Goal: Task Accomplishment & Management: Manage account settings

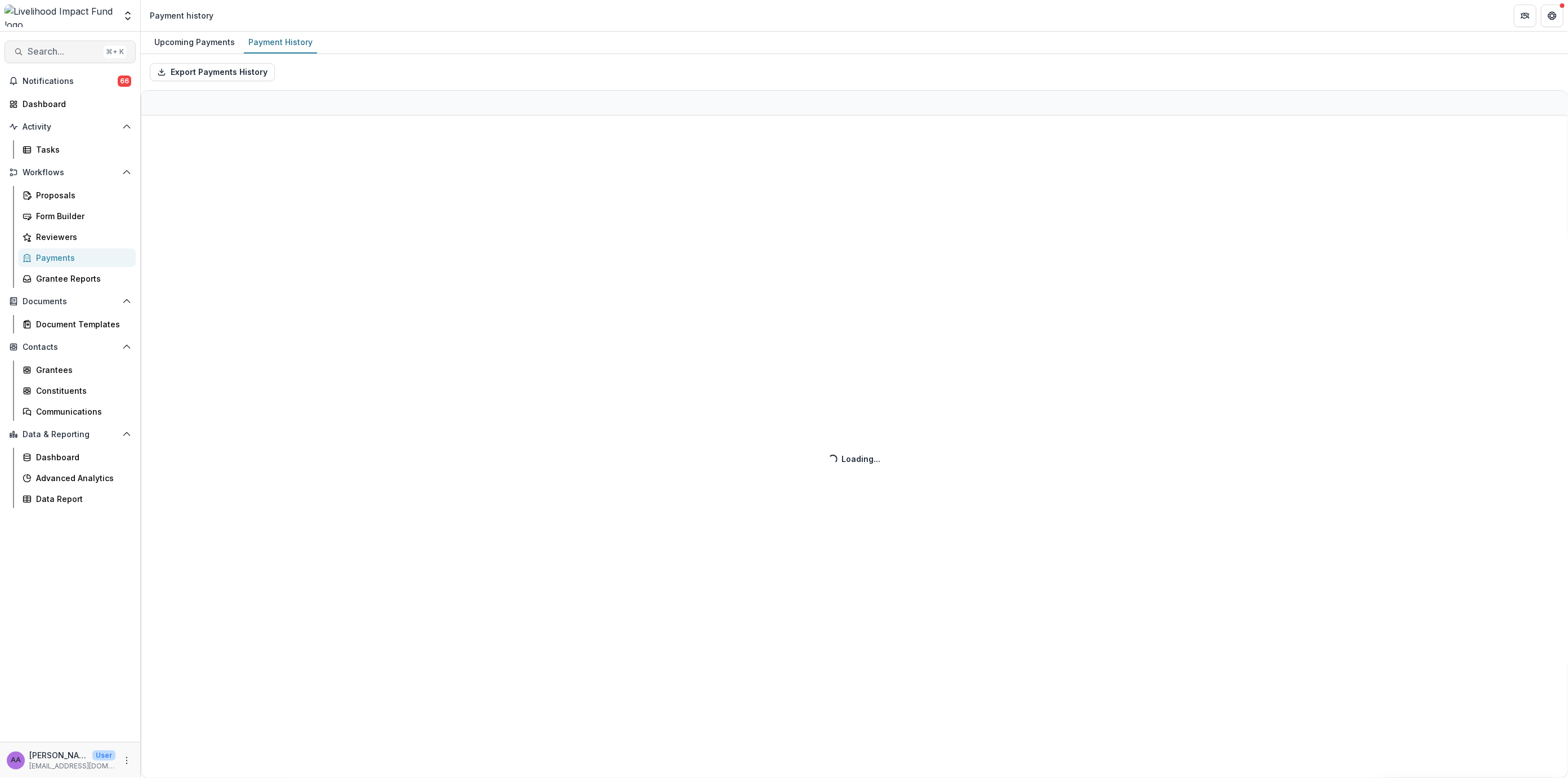
click at [75, 52] on span "Search..." at bounding box center [64, 51] width 72 height 11
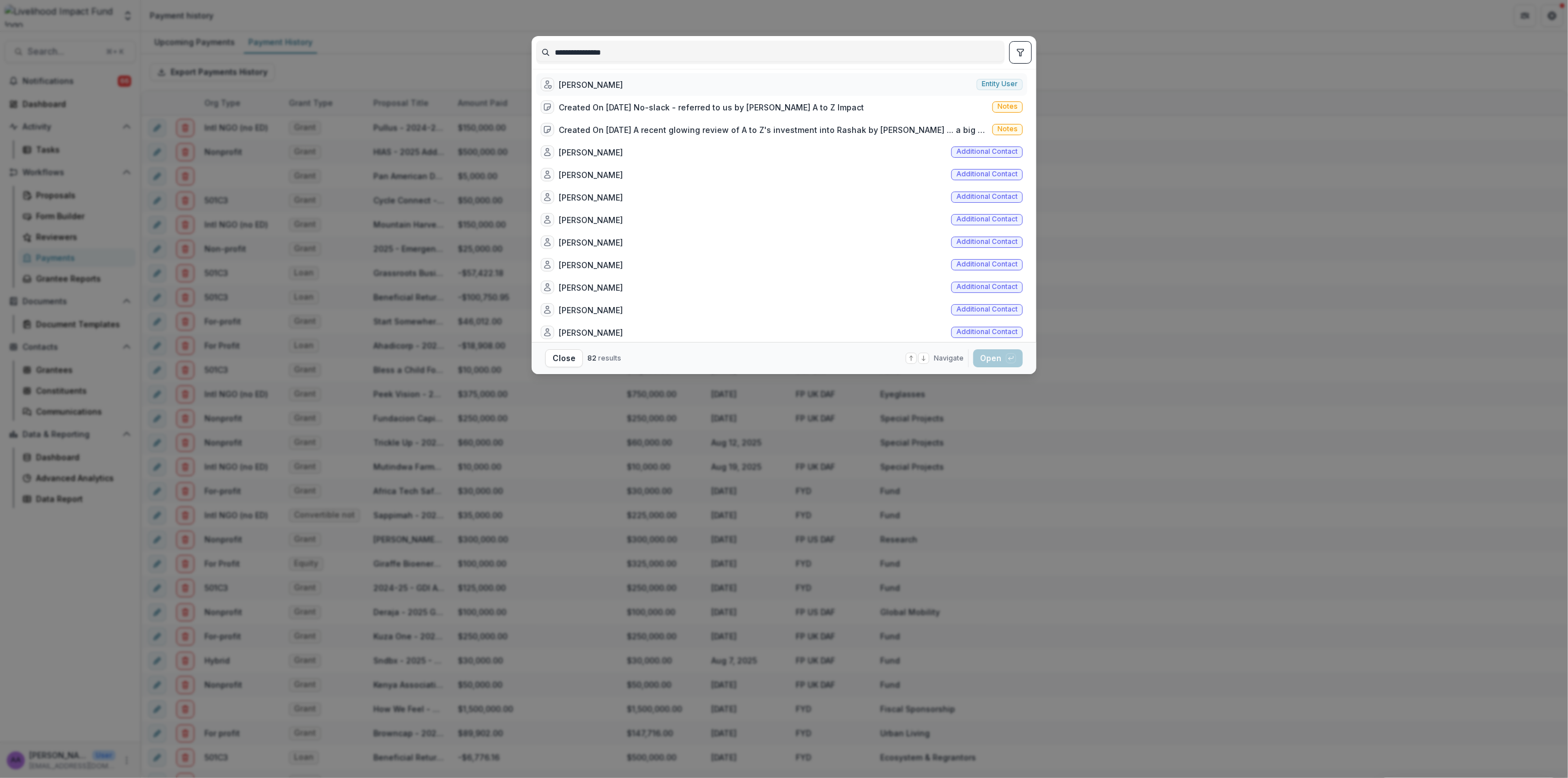
type input "**********"
click at [639, 91] on div "Alex Evangelides Entity user" at bounding box center [781, 85] width 491 height 23
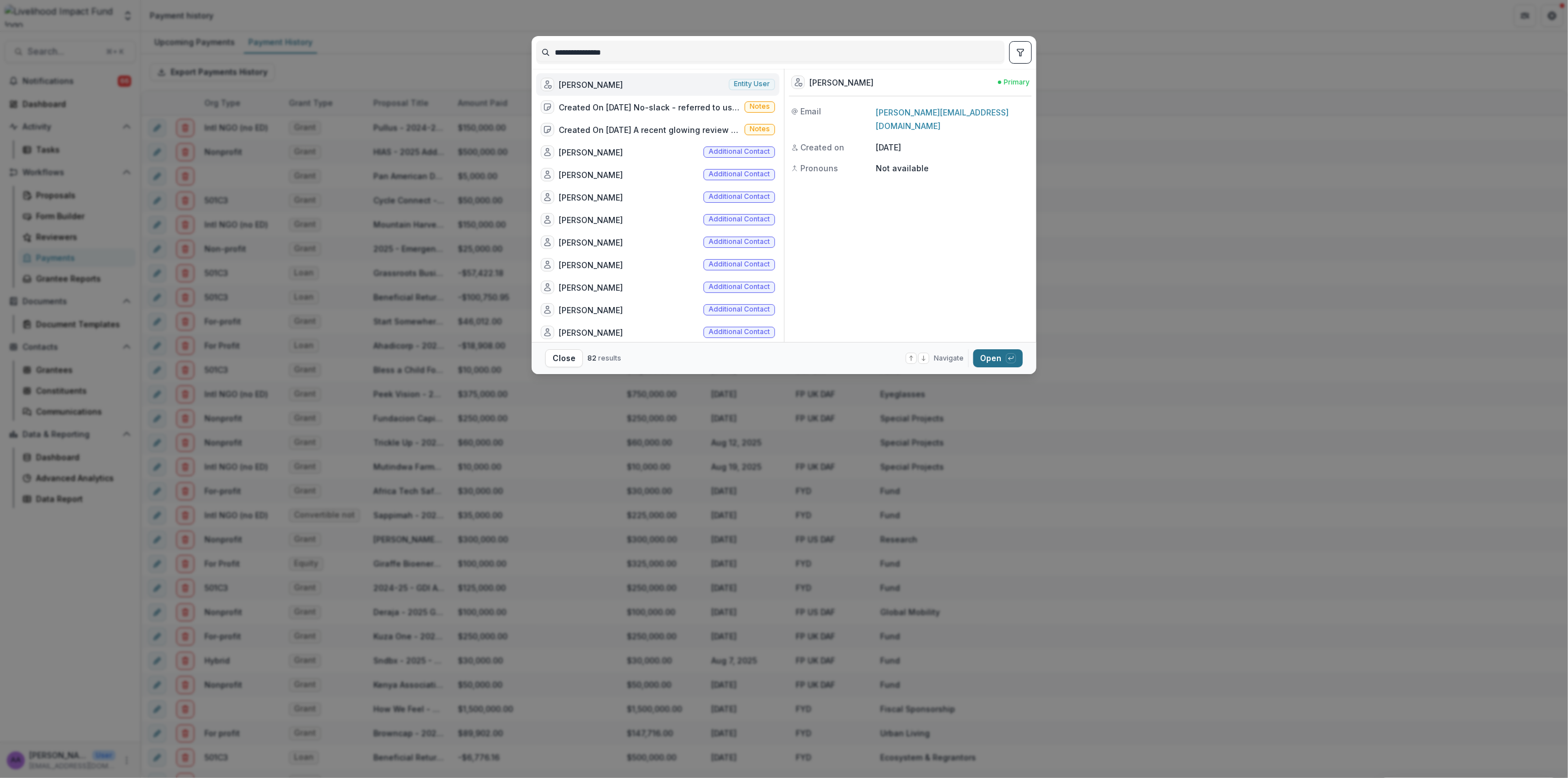
click at [991, 359] on button "Open with enter key" at bounding box center [998, 358] width 50 height 18
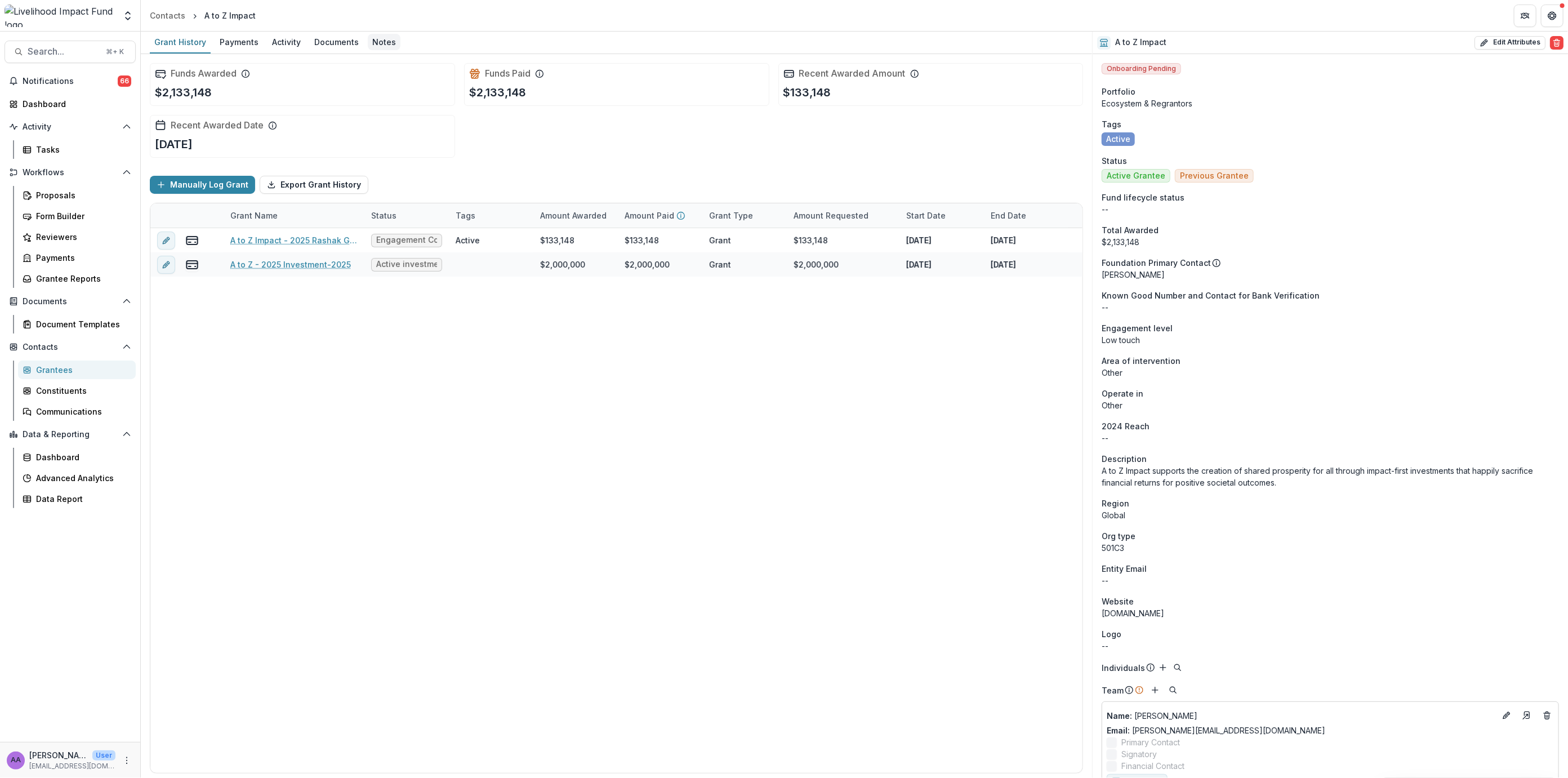
click at [371, 48] on div "Notes" at bounding box center [384, 42] width 33 height 16
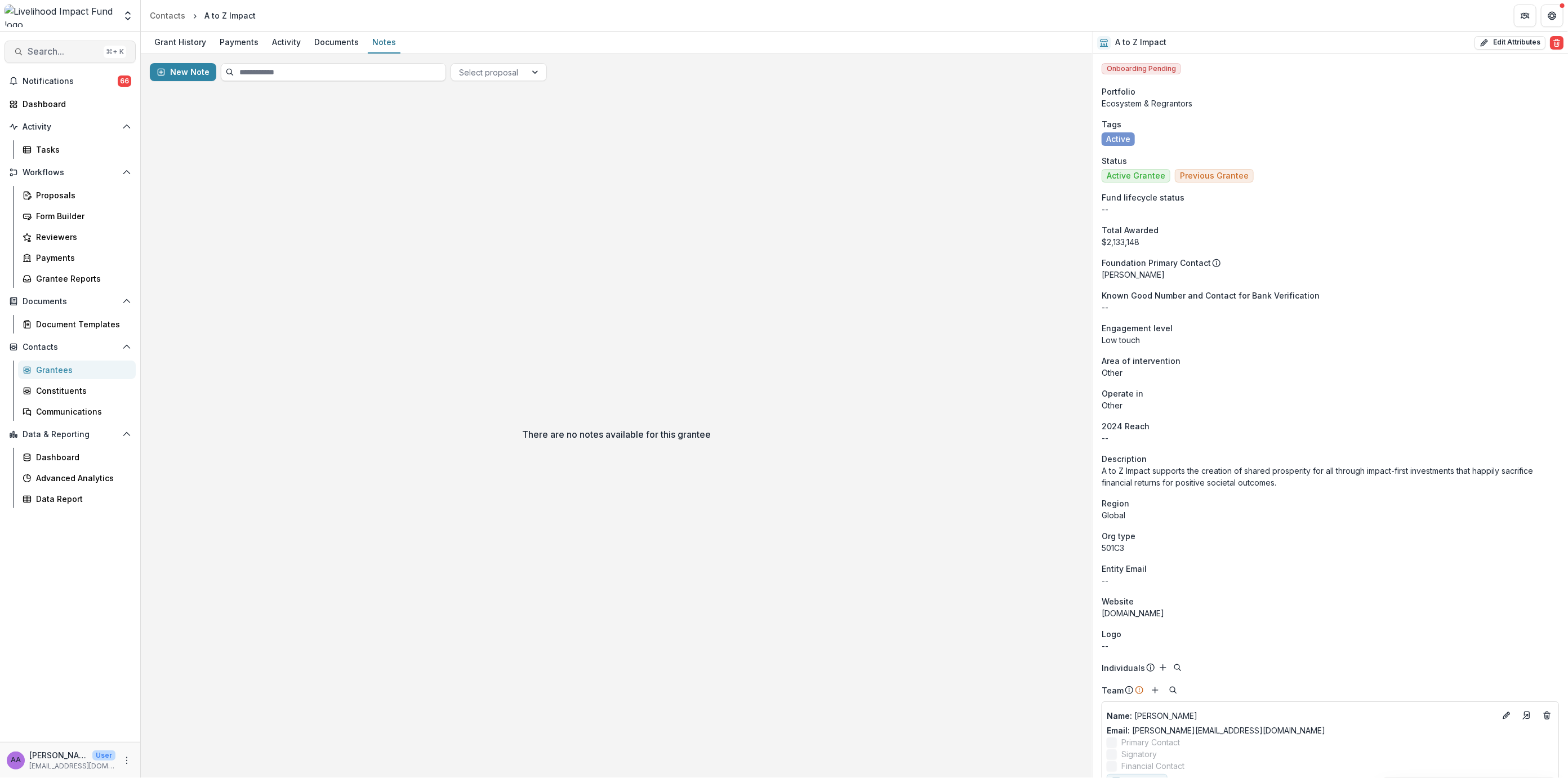
click at [47, 56] on span "Search..." at bounding box center [64, 51] width 72 height 11
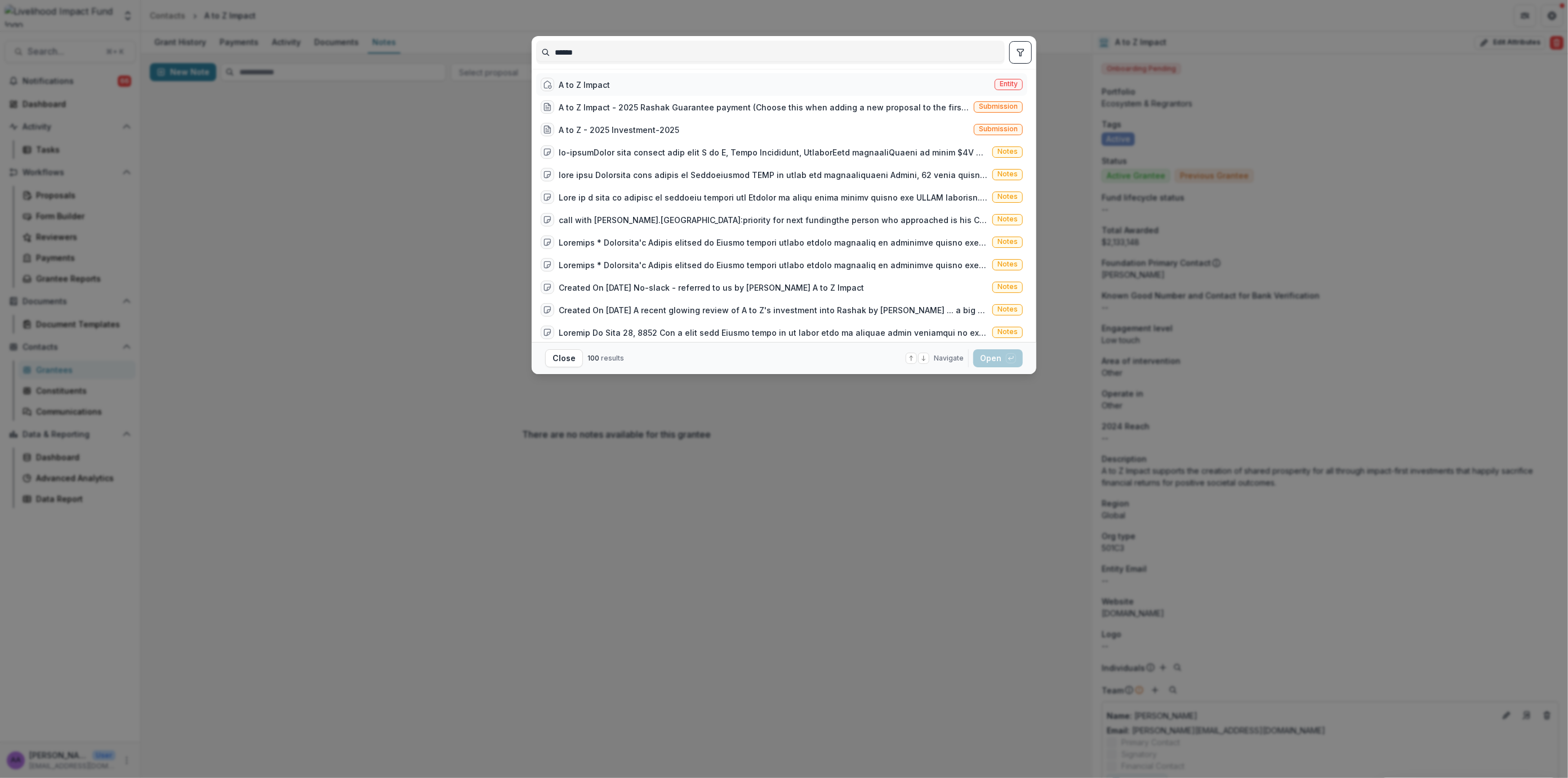
type input "******"
click at [608, 76] on div "A to Z Impact Entity" at bounding box center [781, 85] width 491 height 23
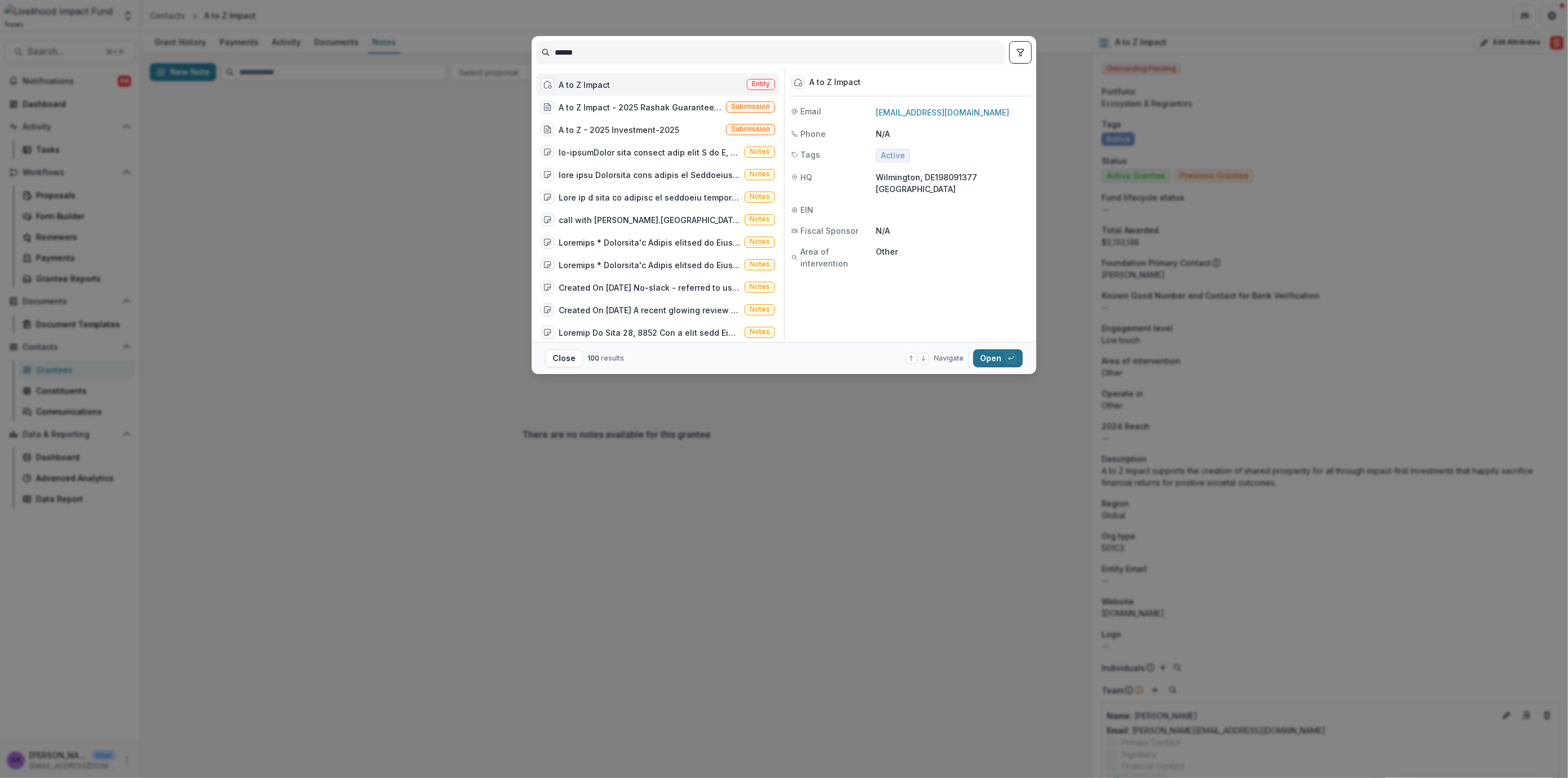
click at [974, 362] on button "Open with enter key" at bounding box center [998, 358] width 50 height 18
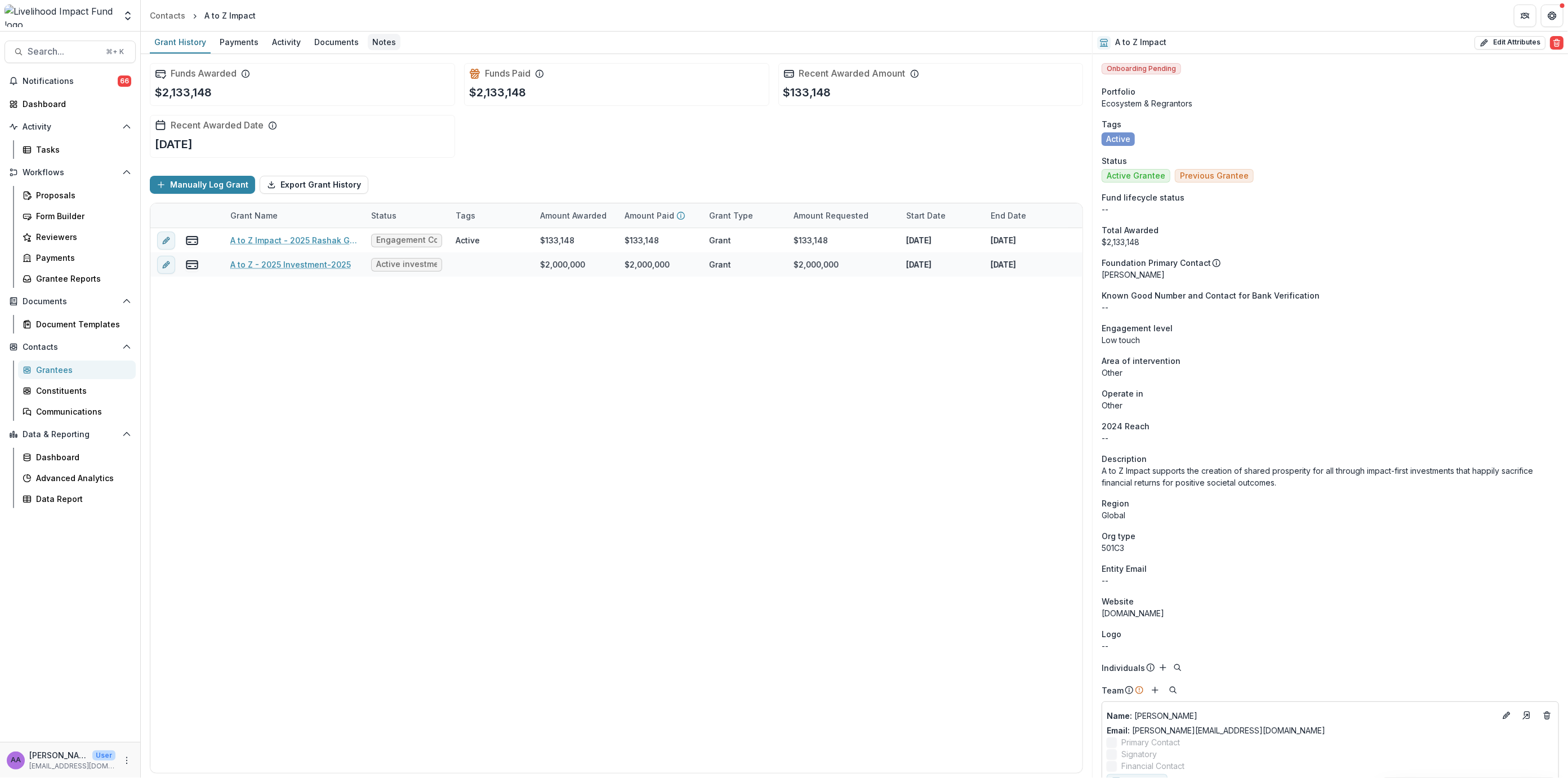
click at [376, 41] on div "Notes" at bounding box center [384, 42] width 33 height 16
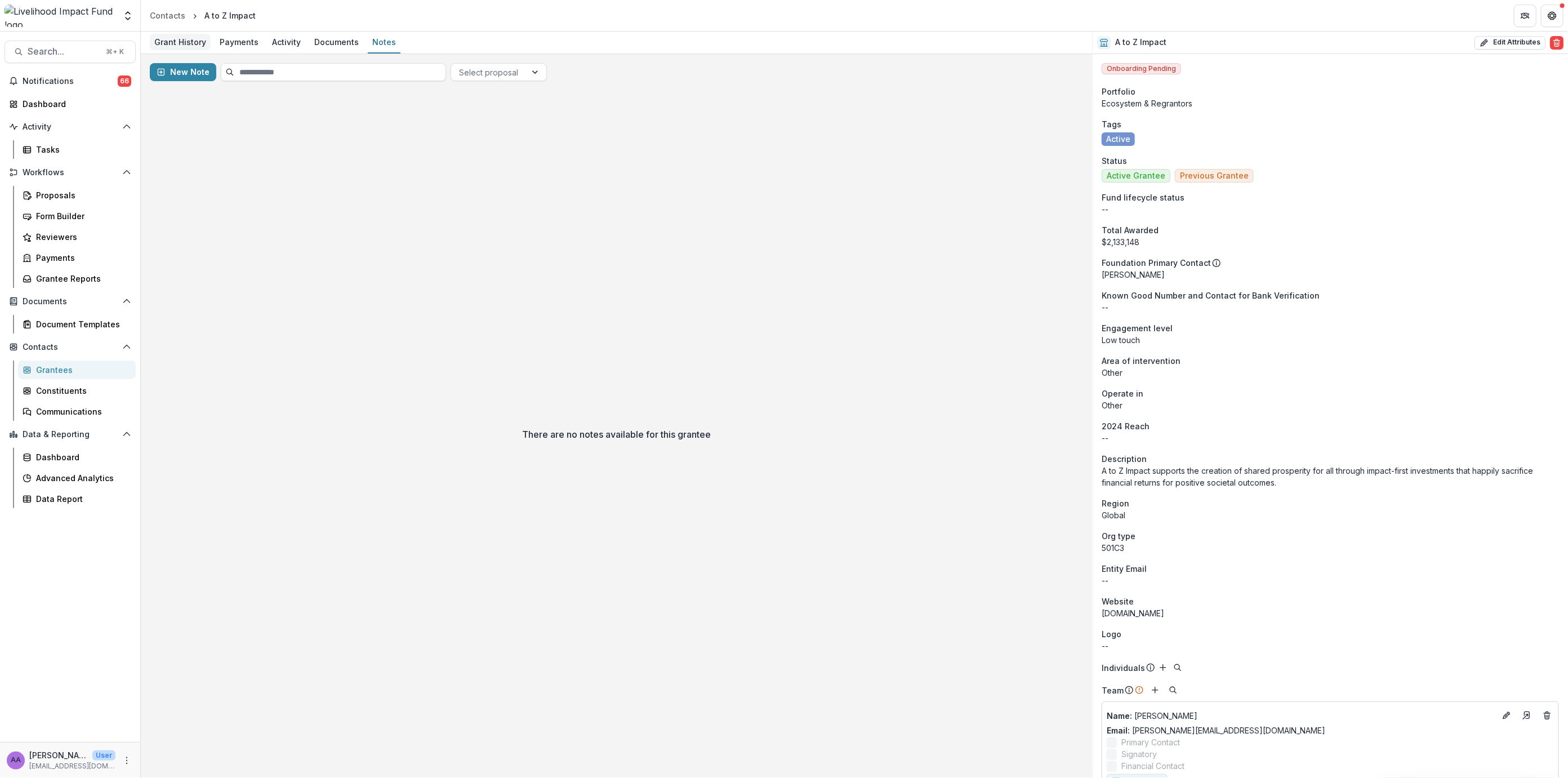
click at [185, 43] on div "Grant History" at bounding box center [180, 42] width 60 height 16
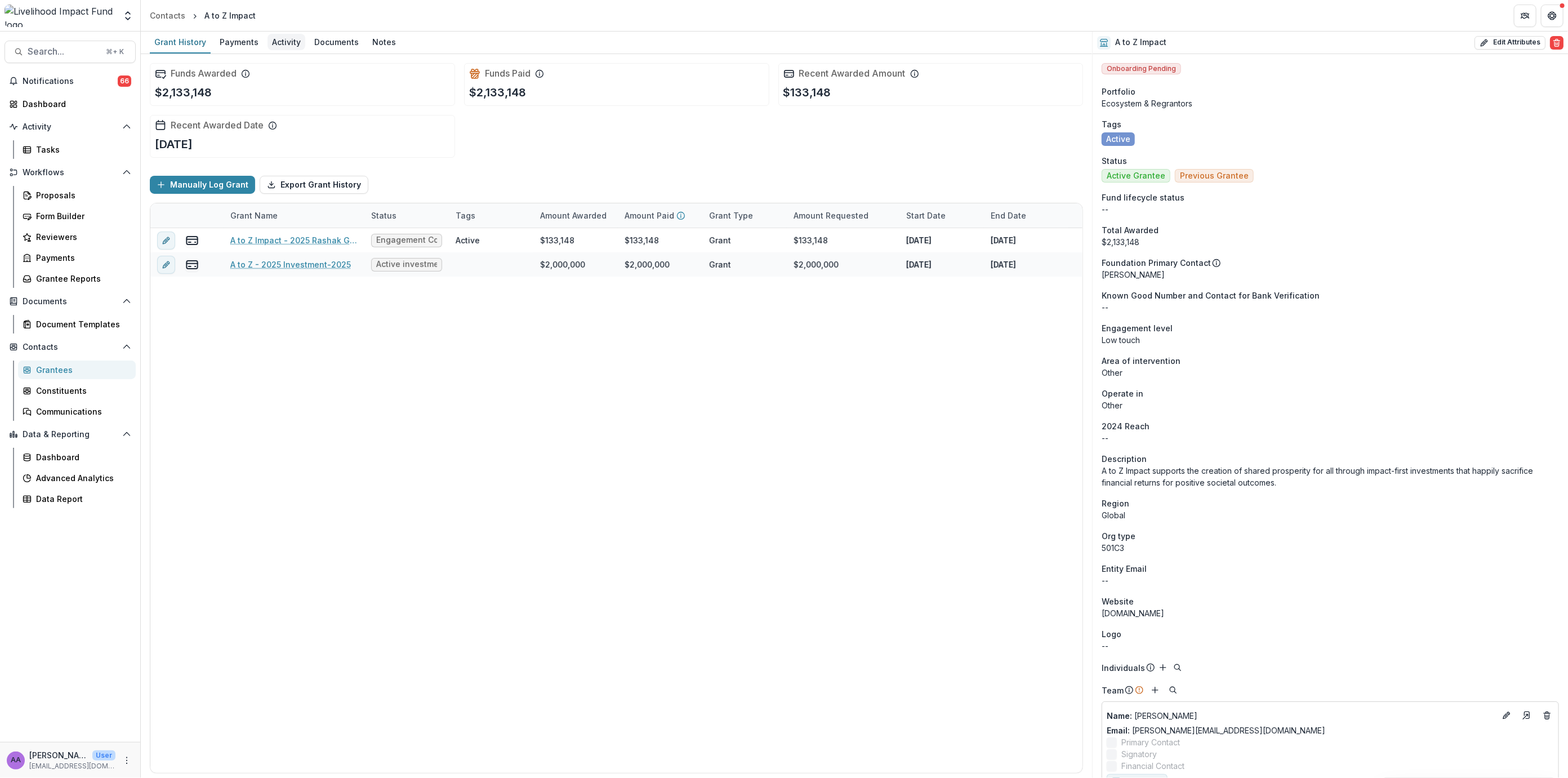
drag, startPoint x: 239, startPoint y: 47, endPoint x: 264, endPoint y: 47, distance: 25.0
click at [239, 47] on div "Payments" at bounding box center [239, 42] width 48 height 16
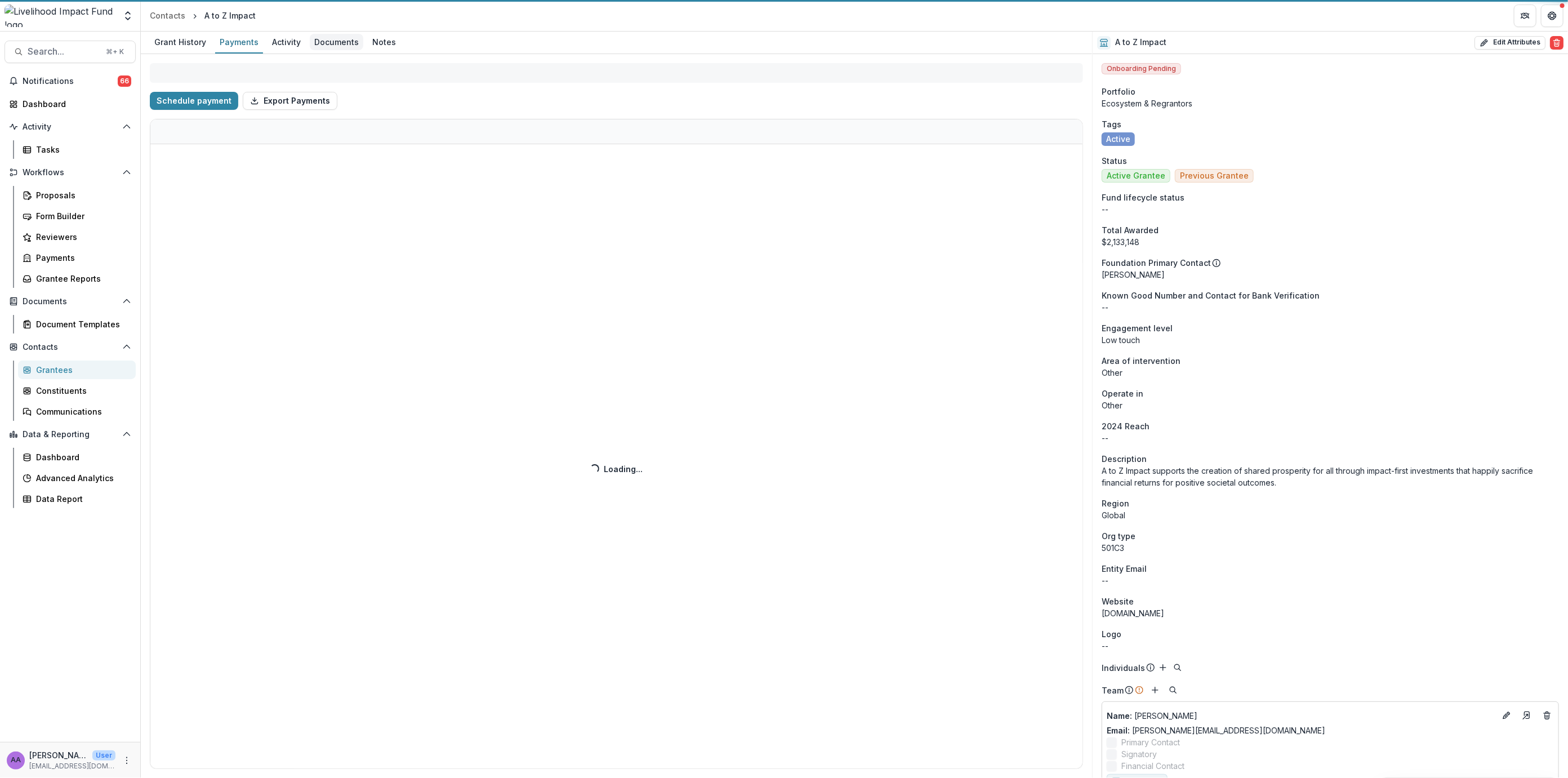
click at [310, 47] on div "Documents" at bounding box center [336, 42] width 53 height 16
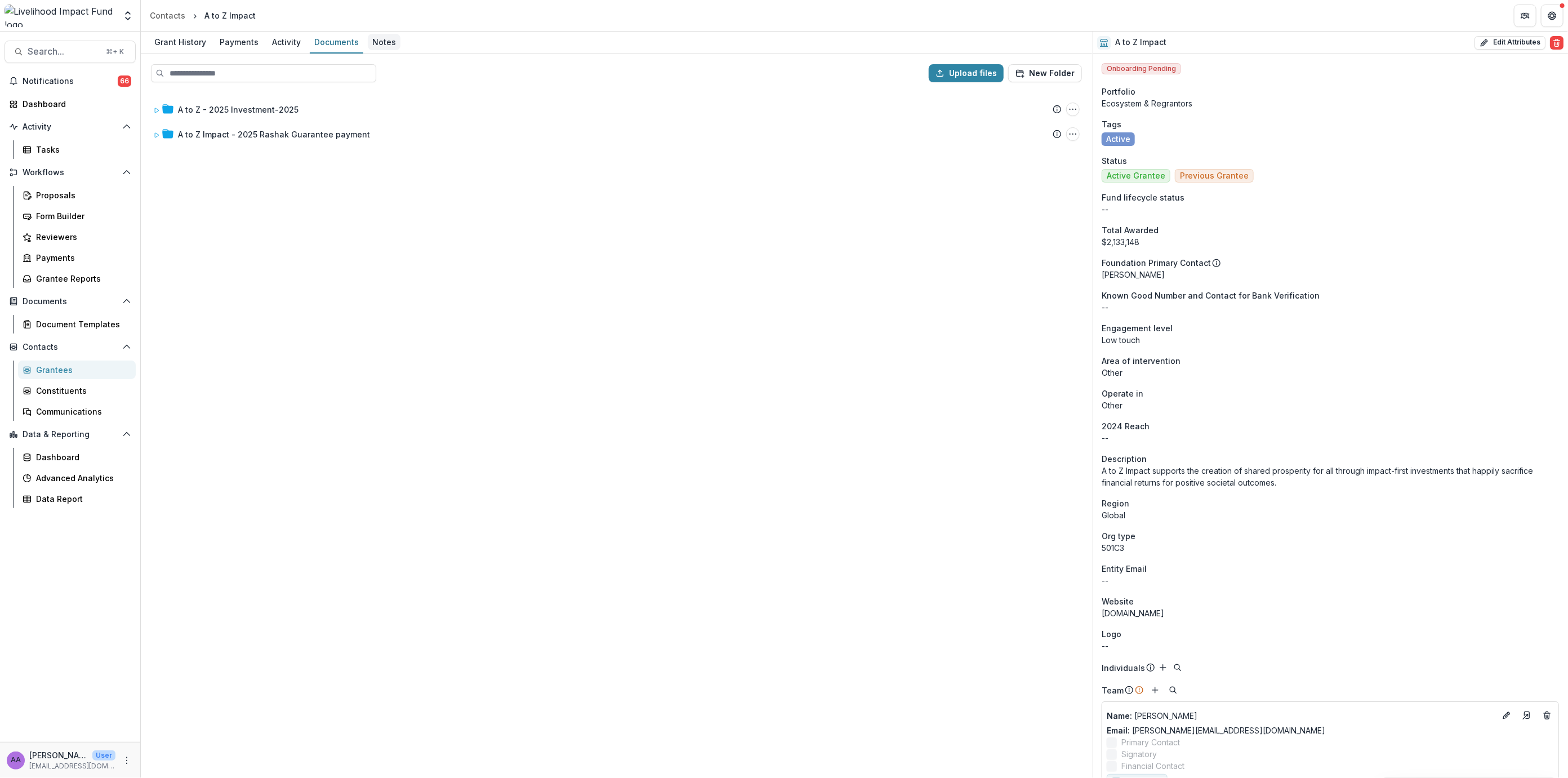
click at [383, 43] on div "Notes" at bounding box center [384, 42] width 33 height 16
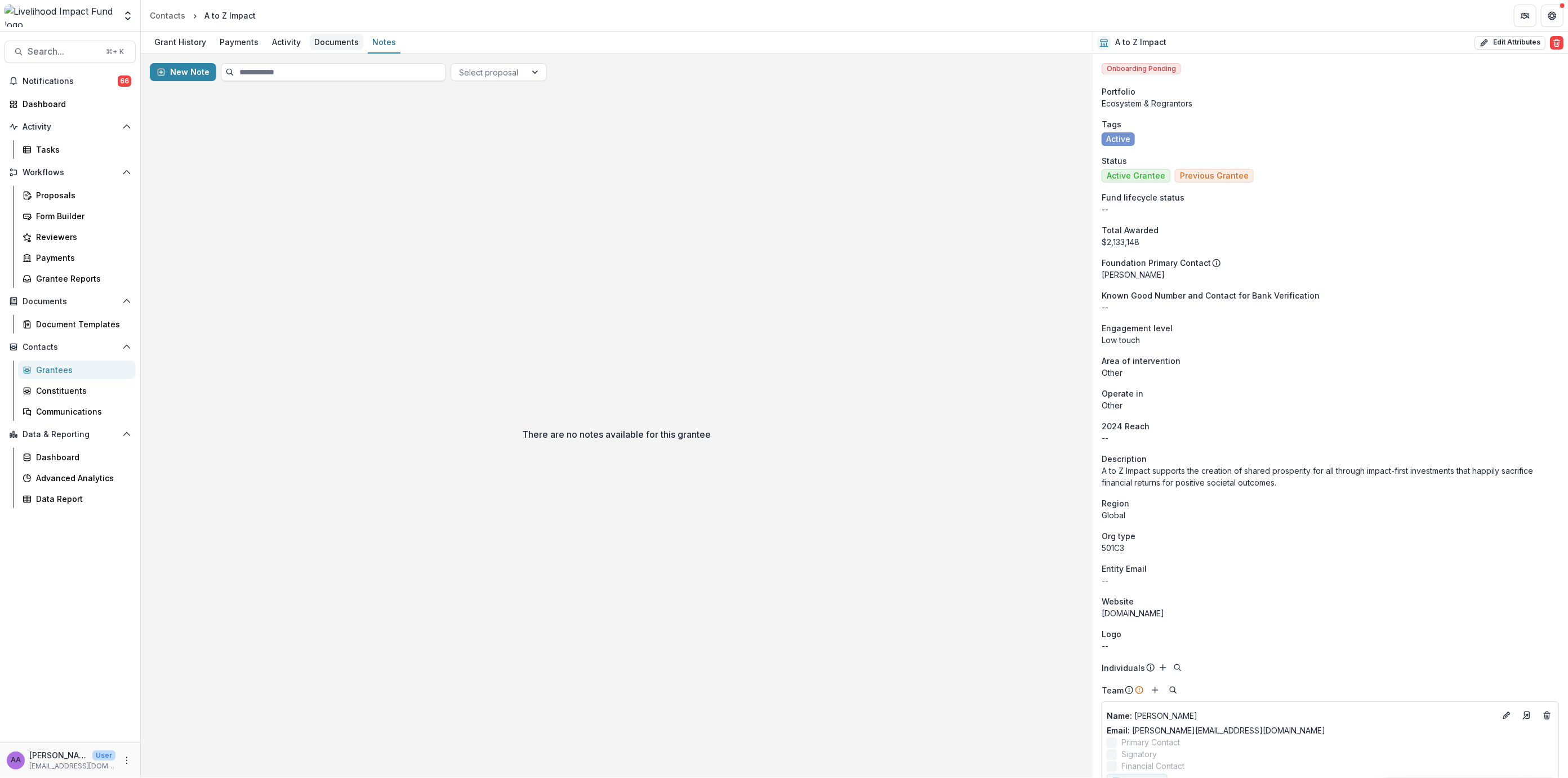
click at [330, 47] on div "Documents" at bounding box center [336, 42] width 53 height 16
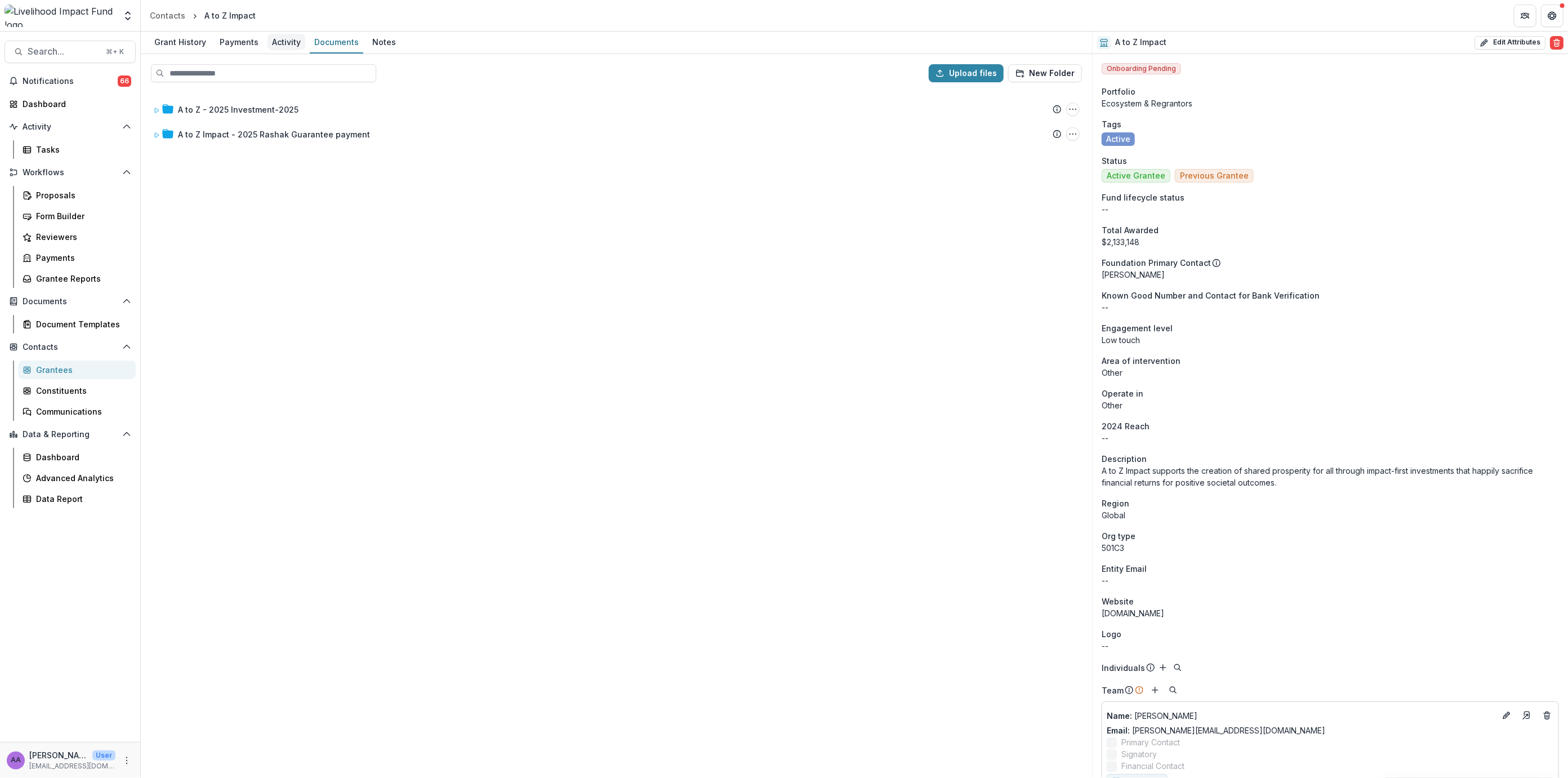
click at [297, 47] on div "Activity" at bounding box center [286, 42] width 38 height 16
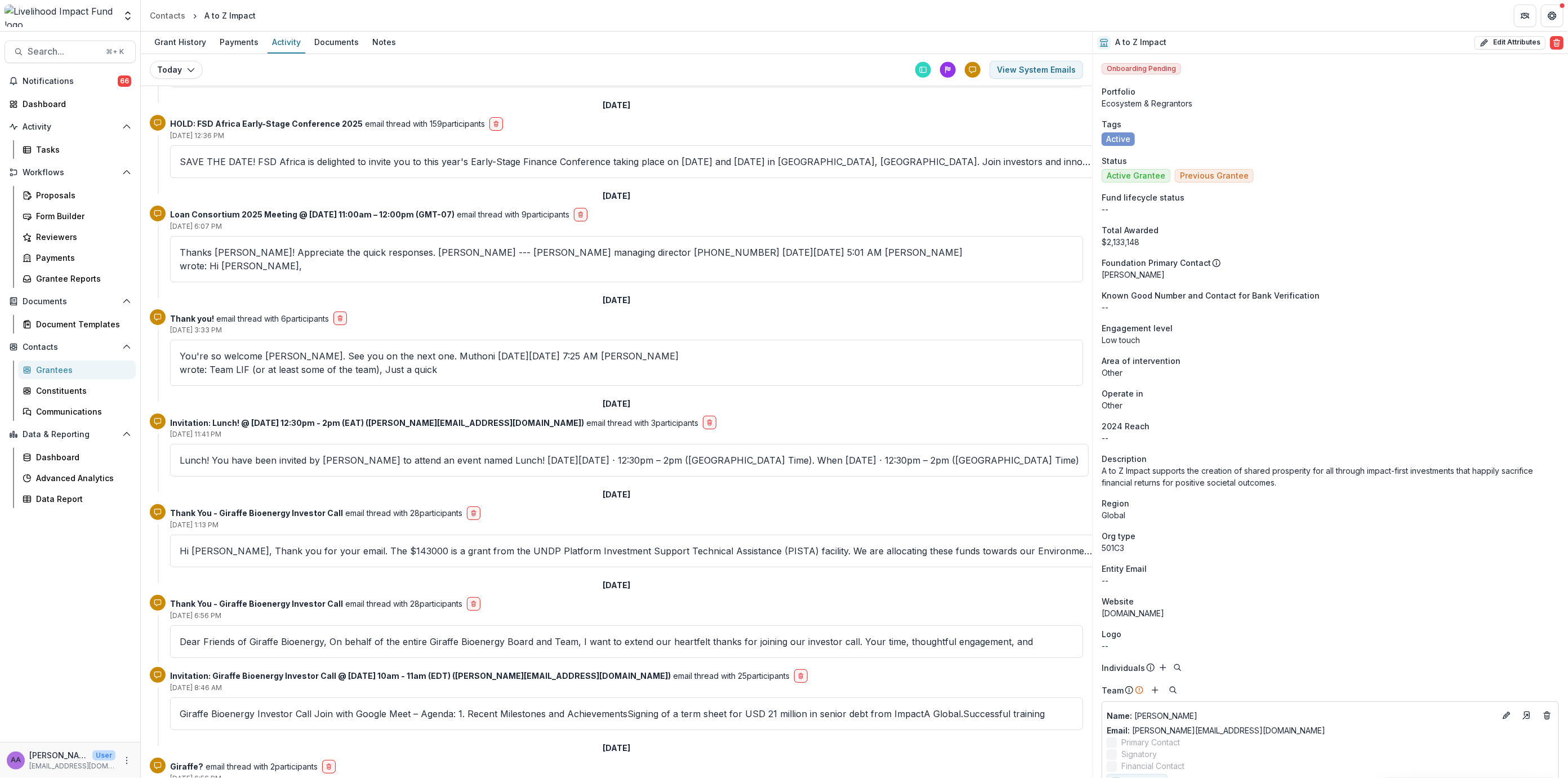
scroll to position [615, 0]
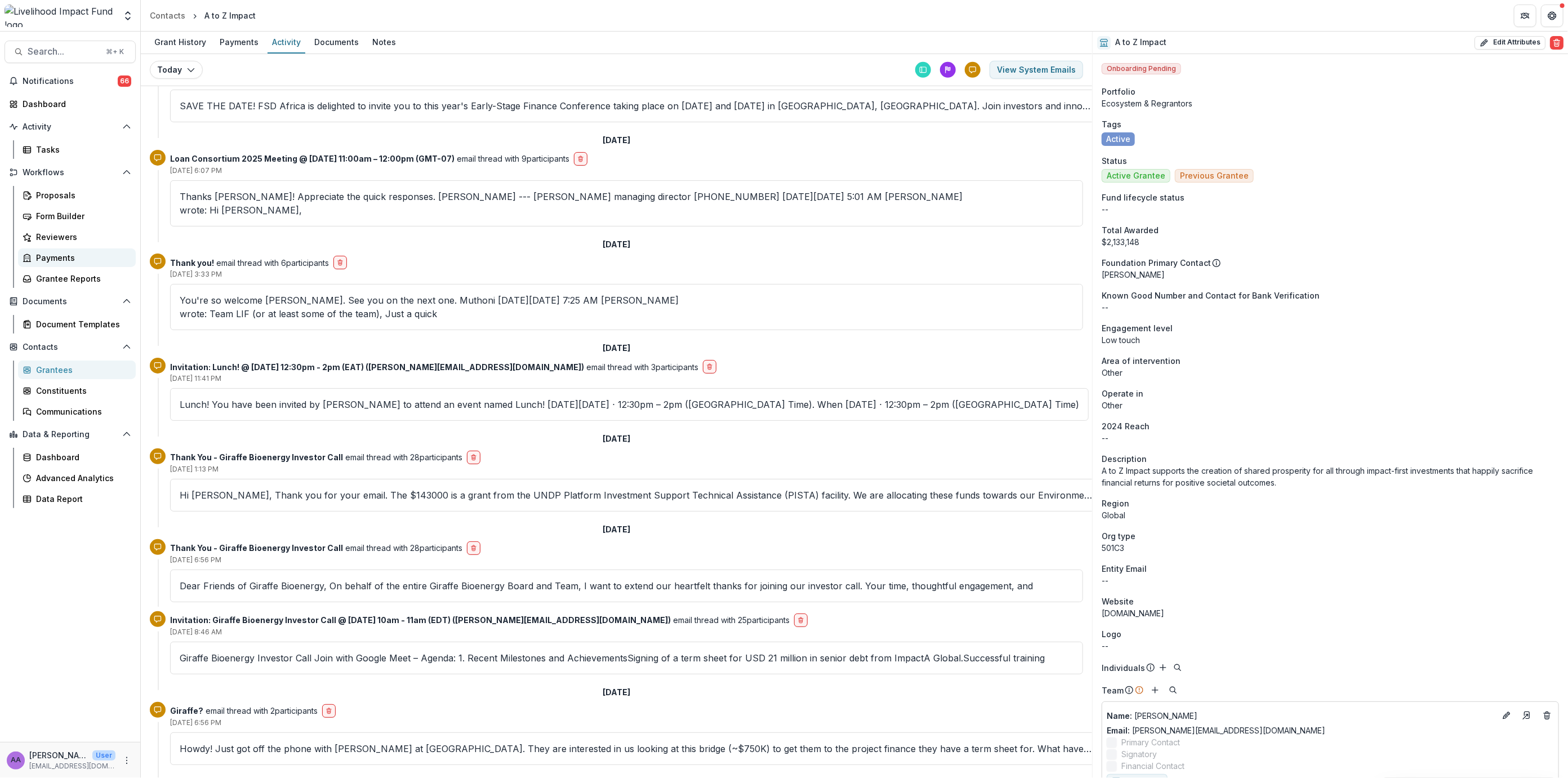
click at [60, 254] on div "Payments" at bounding box center [81, 257] width 91 height 11
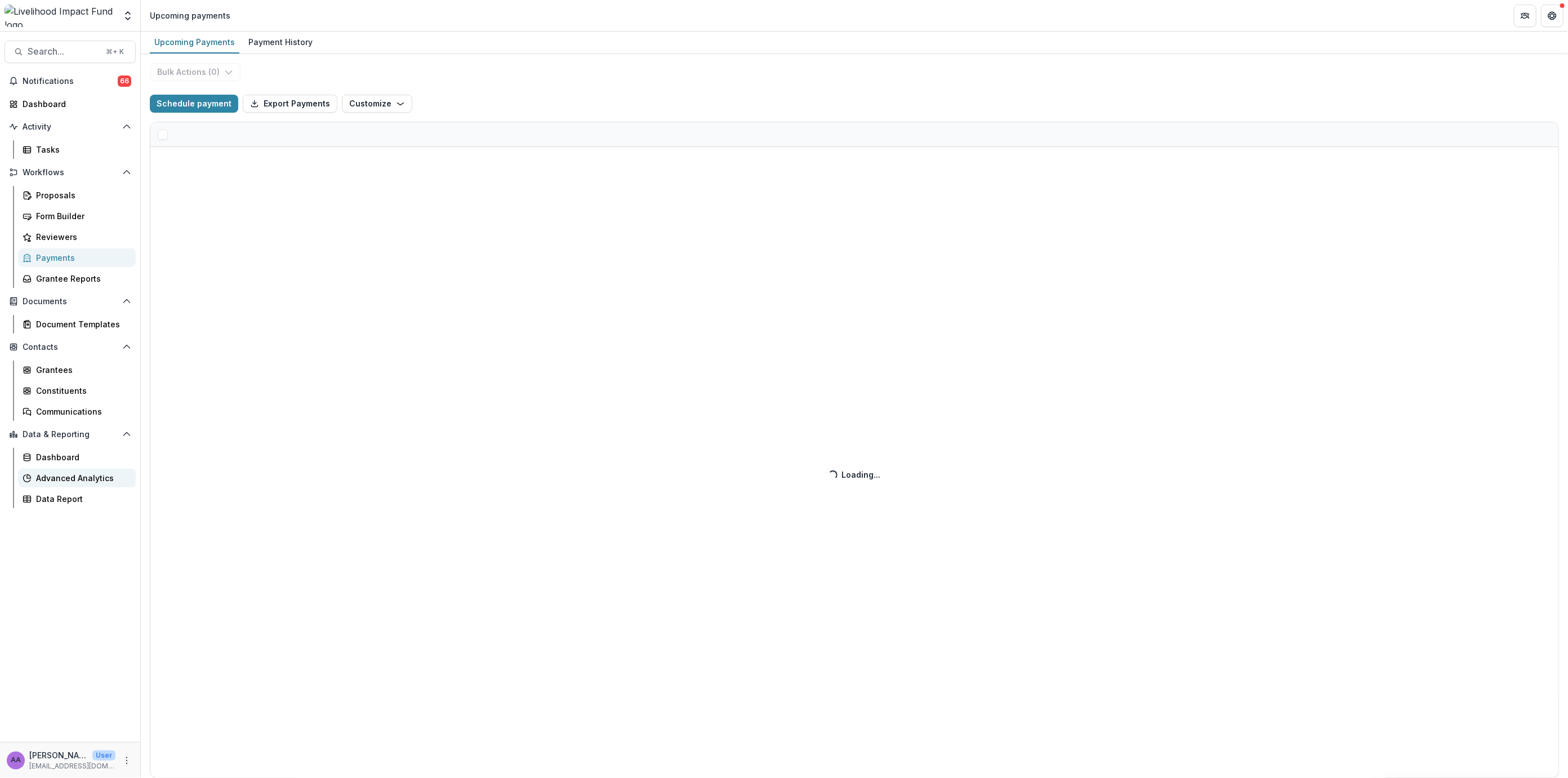
select select "******"
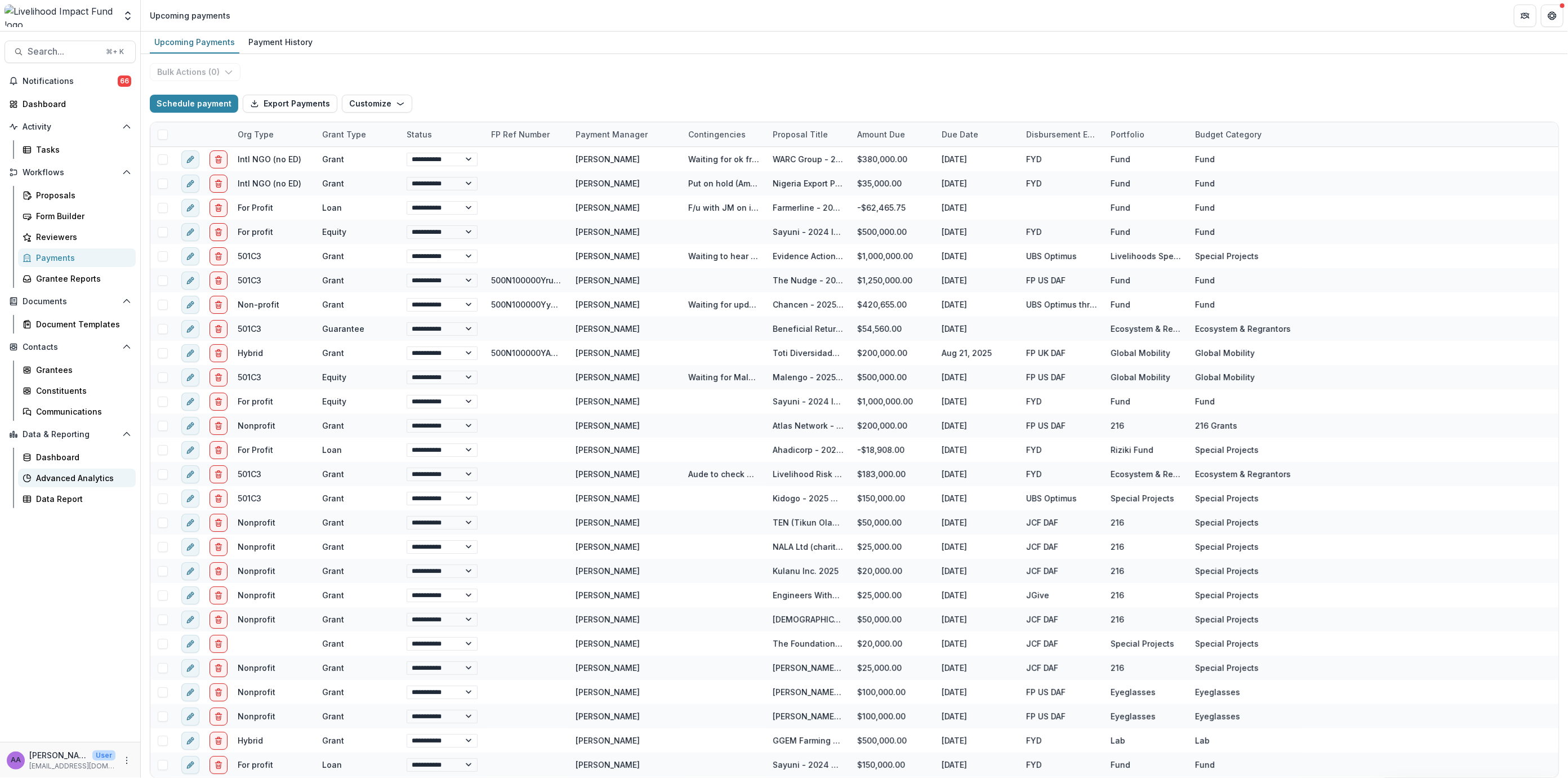
click at [66, 473] on div "Advanced Analytics" at bounding box center [81, 478] width 91 height 11
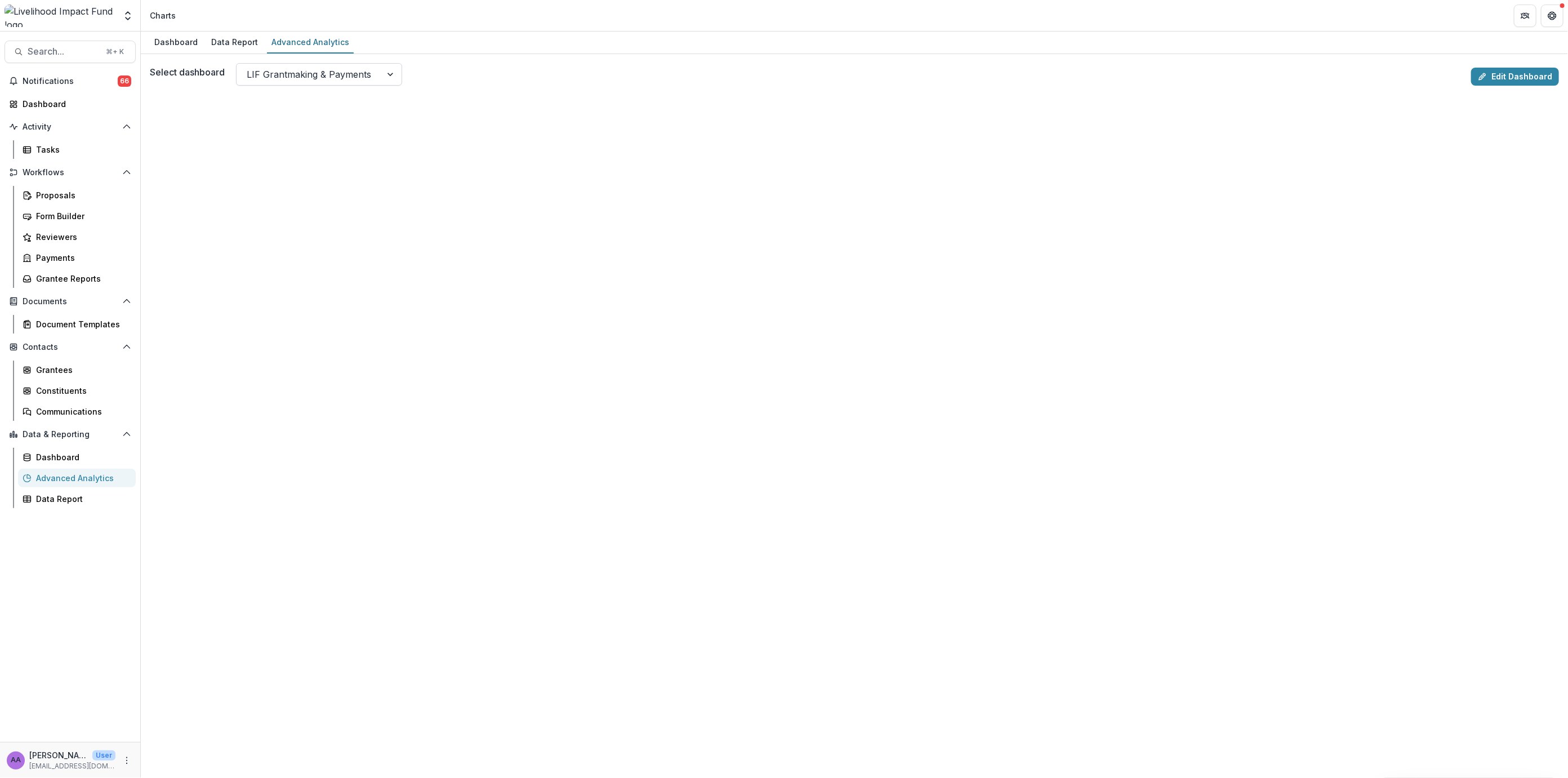
click at [347, 74] on div at bounding box center [309, 74] width 124 height 16
click at [331, 118] on div "LIF Dashboard" at bounding box center [319, 124] width 159 height 21
click at [1495, 72] on link "Edit Dashboard" at bounding box center [1515, 77] width 88 height 18
click at [1512, 78] on link "Edit Dashboard" at bounding box center [1515, 77] width 88 height 18
click at [341, 83] on div "LIF Grantmaking & Payments" at bounding box center [319, 74] width 166 height 23
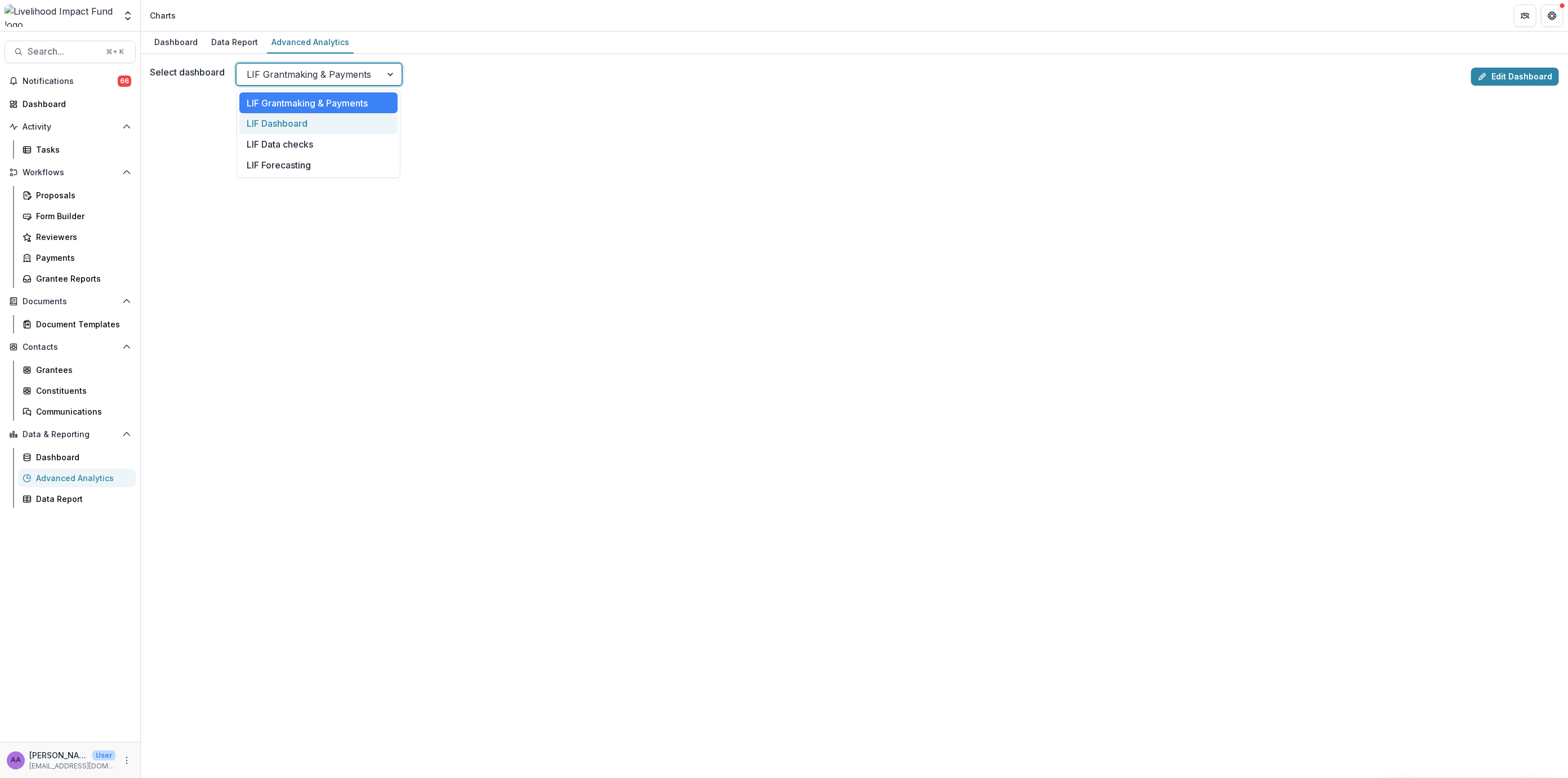
click at [325, 114] on div "LIF Dashboard" at bounding box center [319, 124] width 159 height 21
click at [1502, 78] on link "Edit Dashboard" at bounding box center [1515, 77] width 88 height 18
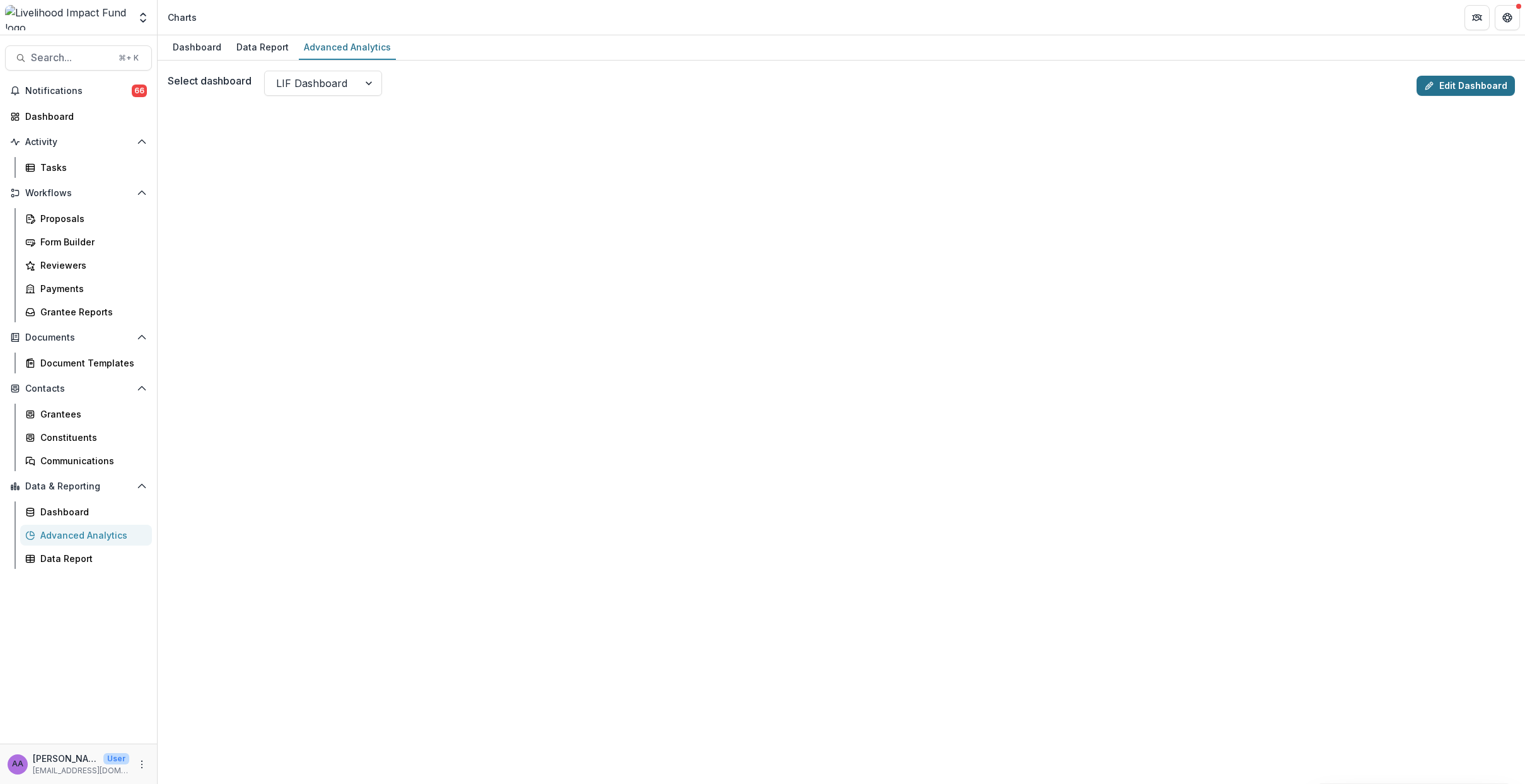
click at [1463, 81] on link "Edit Dashboard" at bounding box center [1466, 86] width 99 height 20
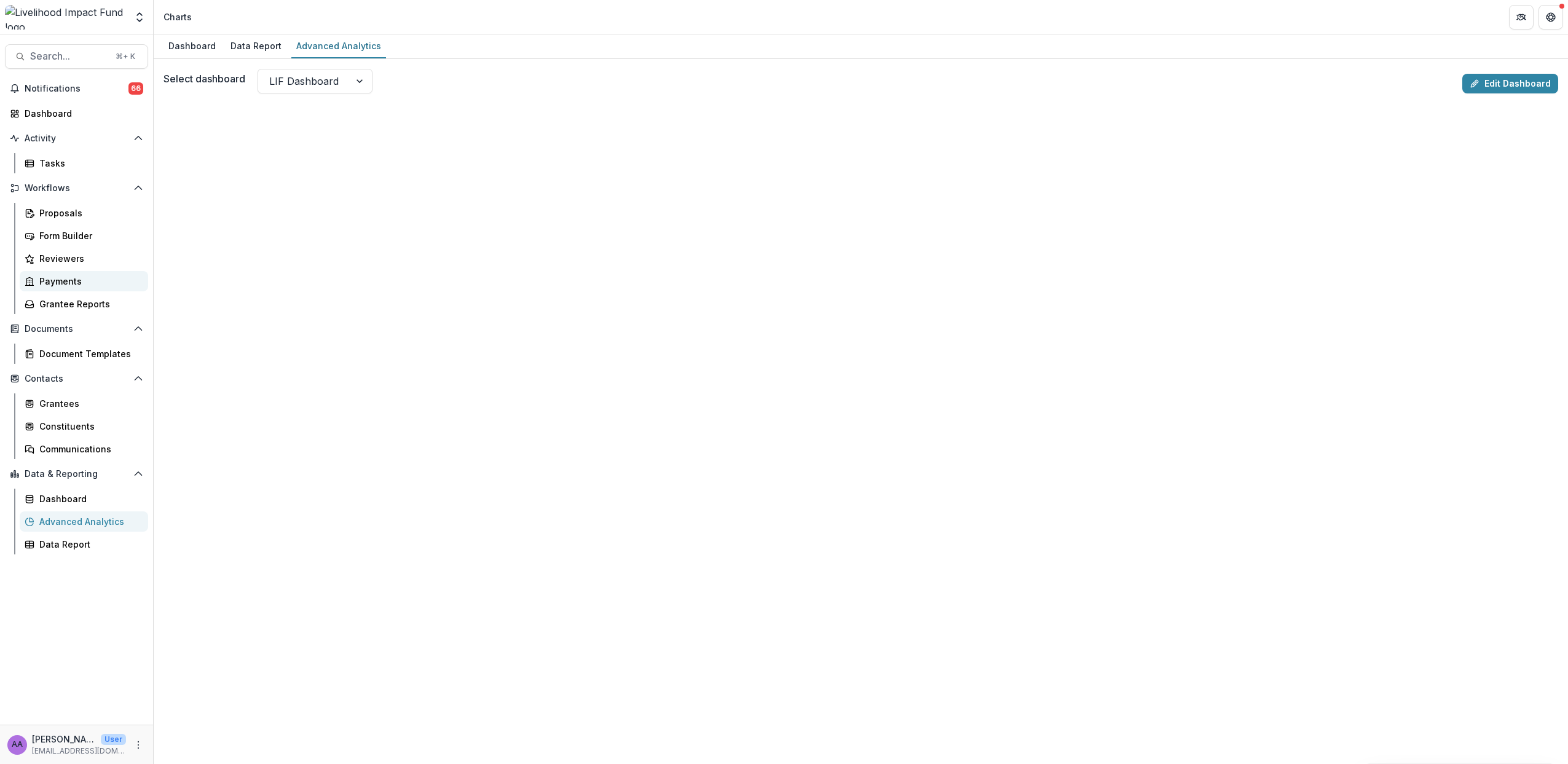
click at [73, 283] on div "Payments" at bounding box center [88, 281] width 99 height 12
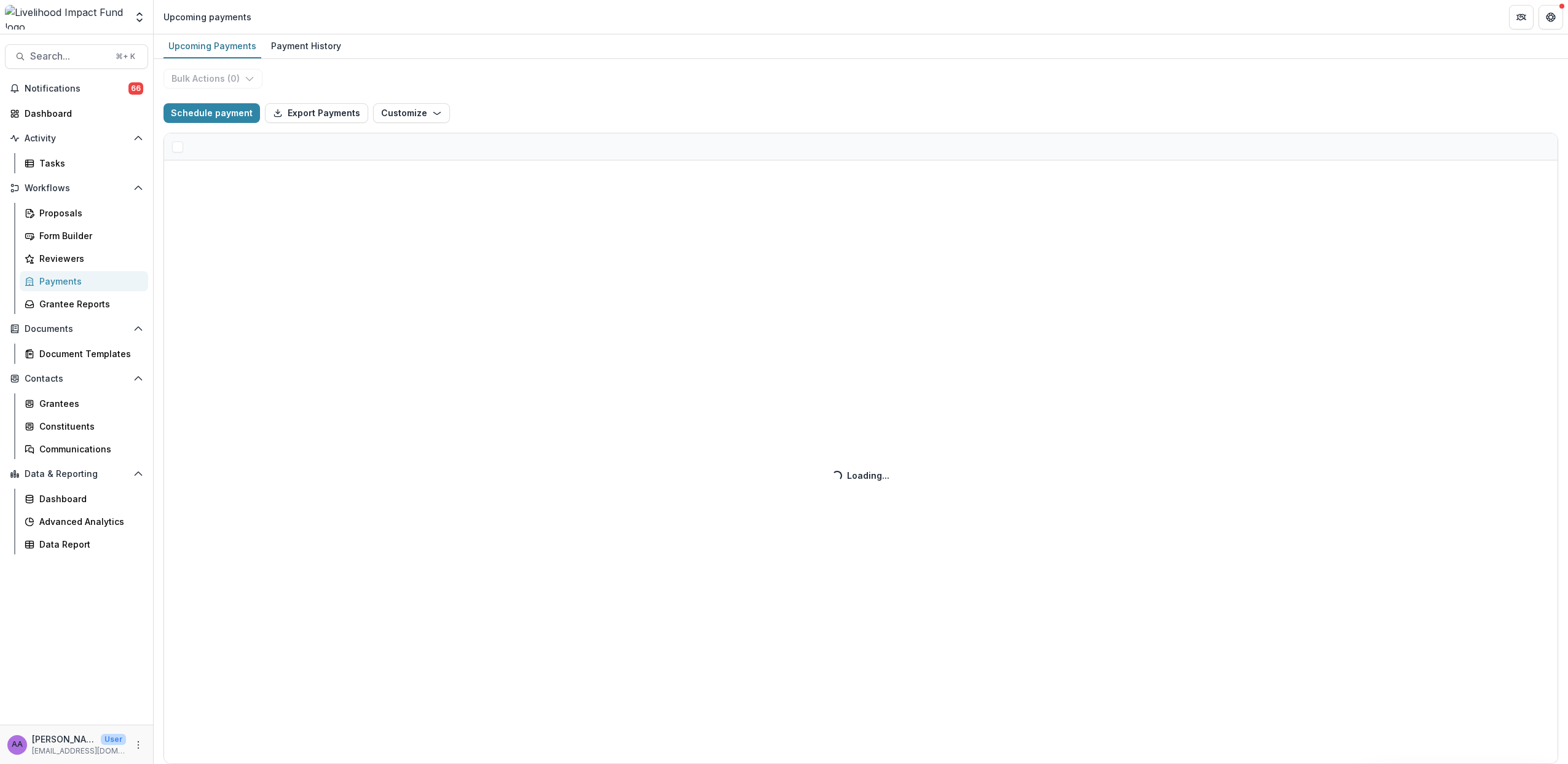
click at [343, 43] on div "Upcoming Payments Payment History" at bounding box center [861, 47] width 1415 height 25
click at [308, 45] on div "Payment History" at bounding box center [306, 45] width 80 height 18
select select "******"
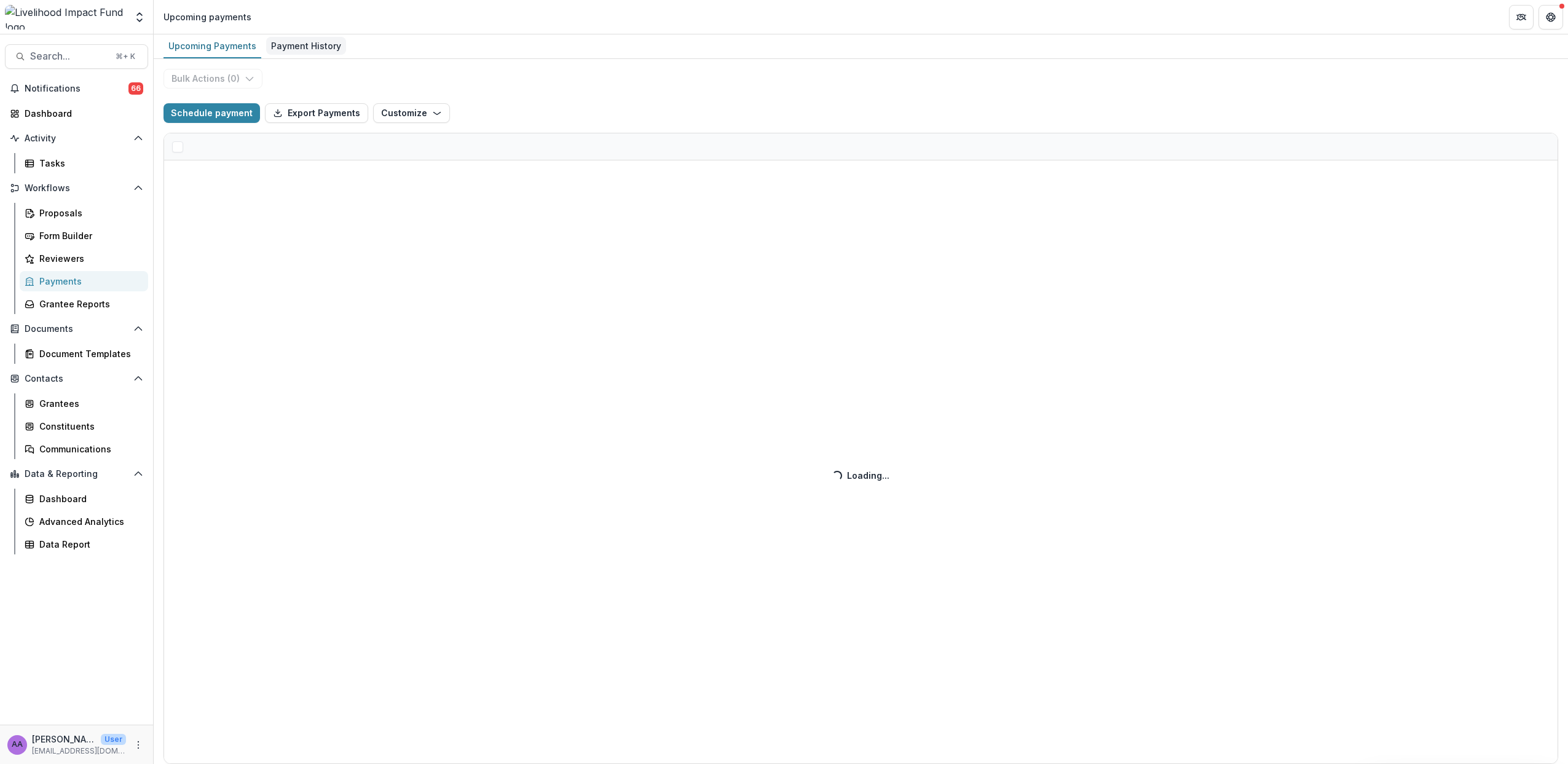
select select "******"
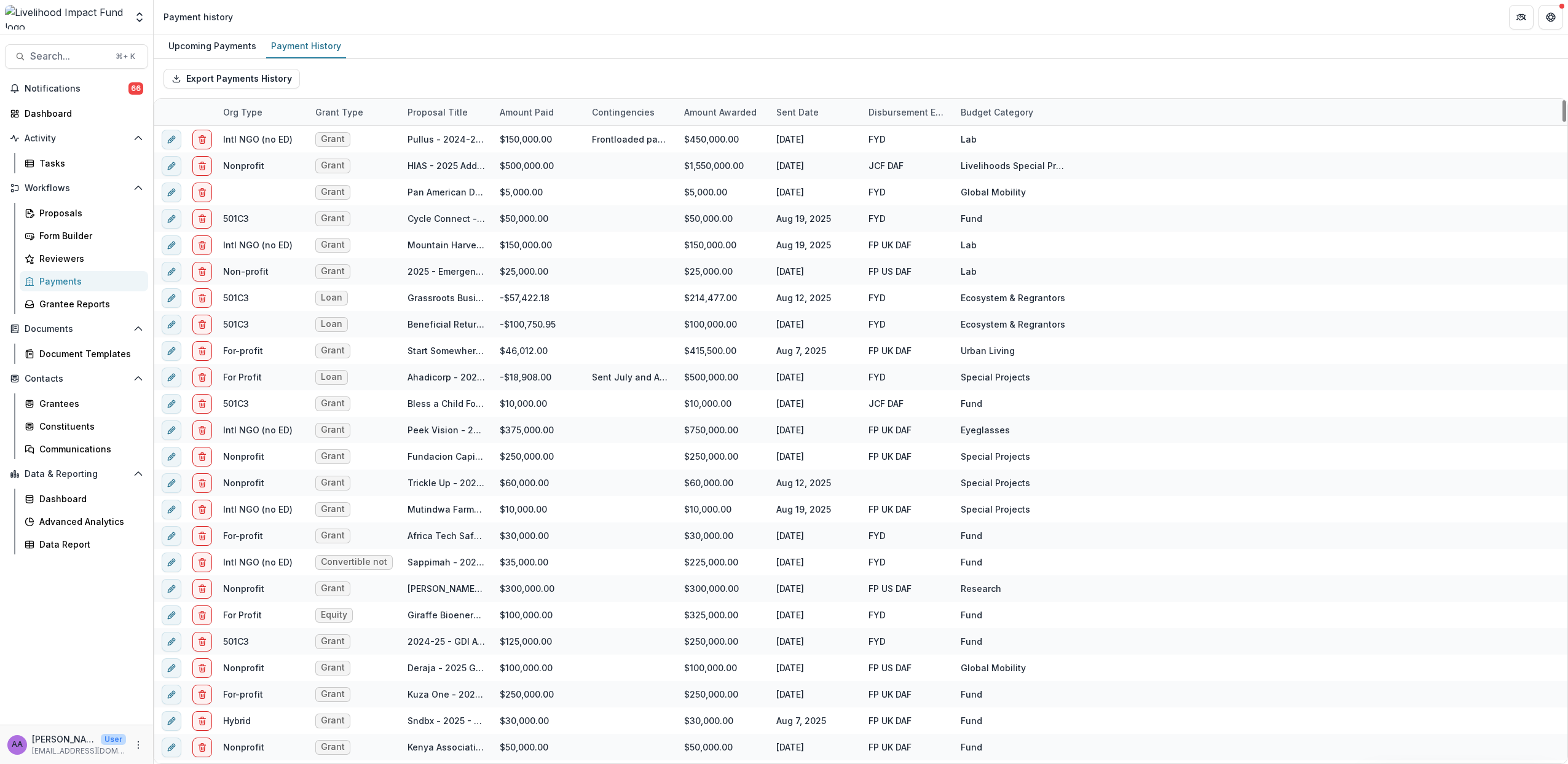
click at [1020, 117] on div "Budget Category" at bounding box center [997, 112] width 87 height 12
click at [1008, 142] on input at bounding box center [1029, 140] width 147 height 20
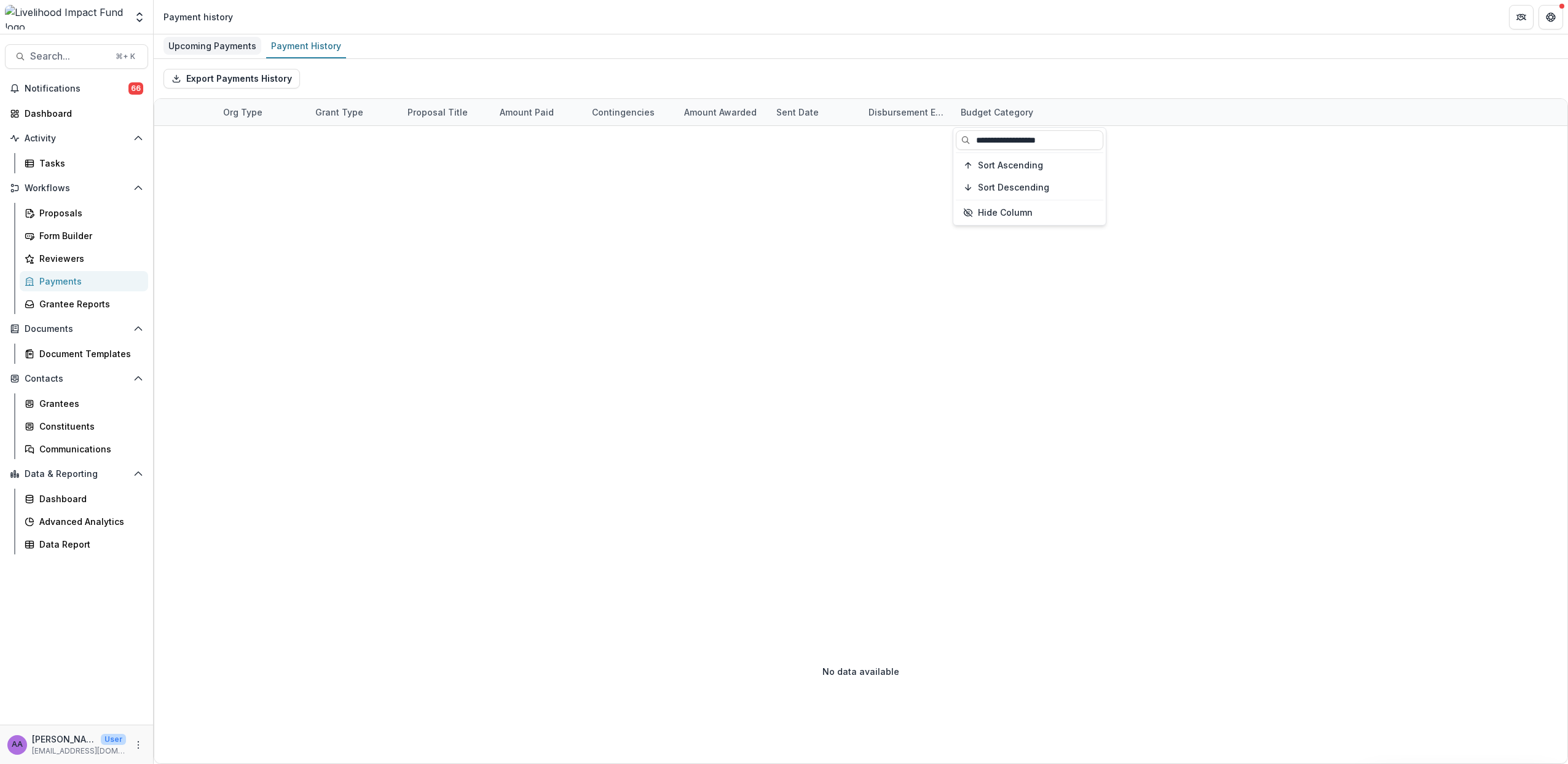
type input "**********"
click at [225, 50] on div "Upcoming Payments" at bounding box center [212, 45] width 98 height 18
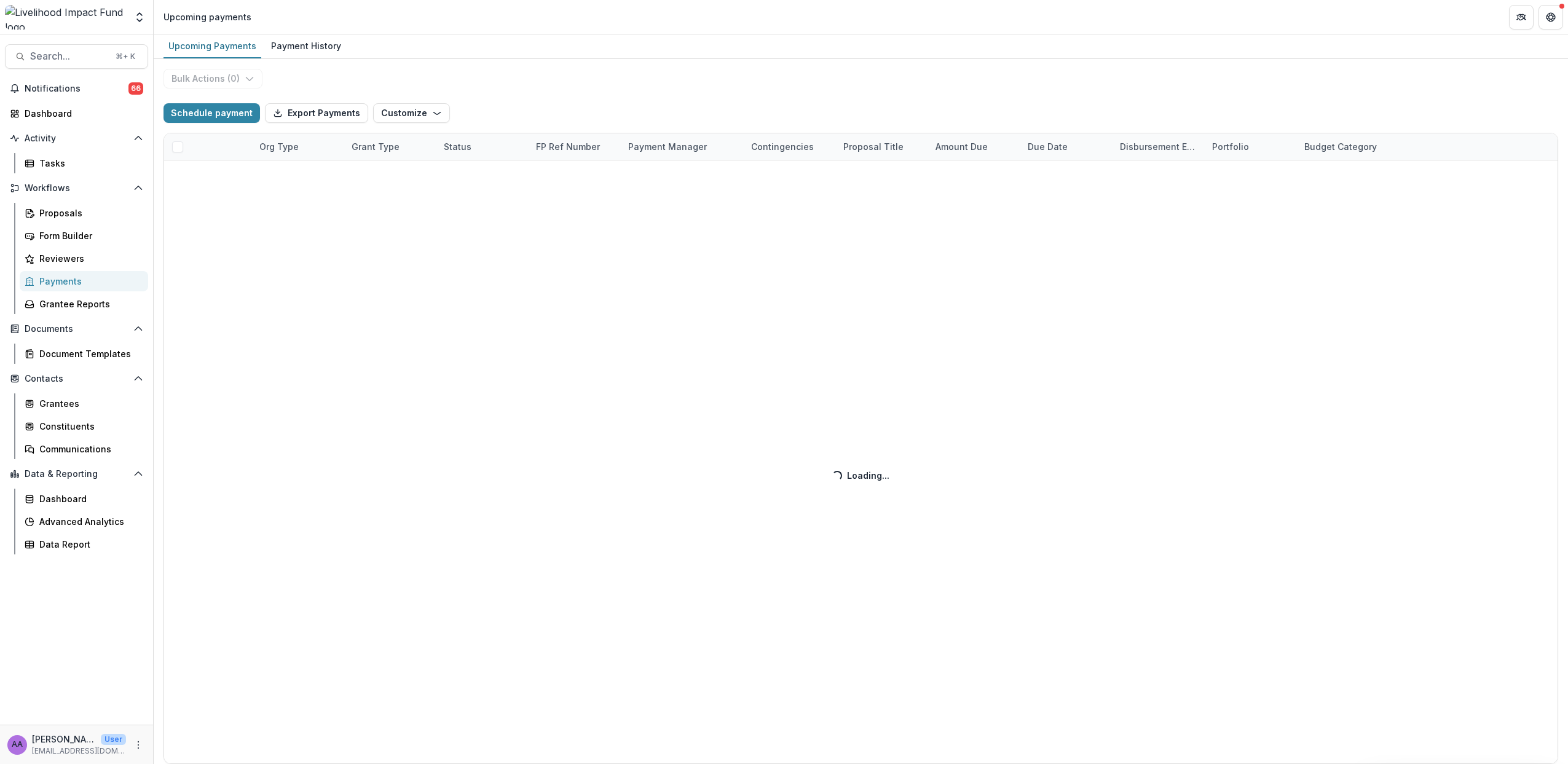
click at [1326, 146] on div "Bulk Actions ( 0 ) Schedule payment Export Payments Customize New Custom Field …" at bounding box center [861, 411] width 1415 height 705
select select "******"
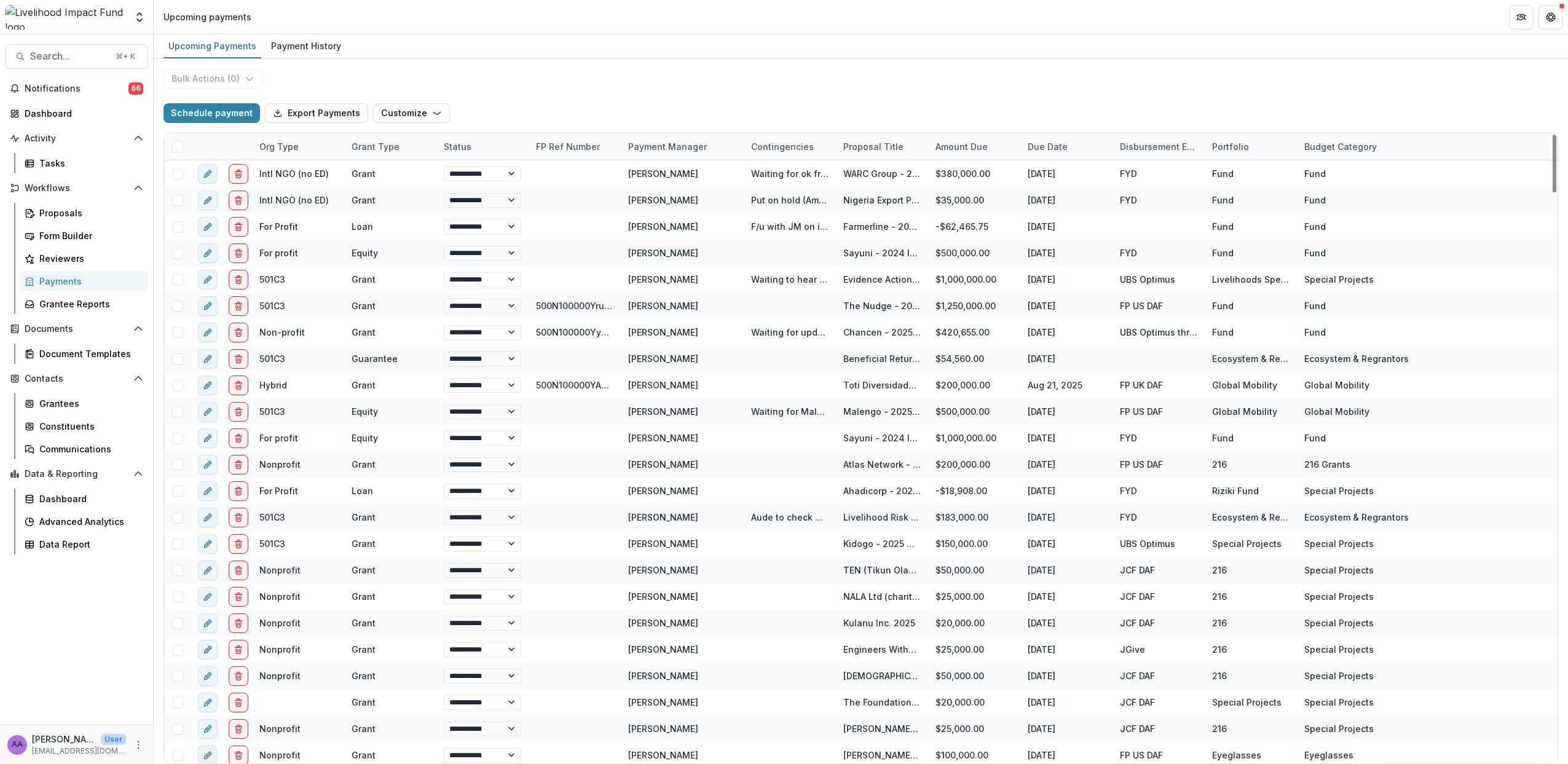
click at [1340, 148] on div "Budget Category" at bounding box center [1341, 146] width 87 height 12
click at [1329, 173] on input at bounding box center [1373, 175] width 147 height 20
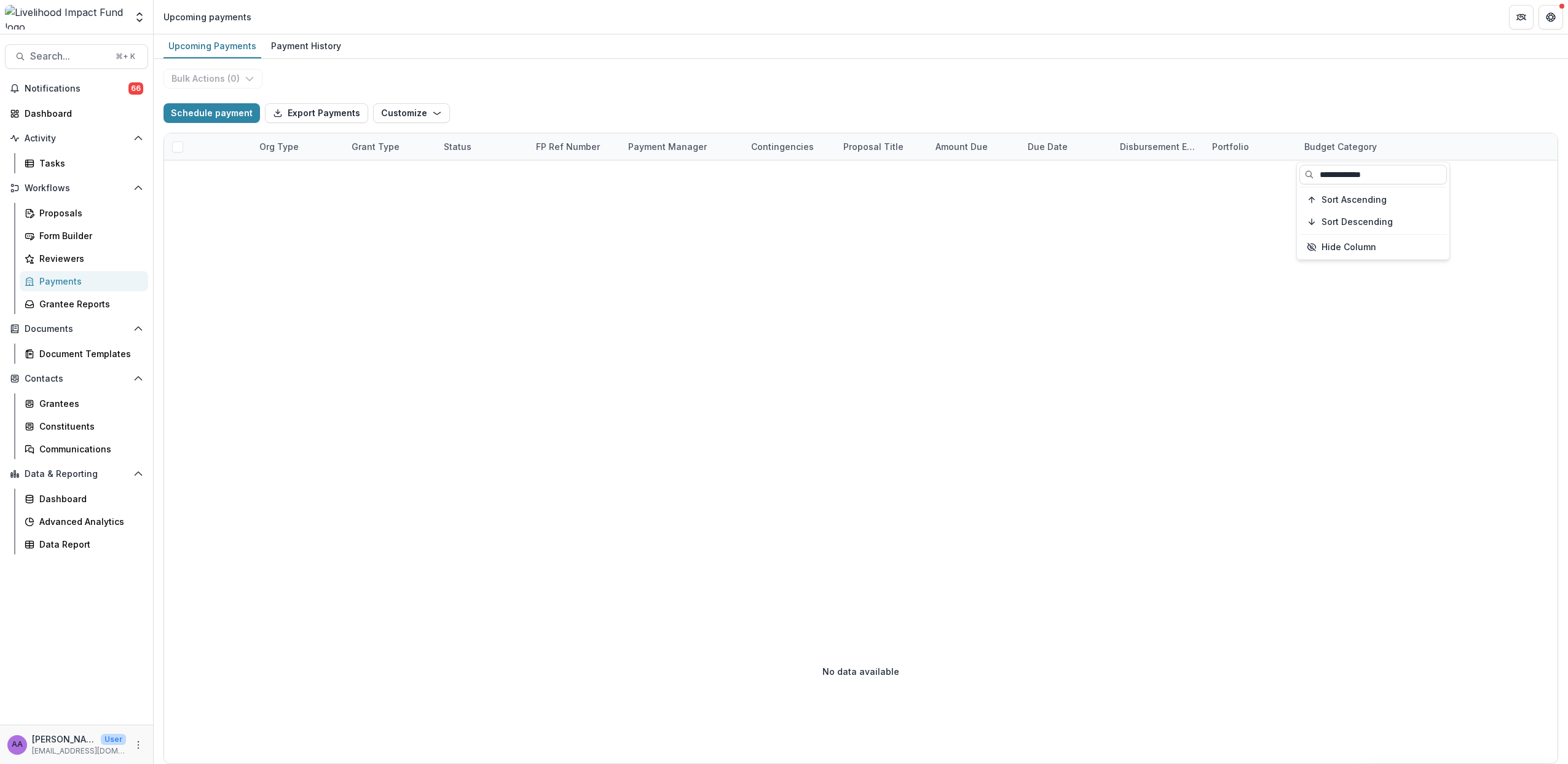
type input "**********"
click at [1425, 67] on div "Bulk Actions ( 0 ) Schedule payment Export Payments Customize New Custom Field …" at bounding box center [861, 411] width 1415 height 705
click at [72, 538] on div "Data Report" at bounding box center [88, 544] width 99 height 12
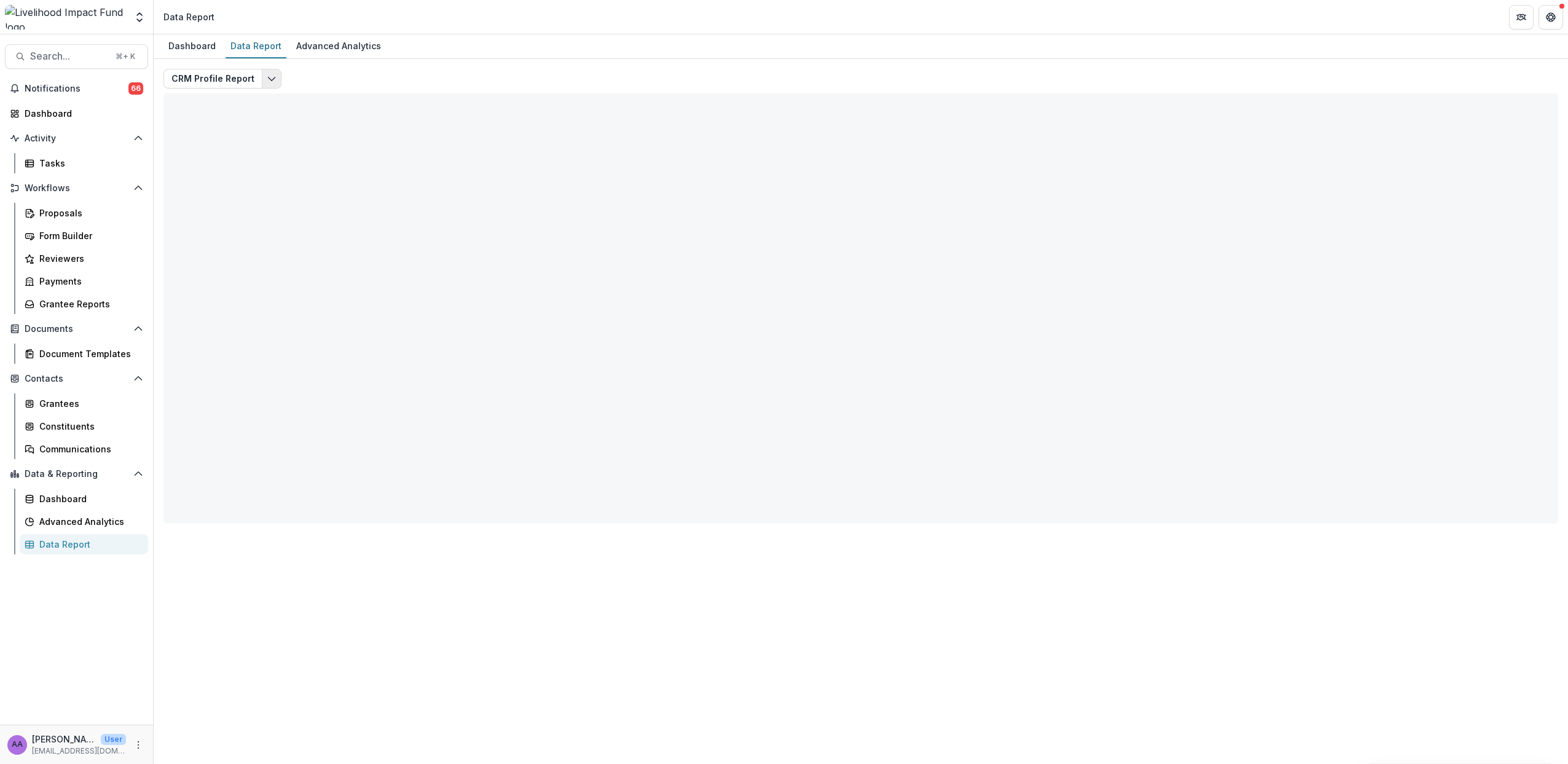
click at [270, 74] on icon "Edit selected report" at bounding box center [271, 78] width 10 height 10
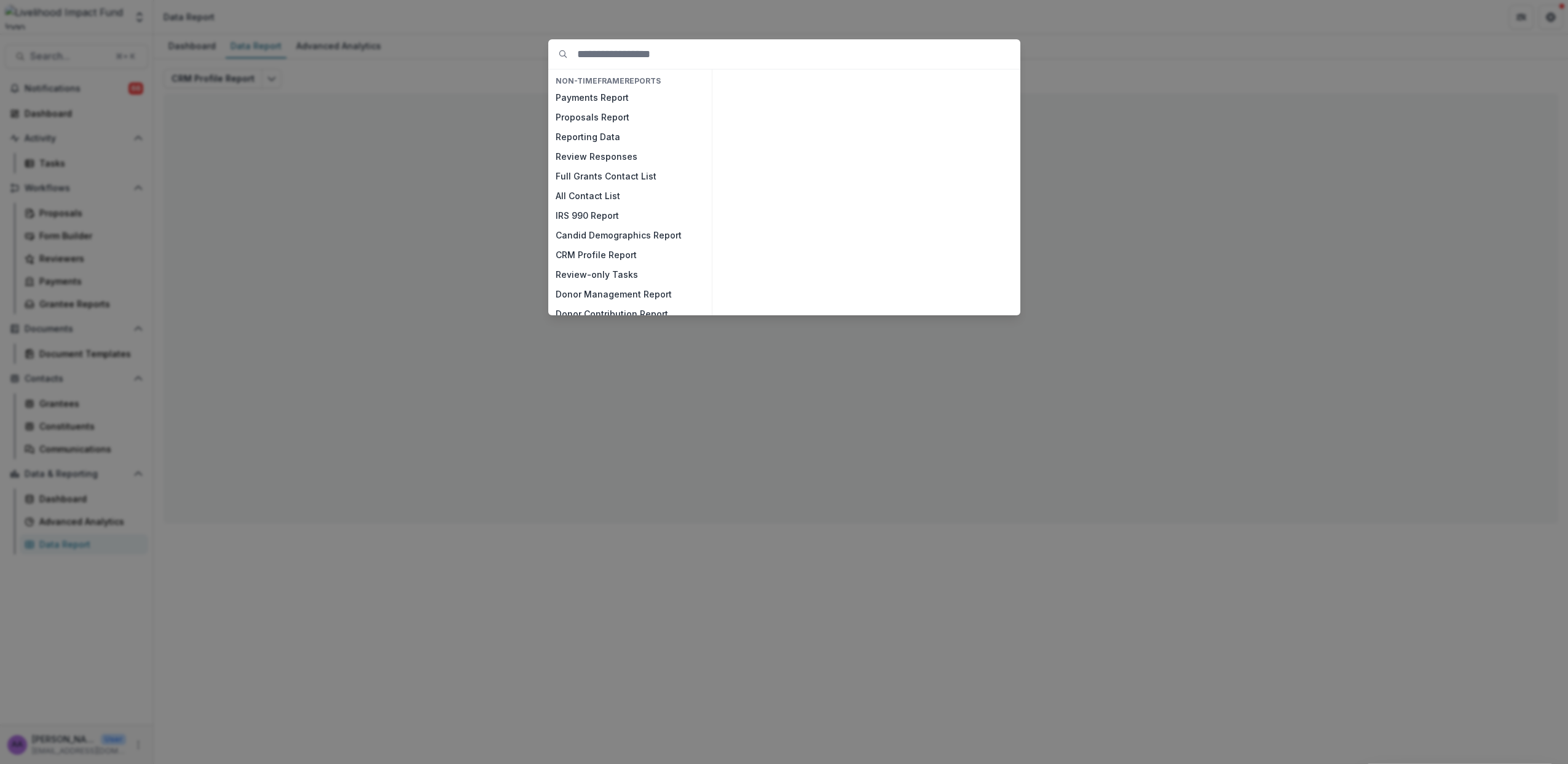
click at [581, 87] on h4 "NON-TIMEFRAME Reports" at bounding box center [630, 80] width 163 height 13
click at [588, 95] on button "Payments Report" at bounding box center [630, 98] width 163 height 20
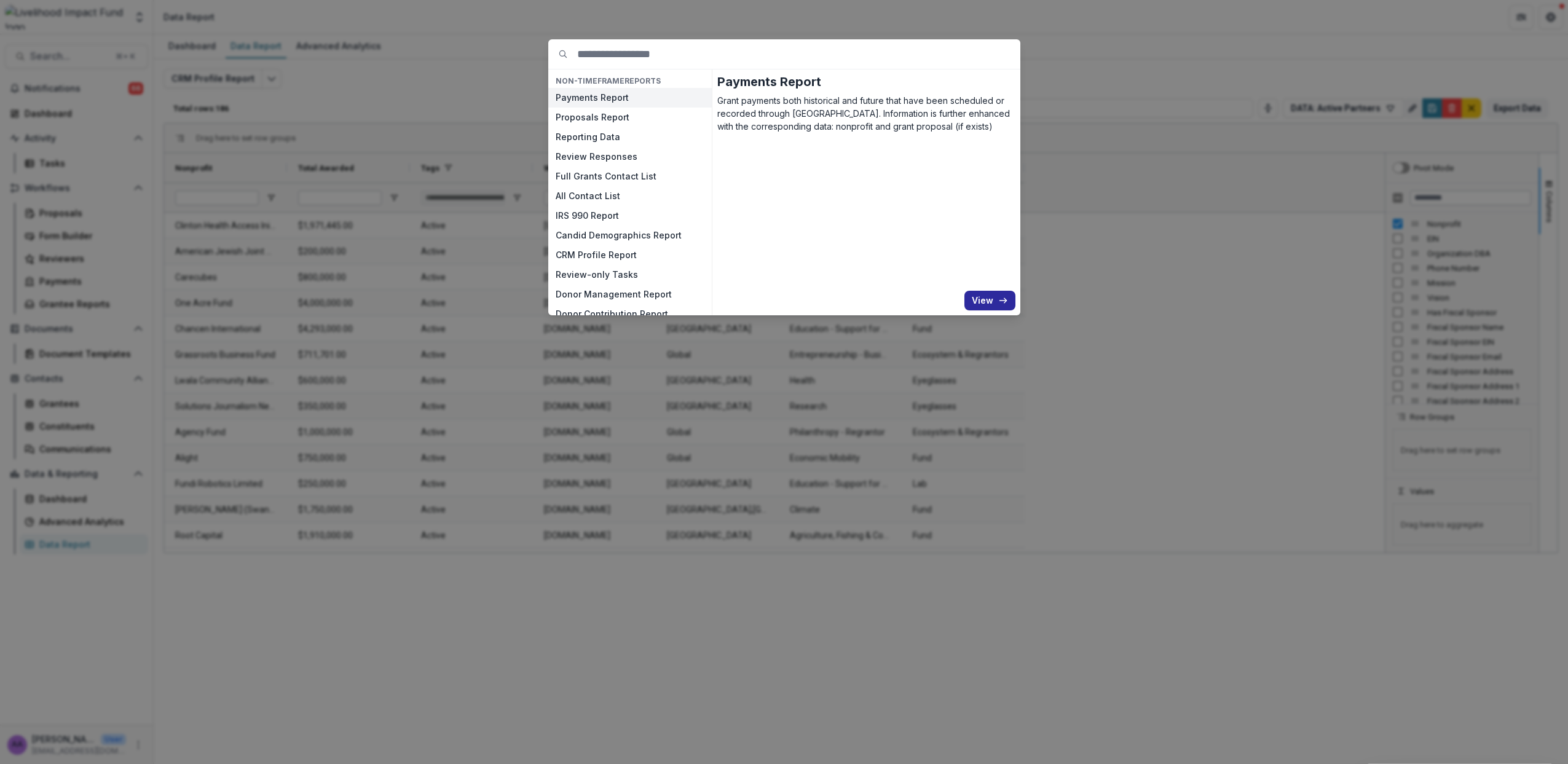
click at [986, 299] on button "View" at bounding box center [990, 300] width 51 height 20
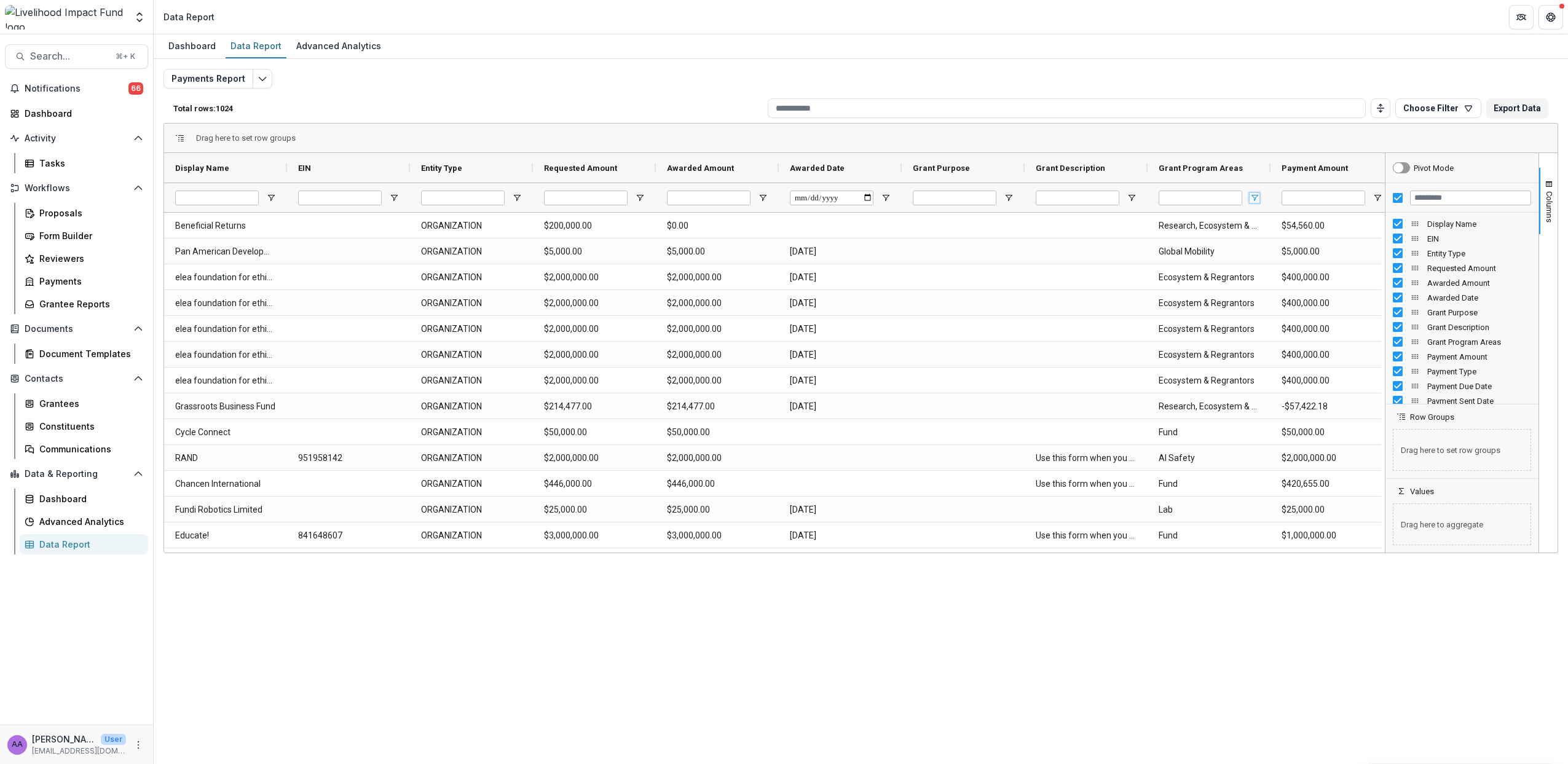
click at [1259, 197] on span "Open Filter Menu" at bounding box center [1254, 197] width 10 height 10
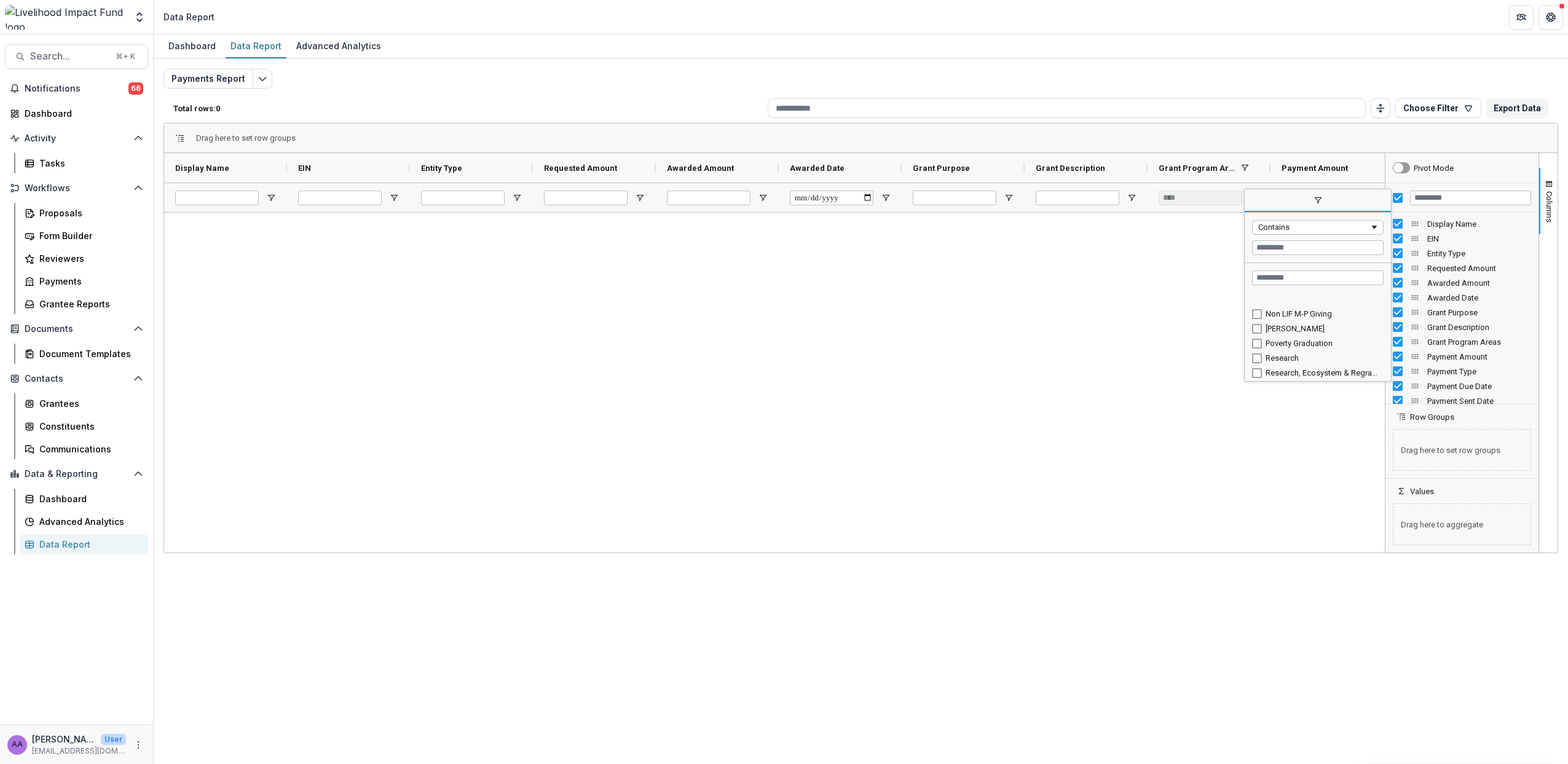
scroll to position [189, 0]
type input "**********"
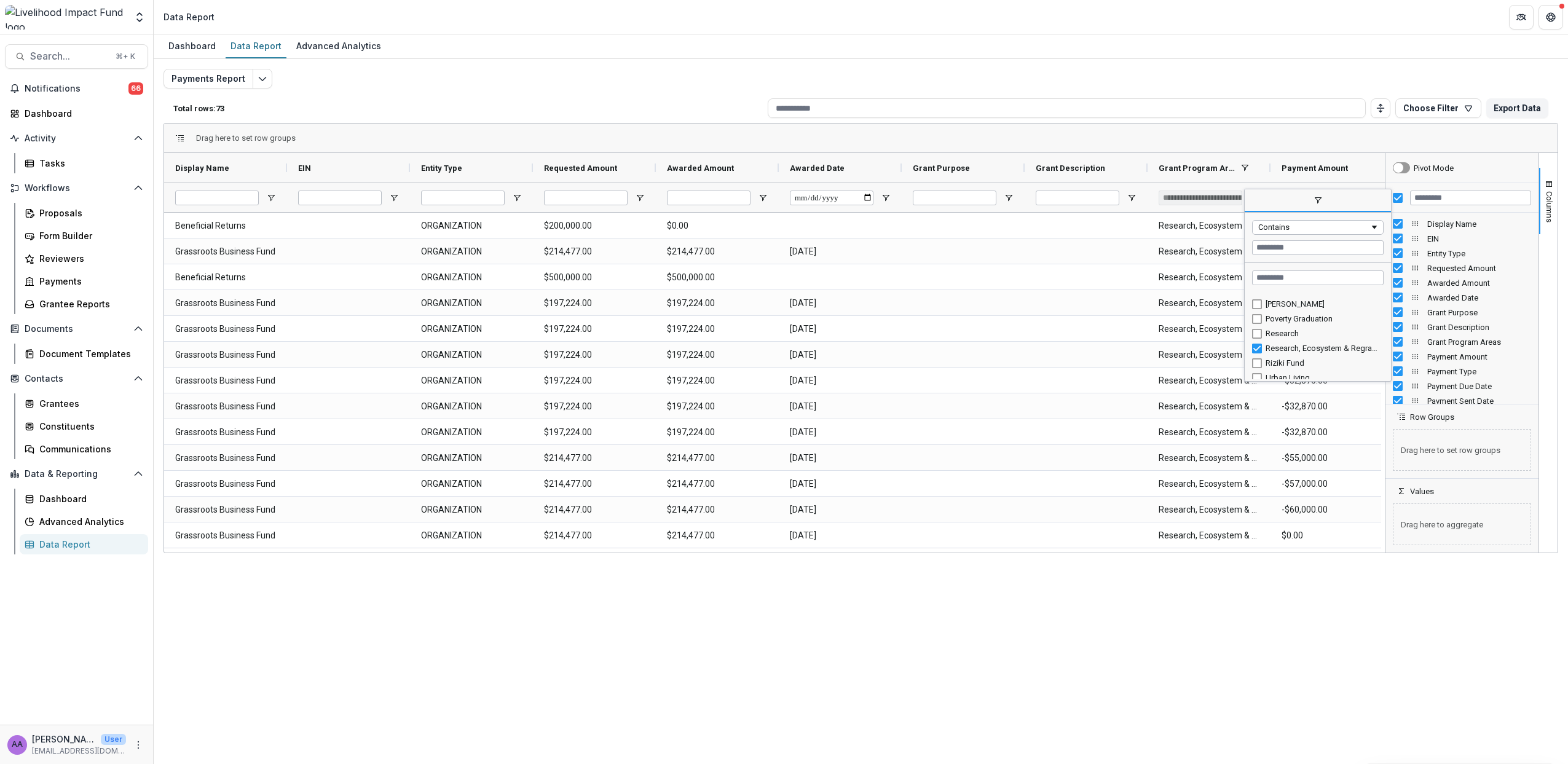
click at [1182, 139] on div "Drag here to set row groups" at bounding box center [861, 138] width 1394 height 29
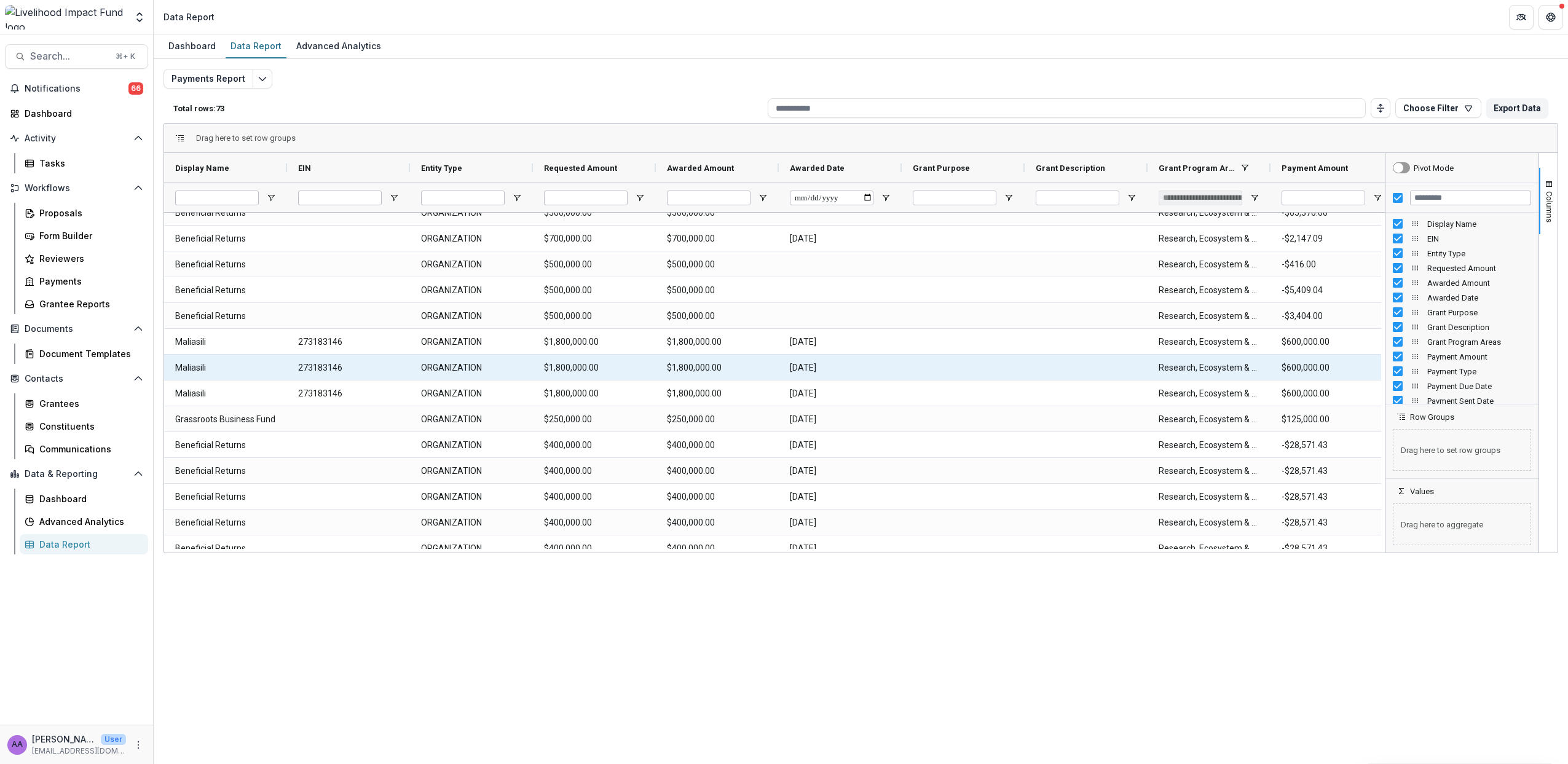
scroll to position [0, 0]
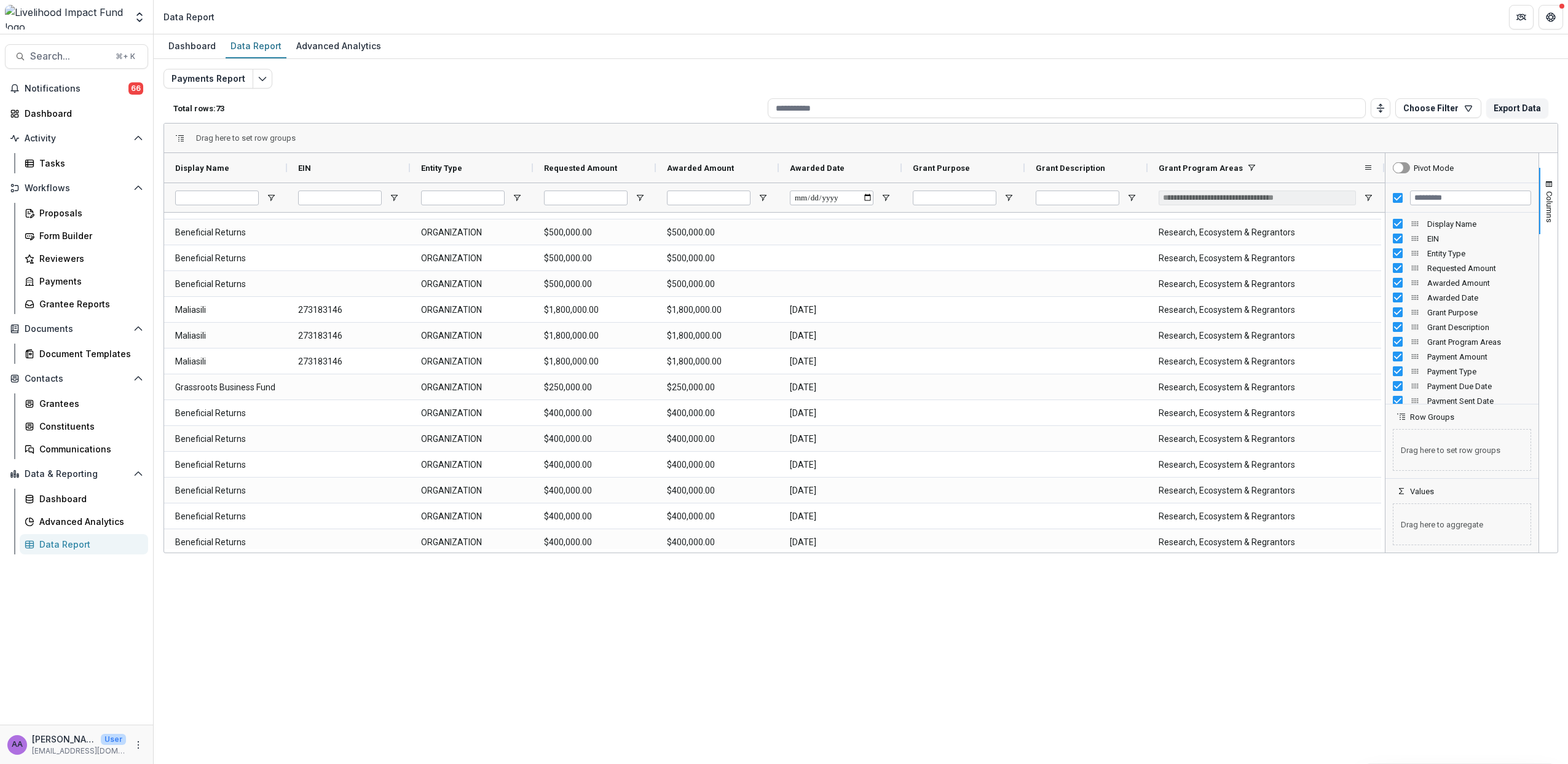
drag, startPoint x: 1305, startPoint y: 171, endPoint x: 1382, endPoint y: 164, distance: 77.3
click at [1382, 164] on div at bounding box center [1385, 168] width 5 height 29
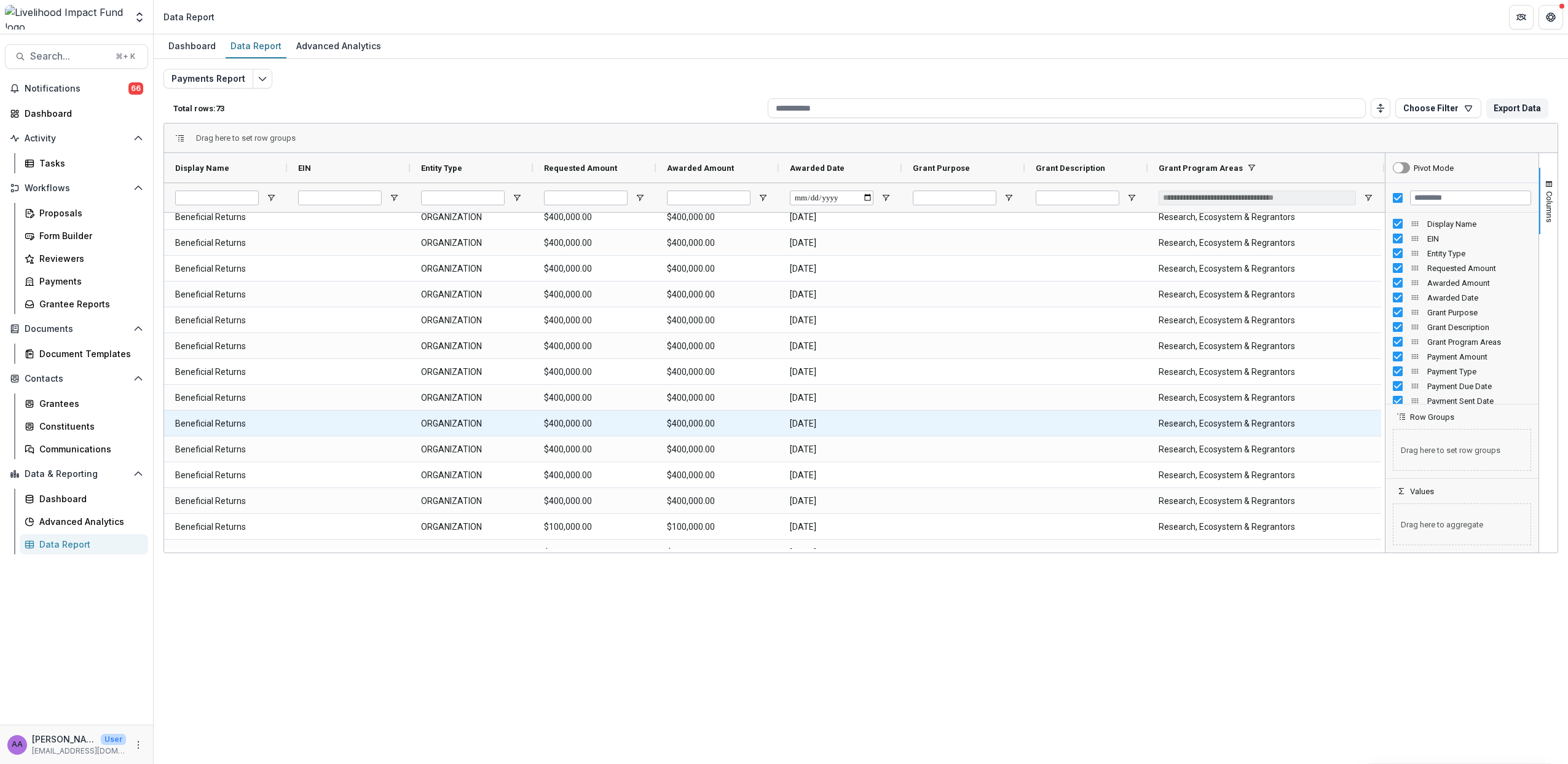
scroll to position [986, 0]
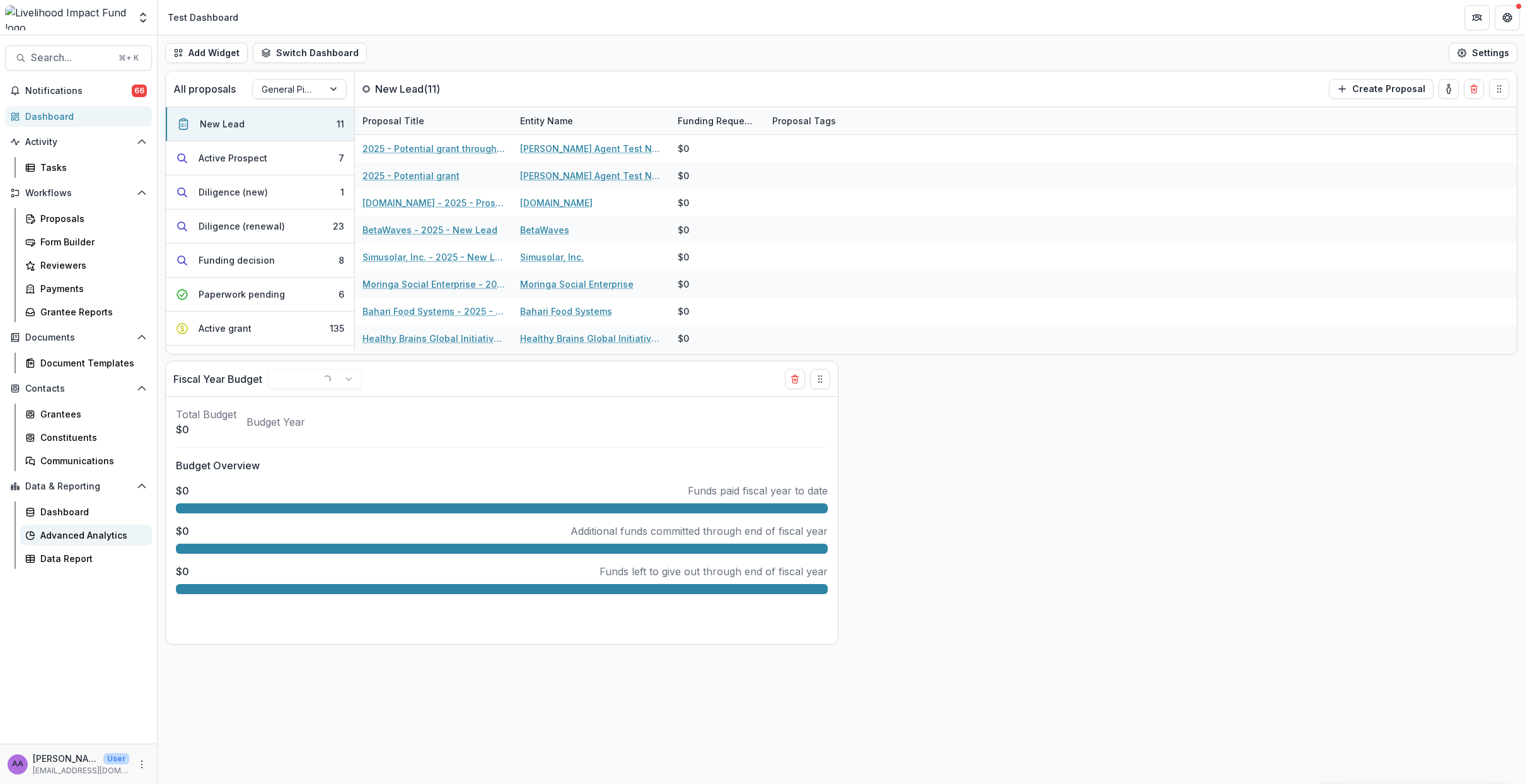
click at [91, 541] on div "Advanced Analytics" at bounding box center [91, 535] width 102 height 13
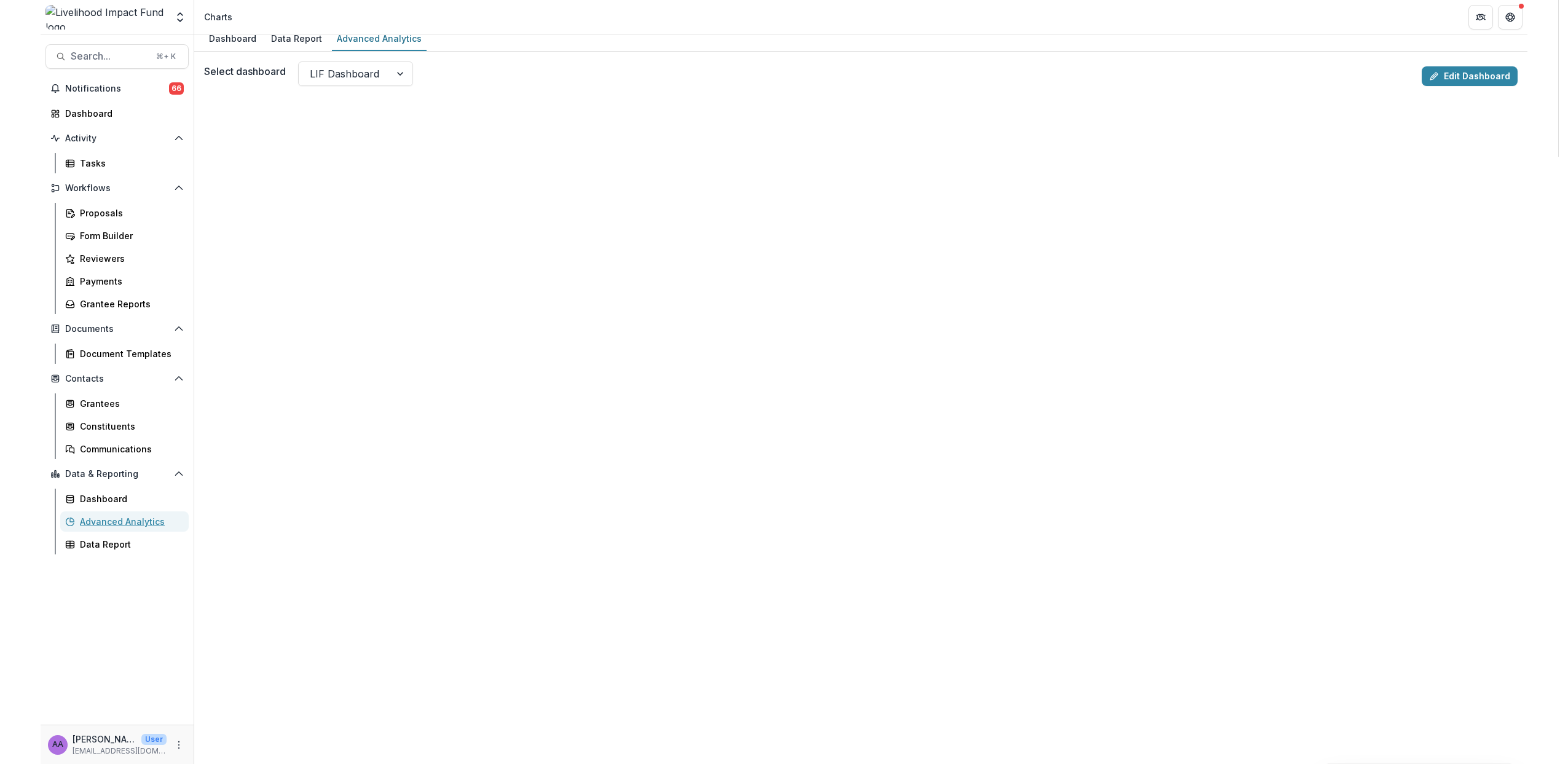
scroll to position [29, 0]
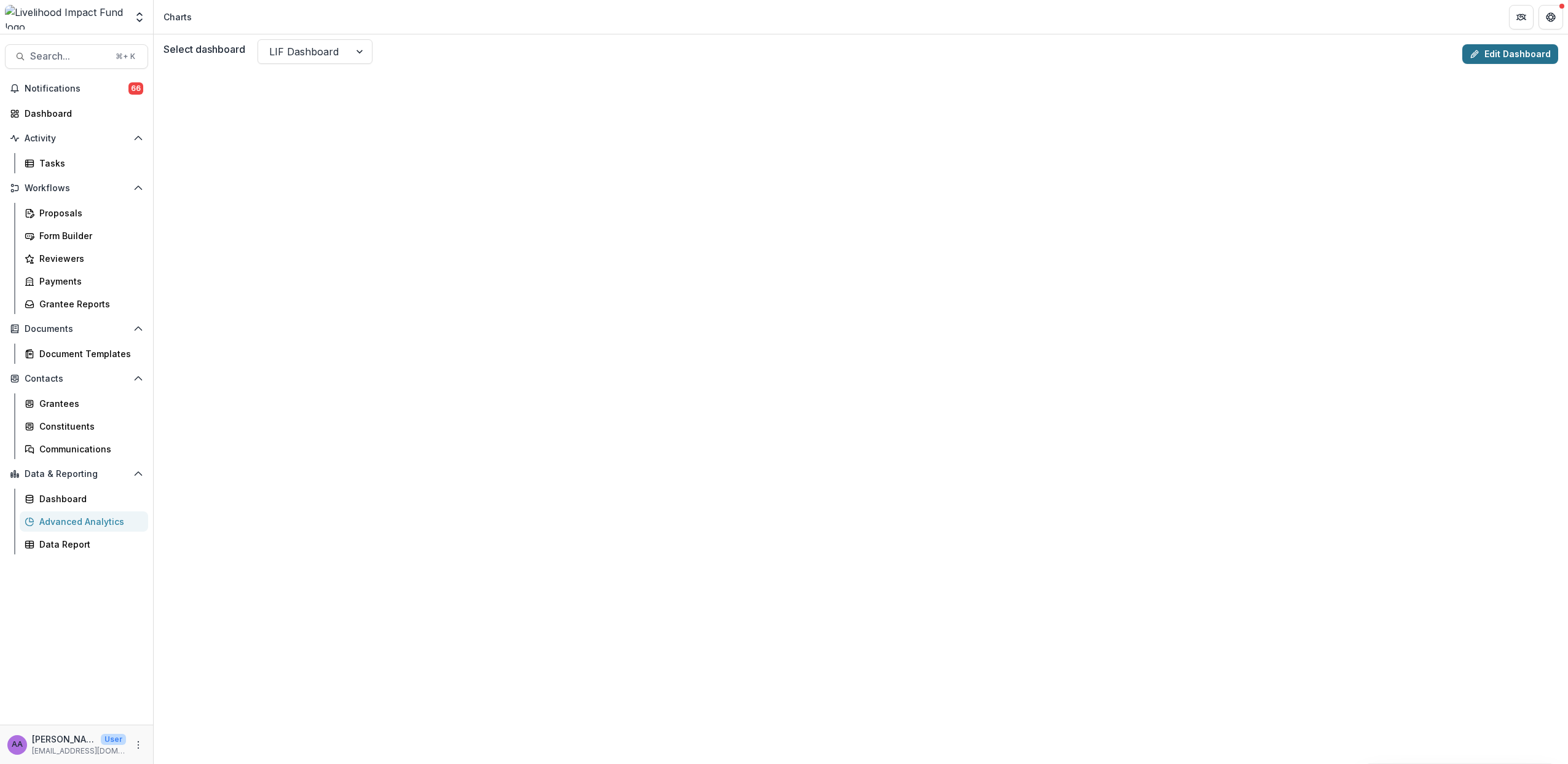
click at [1487, 56] on link "Edit Dashboard" at bounding box center [1511, 54] width 96 height 20
click at [1487, 53] on link "Edit Dashboard" at bounding box center [1511, 54] width 96 height 20
click at [95, 56] on span "Search..." at bounding box center [70, 56] width 78 height 12
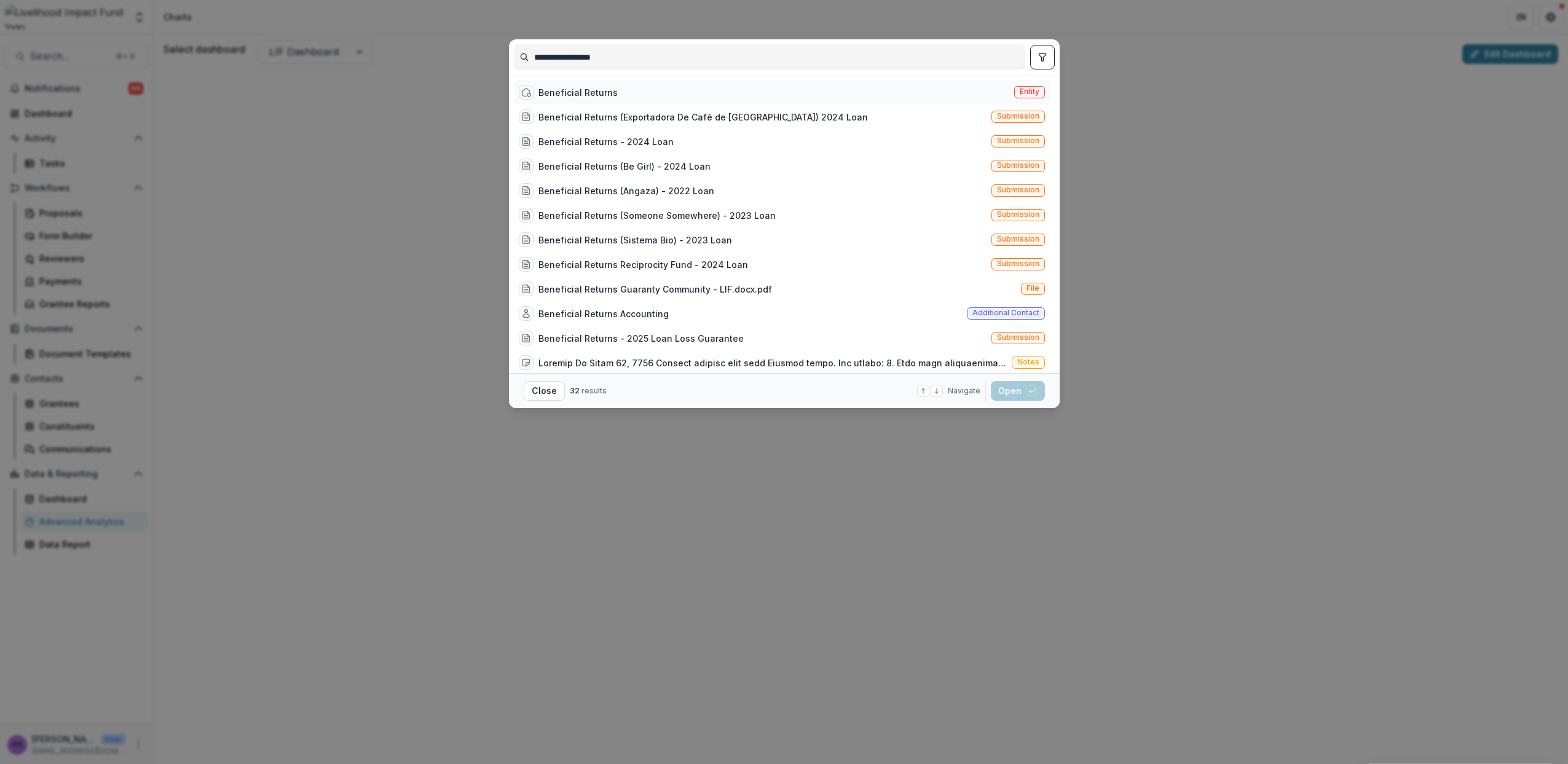
type input "**********"
click at [598, 86] on div "Beneficial Returns" at bounding box center [578, 93] width 79 height 12
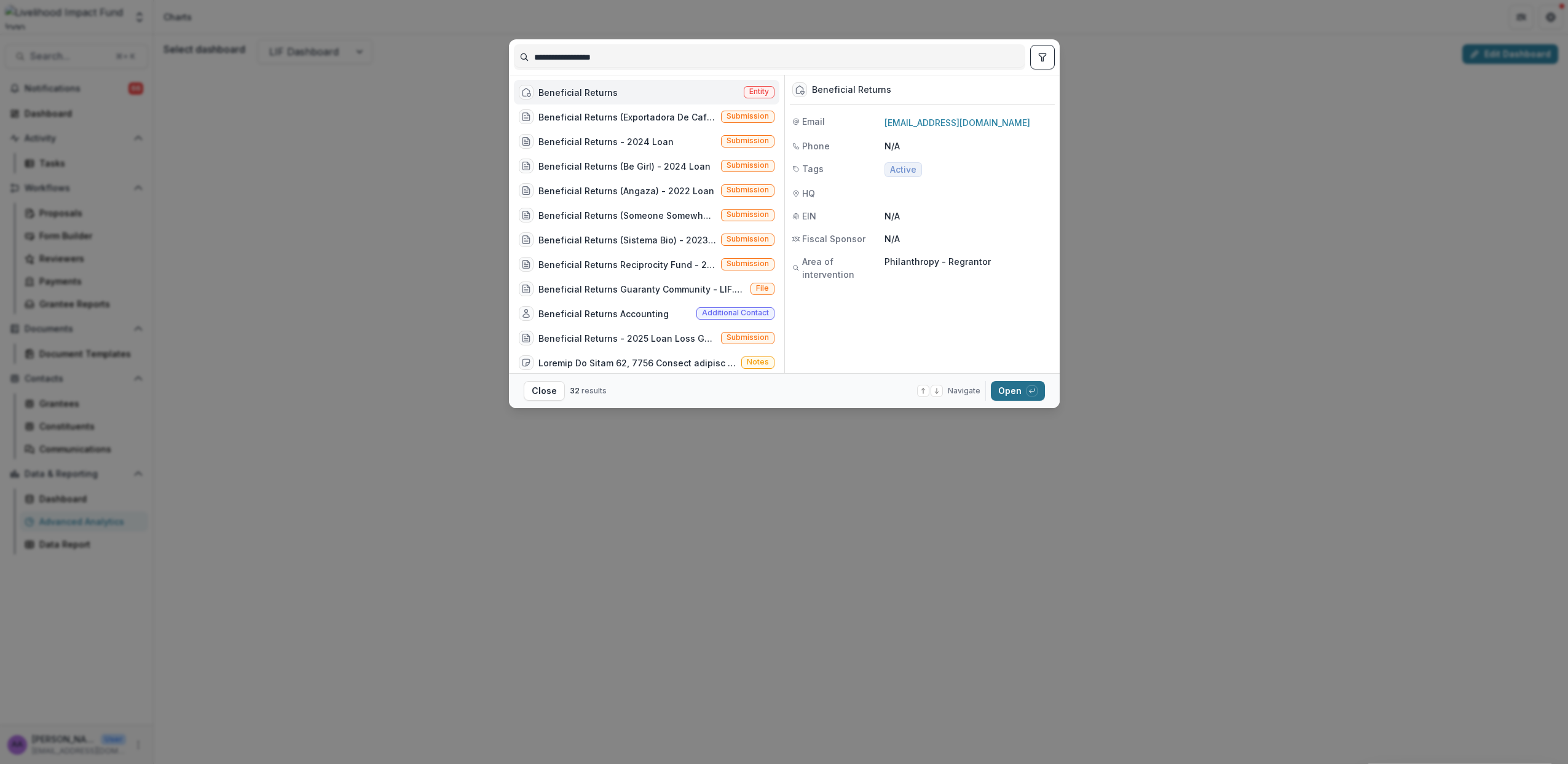
click at [1006, 389] on button "Open with enter key" at bounding box center [1018, 390] width 54 height 20
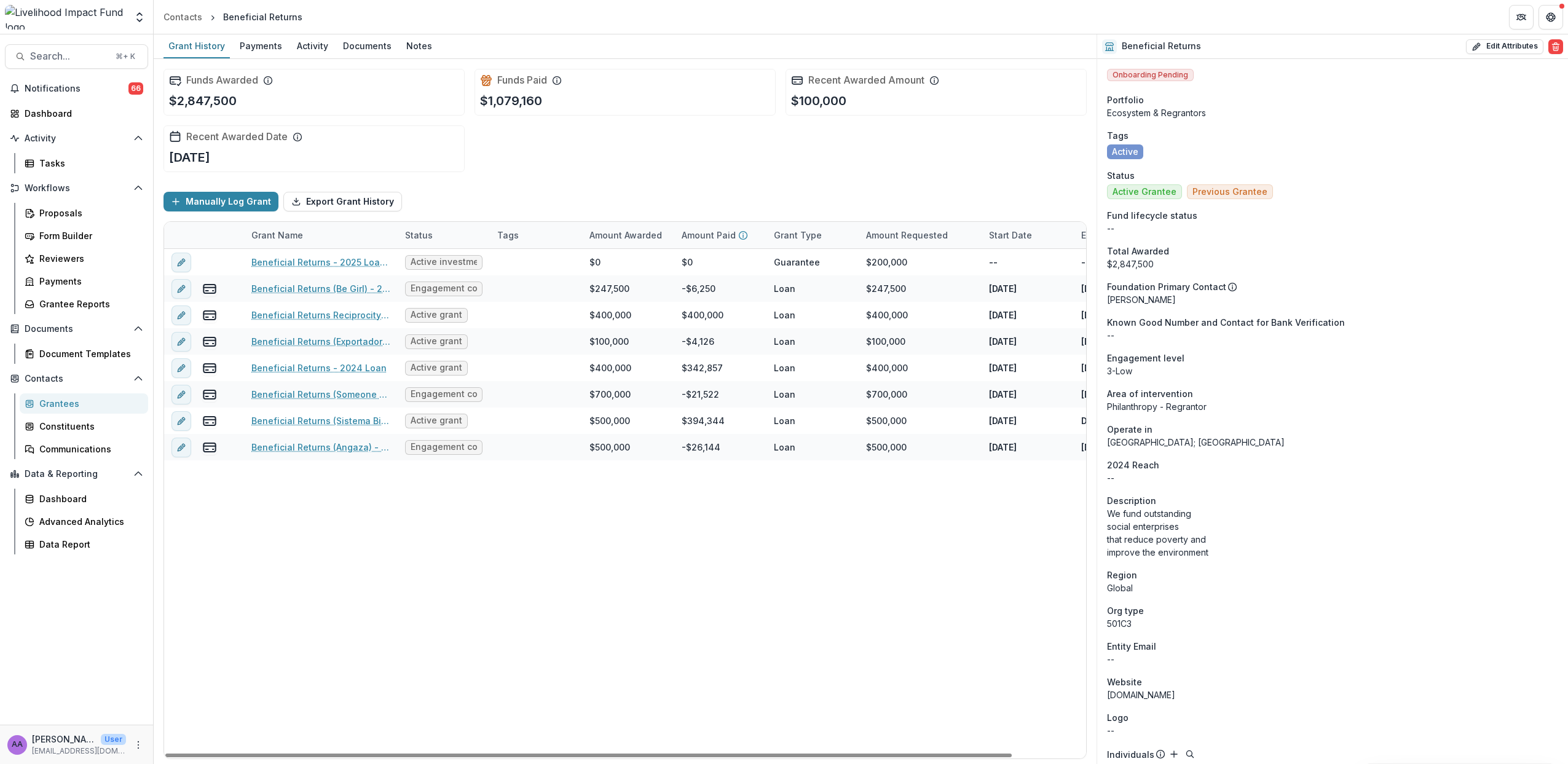
drag, startPoint x: 265, startPoint y: 545, endPoint x: 270, endPoint y: 510, distance: 35.4
click at [265, 545] on div "Beneficial Returns - 2025 Loan Loss Guarantee Active investment $0 $0 Guarantee…" at bounding box center [665, 503] width 1003 height 509
click at [43, 62] on span "Search..." at bounding box center [70, 56] width 78 height 12
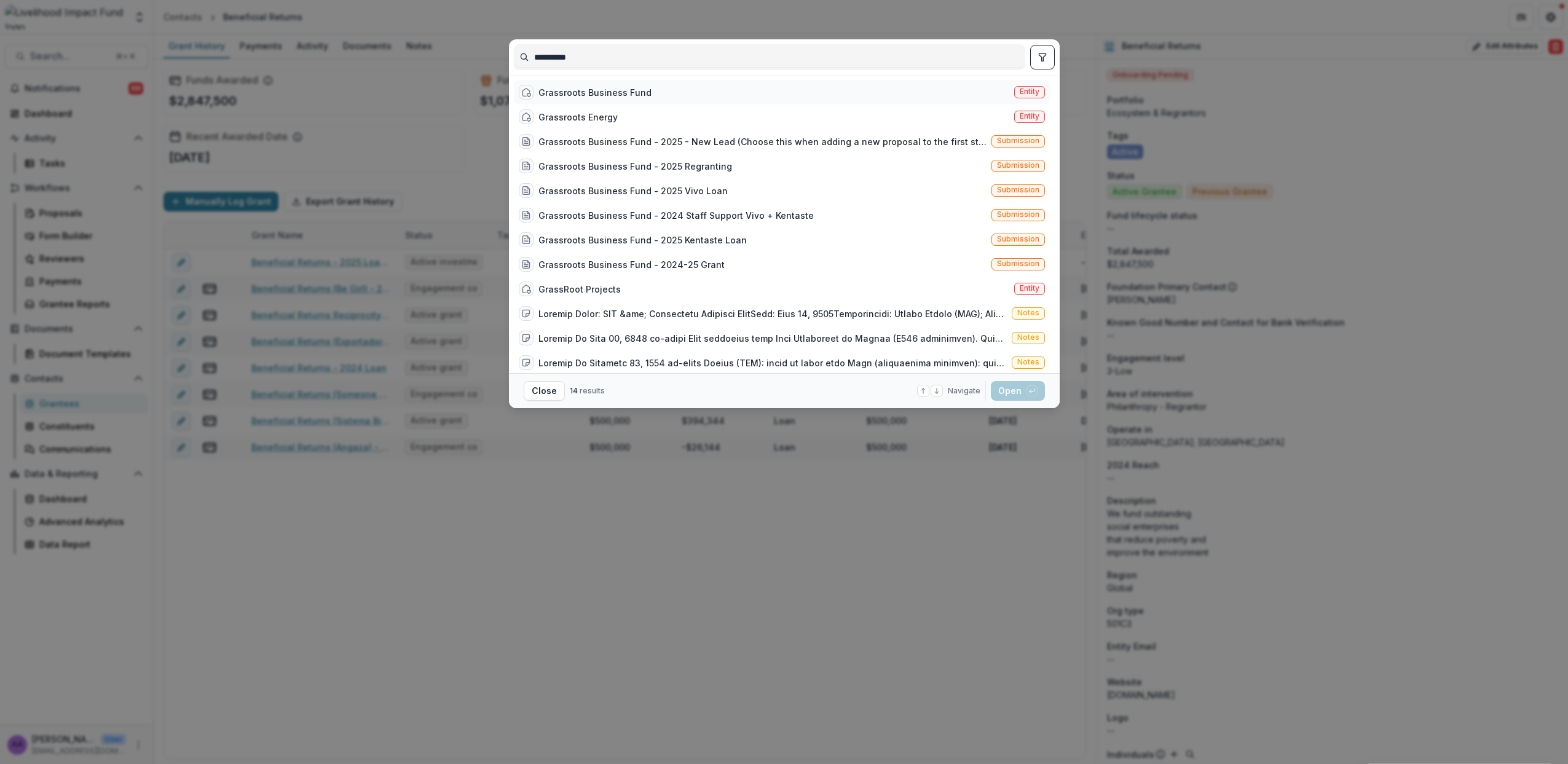
type input "**********"
click at [708, 91] on div "Grassroots Business Fund Entity" at bounding box center [781, 93] width 536 height 25
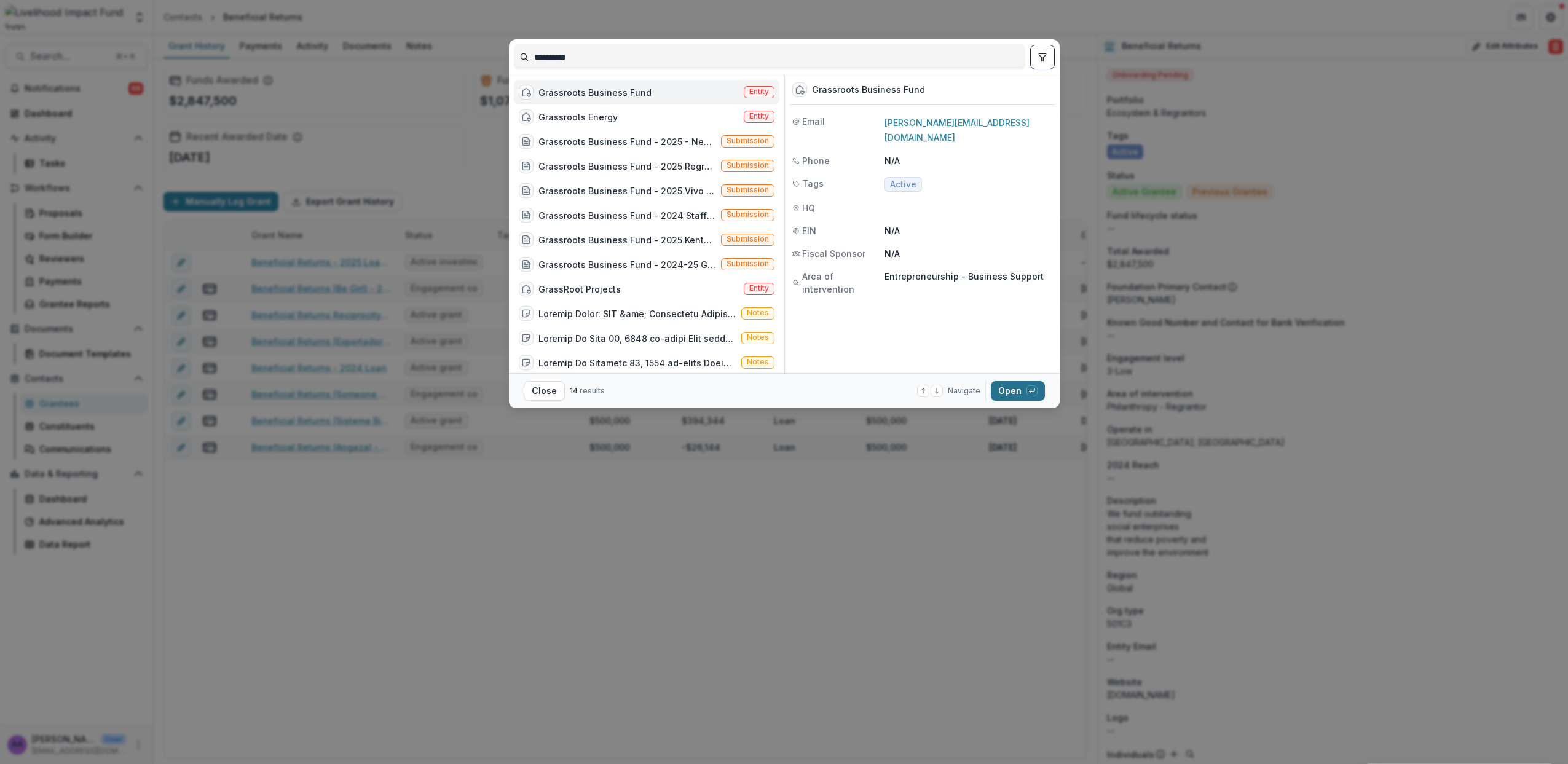
click at [1006, 387] on button "Open with enter key" at bounding box center [1018, 390] width 54 height 20
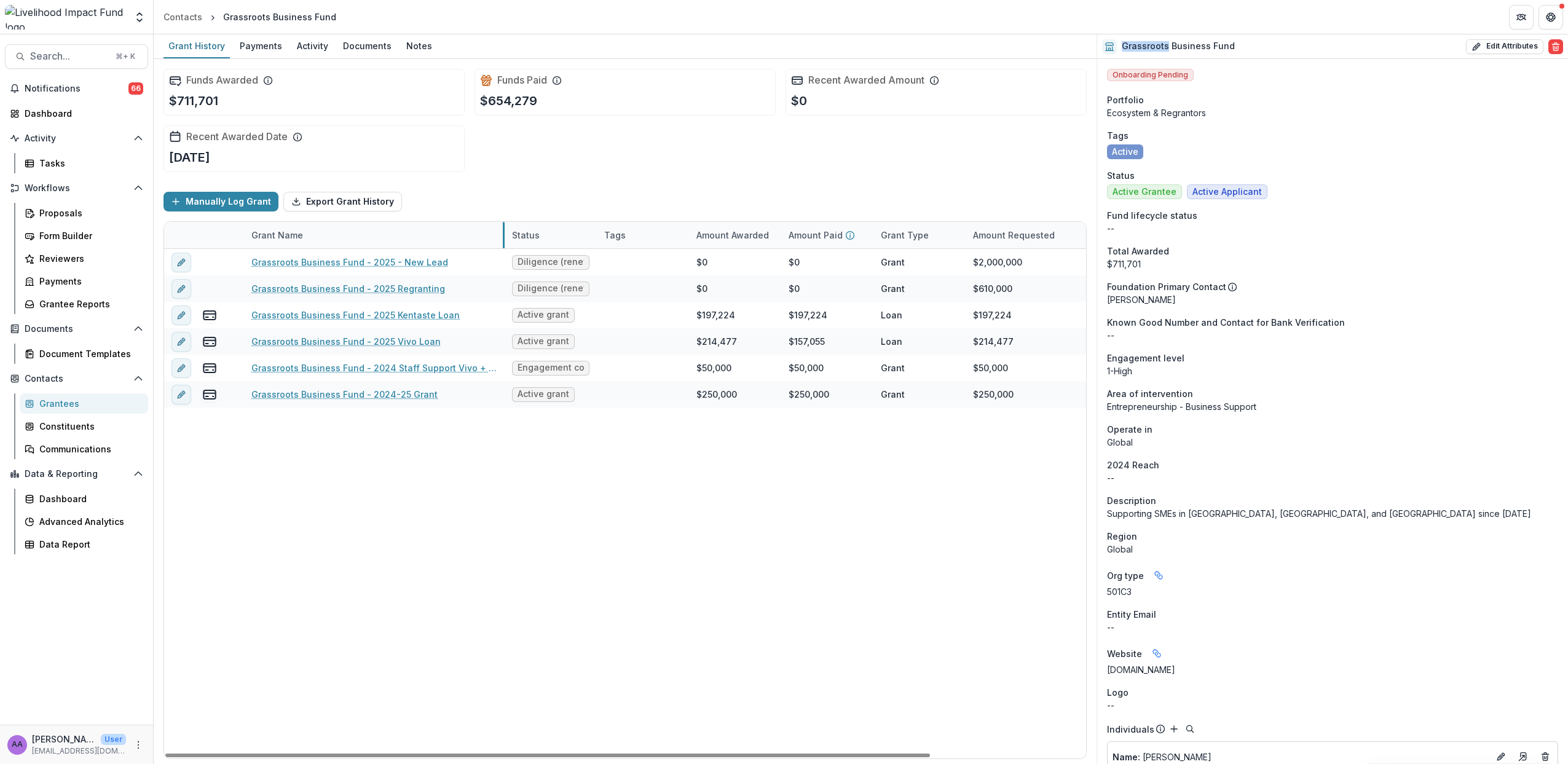
drag, startPoint x: 395, startPoint y: 235, endPoint x: 502, endPoint y: 226, distance: 107.4
drag, startPoint x: 296, startPoint y: 446, endPoint x: 301, endPoint y: 415, distance: 31.4
click at [296, 446] on div "Grassroots Business Fund - 2025 - New Lead Diligence (renewal) $0 $0 Grant $2,0…" at bounding box center [718, 503] width 1109 height 509
click at [329, 503] on div "Grassroots Business Fund - 2025 - New Lead Diligence (renewal) $0 $0 Grant $2,0…" at bounding box center [718, 503] width 1109 height 509
drag, startPoint x: 438, startPoint y: 468, endPoint x: 427, endPoint y: 443, distance: 27.3
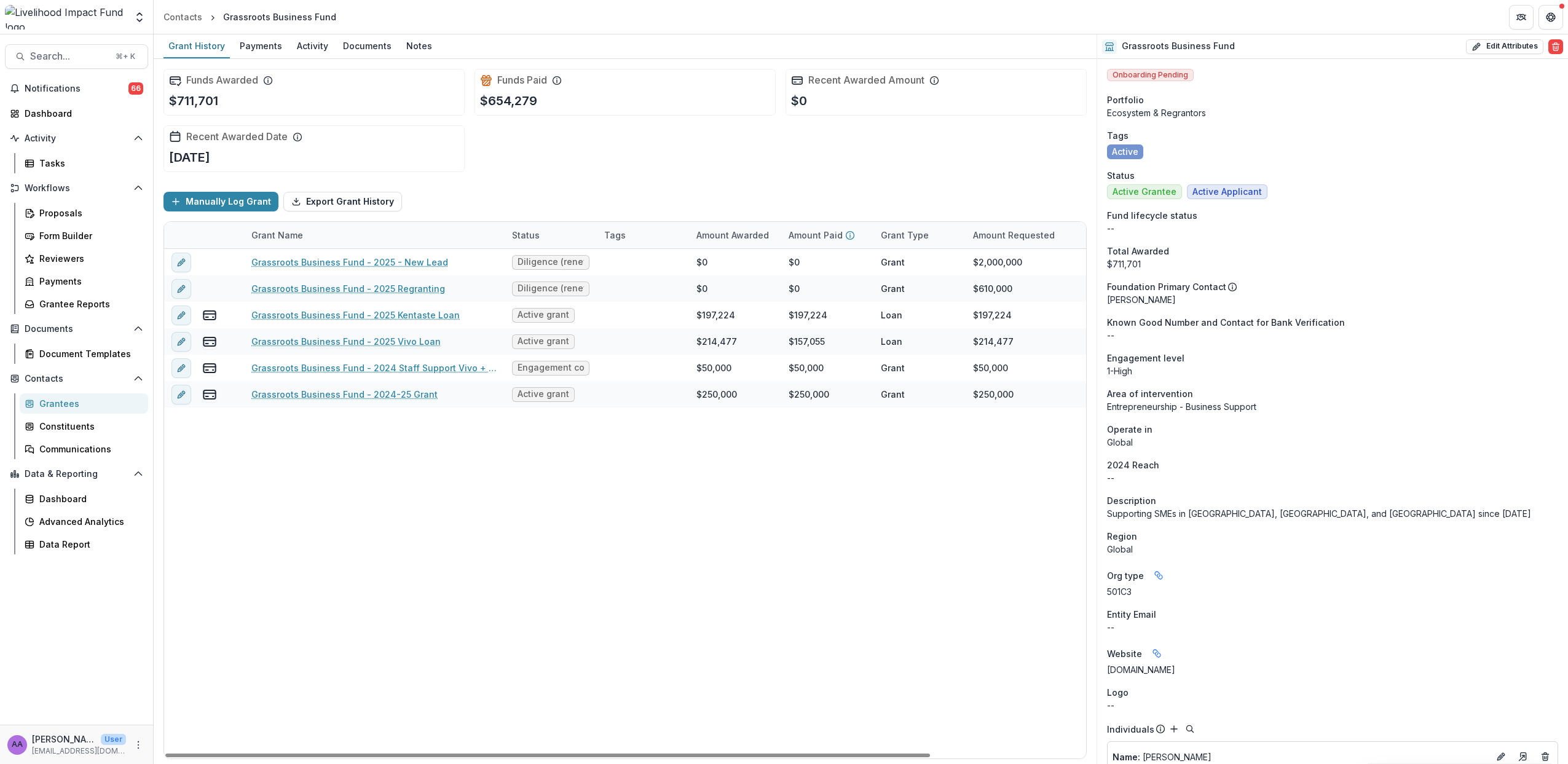
click at [441, 475] on div "Grassroots Business Fund - 2025 - New Lead Diligence (renewal) $0 $0 Grant $2,0…" at bounding box center [718, 503] width 1109 height 509
click at [524, 519] on div "Grassroots Business Fund - 2025 - New Lead Diligence (renewal) $0 $0 Grant $2,0…" at bounding box center [718, 503] width 1109 height 509
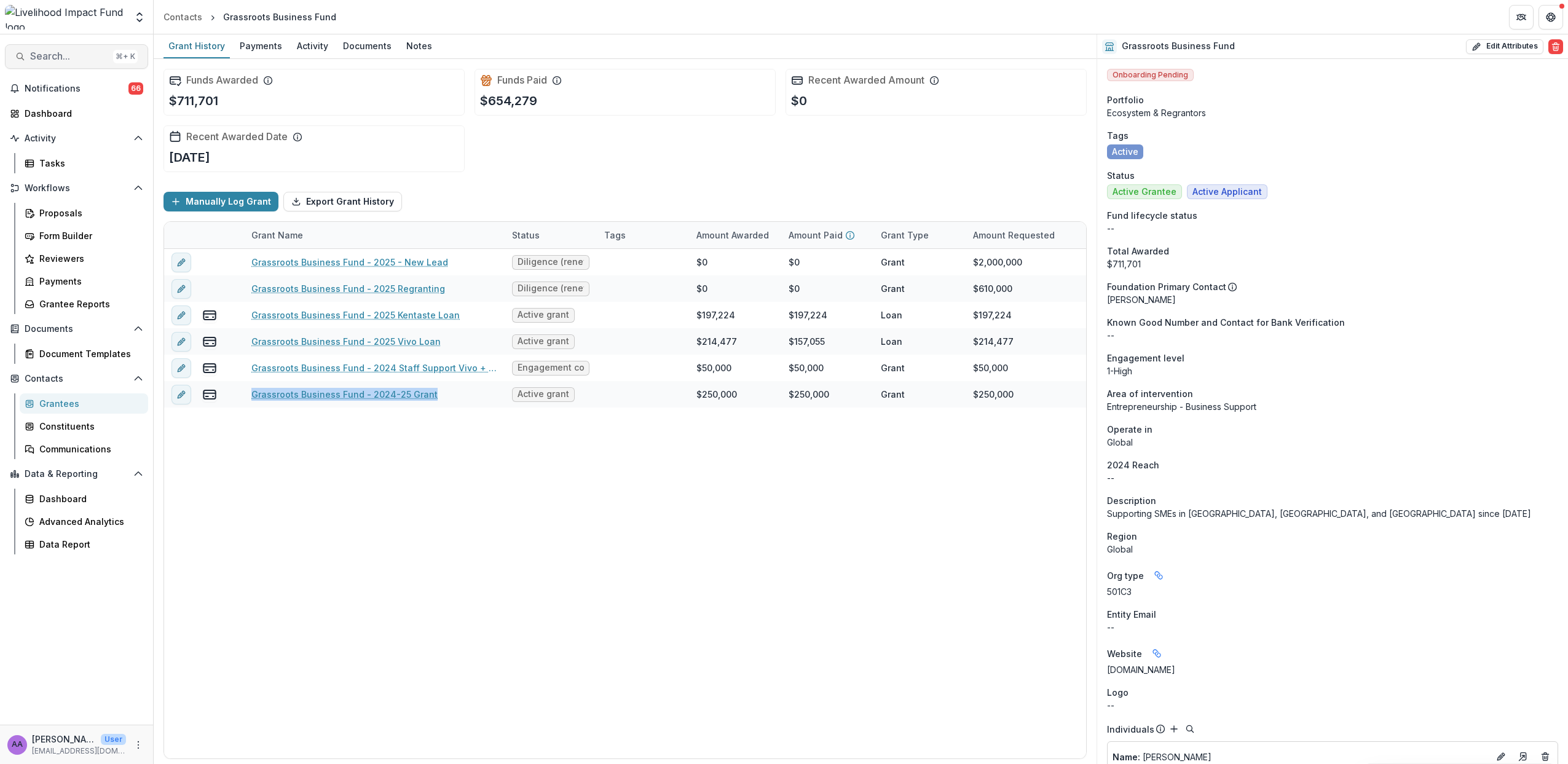
click at [73, 54] on span "Search..." at bounding box center [70, 56] width 78 height 12
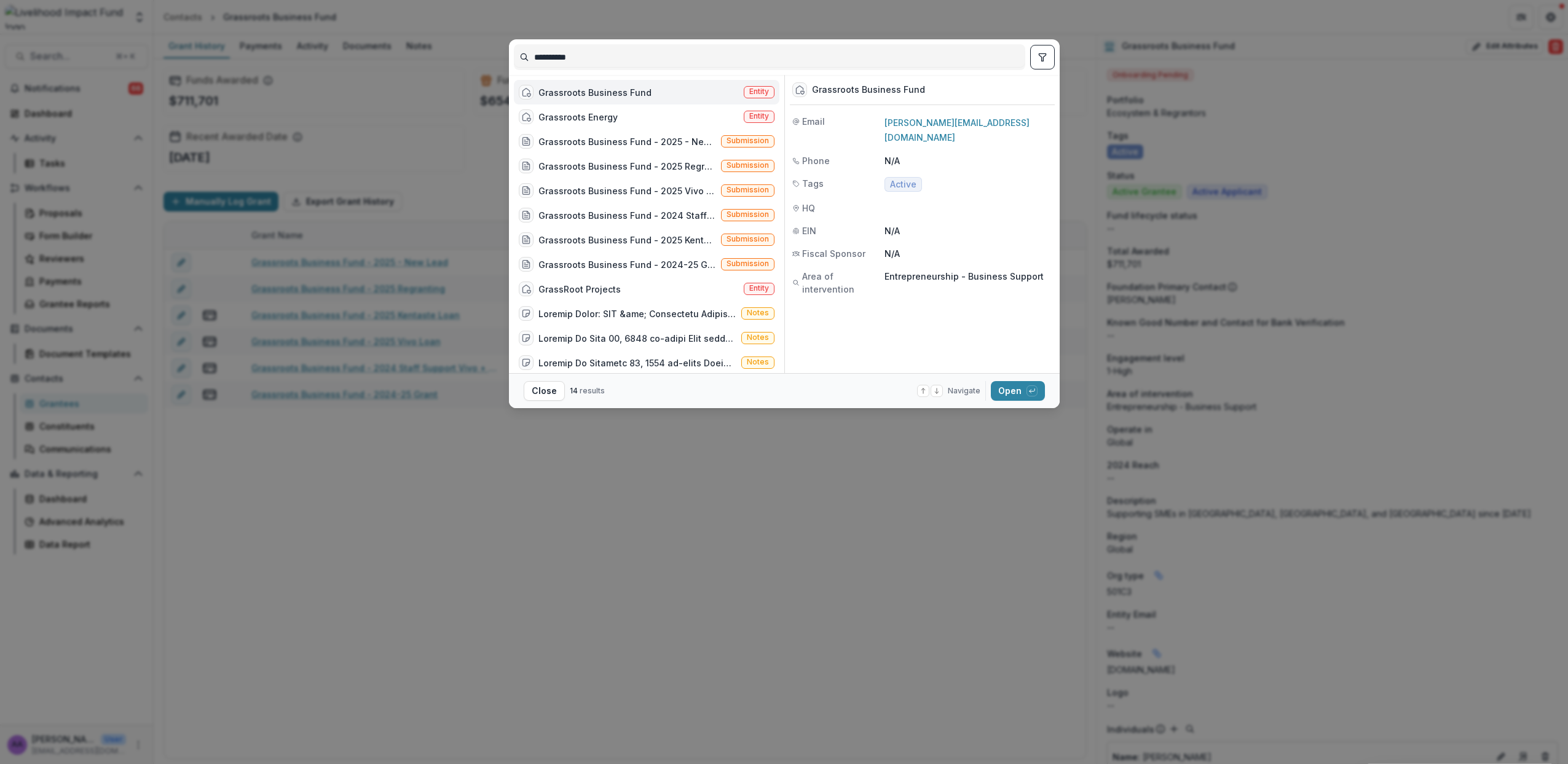
drag, startPoint x: 595, startPoint y: 53, endPoint x: 525, endPoint y: 54, distance: 70.0
click at [525, 54] on input "**********" at bounding box center [770, 57] width 510 height 20
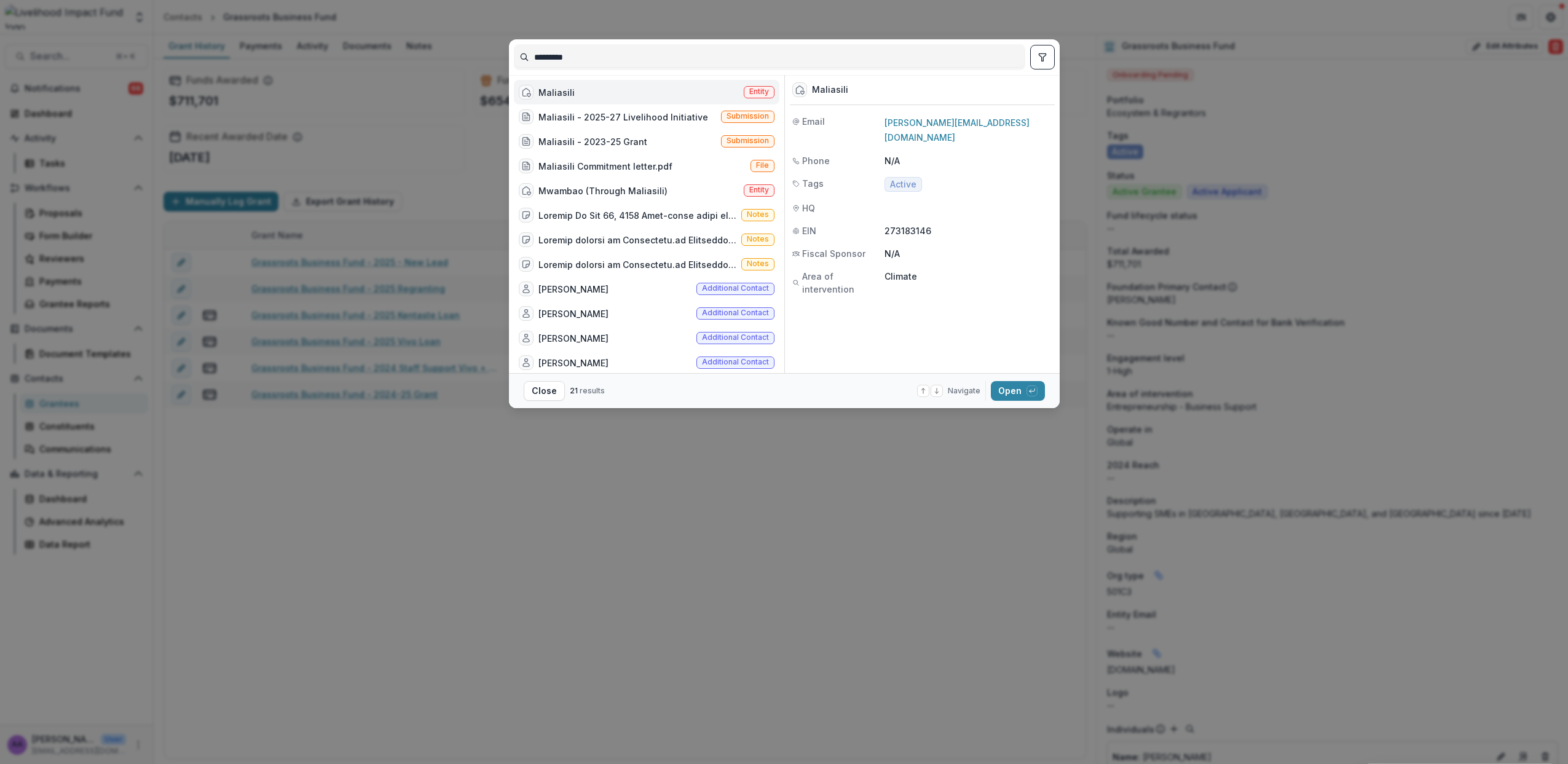
type input "*********"
click at [631, 90] on div "Maliasili Entity" at bounding box center [647, 93] width 266 height 25
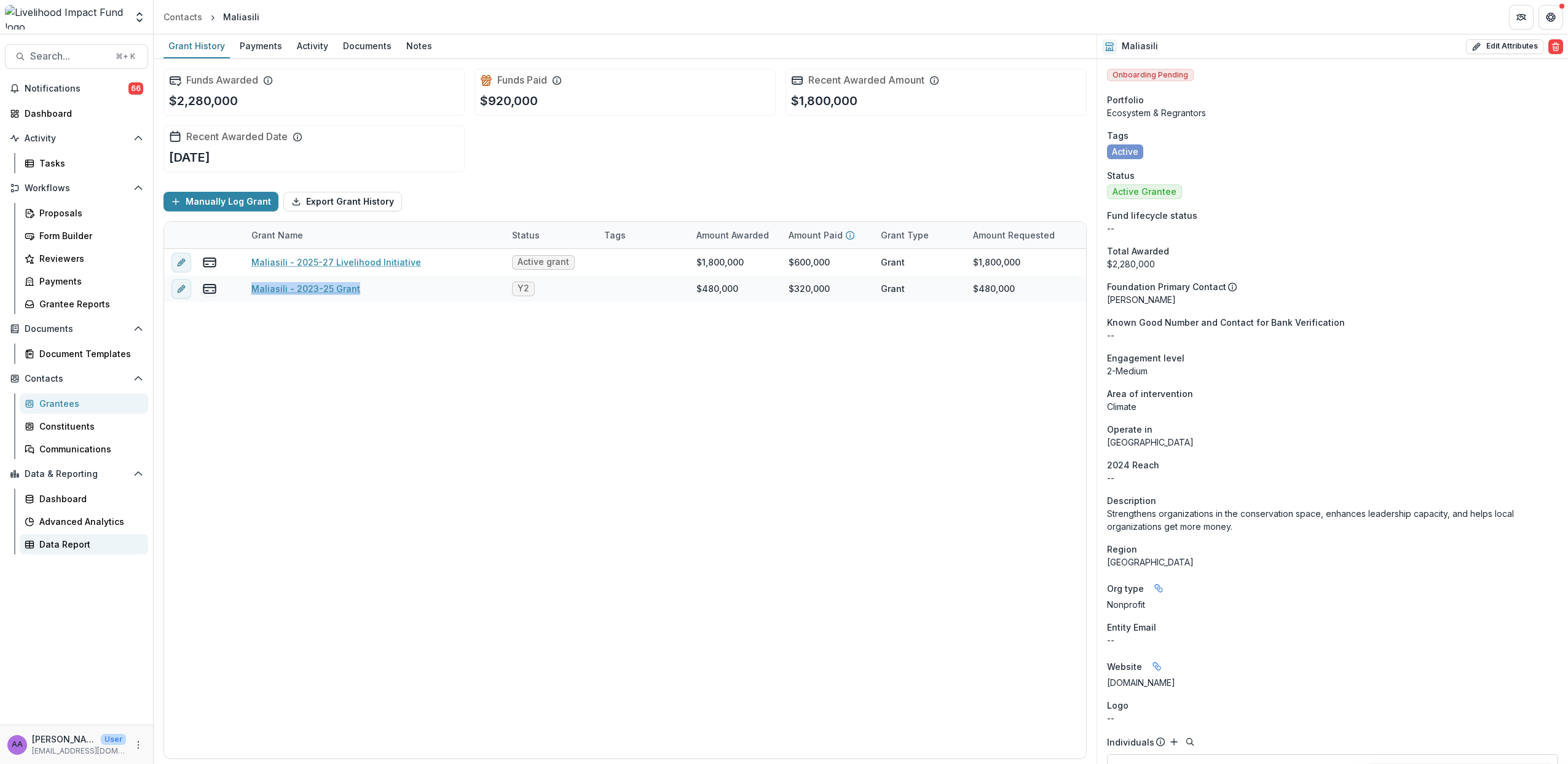
click at [70, 546] on div "Data Report" at bounding box center [88, 544] width 99 height 12
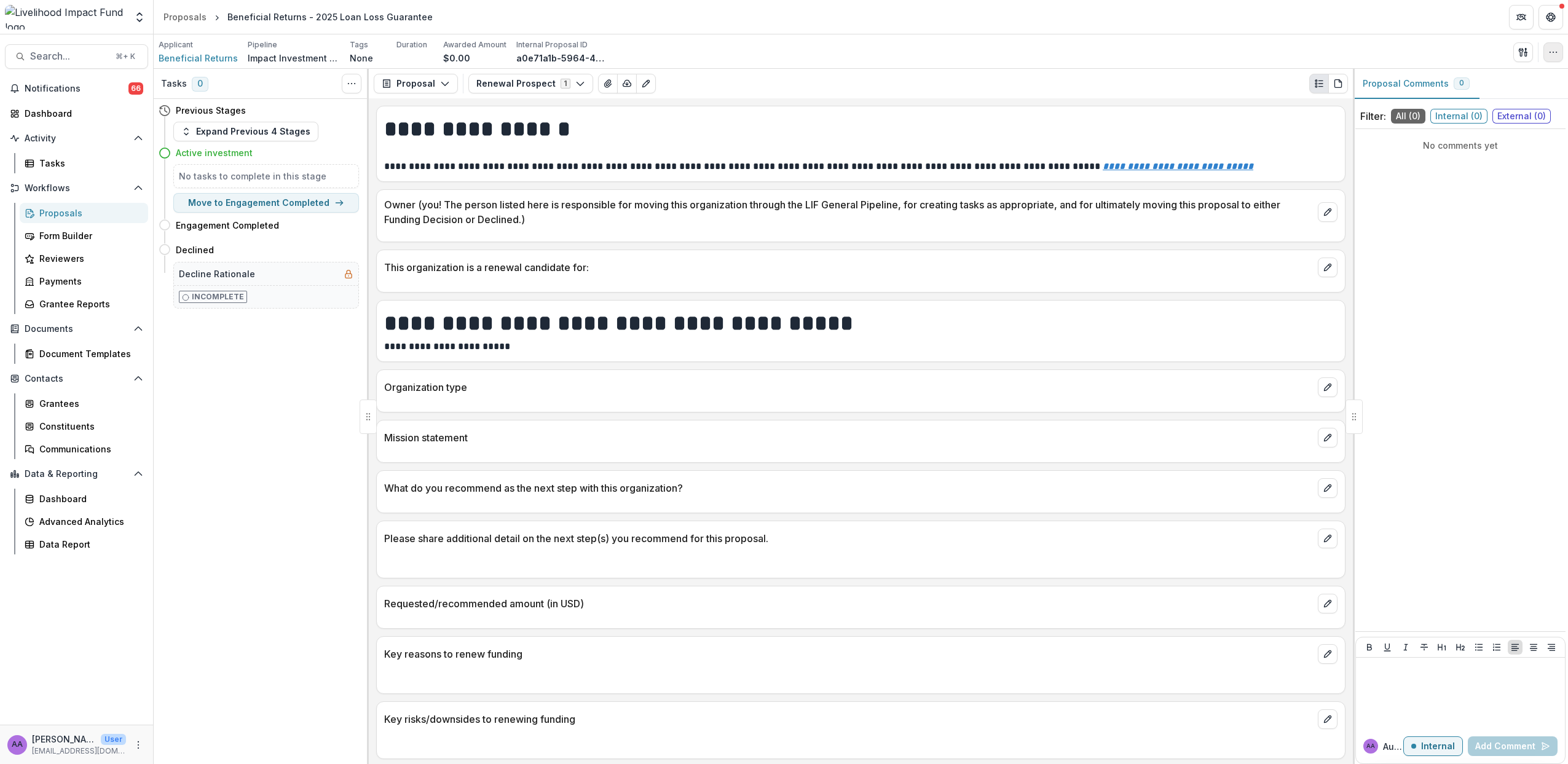
click at [1553, 56] on icon "button" at bounding box center [1553, 52] width 10 height 10
click at [1493, 78] on button "Edit Attributes" at bounding box center [1495, 80] width 132 height 21
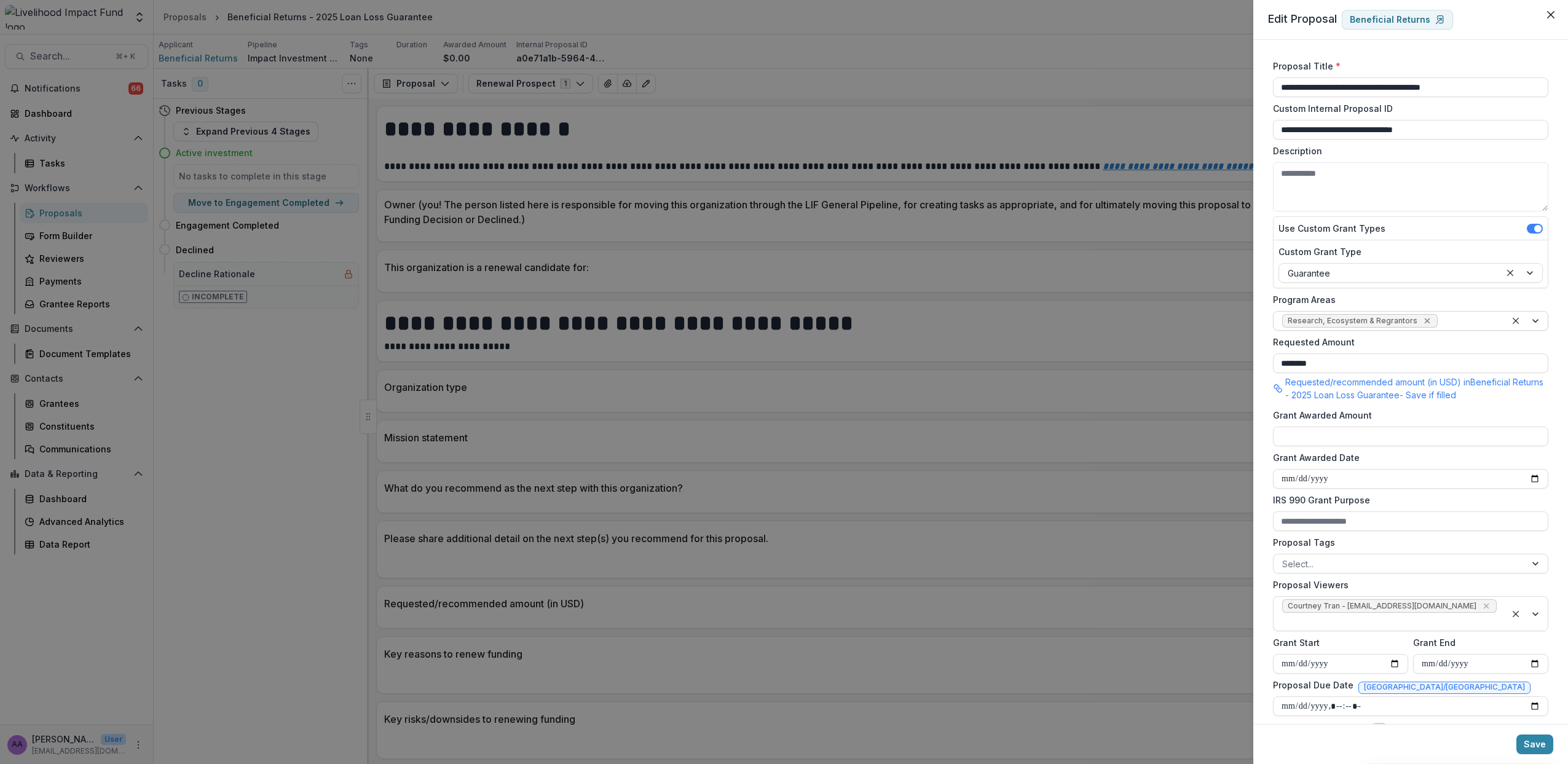
click at [1424, 319] on icon "Remove Research, Ecosystem & Regrantors" at bounding box center [1427, 320] width 10 height 10
click at [1371, 325] on div at bounding box center [1399, 321] width 235 height 15
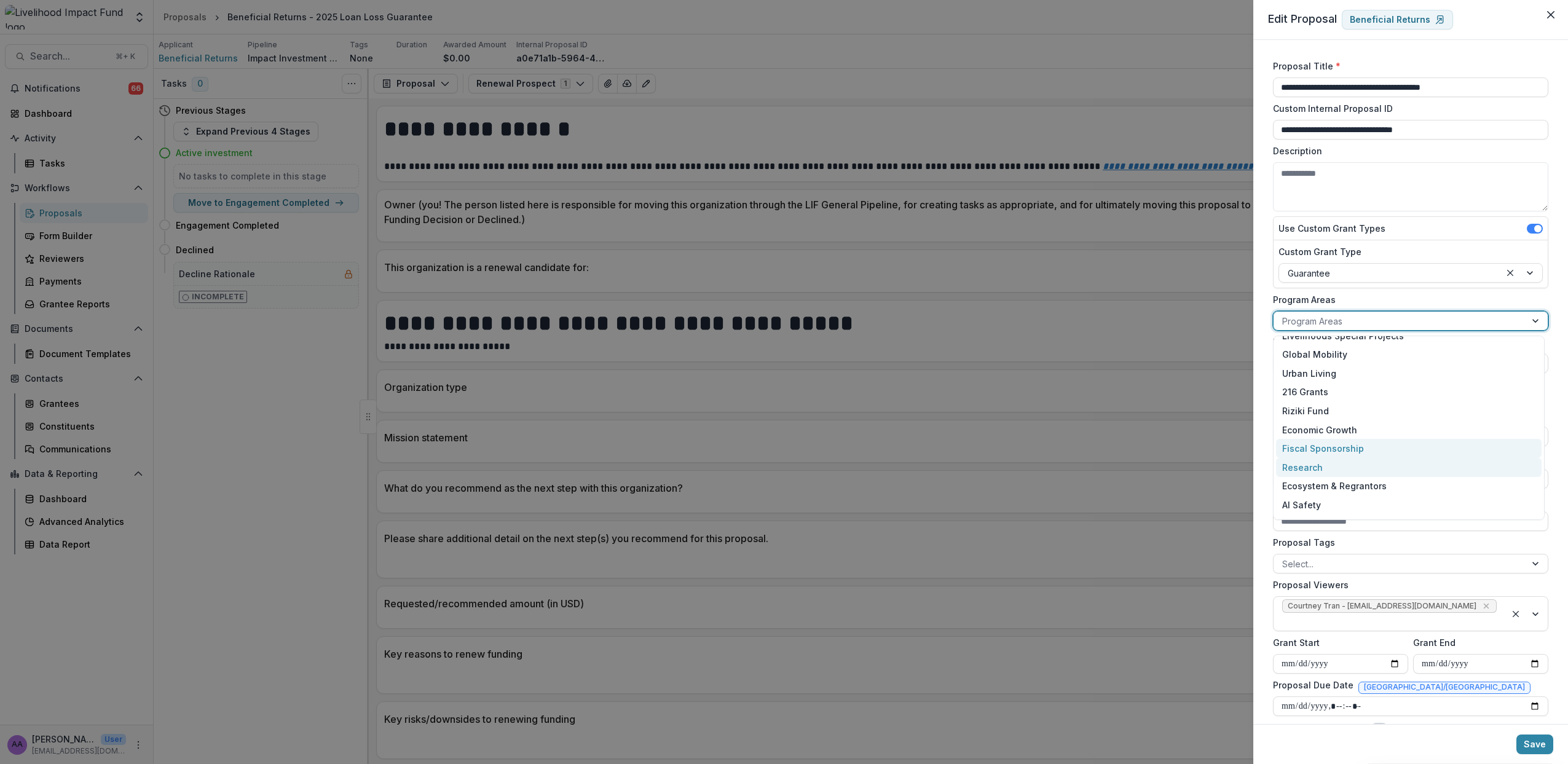
scroll to position [83, 0]
click at [1365, 474] on div "Ecosystem & Regrantors" at bounding box center [1409, 472] width 266 height 19
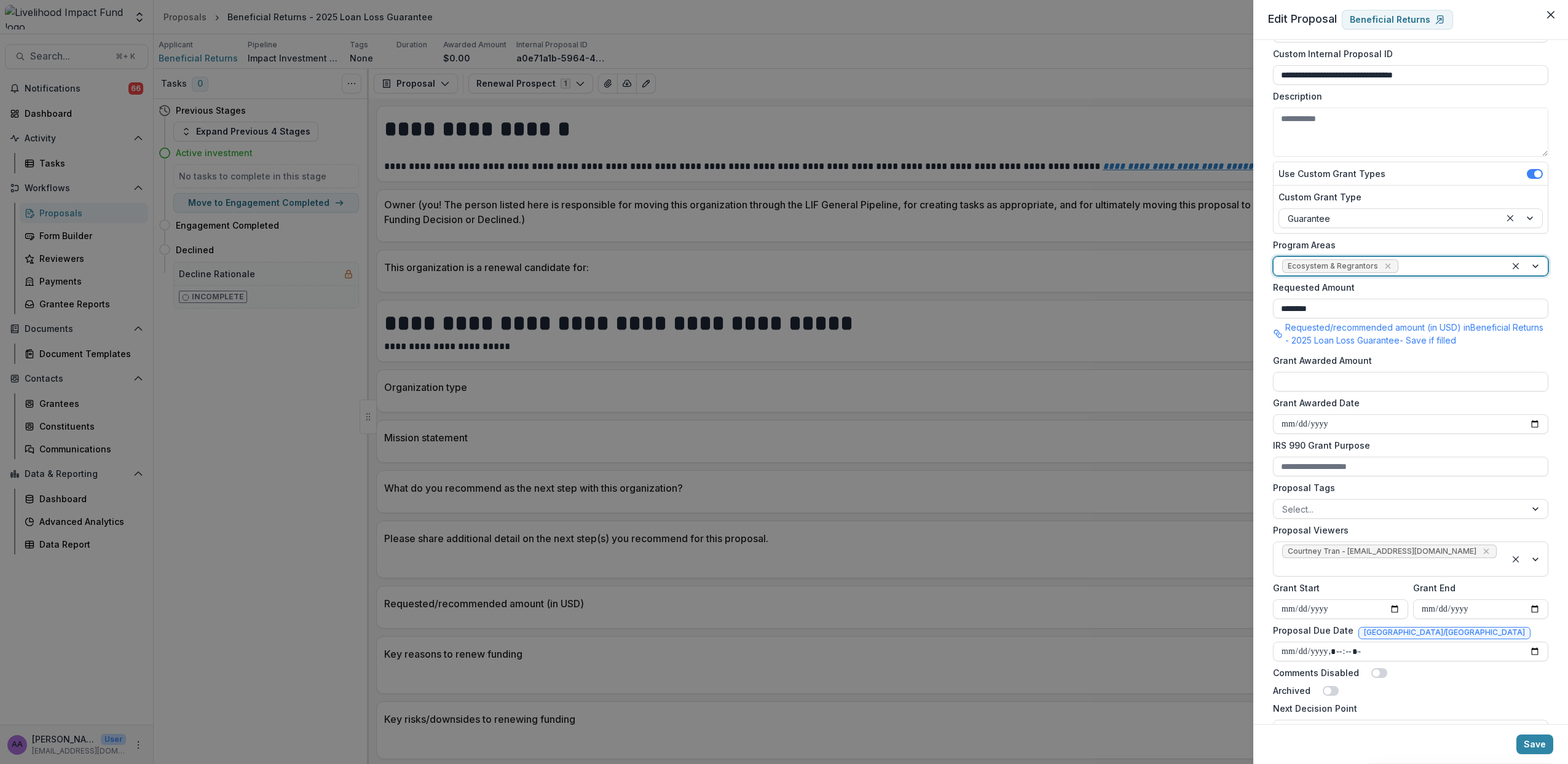
scroll to position [117, 0]
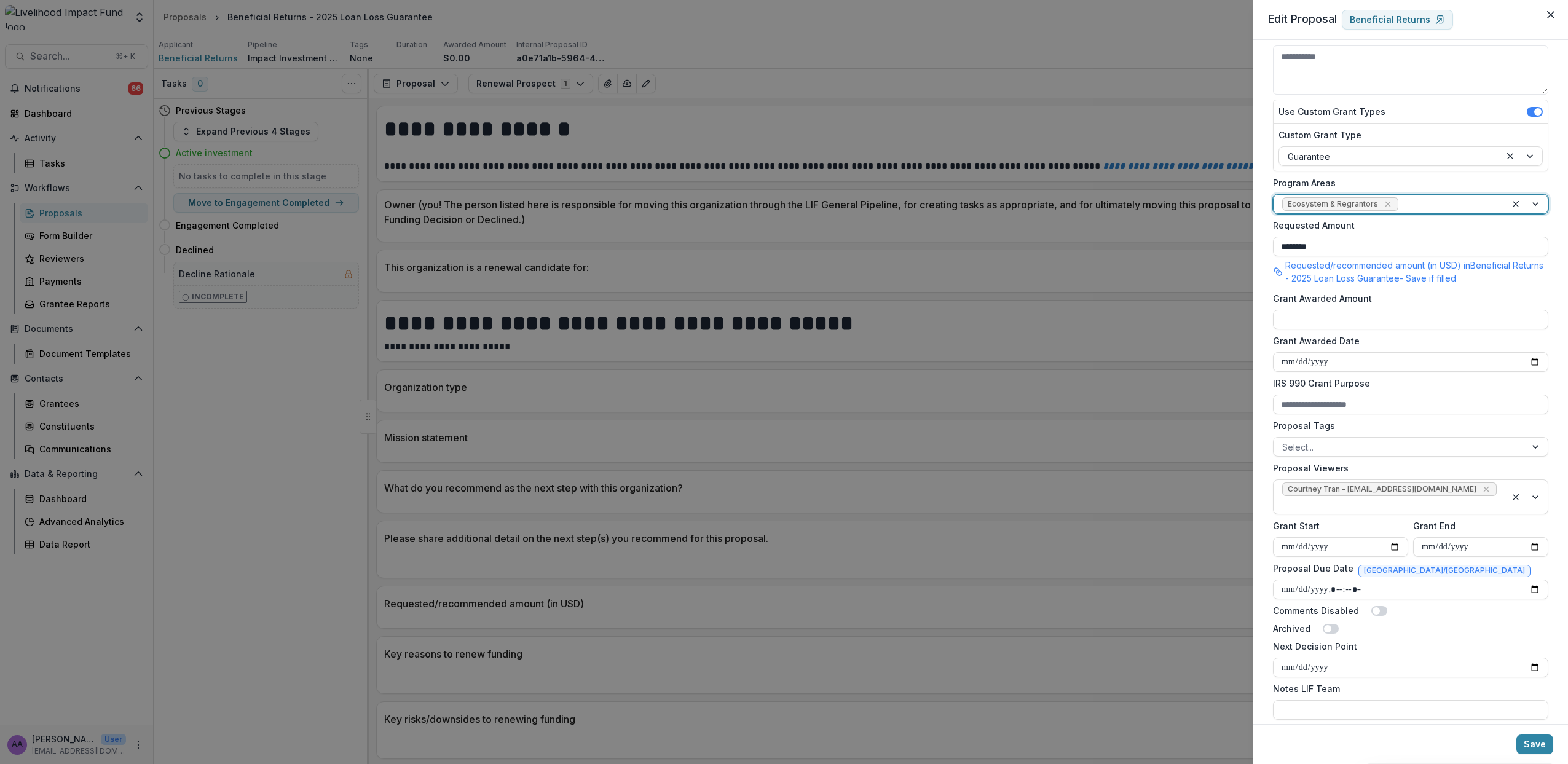
click at [1516, 734] on footer "Save" at bounding box center [1410, 743] width 315 height 40
click at [1531, 741] on button "Save" at bounding box center [1534, 744] width 37 height 20
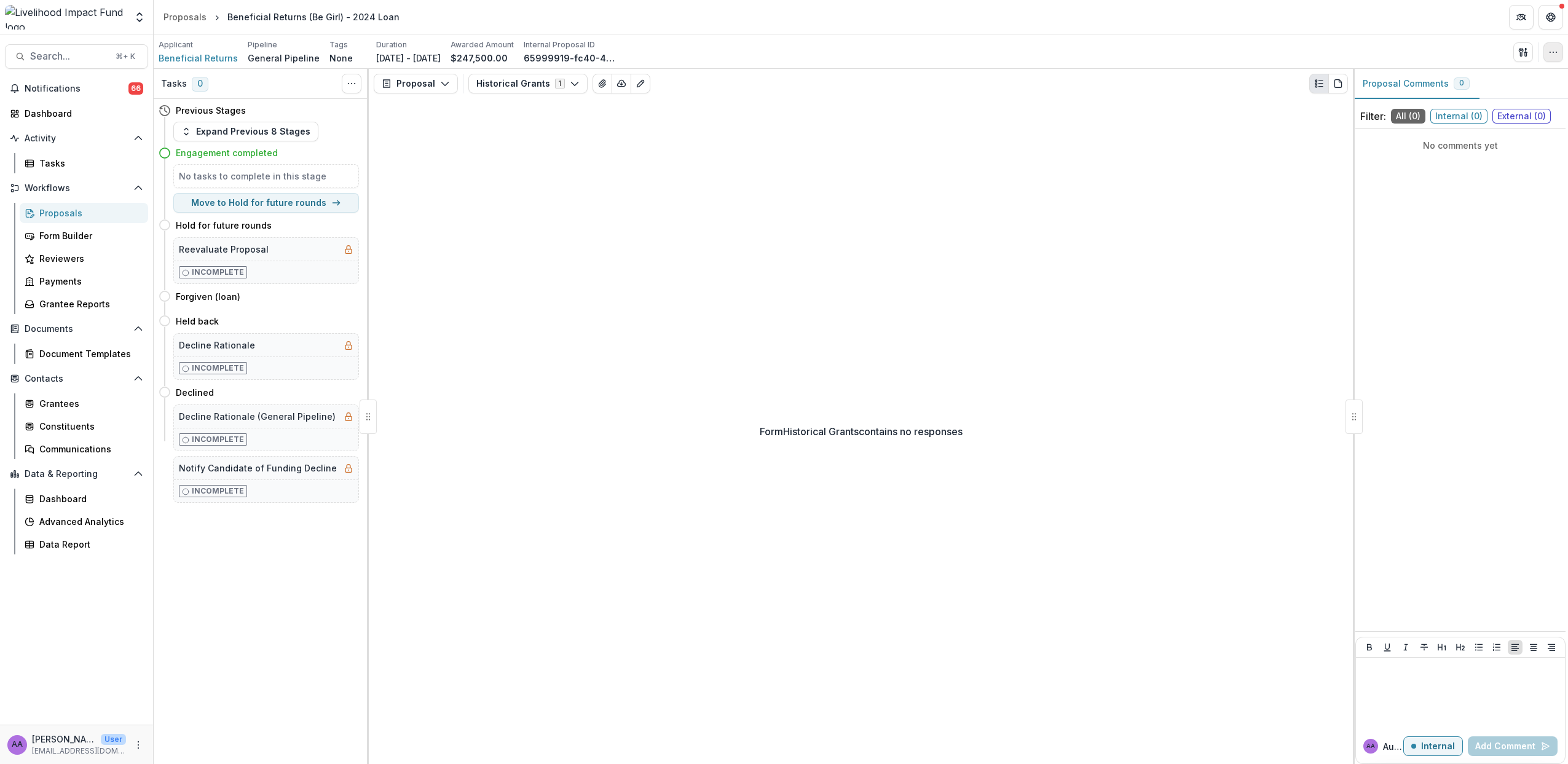
click at [1557, 56] on button "button" at bounding box center [1554, 53] width 20 height 20
click at [1471, 81] on button "Edit Attributes" at bounding box center [1495, 80] width 132 height 21
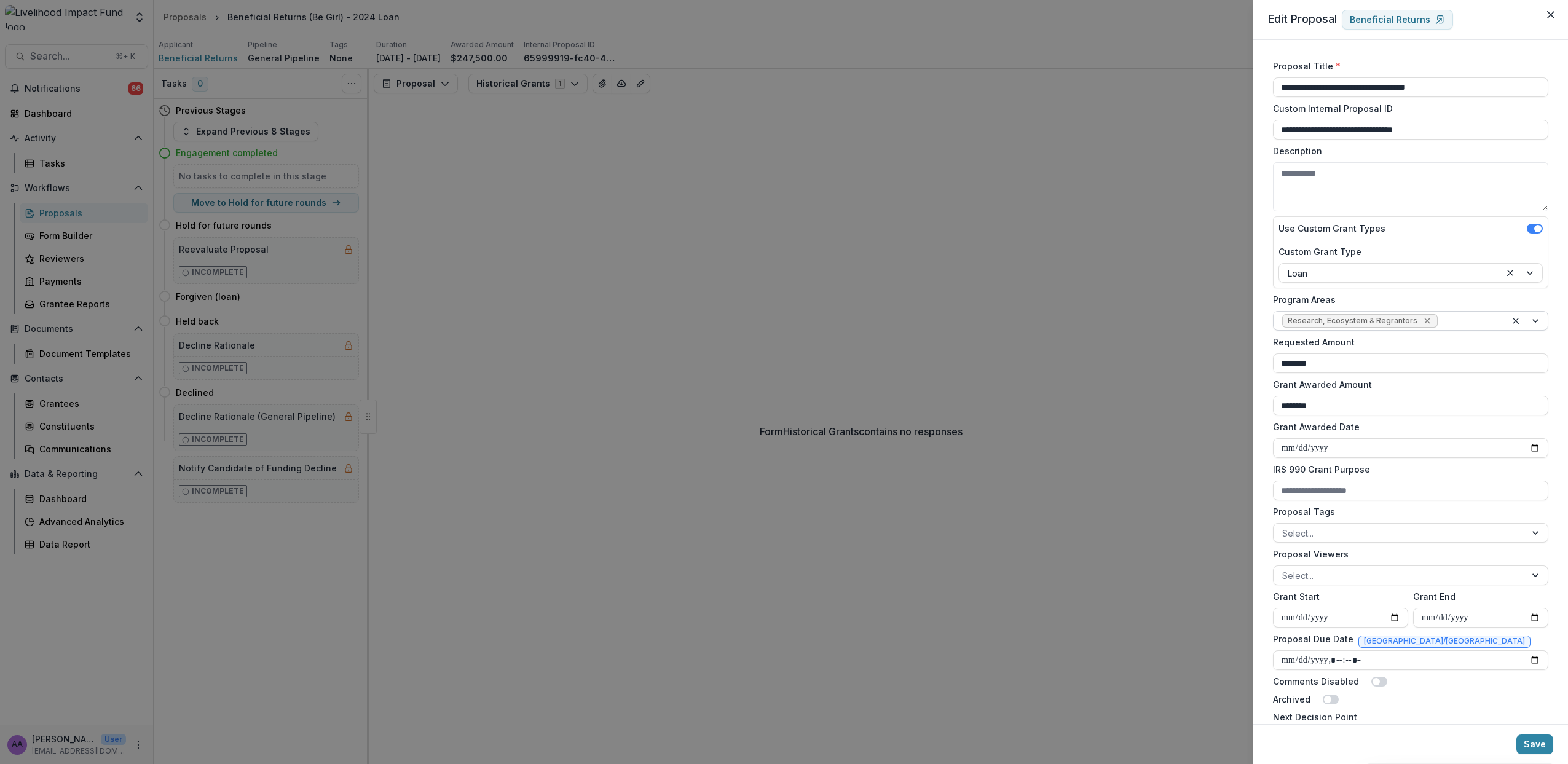
click at [1423, 323] on icon "Remove Research, Ecosystem & Regrantors" at bounding box center [1427, 320] width 10 height 10
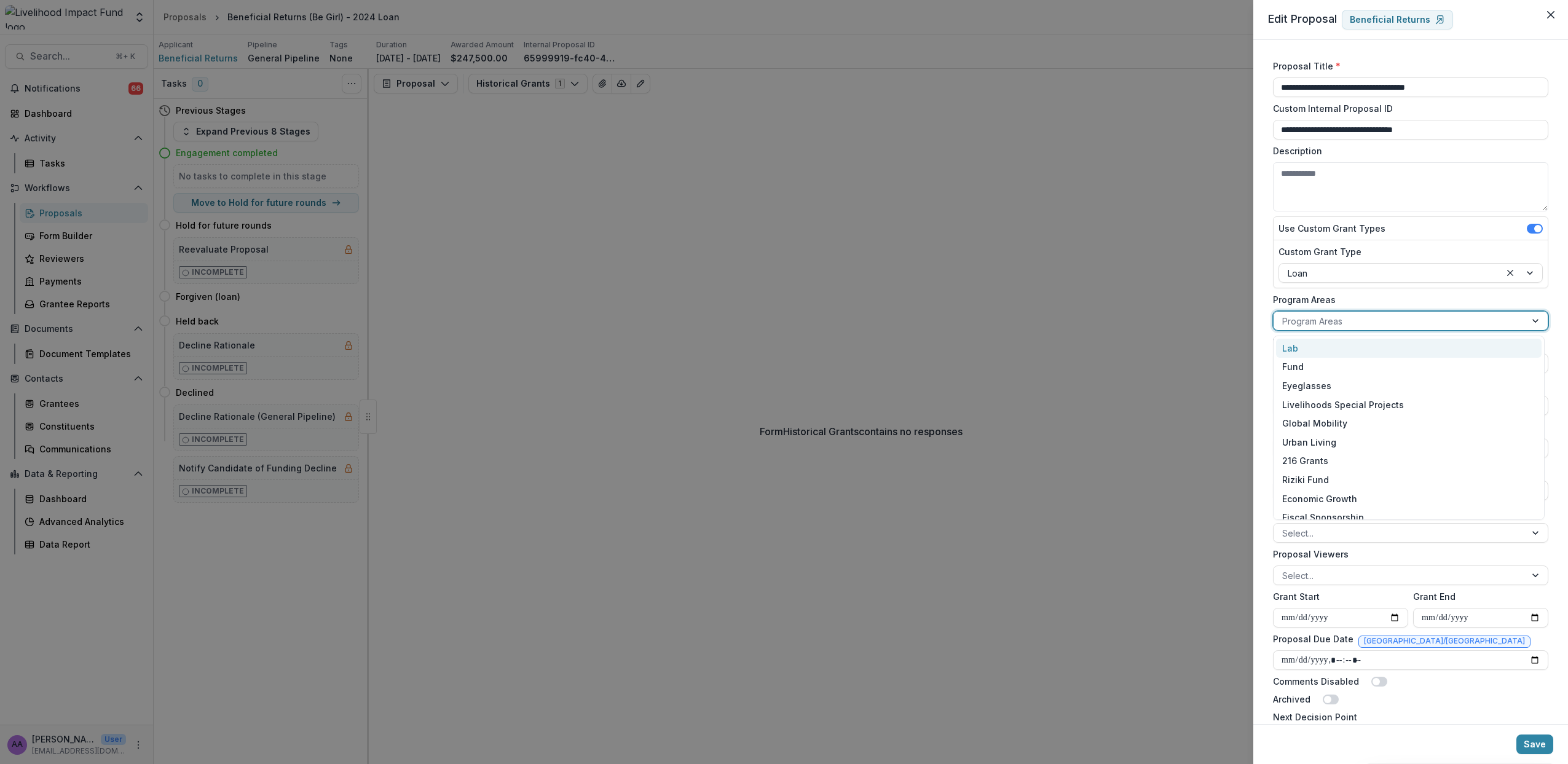
click at [1347, 323] on div at bounding box center [1399, 321] width 235 height 15
click at [1355, 465] on div "Ecosystem & Regrantors" at bounding box center [1409, 470] width 266 height 19
click at [1528, 736] on button "Save" at bounding box center [1534, 744] width 37 height 20
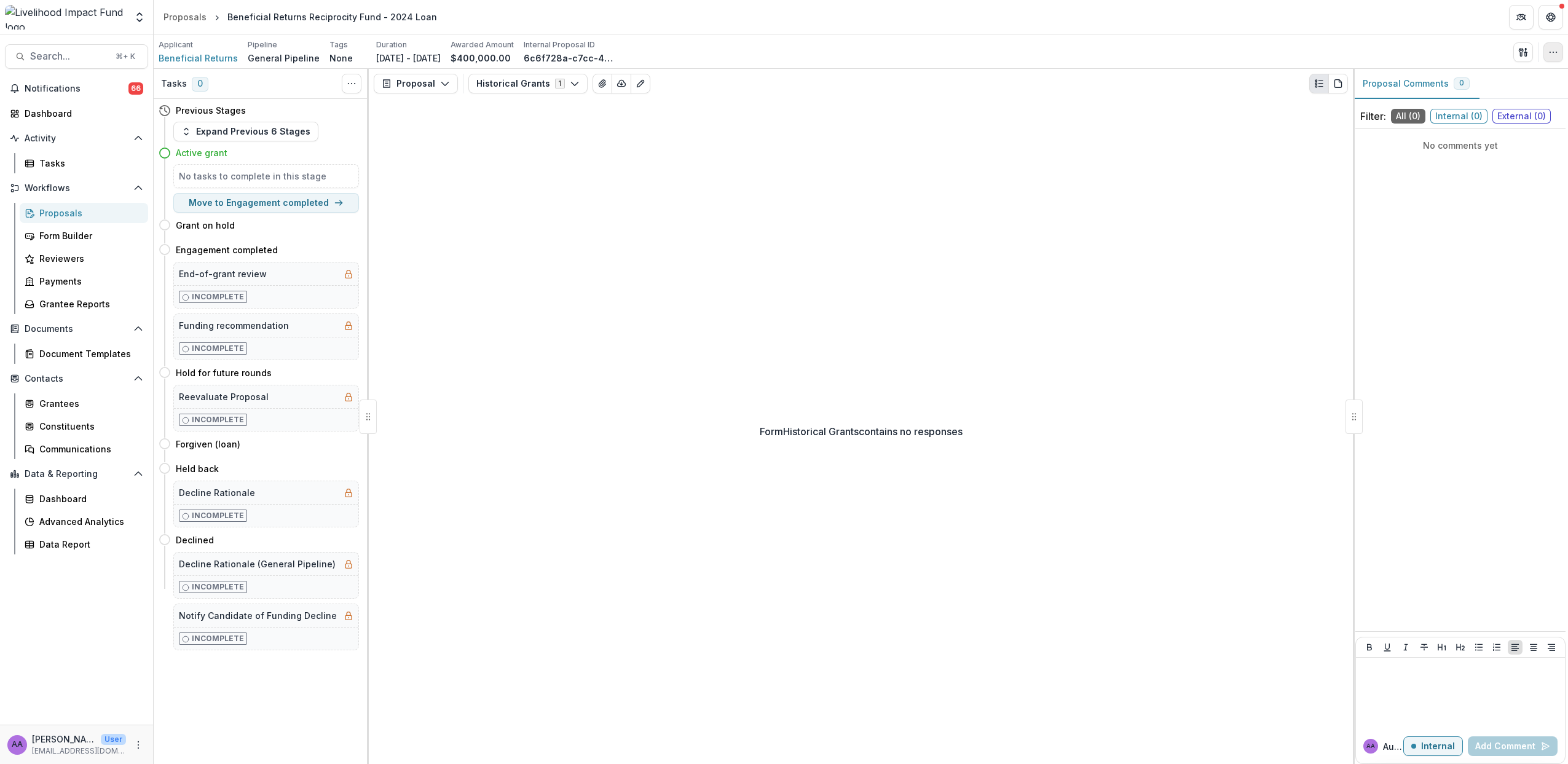
click at [1556, 53] on icon "button" at bounding box center [1553, 52] width 10 height 10
click at [1505, 78] on button "Edit Attributes" at bounding box center [1495, 80] width 132 height 21
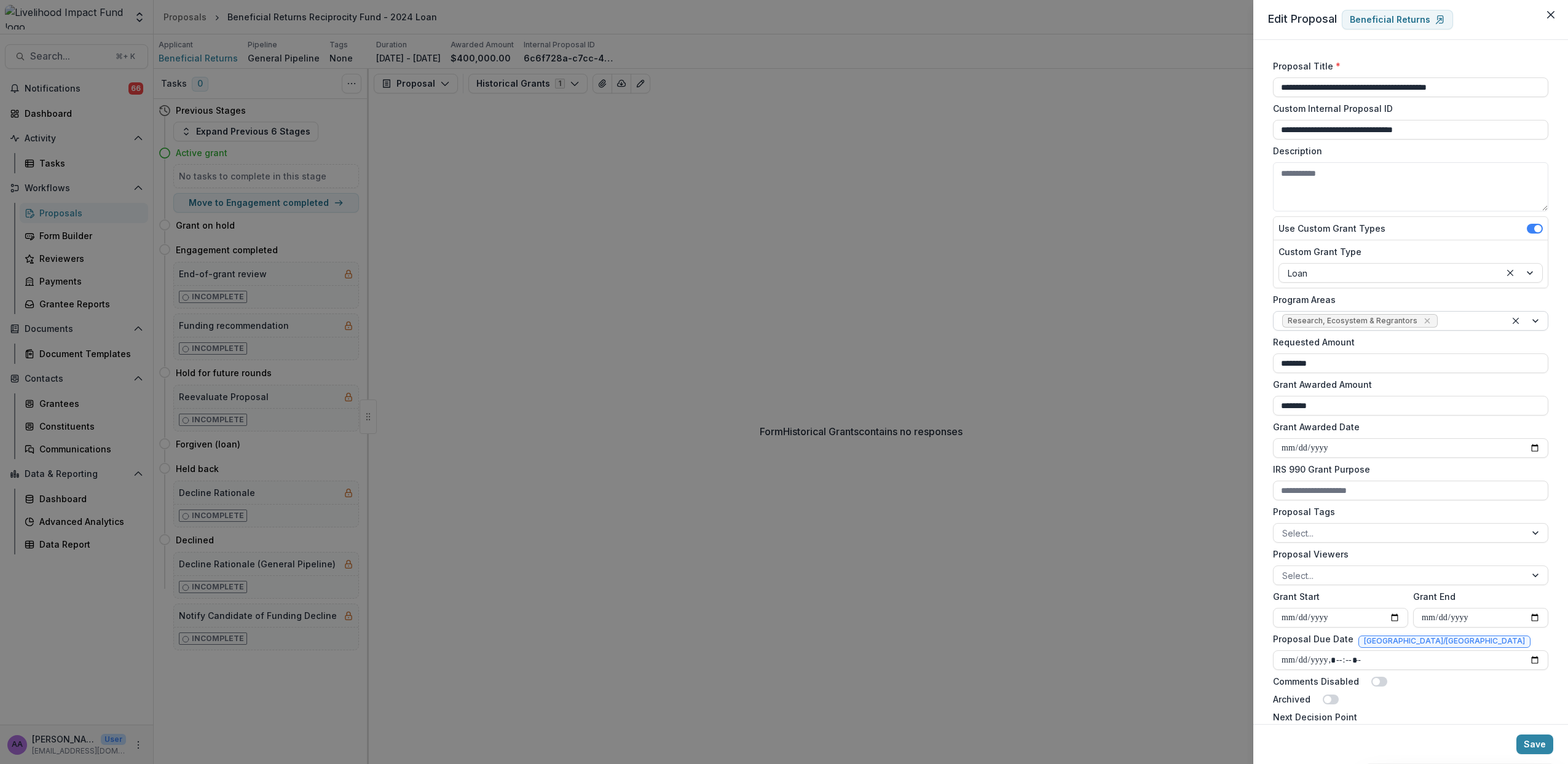
click at [1427, 322] on span "Research, Ecosystem & Regrantors" at bounding box center [1360, 320] width 155 height 13
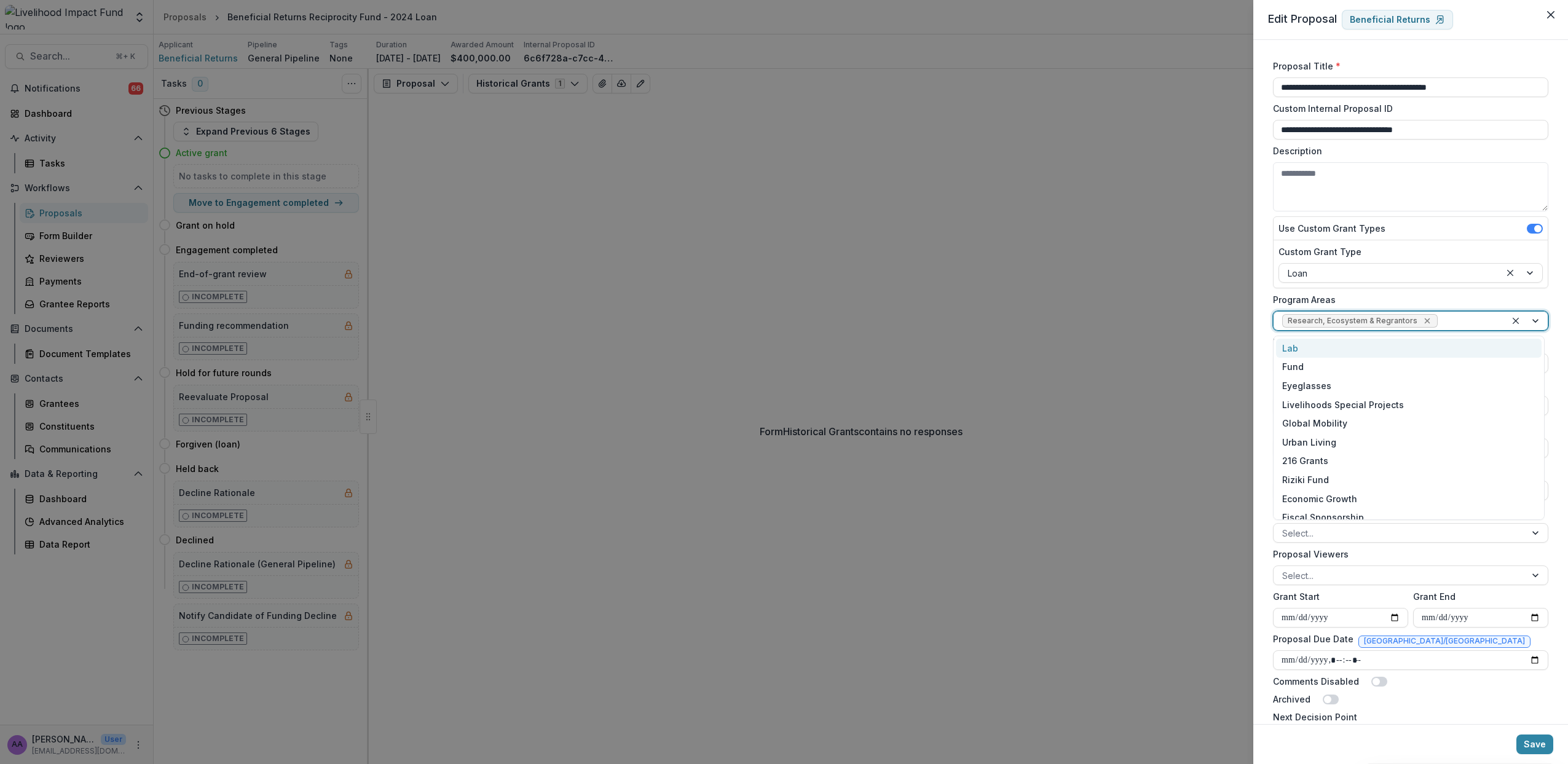
click at [1424, 322] on icon "Remove Research, Ecosystem & Regrantors" at bounding box center [1427, 321] width 5 height 5
click at [1346, 319] on div at bounding box center [1399, 321] width 235 height 15
click at [1345, 322] on div at bounding box center [1399, 321] width 235 height 15
click at [1359, 472] on div "Ecosystem & Regrantors" at bounding box center [1409, 470] width 266 height 19
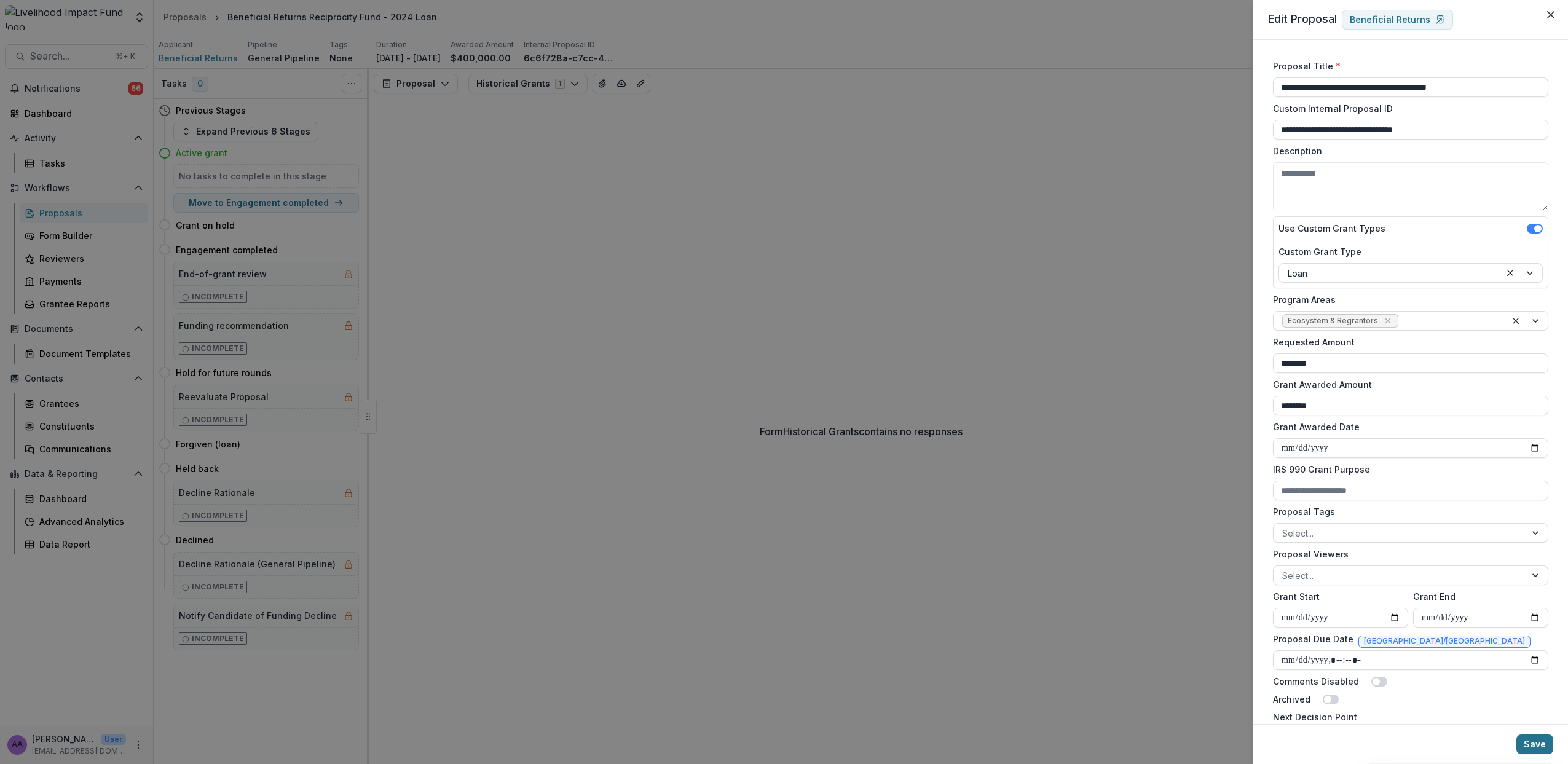
click at [1530, 742] on button "Save" at bounding box center [1534, 744] width 37 height 20
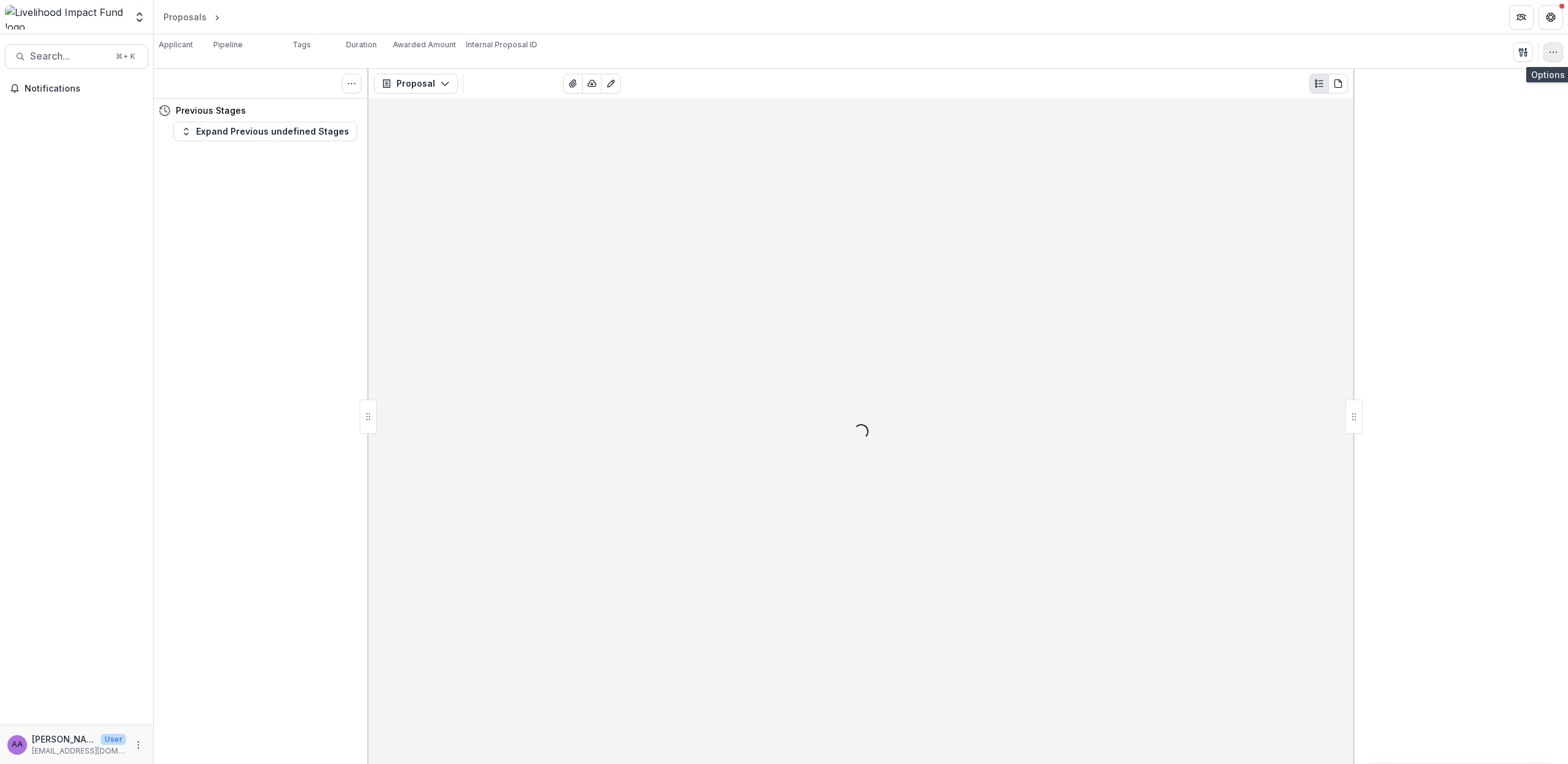
click at [1558, 57] on button "button" at bounding box center [1554, 53] width 20 height 20
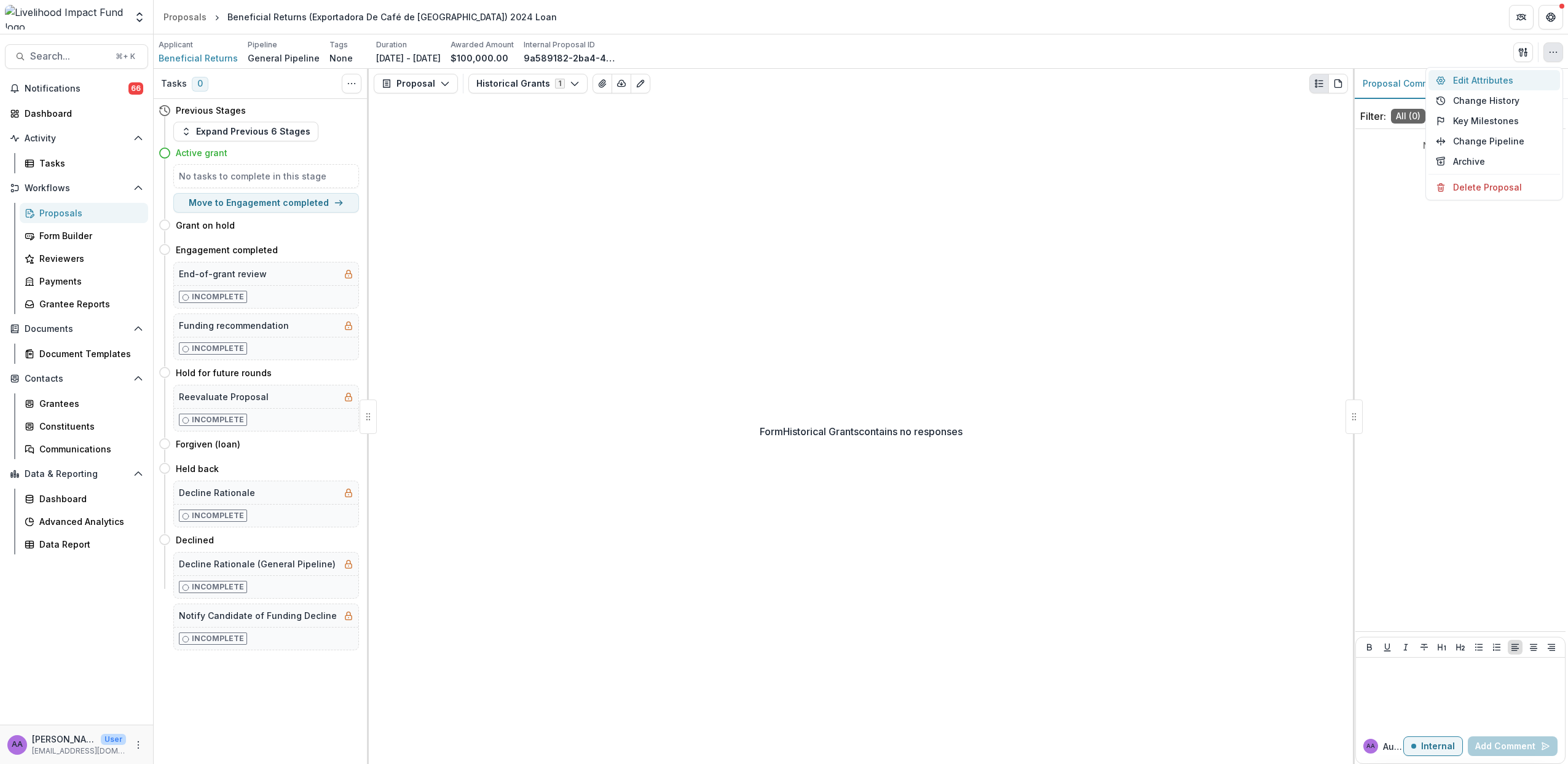
click at [1479, 84] on button "Edit Attributes" at bounding box center [1495, 80] width 132 height 21
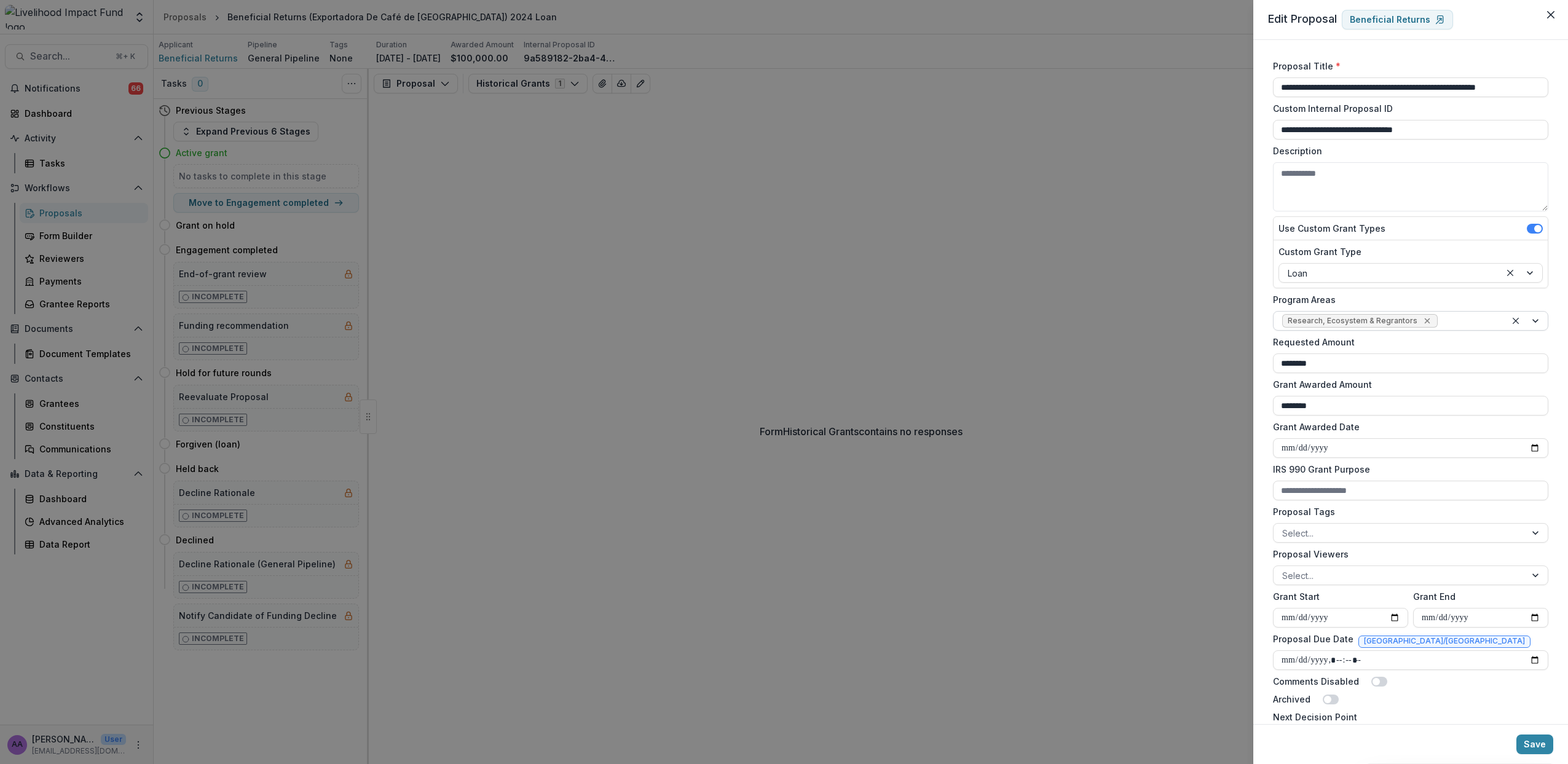
click at [1424, 322] on icon "Remove Research, Ecosystem & Regrantors" at bounding box center [1427, 321] width 5 height 5
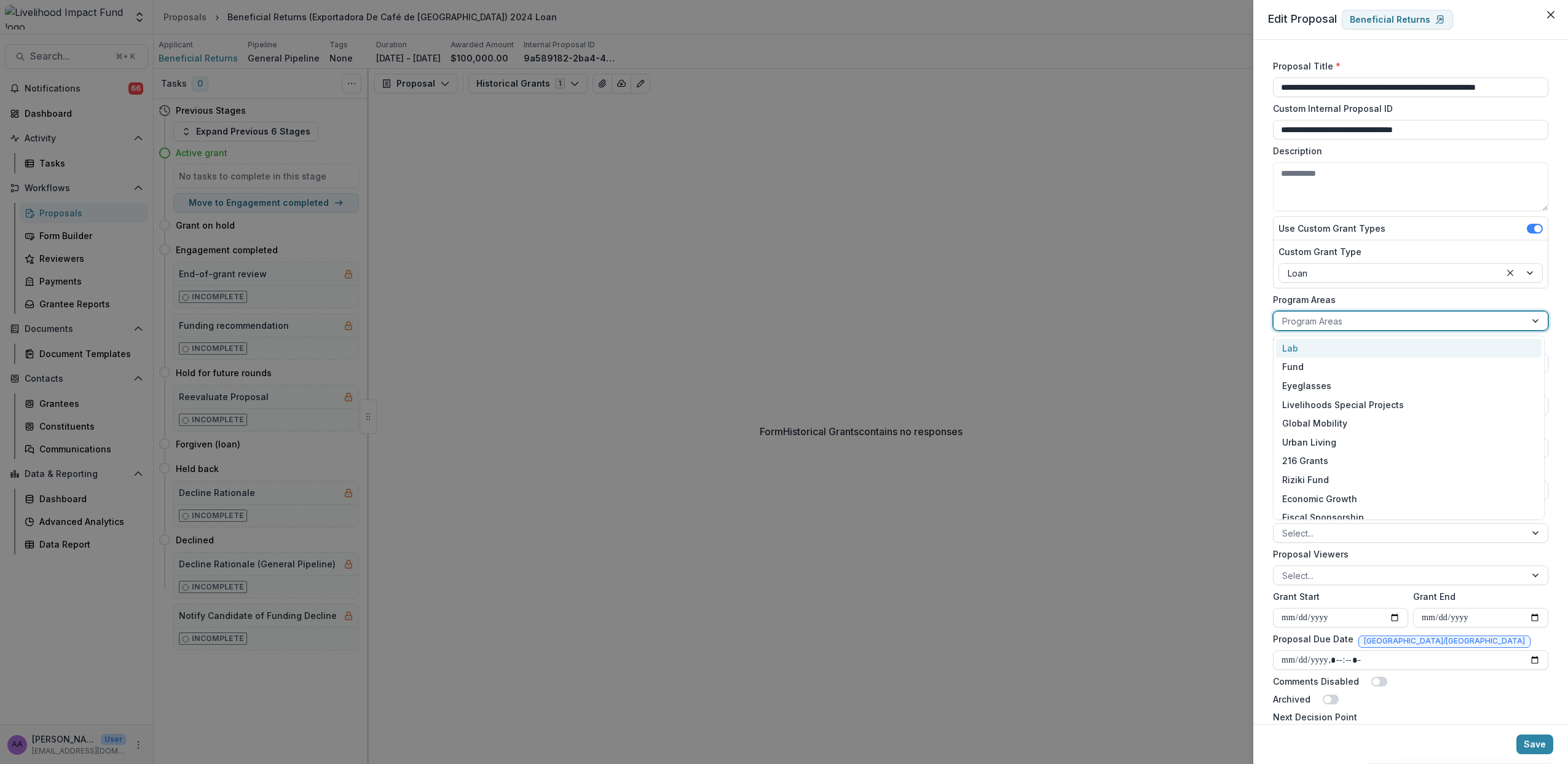
click at [1329, 324] on div at bounding box center [1399, 321] width 235 height 15
click at [1364, 474] on div "Ecosystem & Regrantors" at bounding box center [1409, 470] width 266 height 19
click at [1524, 747] on button "Save" at bounding box center [1534, 744] width 37 height 20
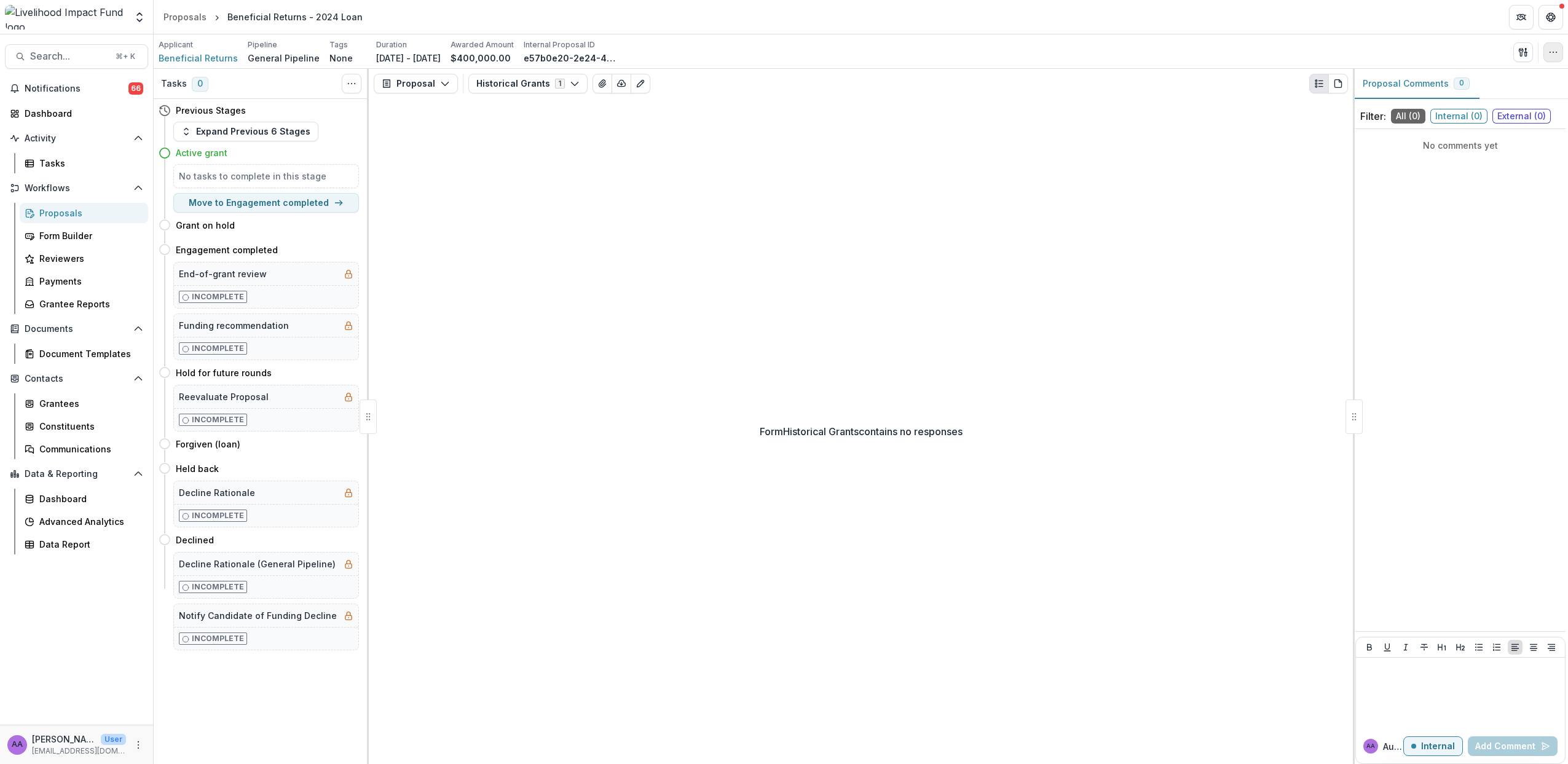
click at [1551, 54] on icon "button" at bounding box center [1553, 52] width 10 height 10
click at [1479, 77] on button "Edit Attributes" at bounding box center [1495, 80] width 132 height 21
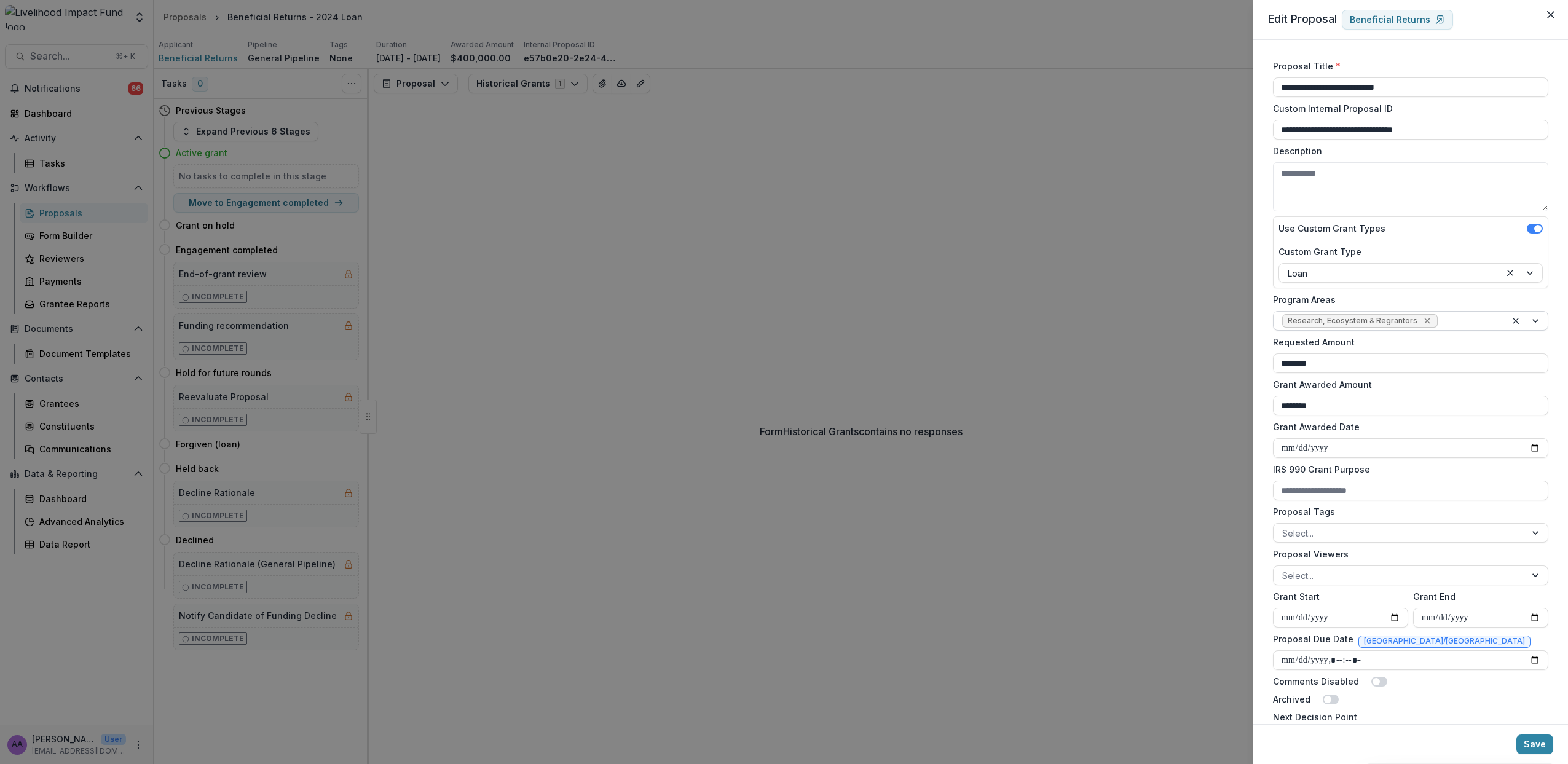
click at [1424, 319] on icon "Remove Research, Ecosystem & Regrantors" at bounding box center [1427, 321] width 5 height 5
click at [1346, 319] on div at bounding box center [1399, 321] width 235 height 15
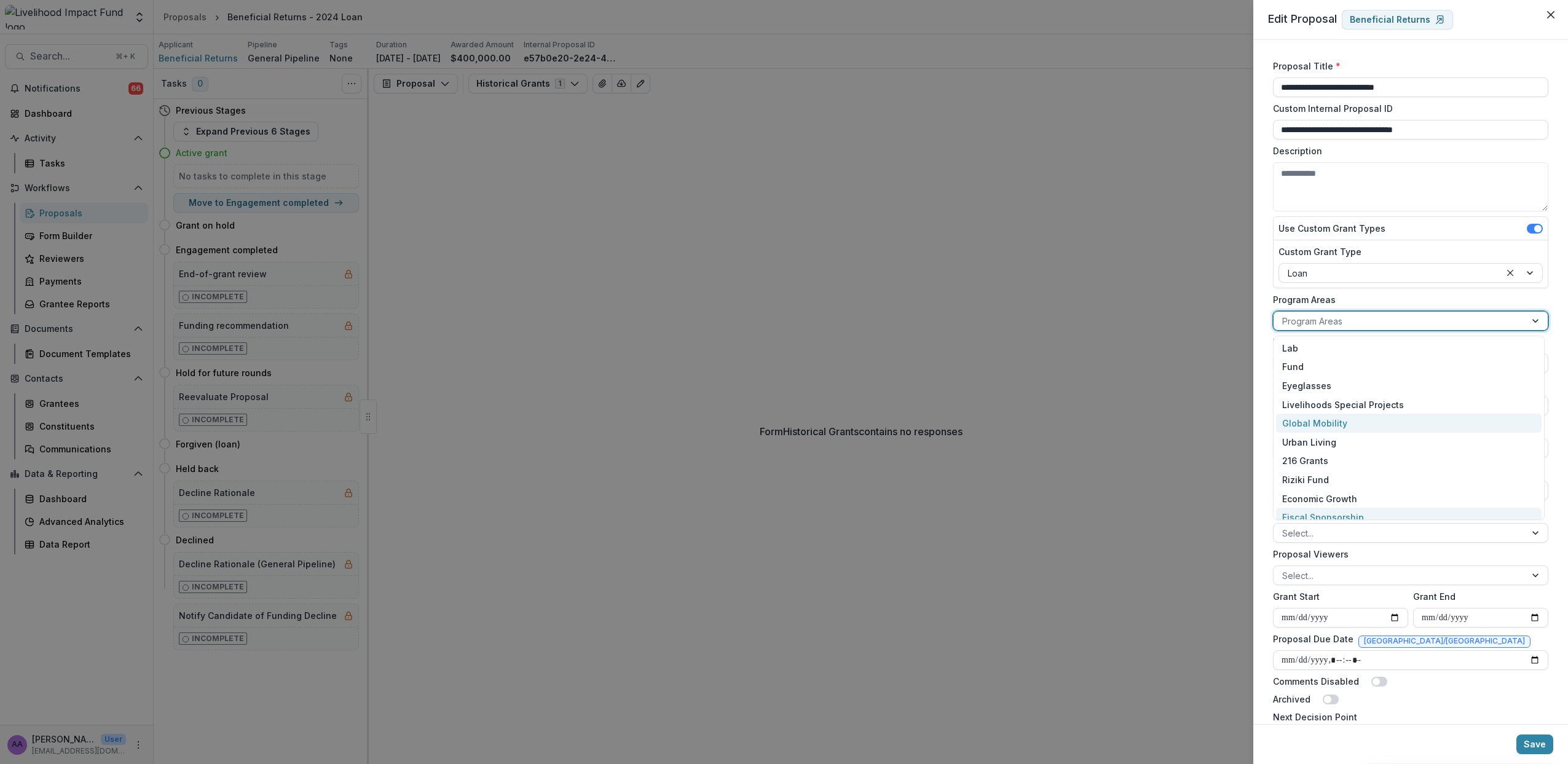
scroll to position [85, 0]
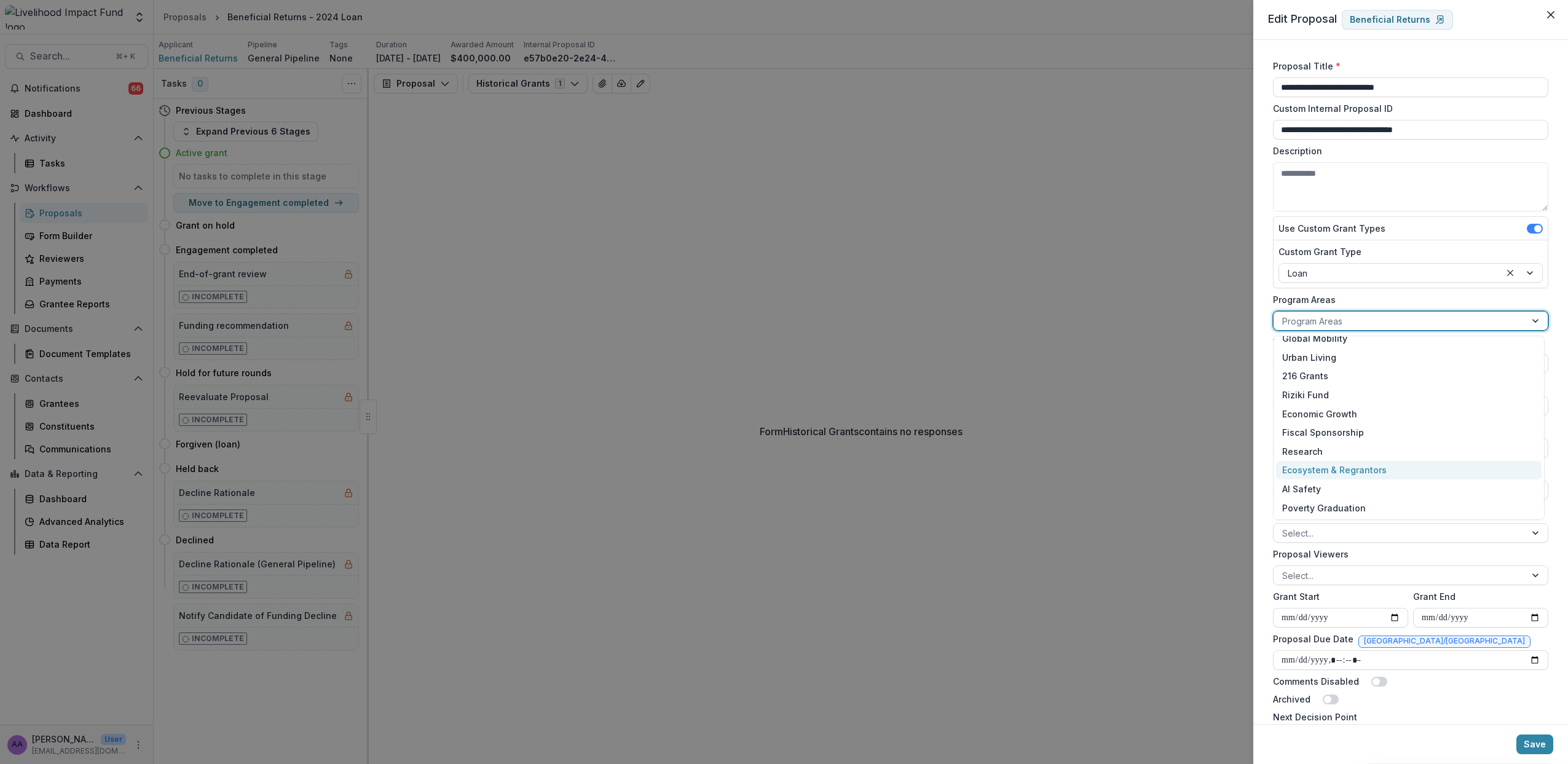
click at [1342, 471] on div "Ecosystem & Regrantors" at bounding box center [1409, 470] width 266 height 19
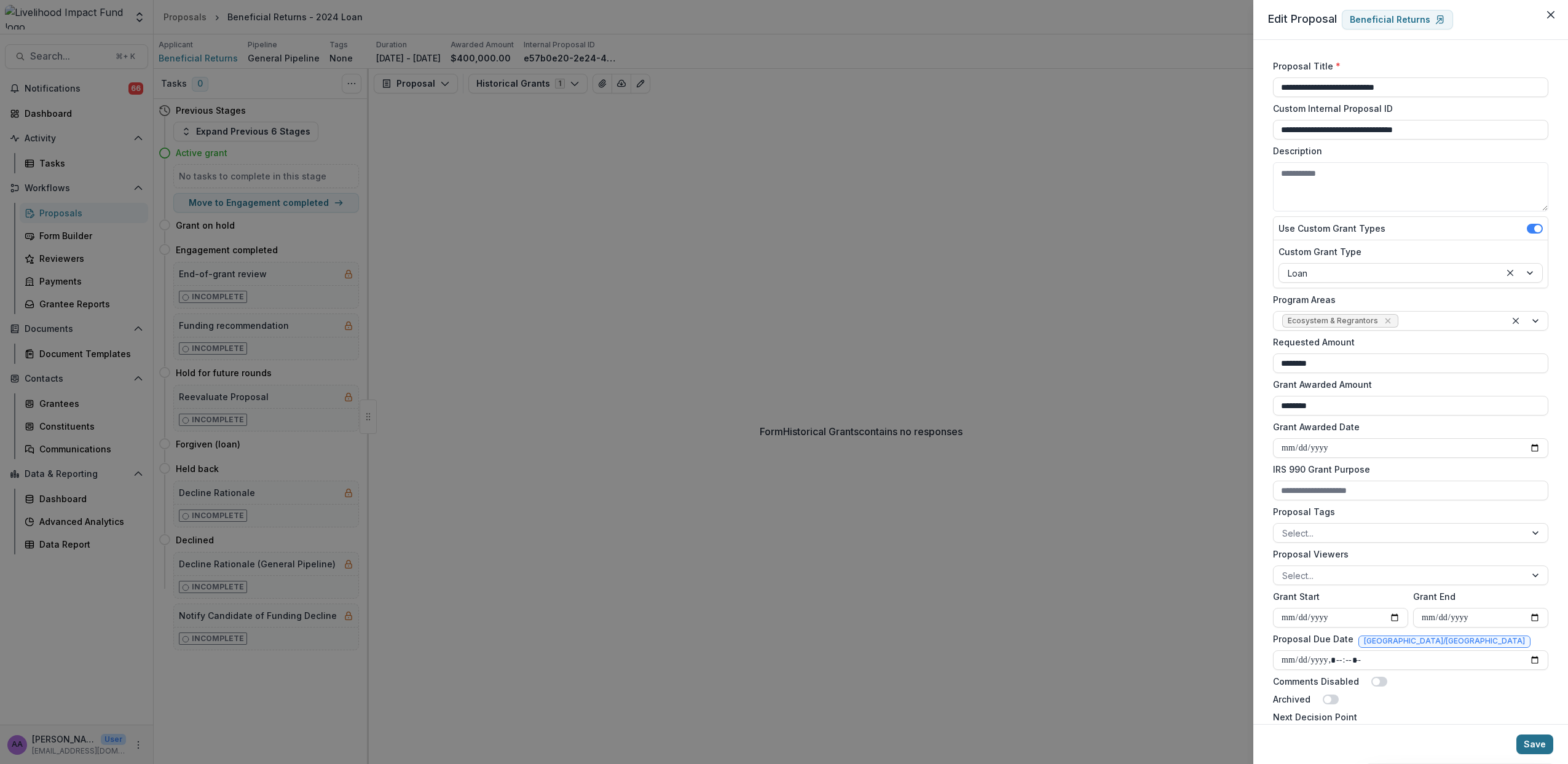
click at [1538, 748] on button "Save" at bounding box center [1534, 744] width 37 height 20
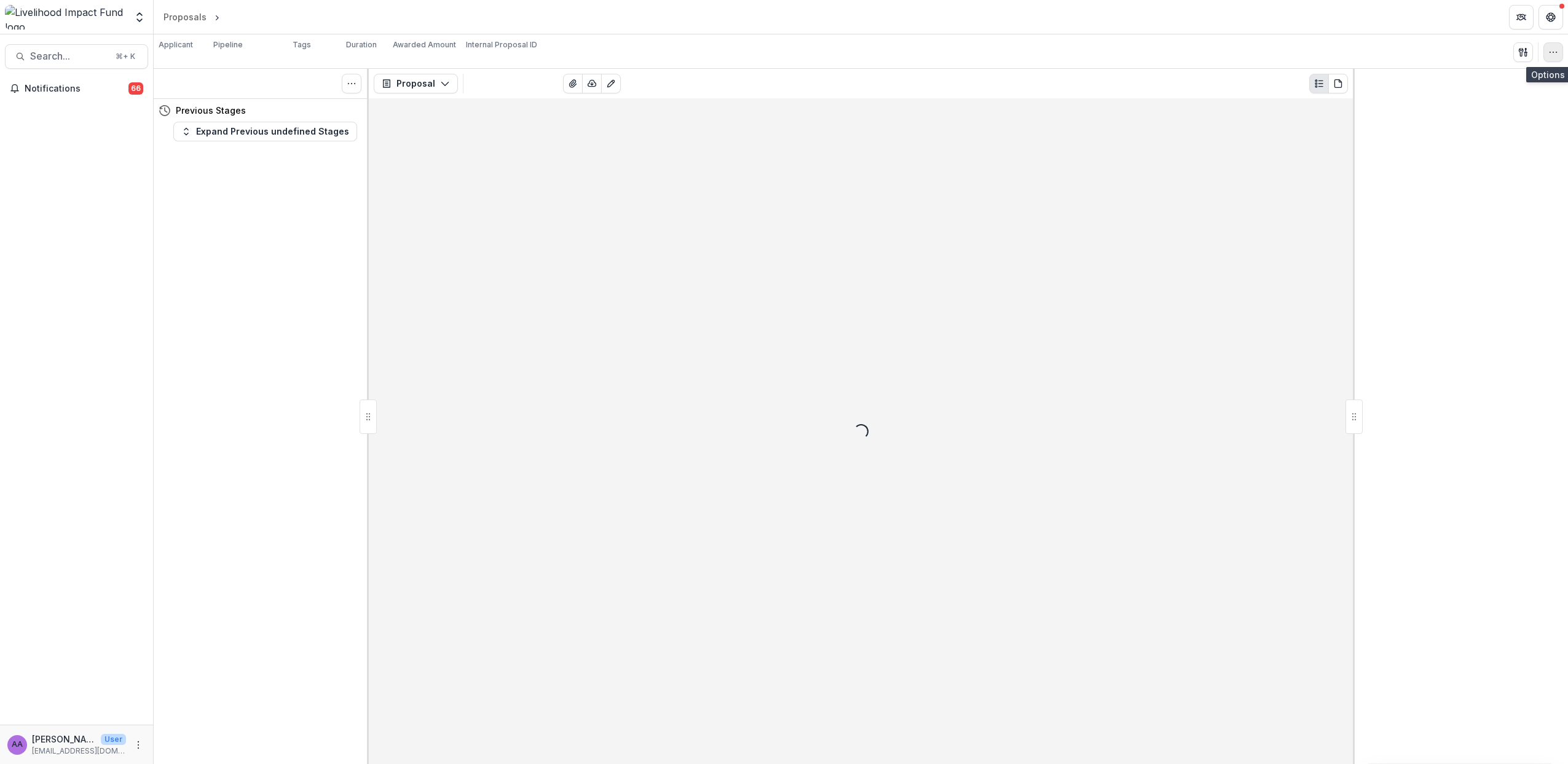
click at [1563, 53] on button "button" at bounding box center [1554, 53] width 20 height 20
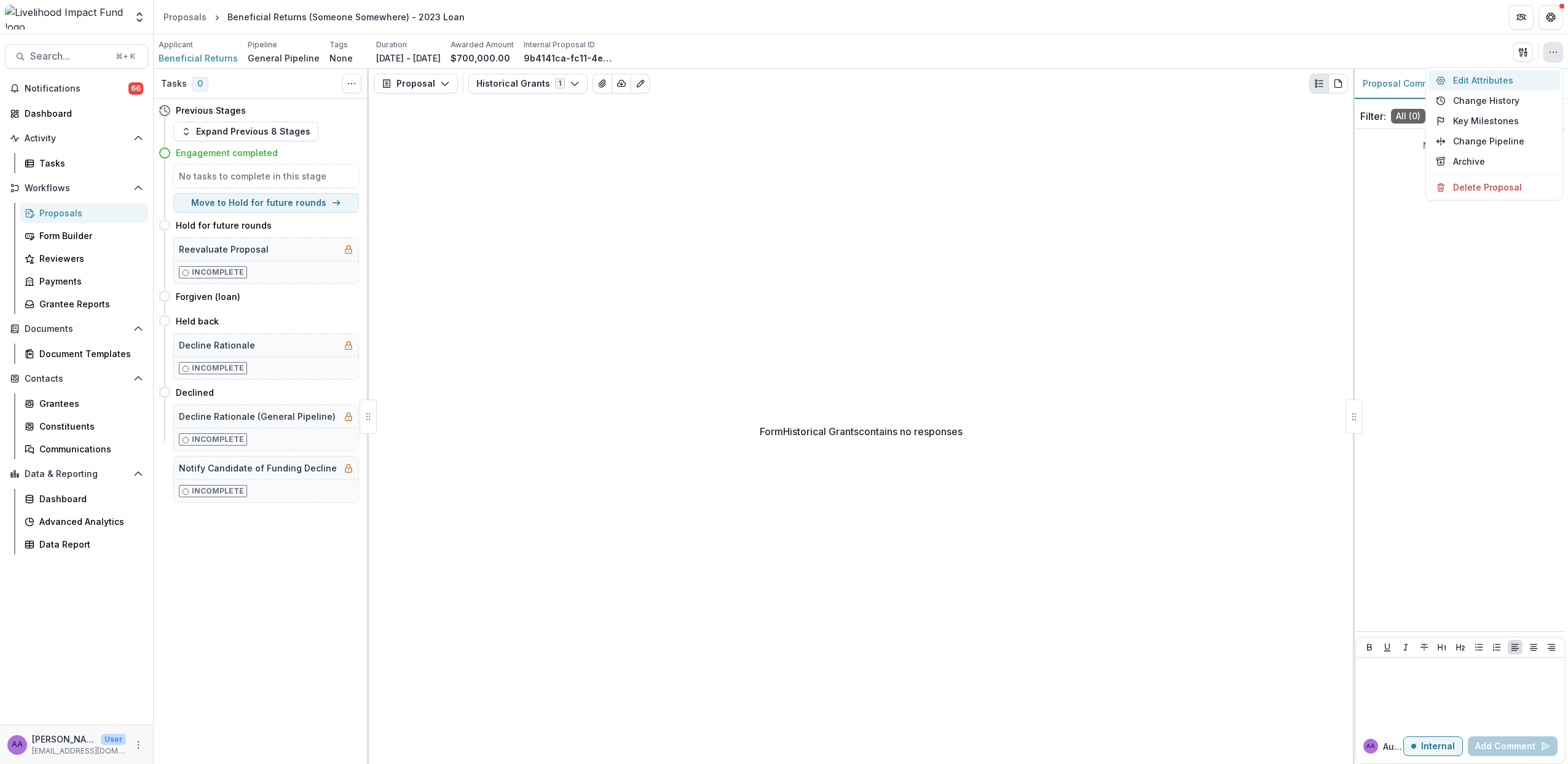
click at [1477, 78] on button "Edit Attributes" at bounding box center [1495, 80] width 132 height 21
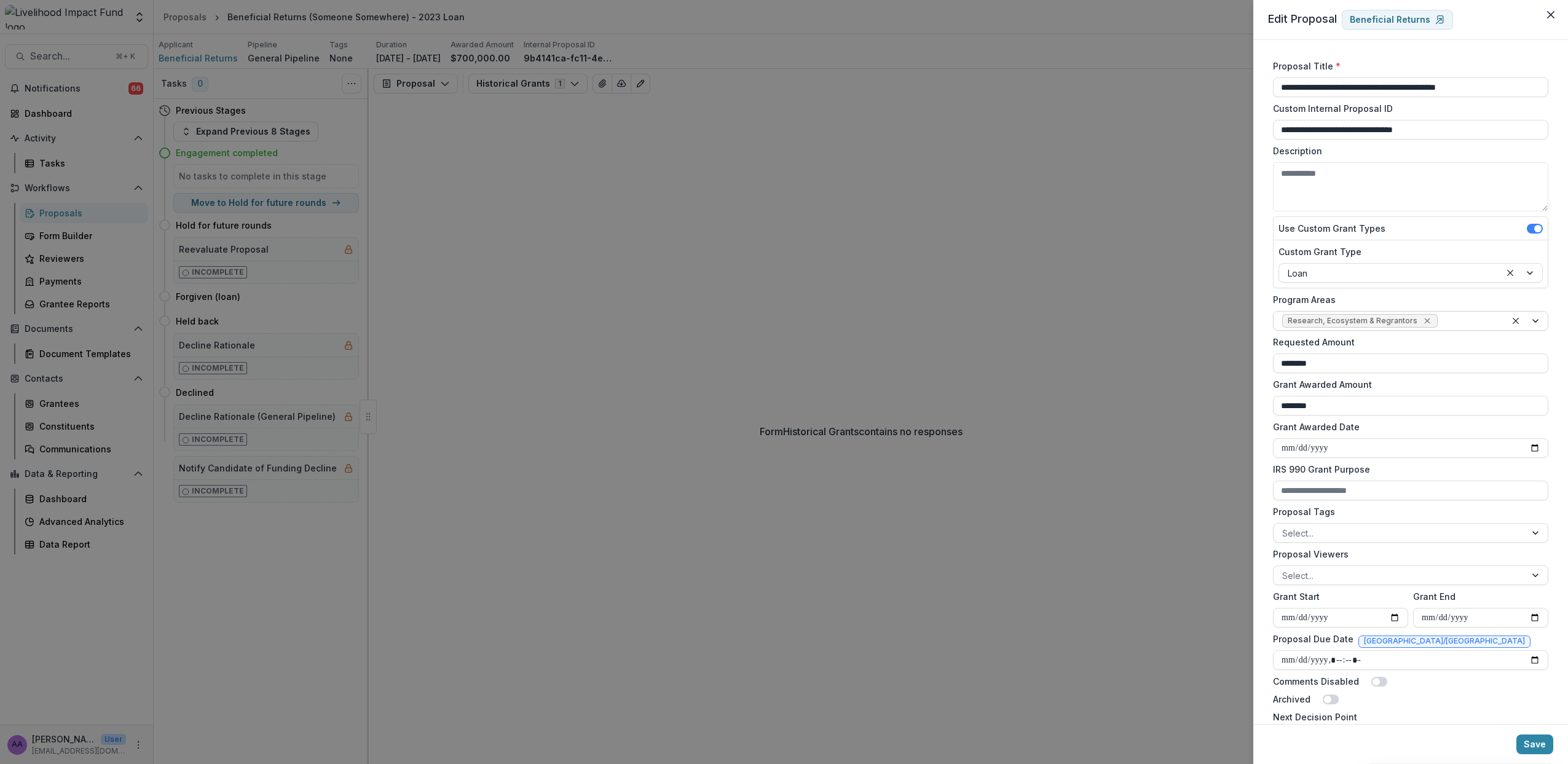
click at [1424, 320] on icon "Remove Research, Ecosystem & Regrantors" at bounding box center [1427, 320] width 10 height 10
click at [1348, 316] on div at bounding box center [1399, 321] width 235 height 15
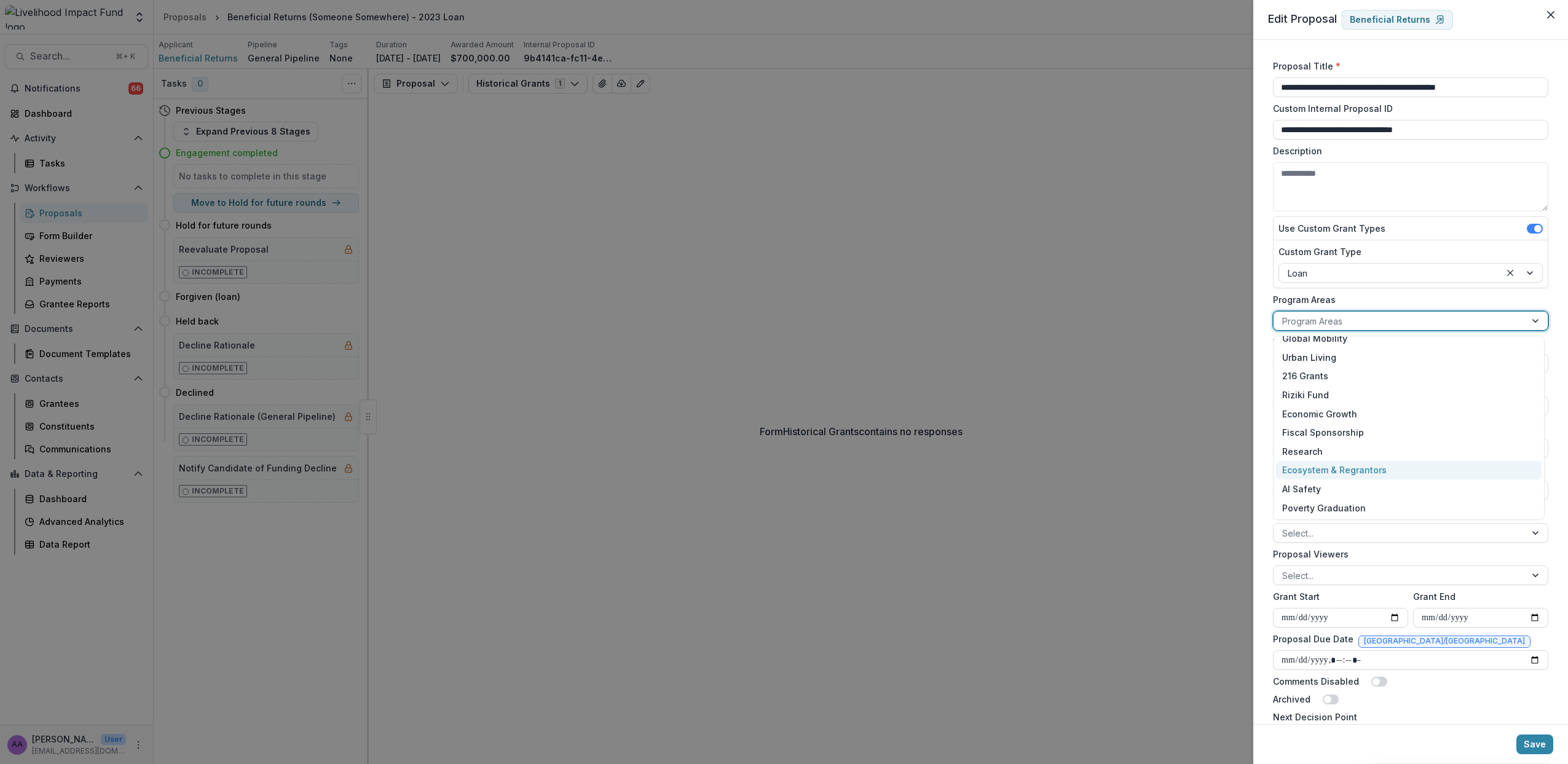
click at [1356, 472] on div "Ecosystem & Regrantors" at bounding box center [1409, 470] width 266 height 19
click at [1536, 742] on button "Save" at bounding box center [1534, 744] width 37 height 20
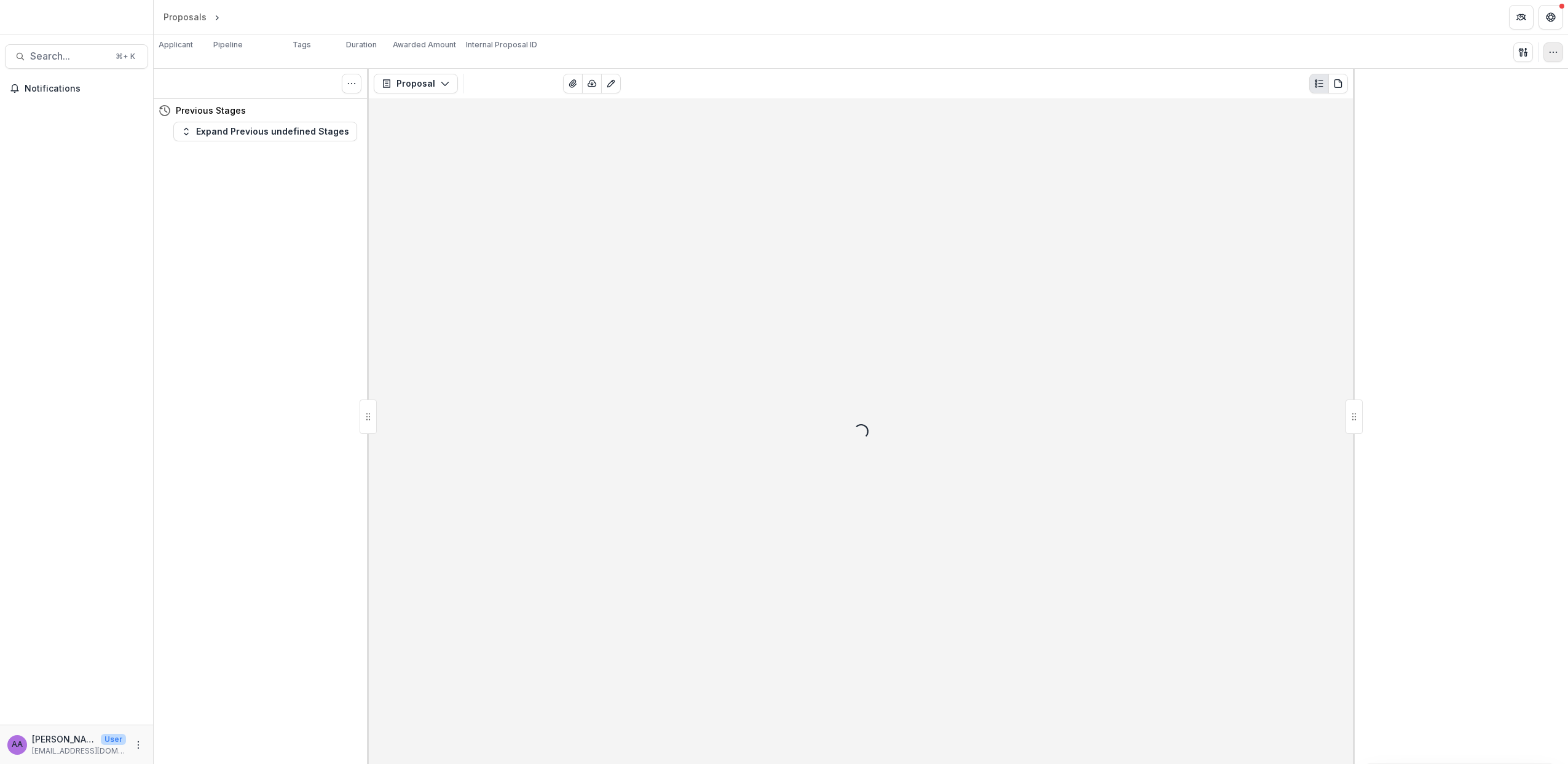
click at [1554, 56] on icon "button" at bounding box center [1553, 52] width 10 height 10
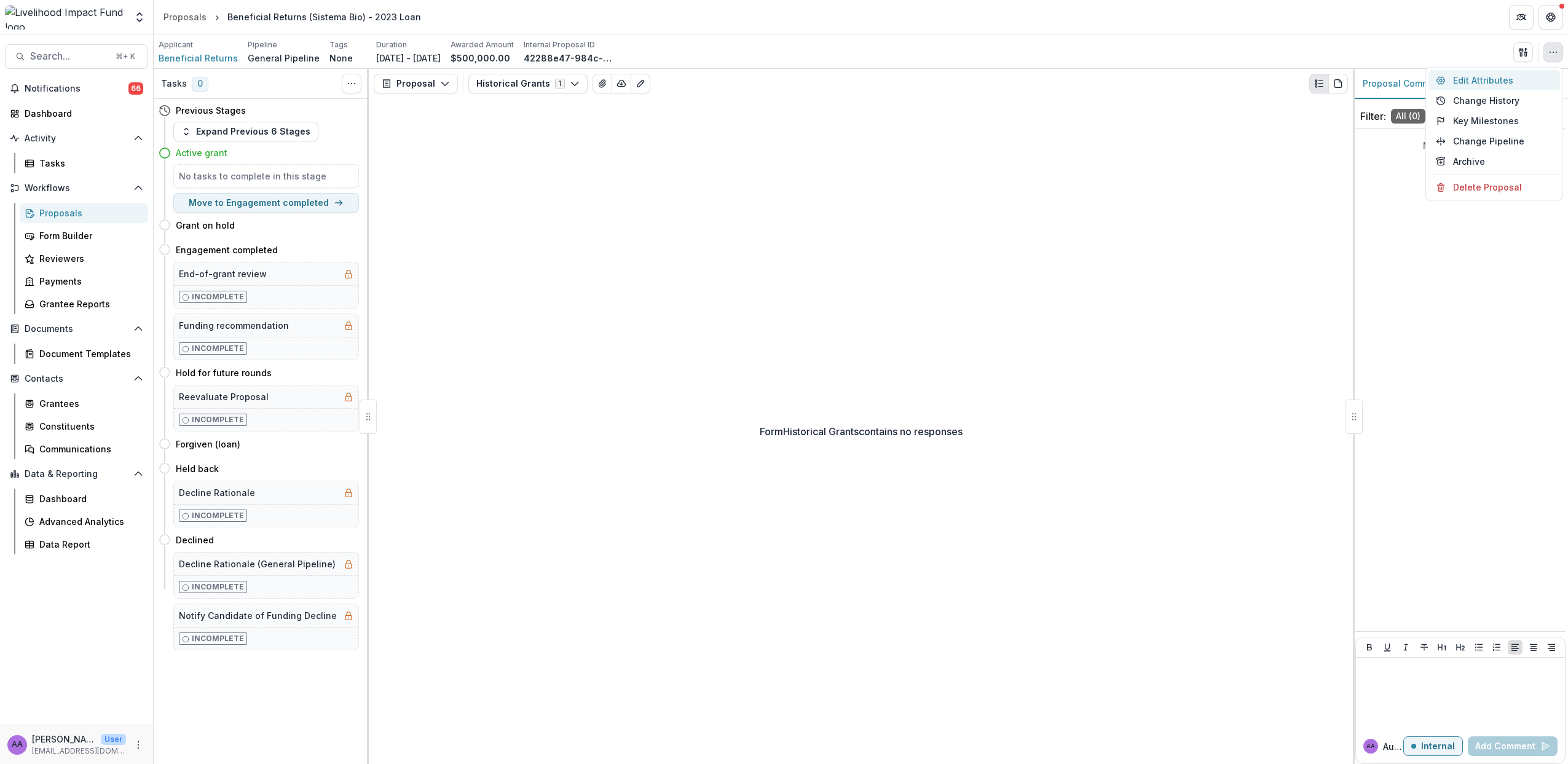
click at [1472, 84] on button "Edit Attributes" at bounding box center [1495, 80] width 132 height 21
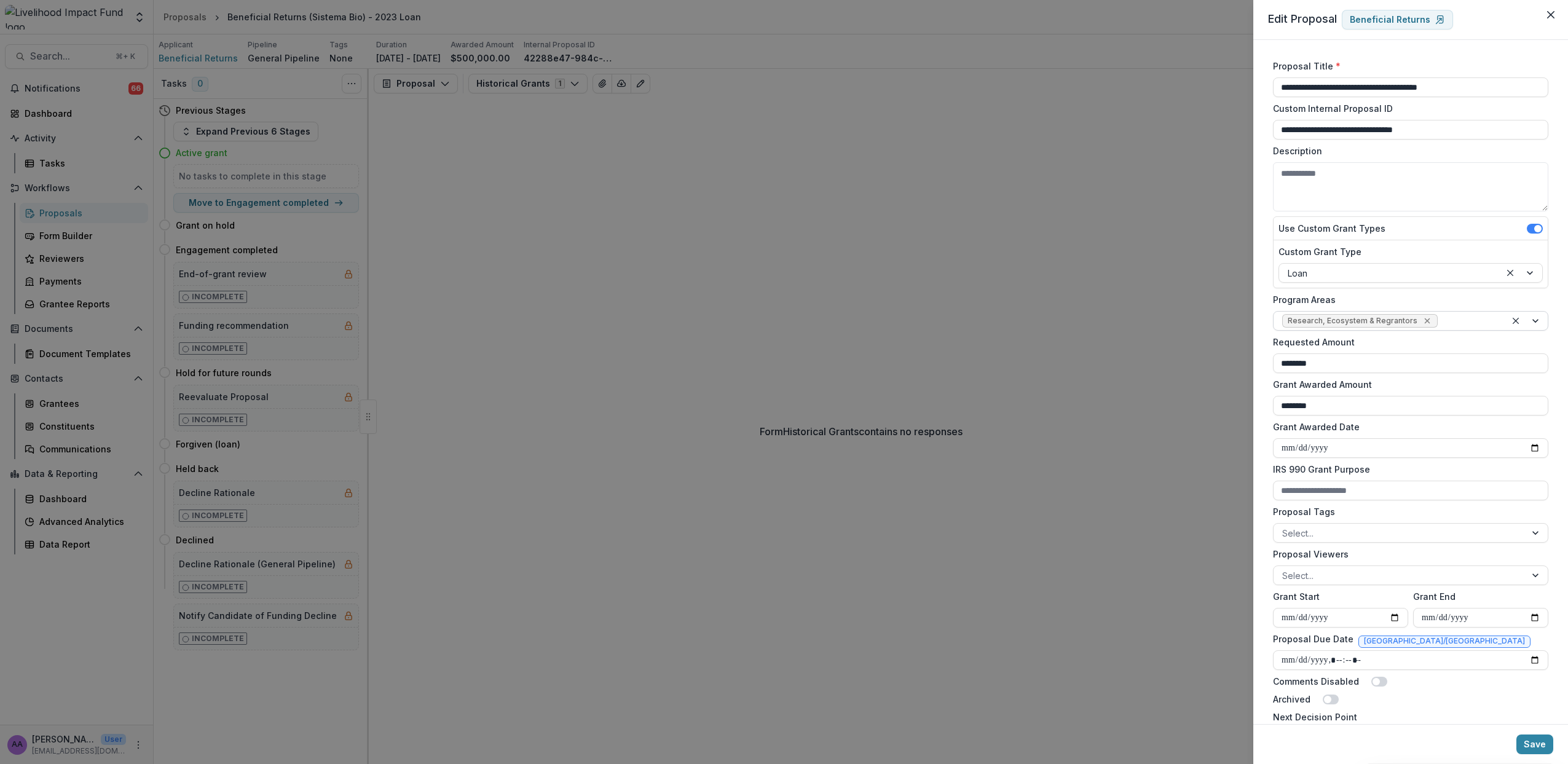
click at [1424, 319] on icon "Remove Research, Ecosystem & Regrantors" at bounding box center [1427, 321] width 5 height 5
click at [1362, 317] on div at bounding box center [1399, 321] width 235 height 15
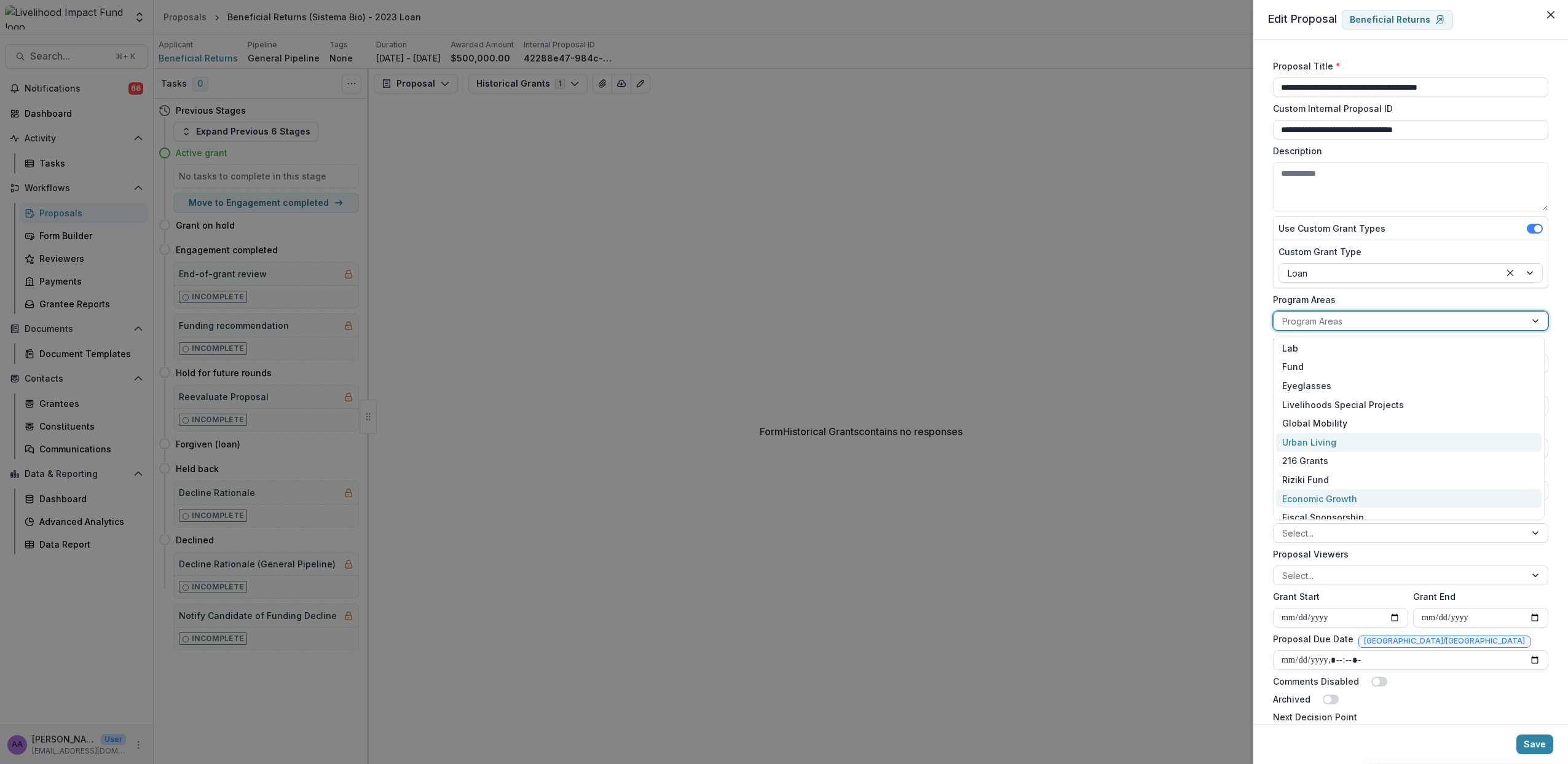
scroll to position [85, 0]
click at [1341, 465] on div "Ecosystem & Regrantors" at bounding box center [1409, 470] width 266 height 19
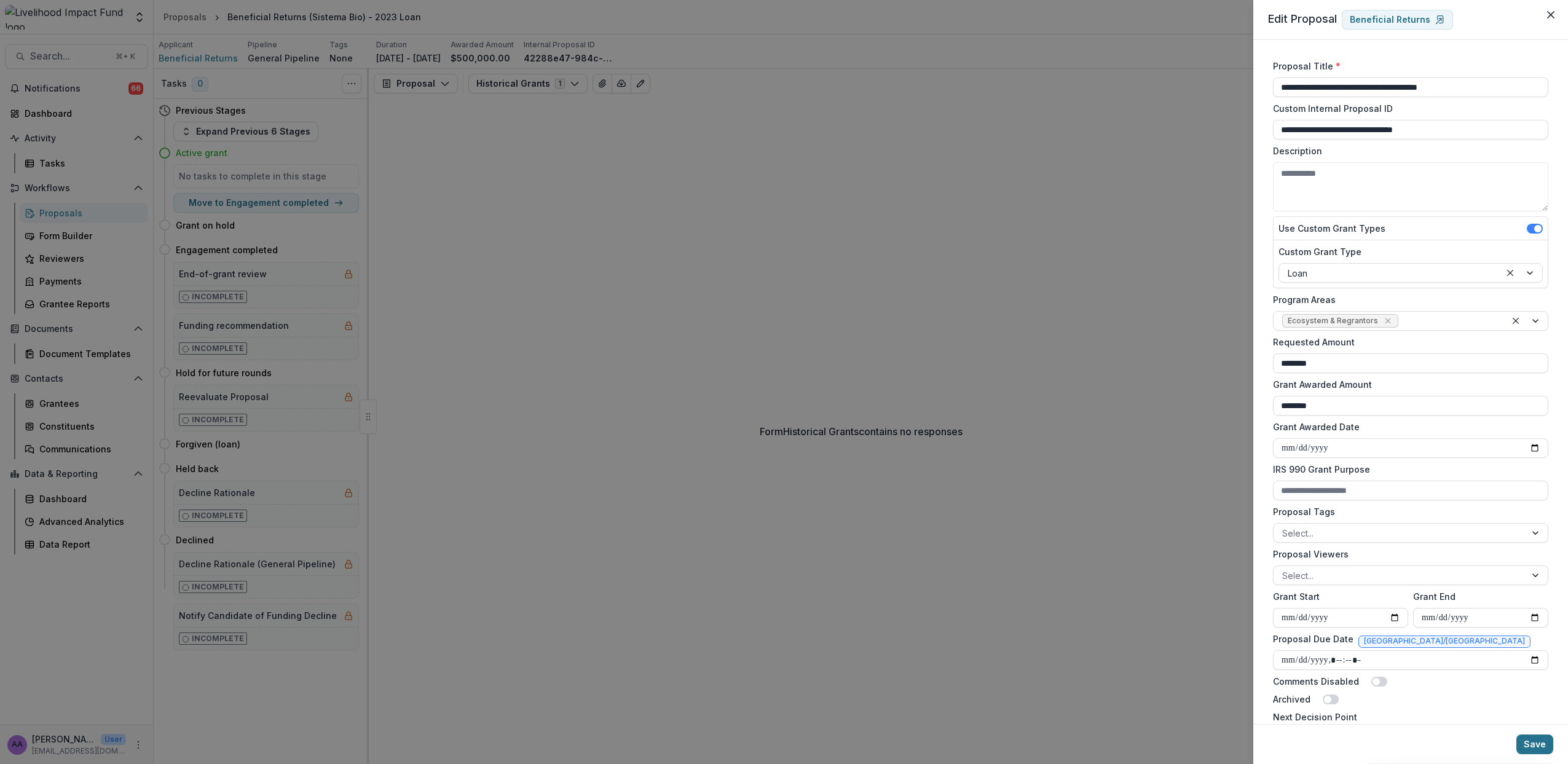
click at [1539, 743] on button "Save" at bounding box center [1534, 744] width 37 height 20
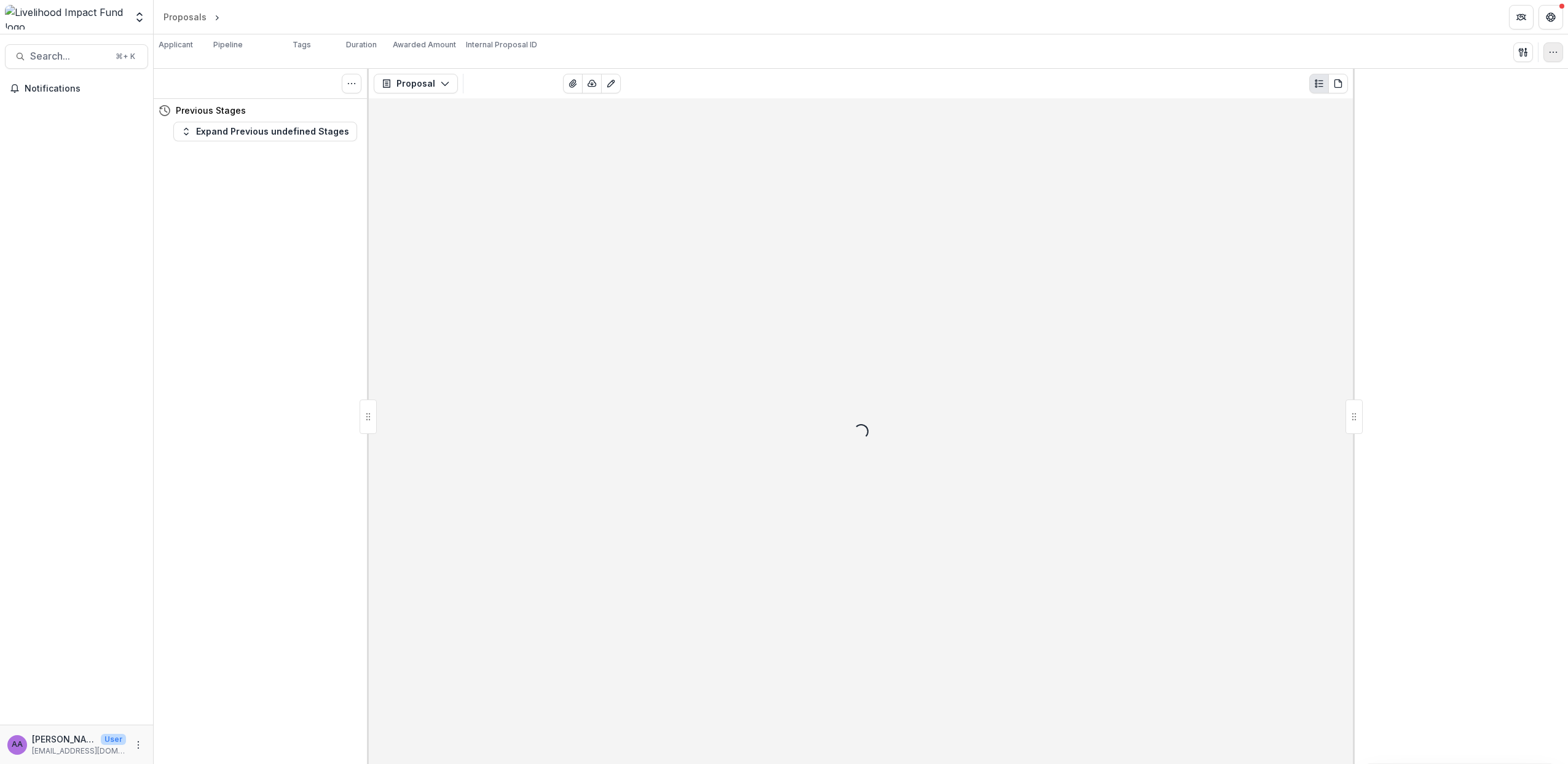
click at [1555, 54] on icon "button" at bounding box center [1553, 52] width 10 height 10
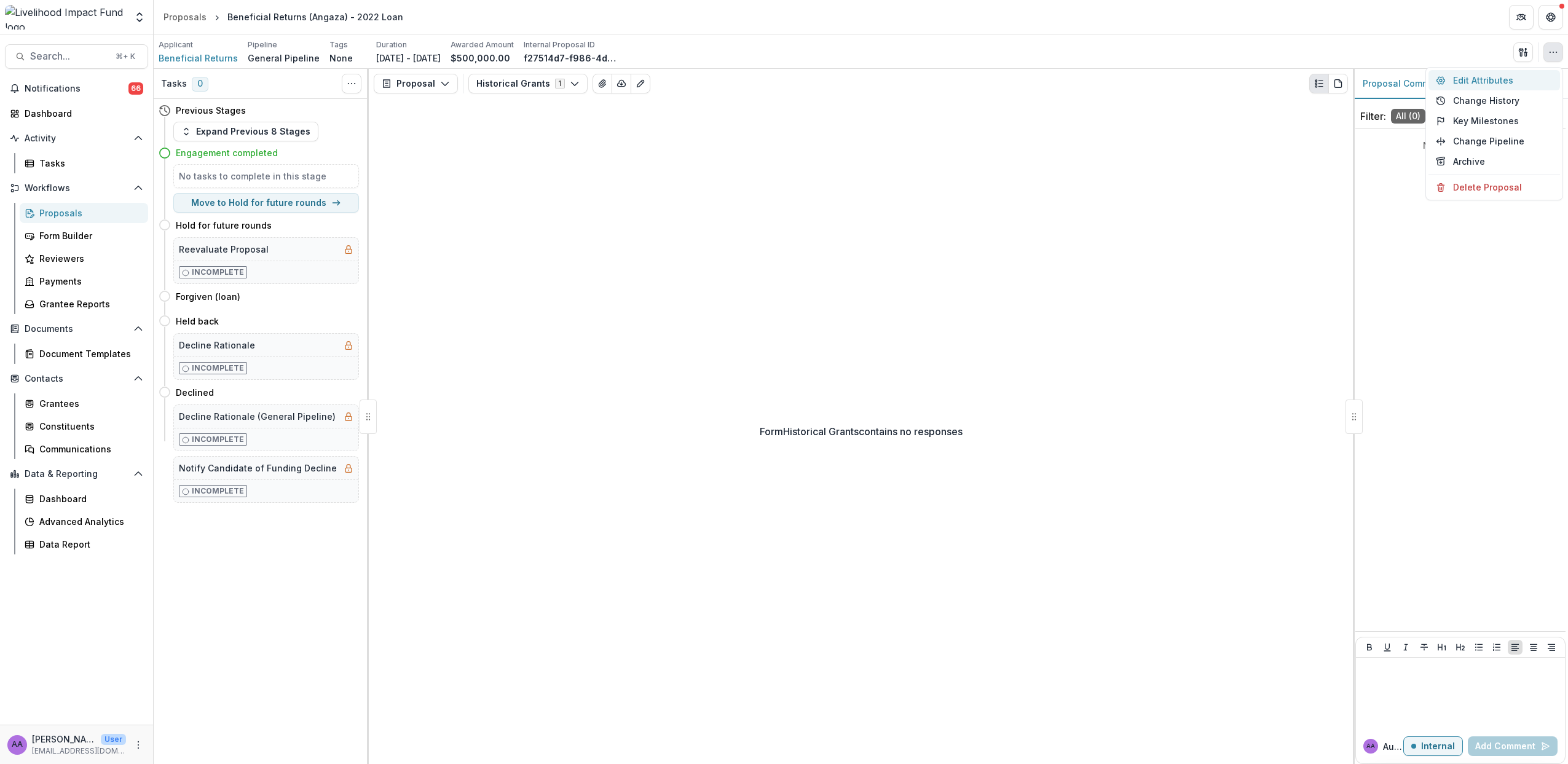
click at [1473, 87] on button "Edit Attributes" at bounding box center [1495, 80] width 132 height 21
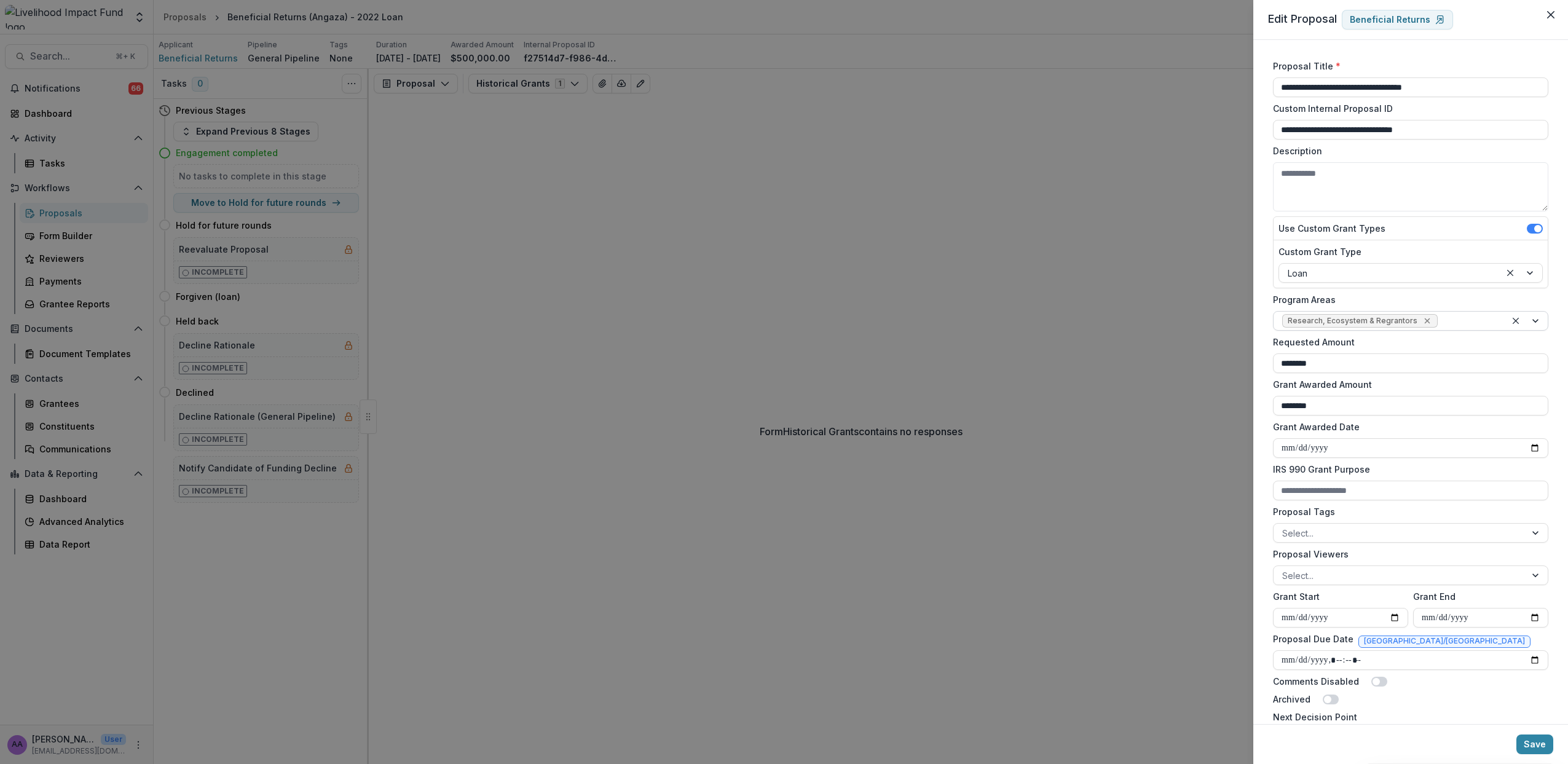
click at [1423, 320] on icon "Remove Research, Ecosystem & Regrantors" at bounding box center [1427, 320] width 10 height 10
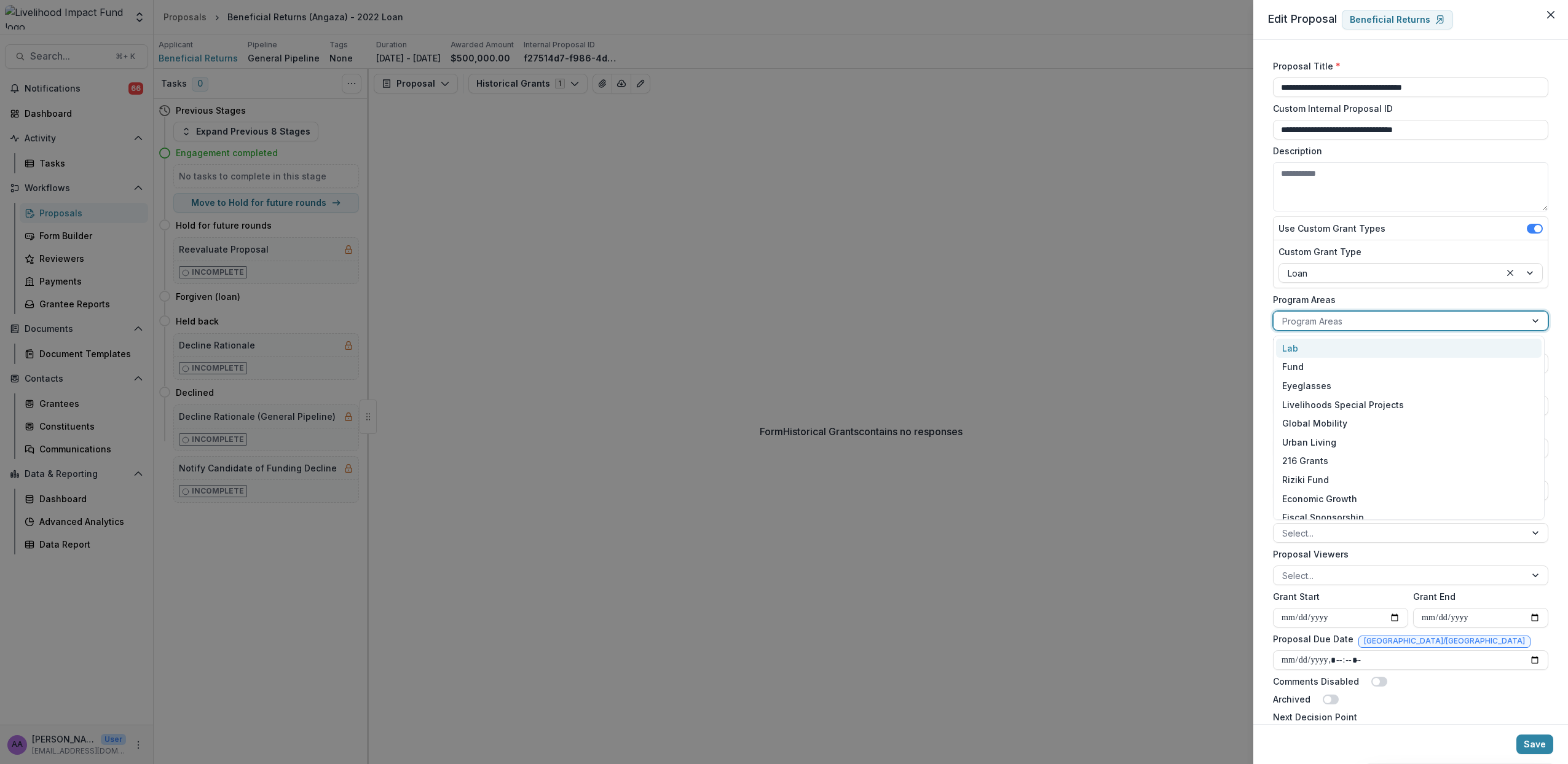
click at [1335, 324] on div at bounding box center [1399, 321] width 235 height 15
click at [1331, 469] on div "Ecosystem & Regrantors" at bounding box center [1409, 470] width 266 height 19
click at [1527, 751] on button "Save" at bounding box center [1534, 744] width 37 height 20
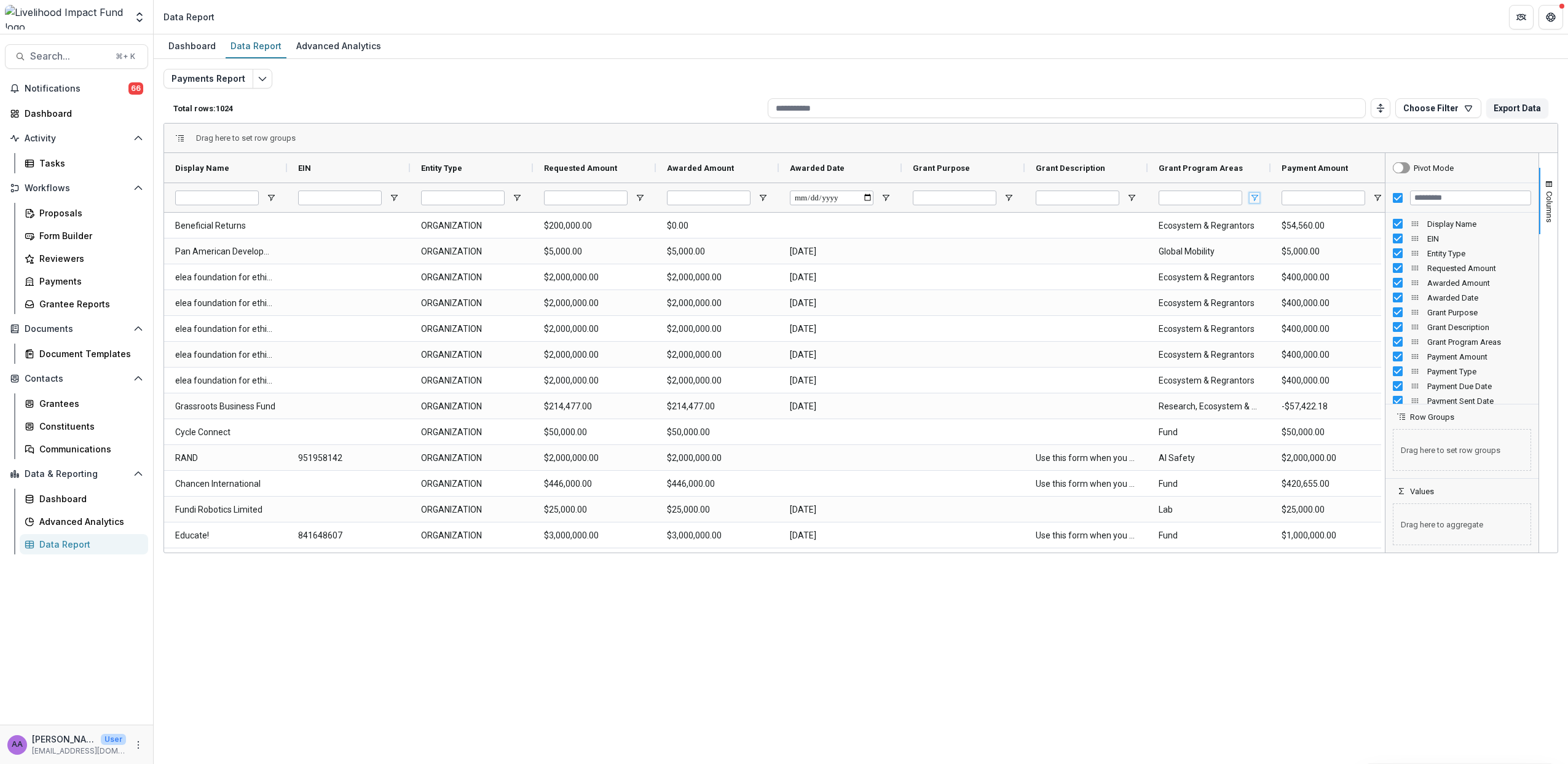
click at [1255, 193] on span "Open Filter Menu" at bounding box center [1254, 197] width 10 height 10
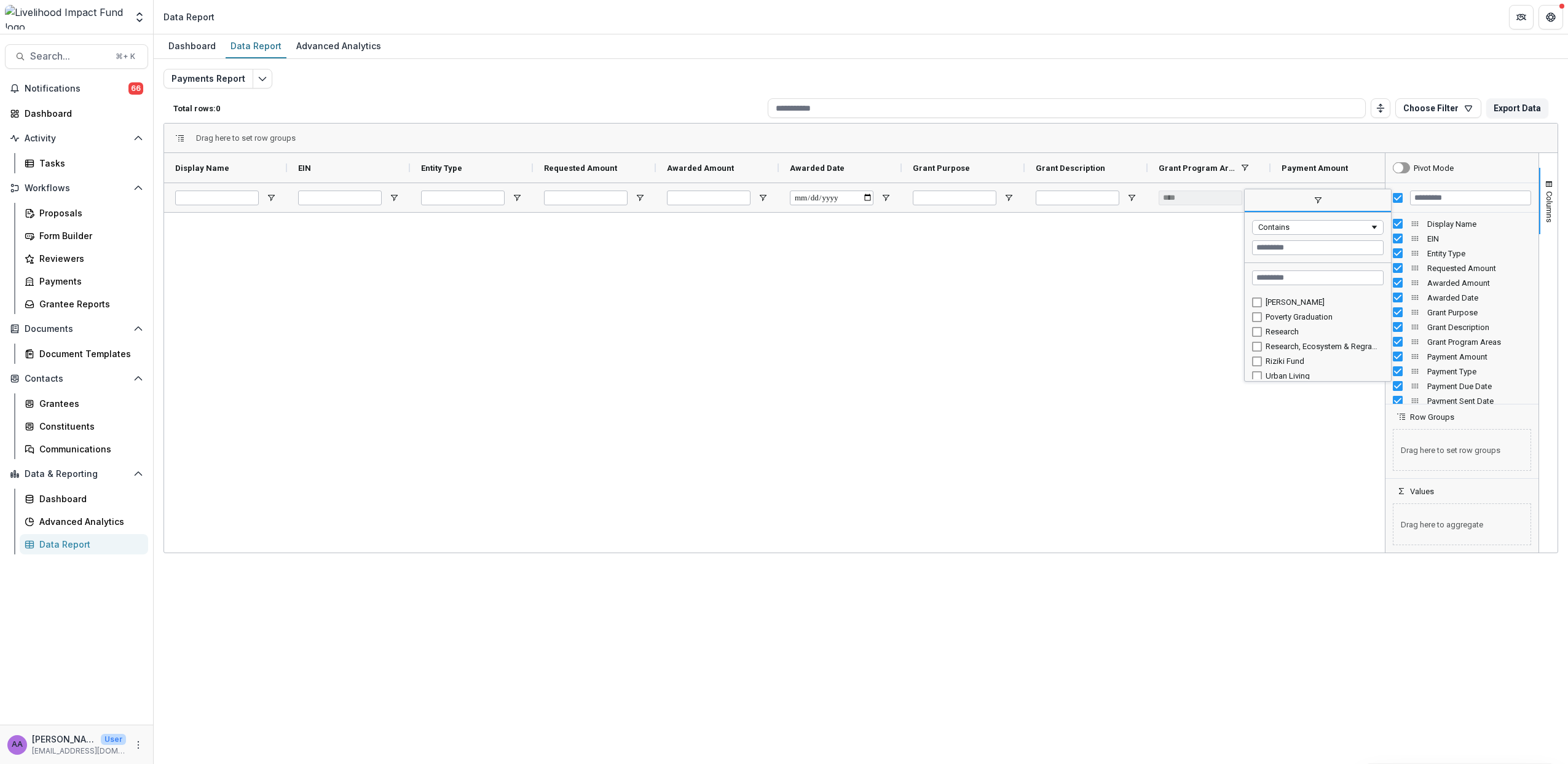
scroll to position [195, 0]
type input "**********"
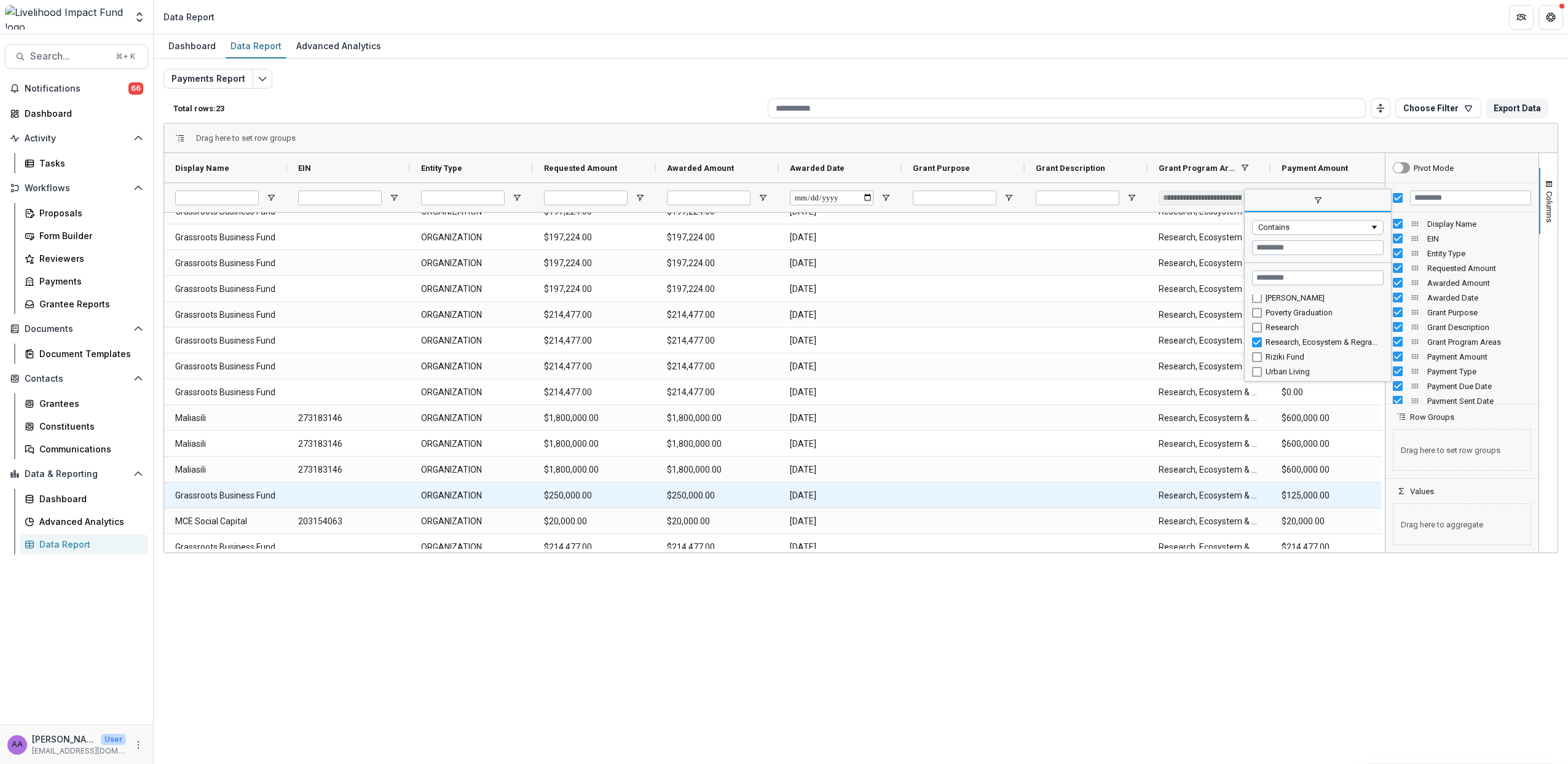
scroll to position [0, 0]
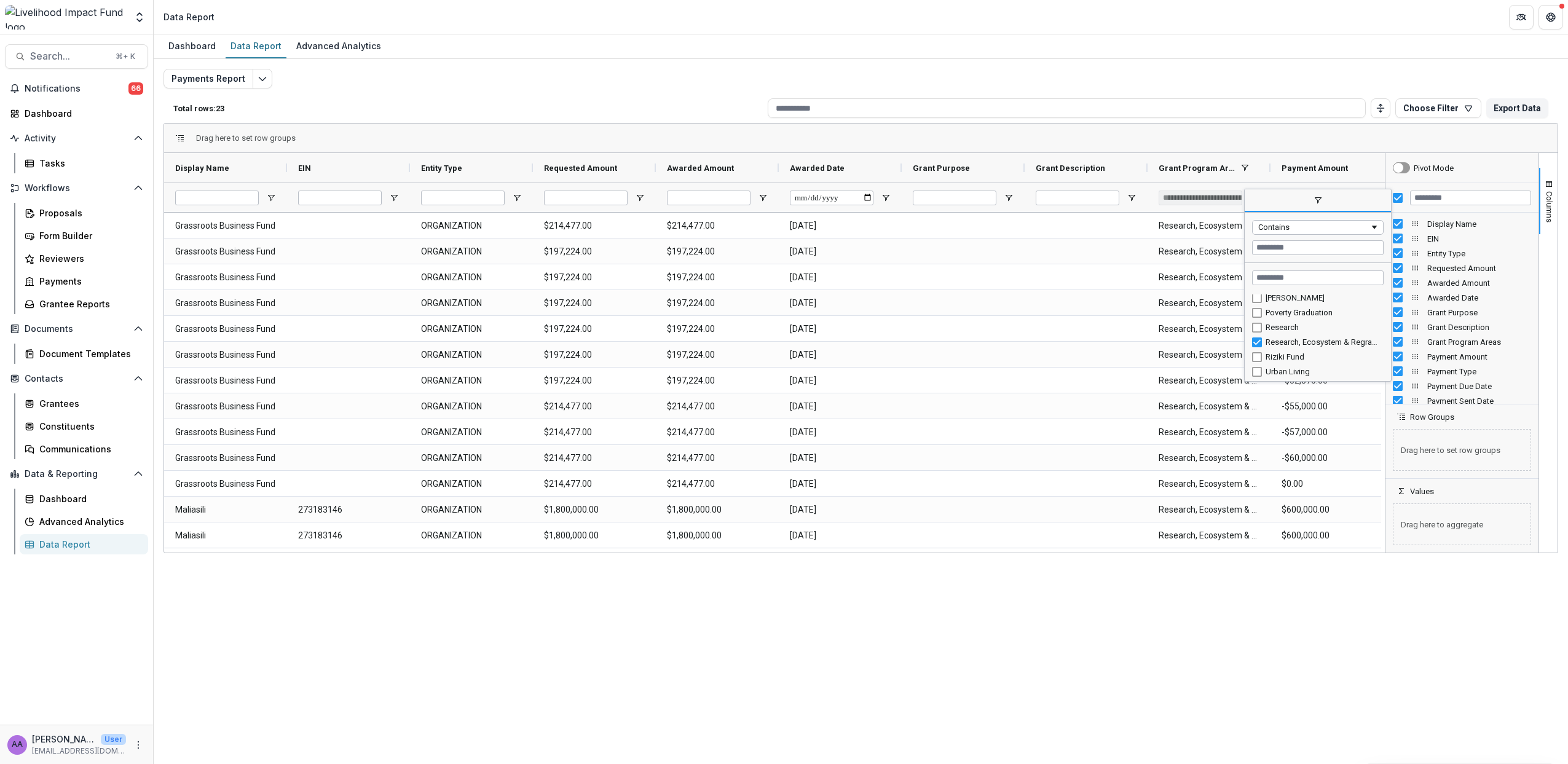
click at [475, 671] on div "Dashboard Data Report Advanced Analytics Payments Report Total rows: 23 Choose …" at bounding box center [861, 399] width 1415 height 729
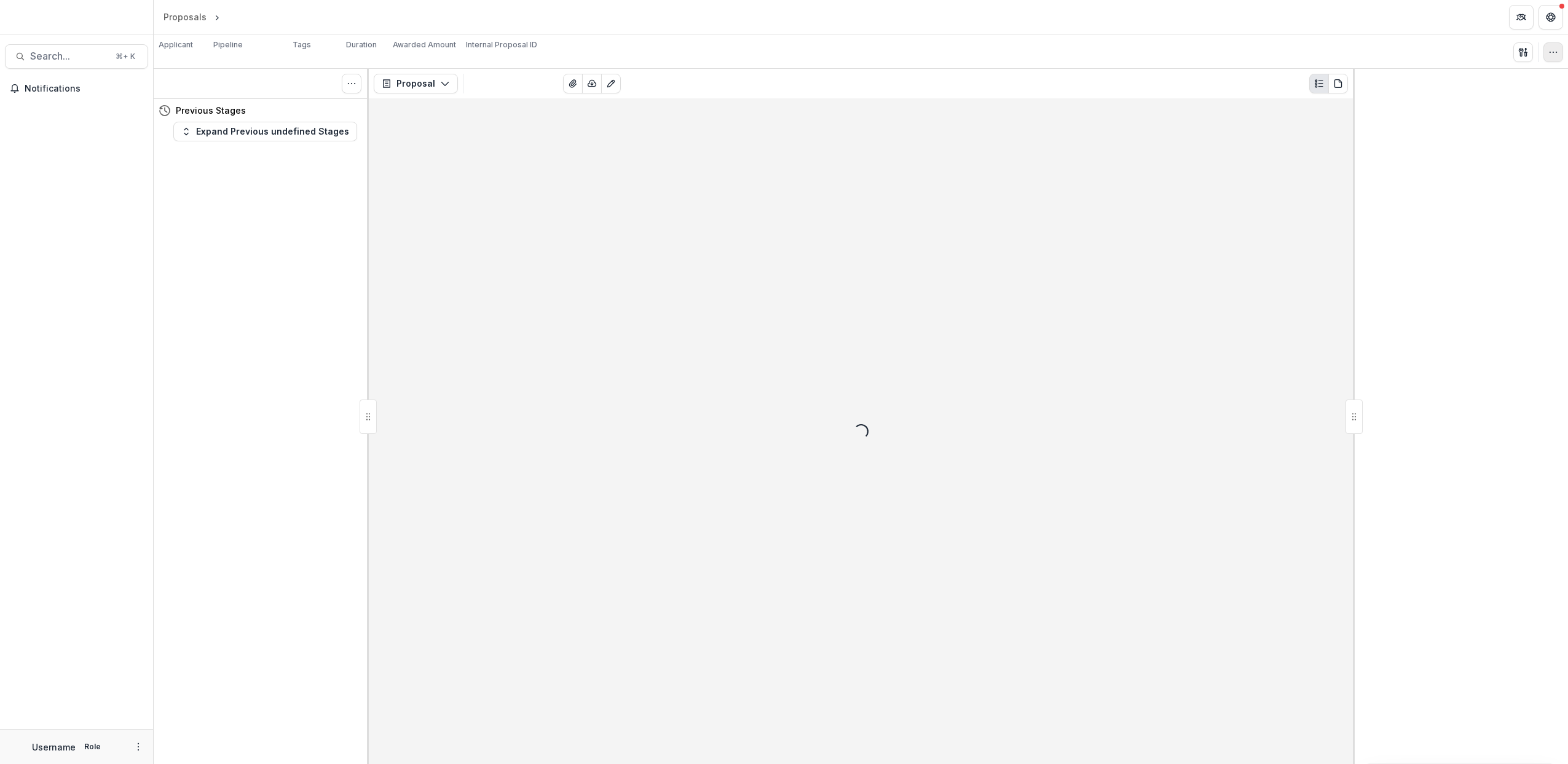
click at [1554, 53] on circle "button" at bounding box center [1554, 52] width 1 height 1
click at [1514, 80] on button "Change History" at bounding box center [1495, 80] width 132 height 21
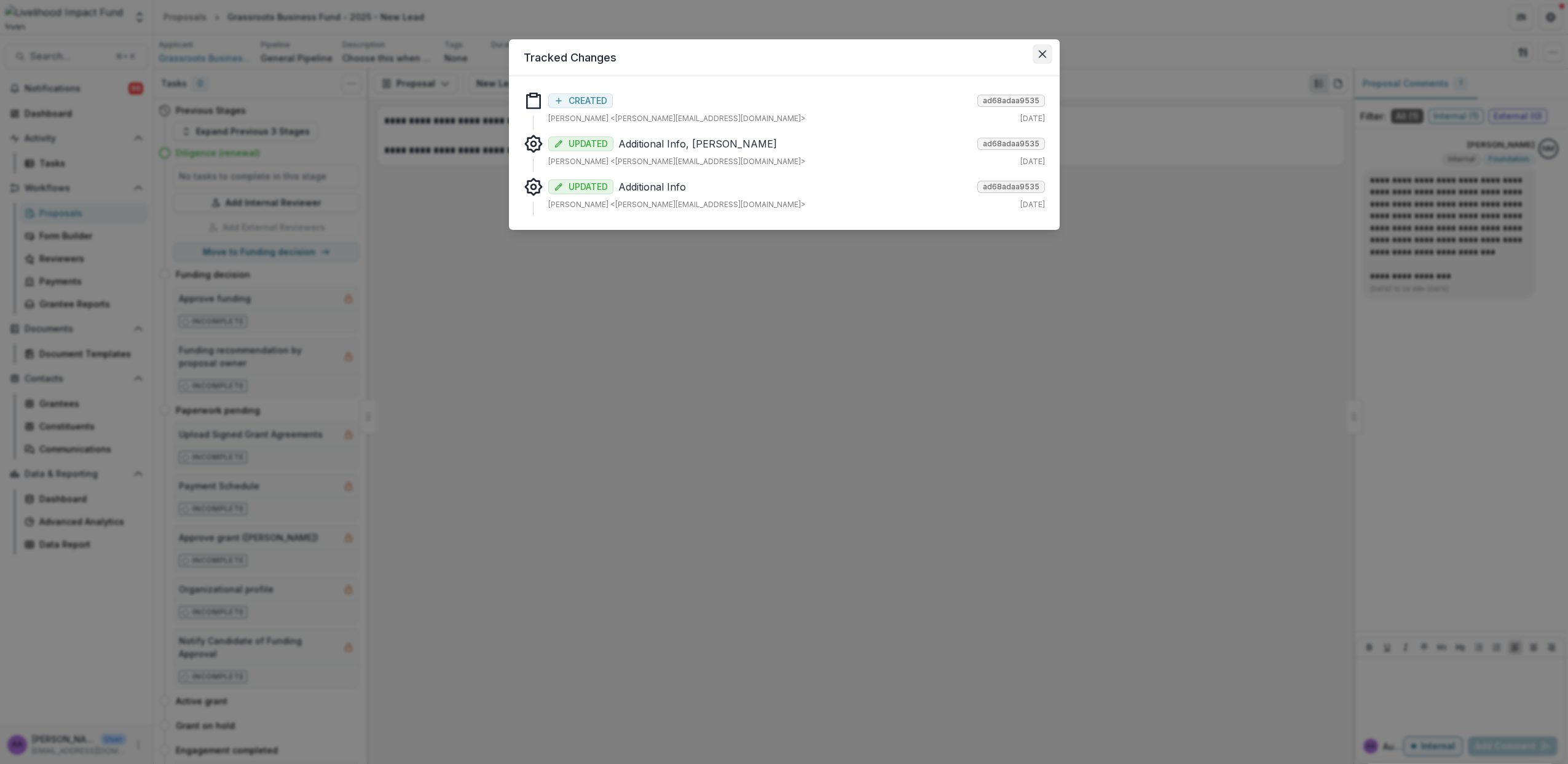
click at [1050, 53] on button "Close" at bounding box center [1043, 54] width 20 height 20
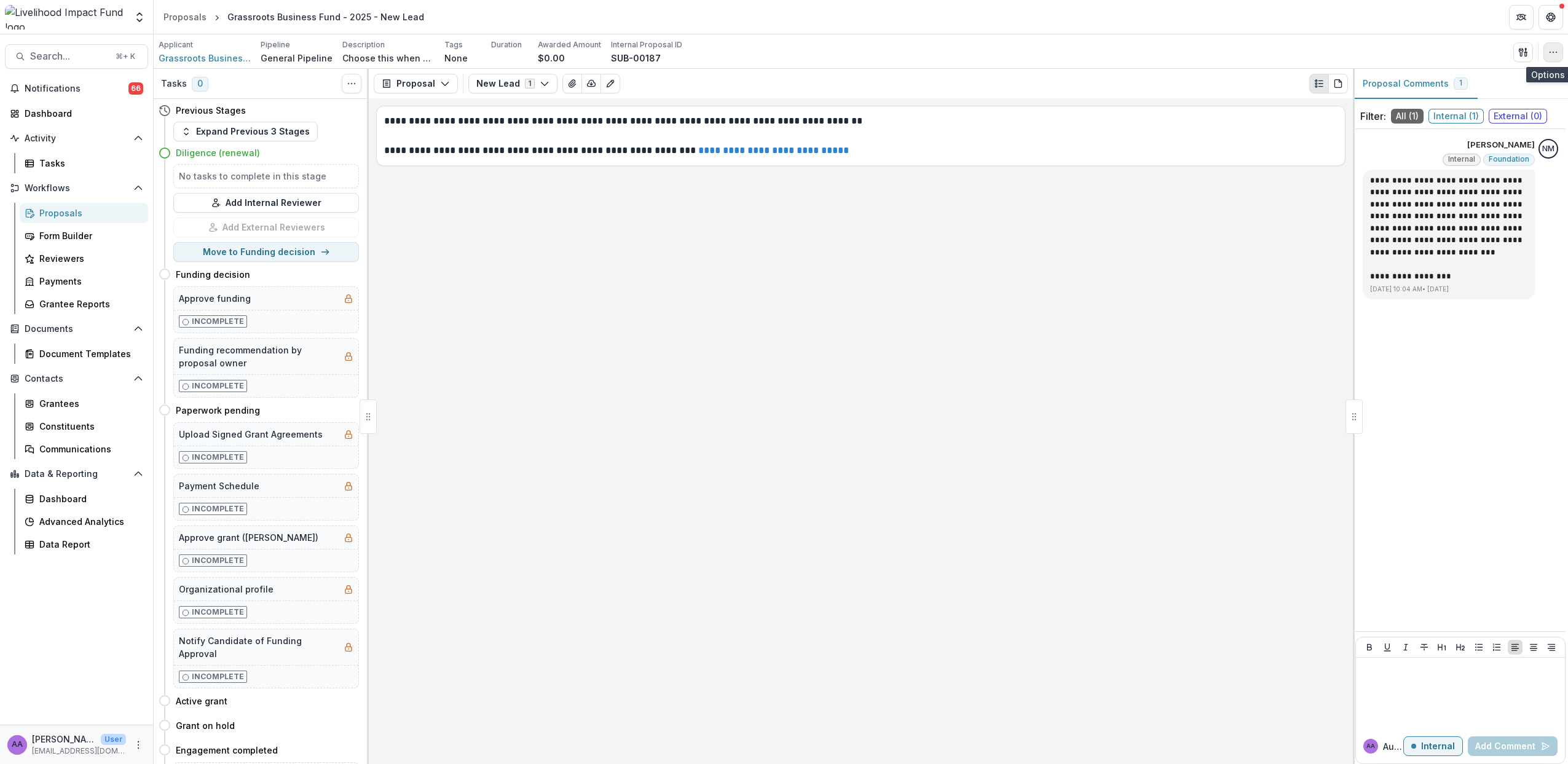
click at [1550, 53] on icon "button" at bounding box center [1553, 52] width 10 height 10
click at [1488, 78] on button "Edit Attributes" at bounding box center [1495, 80] width 132 height 21
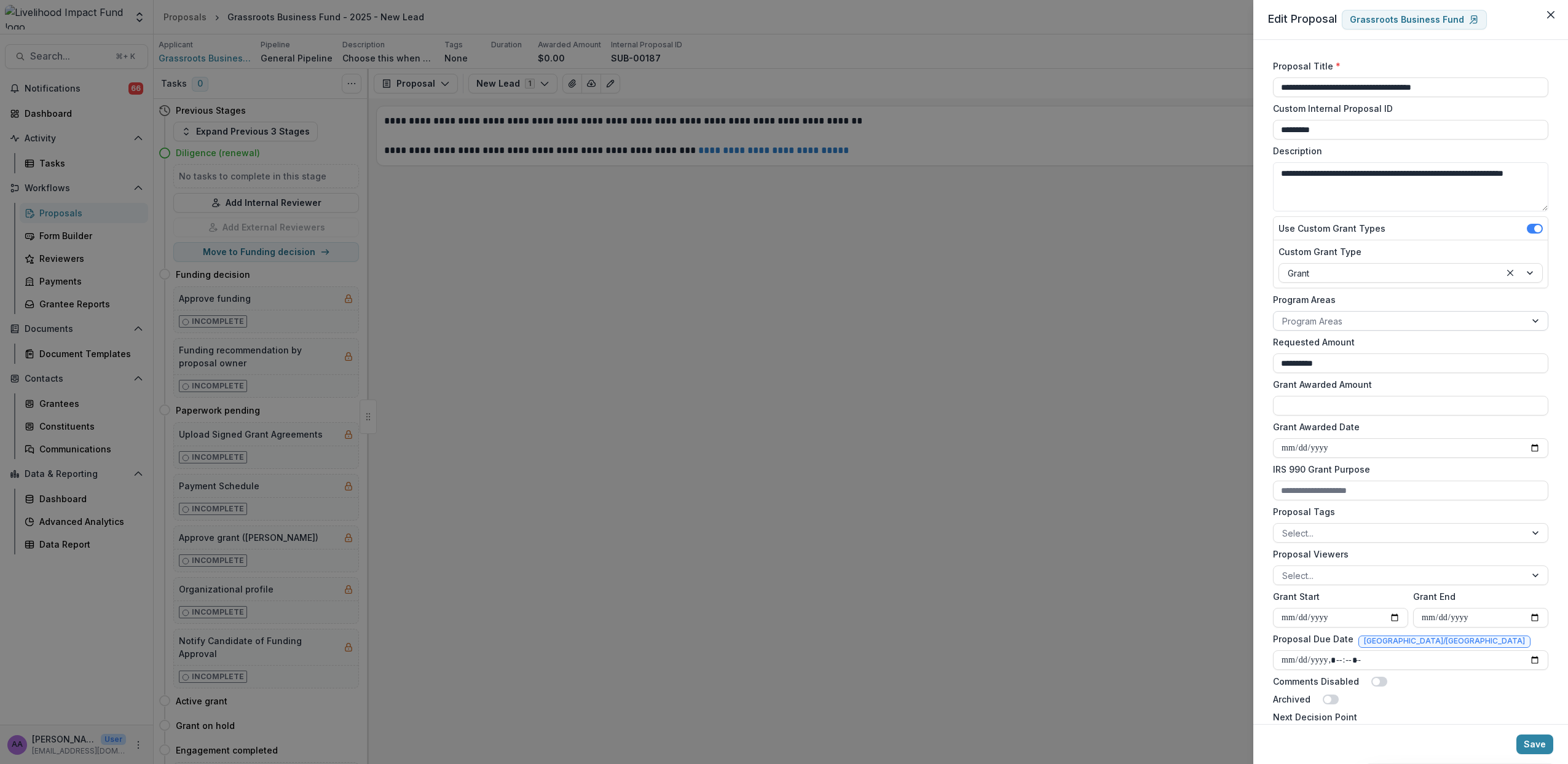
click at [1337, 325] on div at bounding box center [1399, 321] width 235 height 15
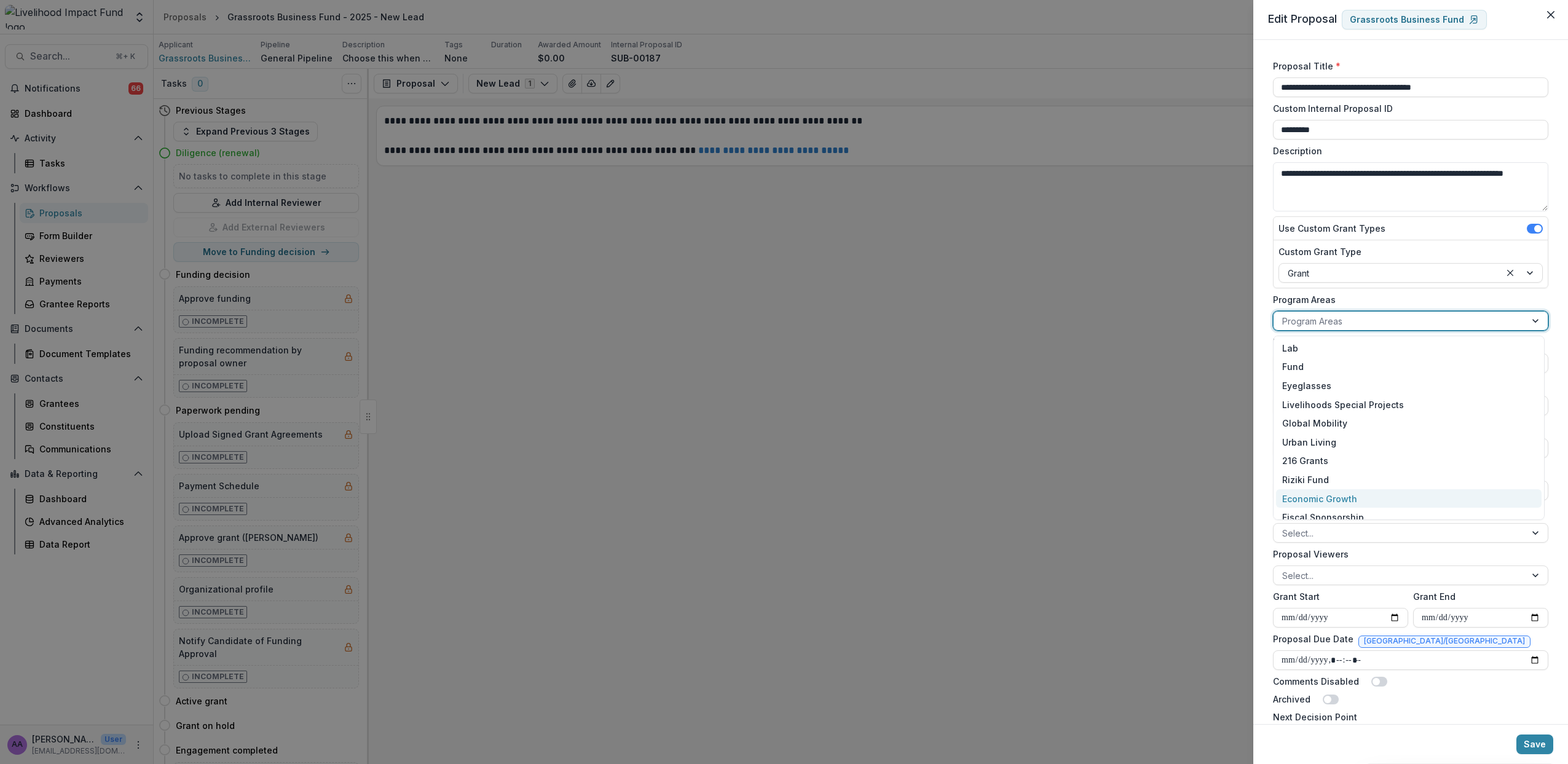
scroll to position [85, 0]
click at [1362, 472] on div "Ecosystem & Regrantors" at bounding box center [1409, 470] width 266 height 19
click at [1532, 752] on button "Save" at bounding box center [1534, 744] width 37 height 20
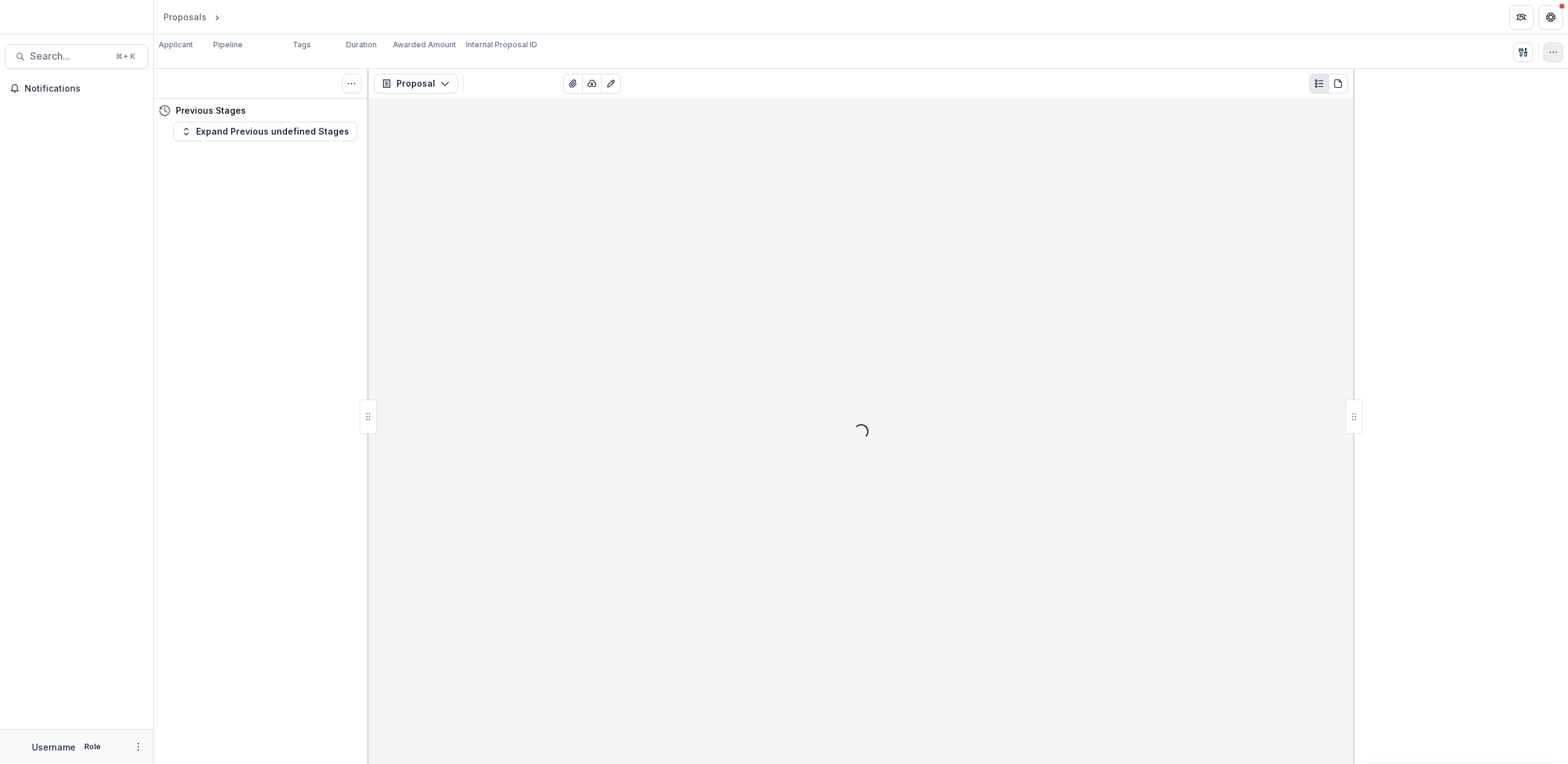
click at [1556, 53] on icon "button" at bounding box center [1553, 52] width 10 height 10
click at [1511, 86] on button "Change History" at bounding box center [1495, 80] width 132 height 21
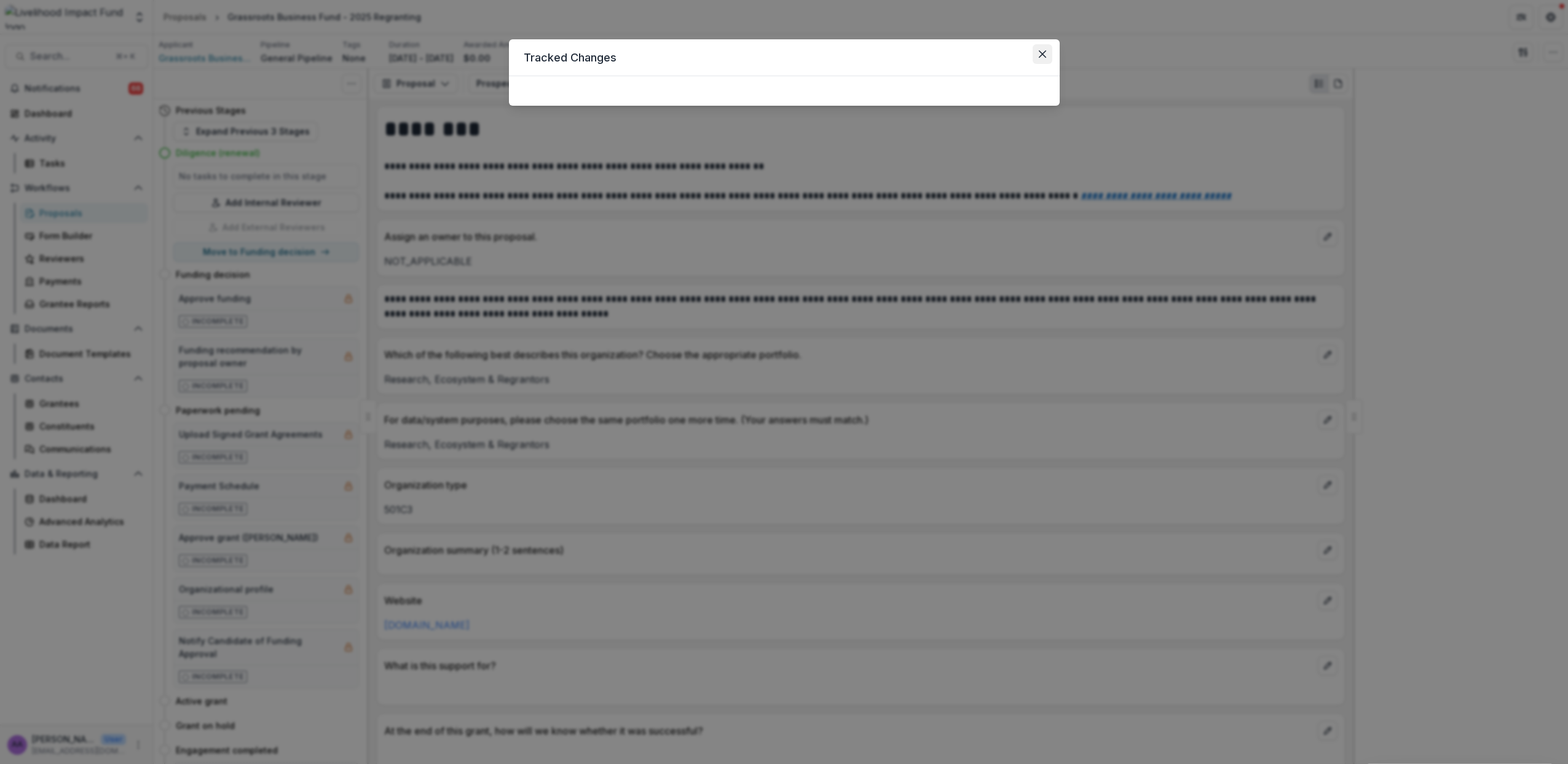
click at [1044, 55] on icon "Close" at bounding box center [1042, 54] width 7 height 7
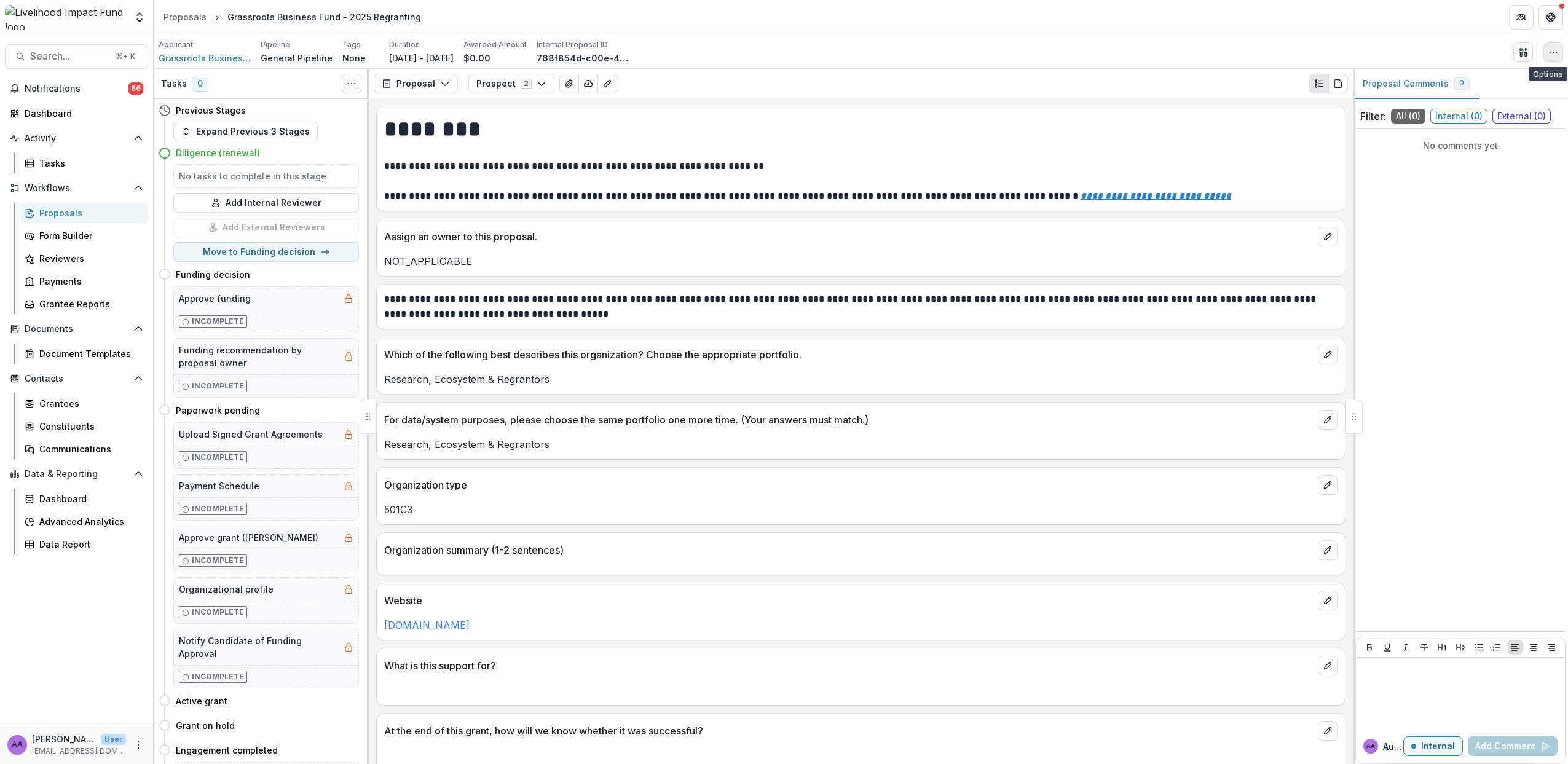
click at [1557, 57] on button "button" at bounding box center [1554, 53] width 20 height 20
click at [1520, 76] on button "Edit Attributes" at bounding box center [1495, 80] width 132 height 21
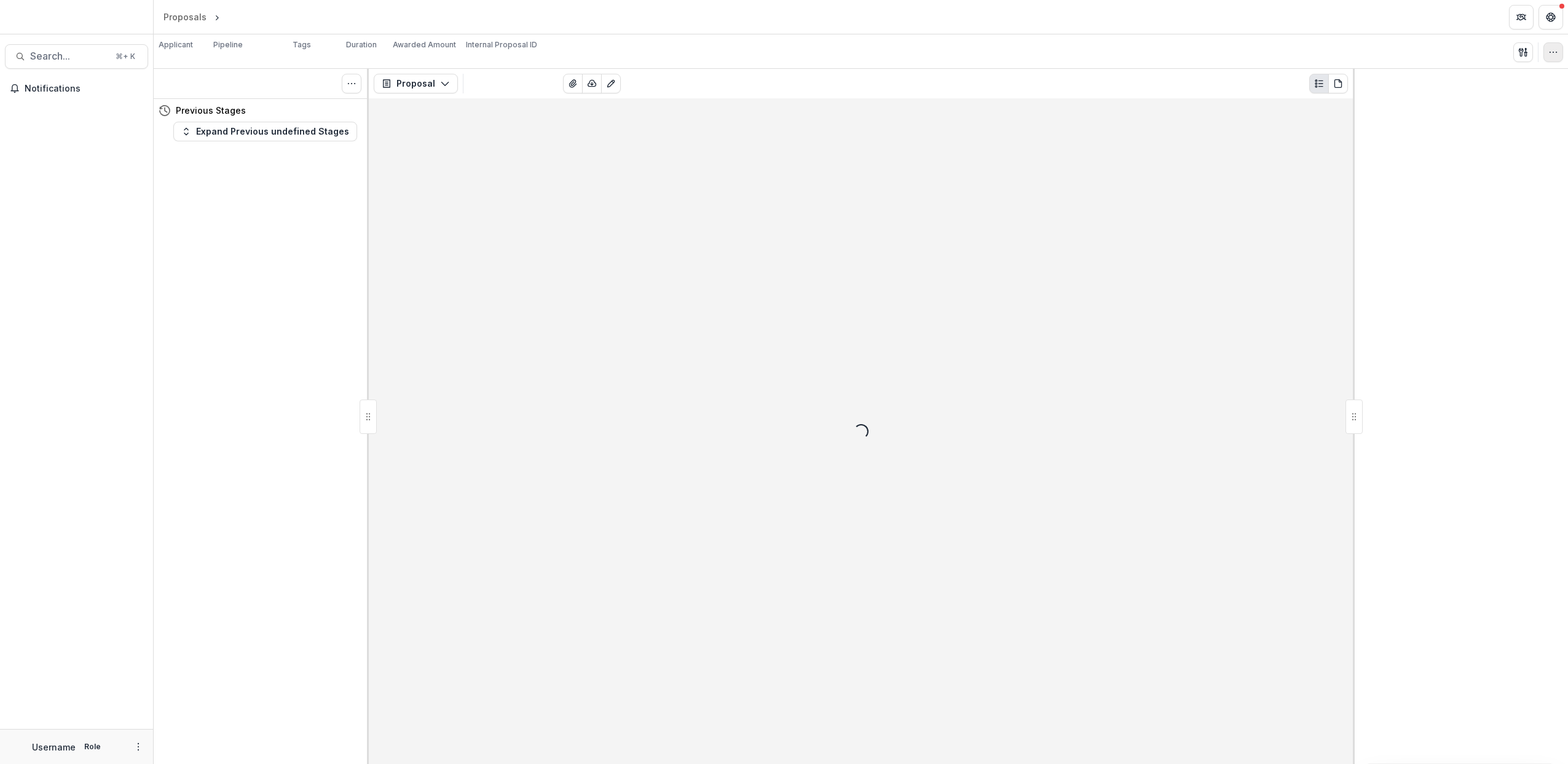
click at [1554, 50] on icon "button" at bounding box center [1553, 52] width 10 height 10
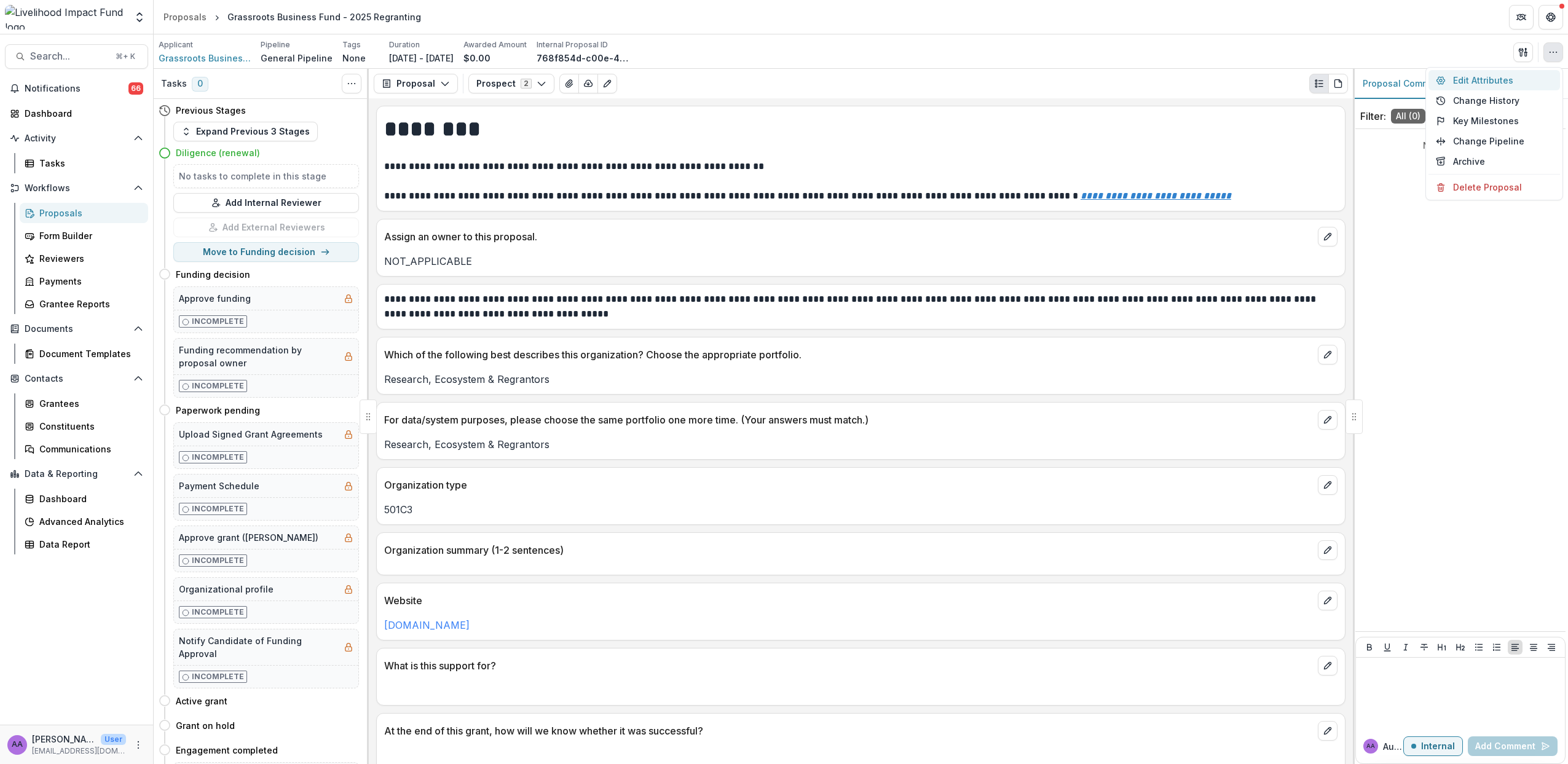
click at [1487, 78] on button "Edit Attributes" at bounding box center [1495, 80] width 132 height 21
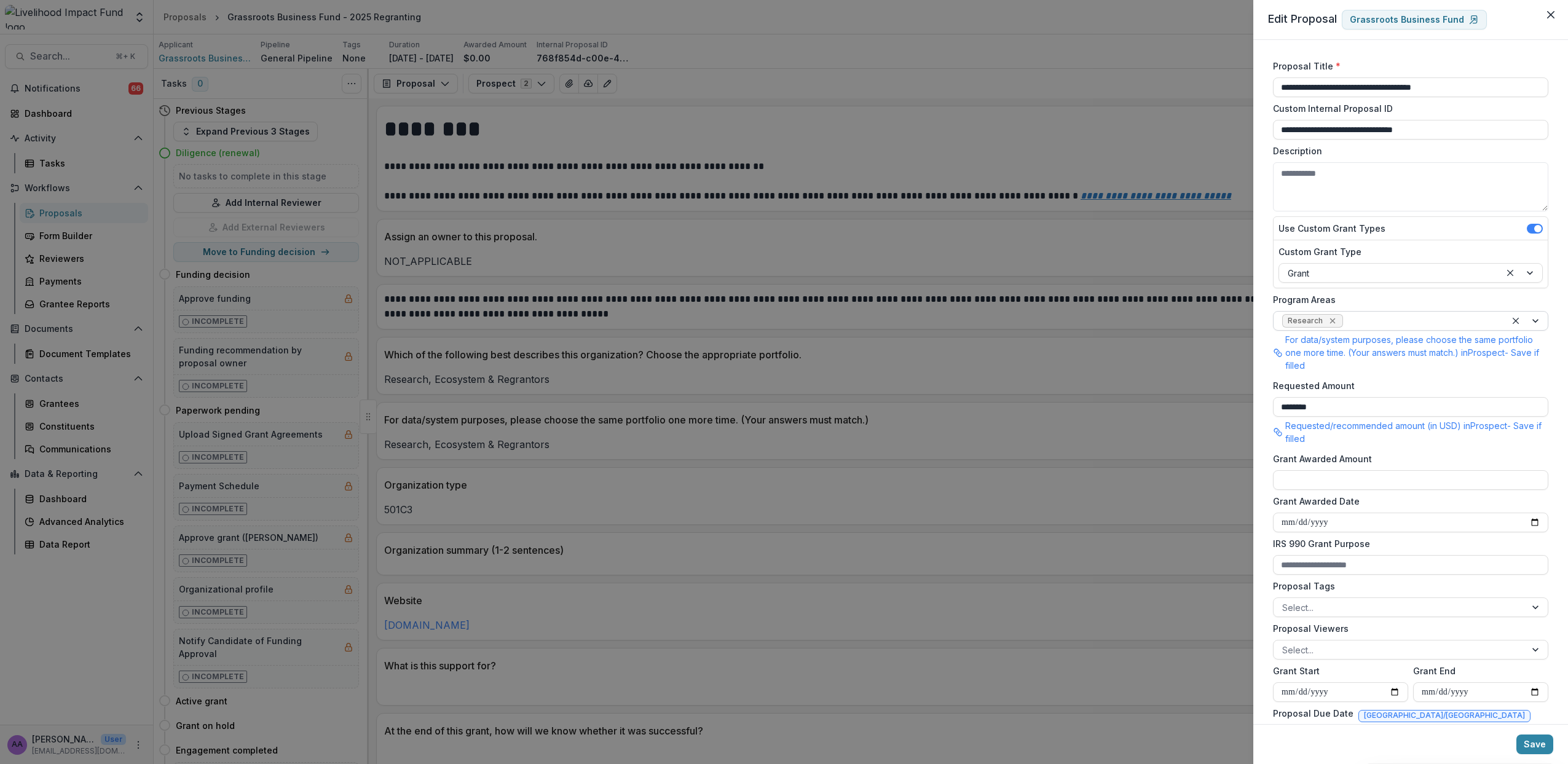
click at [1330, 318] on icon "Remove Research" at bounding box center [1333, 321] width 5 height 5
click at [1327, 319] on div at bounding box center [1399, 321] width 235 height 15
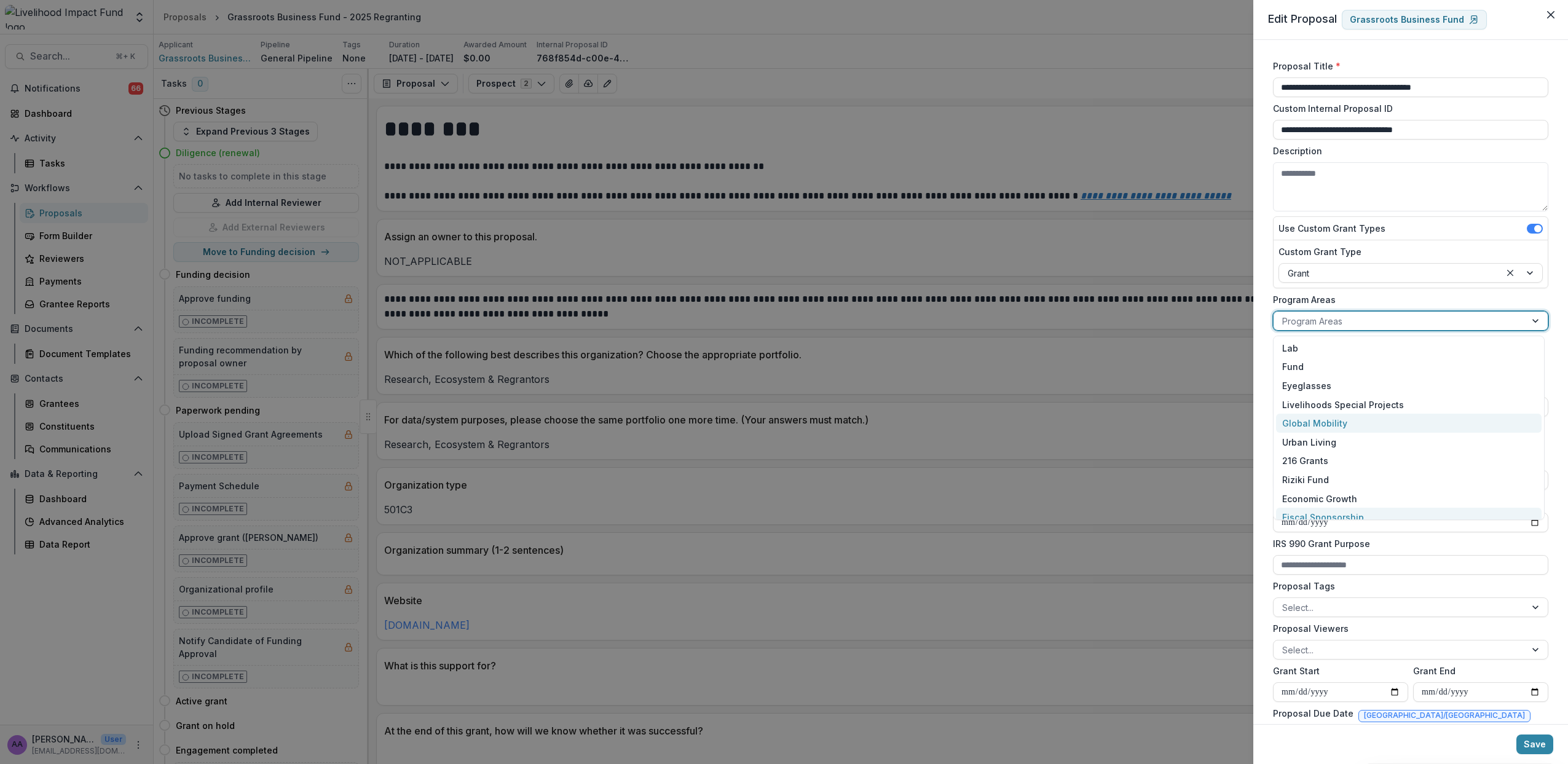
scroll to position [85, 0]
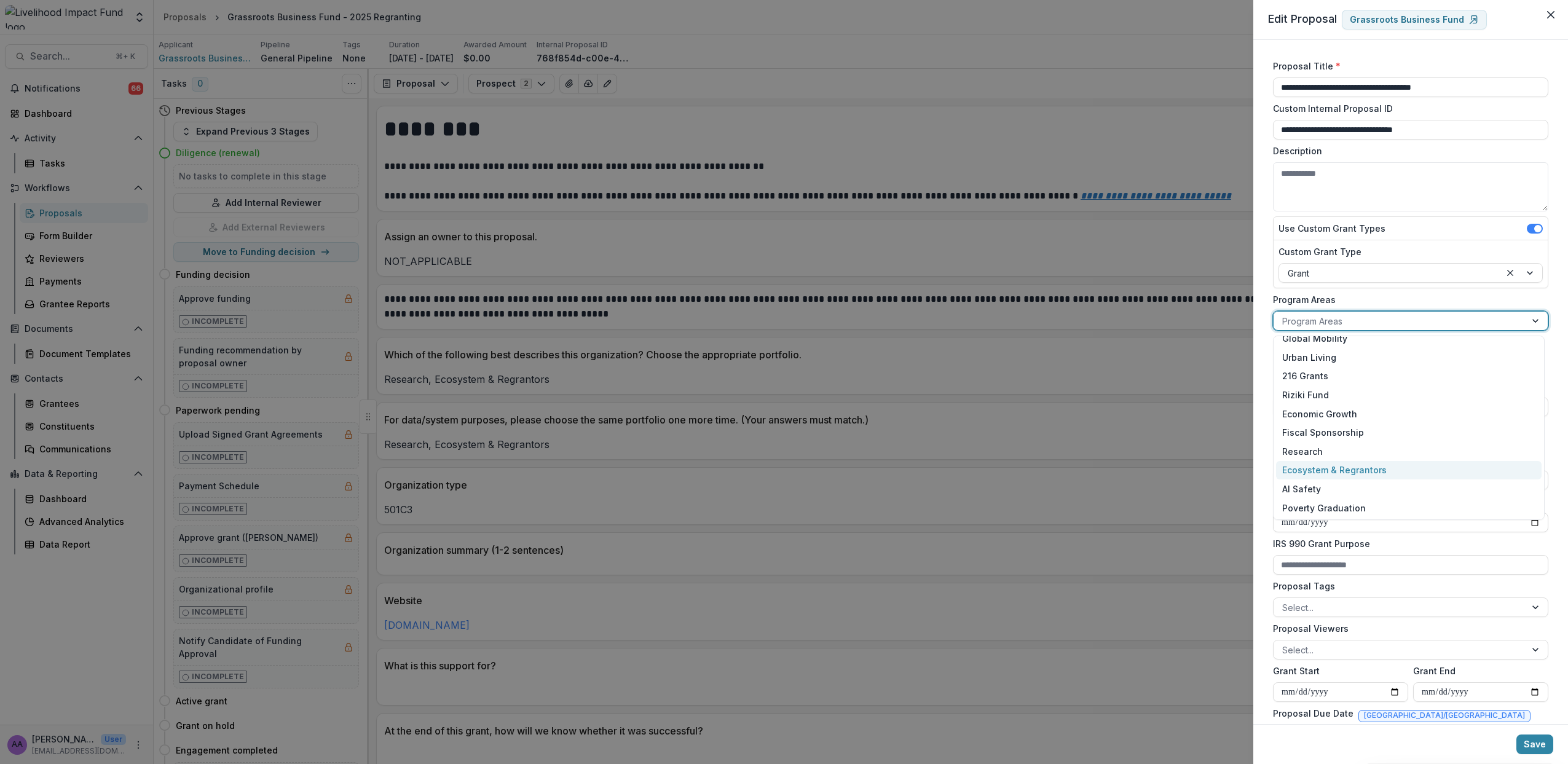
click at [1345, 473] on div "Ecosystem & Regrantors" at bounding box center [1409, 470] width 266 height 19
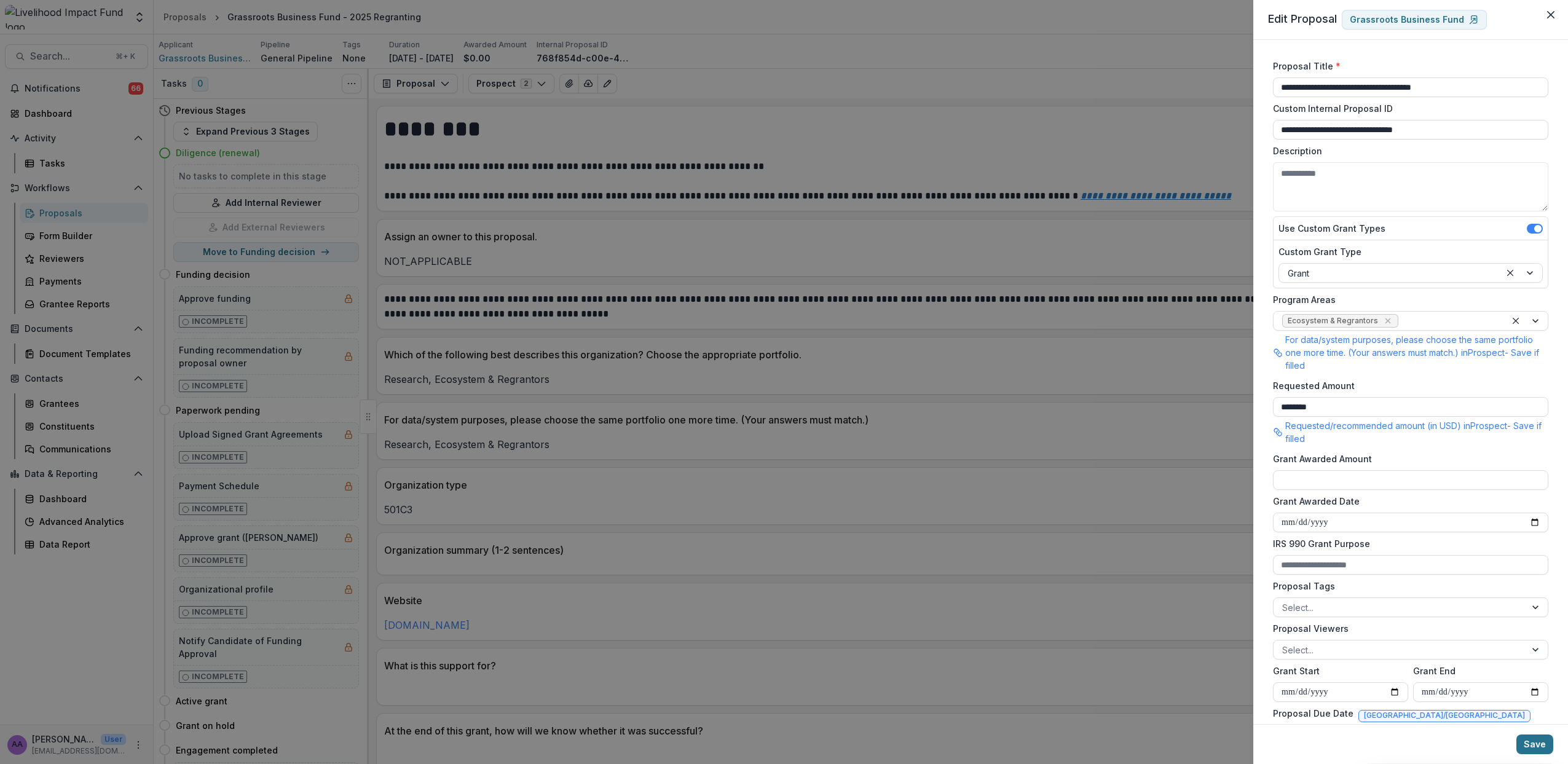
click at [1535, 741] on button "Save" at bounding box center [1534, 744] width 37 height 20
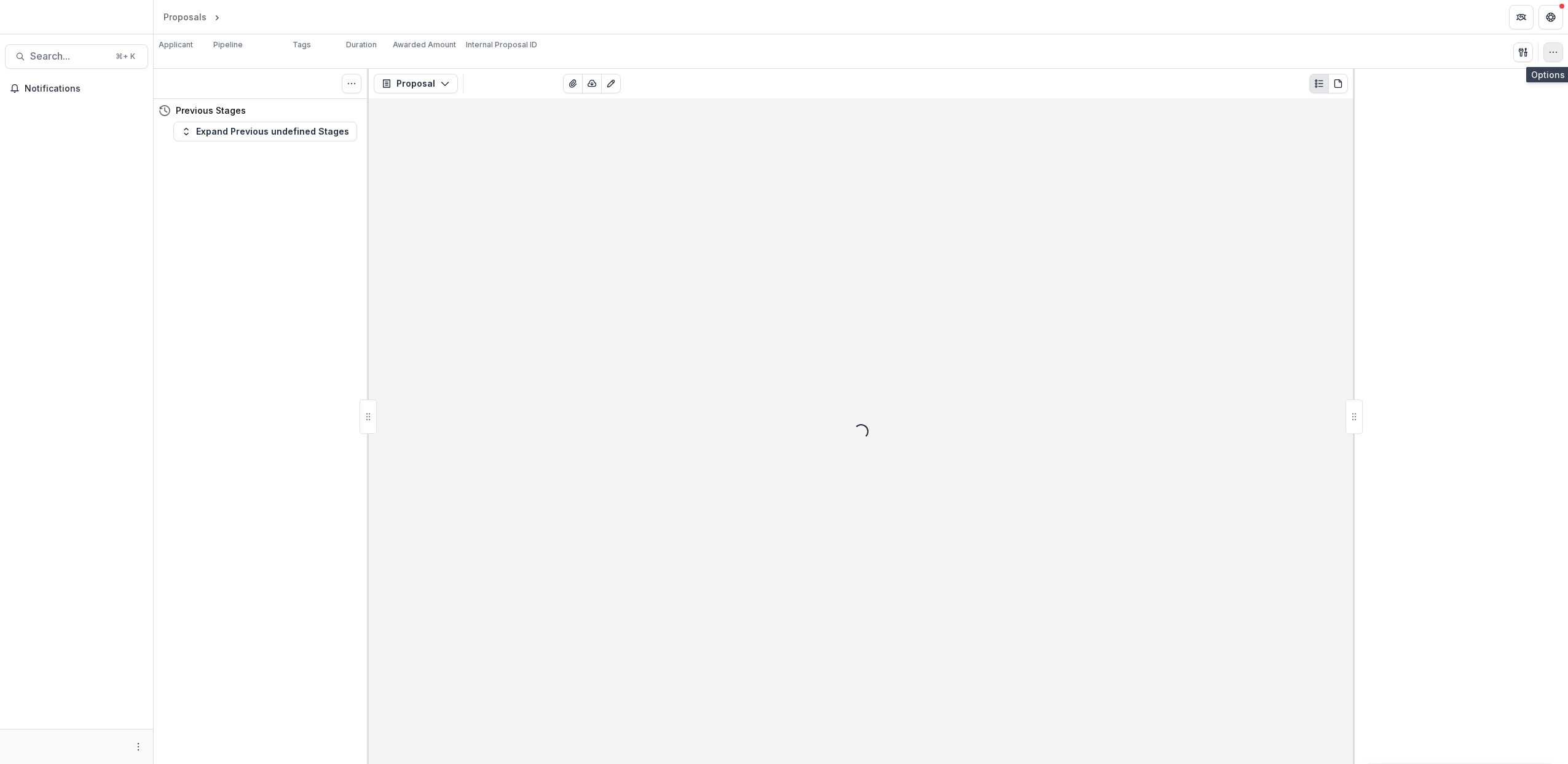
click at [1560, 56] on button "button" at bounding box center [1554, 53] width 20 height 20
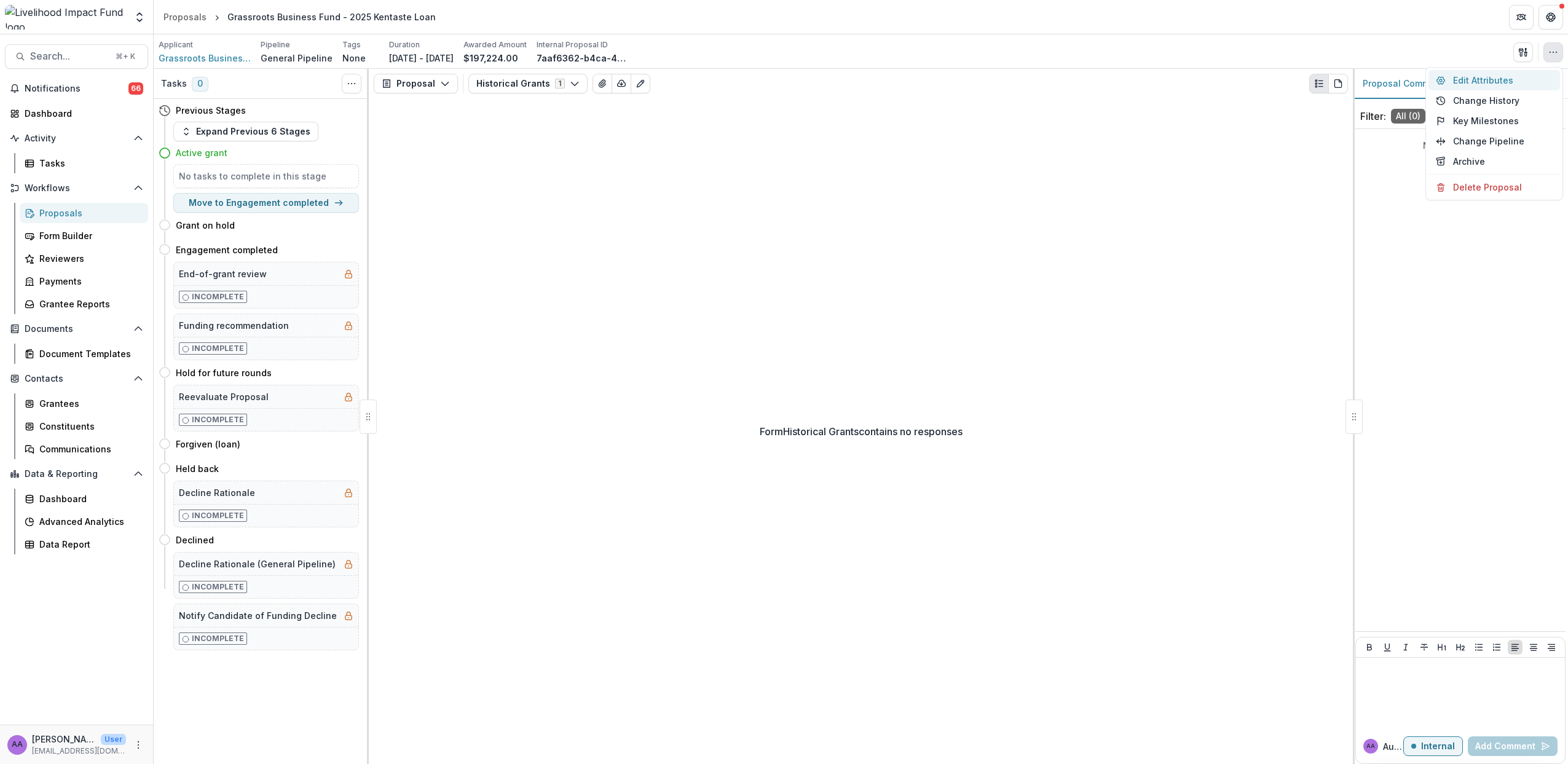
click at [1478, 83] on button "Edit Attributes" at bounding box center [1495, 80] width 132 height 21
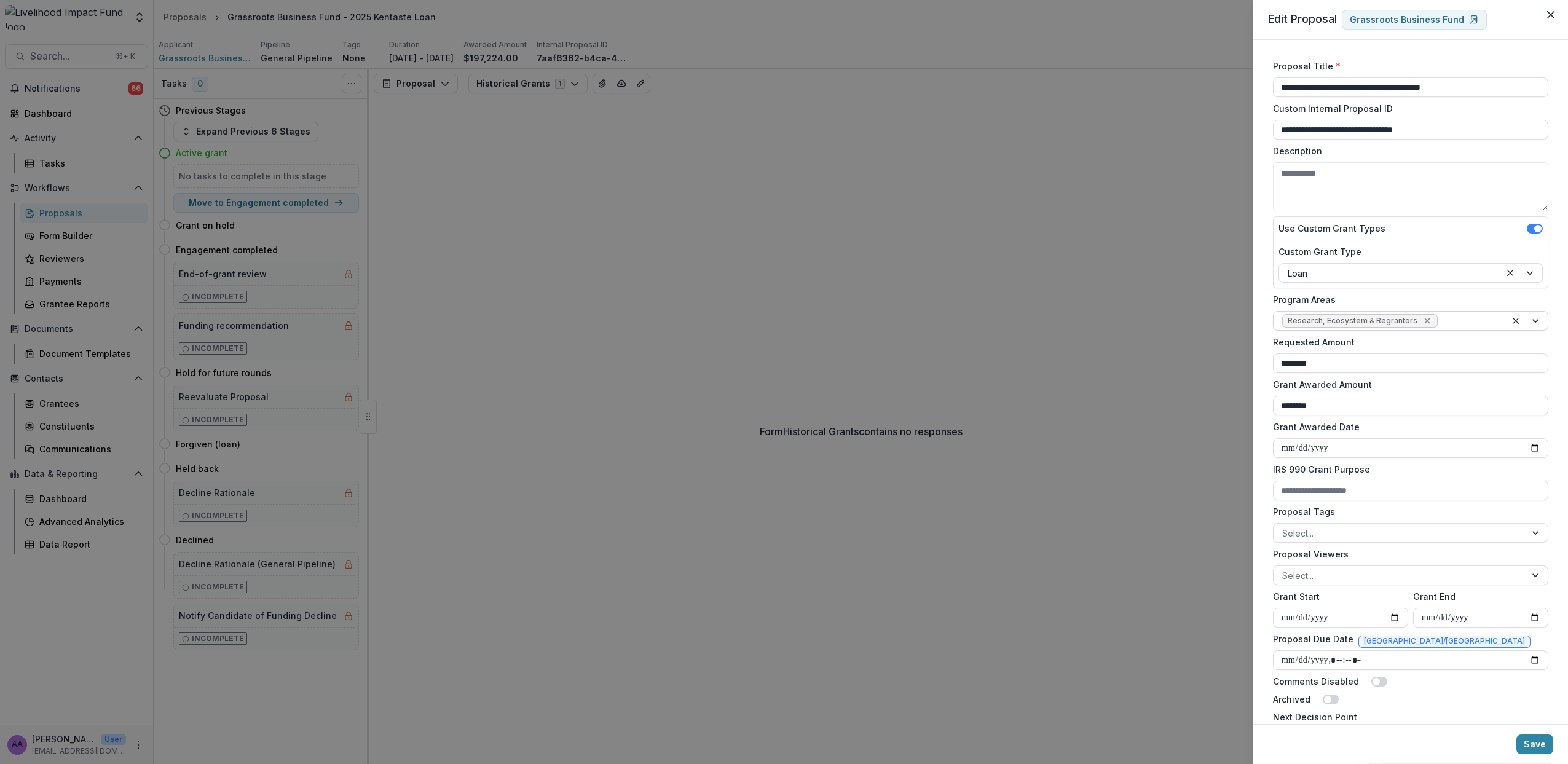
click at [1424, 317] on icon "Remove Research, Ecosystem & Regrantors" at bounding box center [1427, 320] width 10 height 10
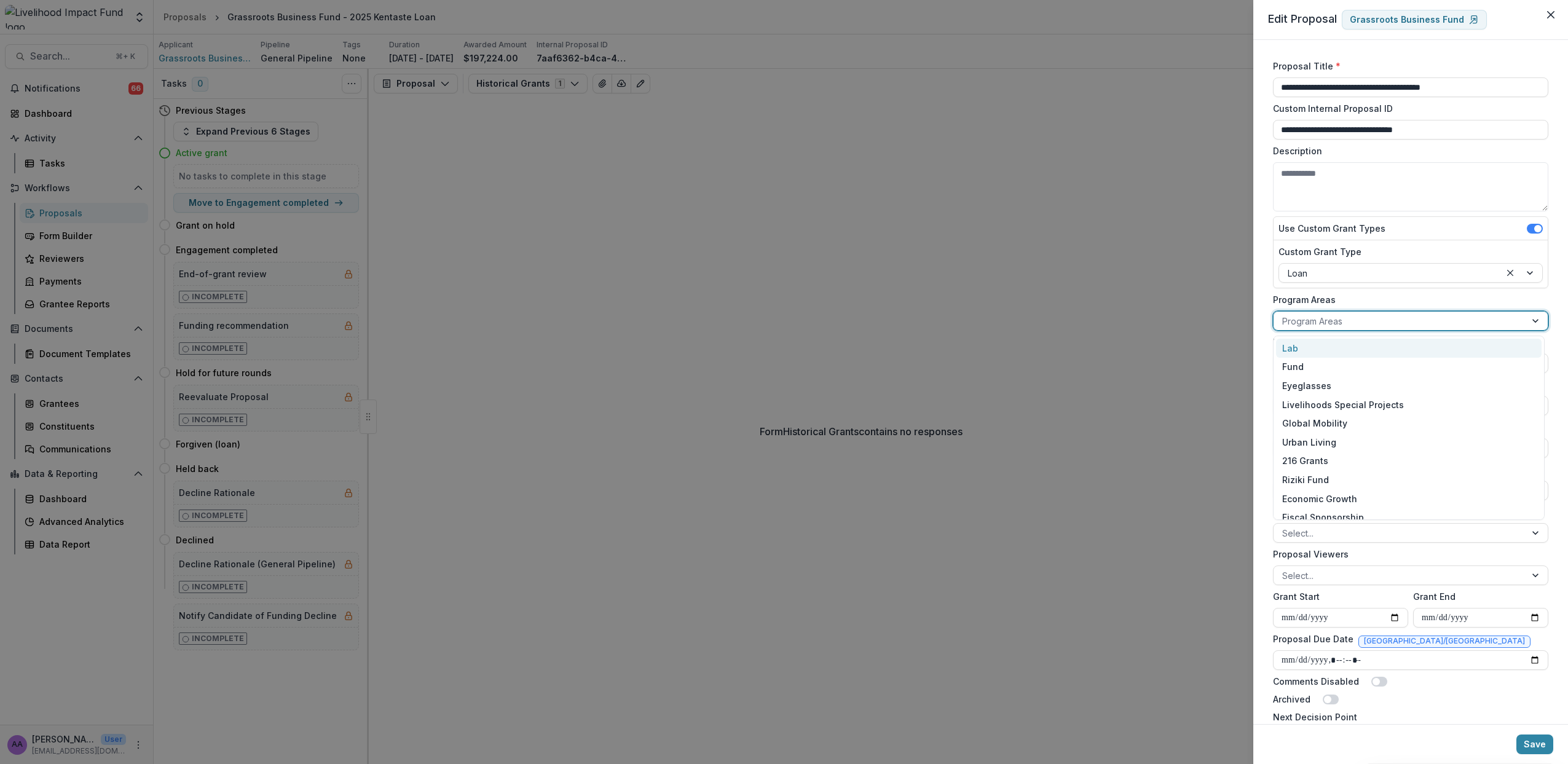
click at [1390, 317] on div at bounding box center [1399, 321] width 235 height 15
click at [1344, 472] on div "Ecosystem & Regrantors" at bounding box center [1409, 470] width 266 height 19
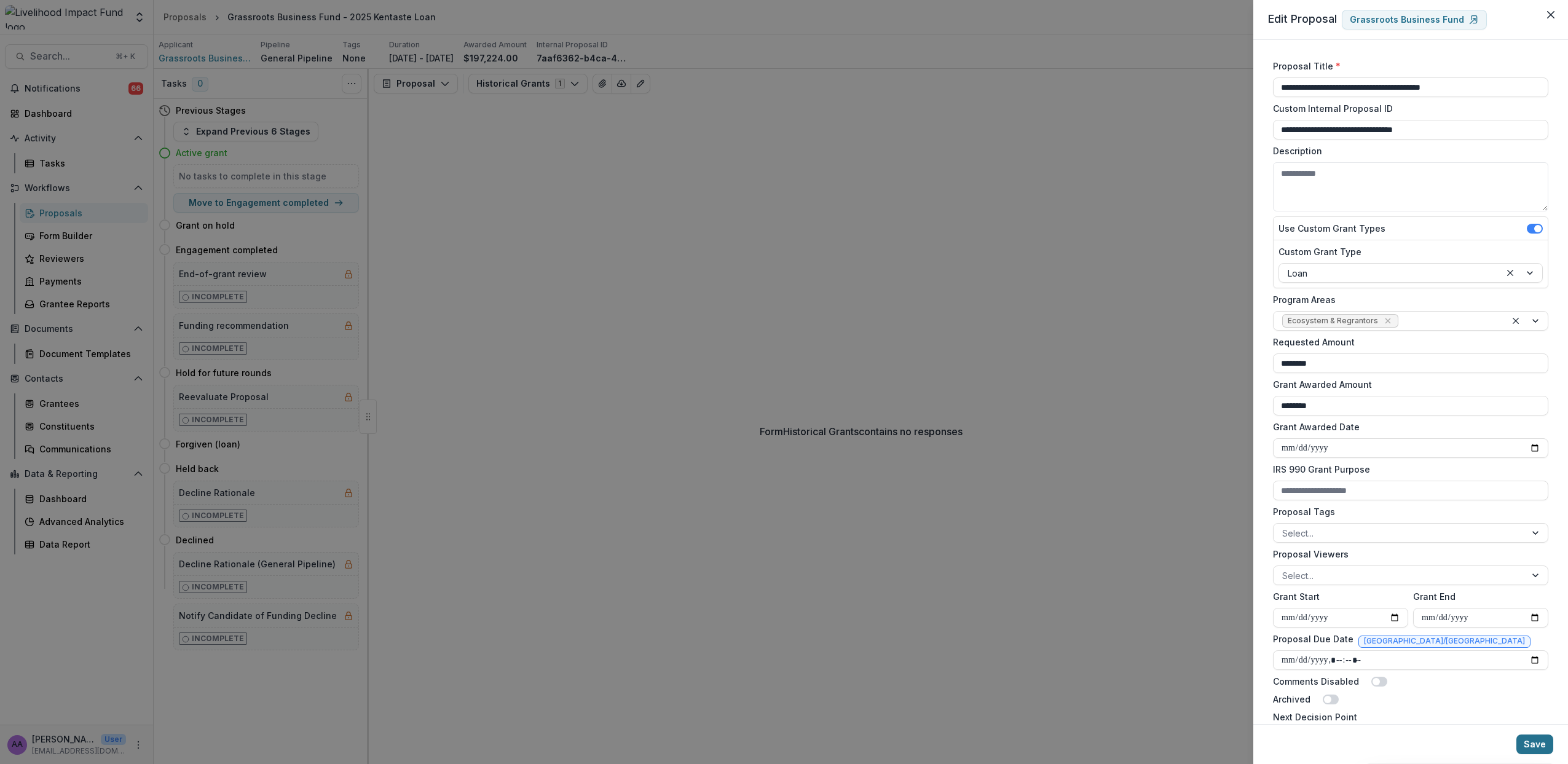
click at [1536, 747] on button "Save" at bounding box center [1534, 744] width 37 height 20
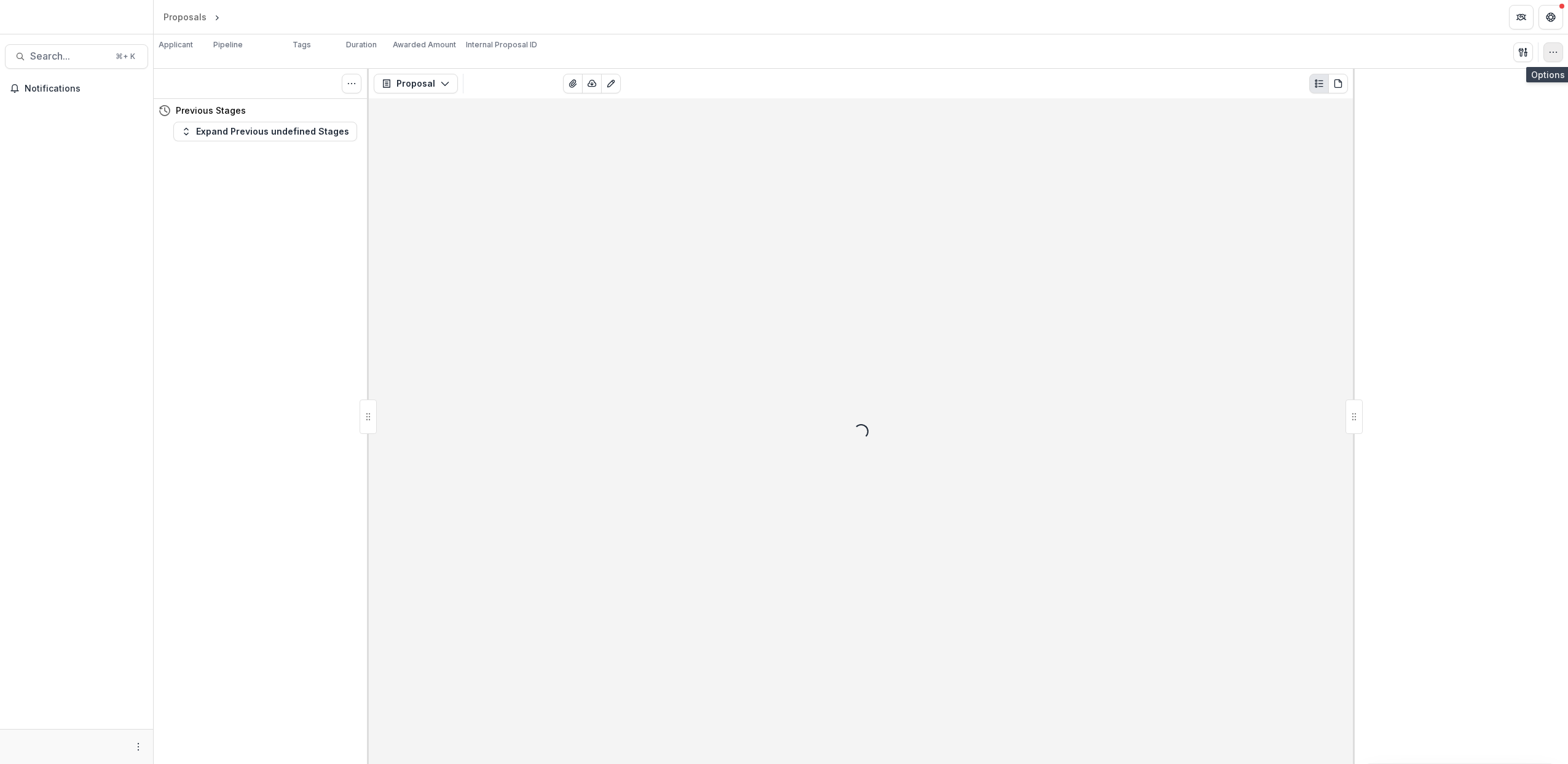
click at [1556, 48] on icon "button" at bounding box center [1553, 52] width 10 height 10
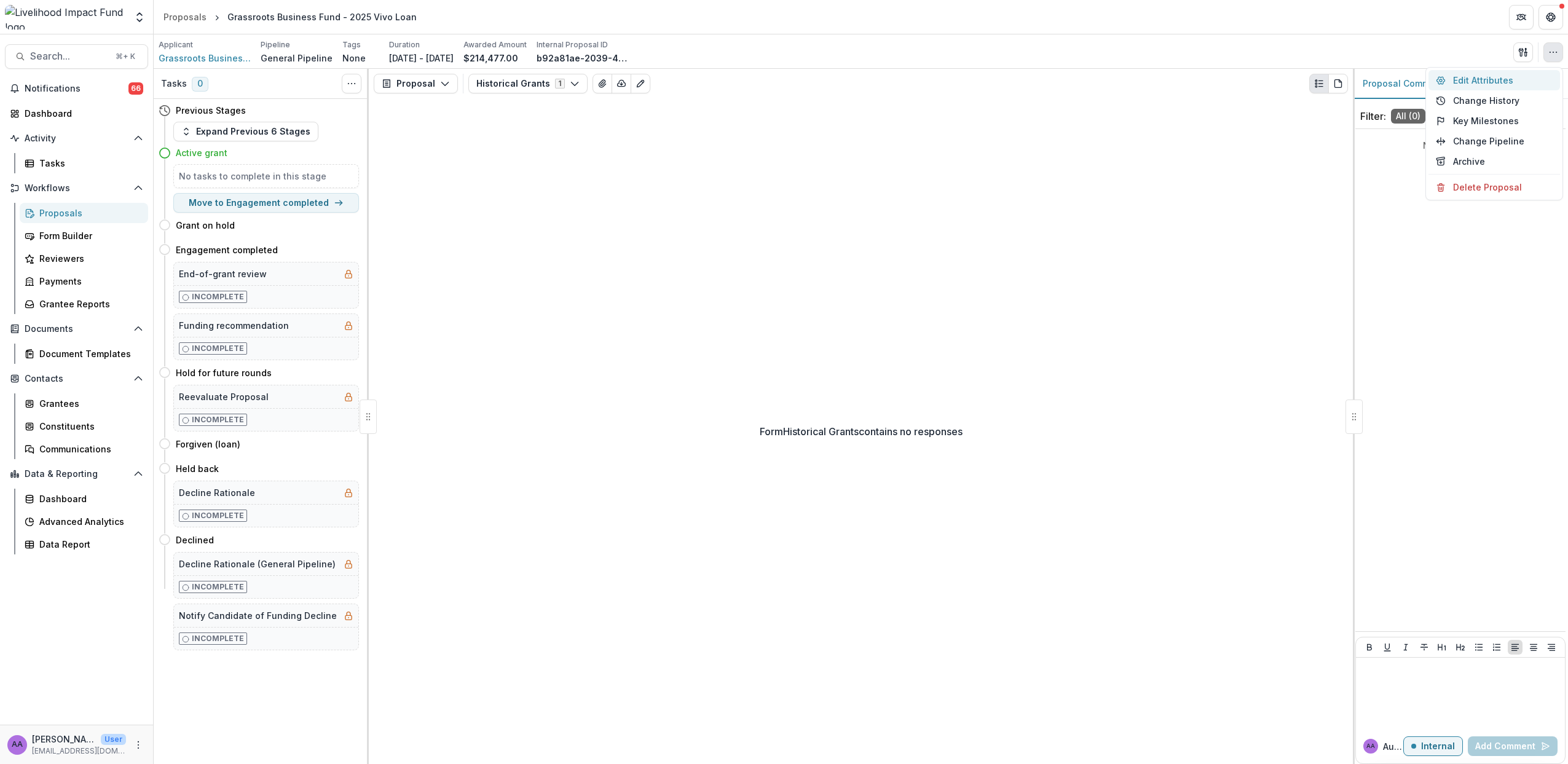
click at [1481, 79] on button "Edit Attributes" at bounding box center [1495, 80] width 132 height 21
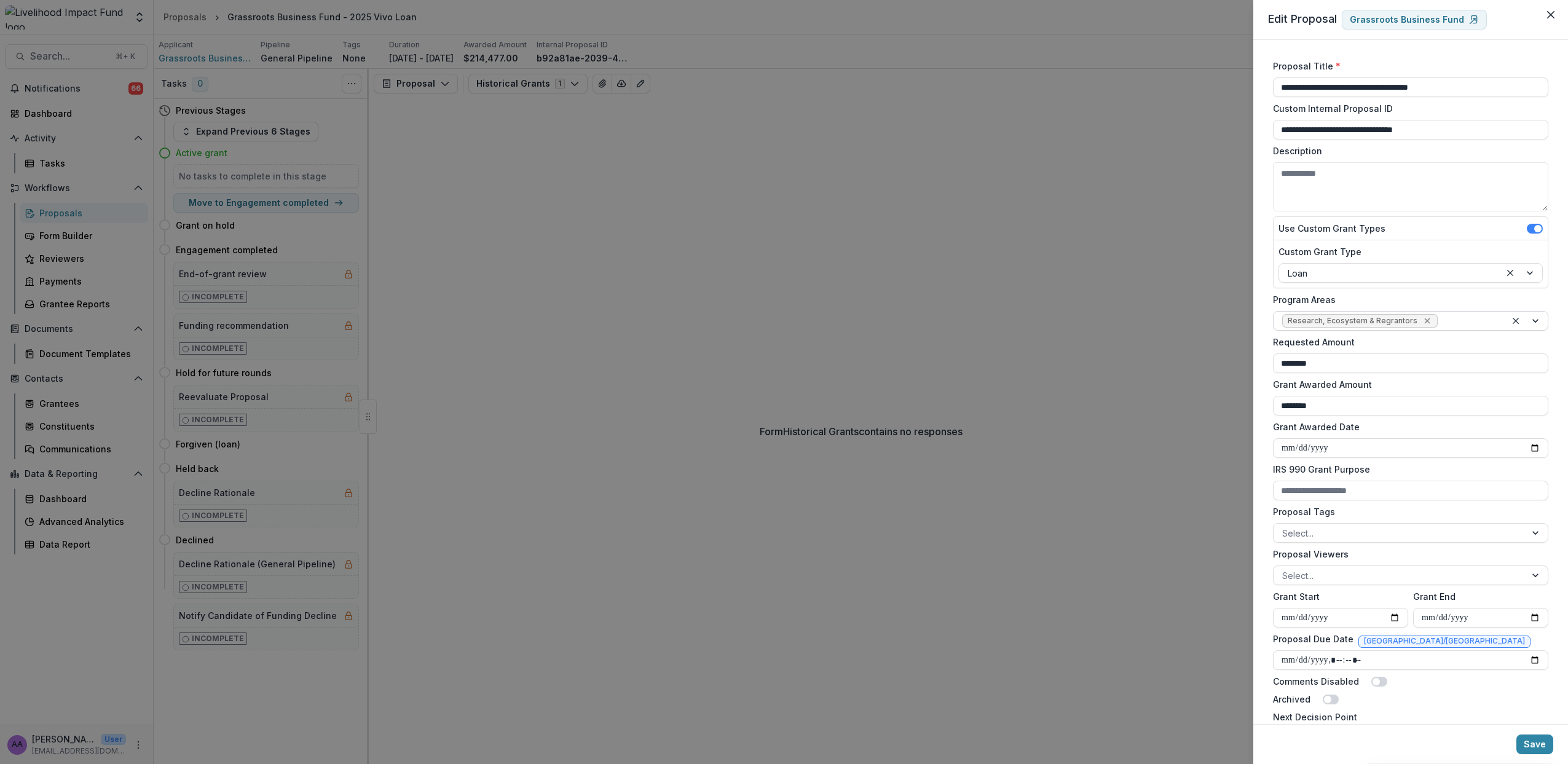
click at [1423, 317] on icon "Remove Research, Ecosystem & Regrantors" at bounding box center [1427, 320] width 10 height 10
click at [1374, 320] on div at bounding box center [1399, 321] width 235 height 15
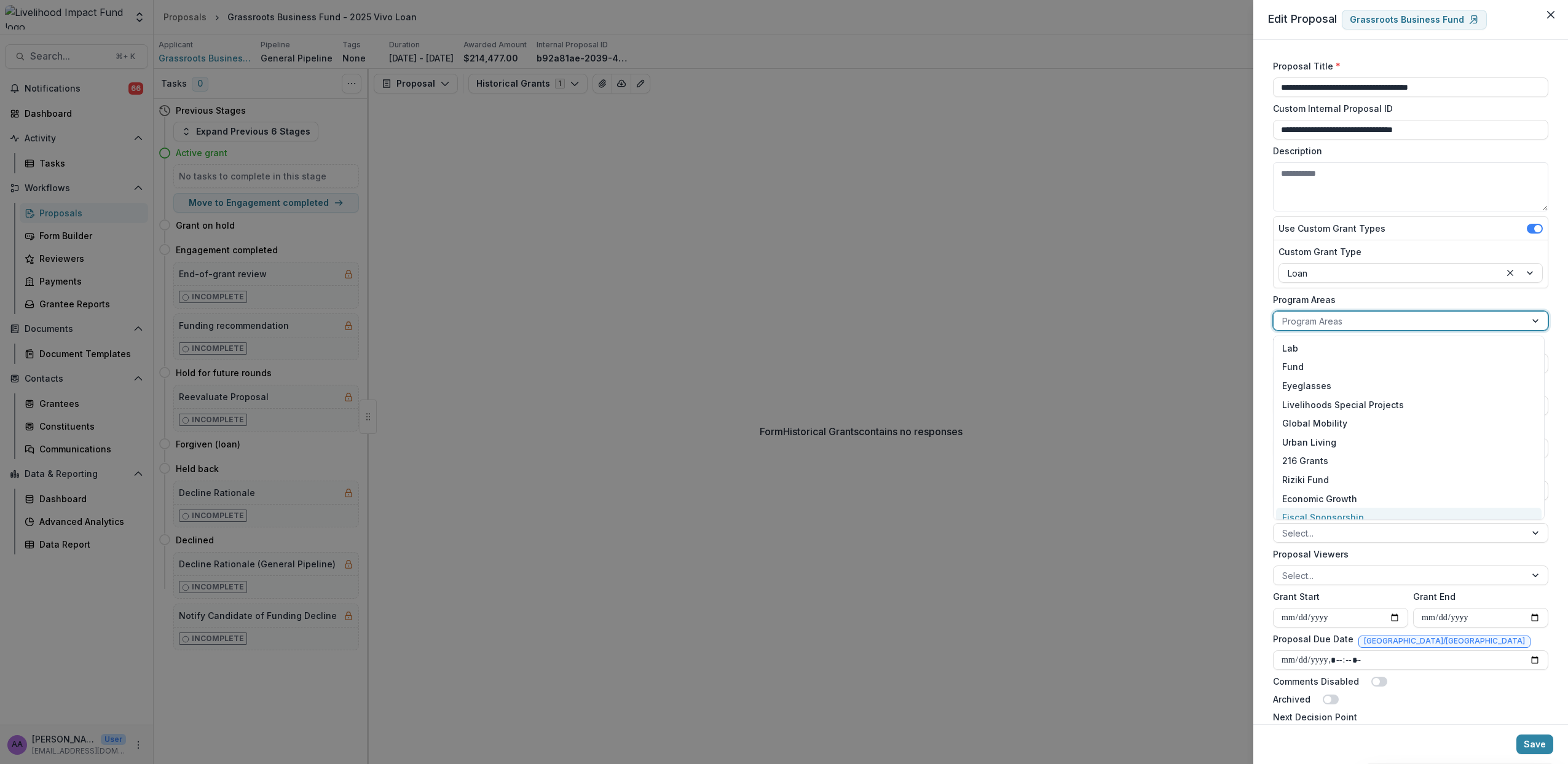
scroll to position [85, 0]
click at [1331, 467] on div "Ecosystem & Regrantors" at bounding box center [1409, 470] width 266 height 19
click at [1534, 744] on button "Save" at bounding box center [1534, 744] width 37 height 20
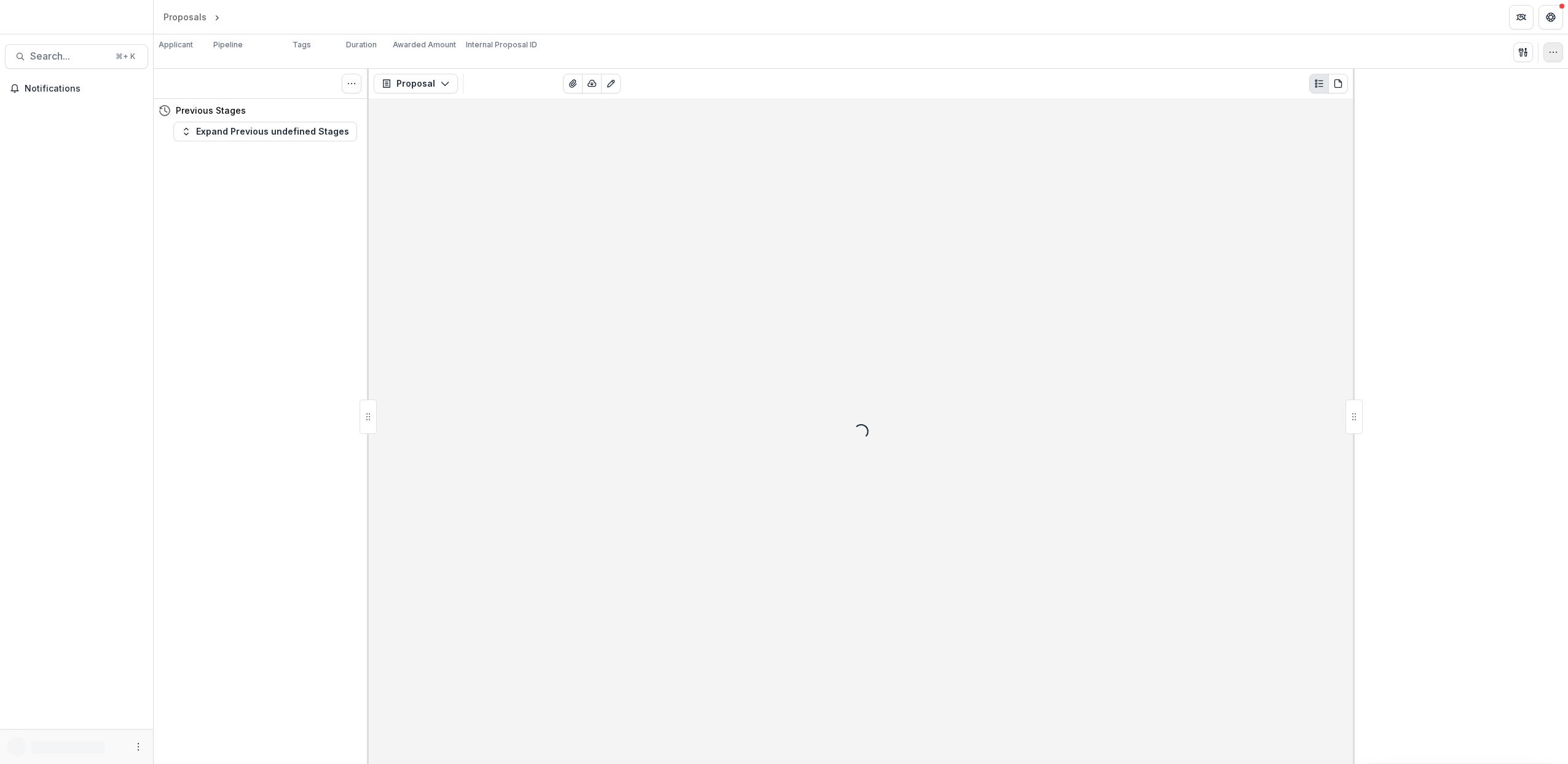
click at [1556, 52] on circle "button" at bounding box center [1556, 52] width 1 height 1
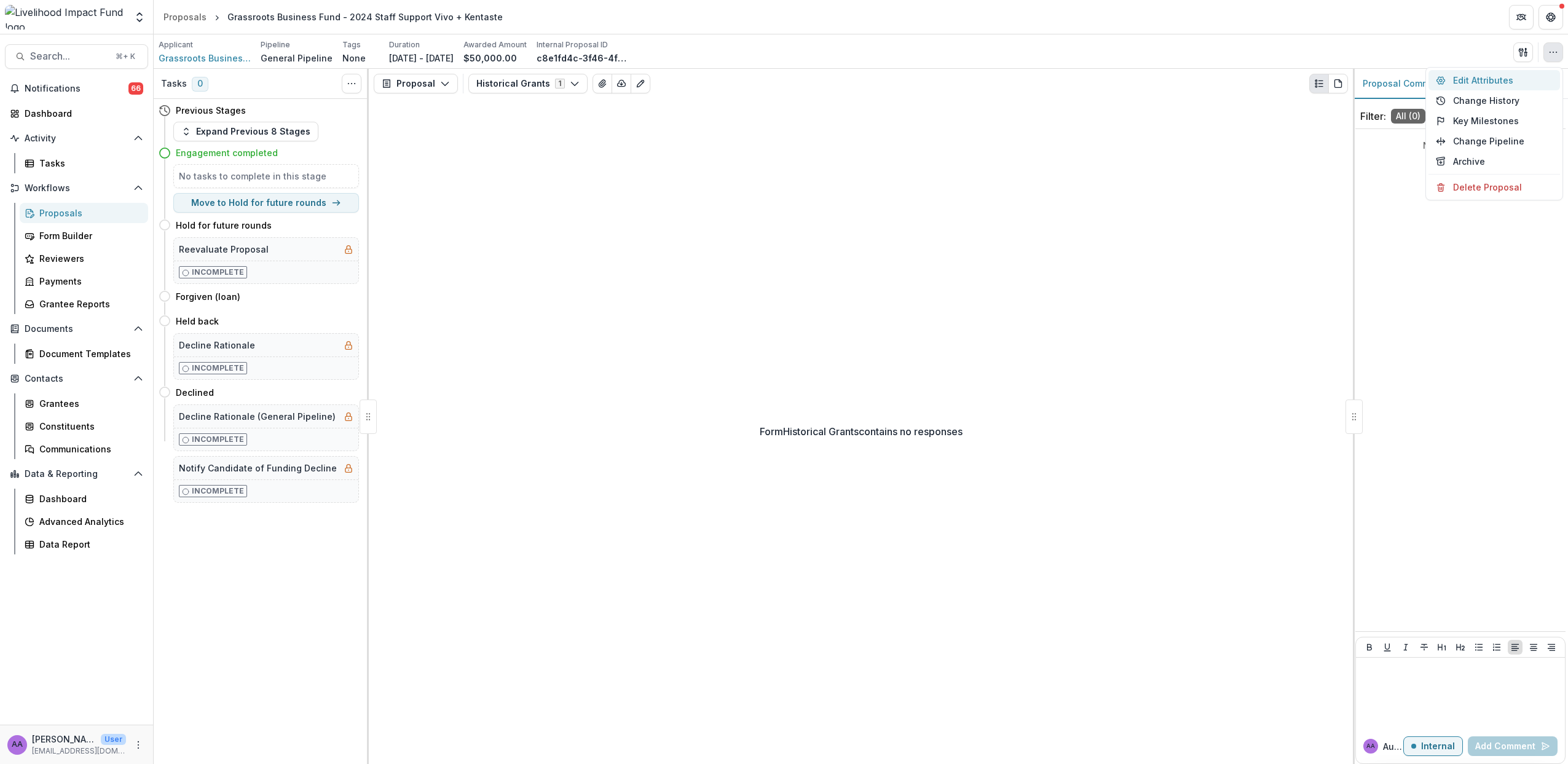
click at [1511, 70] on button "Edit Attributes" at bounding box center [1495, 80] width 132 height 21
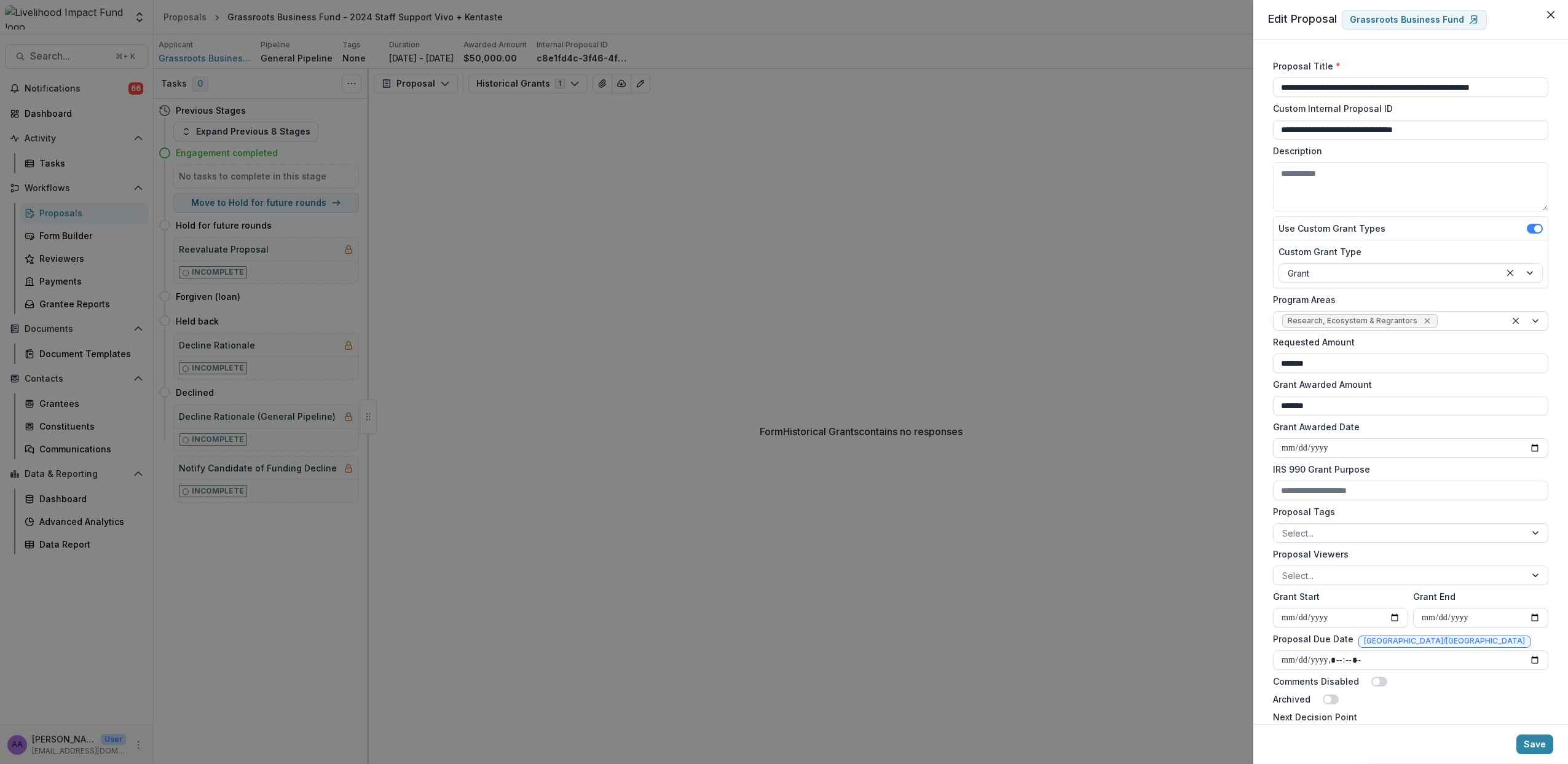
click at [1424, 319] on icon "Remove Research, Ecosystem & Regrantors" at bounding box center [1427, 320] width 10 height 10
click at [1373, 319] on div at bounding box center [1399, 321] width 235 height 15
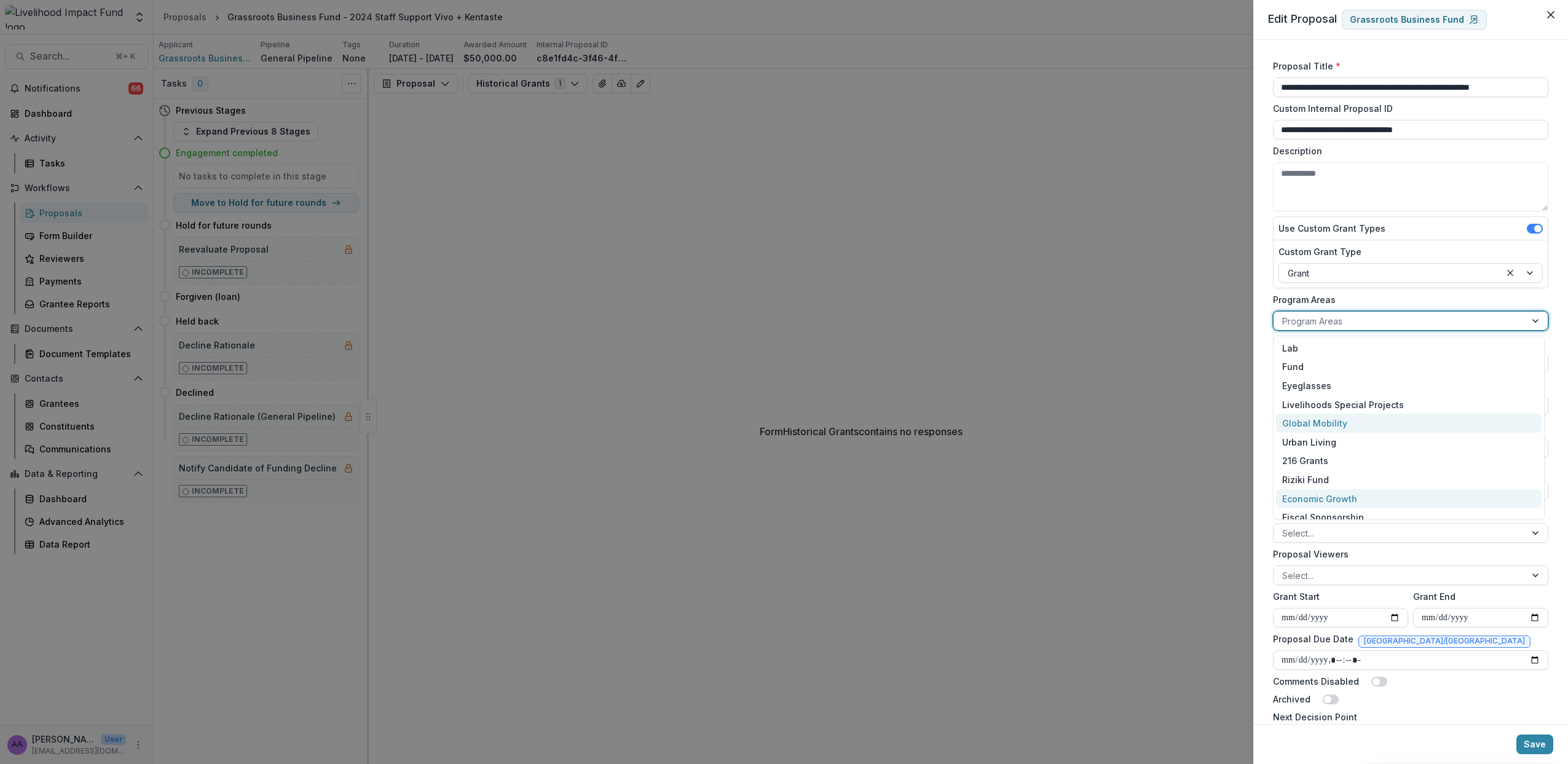
scroll to position [85, 0]
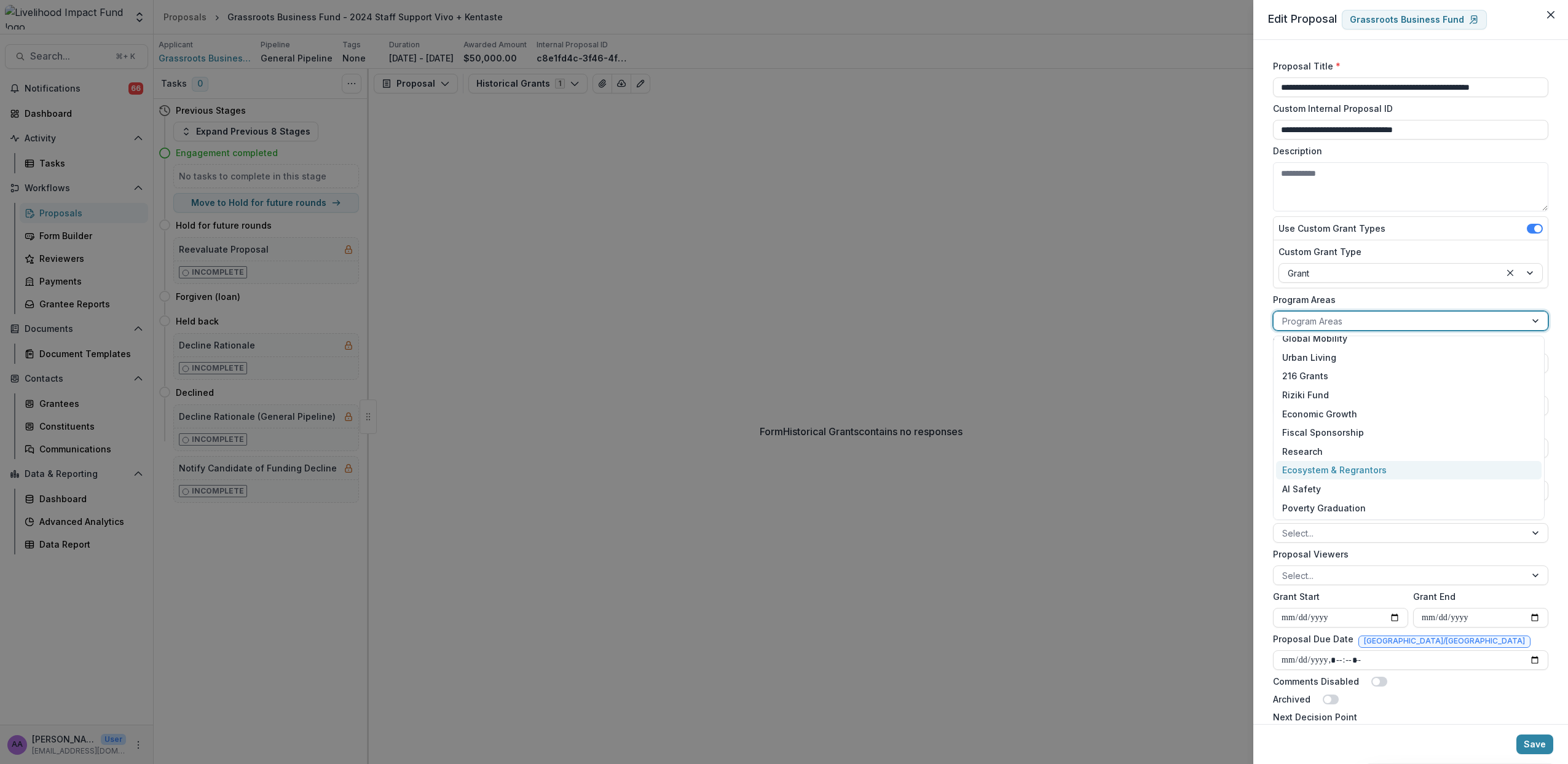
click at [1331, 464] on div "Ecosystem & Regrantors" at bounding box center [1409, 470] width 266 height 19
click at [1541, 741] on button "Save" at bounding box center [1534, 744] width 37 height 20
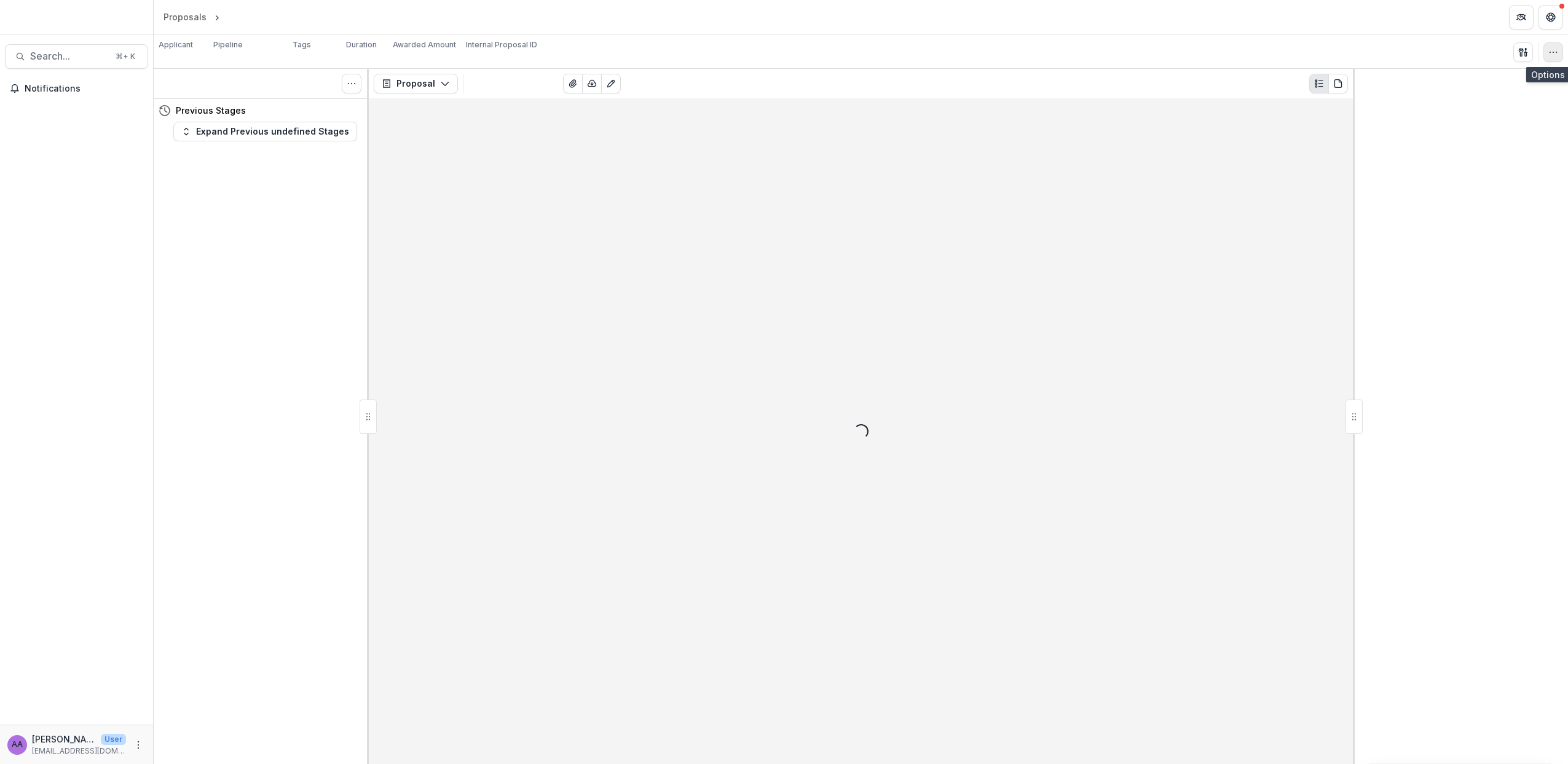
click at [1560, 52] on button "button" at bounding box center [1554, 53] width 20 height 20
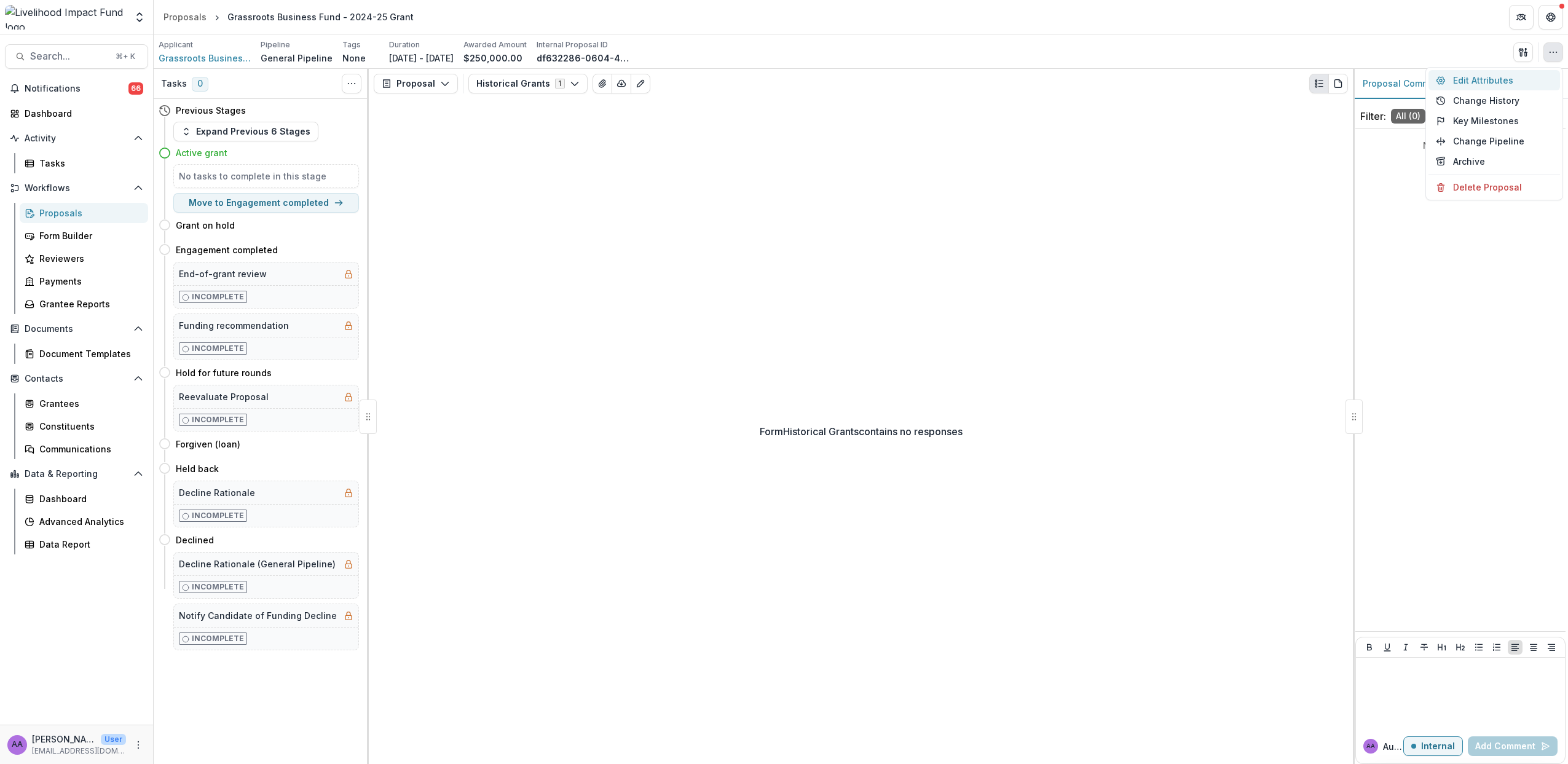
click at [1477, 78] on button "Edit Attributes" at bounding box center [1495, 80] width 132 height 21
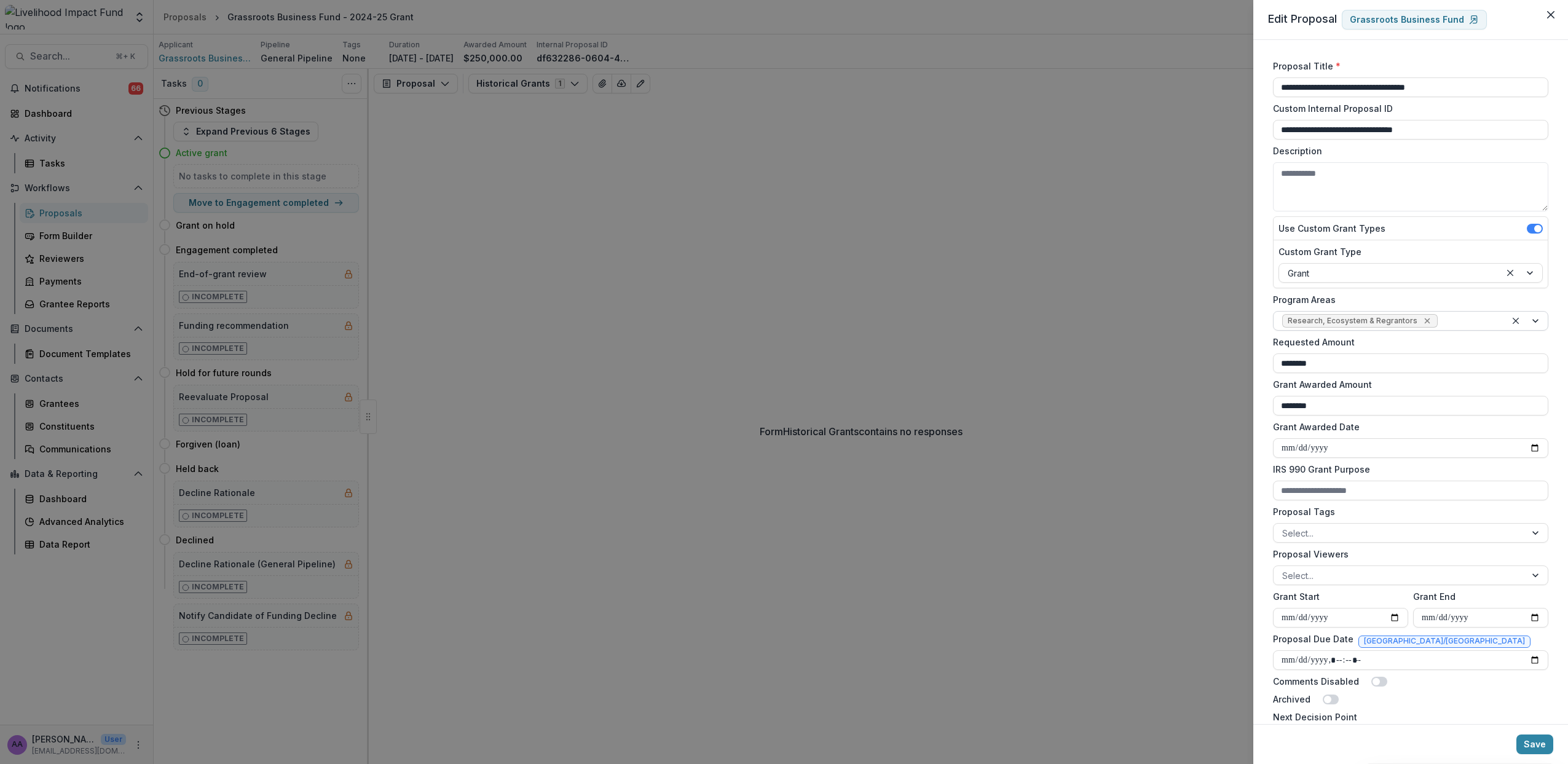
click at [1423, 322] on icon "Remove Research, Ecosystem & Regrantors" at bounding box center [1427, 320] width 10 height 10
click at [1373, 321] on div at bounding box center [1399, 321] width 235 height 15
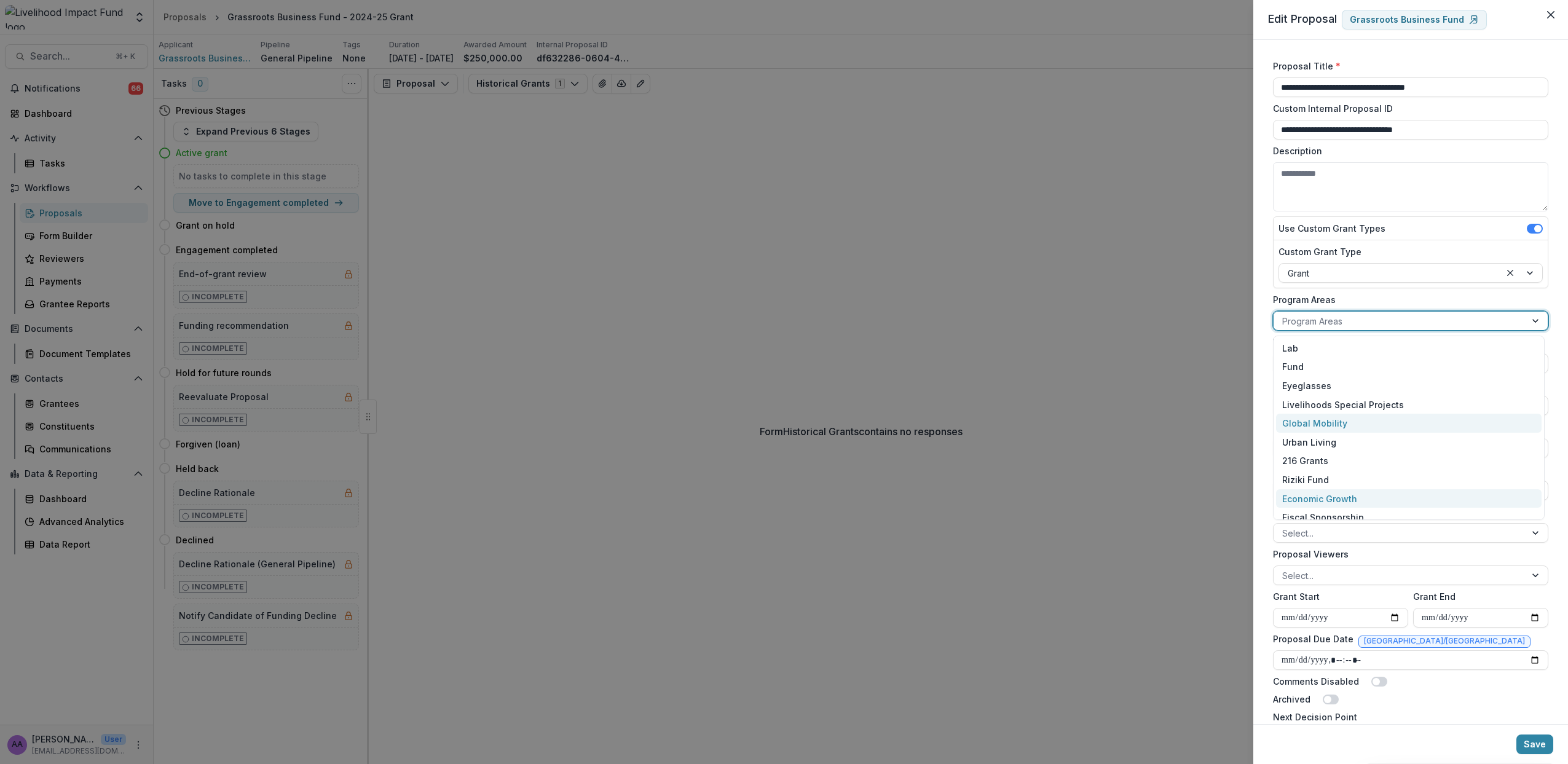
scroll to position [85, 0]
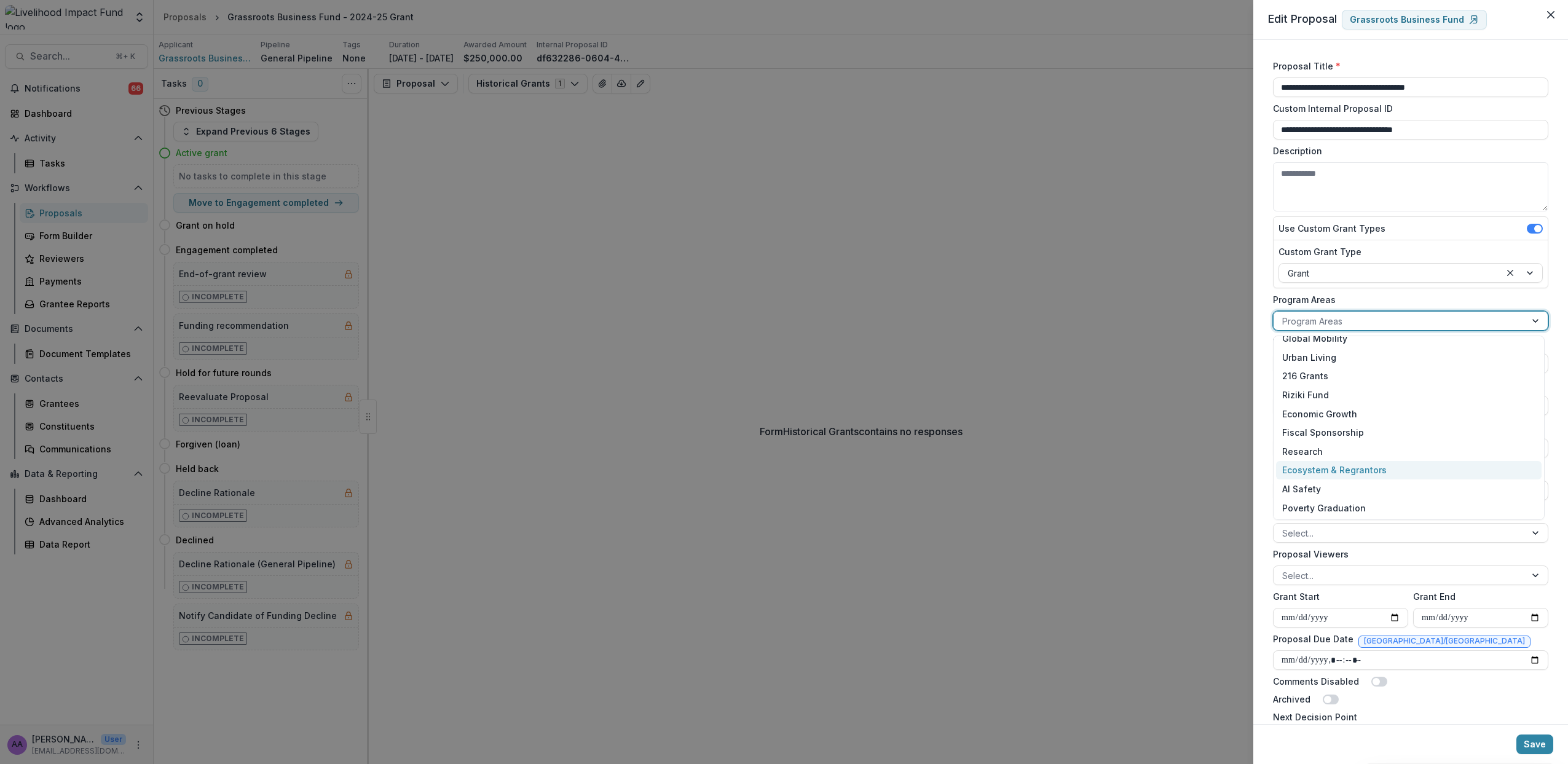
click at [1365, 472] on div "Ecosystem & Regrantors" at bounding box center [1409, 470] width 266 height 19
click at [1532, 745] on button "Save" at bounding box center [1534, 744] width 37 height 20
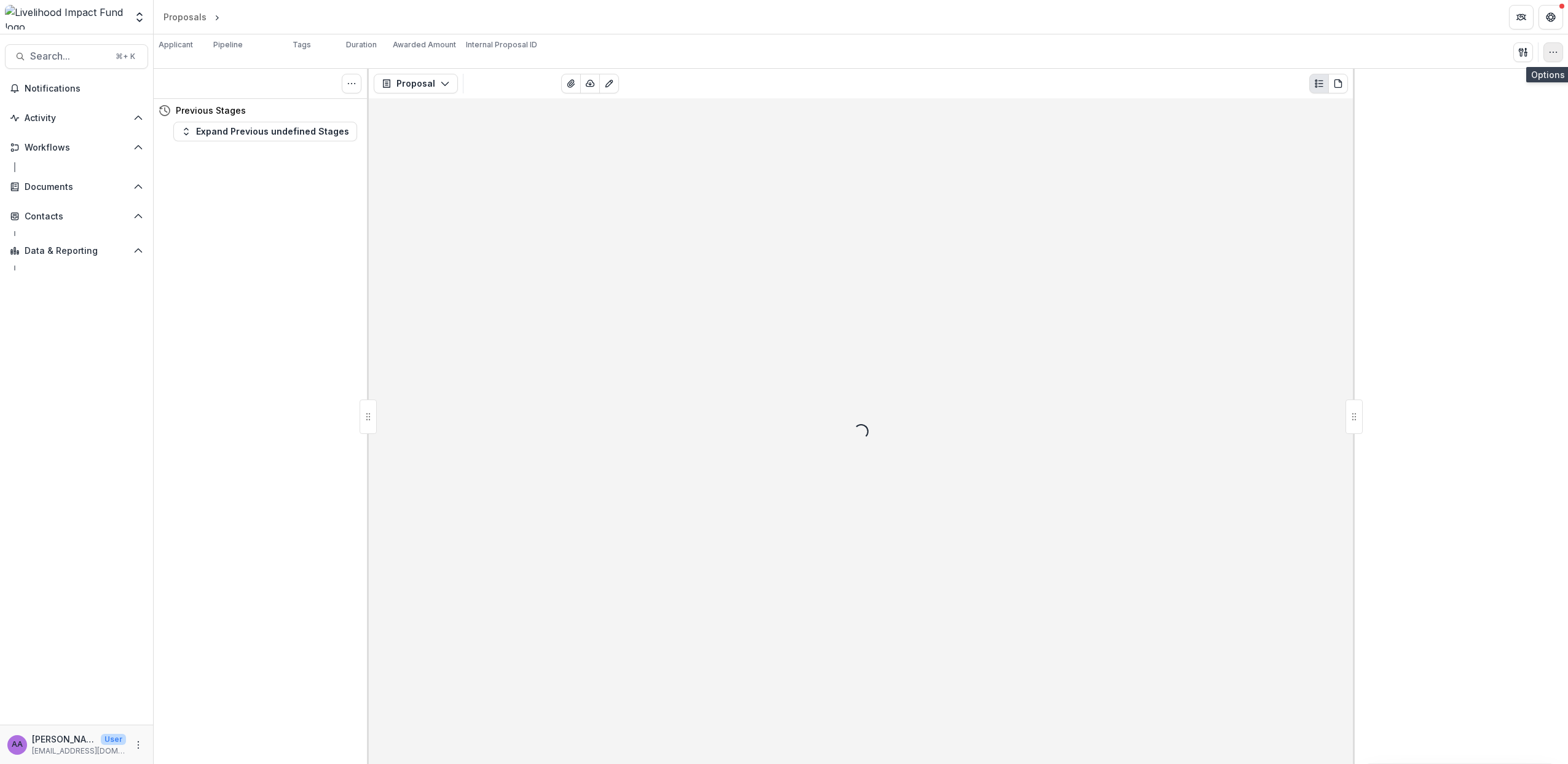
click at [1552, 53] on icon "button" at bounding box center [1553, 52] width 10 height 10
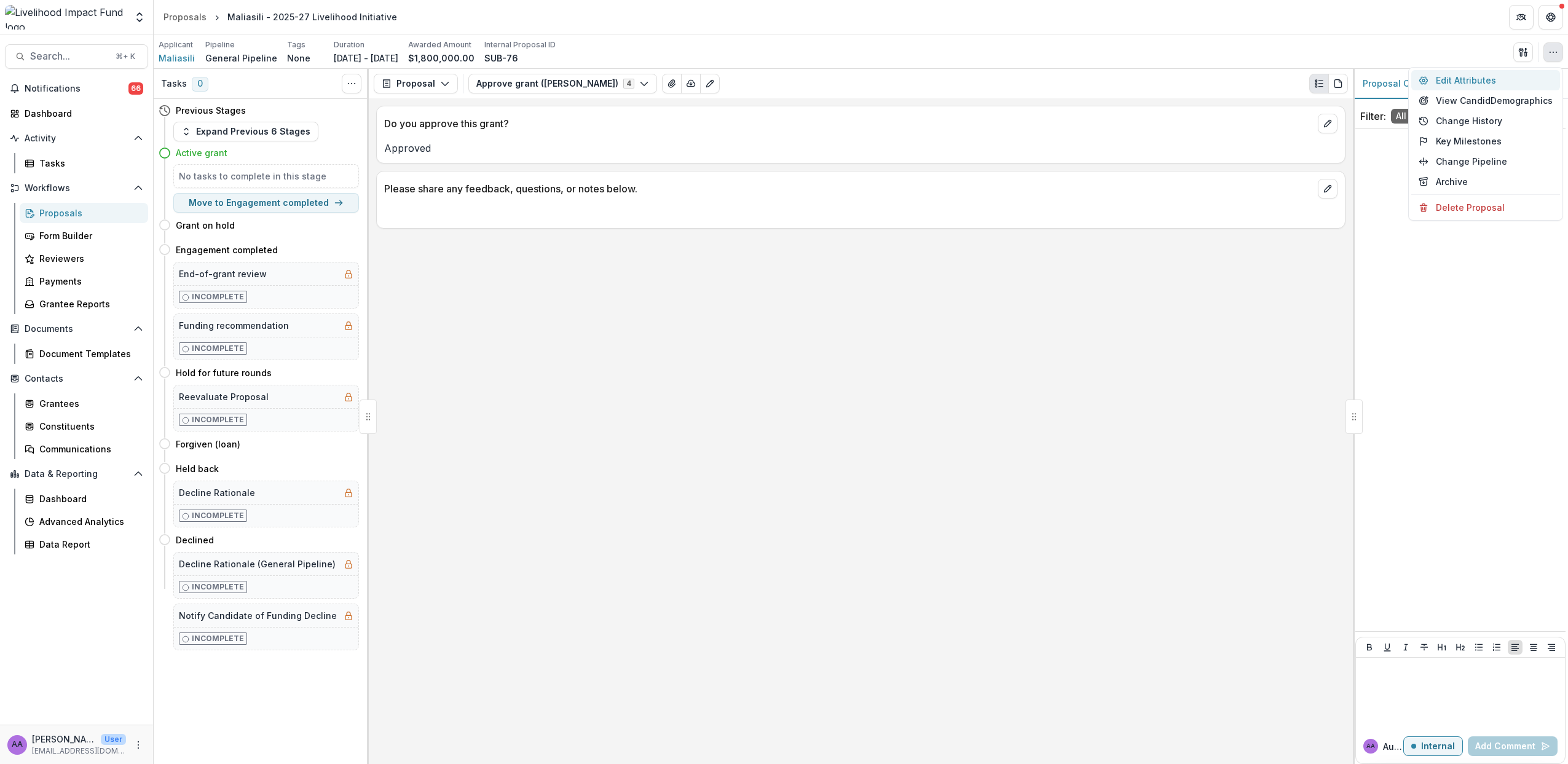
click at [1489, 82] on button "Edit Attributes" at bounding box center [1486, 80] width 149 height 21
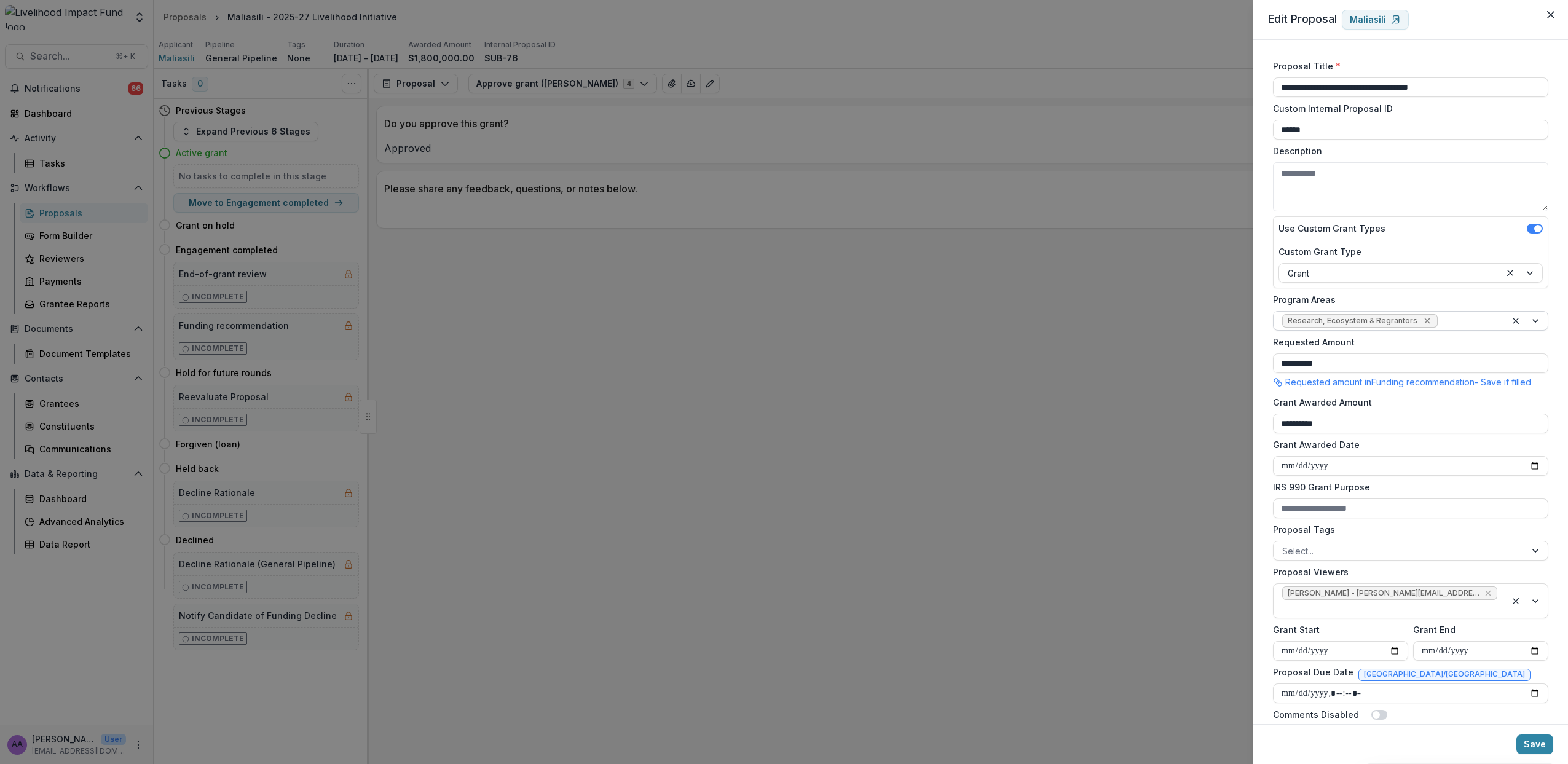
click at [1424, 323] on icon "Remove Research, Ecosystem & Regrantors" at bounding box center [1427, 320] width 10 height 10
click at [1381, 321] on div at bounding box center [1399, 321] width 235 height 15
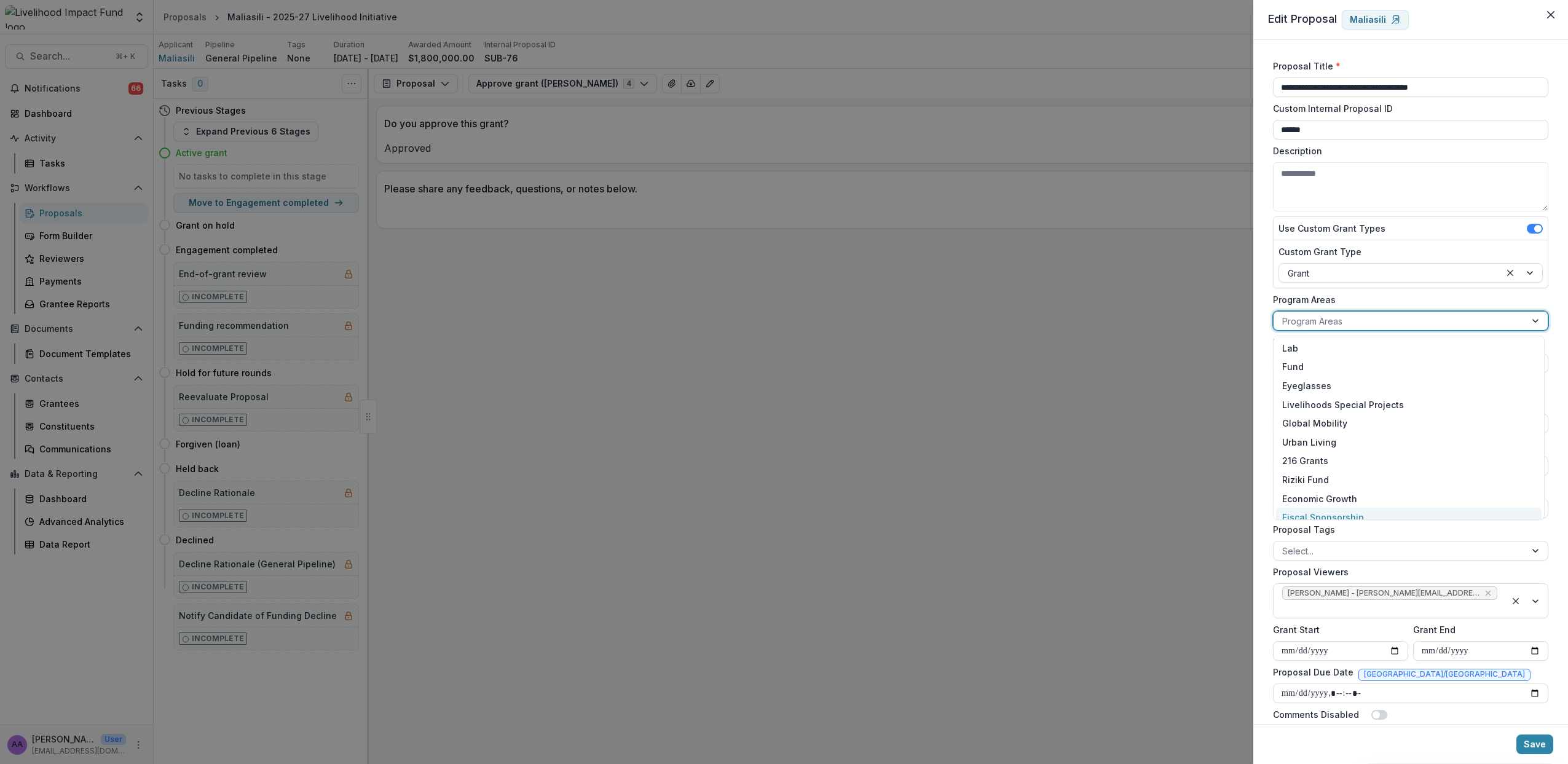
scroll to position [85, 0]
click at [1341, 470] on div "Ecosystem & Regrantors" at bounding box center [1409, 470] width 266 height 19
click at [1531, 742] on button "Save" at bounding box center [1534, 744] width 37 height 20
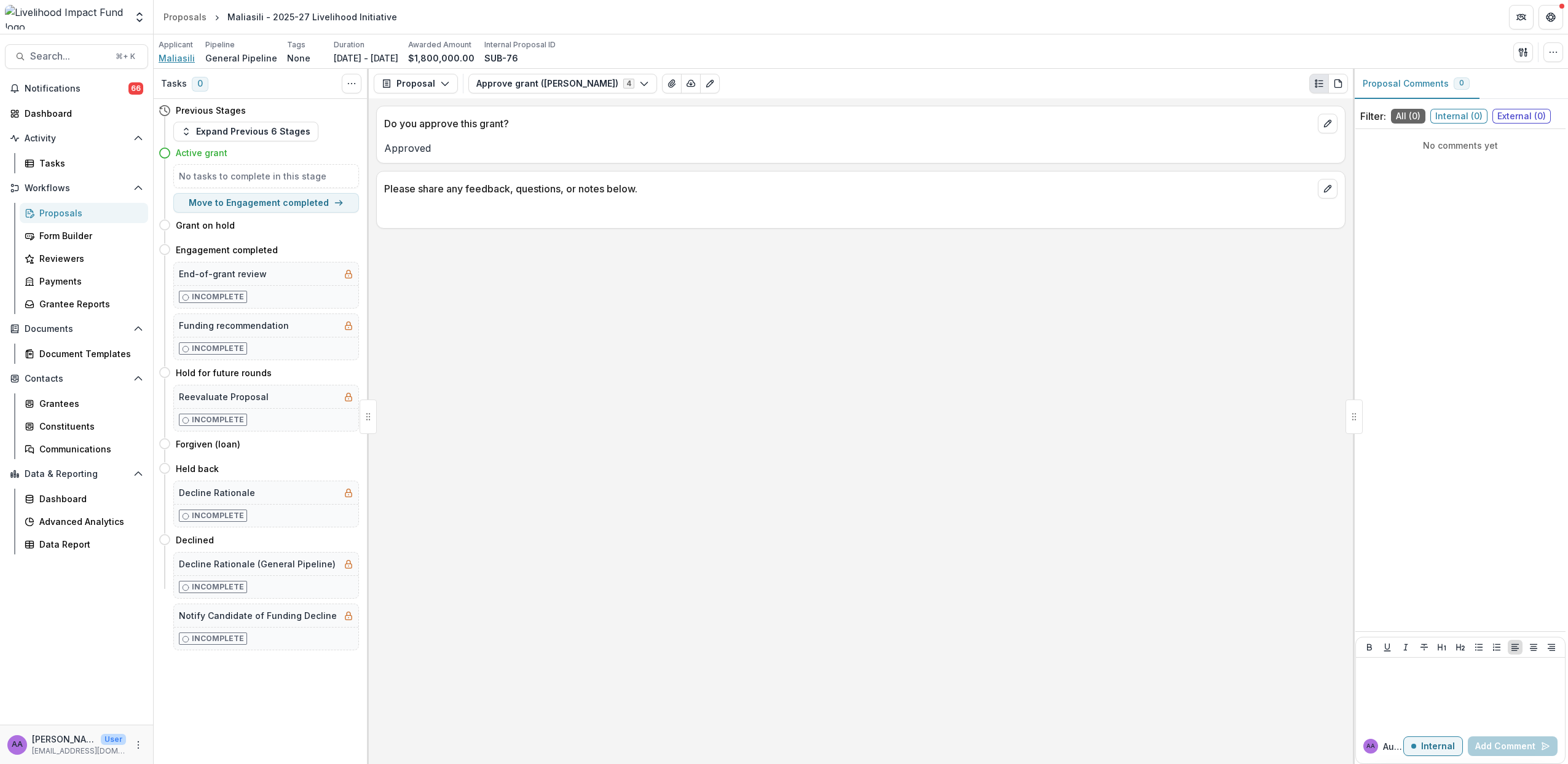
click at [179, 62] on span "Maliasili" at bounding box center [177, 58] width 37 height 12
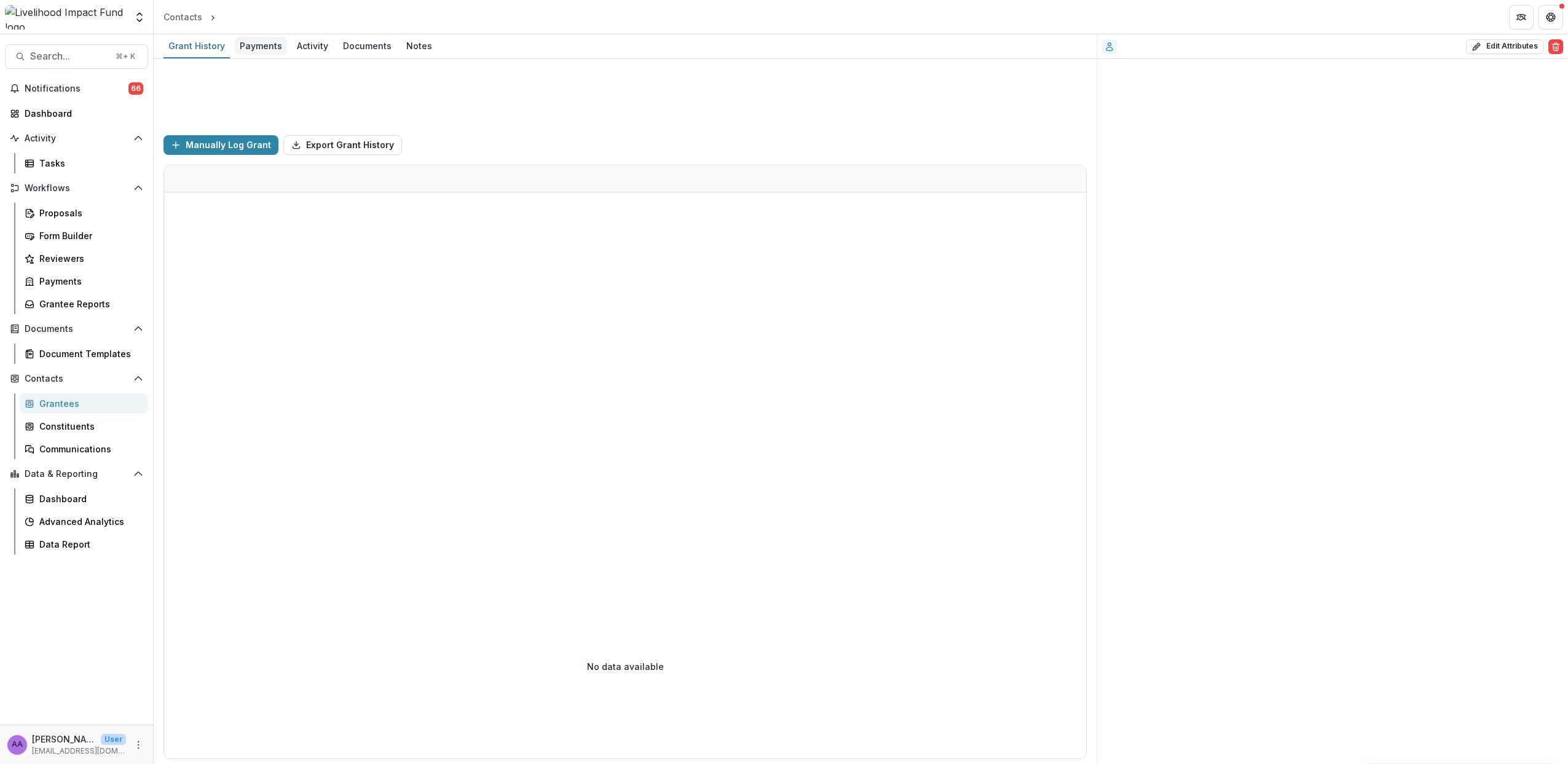
click at [260, 47] on div "Payments" at bounding box center [260, 45] width 53 height 18
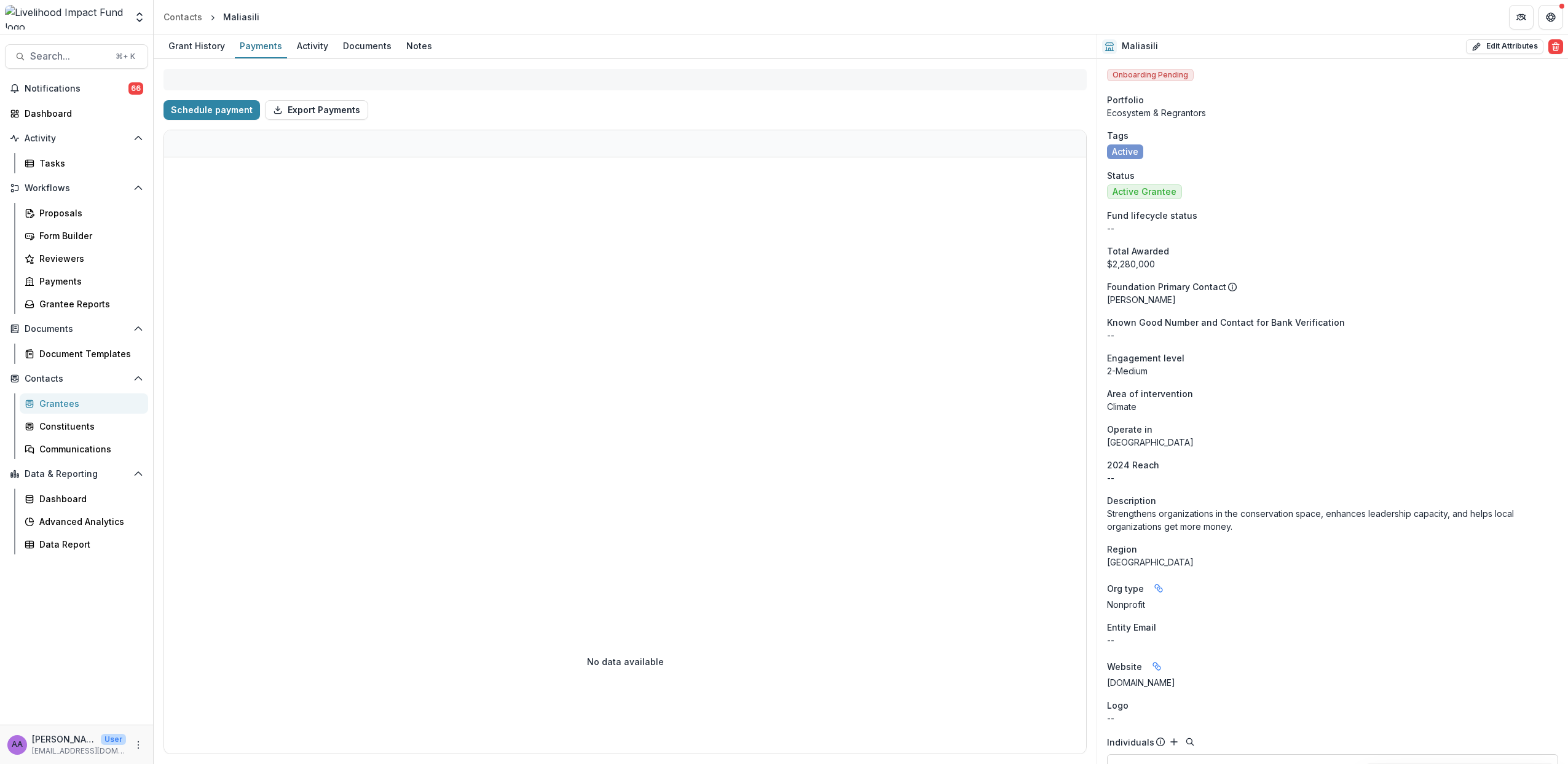
select select "****"
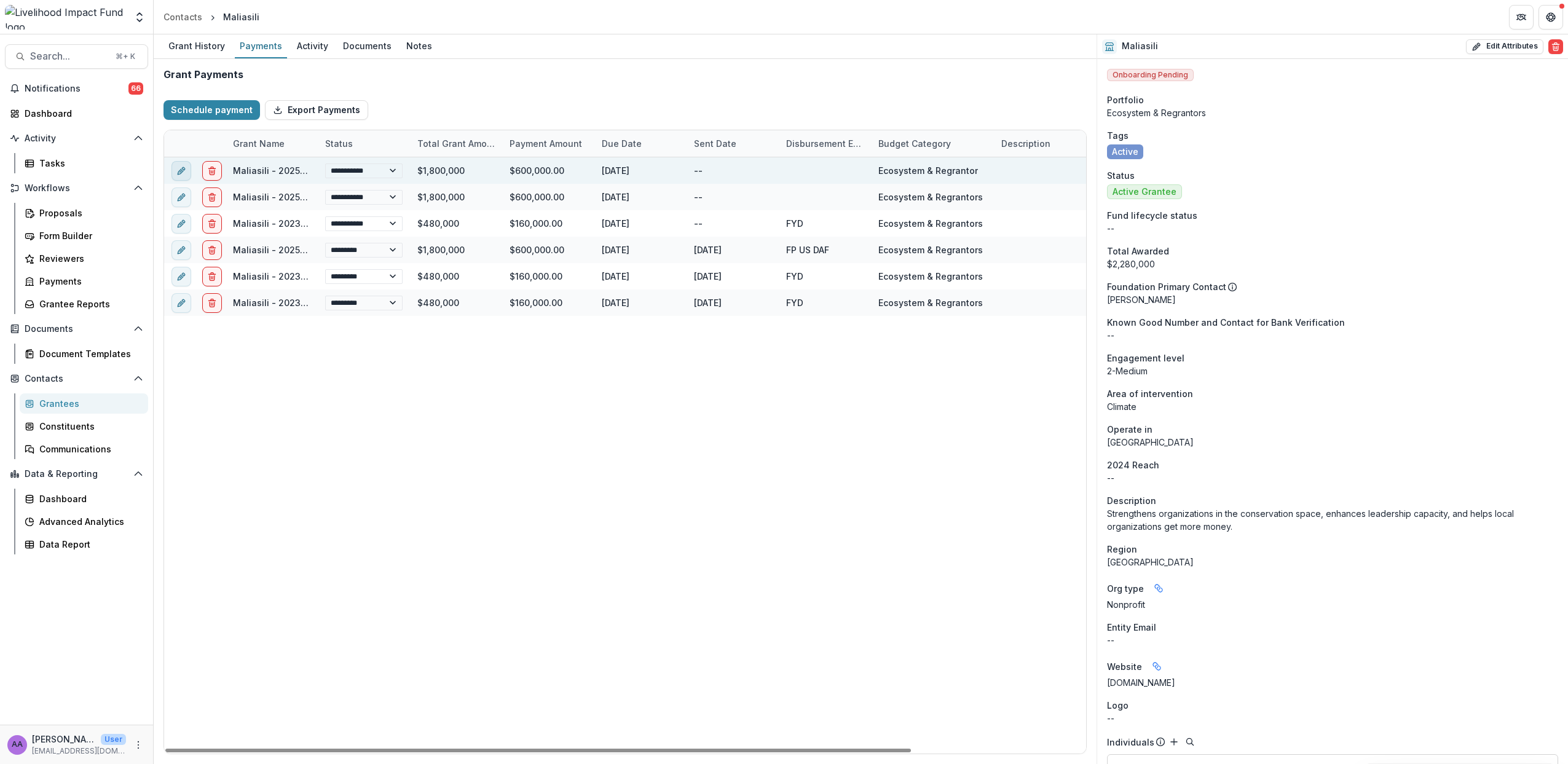
click at [185, 169] on icon "edit" at bounding box center [181, 170] width 10 height 10
select select "**********"
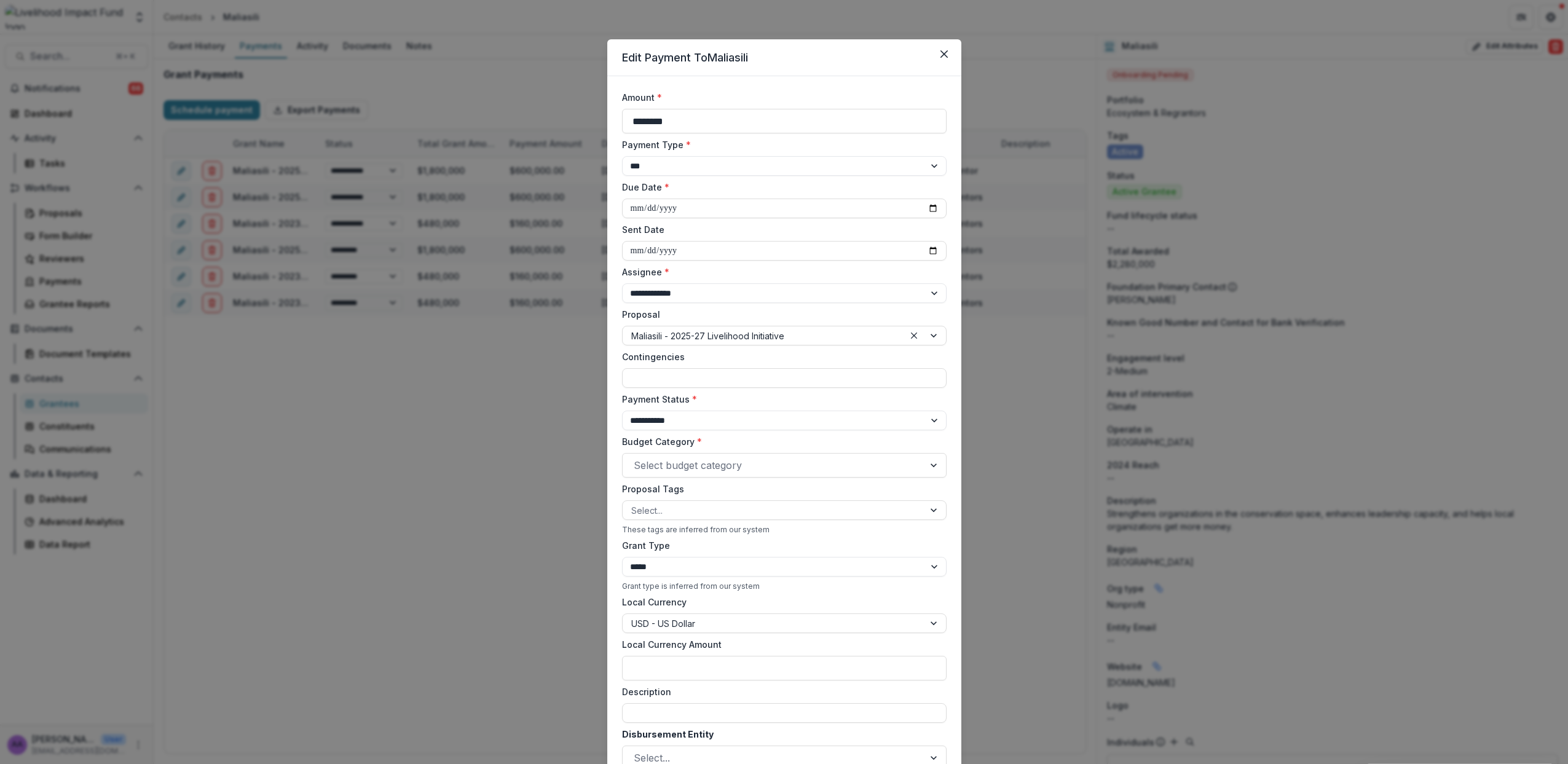
scroll to position [227, 0]
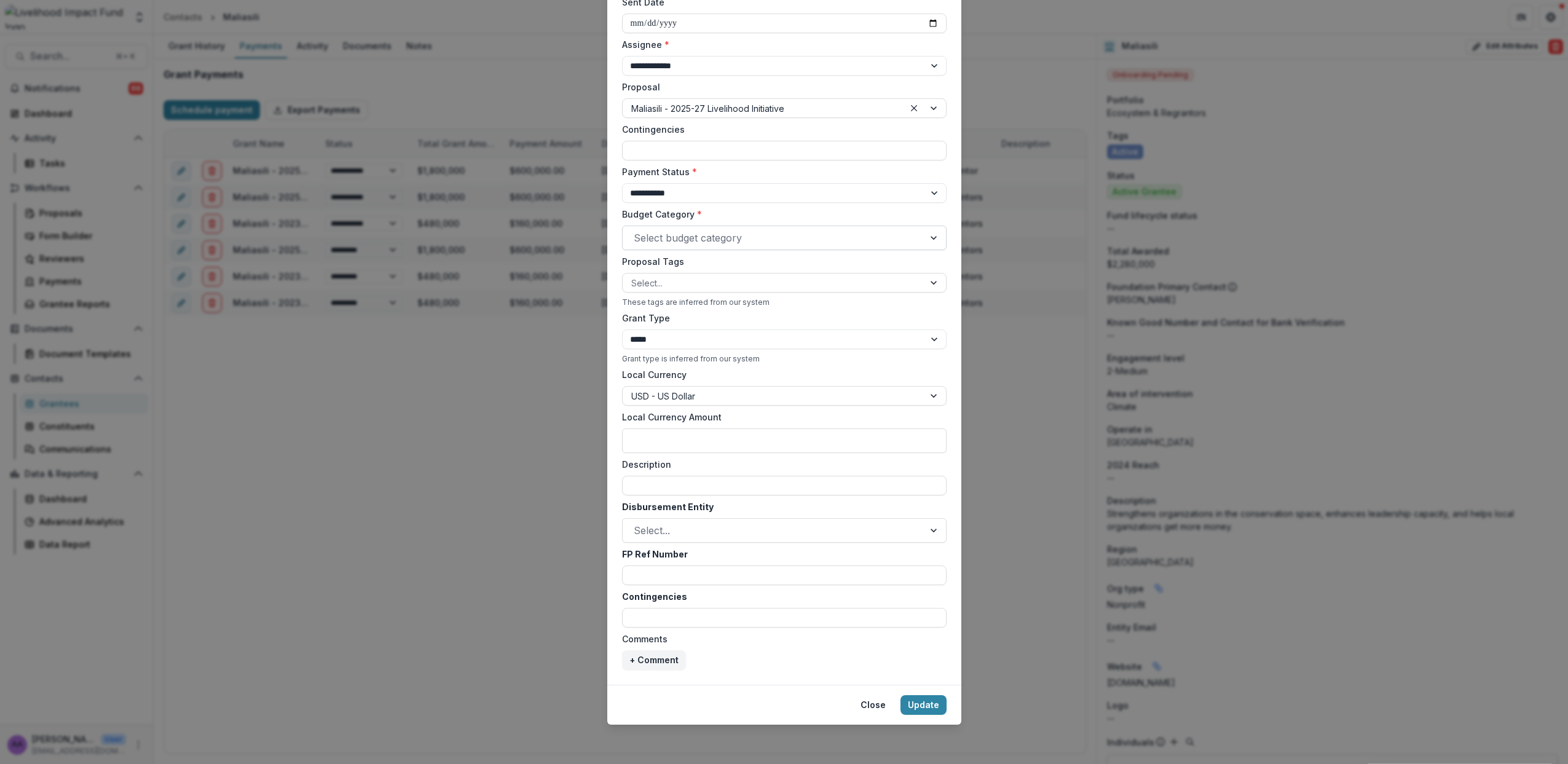
click at [697, 226] on div "Select budget category" at bounding box center [785, 238] width 325 height 25
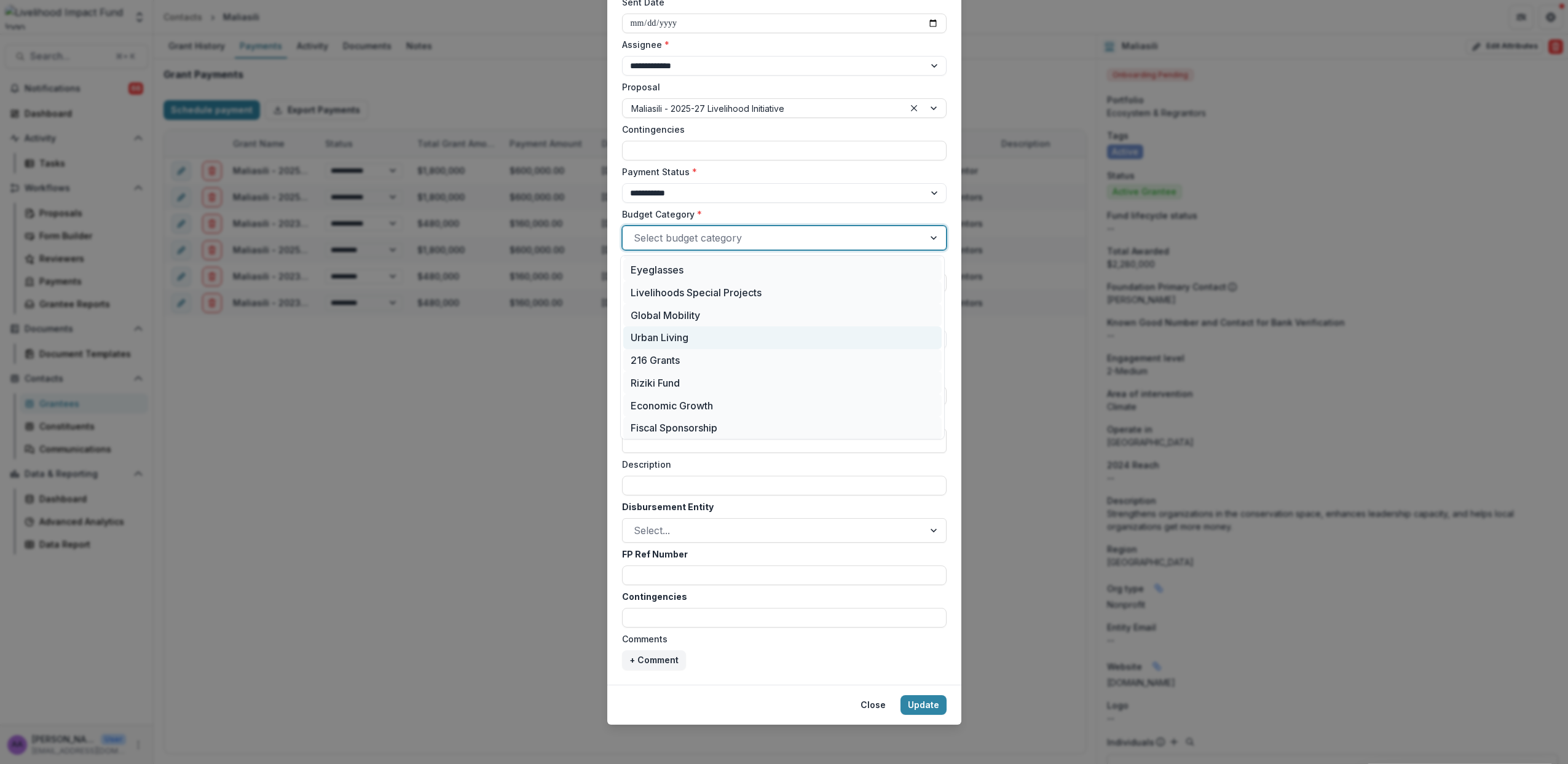
scroll to position [116, 0]
drag, startPoint x: 723, startPoint y: 401, endPoint x: 727, endPoint y: 407, distance: 7.2
click at [723, 400] on div "Ecosystem & Regrantors" at bounding box center [782, 403] width 318 height 23
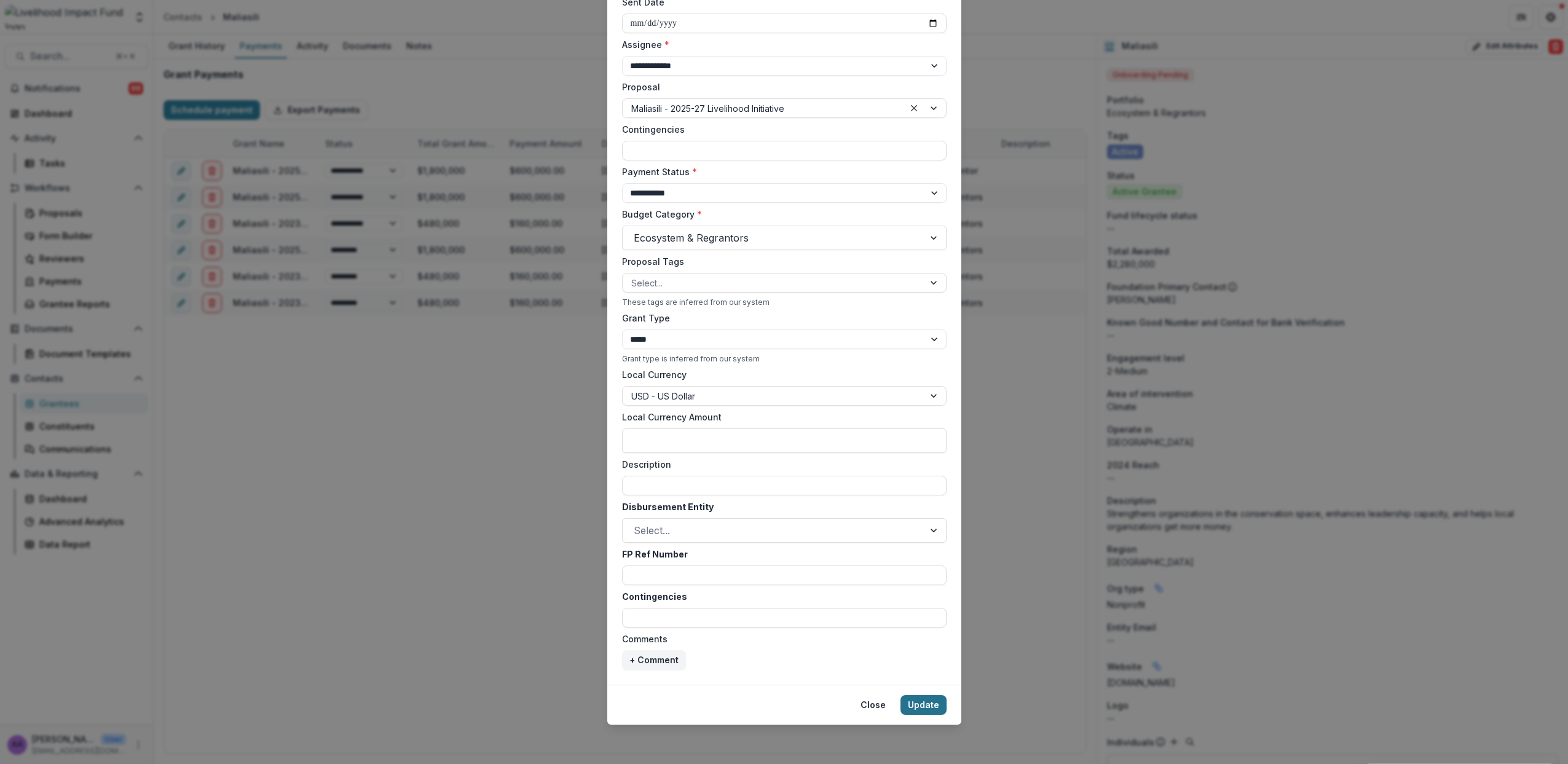
click at [926, 707] on button "Update" at bounding box center [924, 705] width 46 height 20
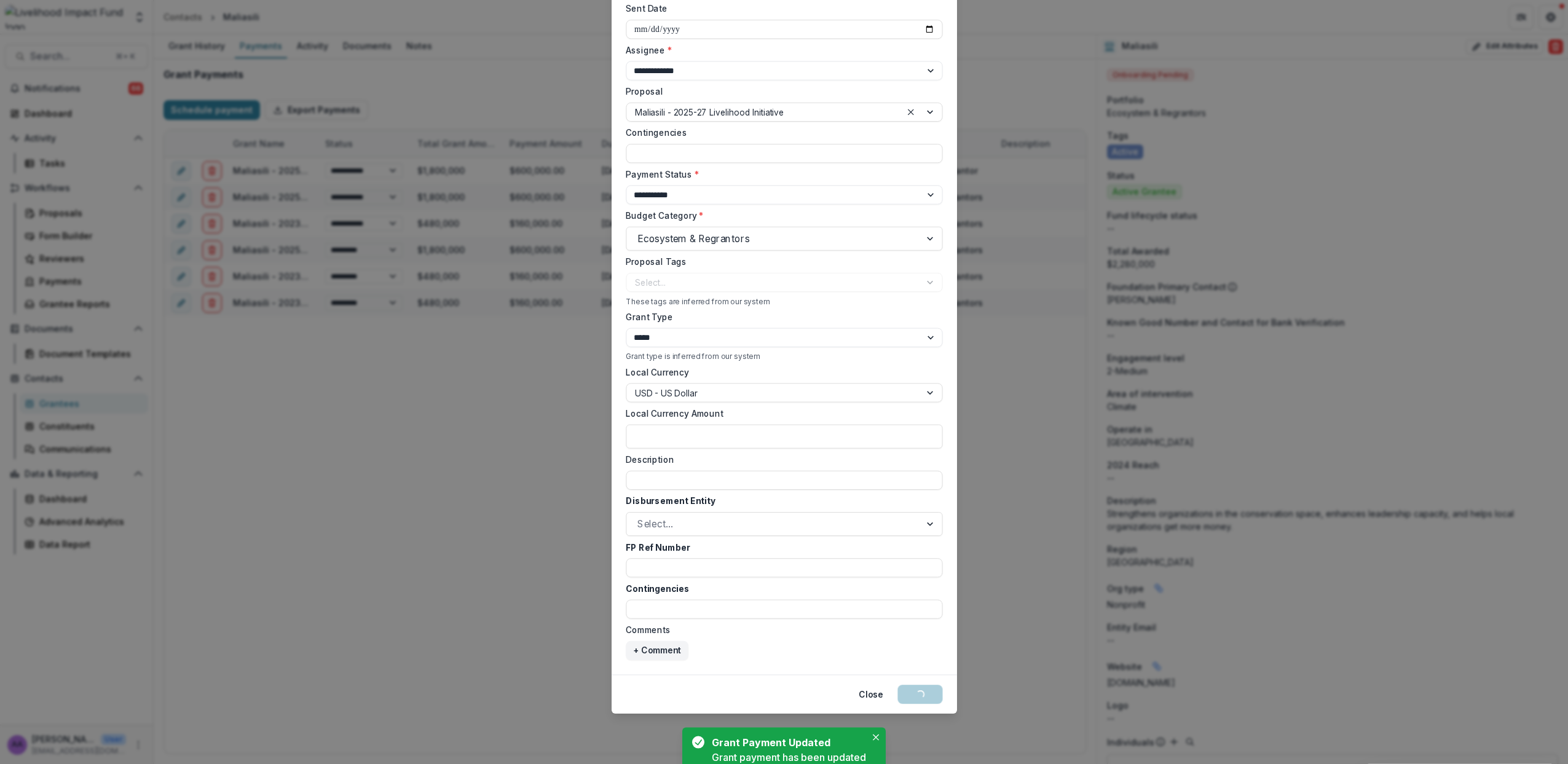
select select "****"
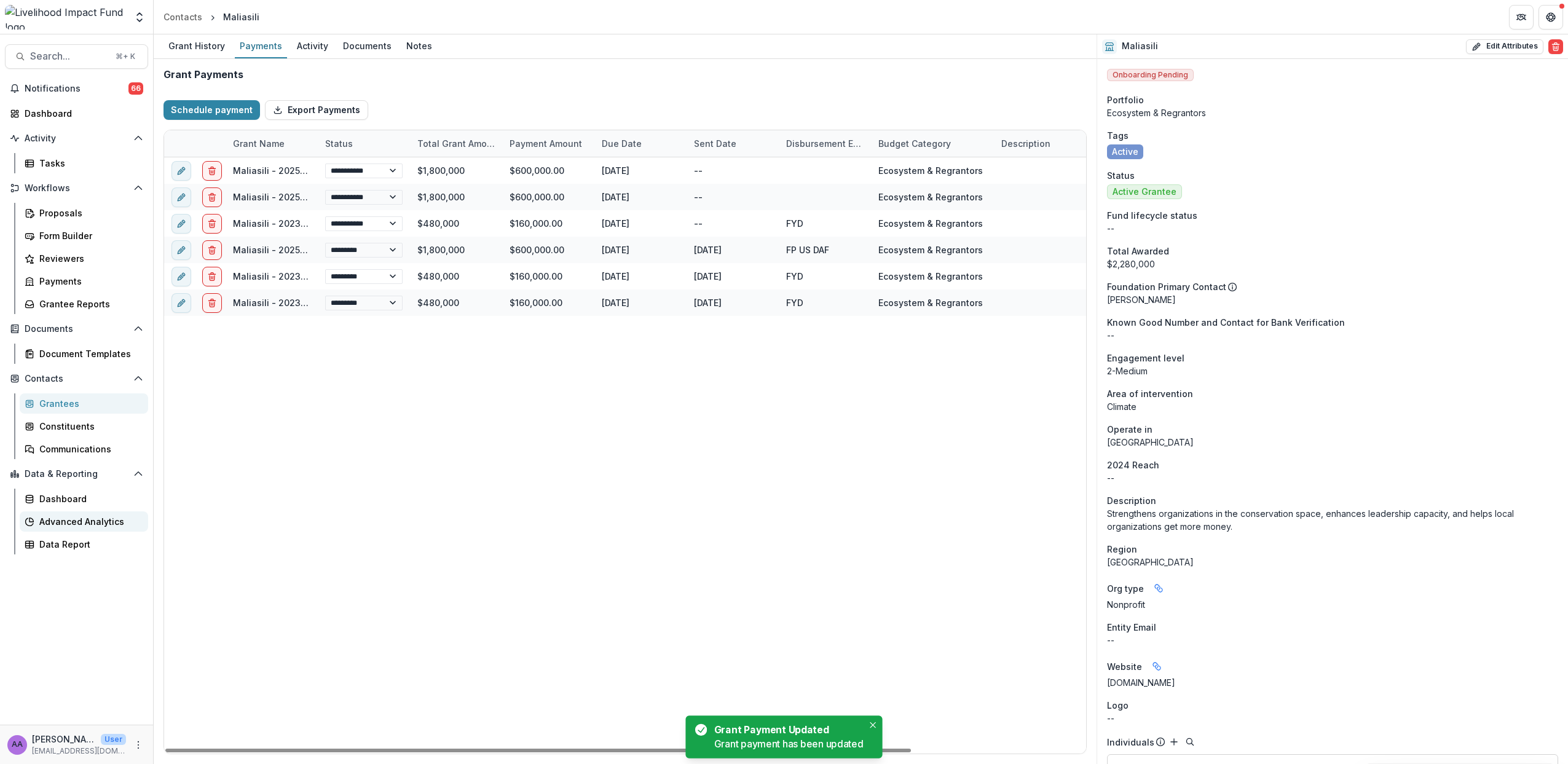
click at [69, 521] on div "Advanced Analytics" at bounding box center [88, 522] width 99 height 12
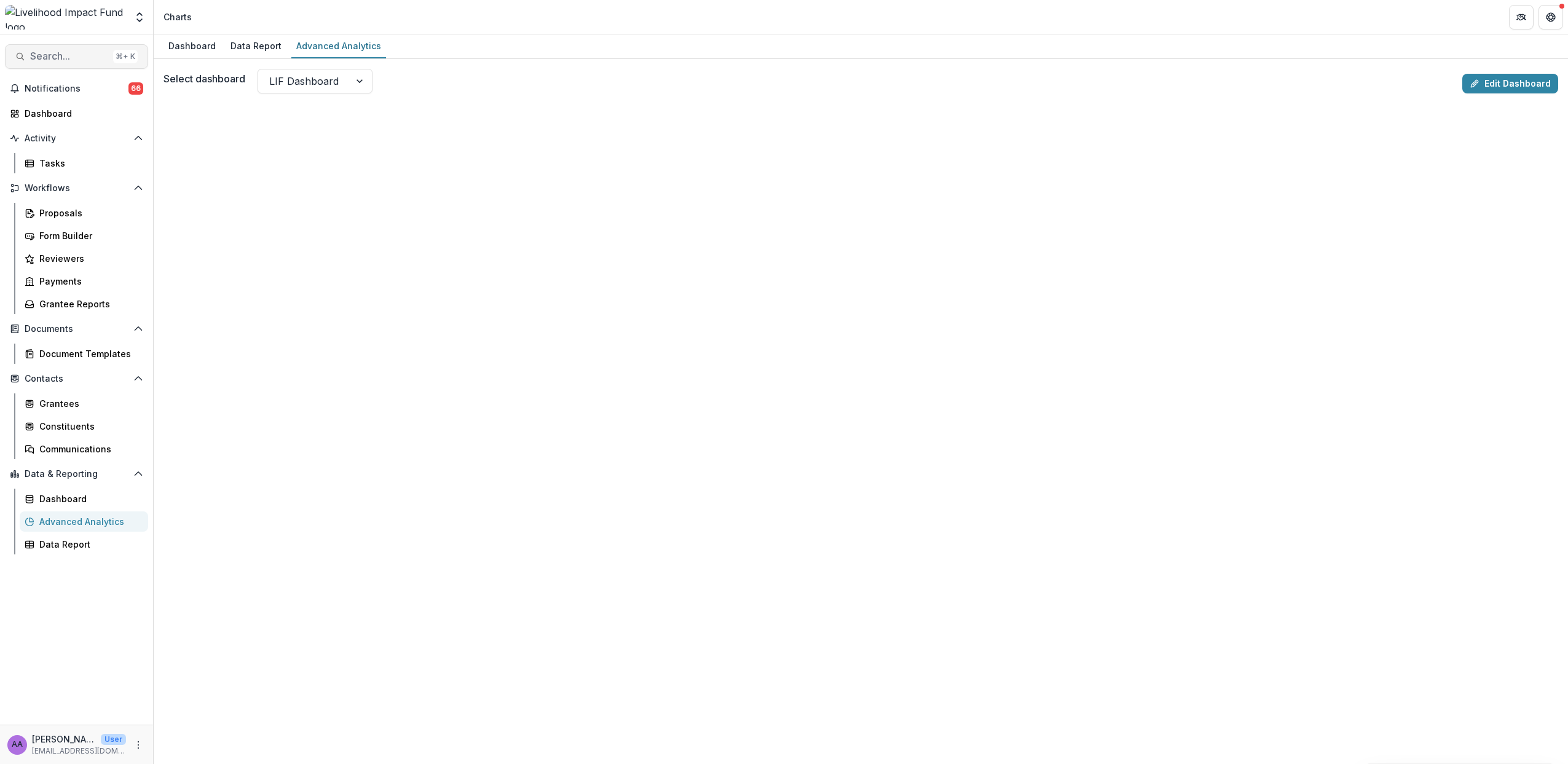
click at [59, 61] on span "Search..." at bounding box center [70, 56] width 78 height 12
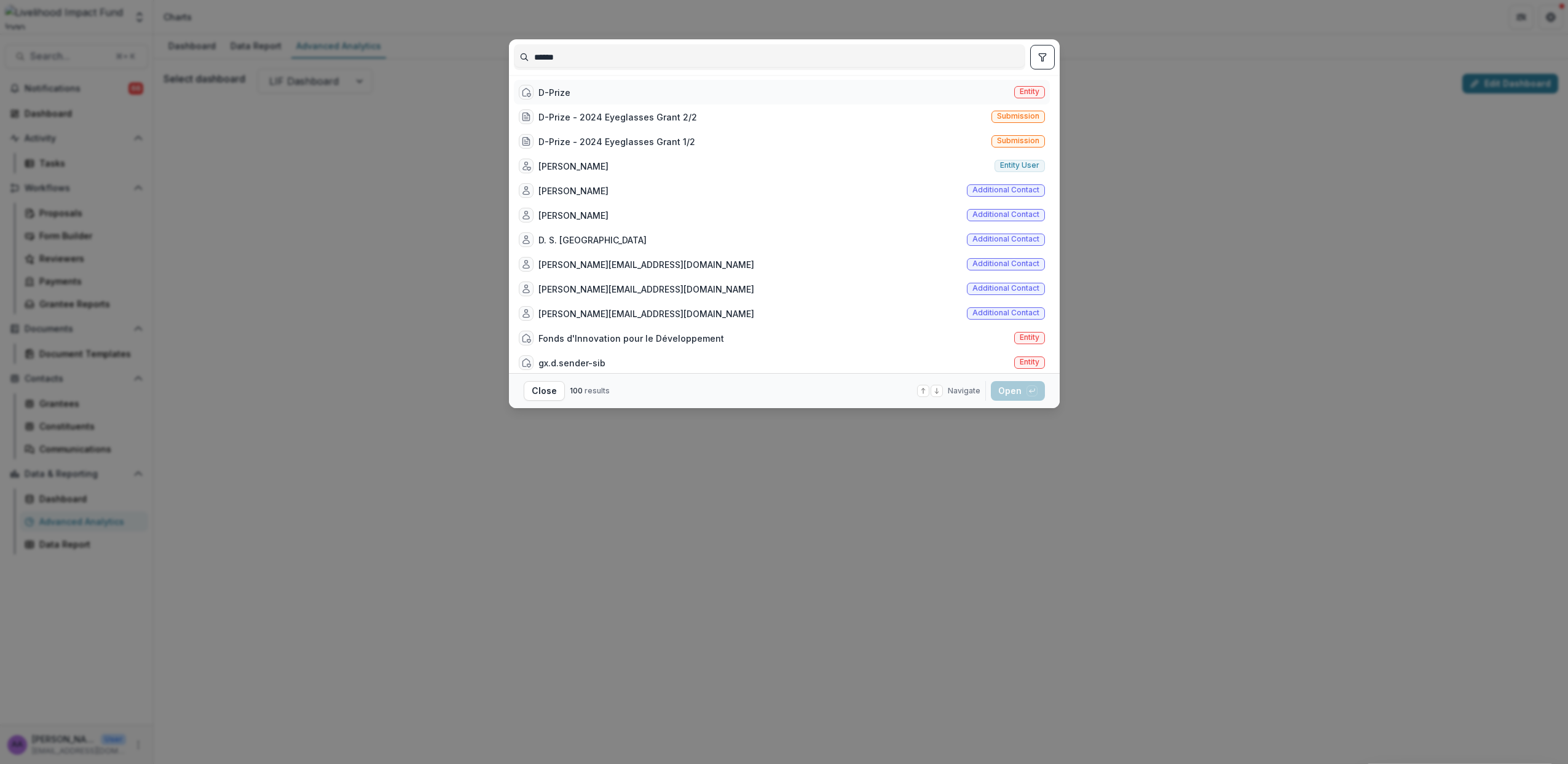
type input "******"
click at [607, 90] on div "D-Prize Entity" at bounding box center [781, 93] width 536 height 25
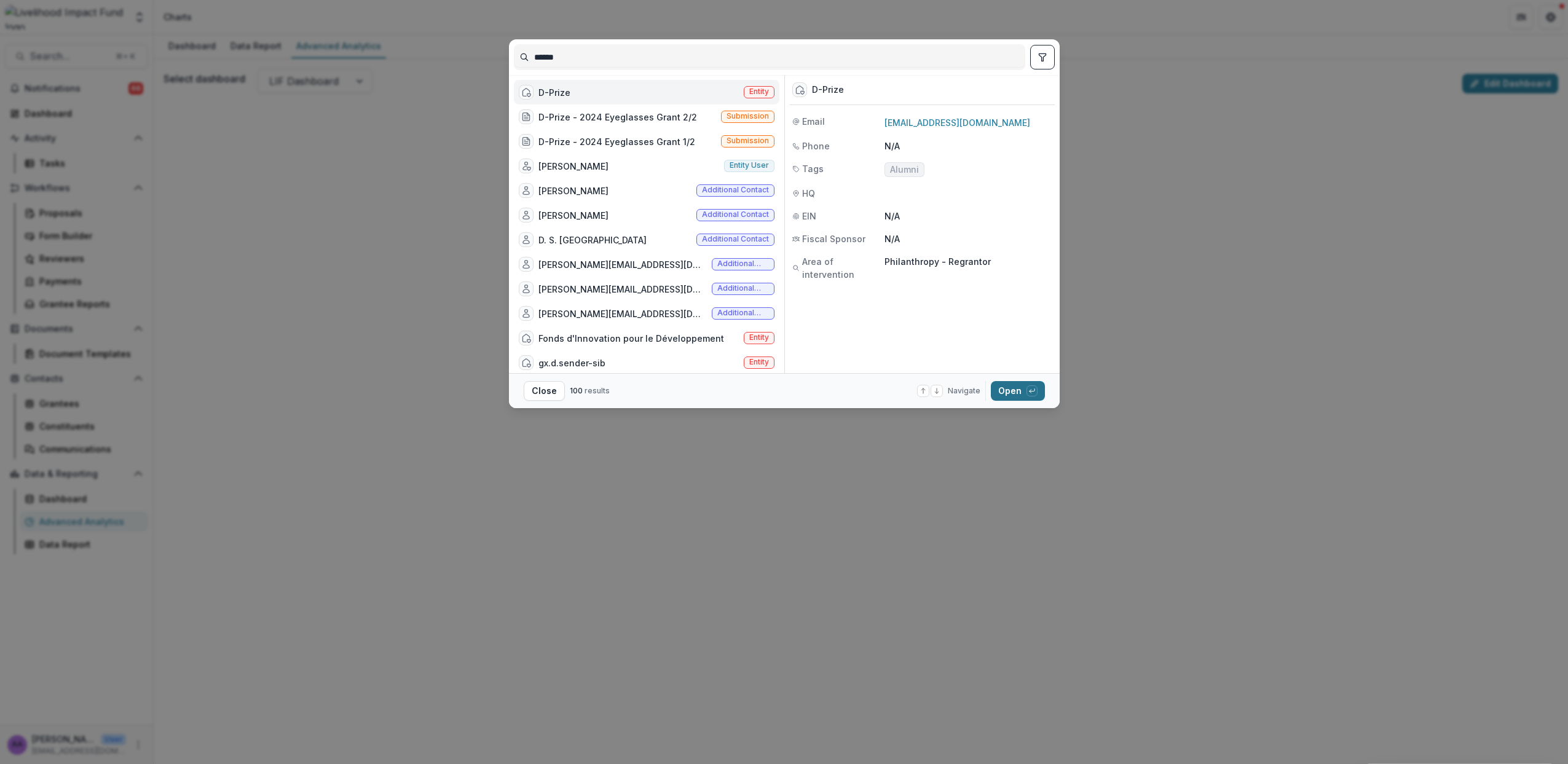
click at [1007, 389] on button "Open with enter key" at bounding box center [1018, 390] width 54 height 20
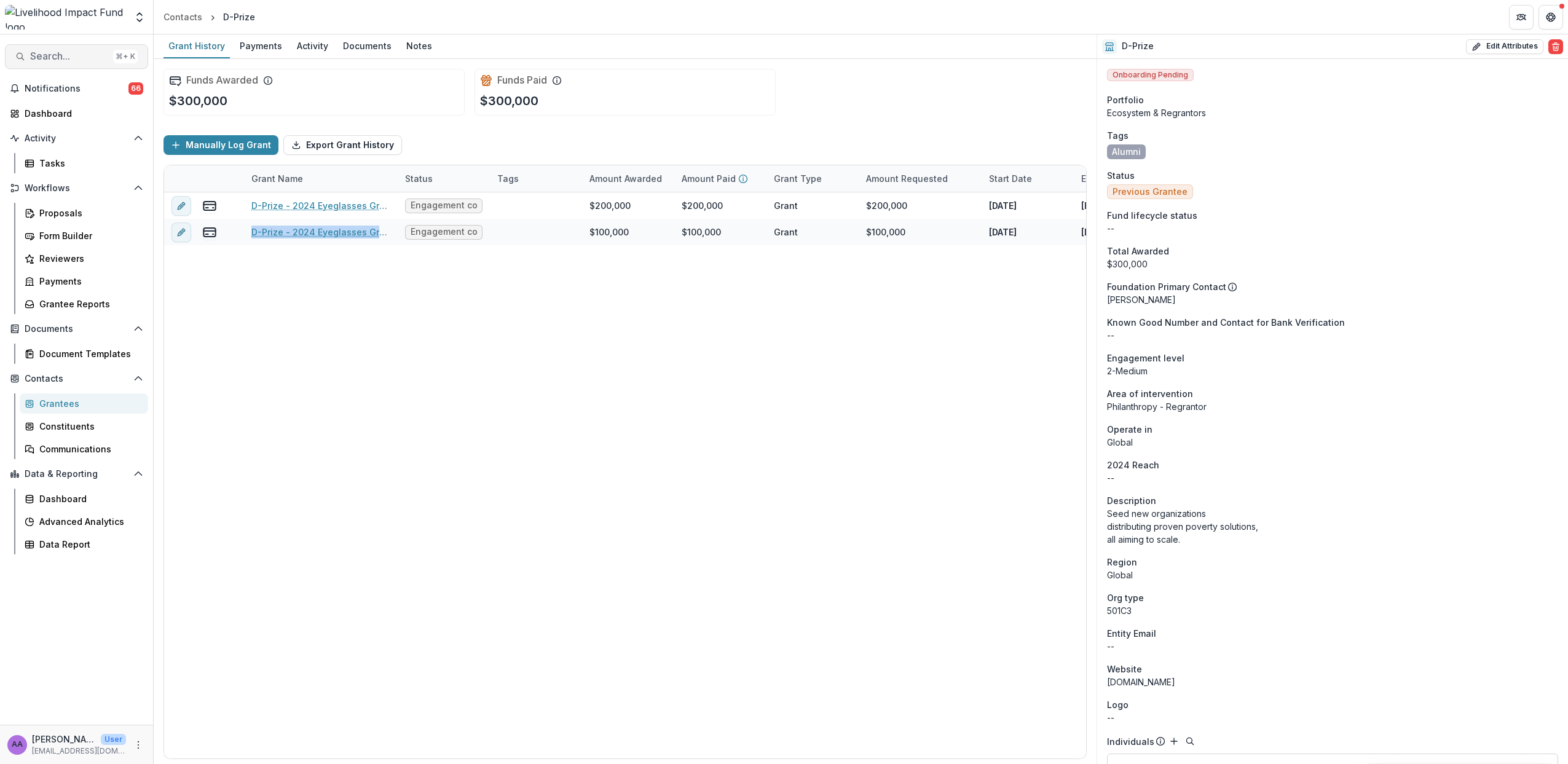
click at [74, 62] on span "Search..." at bounding box center [70, 56] width 78 height 12
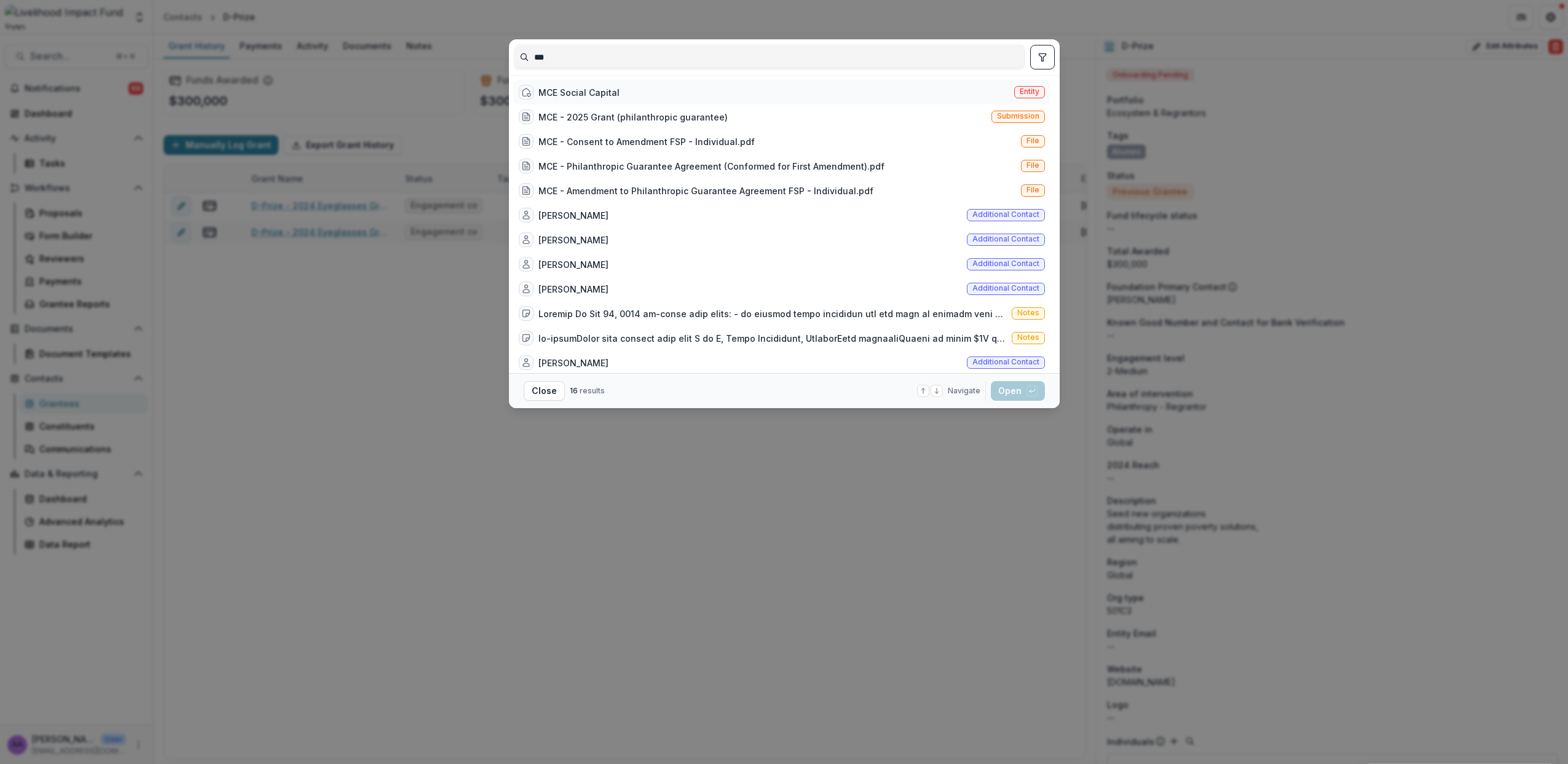
type input "***"
click at [579, 91] on div "MCE Social Capital" at bounding box center [579, 93] width 81 height 12
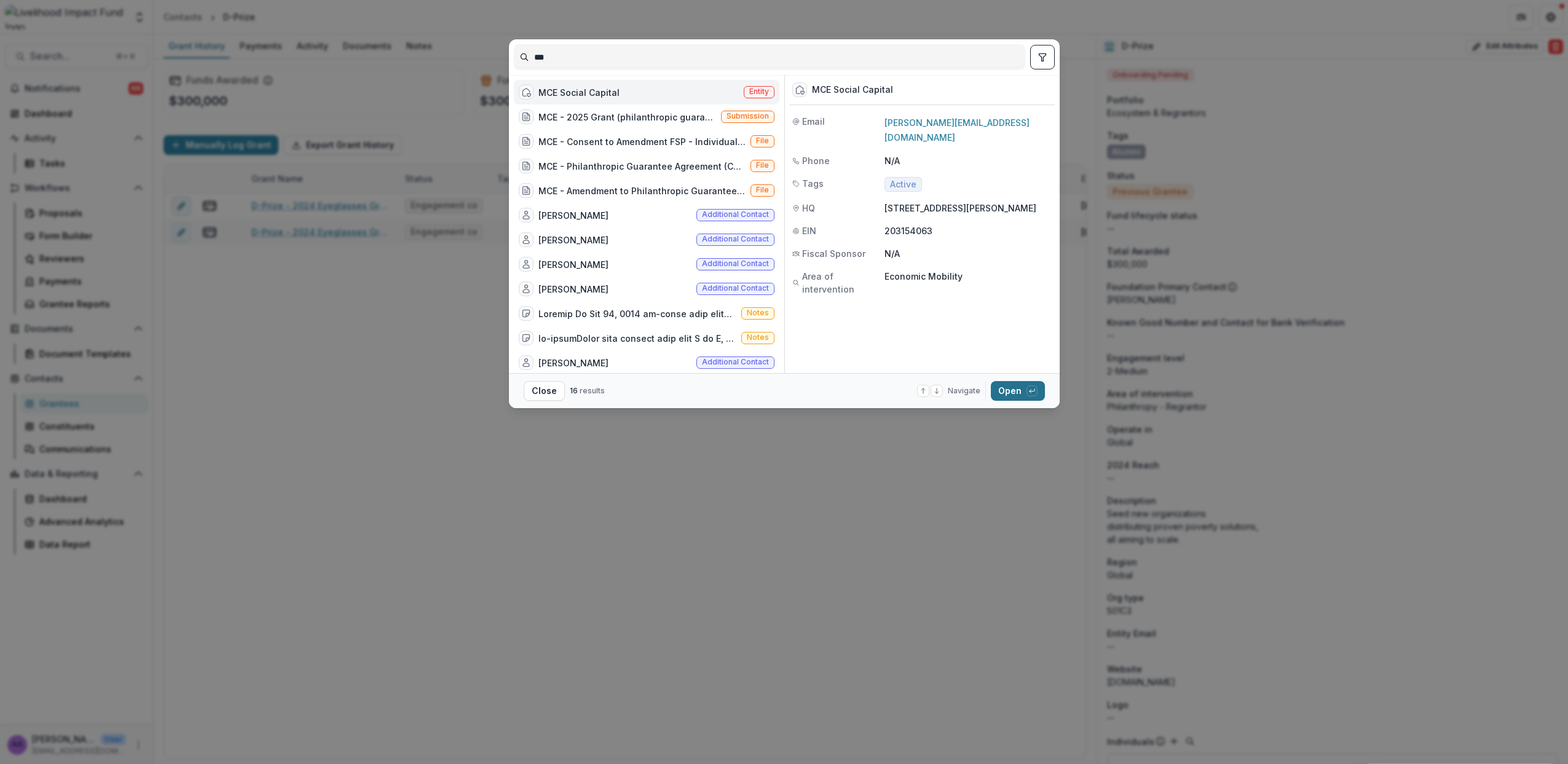
click at [1003, 389] on button "Open with enter key" at bounding box center [1018, 390] width 54 height 20
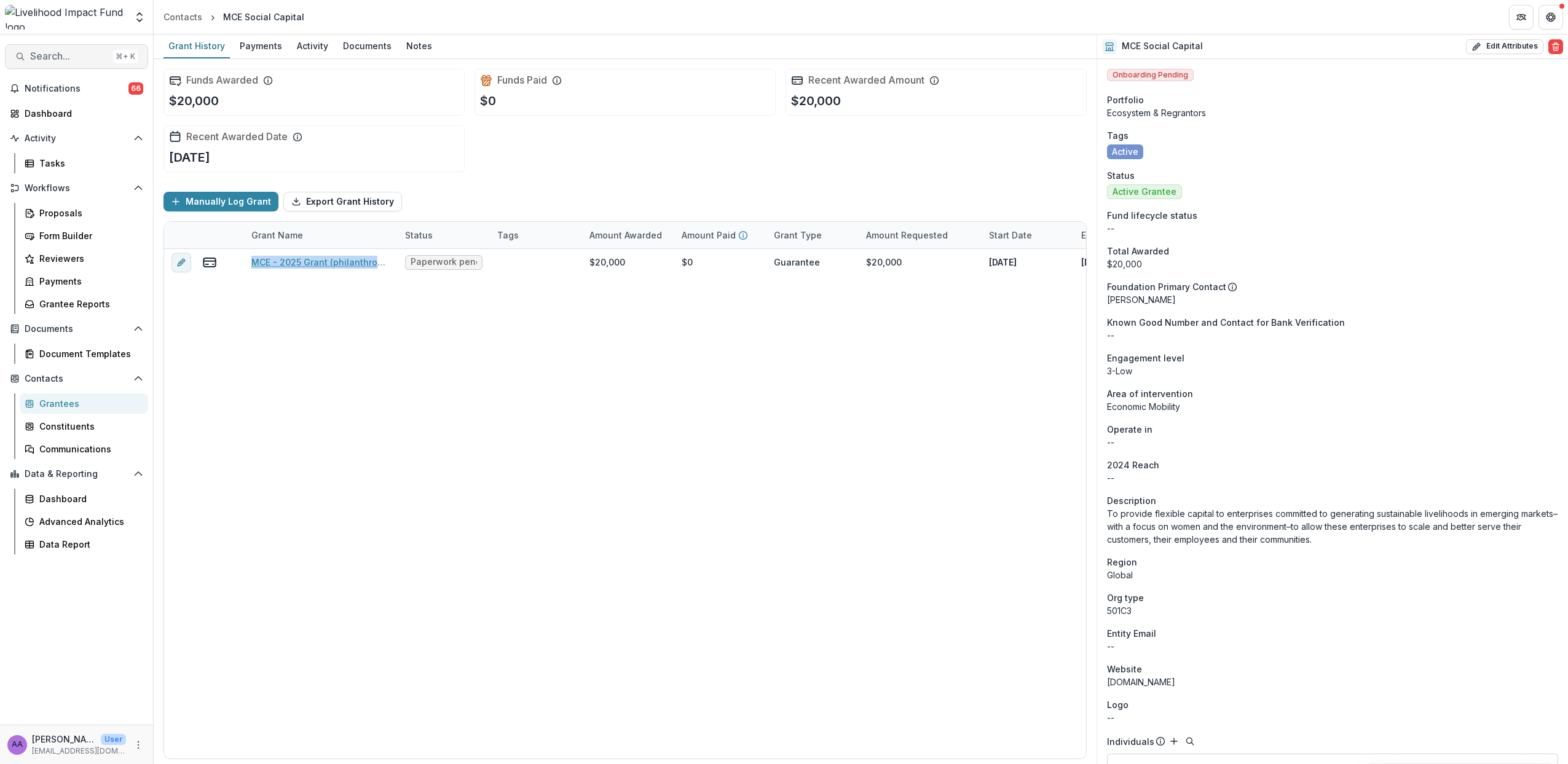
click at [78, 51] on span "Search..." at bounding box center [70, 56] width 78 height 12
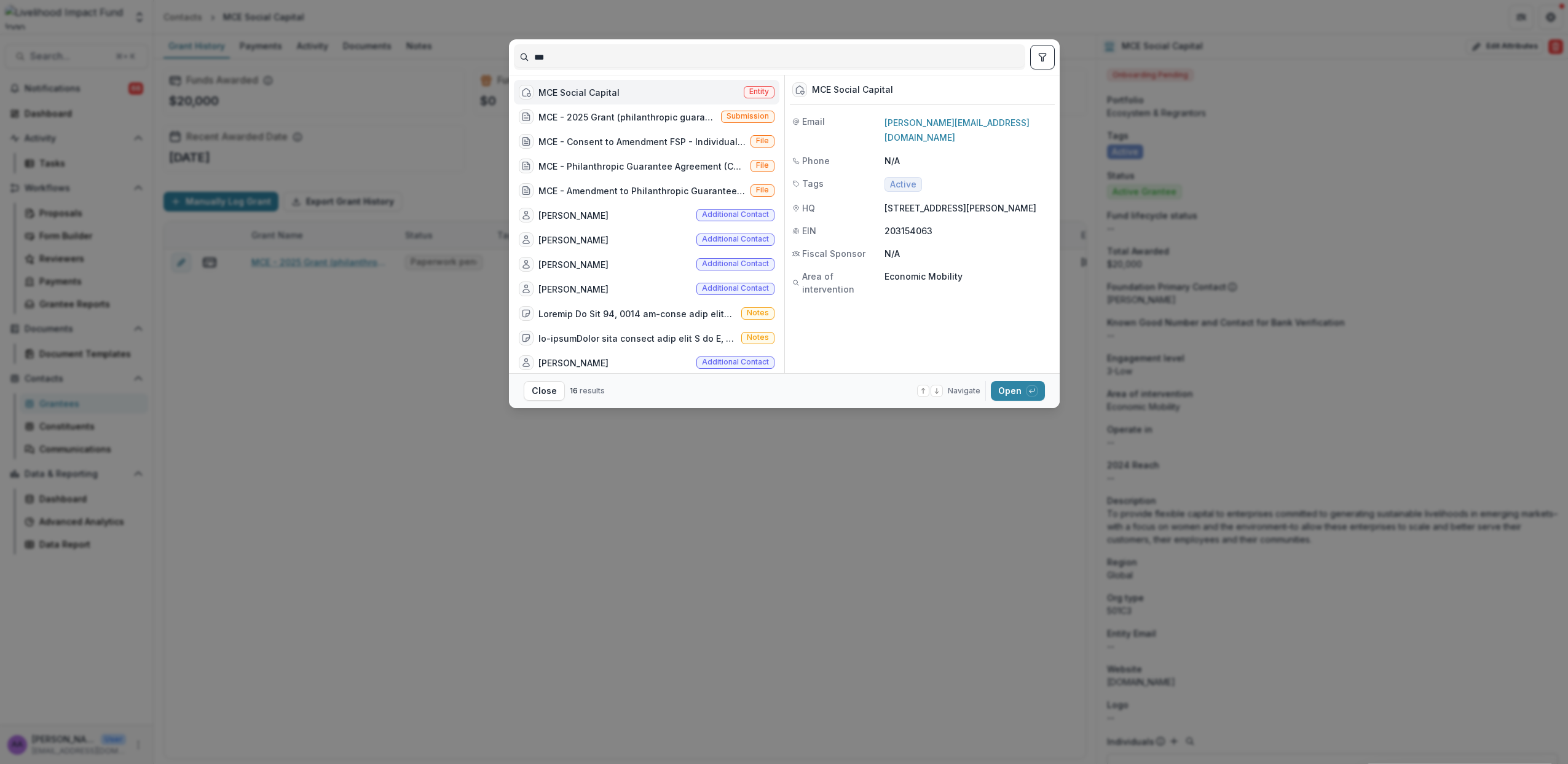
drag, startPoint x: 576, startPoint y: 54, endPoint x: 498, endPoint y: 55, distance: 78.0
click at [497, 54] on div "*** MCE Social Capital Entity MCE - 2025 Grant (philanthropic guarantee) Submis…" at bounding box center [784, 382] width 1568 height 764
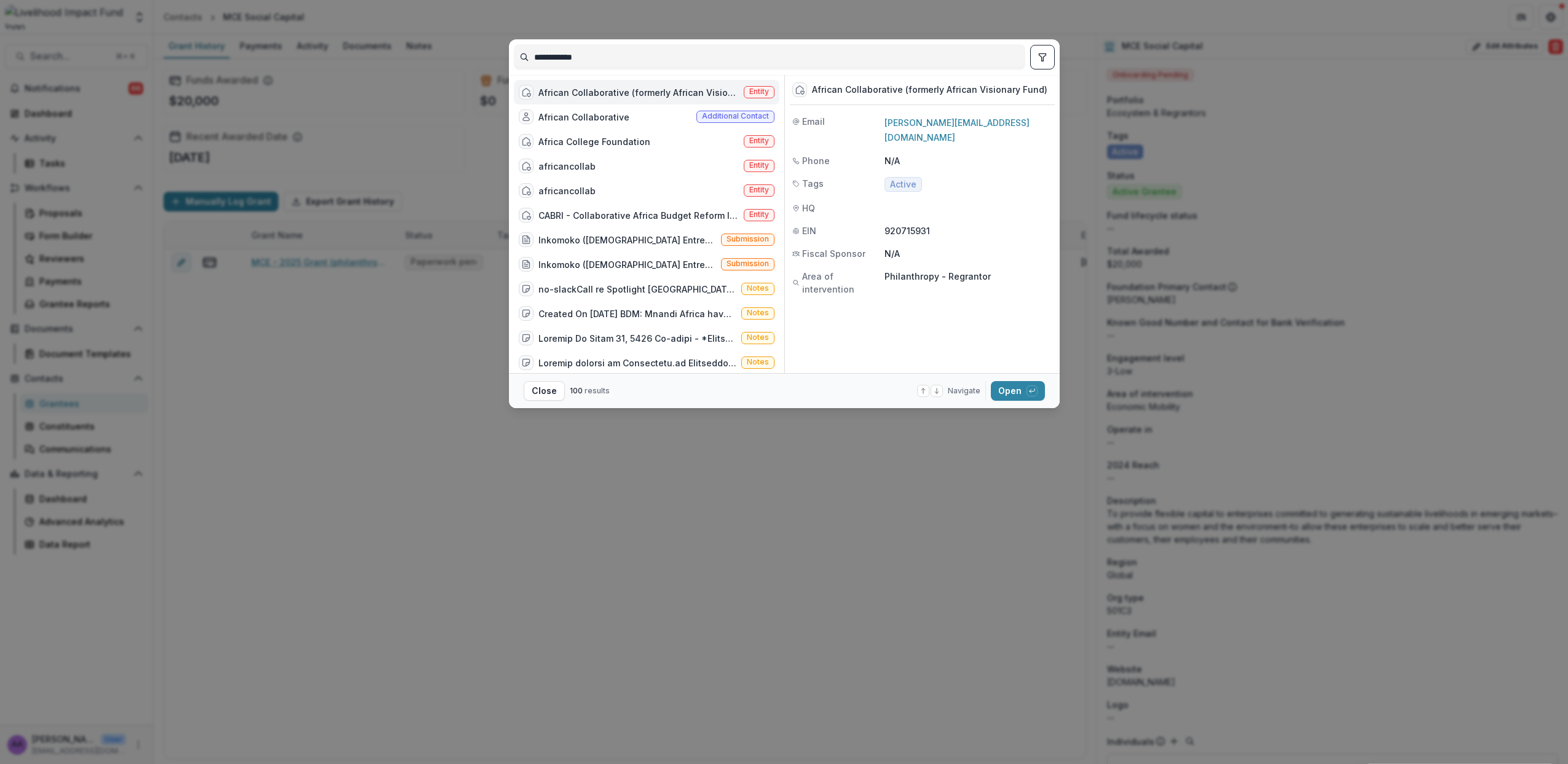
type input "**********"
click at [676, 95] on div "African Collaborative (formerly African Visionary Fund)" at bounding box center [639, 93] width 201 height 12
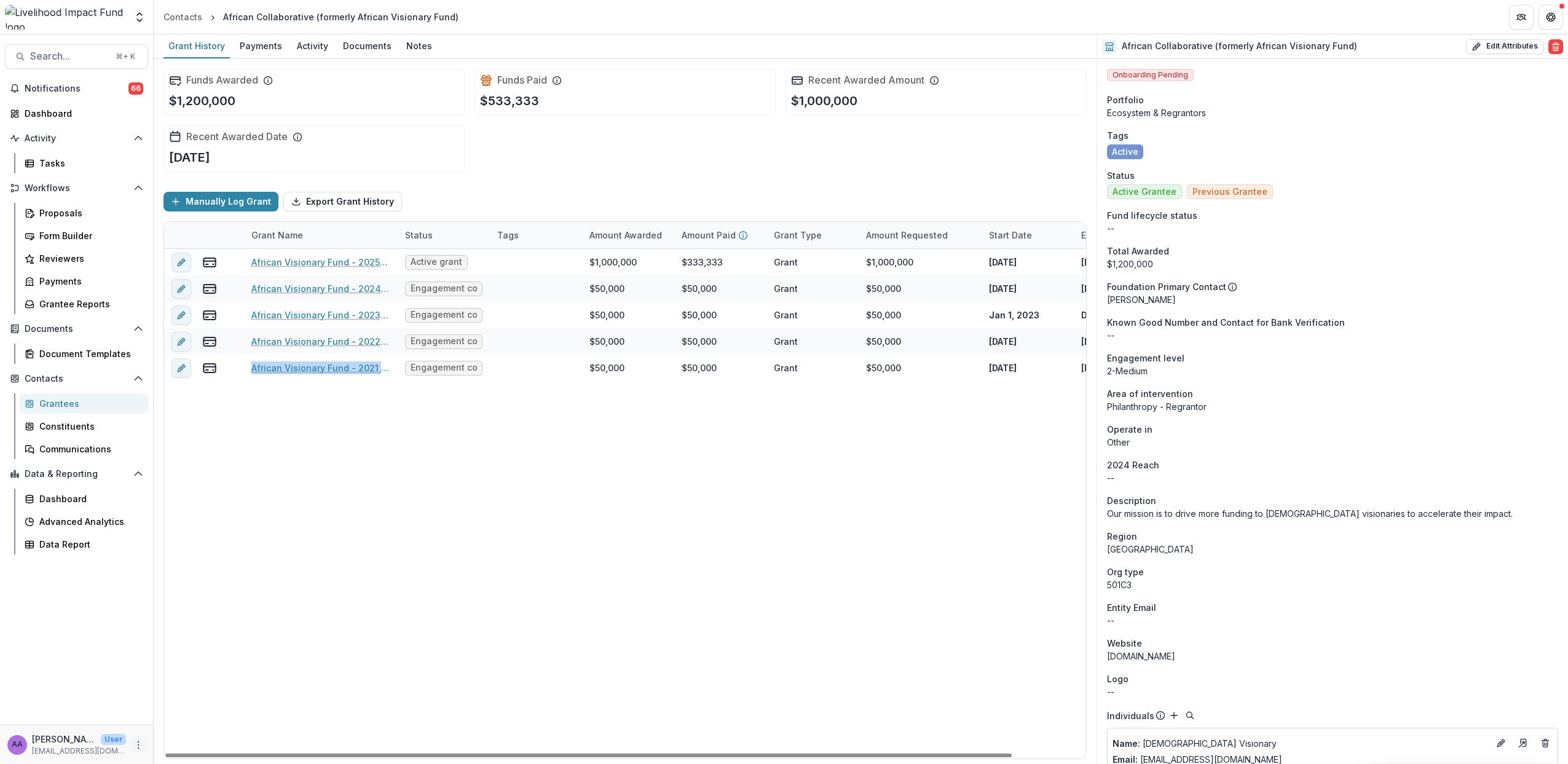
click at [134, 748] on icon "More" at bounding box center [138, 744] width 10 height 10
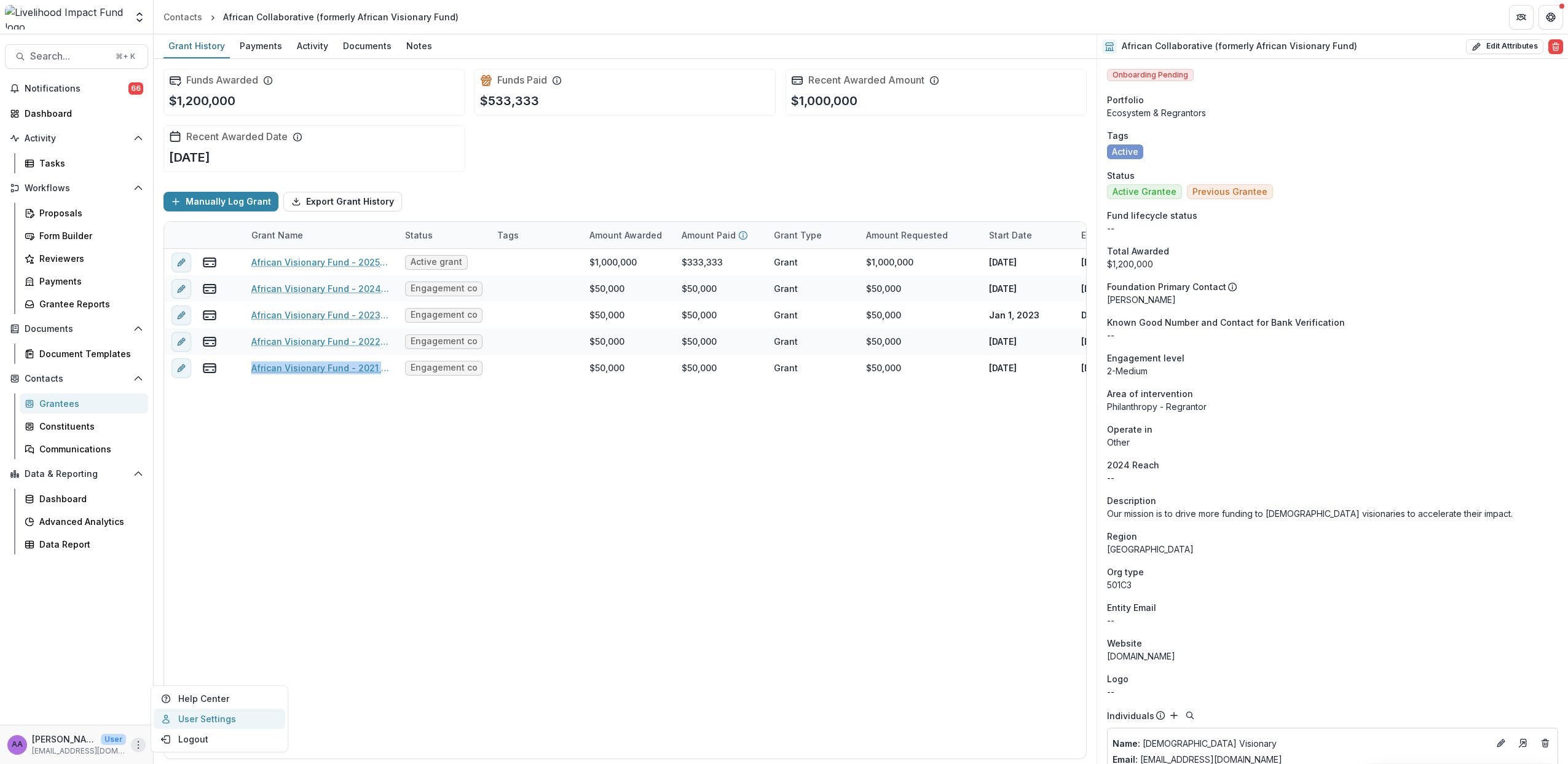
click at [195, 718] on link "User Settings" at bounding box center [219, 719] width 132 height 21
select select "****"
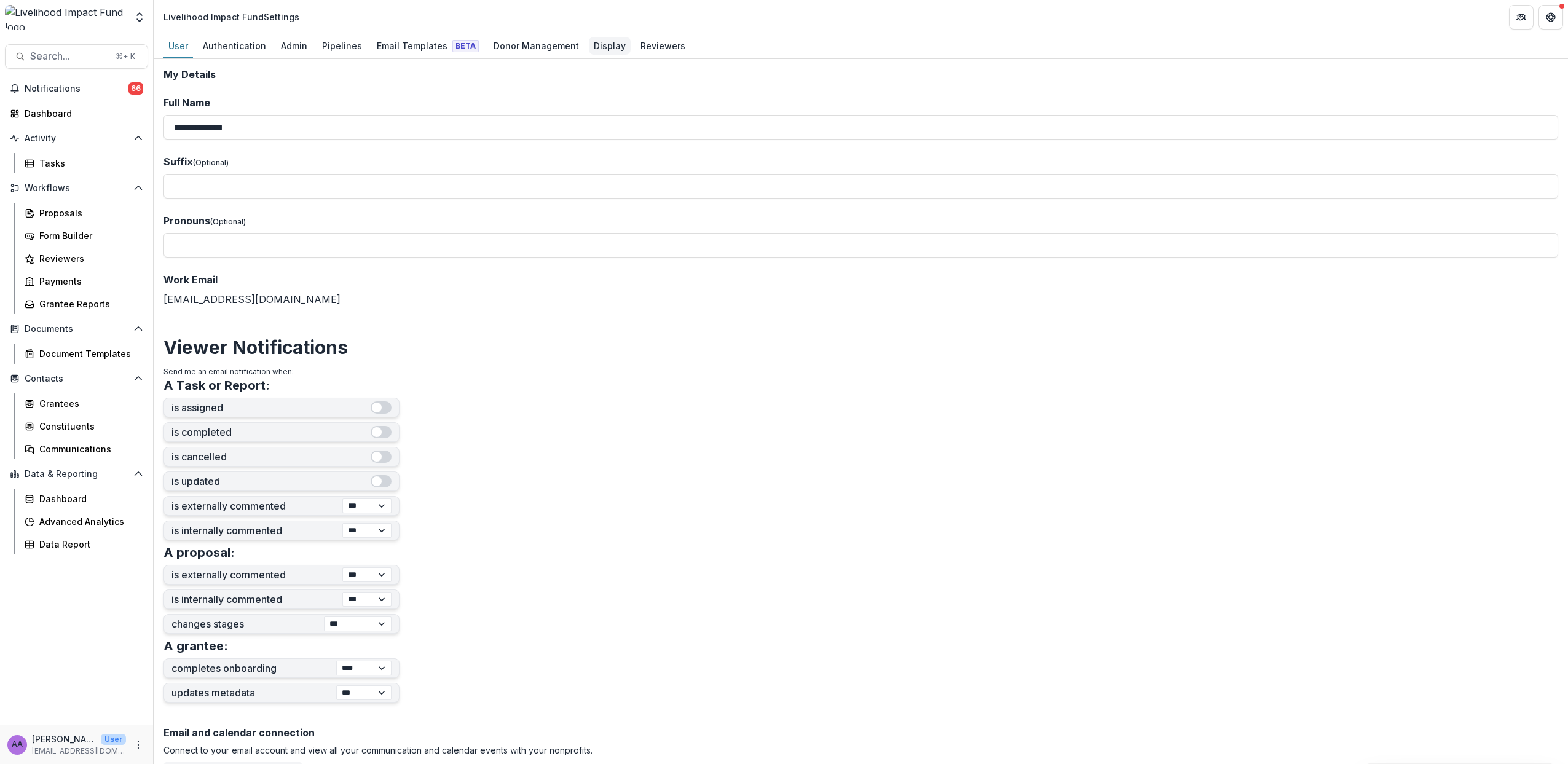
click at [589, 47] on div "Display" at bounding box center [609, 45] width 42 height 18
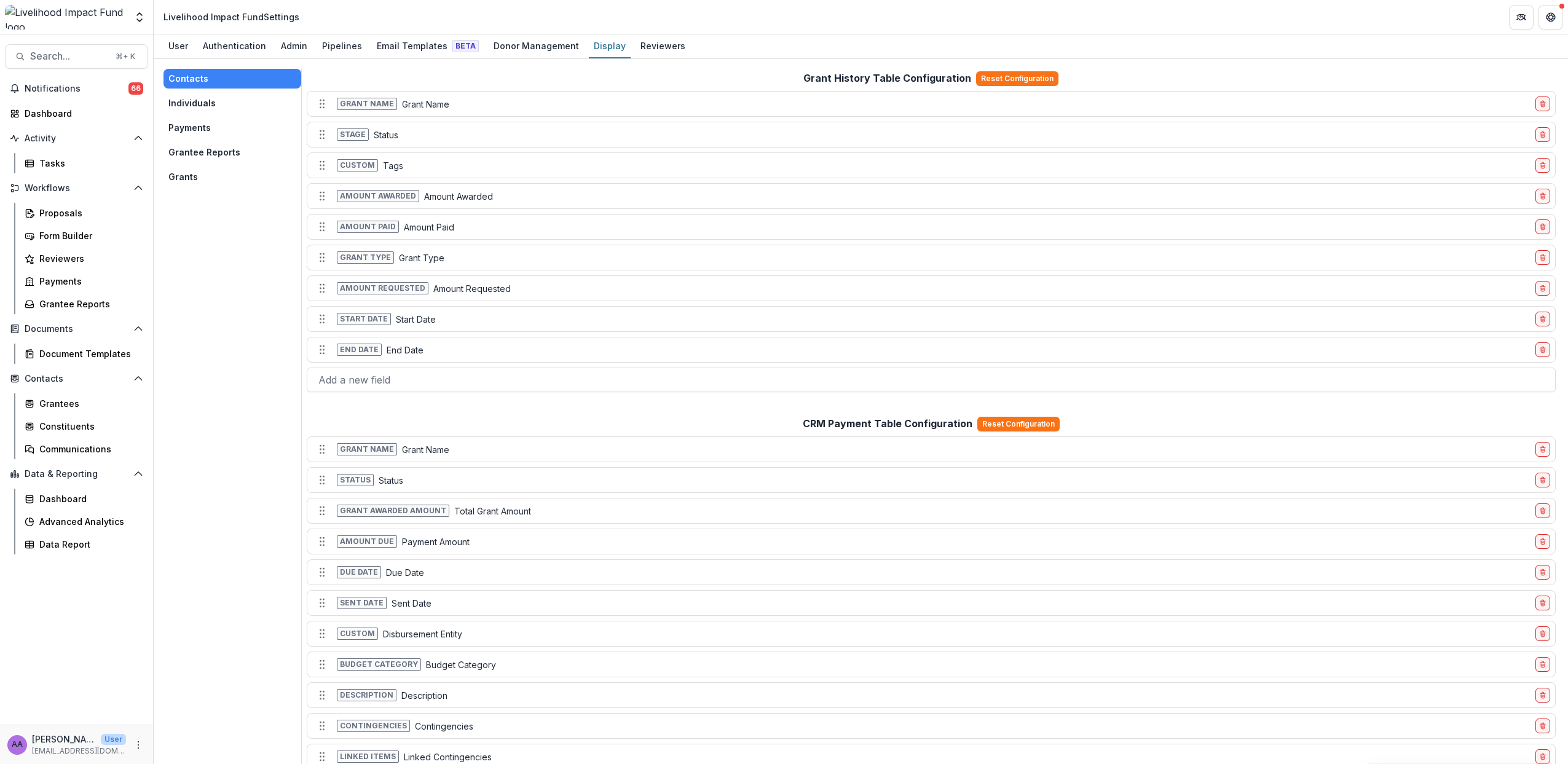
click at [199, 149] on button "Grantee Reports" at bounding box center [232, 152] width 137 height 20
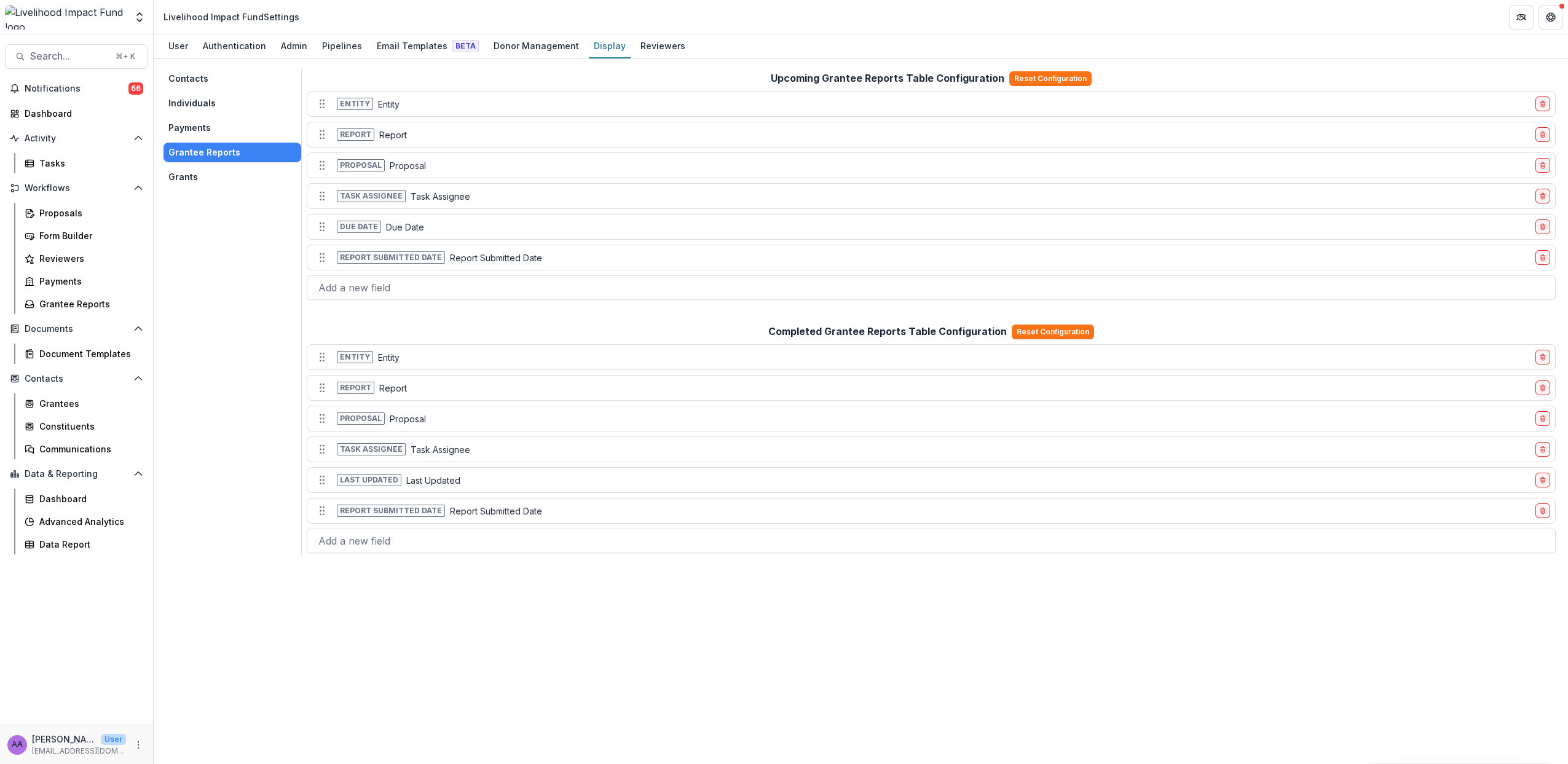
click at [194, 174] on button "Grants" at bounding box center [232, 177] width 137 height 20
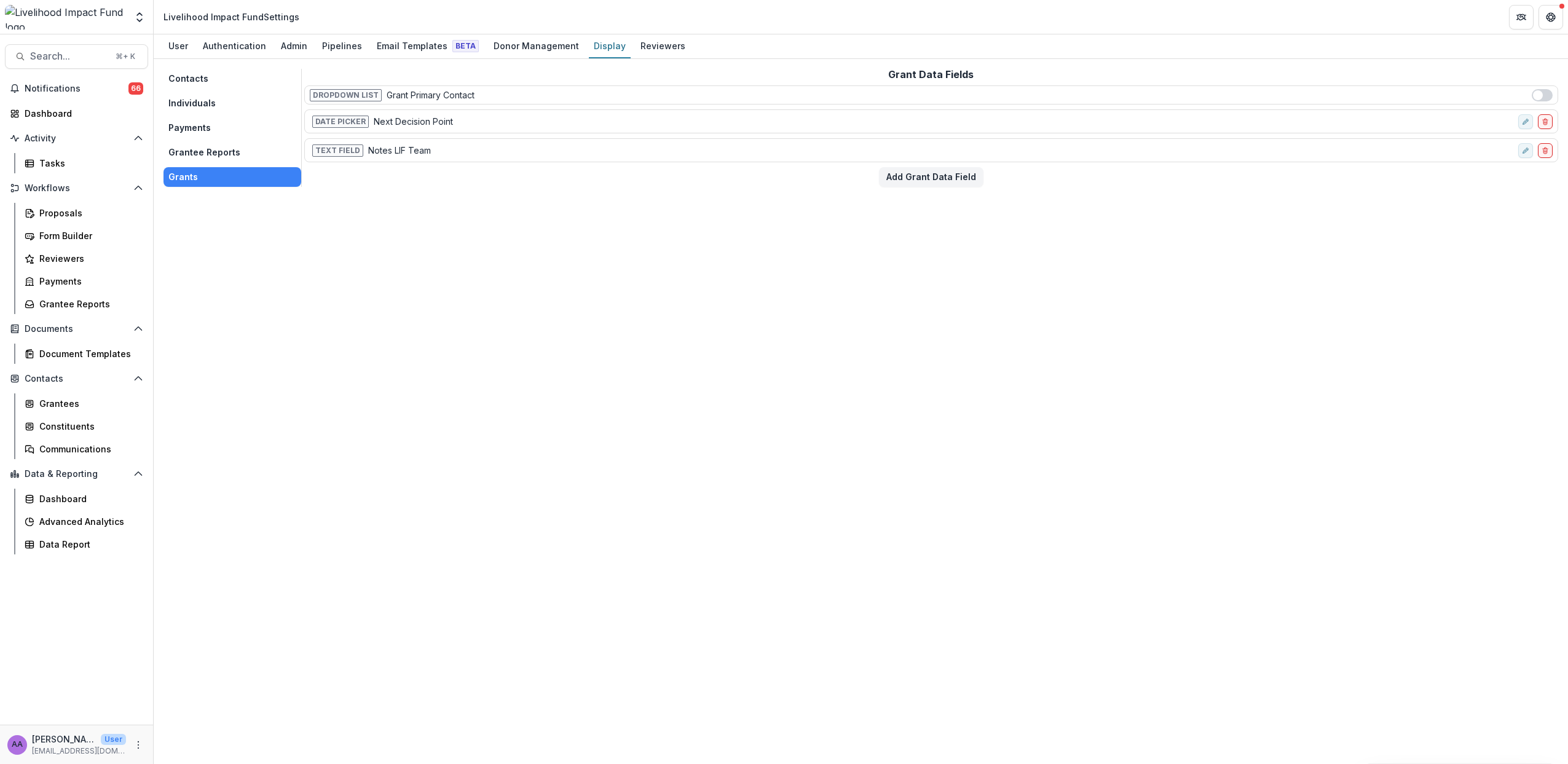
click at [189, 78] on button "Contacts" at bounding box center [232, 78] width 137 height 20
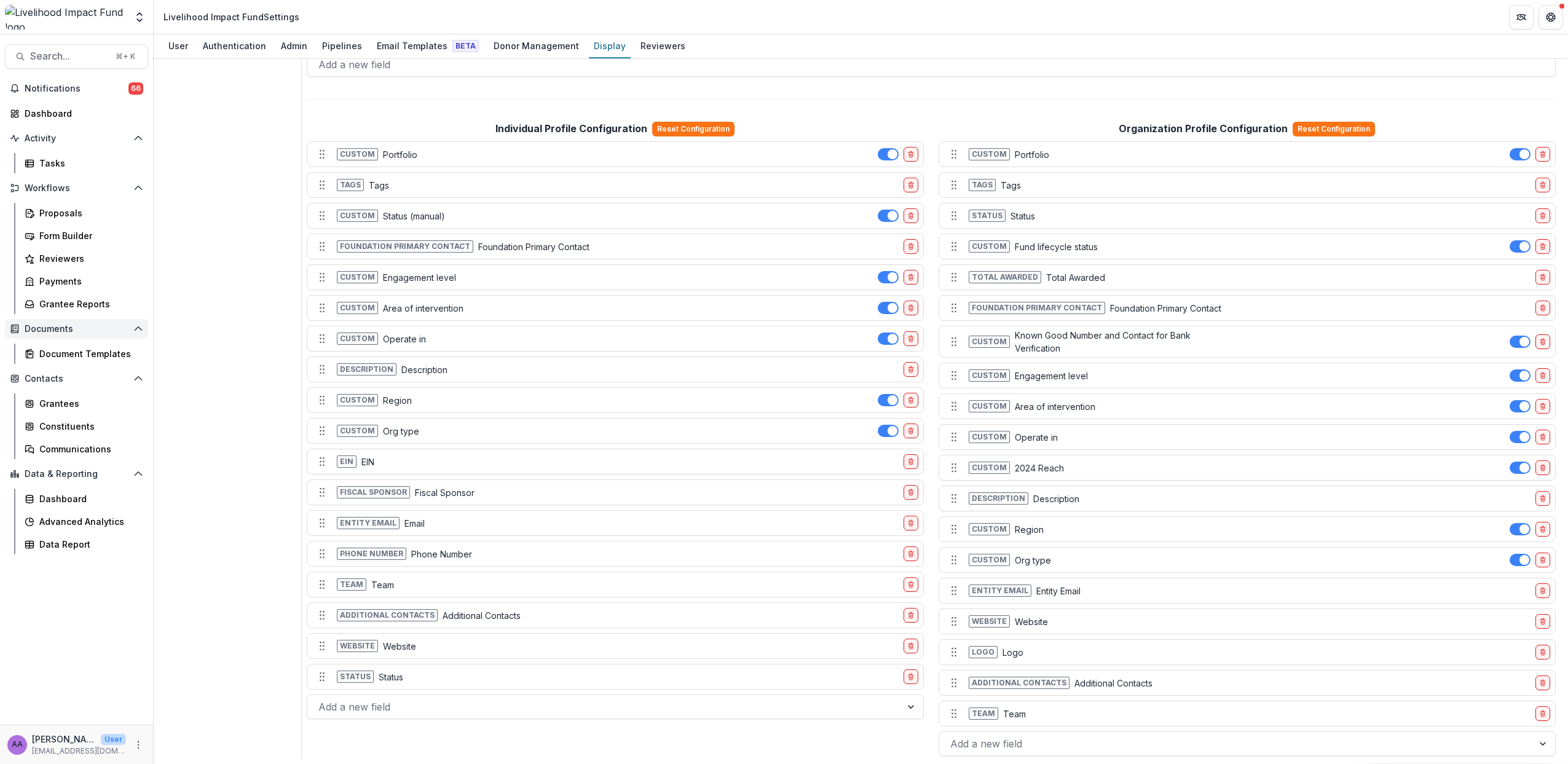
scroll to position [736, 0]
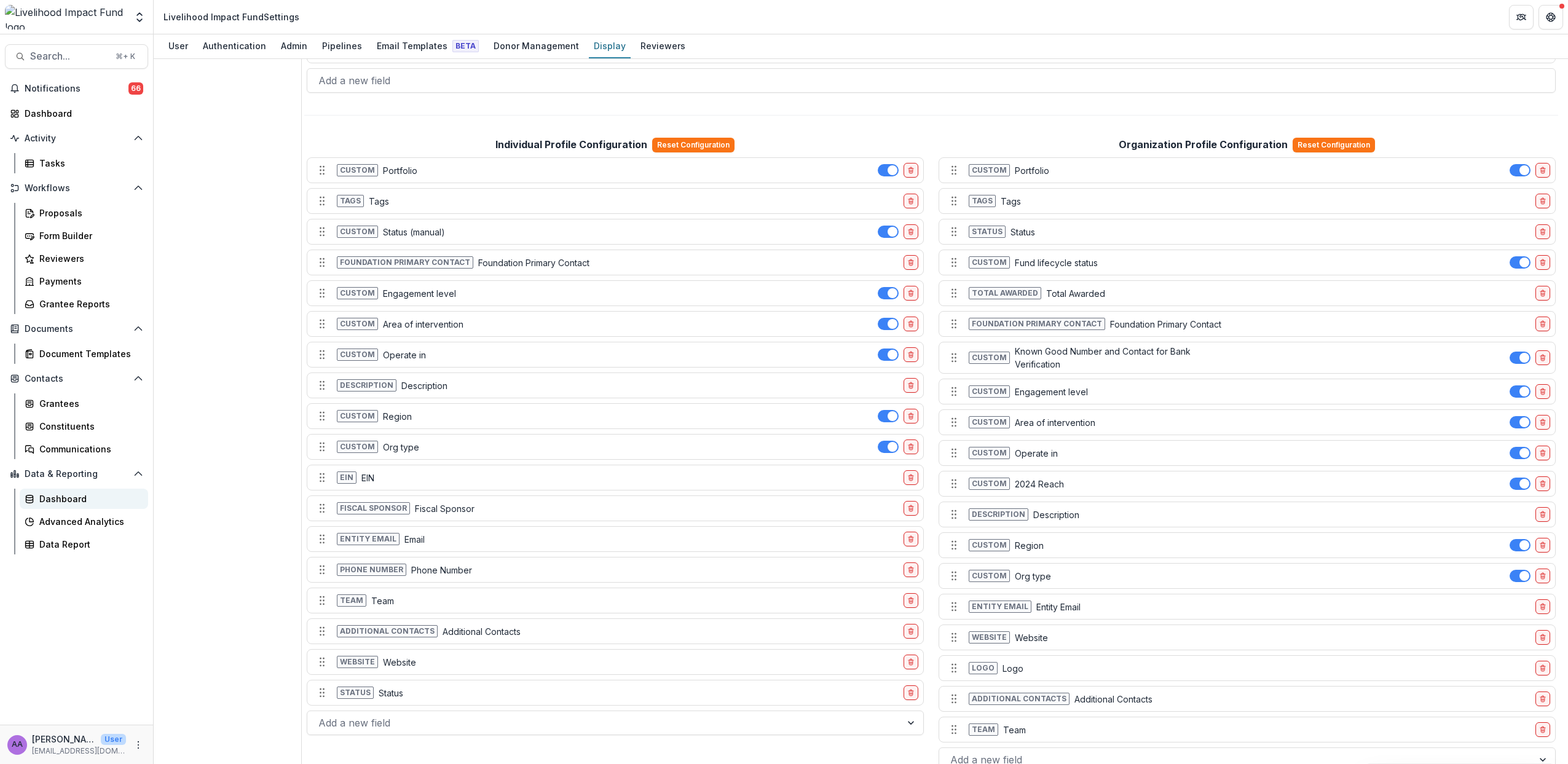
click at [61, 501] on div "Dashboard" at bounding box center [88, 498] width 99 height 12
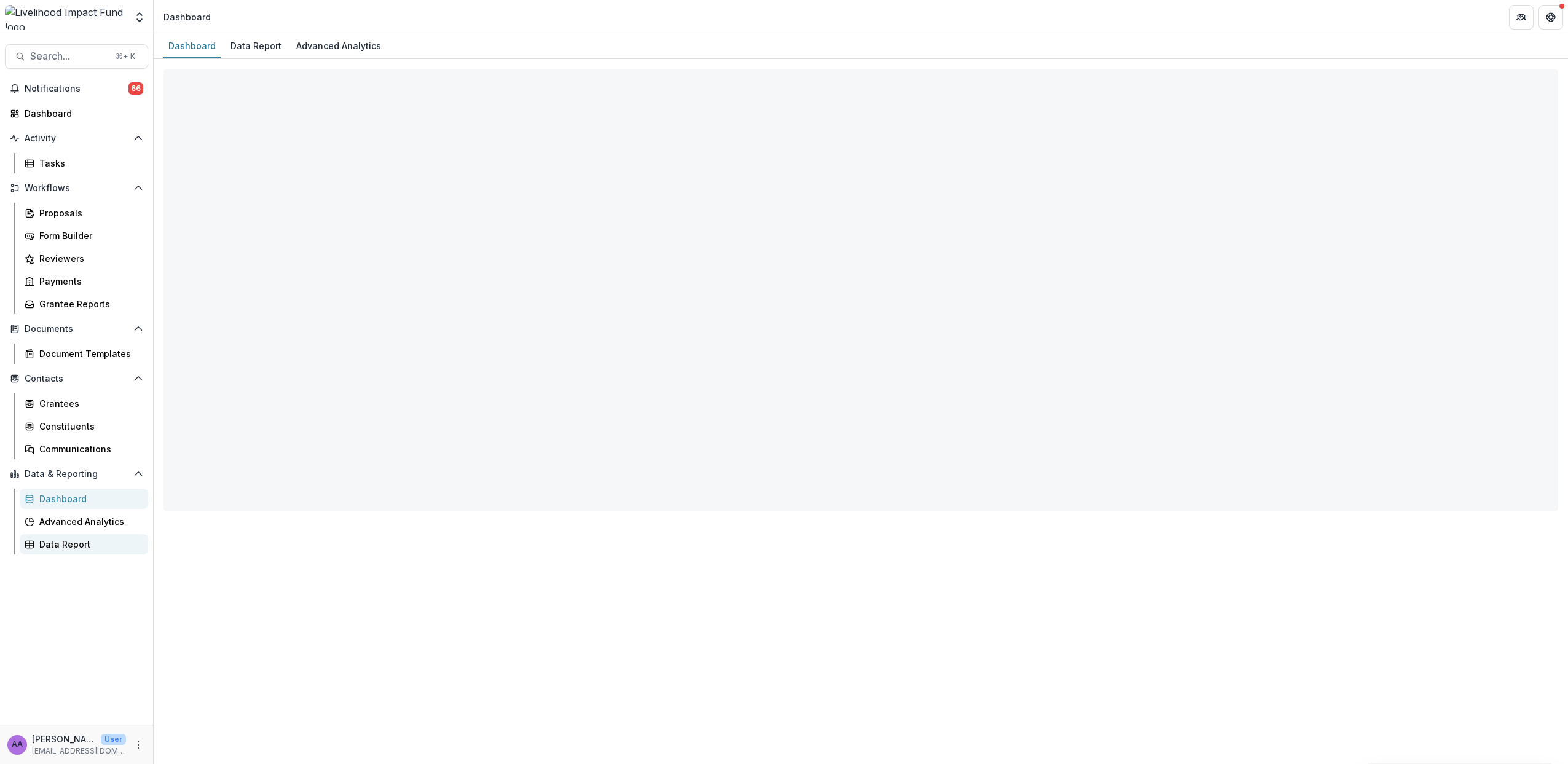
click at [65, 545] on div "Data Report" at bounding box center [88, 544] width 99 height 12
select select "**********"
click at [276, 78] on button "Edit selected report" at bounding box center [272, 78] width 20 height 20
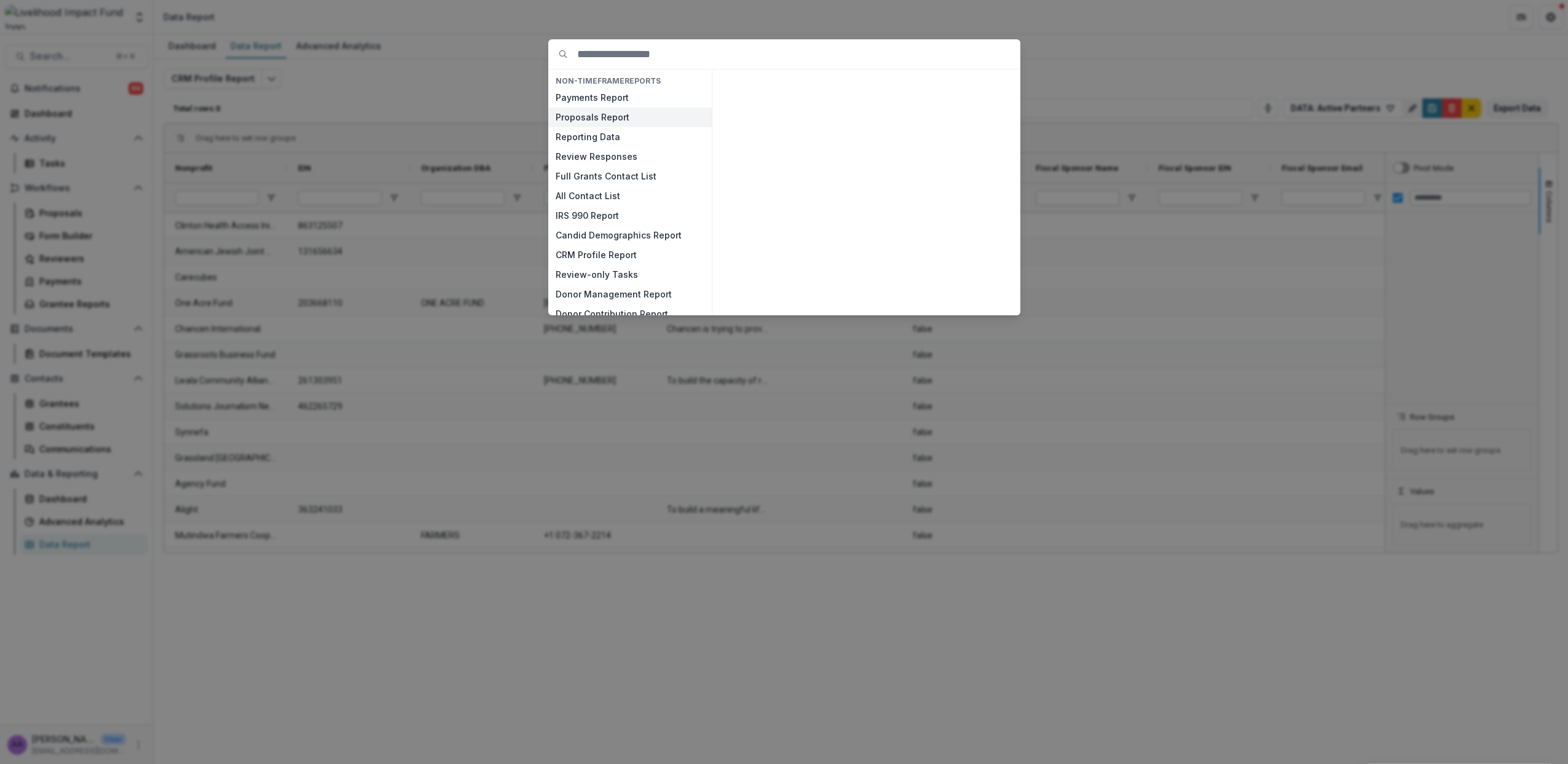
click at [611, 118] on button "Proposals Report" at bounding box center [630, 118] width 163 height 20
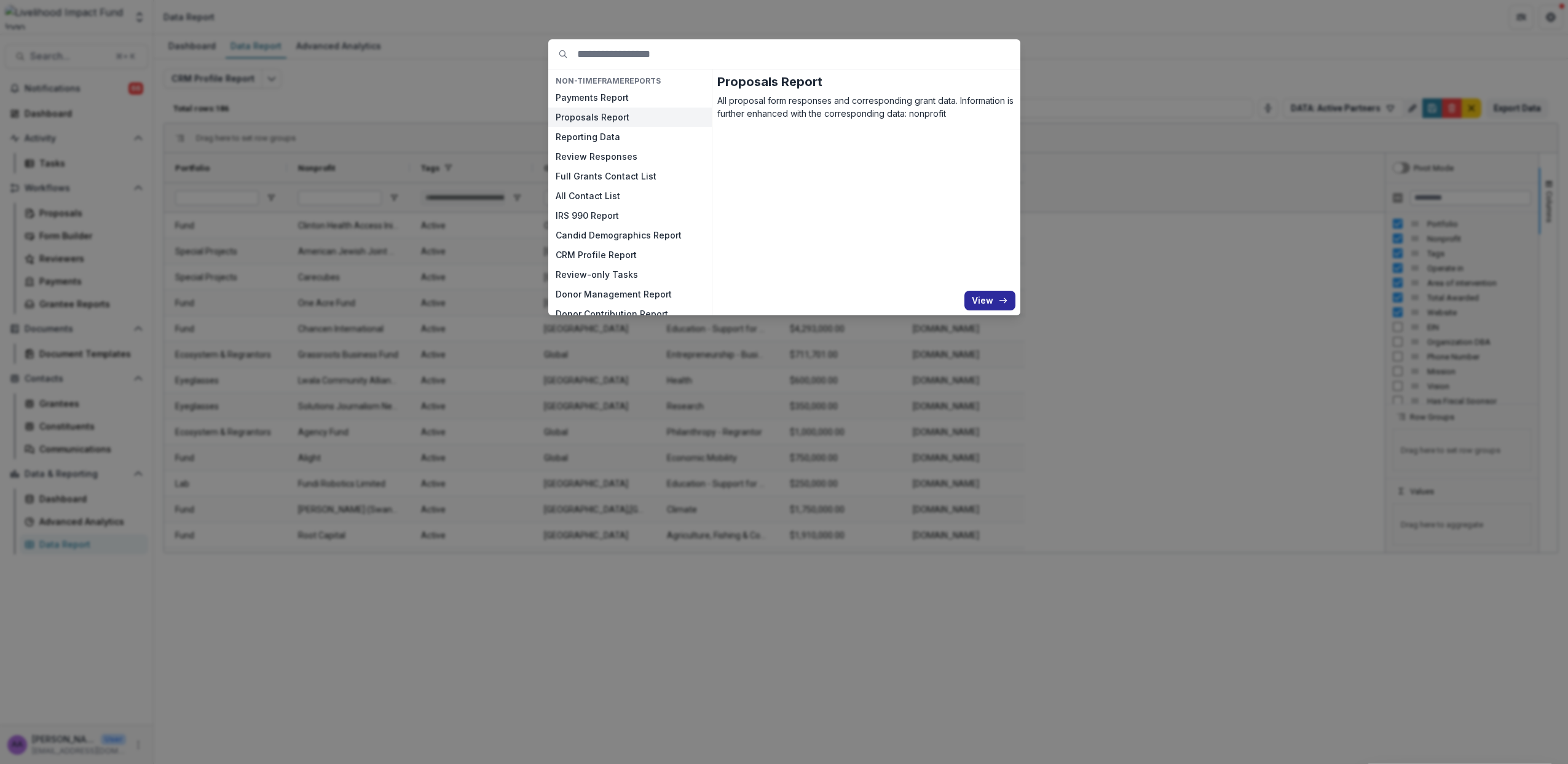
click at [994, 302] on button "View" at bounding box center [990, 300] width 51 height 20
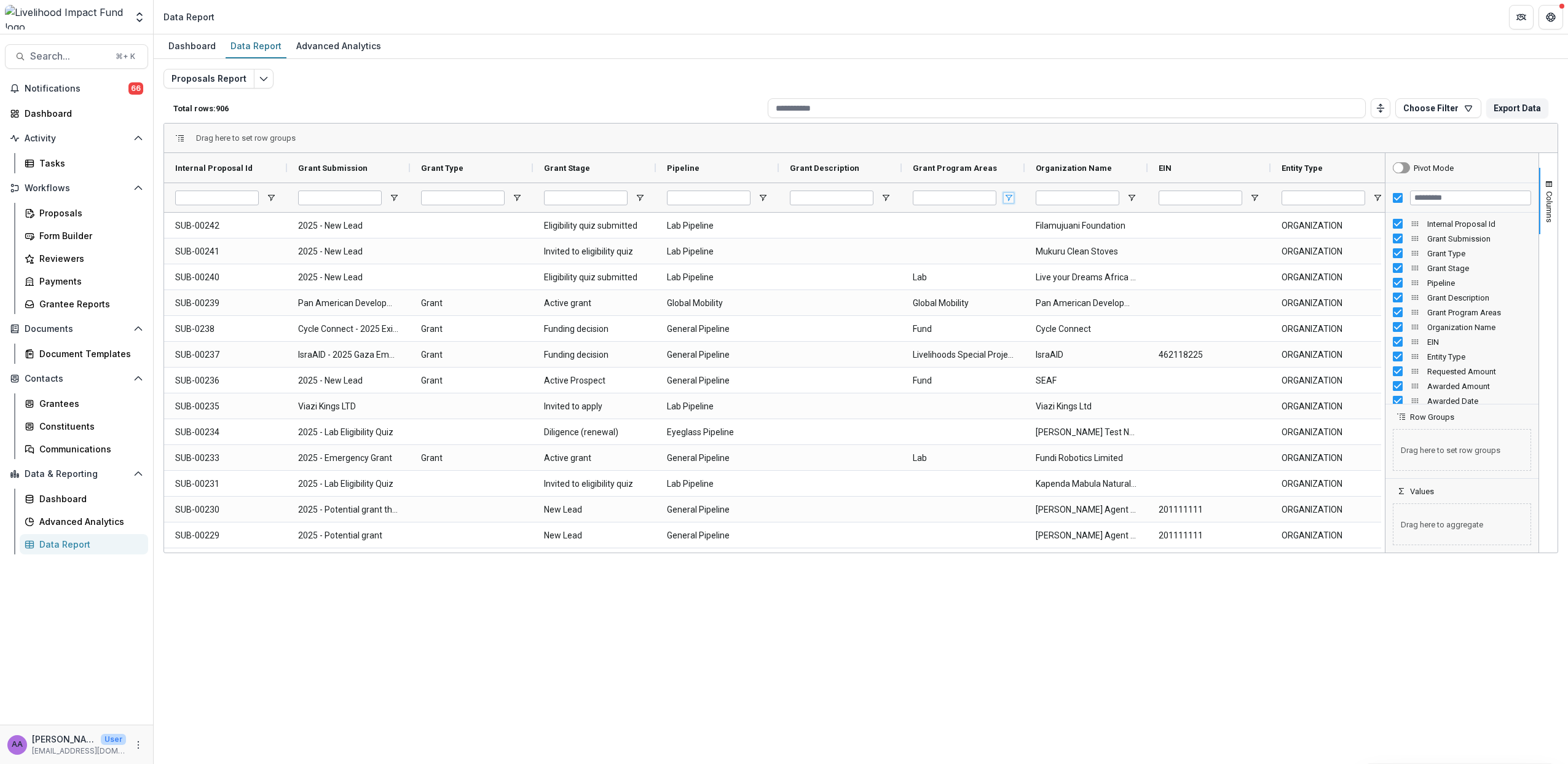
click at [1011, 199] on span "Open Filter Menu" at bounding box center [1009, 197] width 10 height 10
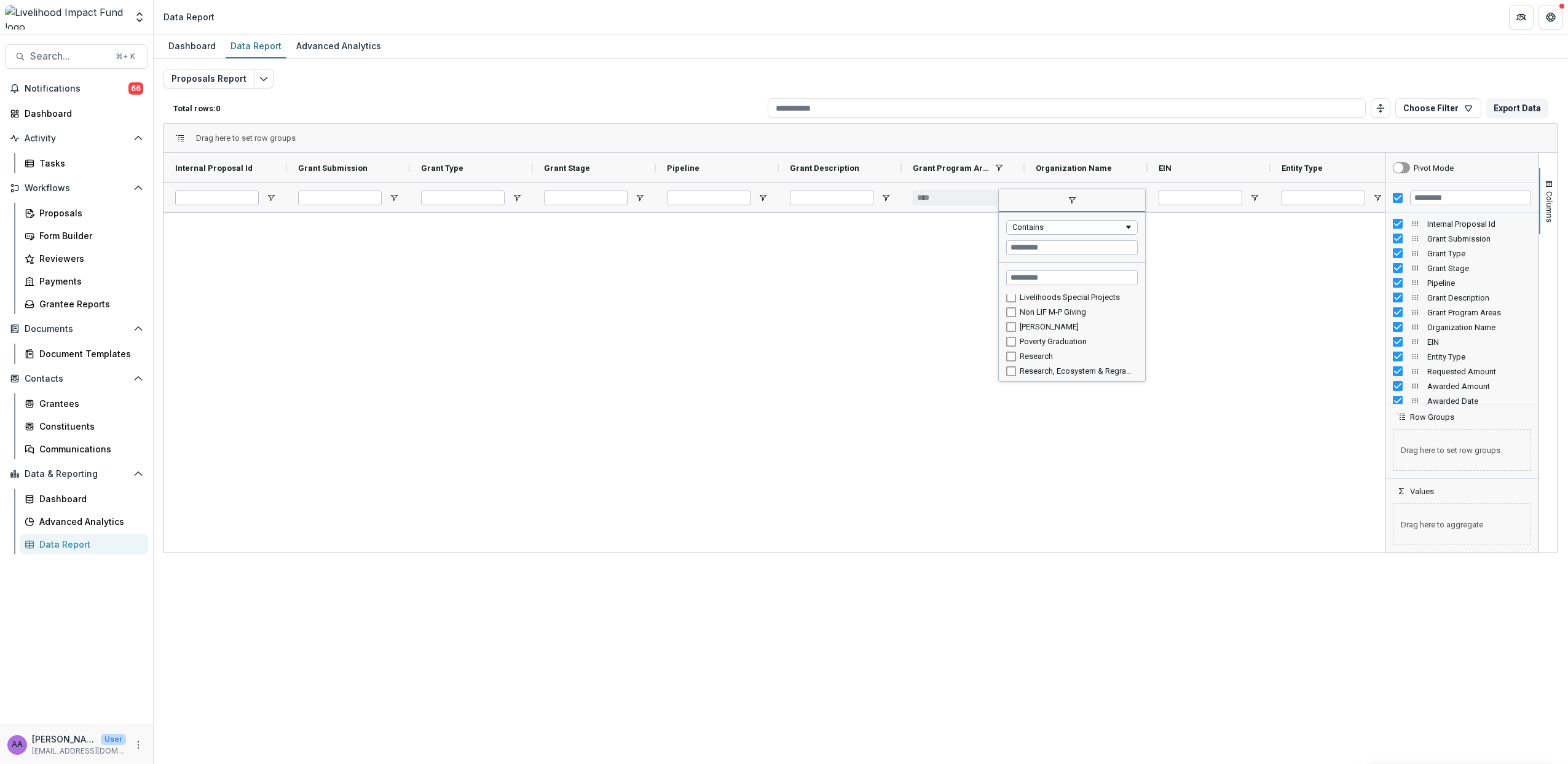
scroll to position [169, 0]
type input "**********"
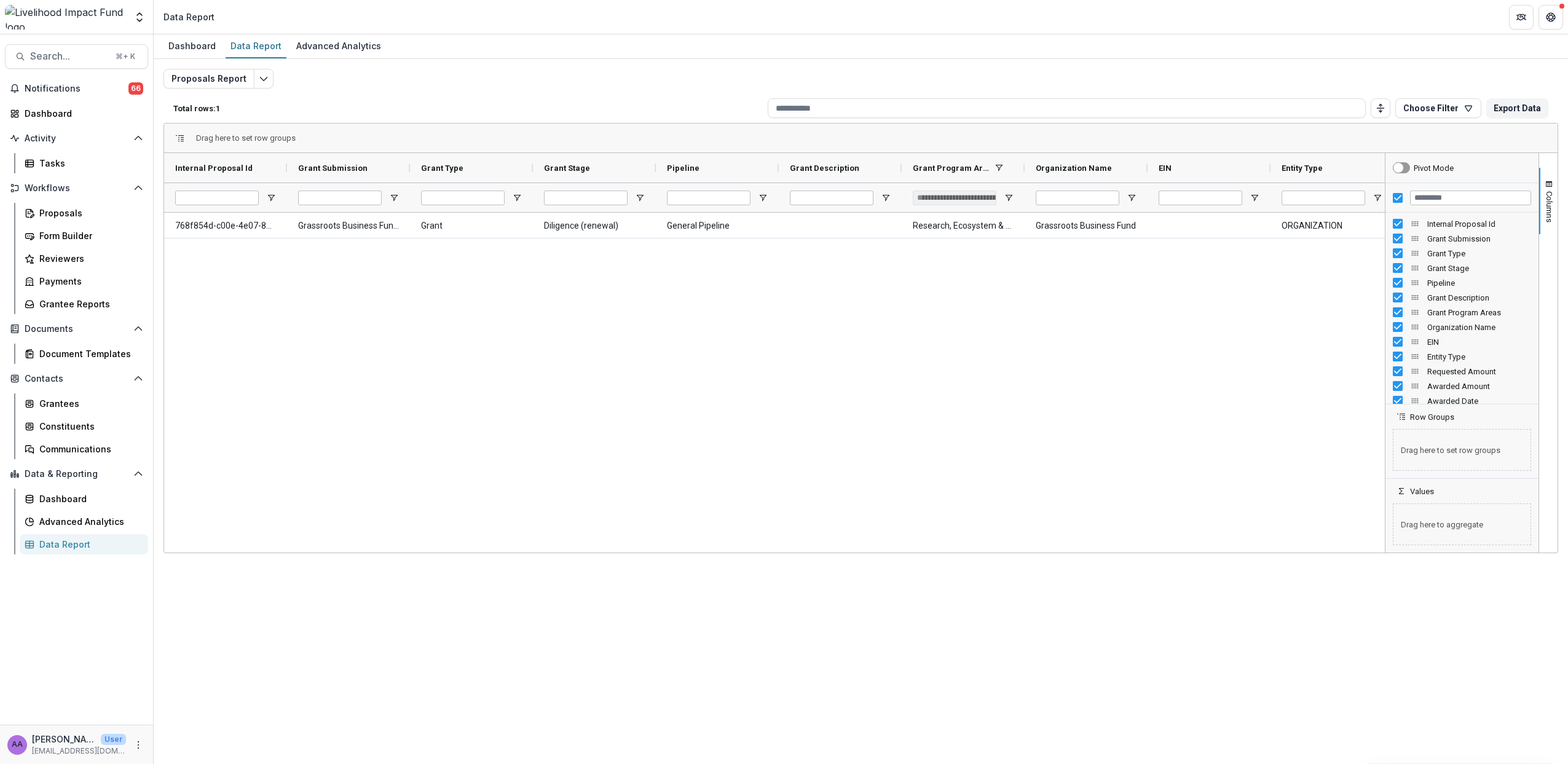
click at [741, 390] on div "768f854d-c00e-4e07-8da8-76f0f4170581 Grassroots Business Fund - 2025 Regranting…" at bounding box center [774, 380] width 1221 height 336
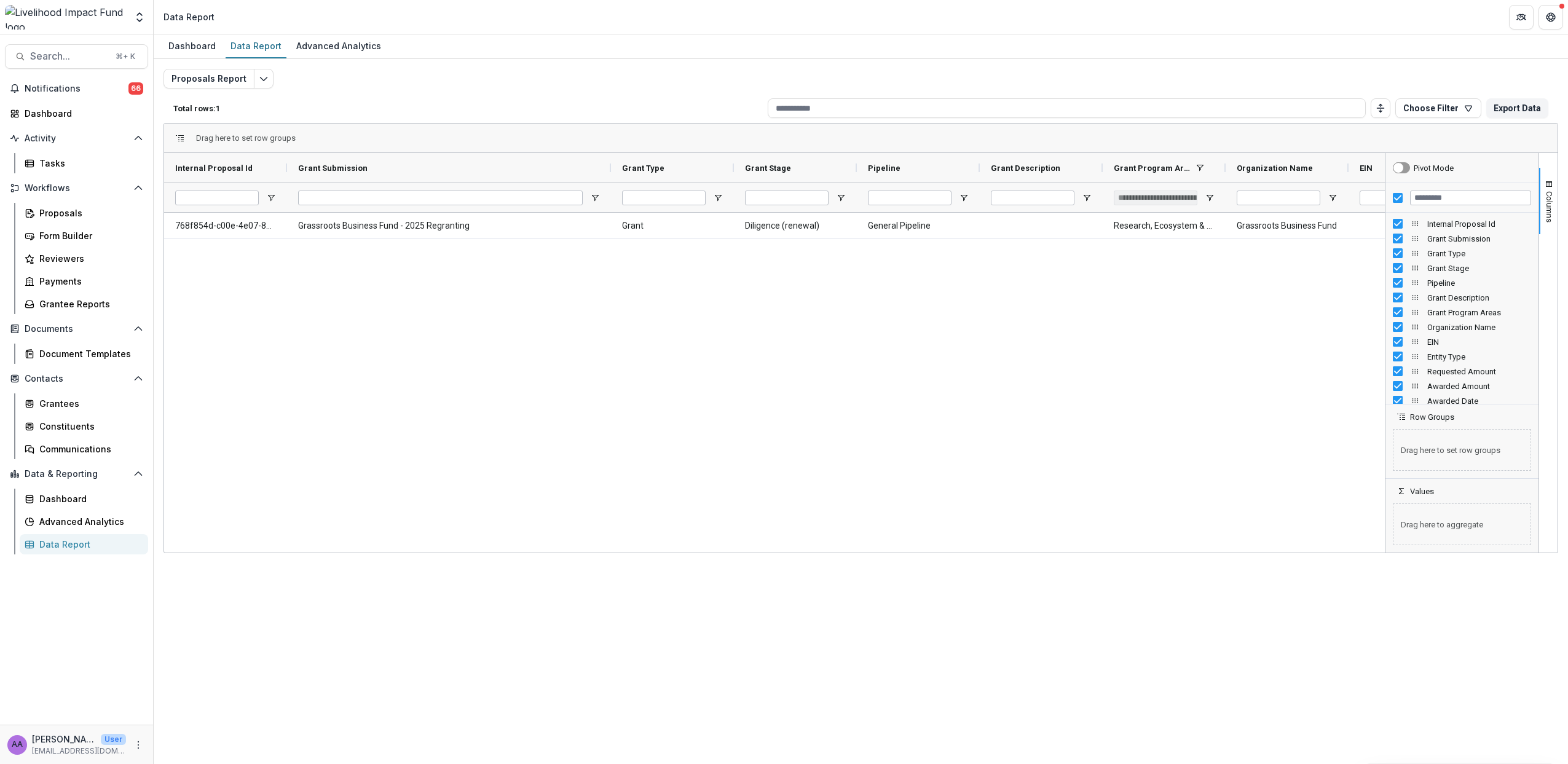
drag, startPoint x: 409, startPoint y: 168, endPoint x: 610, endPoint y: 147, distance: 202.1
click at [610, 147] on div "Drag here to set row groups Drag here to set column labels Internal Proposal Id…" at bounding box center [861, 338] width 1395 height 431
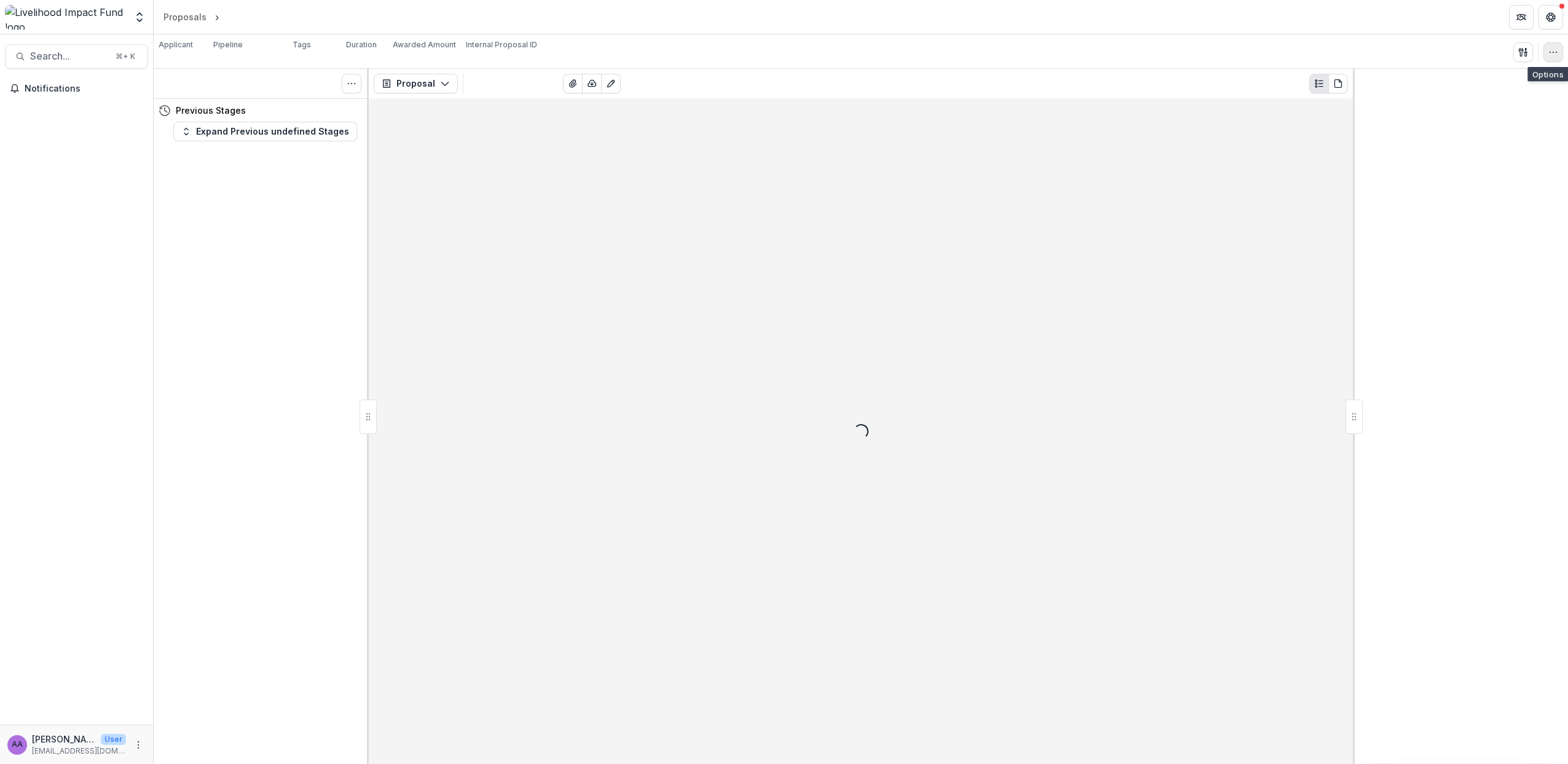
click at [1550, 57] on button "button" at bounding box center [1554, 53] width 20 height 20
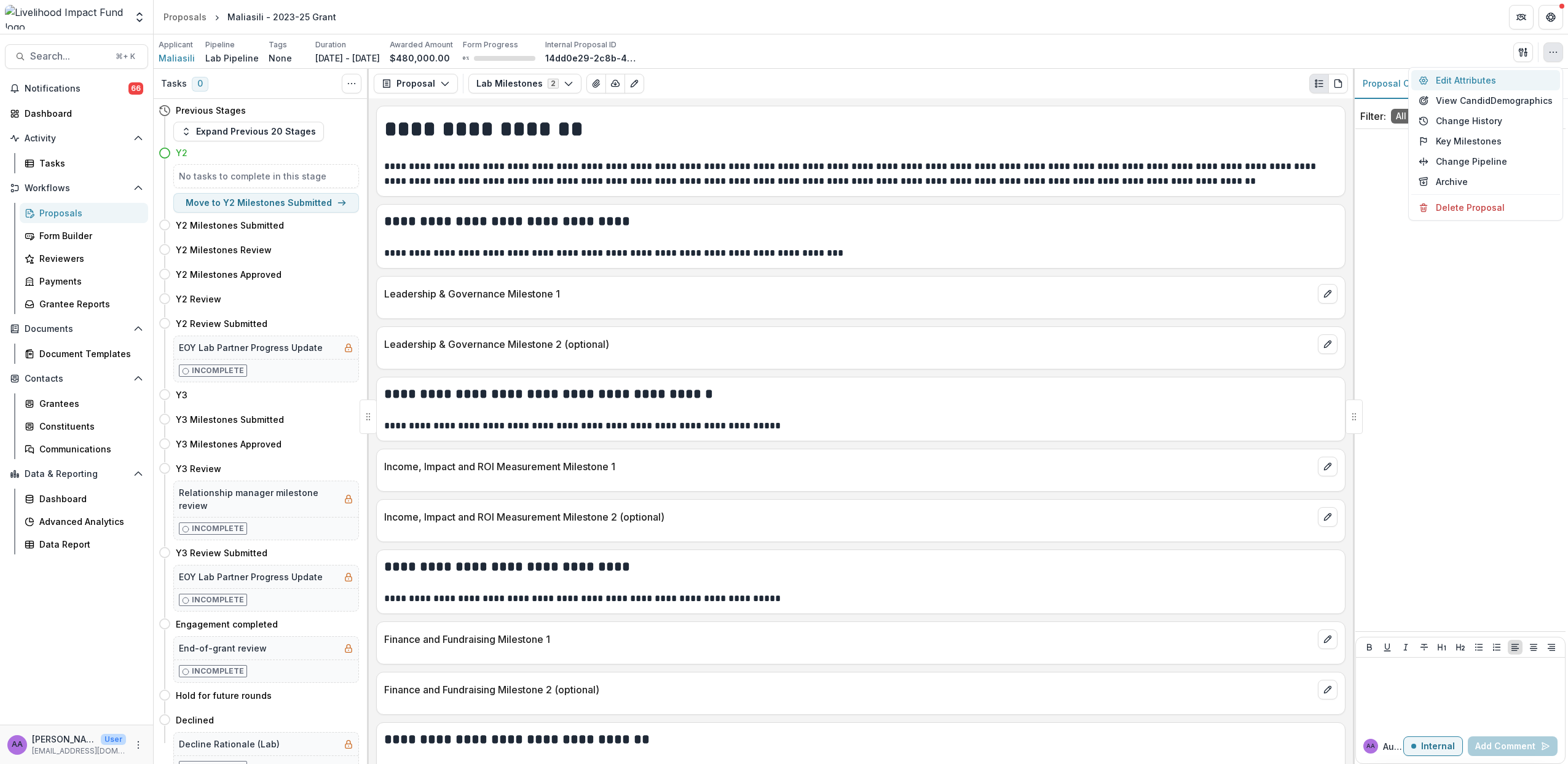
click at [1480, 84] on button "Edit Attributes" at bounding box center [1486, 80] width 149 height 21
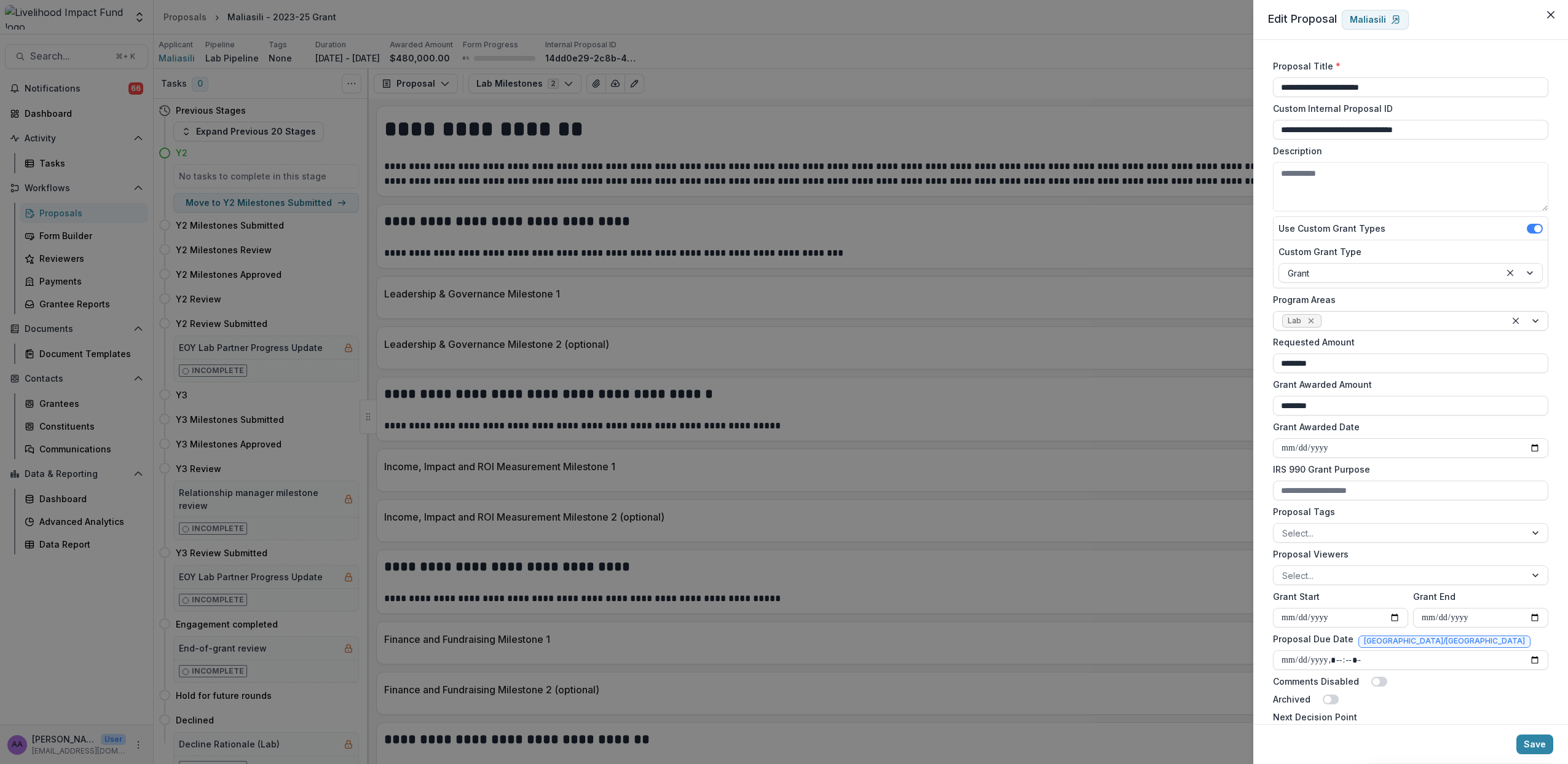
click at [1313, 324] on icon "Remove Lab" at bounding box center [1311, 320] width 10 height 10
click at [1312, 324] on div at bounding box center [1399, 321] width 235 height 15
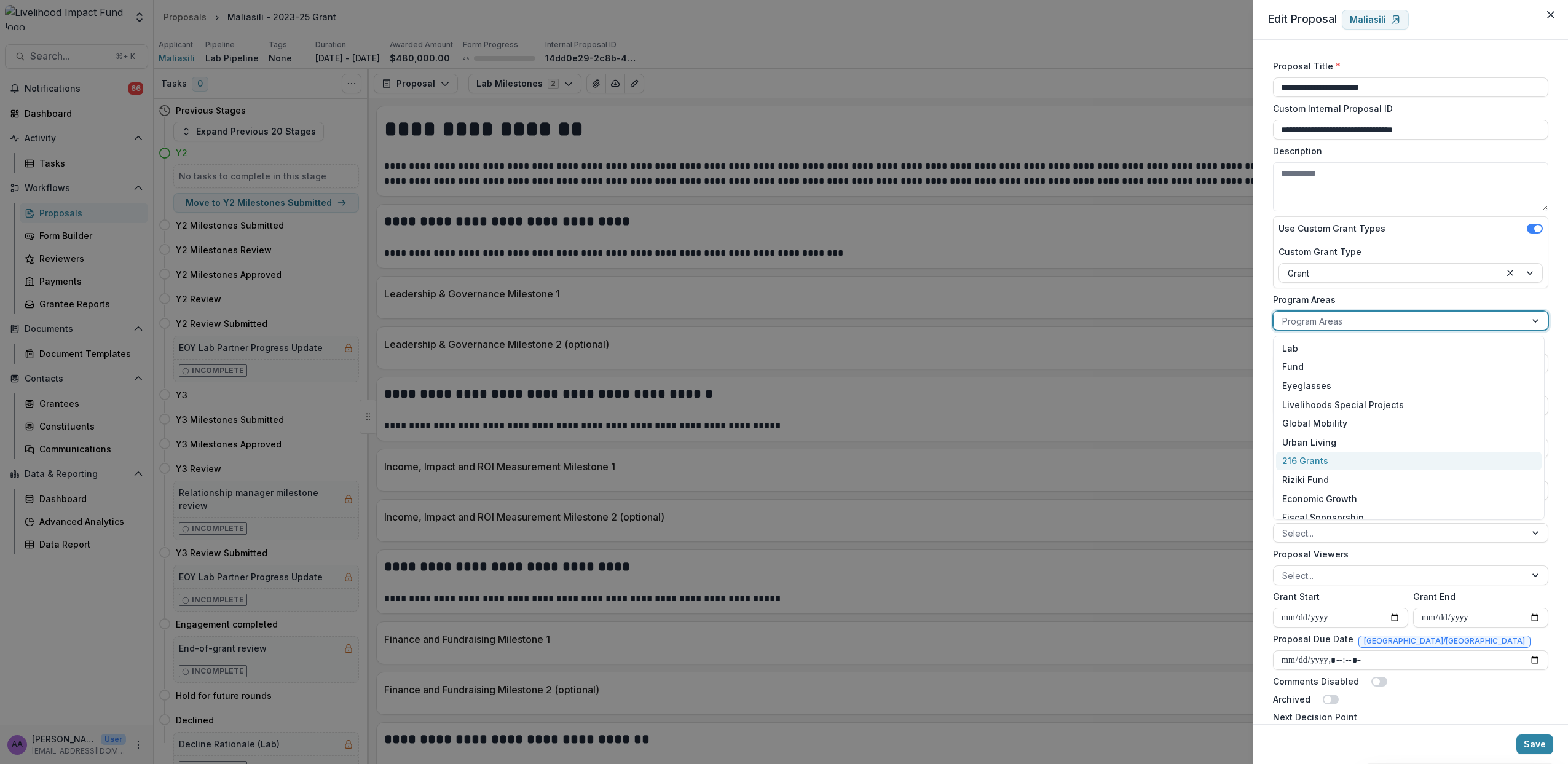
scroll to position [85, 0]
click at [1347, 472] on div "Ecosystem & Regrantors" at bounding box center [1409, 470] width 266 height 19
click at [1529, 735] on button "Save" at bounding box center [1534, 744] width 37 height 20
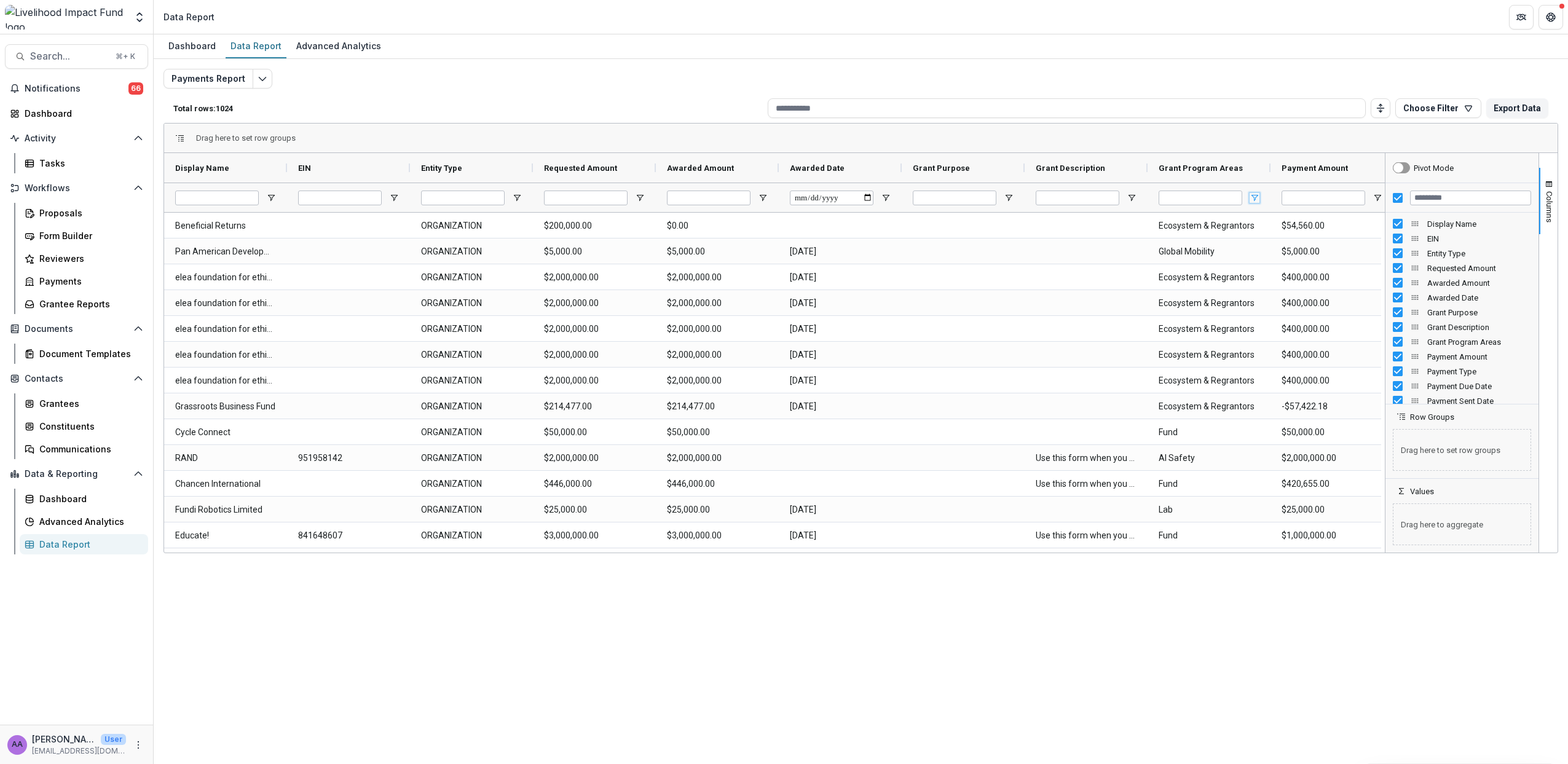
click at [1253, 195] on span "Open Filter Menu" at bounding box center [1254, 197] width 10 height 10
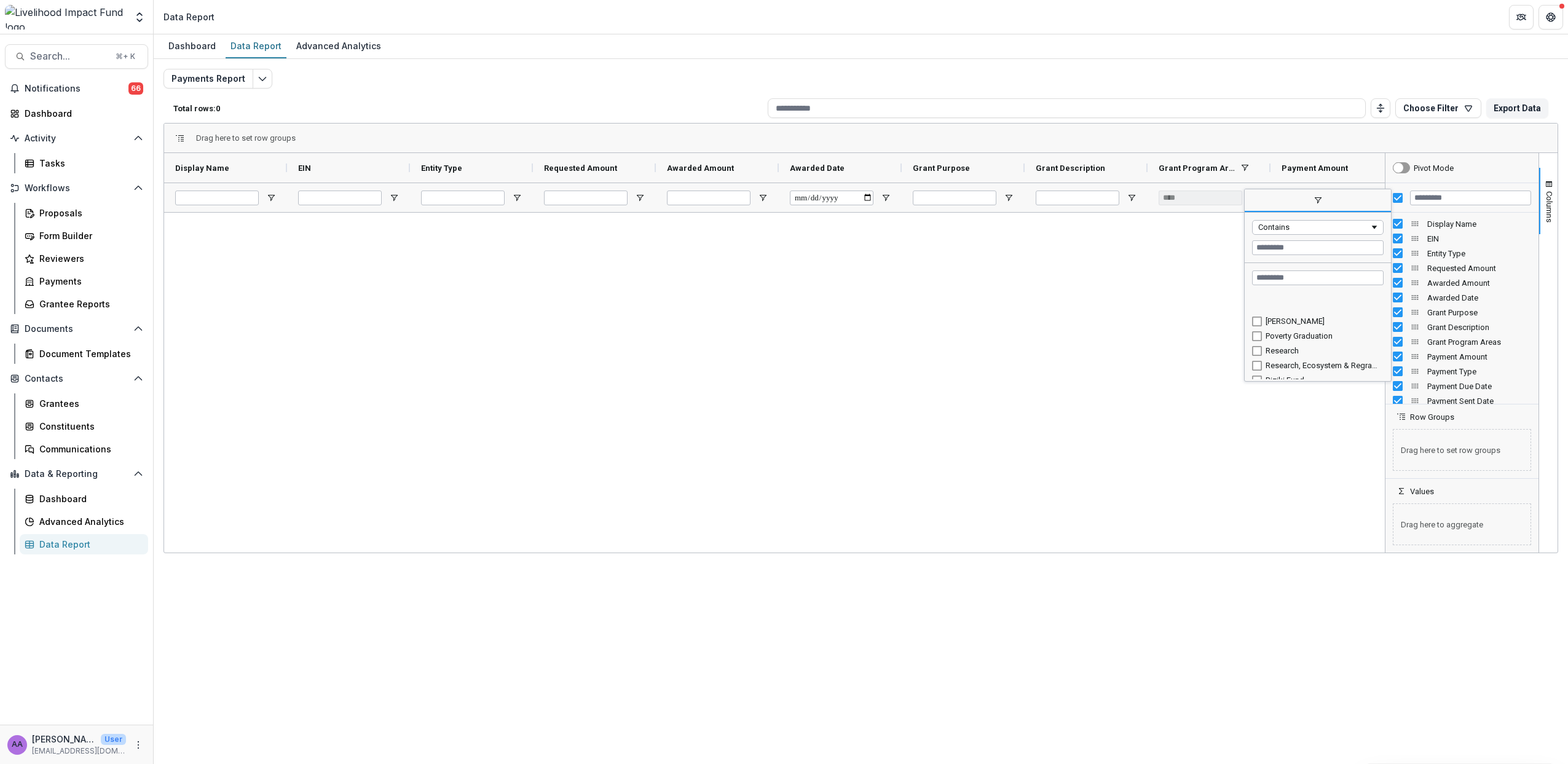
scroll to position [195, 0]
click at [1262, 342] on div "Research, Ecosystem & Regrantors" at bounding box center [1318, 342] width 132 height 15
type input "**********"
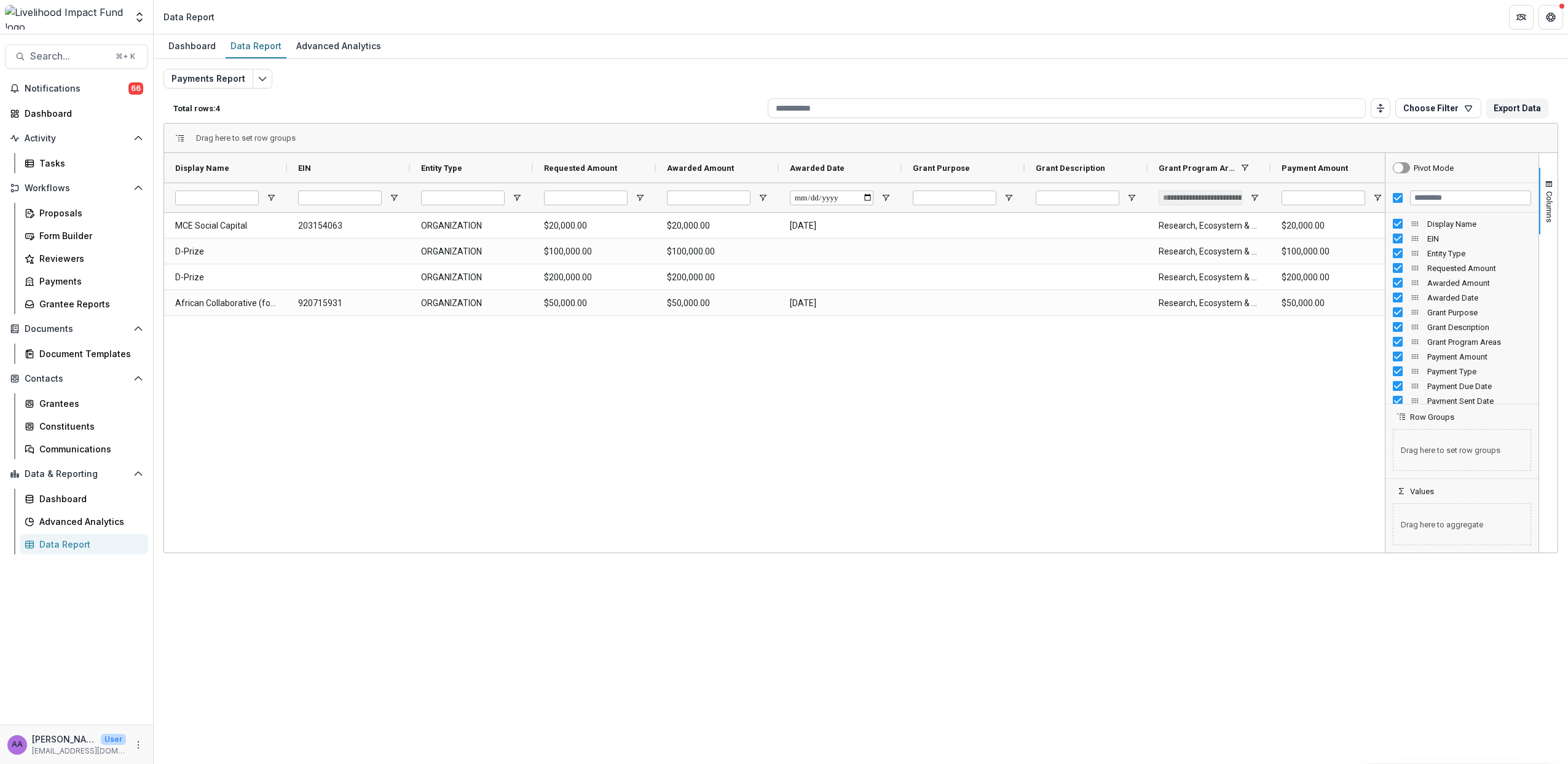
click at [1081, 90] on div "Payments Report Total rows: 4 Choose Filter Personal Filters Team Filters Temel…" at bounding box center [861, 296] width 1395 height 455
click at [58, 56] on span "Search..." at bounding box center [70, 56] width 78 height 12
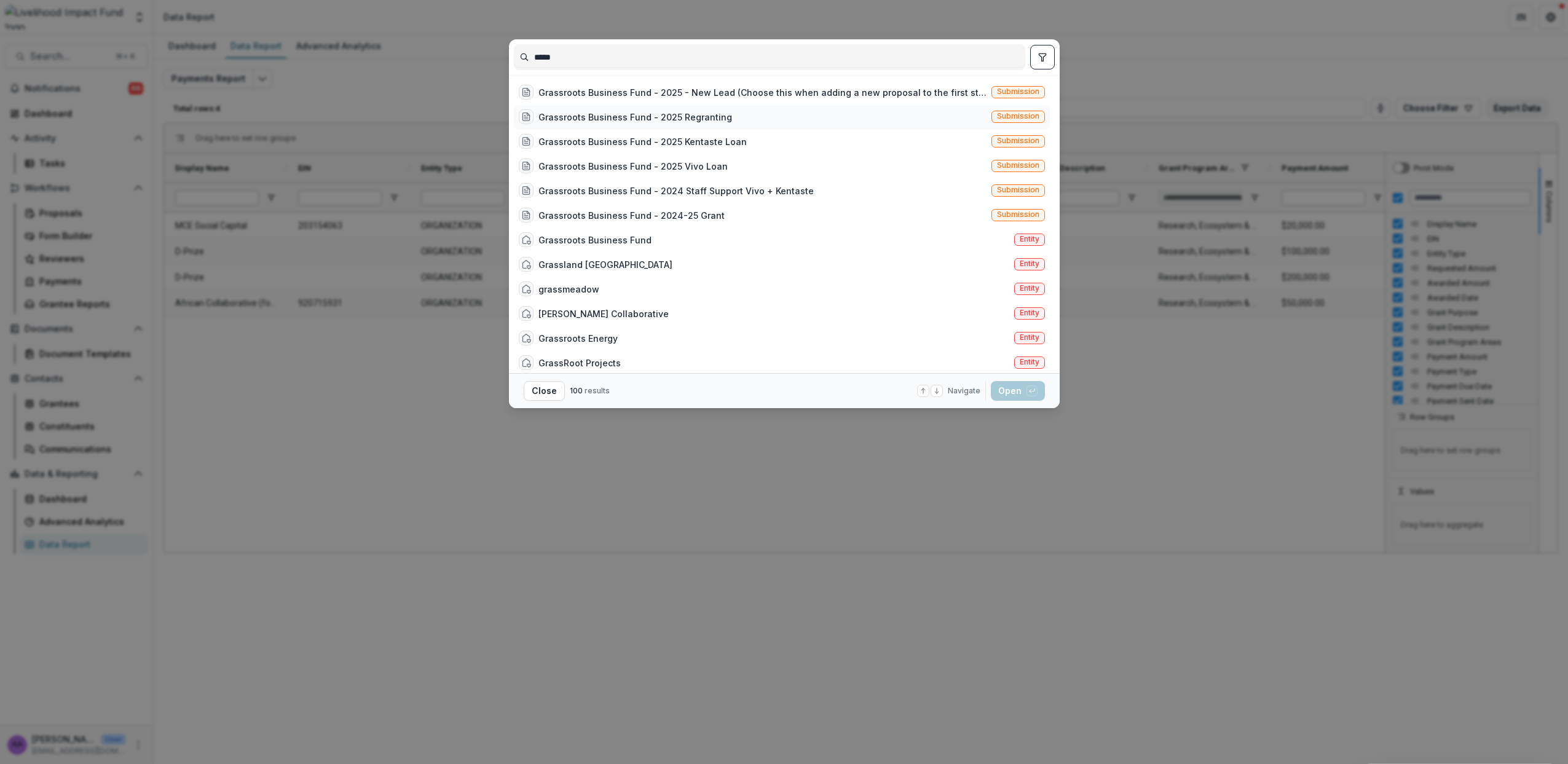
type input "*****"
click at [681, 121] on div "Grassroots Business Fund - 2025 Regranting" at bounding box center [635, 117] width 194 height 12
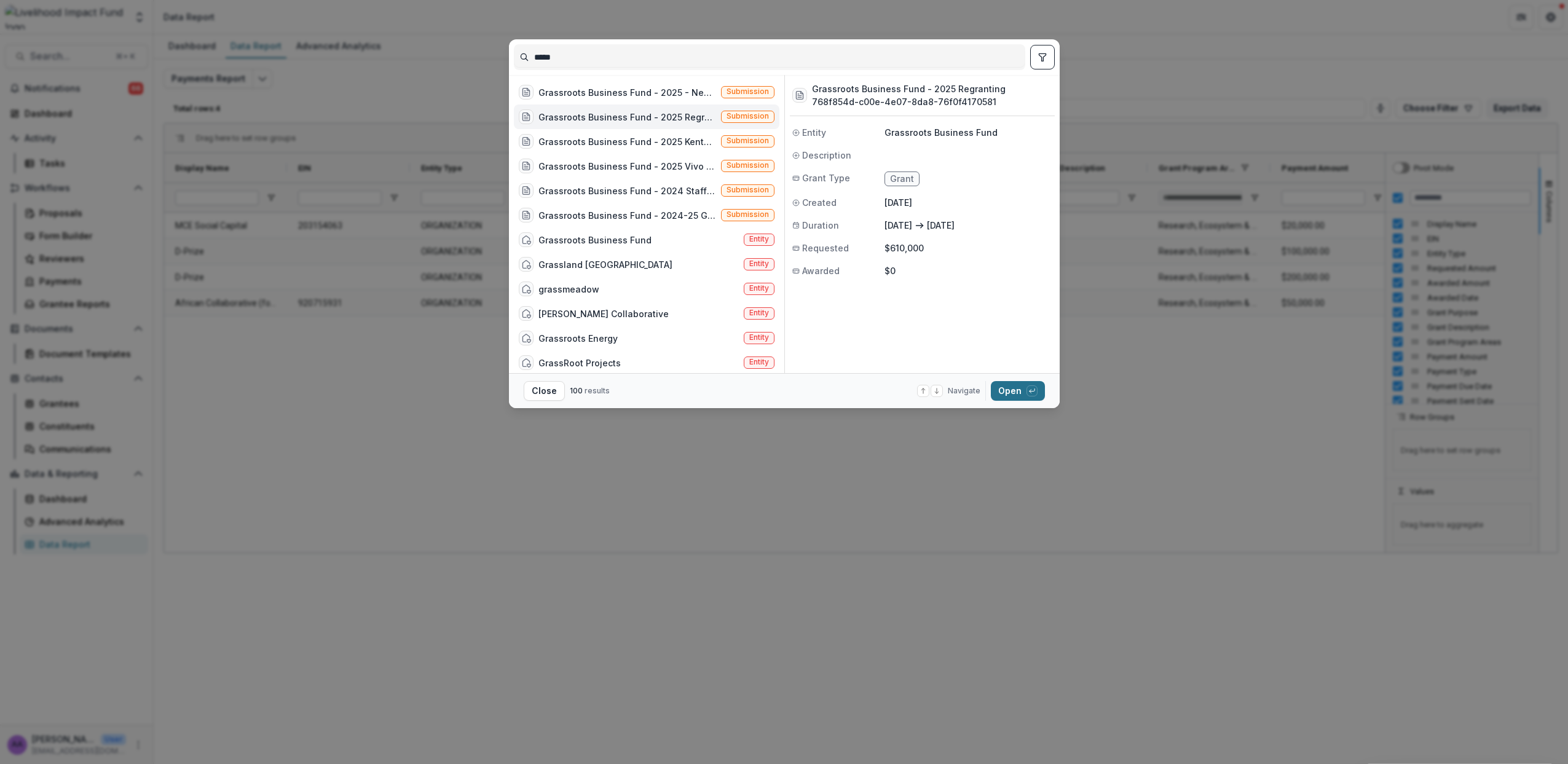
click at [1006, 389] on button "Open with enter key" at bounding box center [1018, 390] width 54 height 20
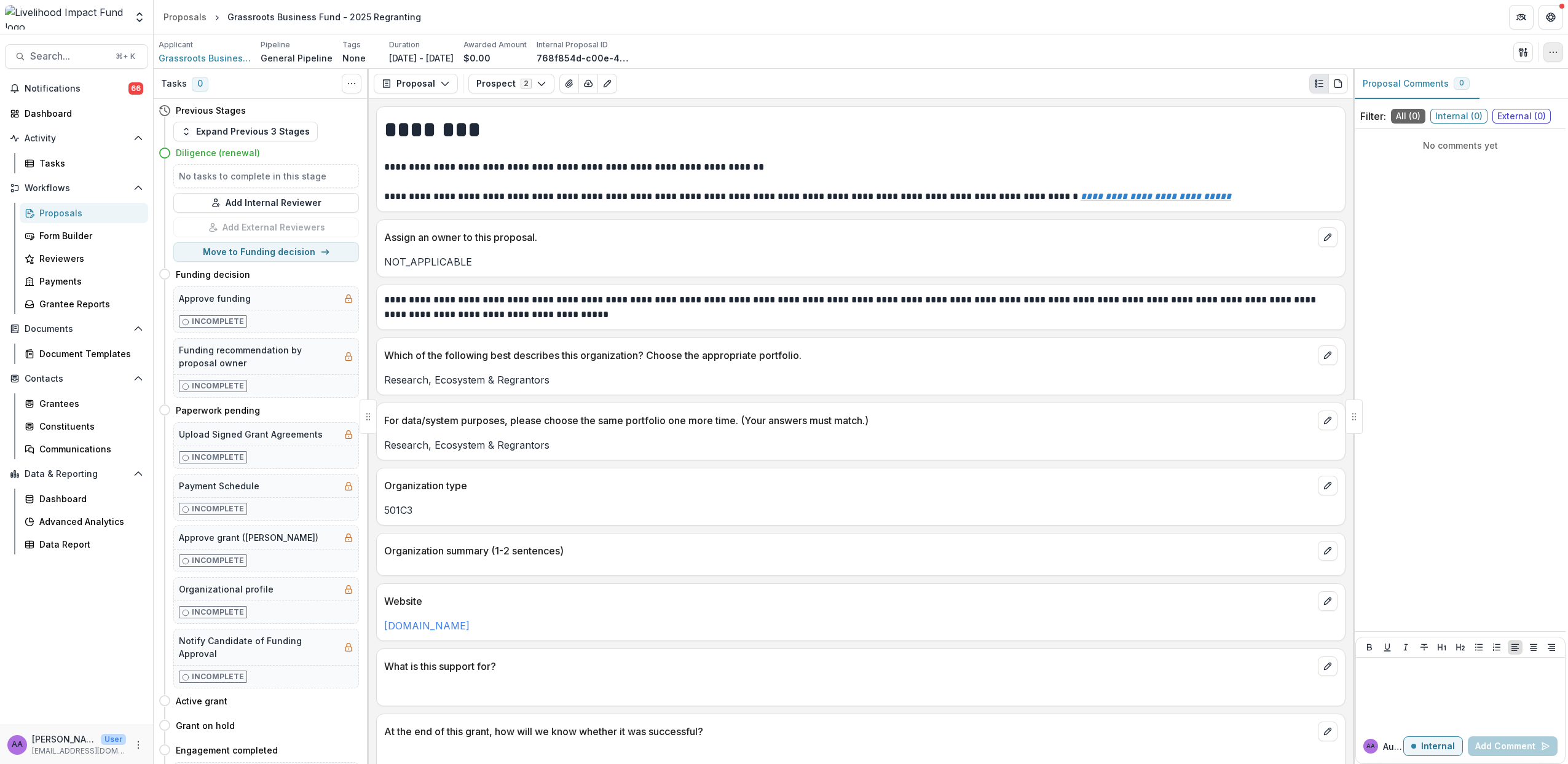
click at [1556, 50] on icon "button" at bounding box center [1553, 52] width 10 height 10
click at [1518, 79] on button "Edit Attributes" at bounding box center [1495, 80] width 132 height 21
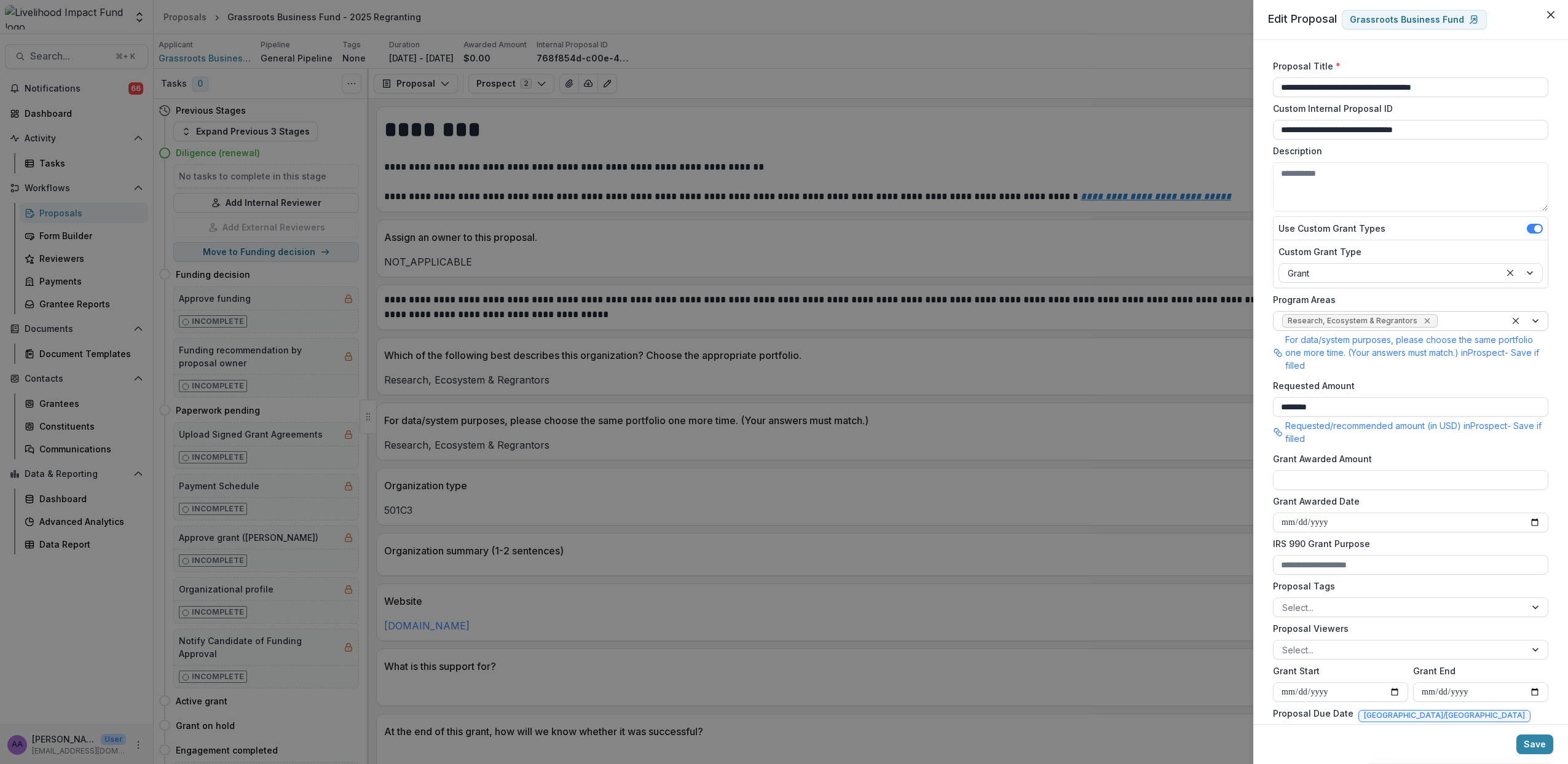
click at [1424, 322] on icon "Remove Research, Ecosystem & Regrantors" at bounding box center [1427, 321] width 5 height 5
click at [1375, 324] on div at bounding box center [1399, 321] width 235 height 15
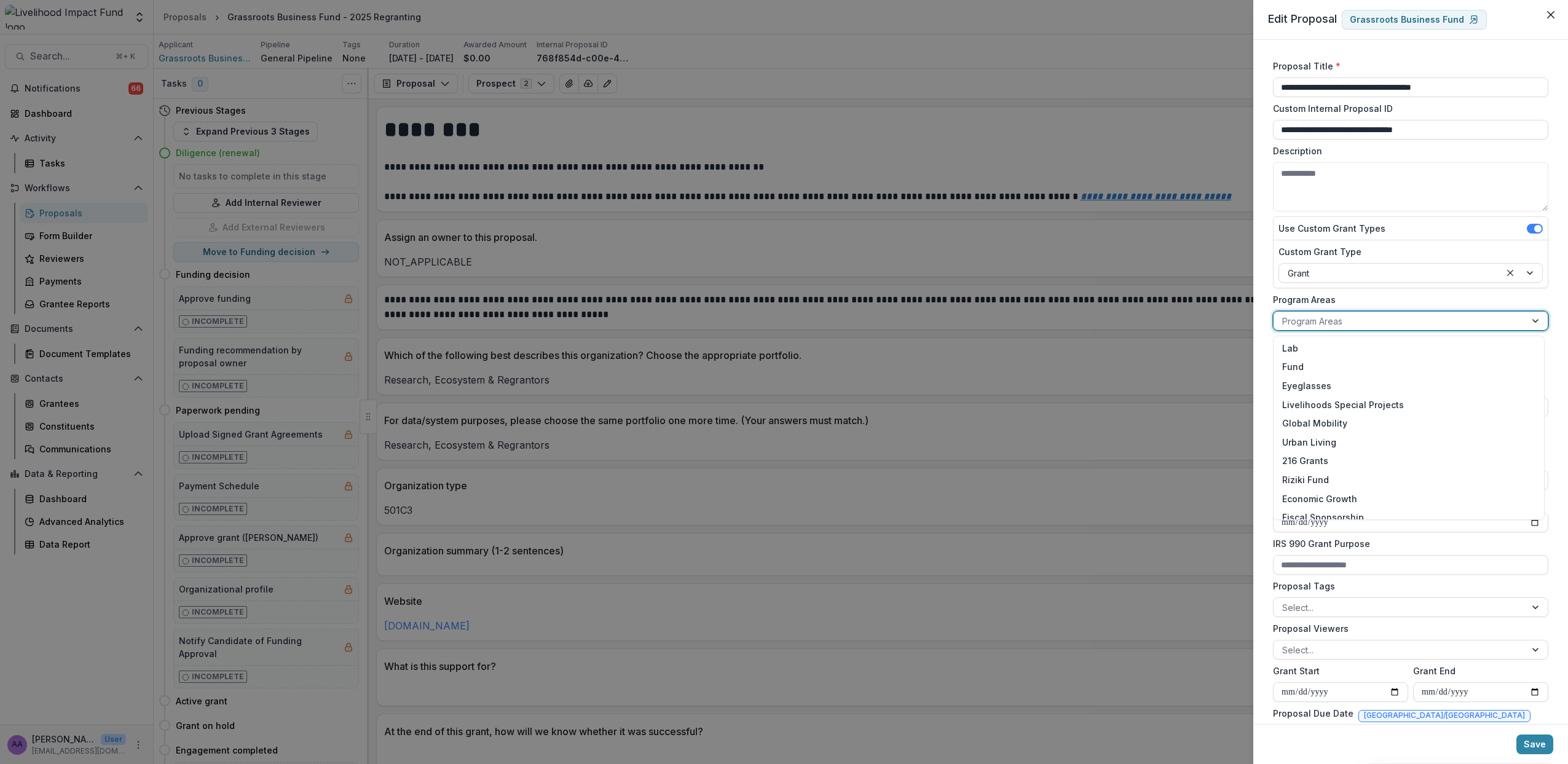
scroll to position [85, 0]
click at [1335, 473] on div "Ecosystem & Regrantors" at bounding box center [1409, 470] width 266 height 19
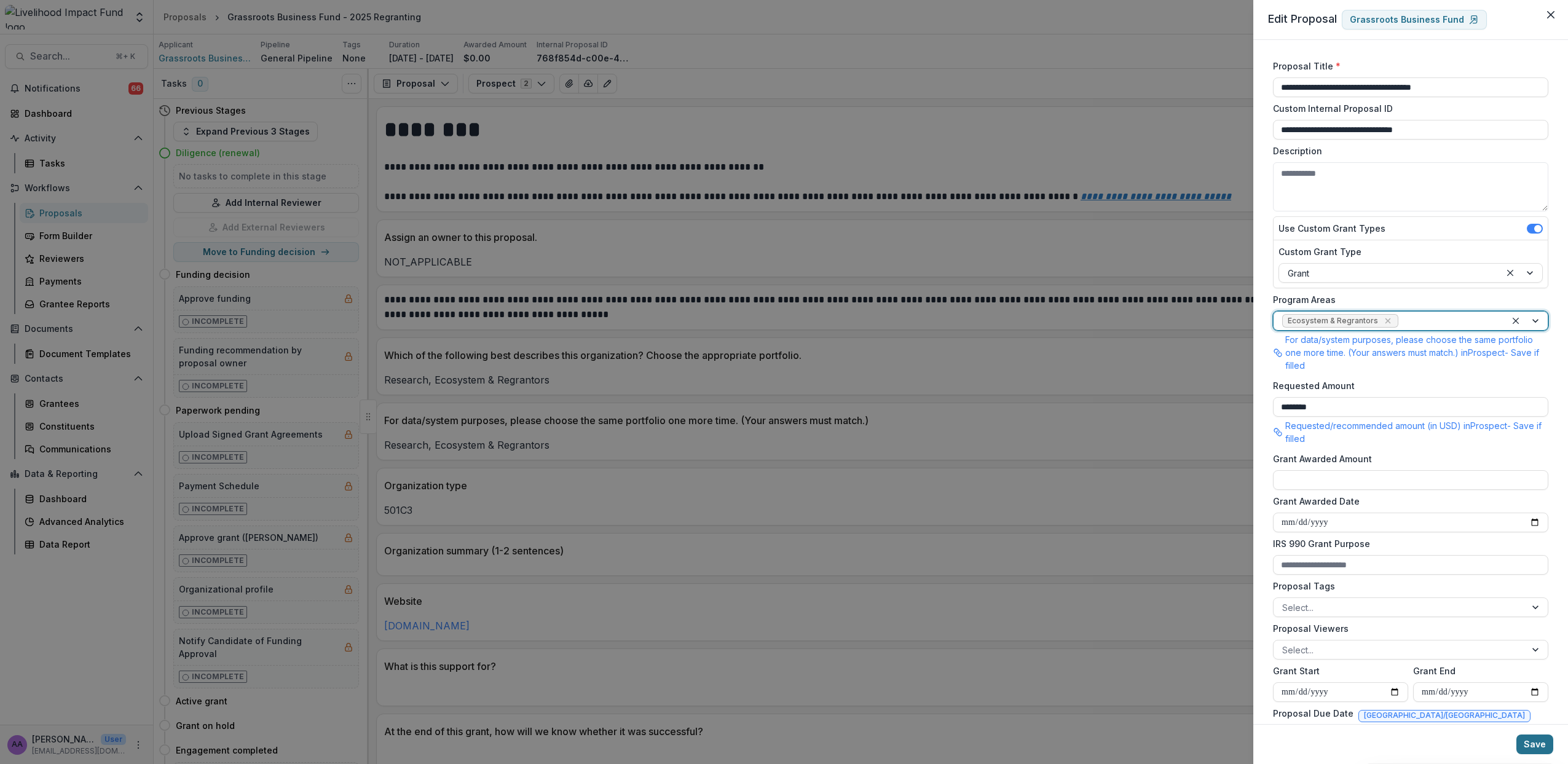
click at [1527, 746] on button "Save" at bounding box center [1534, 744] width 37 height 20
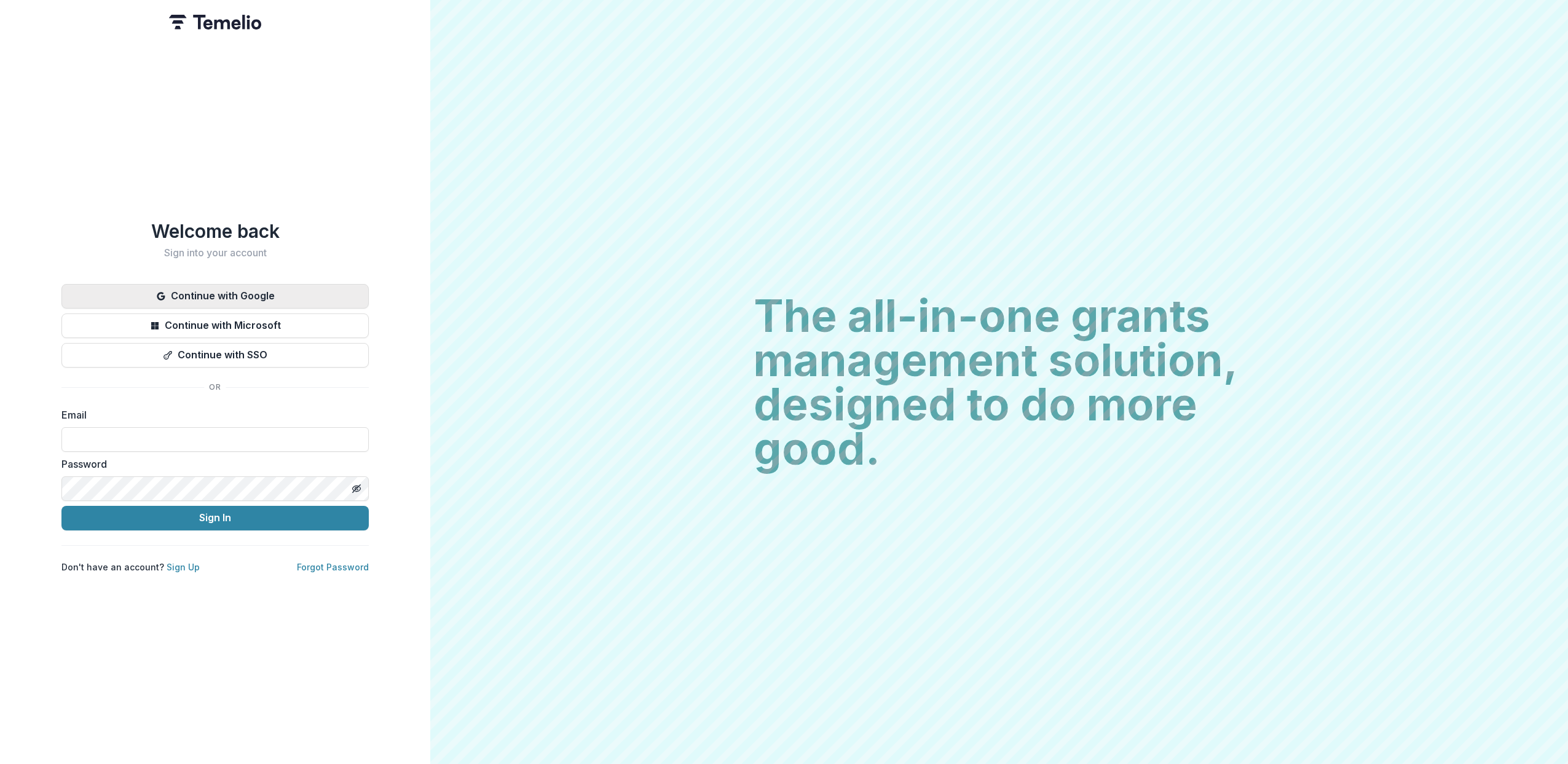
click at [246, 292] on button "Continue with Google" at bounding box center [215, 296] width 308 height 25
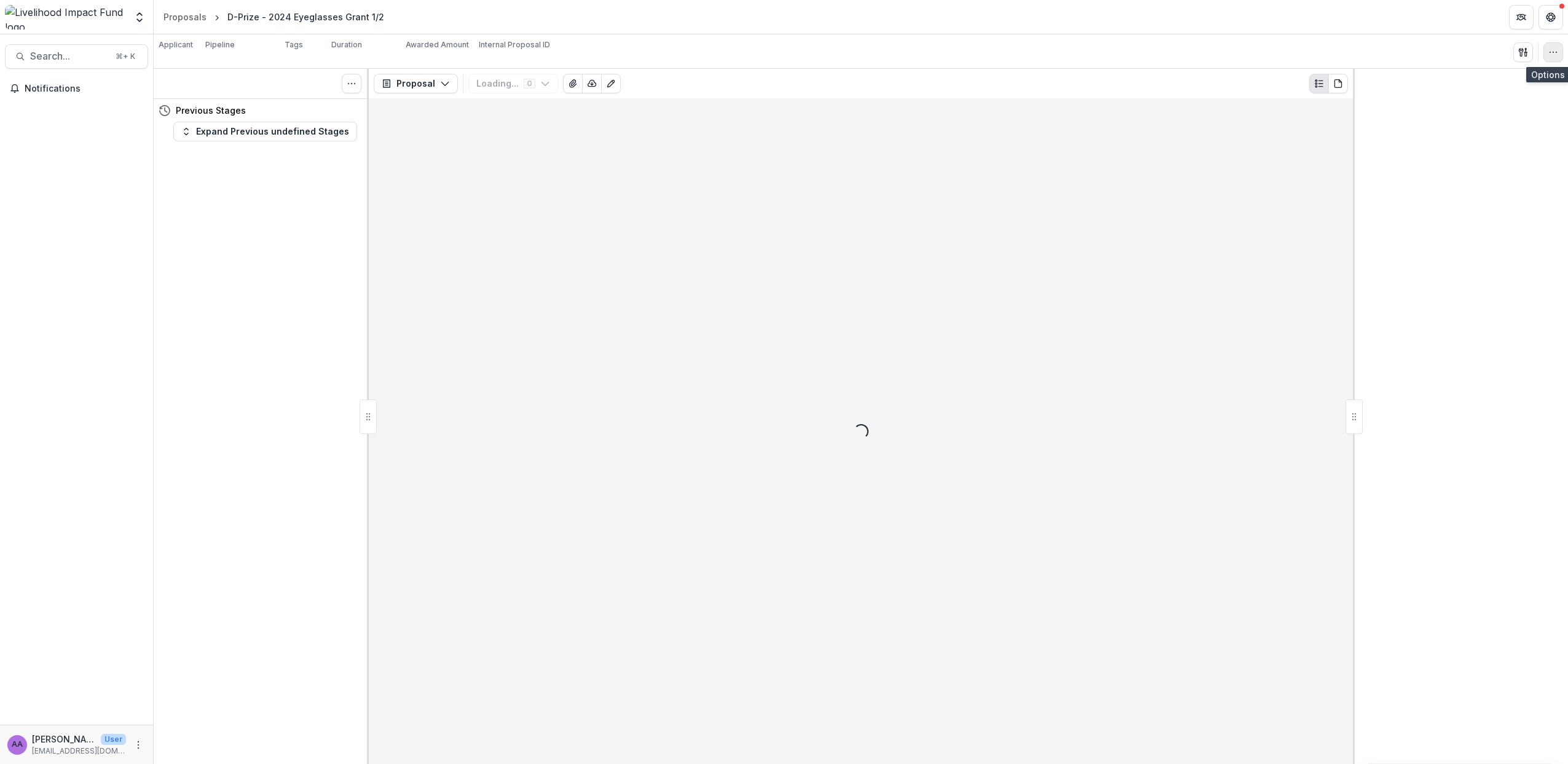
click at [1550, 51] on icon "button" at bounding box center [1553, 52] width 10 height 10
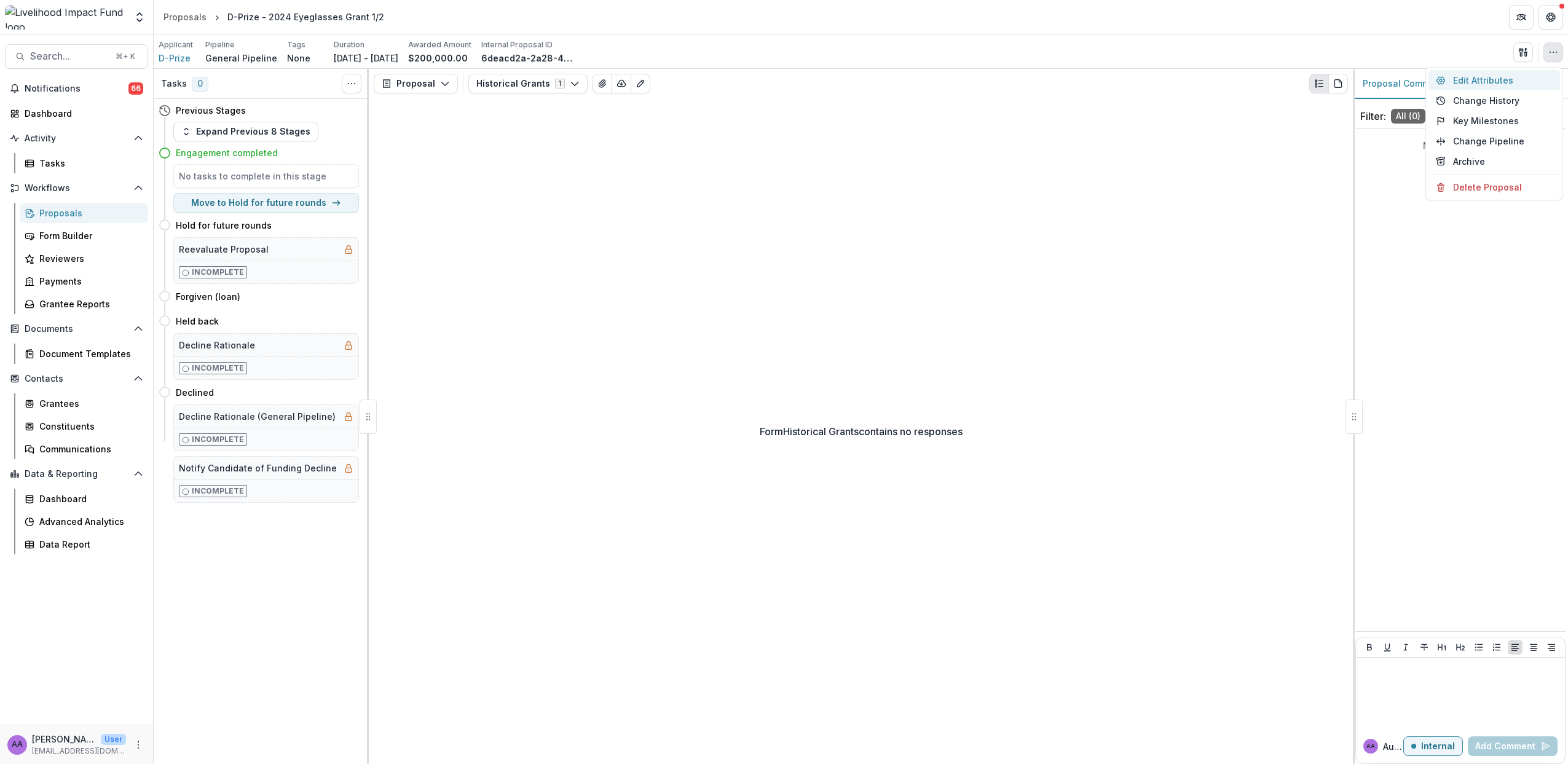
click at [1512, 77] on button "Edit Attributes" at bounding box center [1495, 80] width 132 height 21
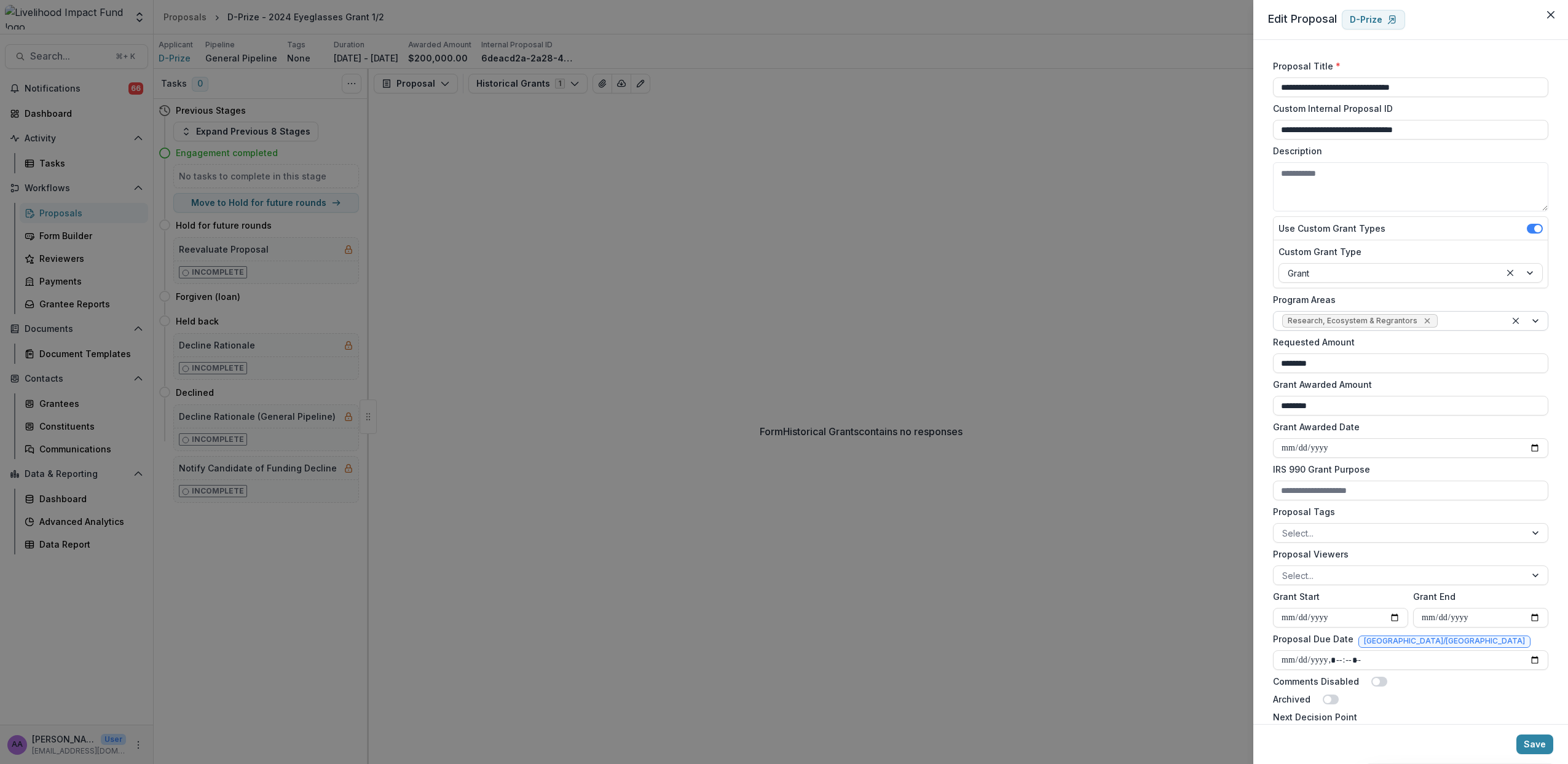
click at [1424, 322] on icon "Remove Research, Ecosystem & Regrantors" at bounding box center [1427, 321] width 5 height 5
click at [1380, 324] on div at bounding box center [1399, 321] width 235 height 15
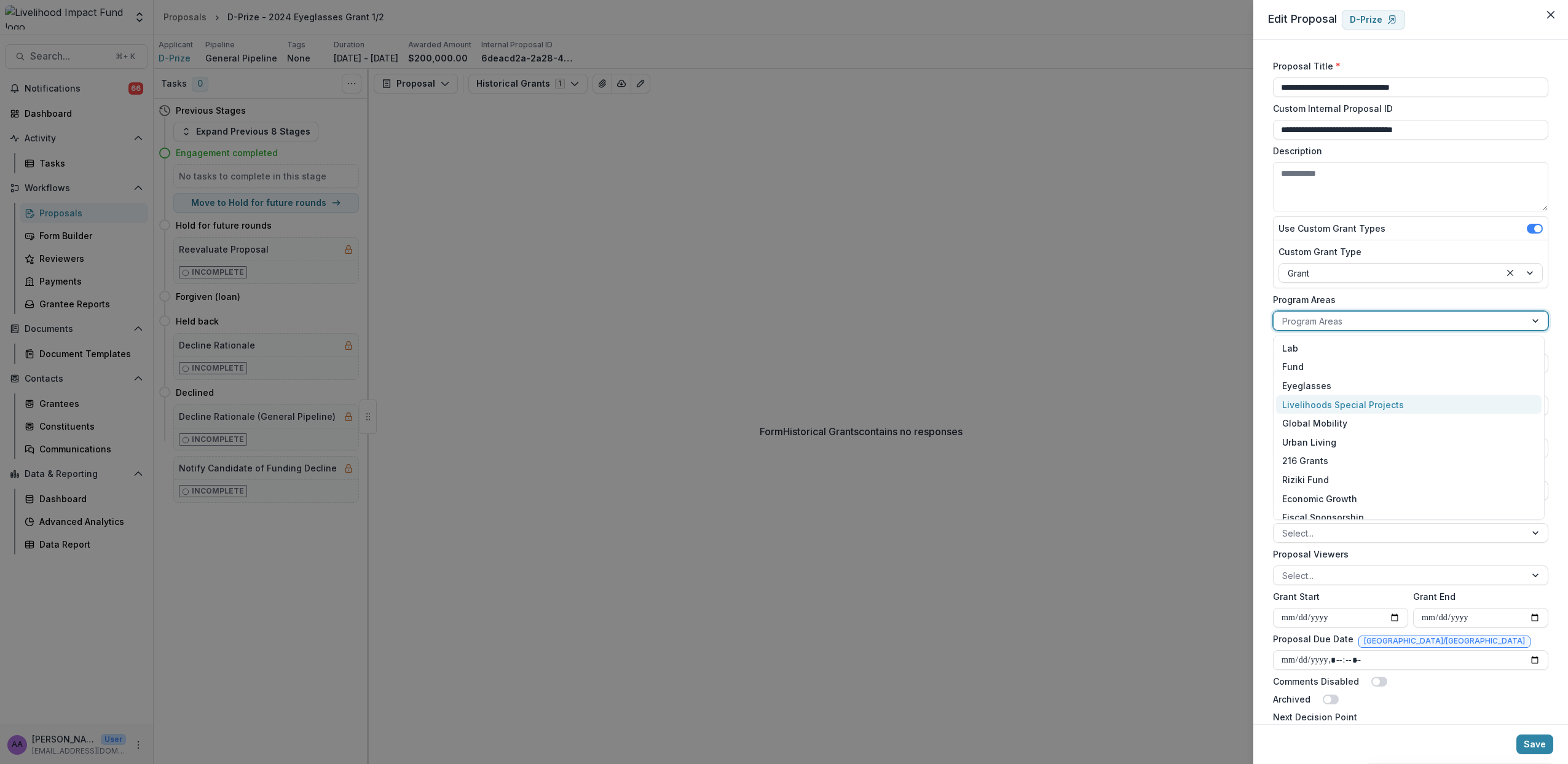
scroll to position [85, 0]
click at [1350, 470] on div "Ecosystem & Regrantors" at bounding box center [1409, 470] width 266 height 19
click at [1538, 747] on button "Save" at bounding box center [1534, 744] width 37 height 20
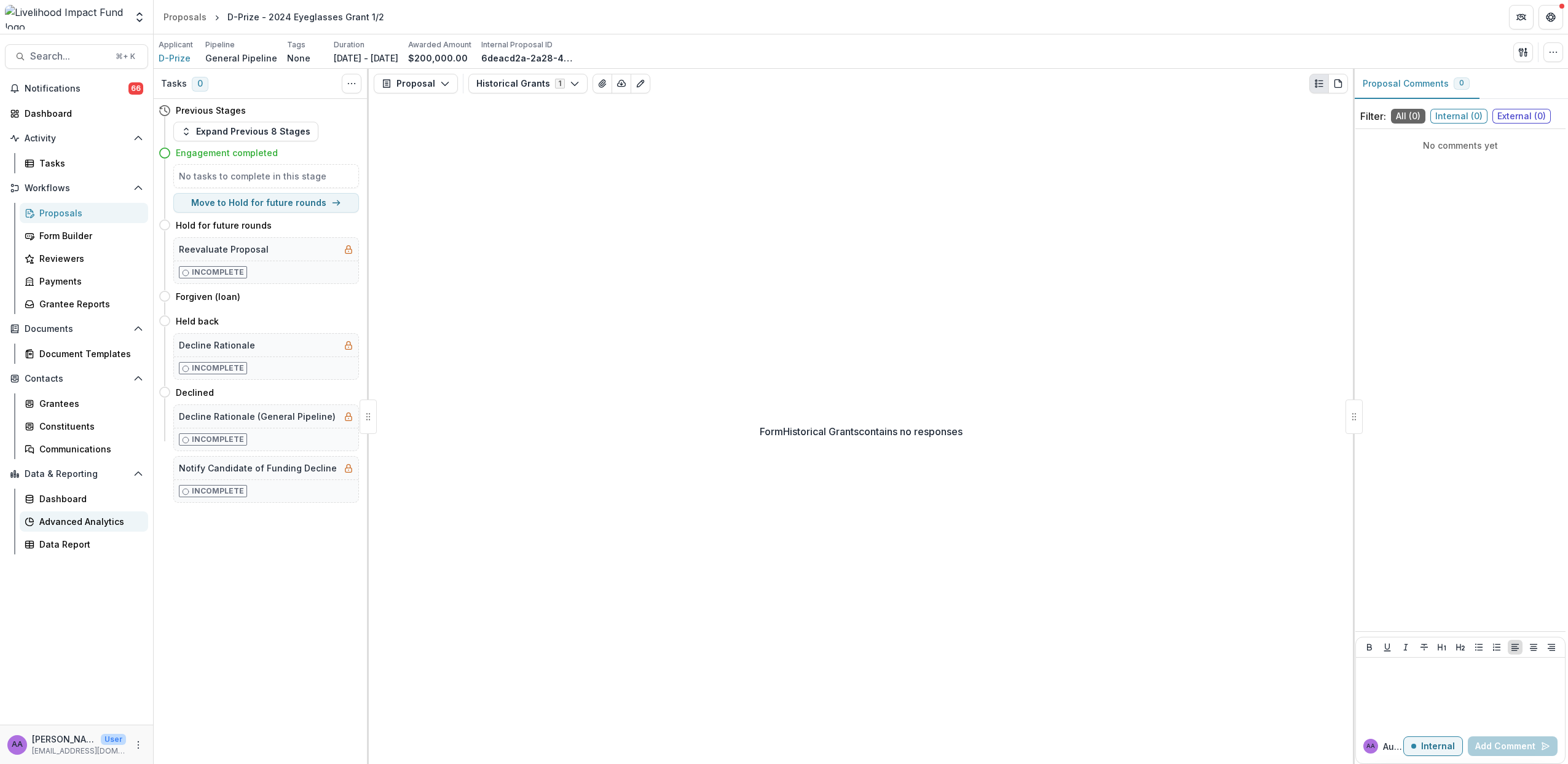
click at [82, 520] on div "Advanced Analytics" at bounding box center [88, 522] width 99 height 12
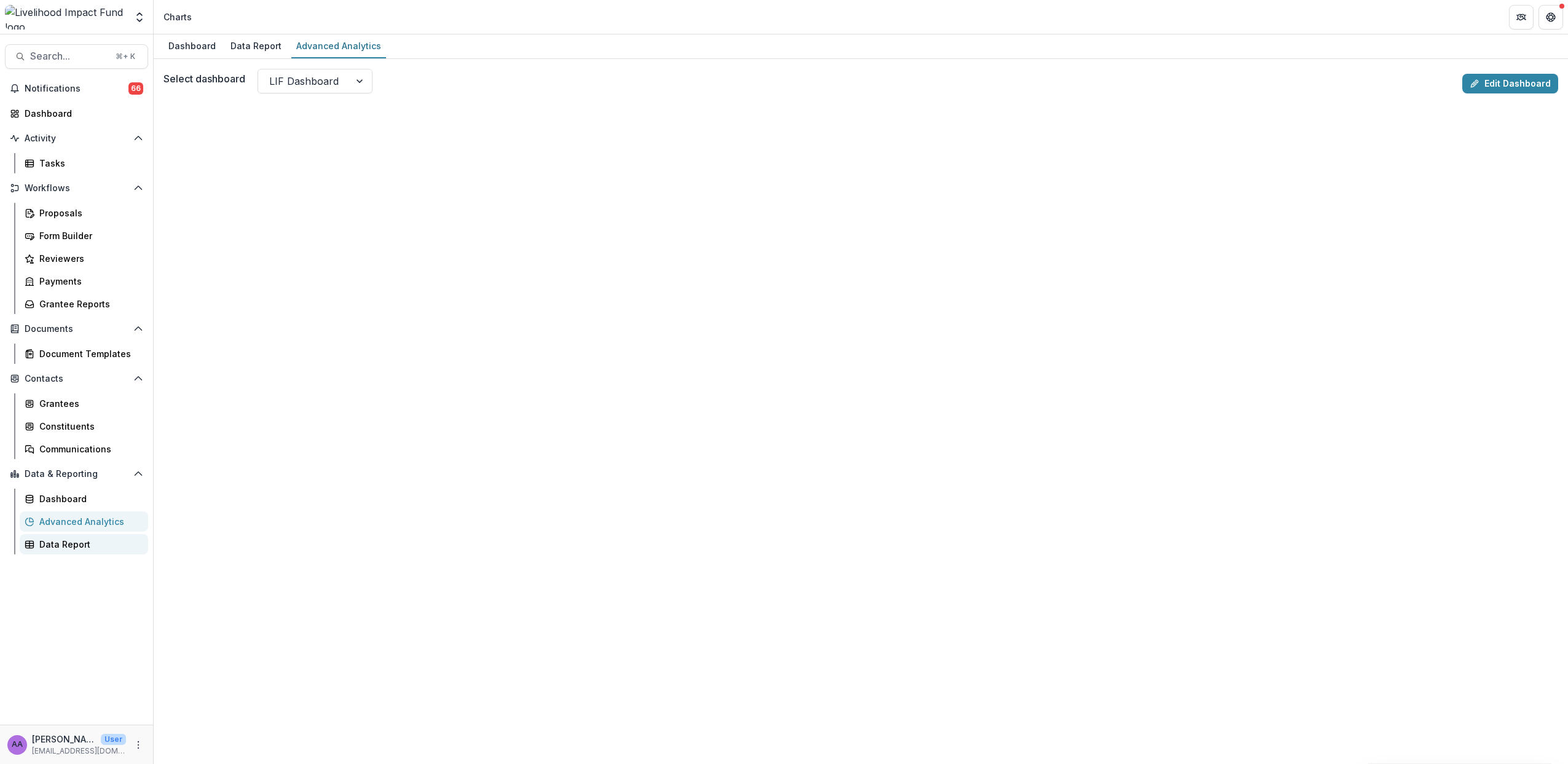
click at [74, 539] on div "Data Report" at bounding box center [88, 544] width 99 height 12
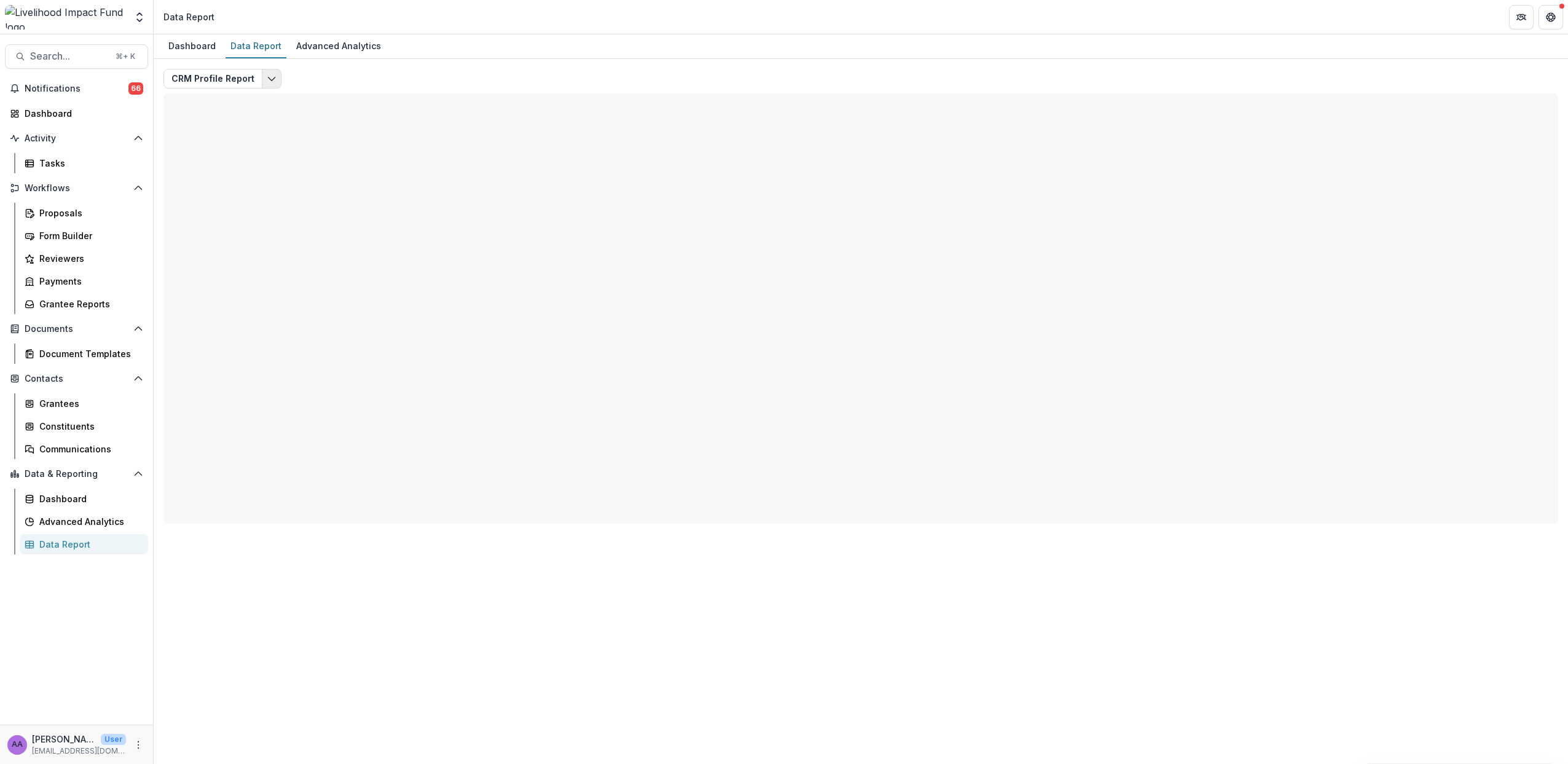
click at [270, 72] on button "Edit selected report" at bounding box center [272, 78] width 20 height 20
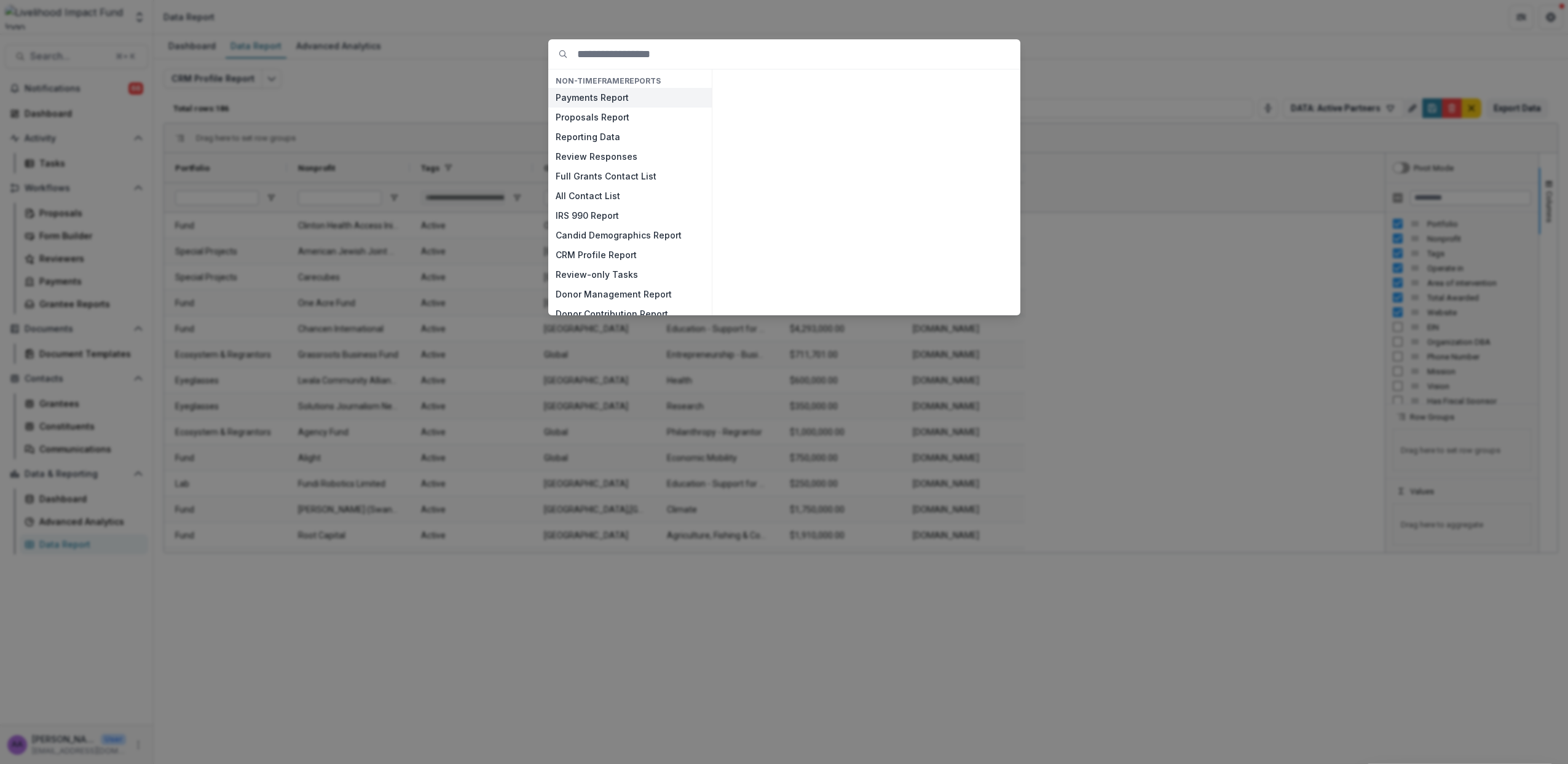
click at [607, 96] on button "Payments Report" at bounding box center [630, 98] width 163 height 20
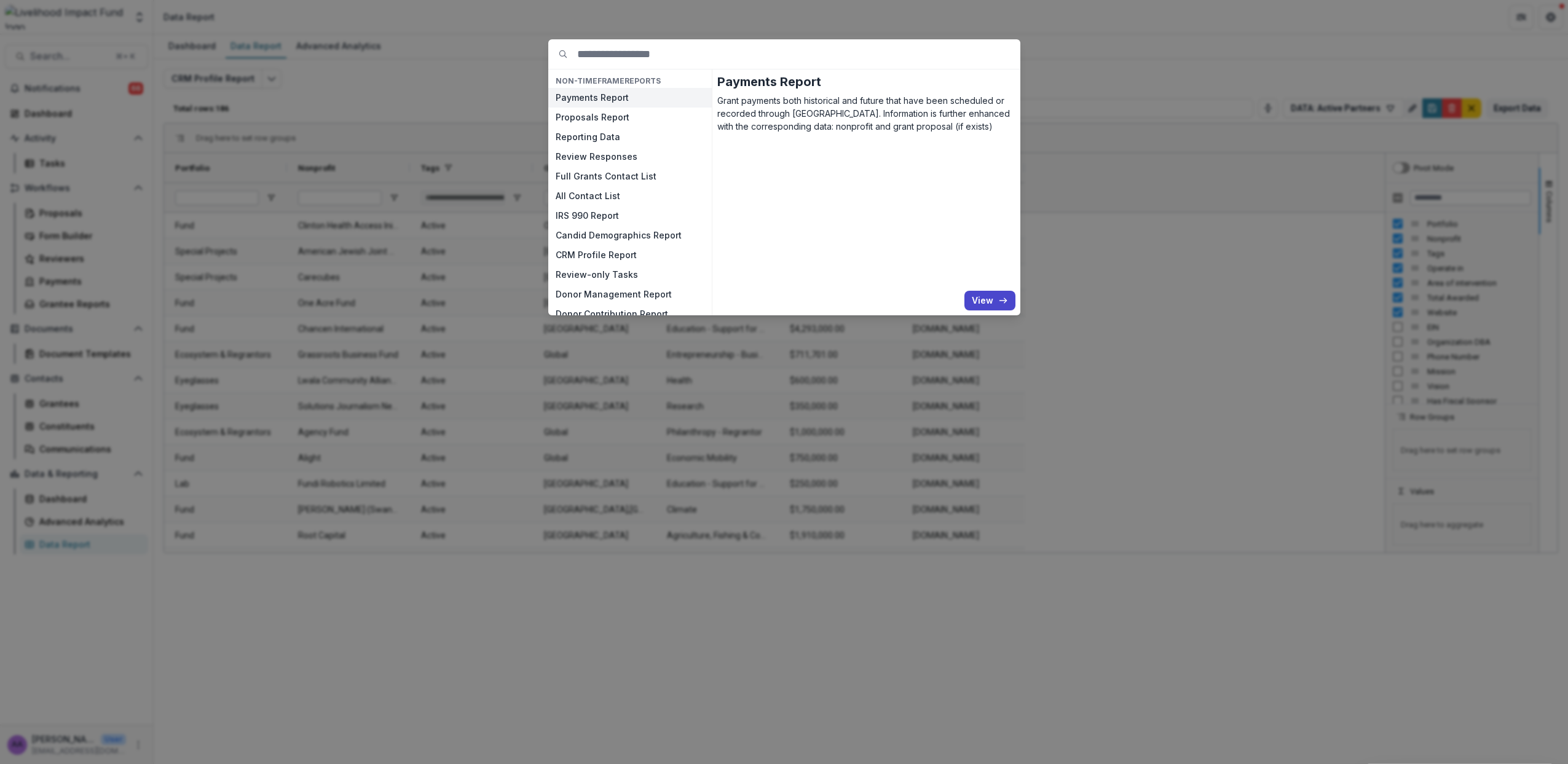
click at [1091, 62] on div "NON-TIMEFRAME Reports Payments Report Proposals Report Reporting Data Review Re…" at bounding box center [784, 382] width 1568 height 764
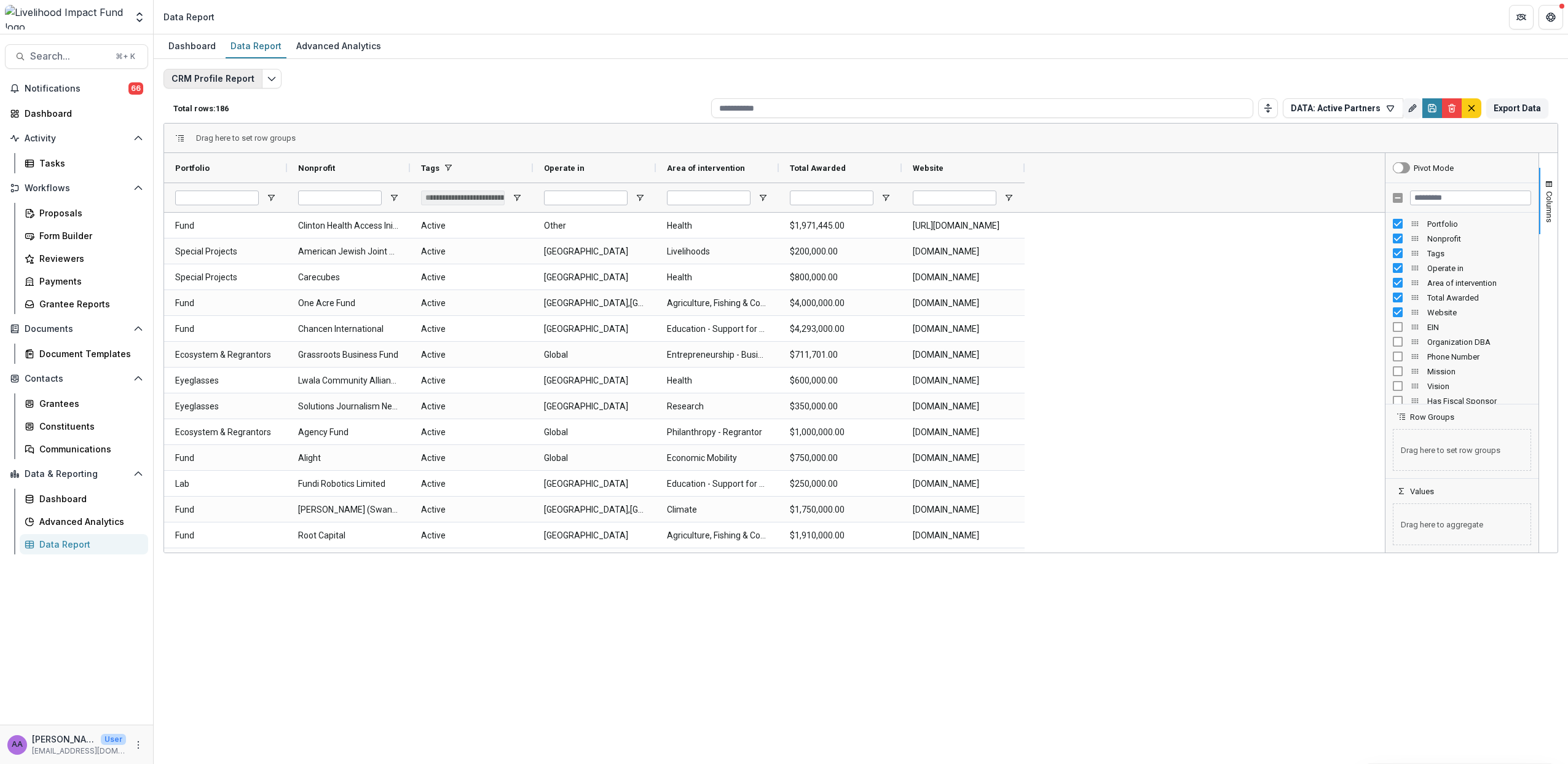
click at [258, 76] on button "CRM Profile Report" at bounding box center [212, 78] width 99 height 20
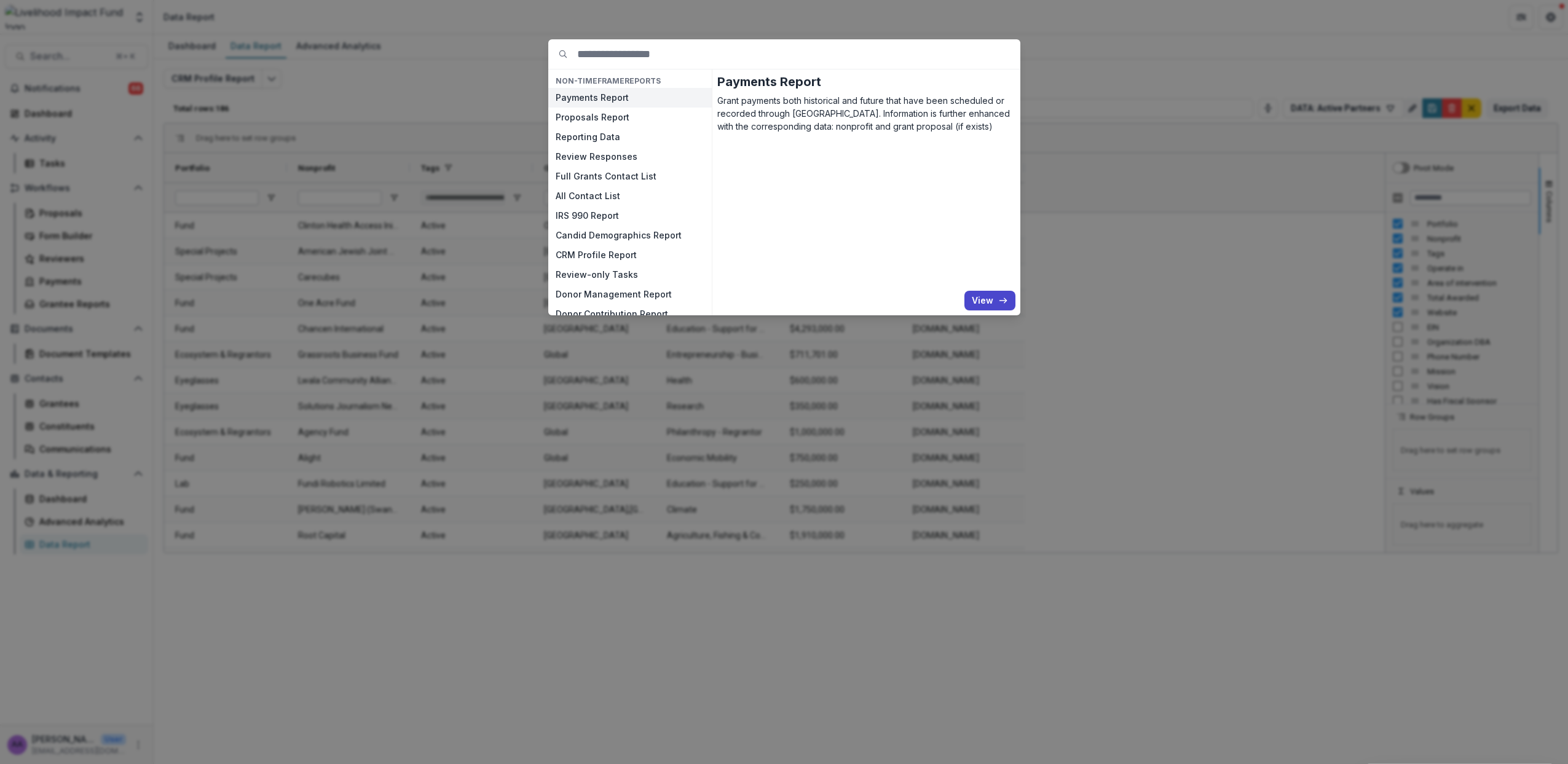
click at [594, 104] on button "Payments Report" at bounding box center [630, 98] width 163 height 20
click at [986, 301] on button "View" at bounding box center [990, 300] width 51 height 20
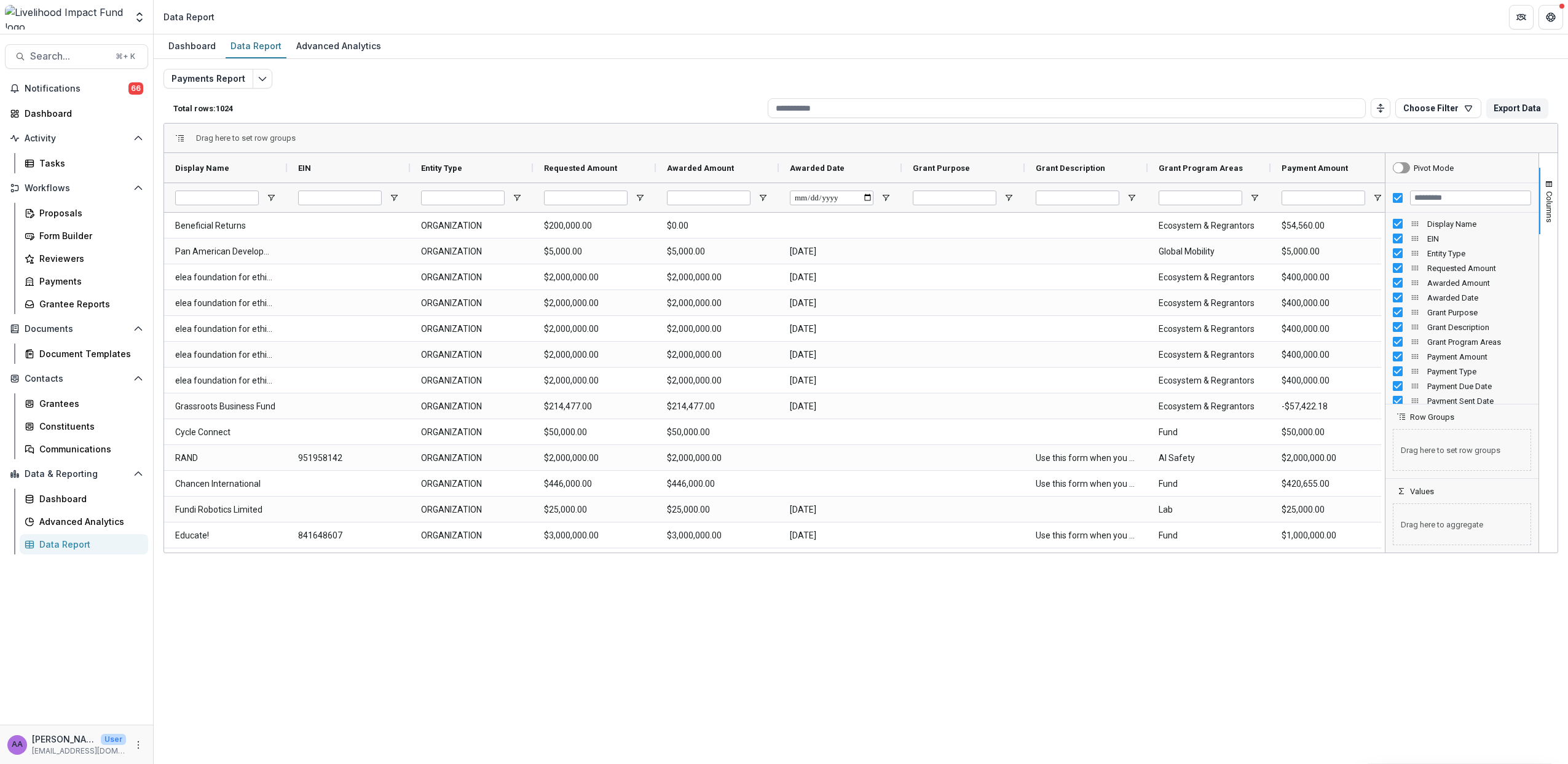
click at [1257, 203] on div at bounding box center [1209, 197] width 123 height 29
click at [1258, 190] on div at bounding box center [1209, 197] width 123 height 29
click at [1258, 194] on span "Open Filter Menu" at bounding box center [1254, 197] width 10 height 10
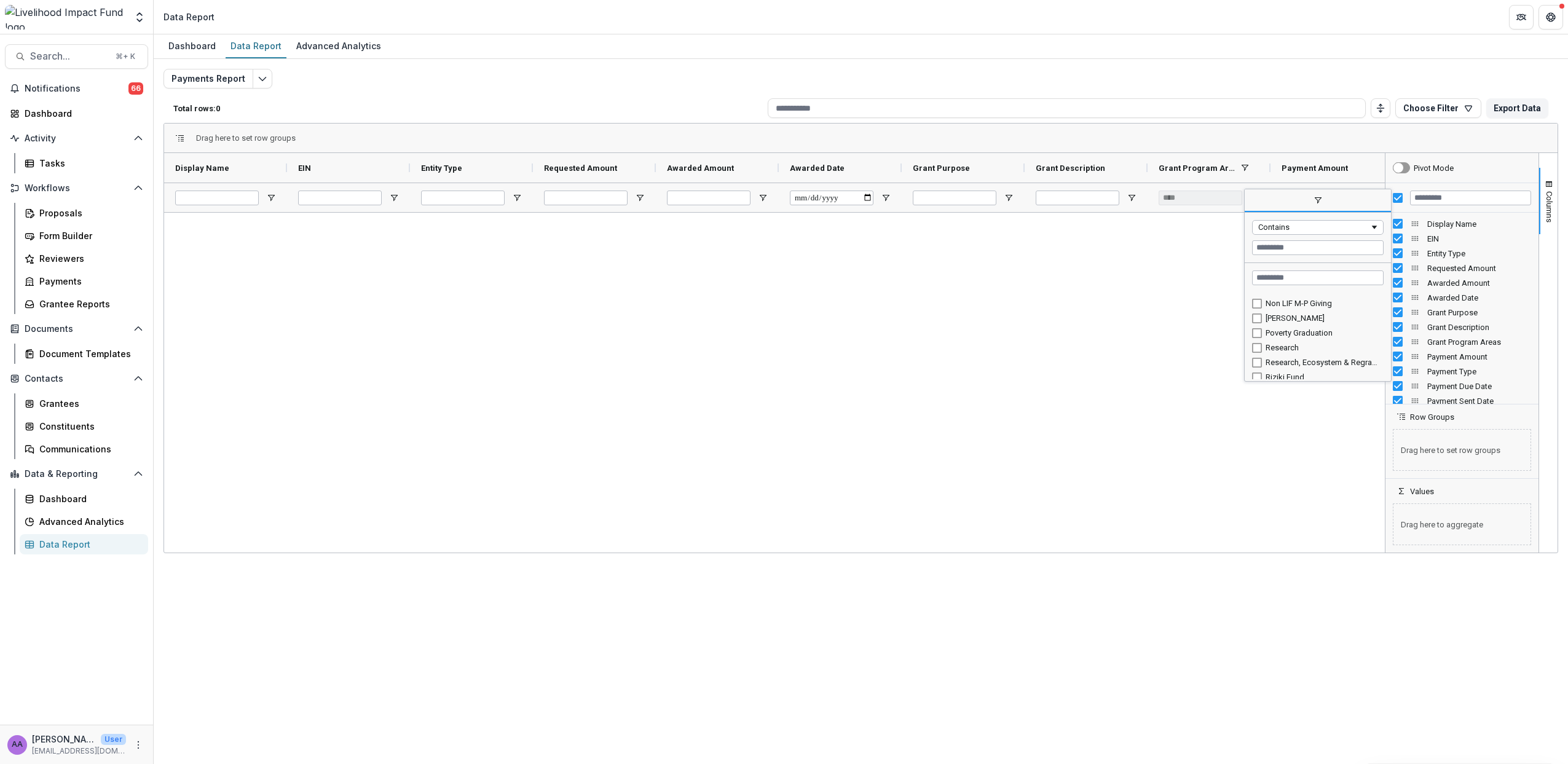
scroll to position [177, 0]
type input "**********"
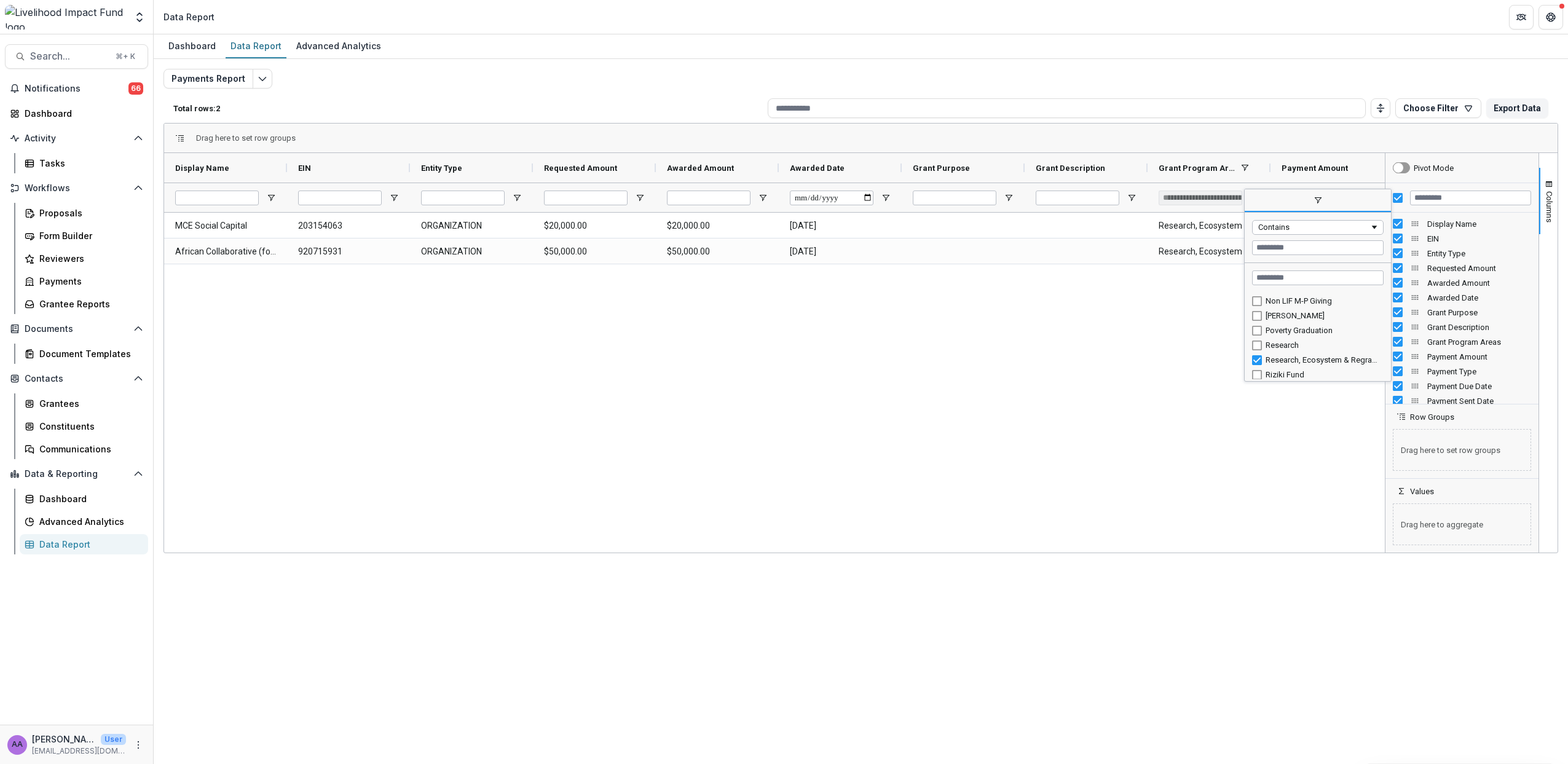
click at [818, 390] on div "MCE Social Capital 203154063 ORGANIZATION $20,000.00 $20,000.00 2024-12-17 Rese…" at bounding box center [774, 380] width 1221 height 336
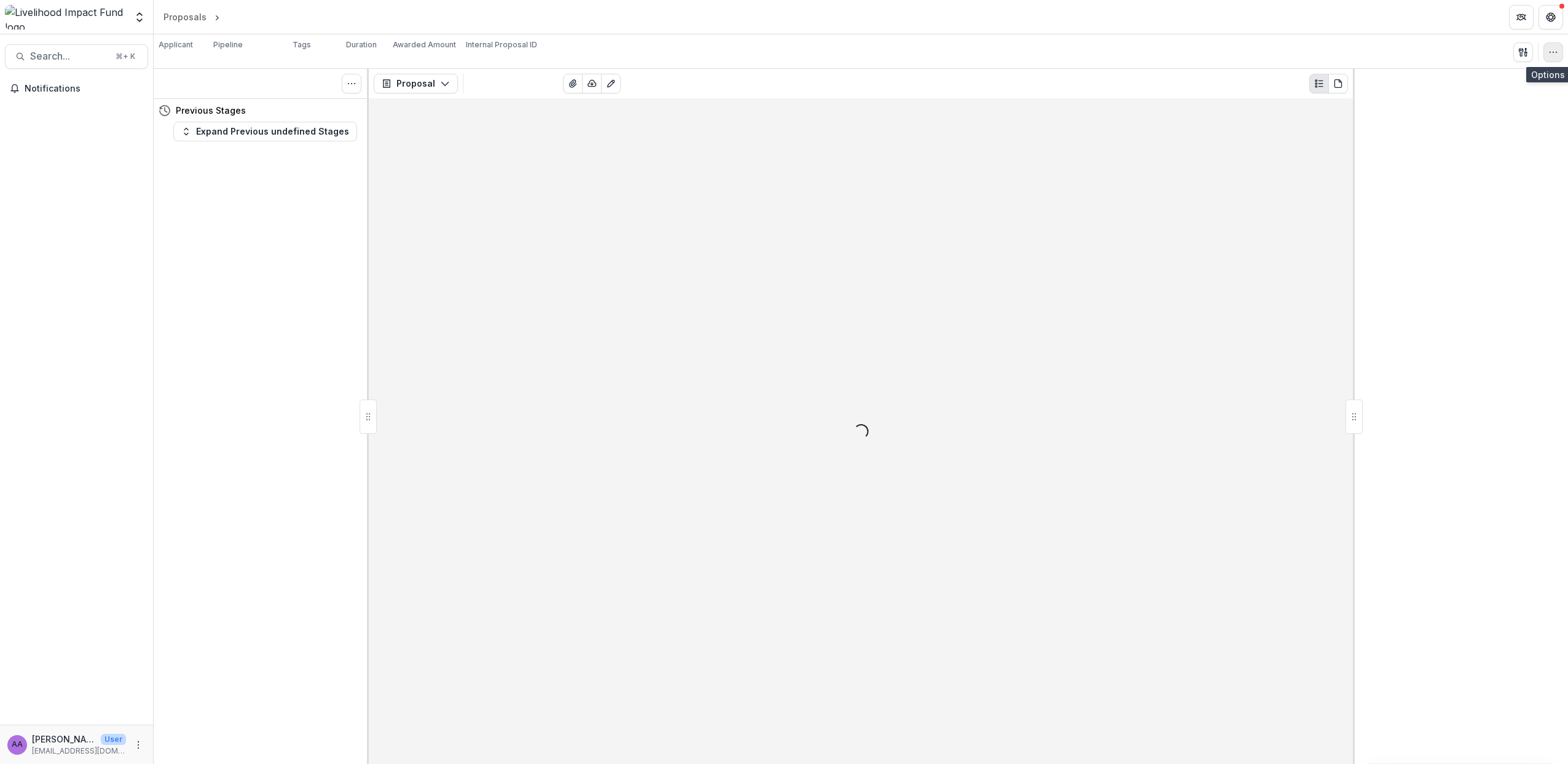
click at [1555, 53] on icon "button" at bounding box center [1553, 52] width 10 height 10
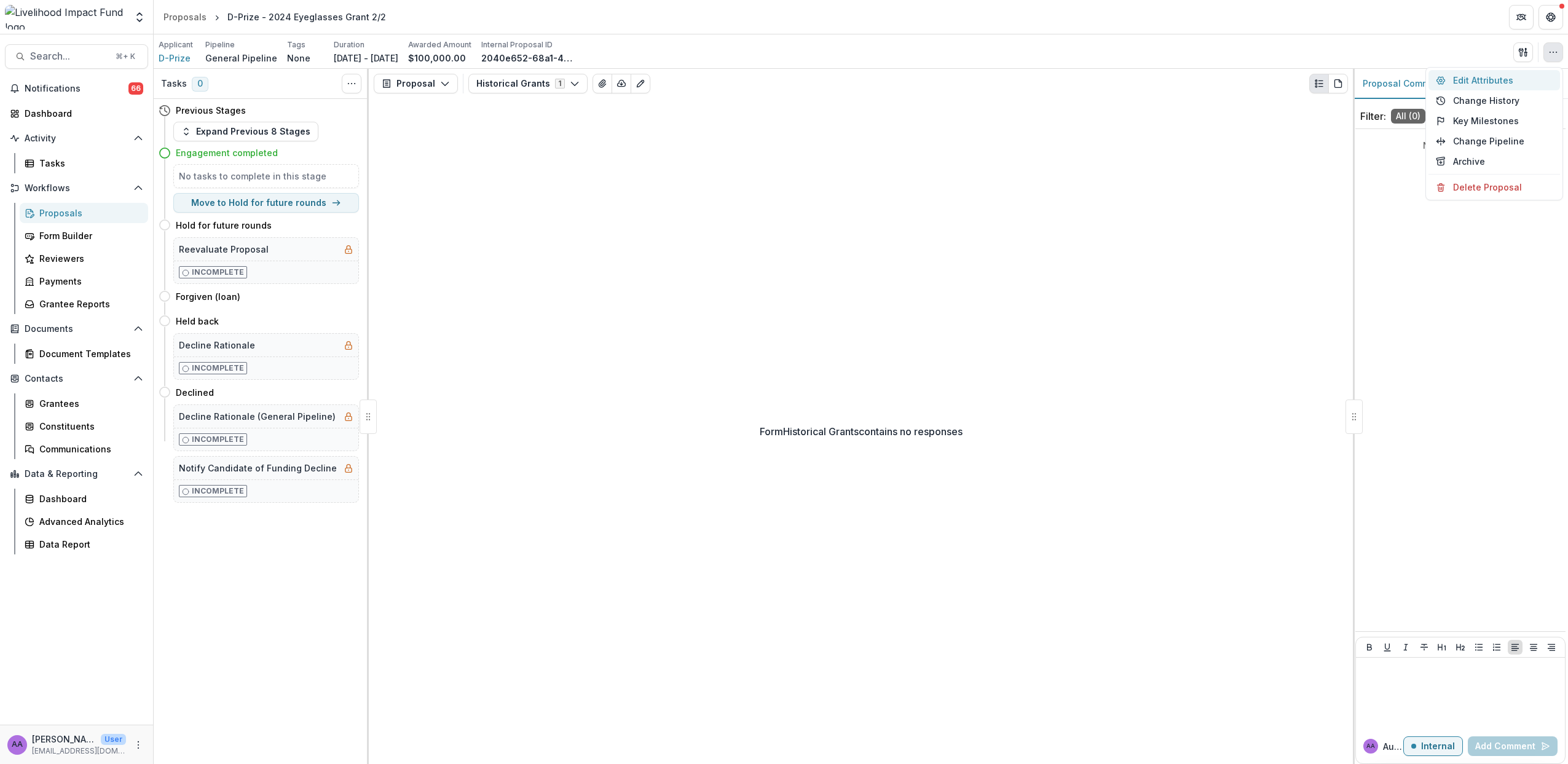
click at [1479, 80] on button "Edit Attributes" at bounding box center [1495, 80] width 132 height 21
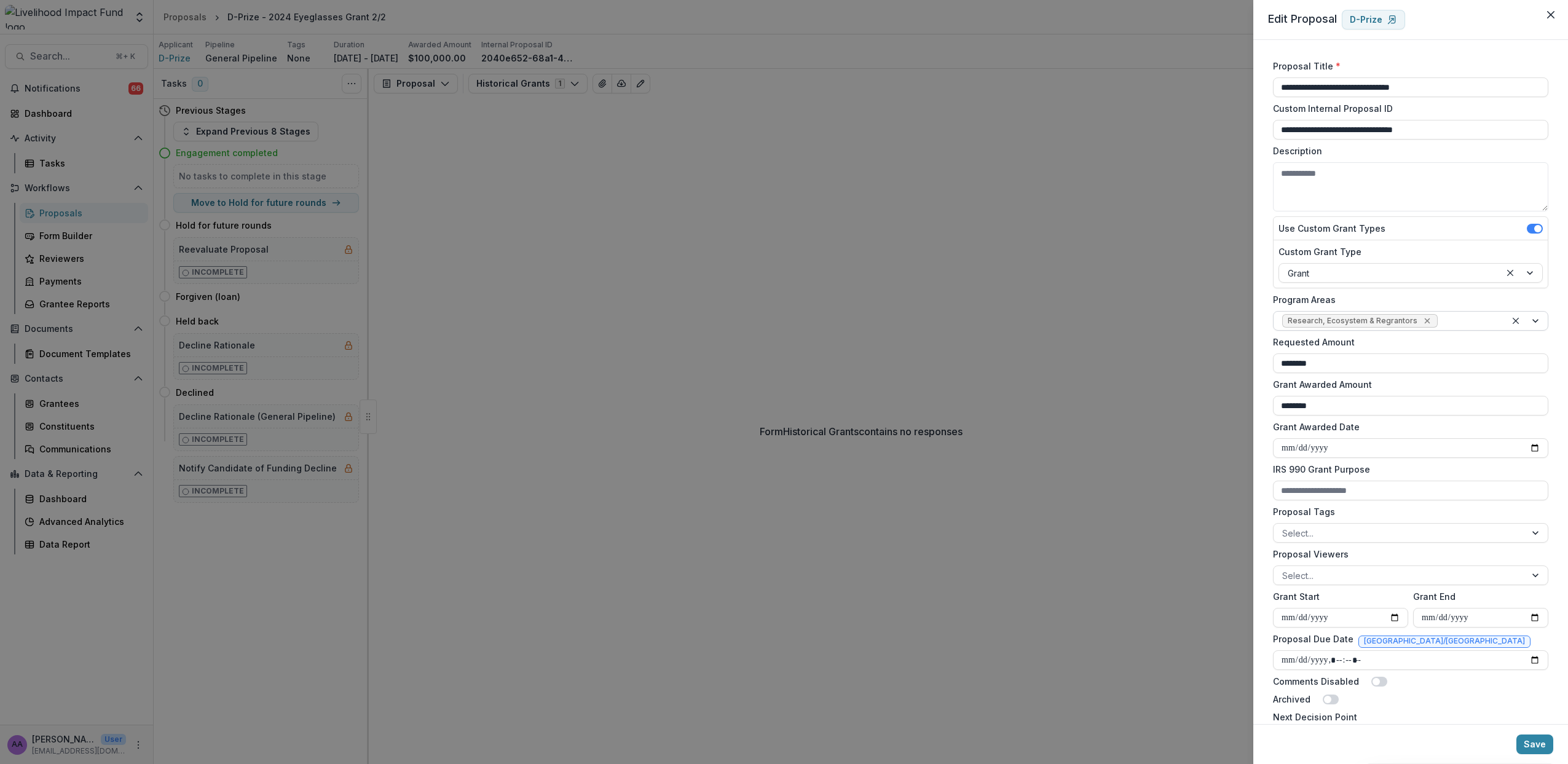
click at [1423, 319] on icon "Remove Research, Ecosystem & Regrantors" at bounding box center [1427, 320] width 10 height 10
click at [1355, 322] on div at bounding box center [1399, 321] width 235 height 15
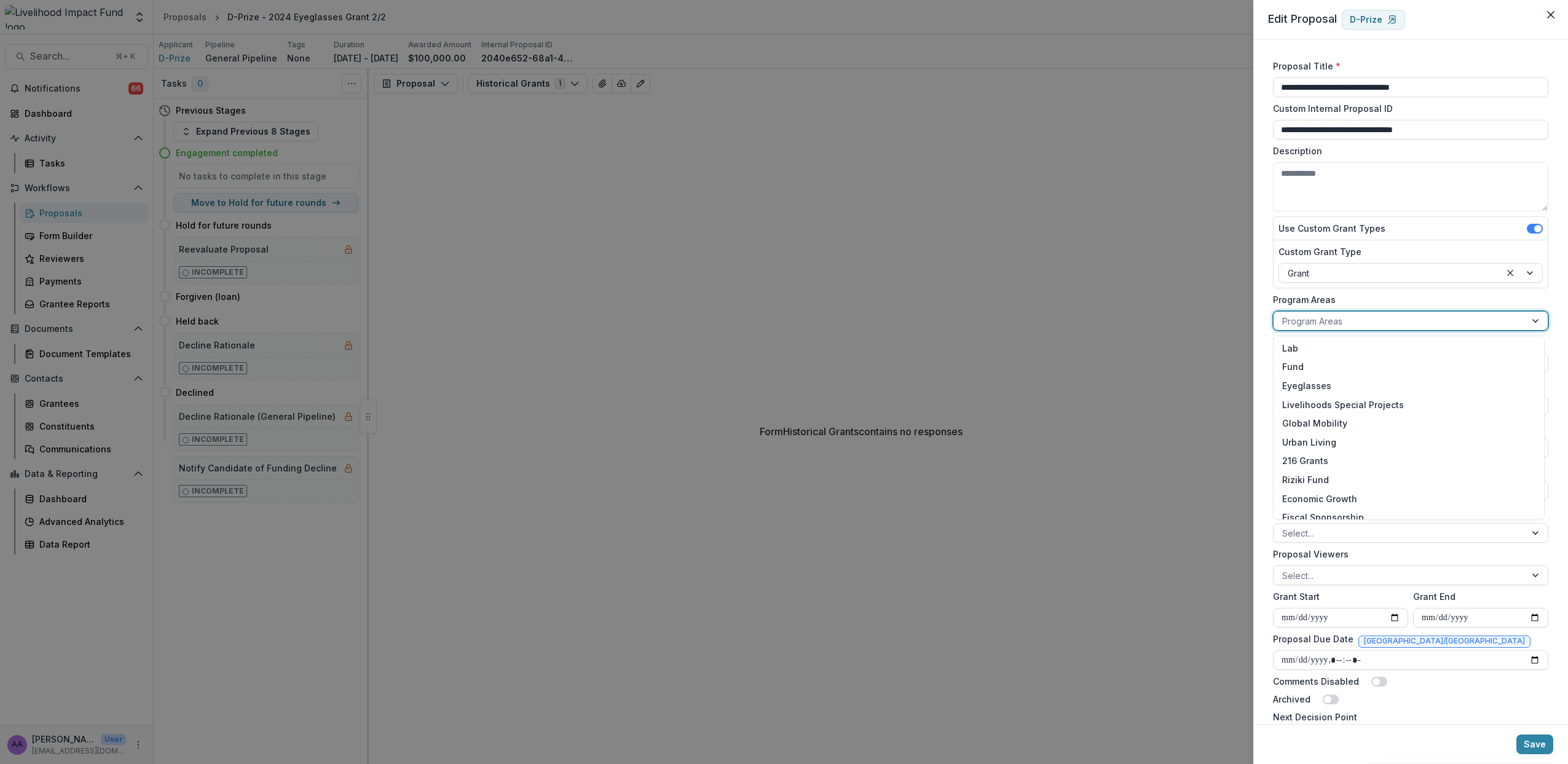
scroll to position [85, 0]
click at [1357, 469] on div "Ecosystem & Regrantors" at bounding box center [1409, 470] width 266 height 19
click at [1535, 746] on button "Save" at bounding box center [1534, 744] width 37 height 20
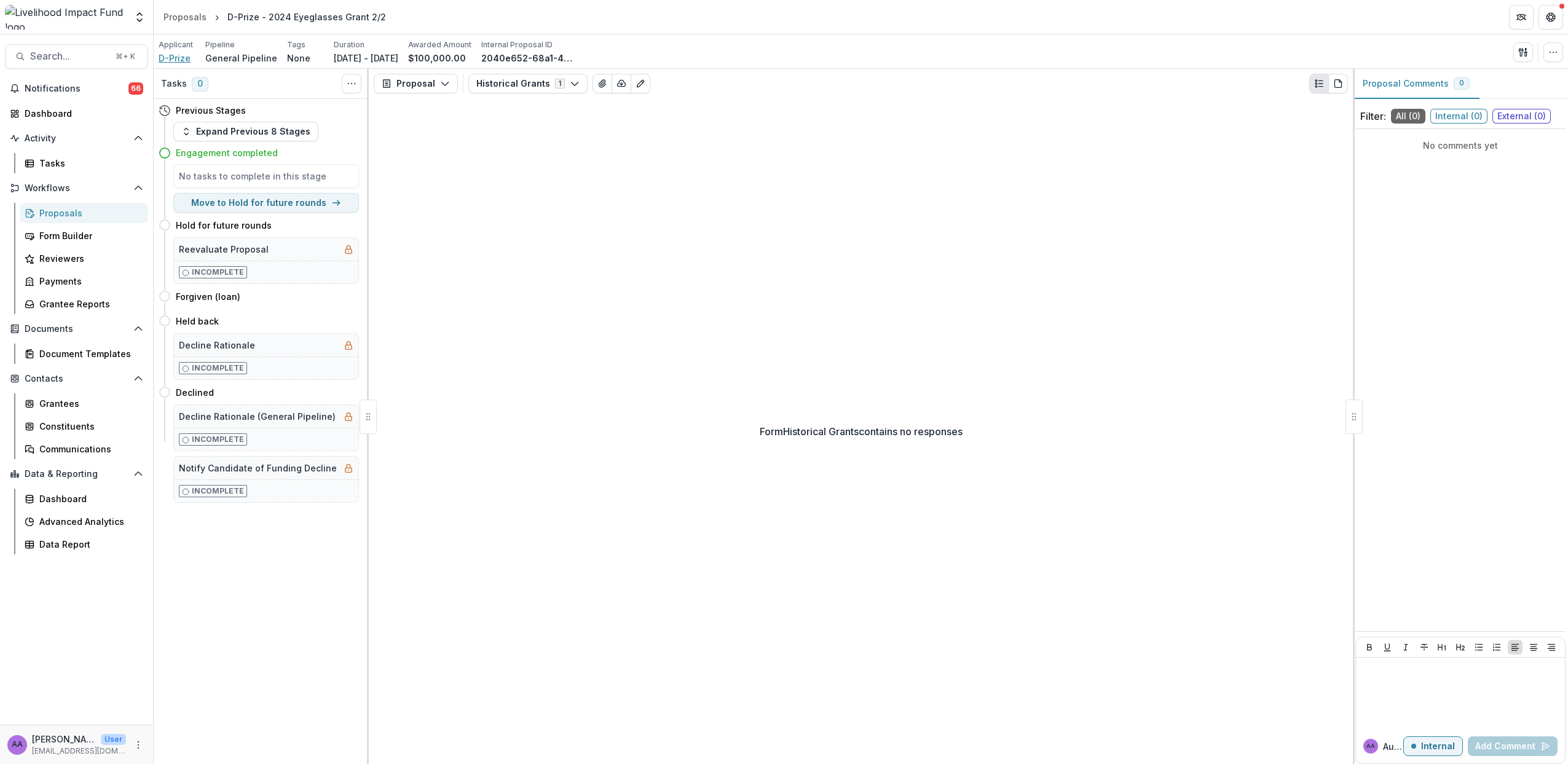
click at [179, 62] on span "D-Prize" at bounding box center [175, 58] width 32 height 12
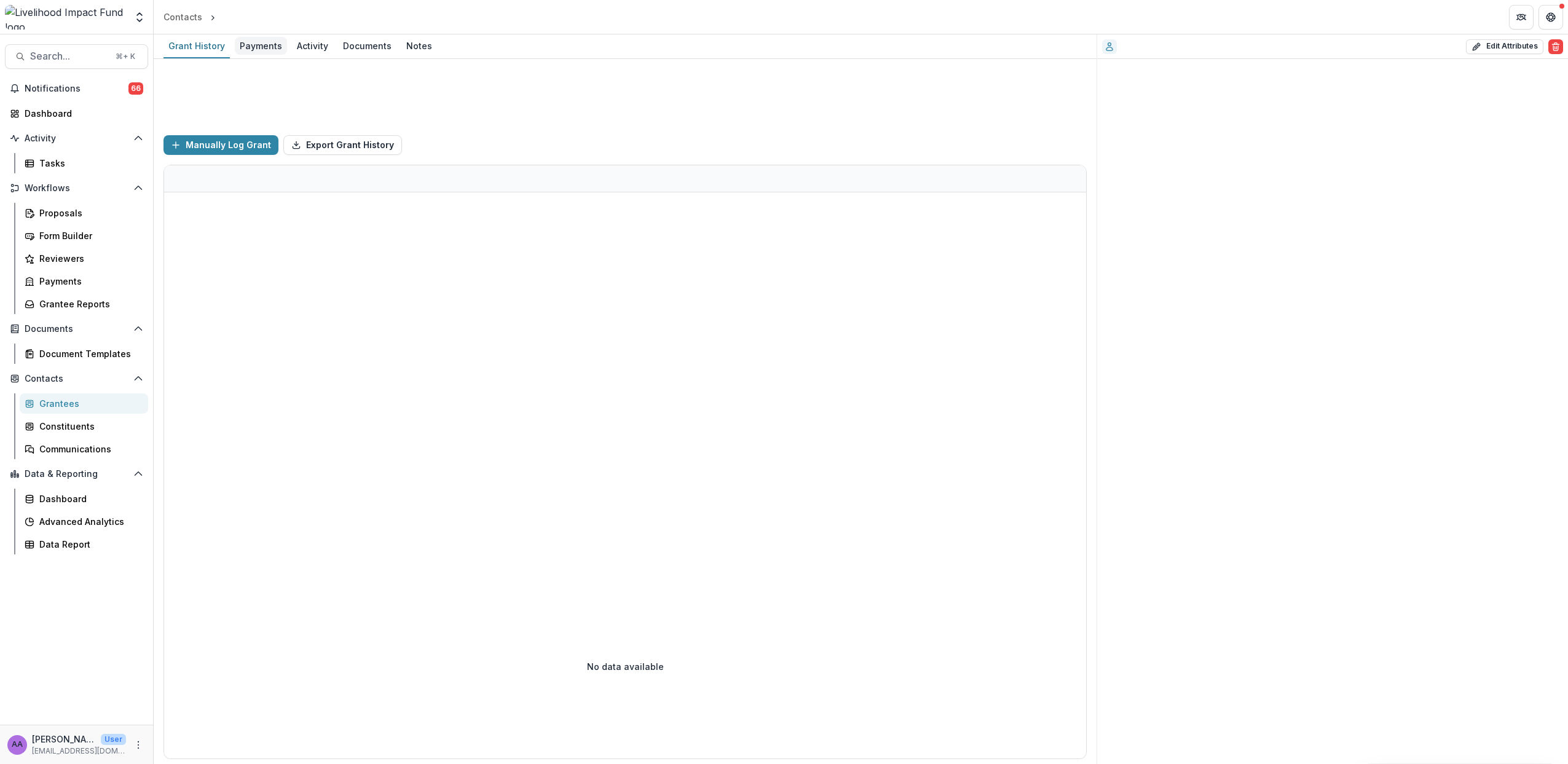
click at [261, 50] on div "Payments" at bounding box center [260, 45] width 53 height 18
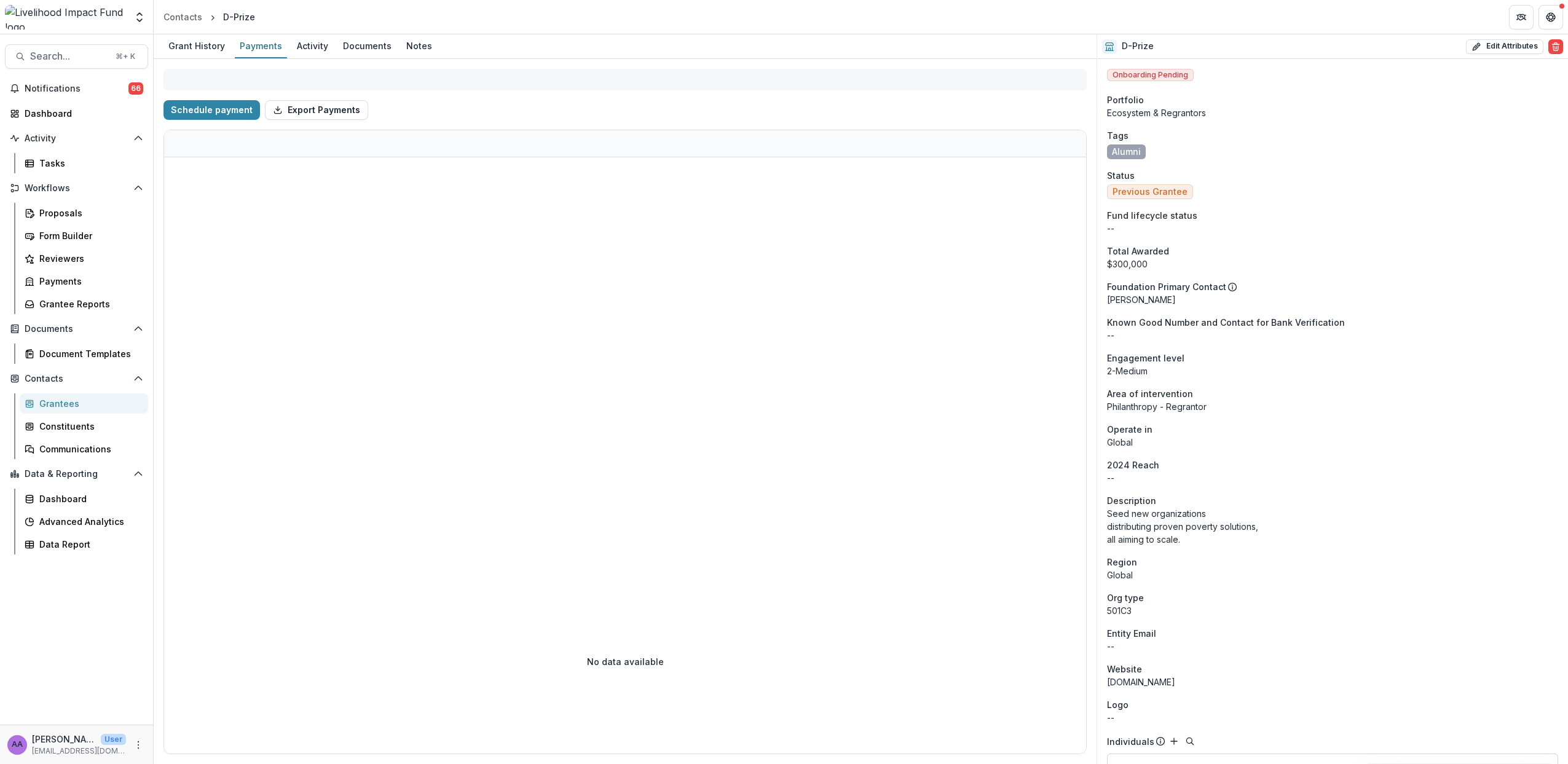
select select "****"
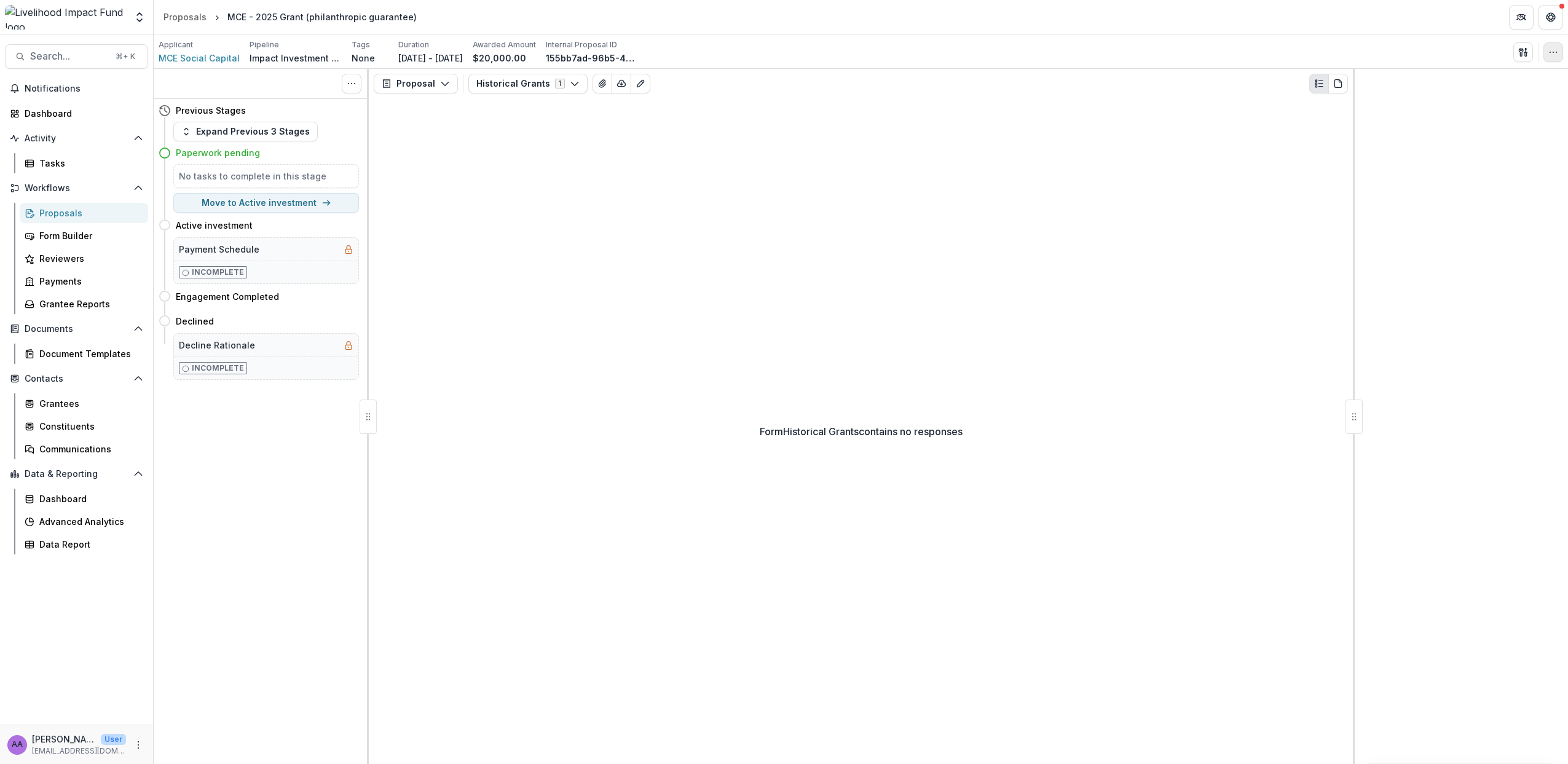
click at [1560, 54] on button "button" at bounding box center [1554, 53] width 20 height 20
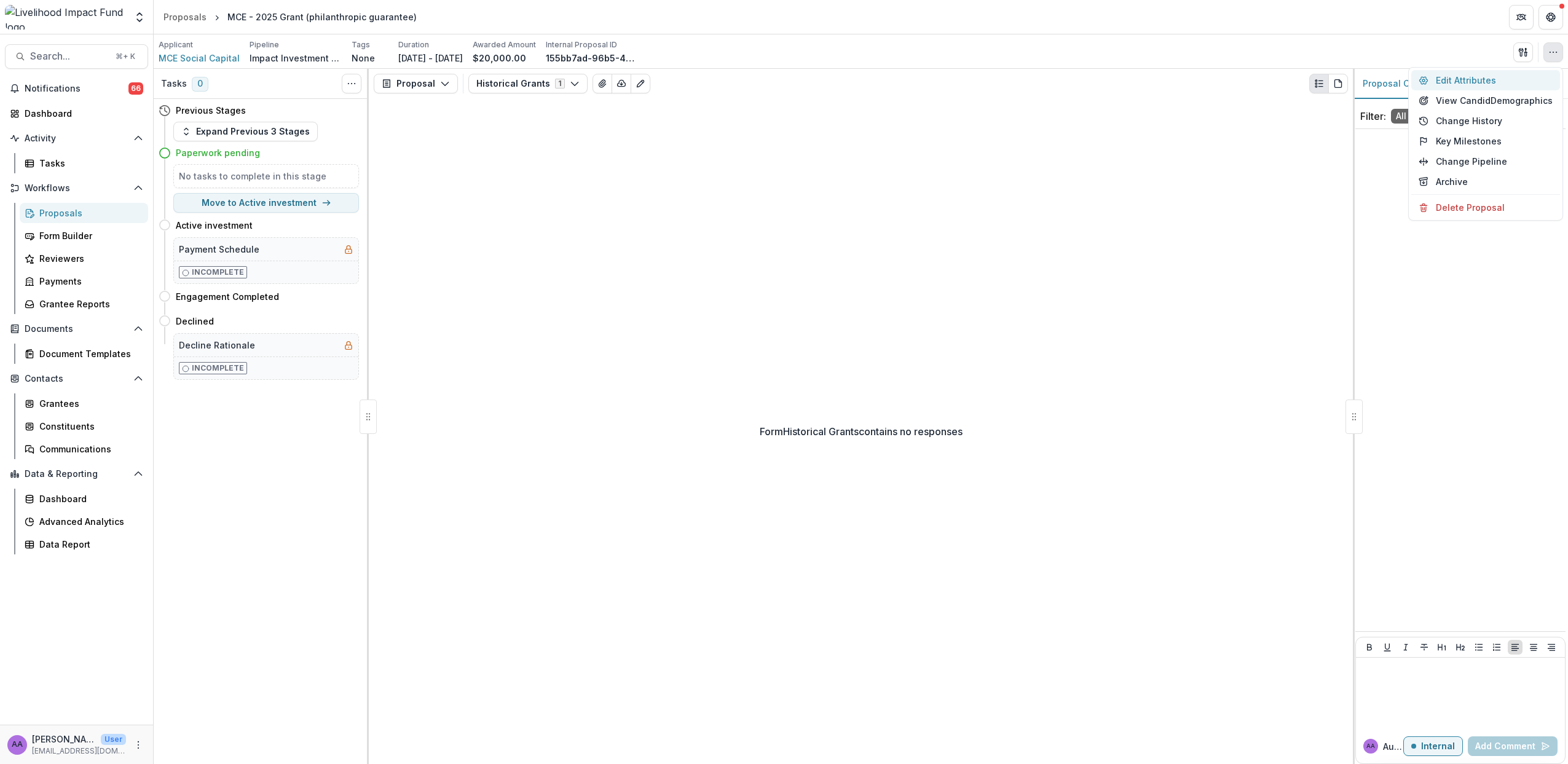
click at [1475, 84] on button "Edit Attributes" at bounding box center [1486, 80] width 149 height 21
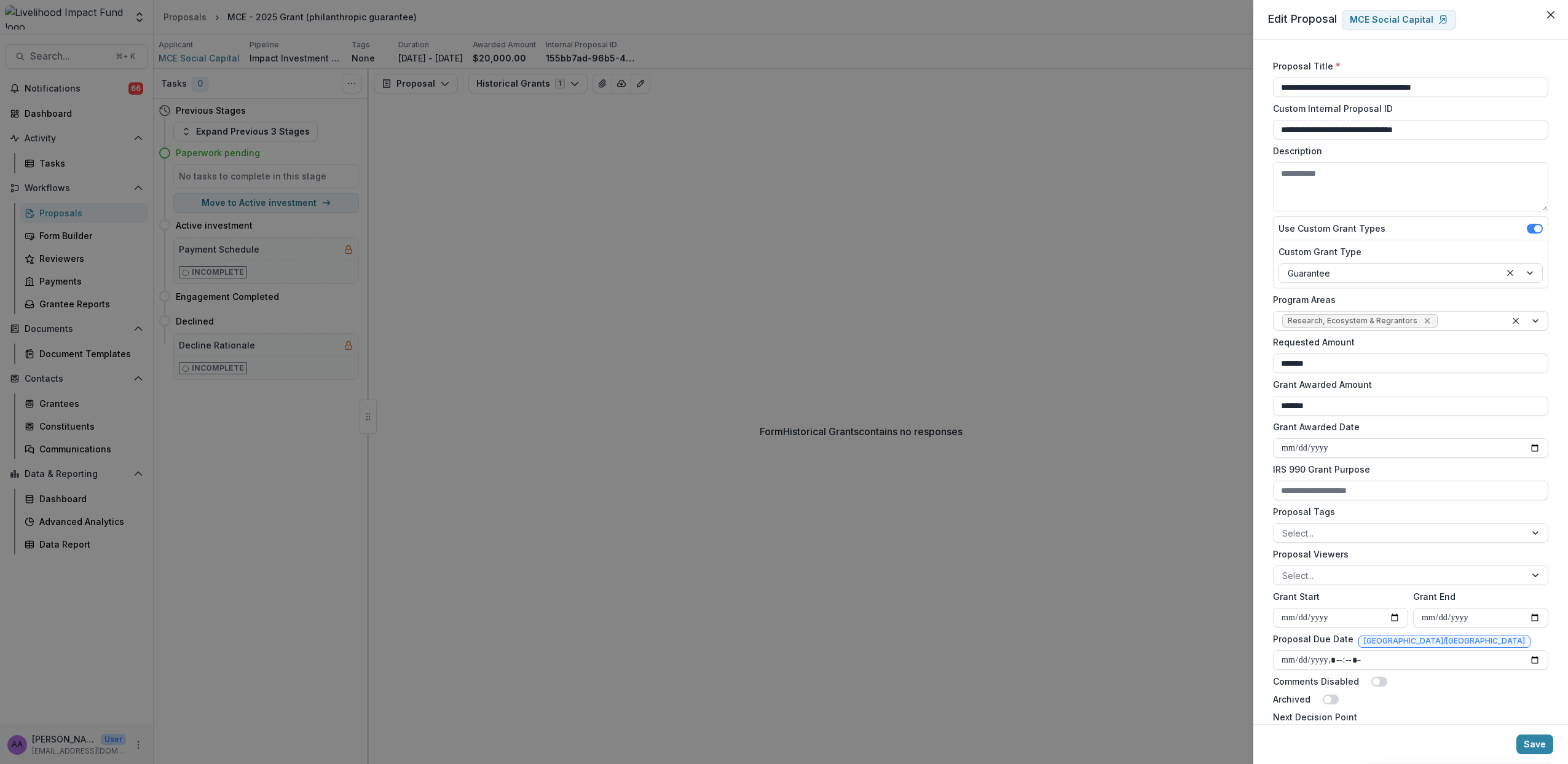
click at [1424, 323] on icon "Remove Research, Ecosystem & Regrantors" at bounding box center [1427, 320] width 10 height 10
click at [1358, 322] on div at bounding box center [1399, 321] width 235 height 15
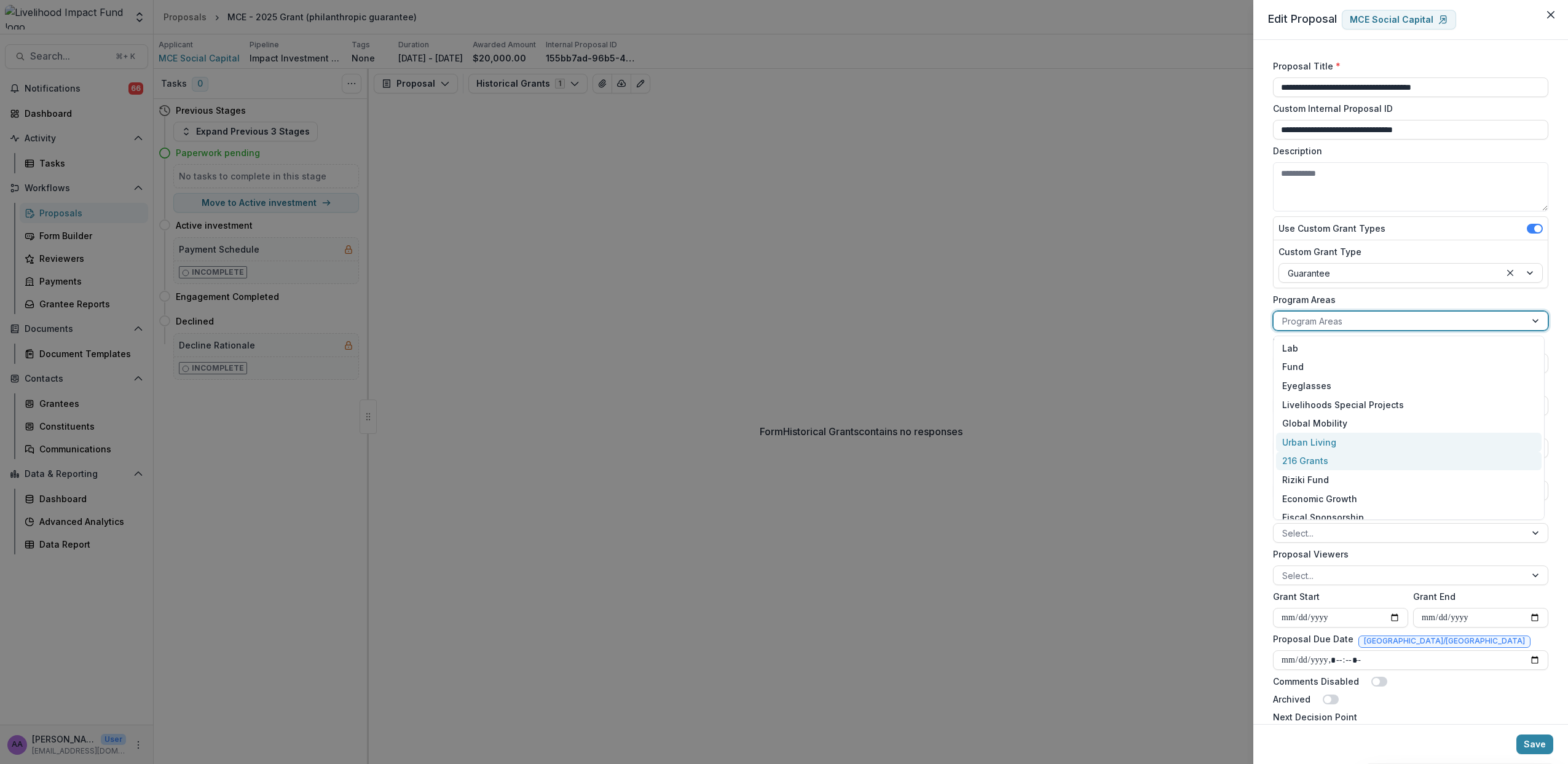
scroll to position [85, 0]
click at [1355, 470] on div "Ecosystem & Regrantors" at bounding box center [1409, 470] width 266 height 19
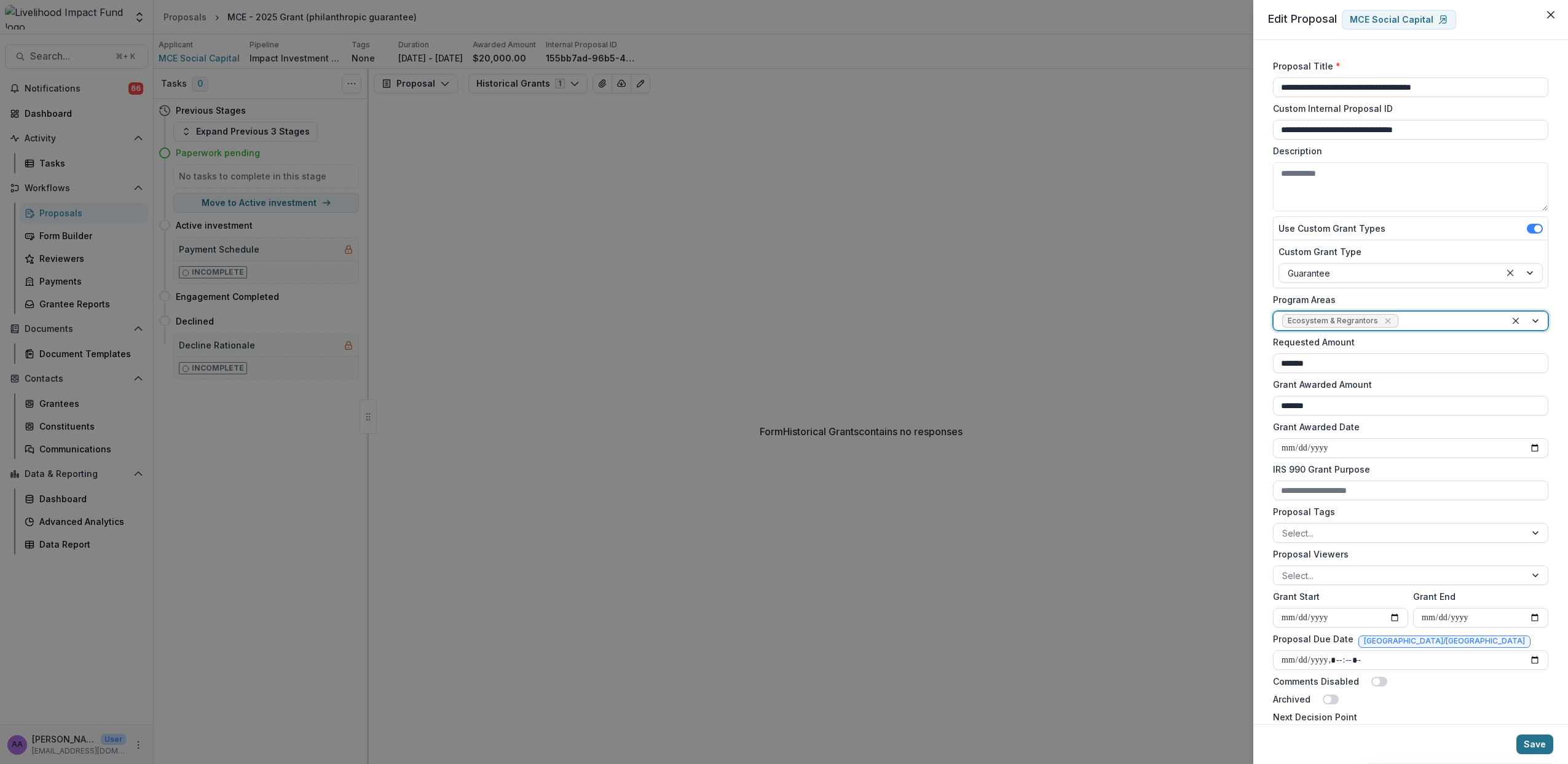
click at [1539, 739] on button "Save" at bounding box center [1534, 744] width 37 height 20
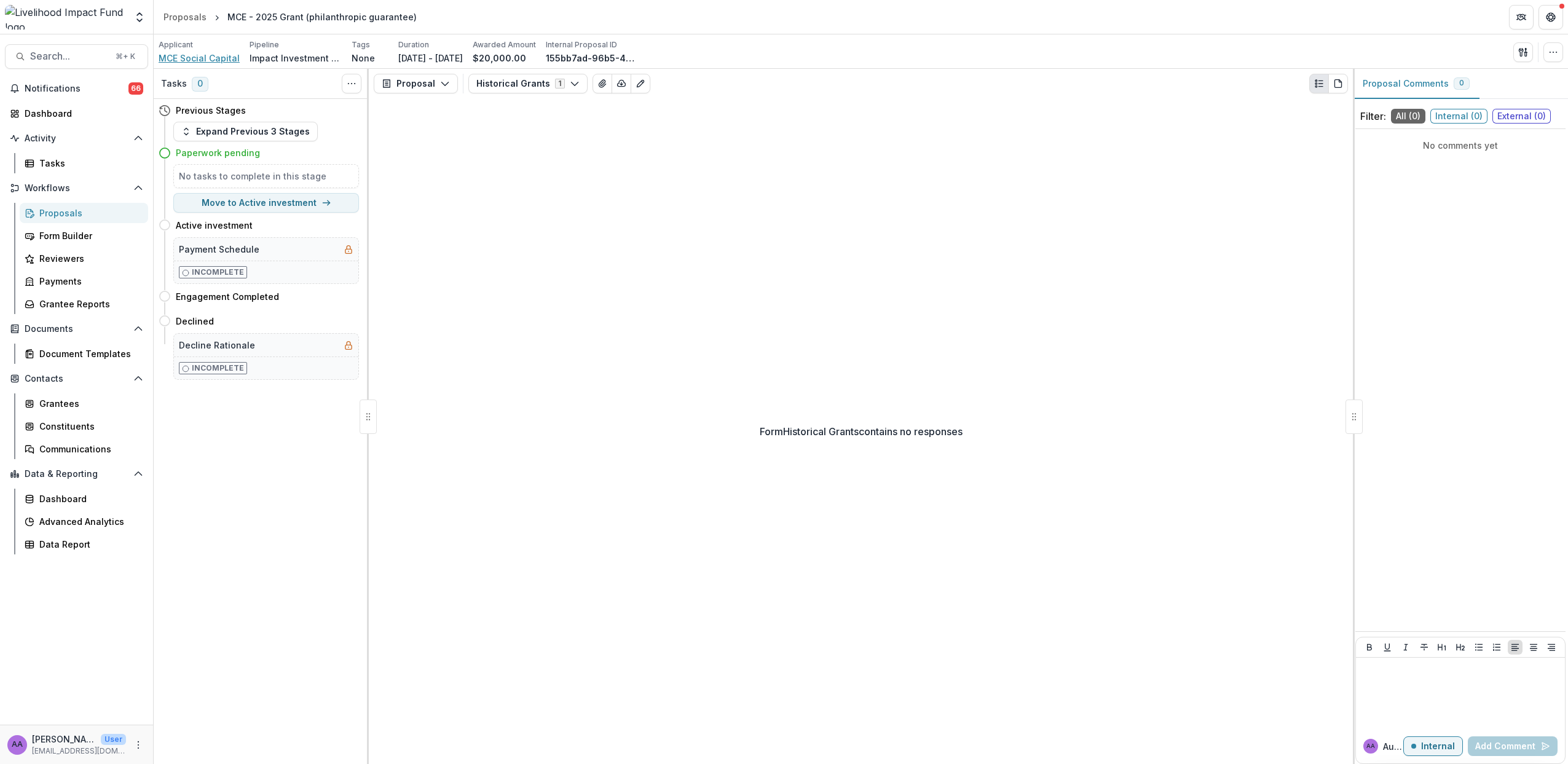
click at [216, 59] on span "MCE Social Capital" at bounding box center [199, 58] width 81 height 12
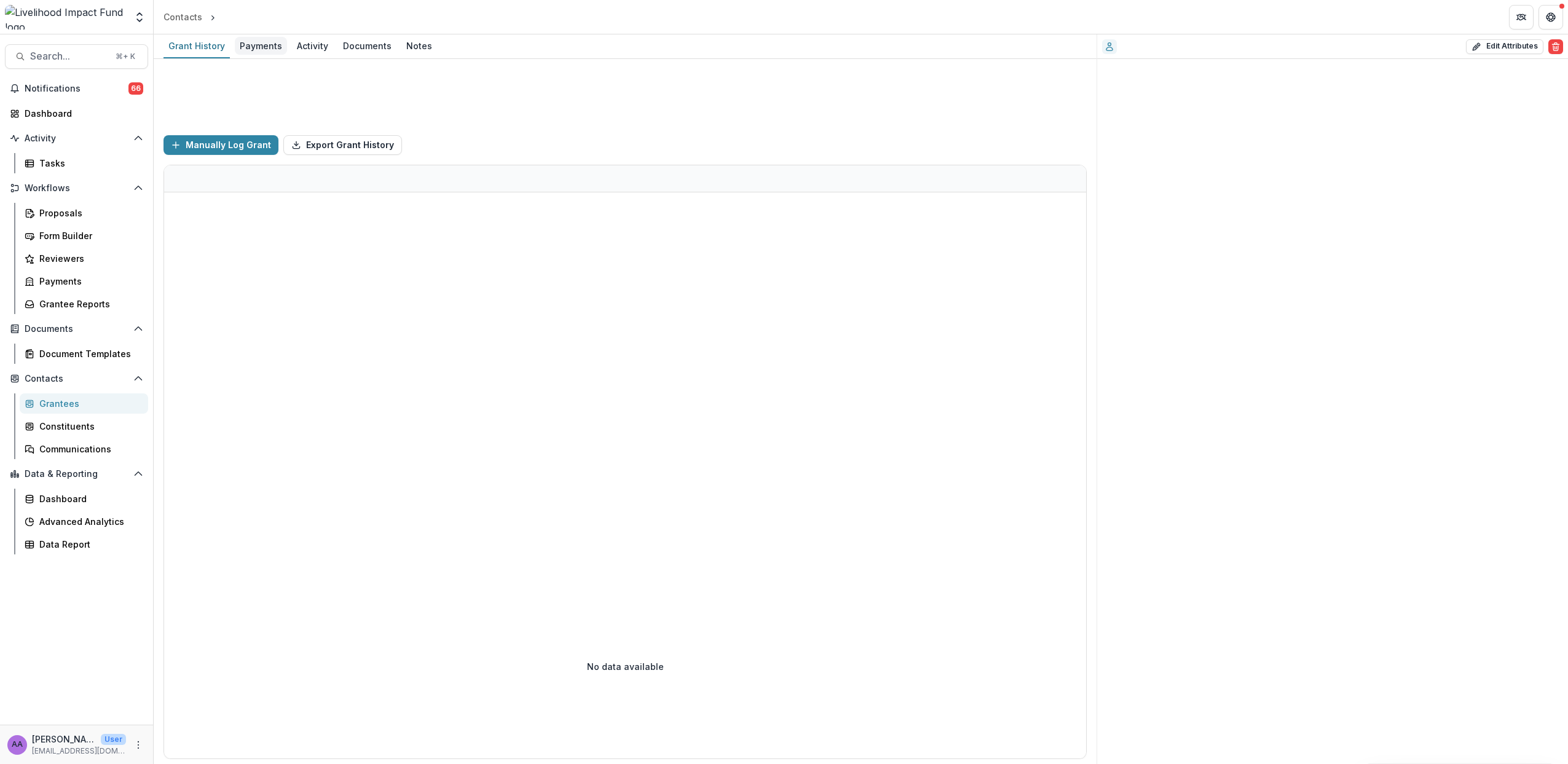
click at [262, 46] on div "Payments" at bounding box center [260, 45] width 53 height 18
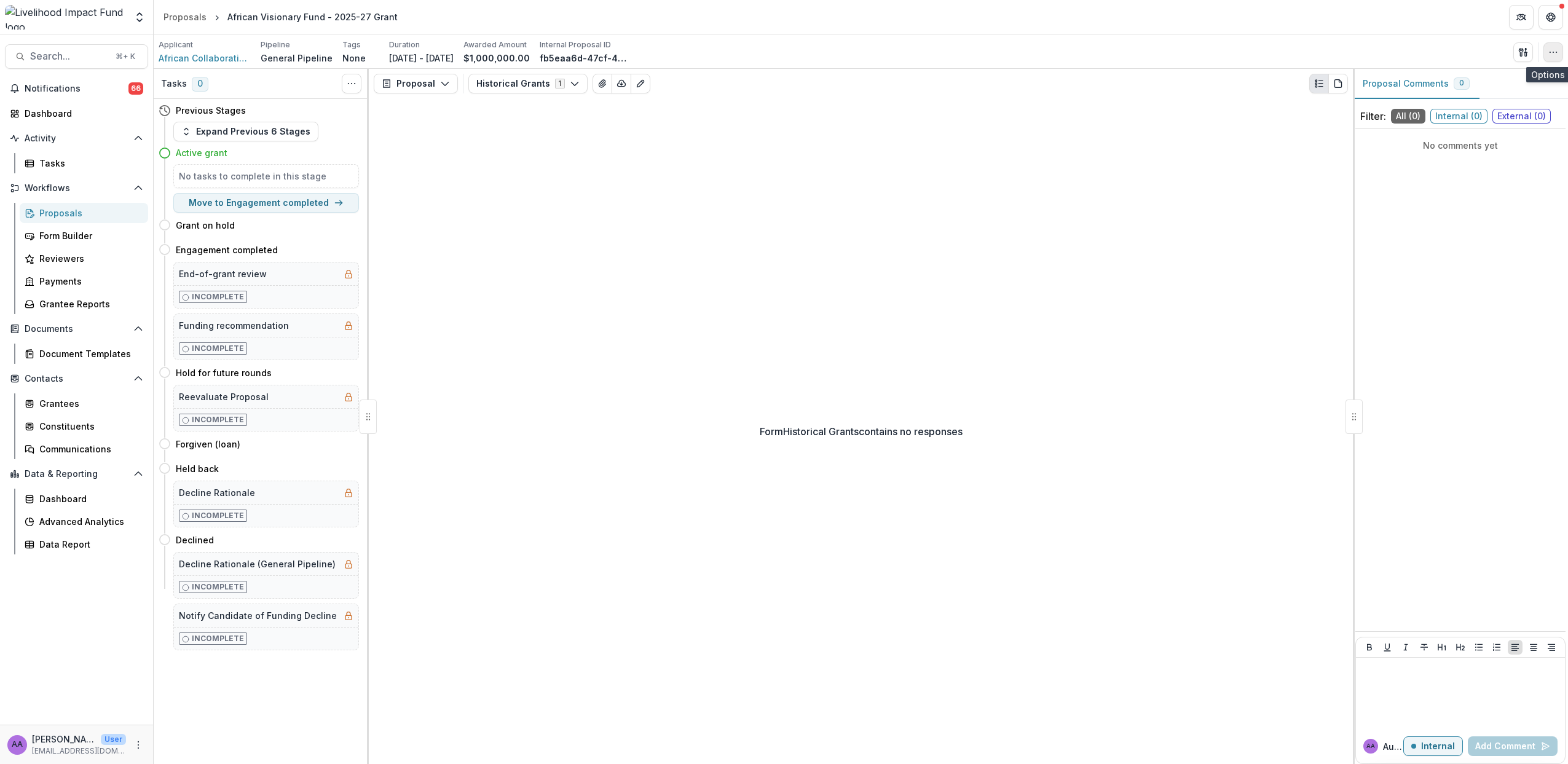
click at [1555, 56] on icon "button" at bounding box center [1553, 52] width 10 height 10
click at [1504, 78] on button "Edit Attributes" at bounding box center [1486, 80] width 149 height 21
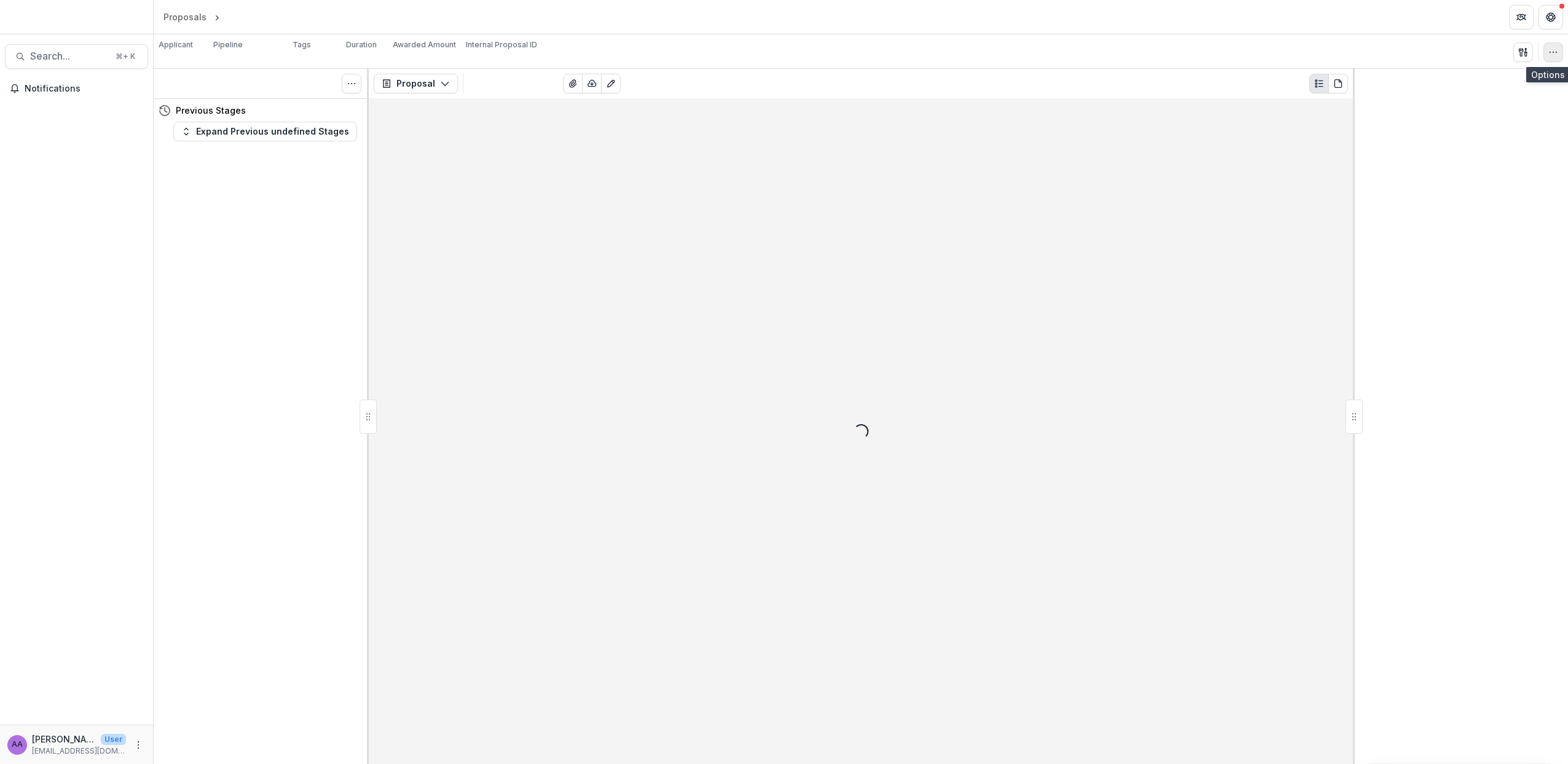
click at [1556, 53] on icon "button" at bounding box center [1553, 52] width 10 height 10
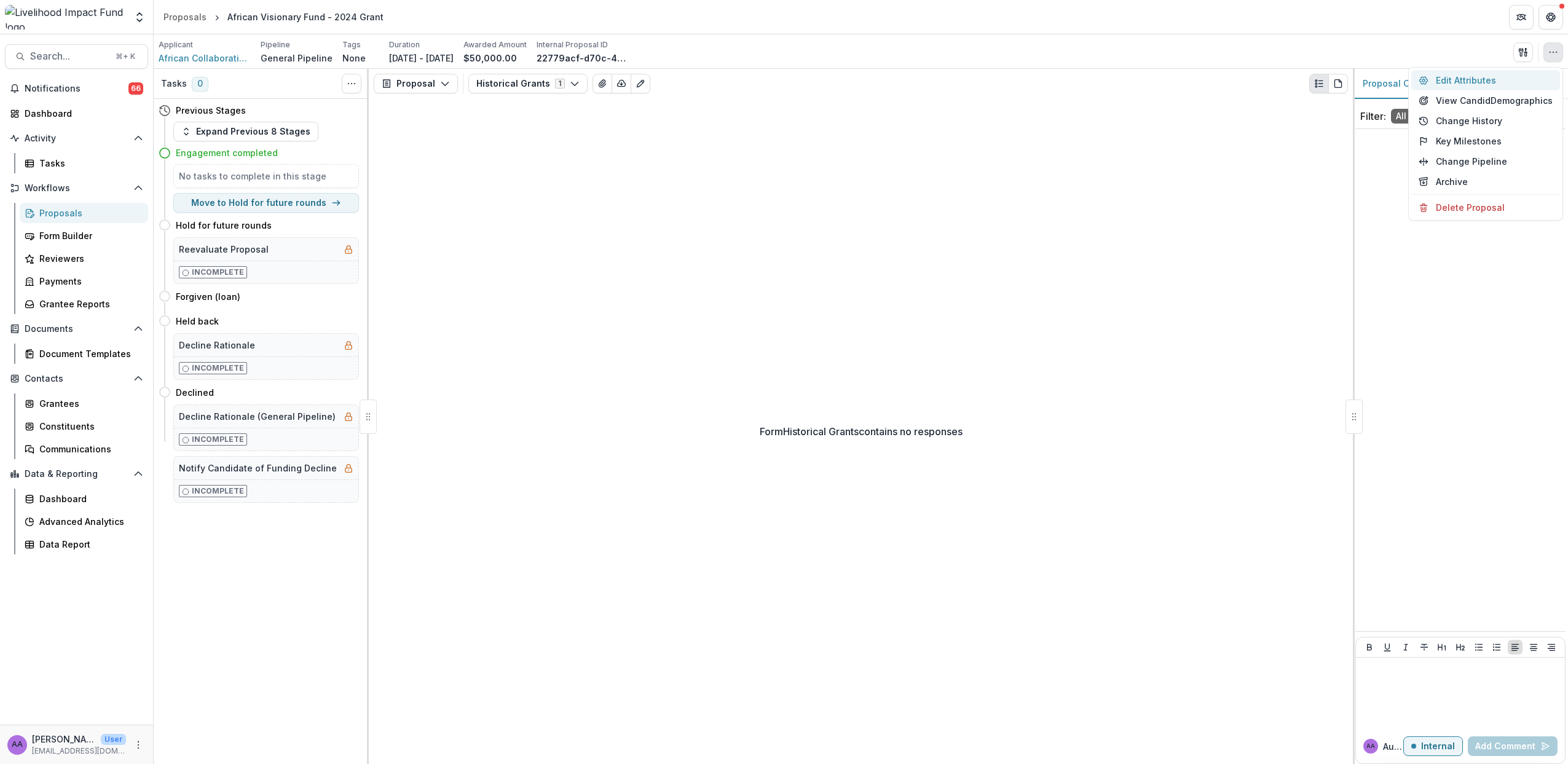
click at [1500, 82] on button "Edit Attributes" at bounding box center [1486, 80] width 149 height 21
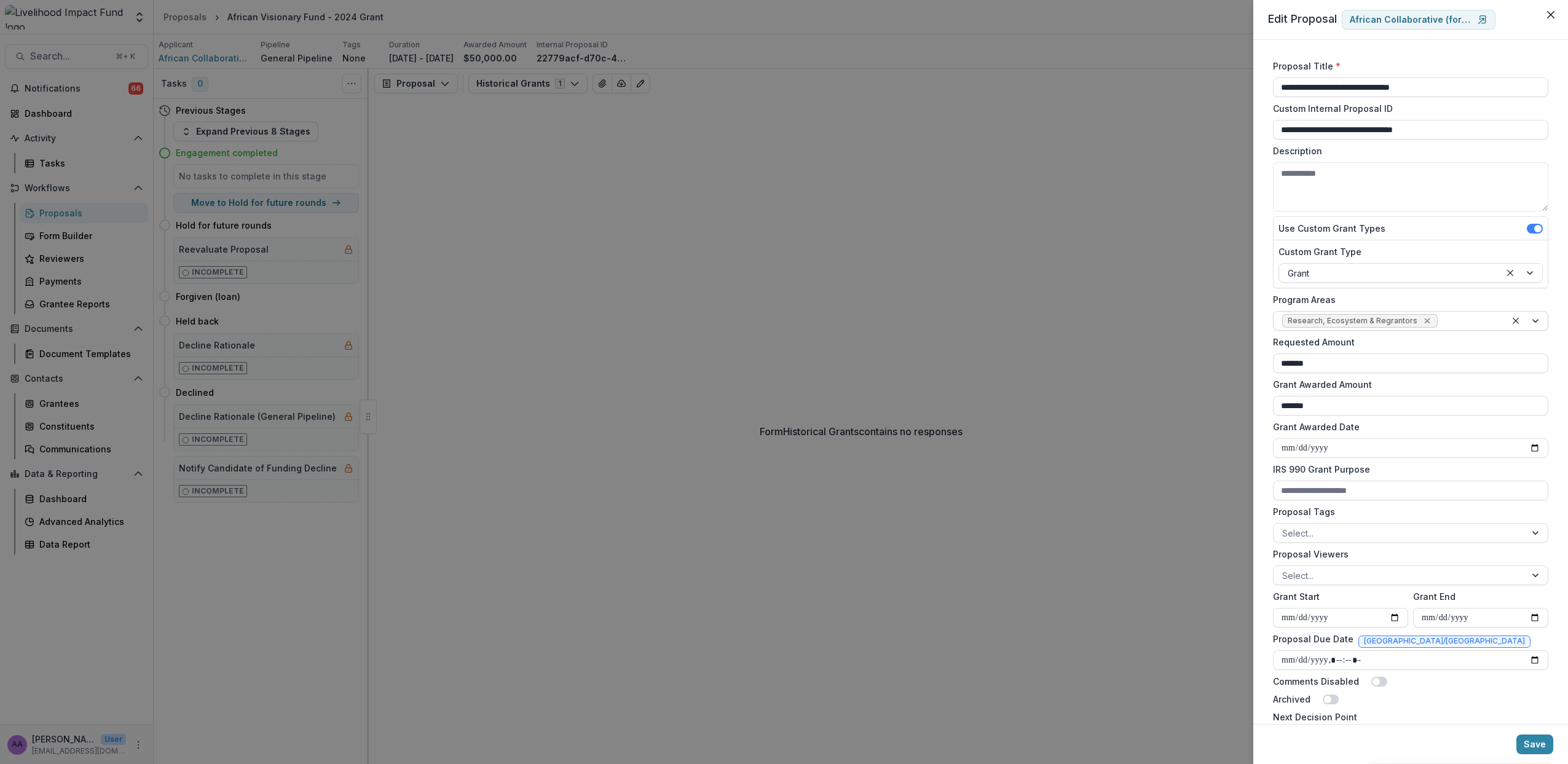
click at [1425, 322] on icon "Remove Research, Ecosystem & Regrantors" at bounding box center [1427, 320] width 10 height 10
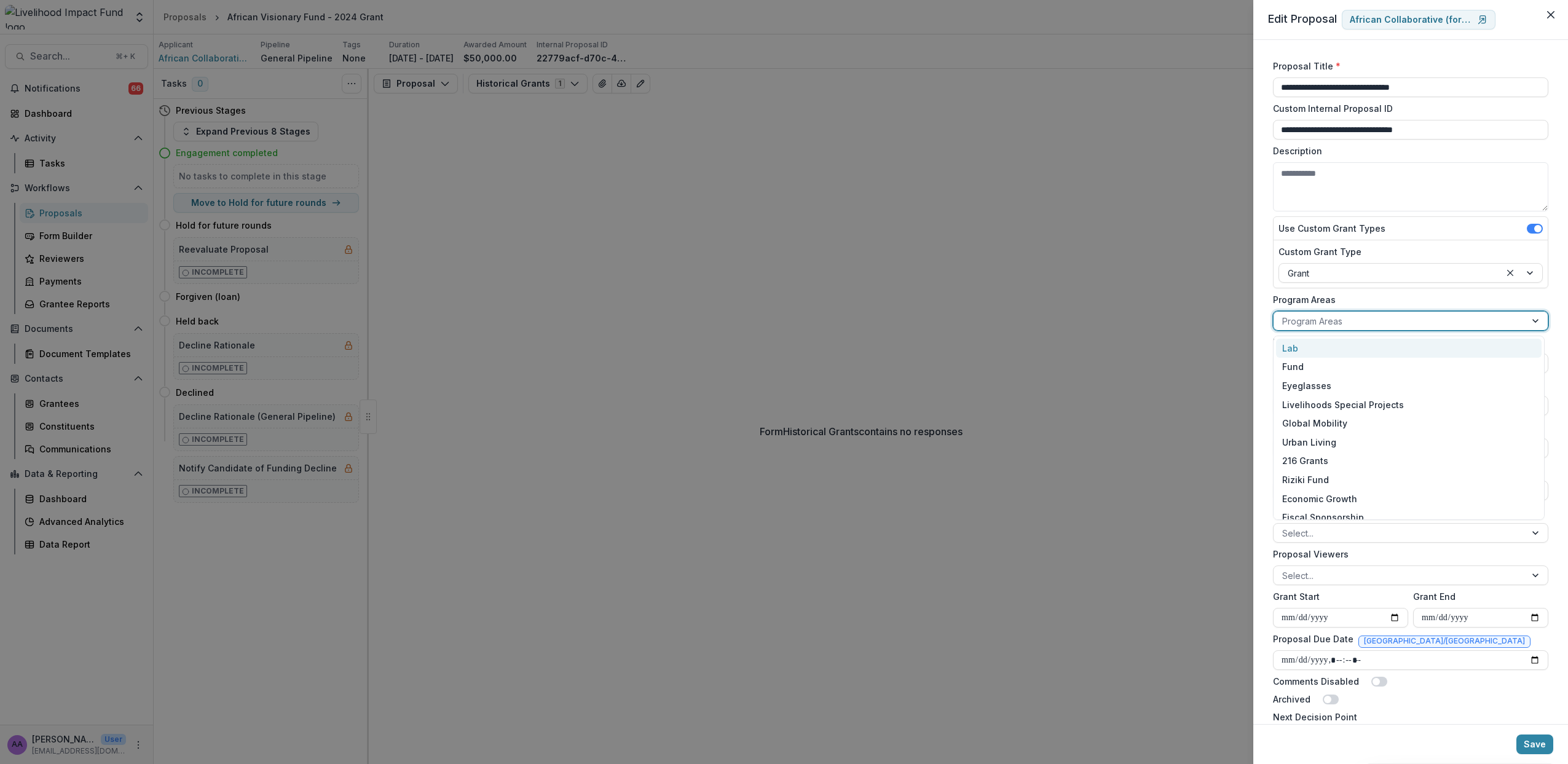
click at [1403, 316] on div at bounding box center [1399, 321] width 235 height 15
click at [1340, 469] on div "Ecosystem & Regrantors" at bounding box center [1409, 470] width 266 height 19
click at [1529, 743] on button "Save" at bounding box center [1534, 744] width 37 height 20
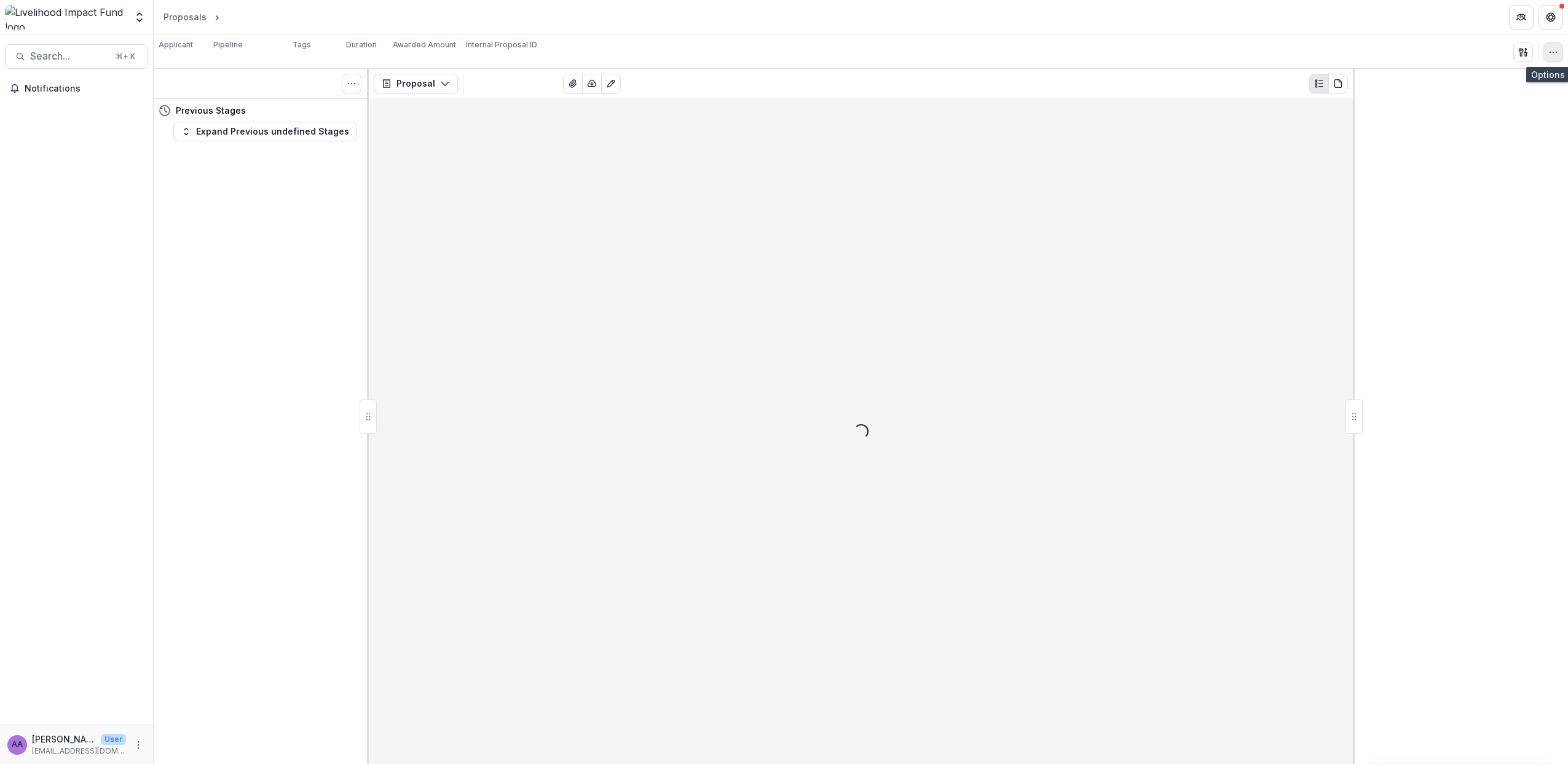
click at [1552, 55] on icon "button" at bounding box center [1553, 52] width 10 height 10
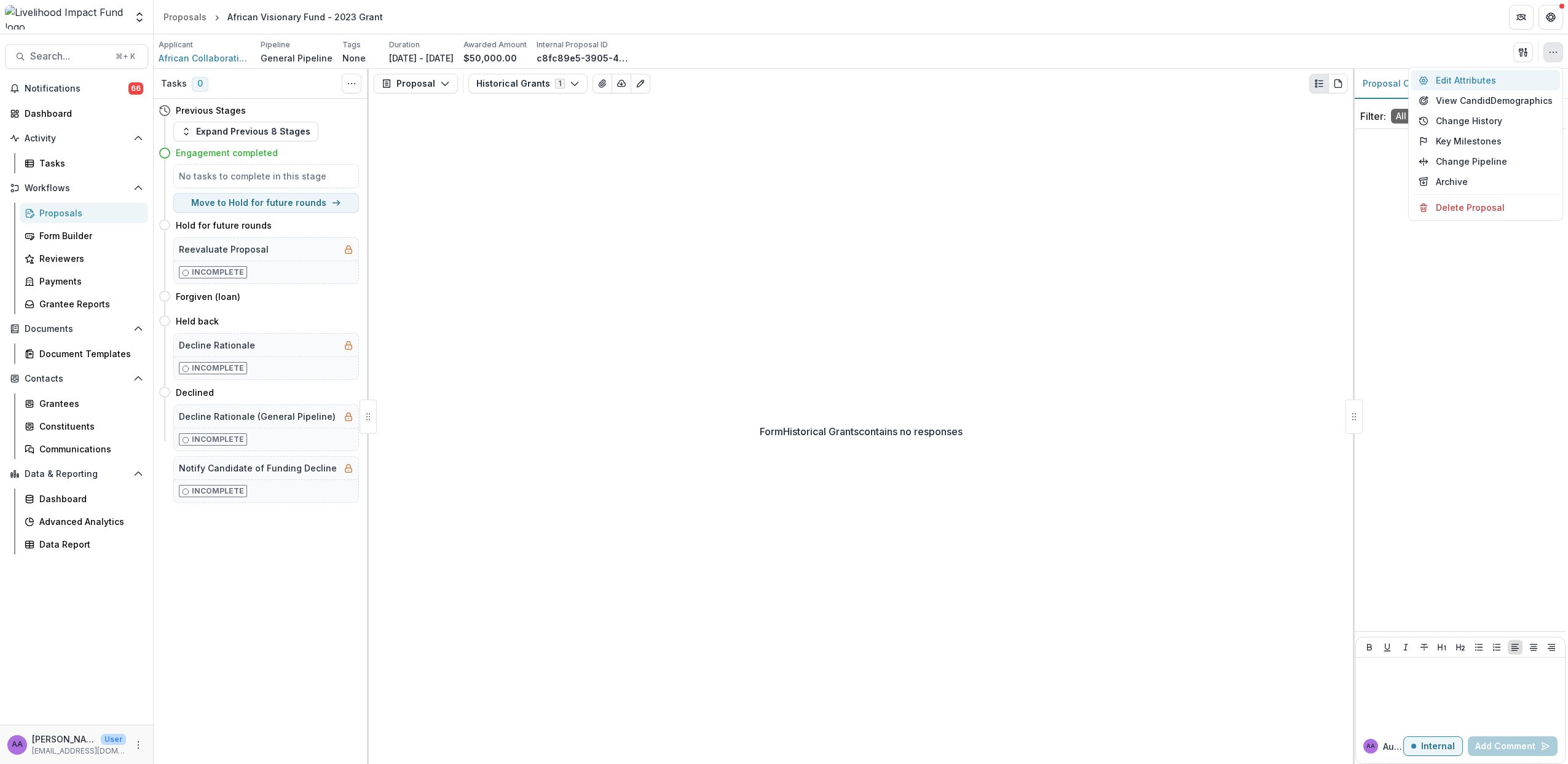
click at [1487, 86] on button "Edit Attributes" at bounding box center [1486, 80] width 149 height 21
click at [1558, 52] on button "button" at bounding box center [1554, 53] width 20 height 20
click at [1469, 78] on button "Edit Attributes" at bounding box center [1486, 80] width 149 height 21
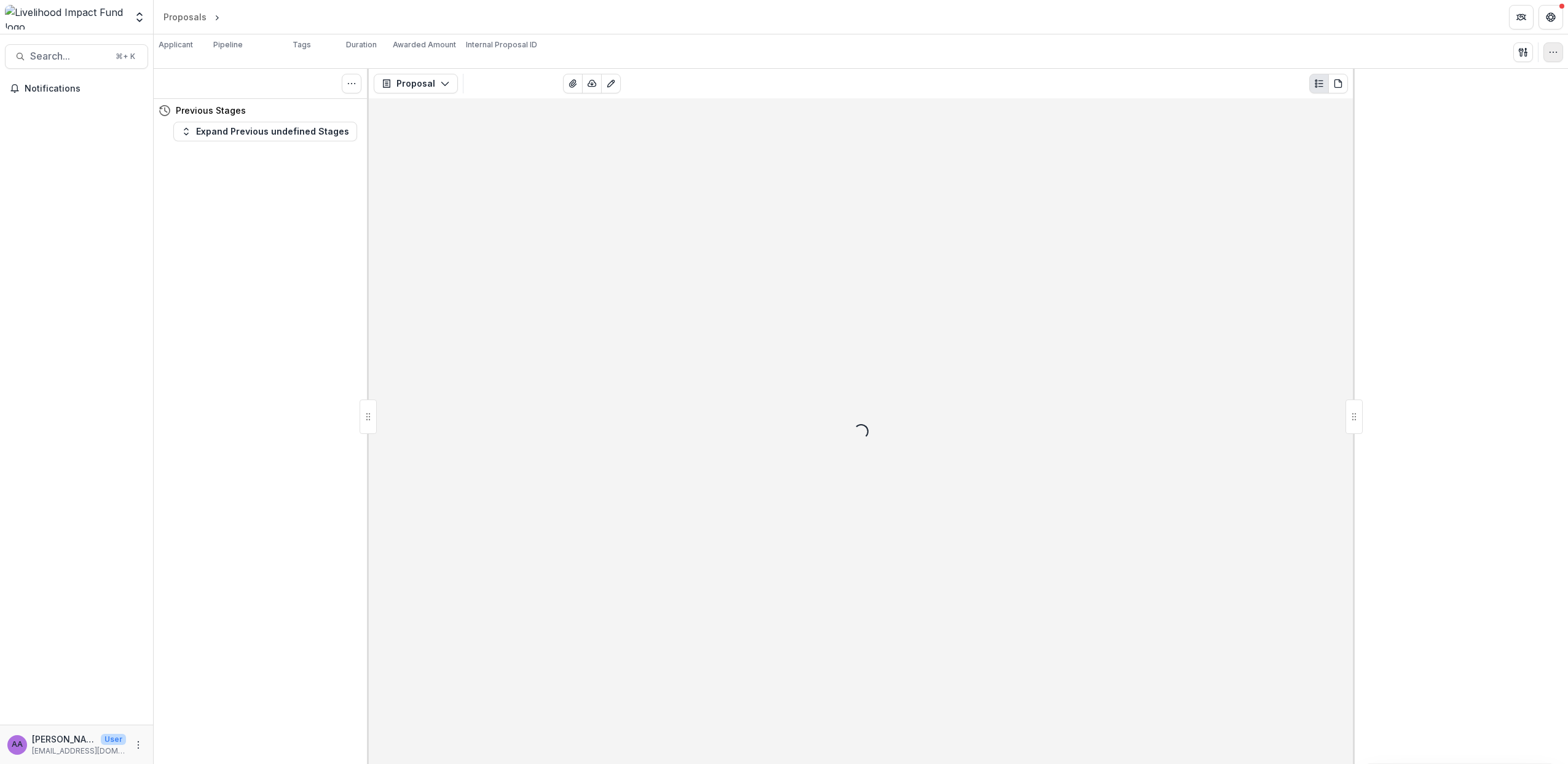
click at [1555, 59] on button "button" at bounding box center [1554, 53] width 20 height 20
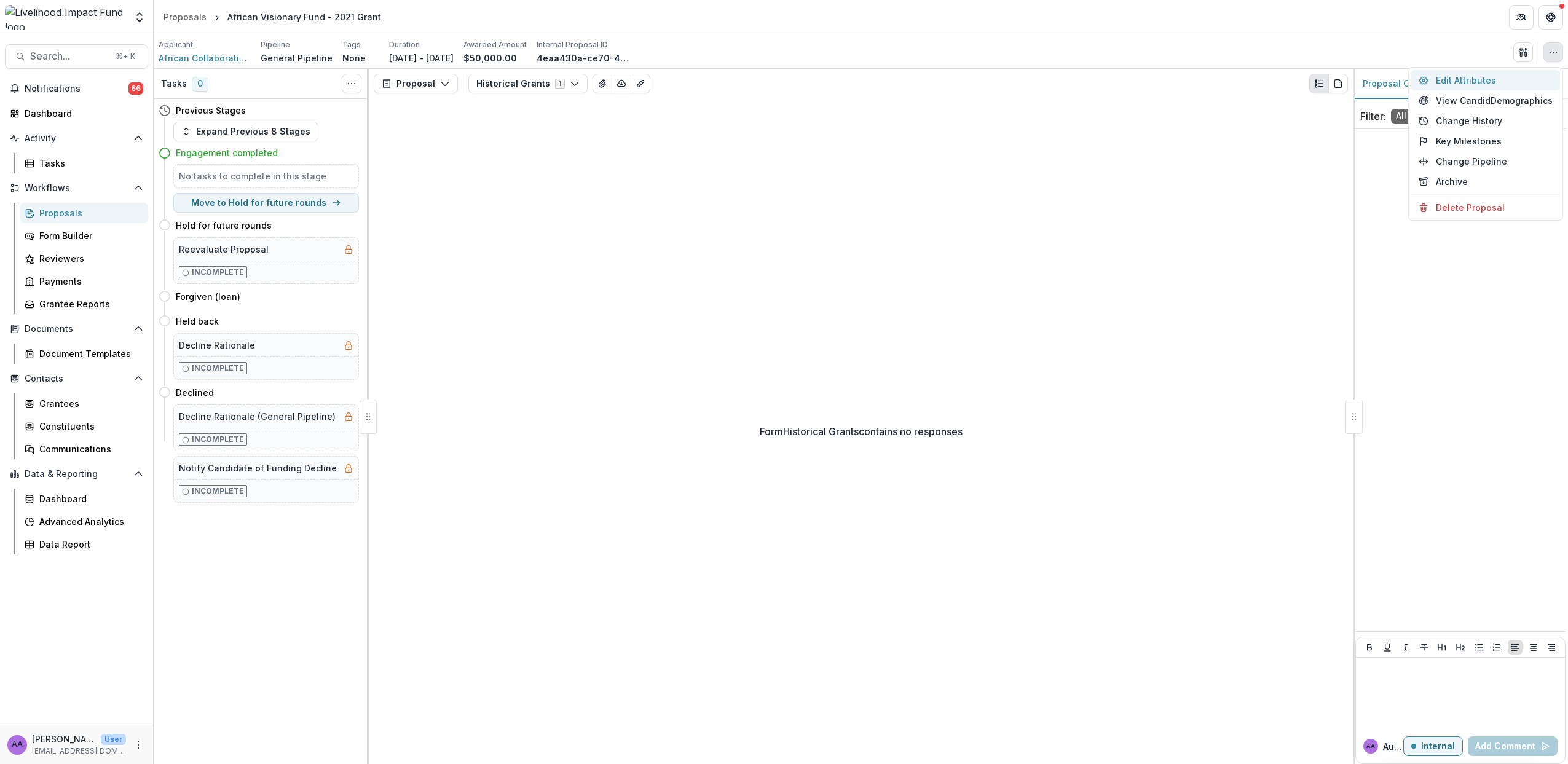
click at [1448, 86] on button "Edit Attributes" at bounding box center [1486, 80] width 149 height 21
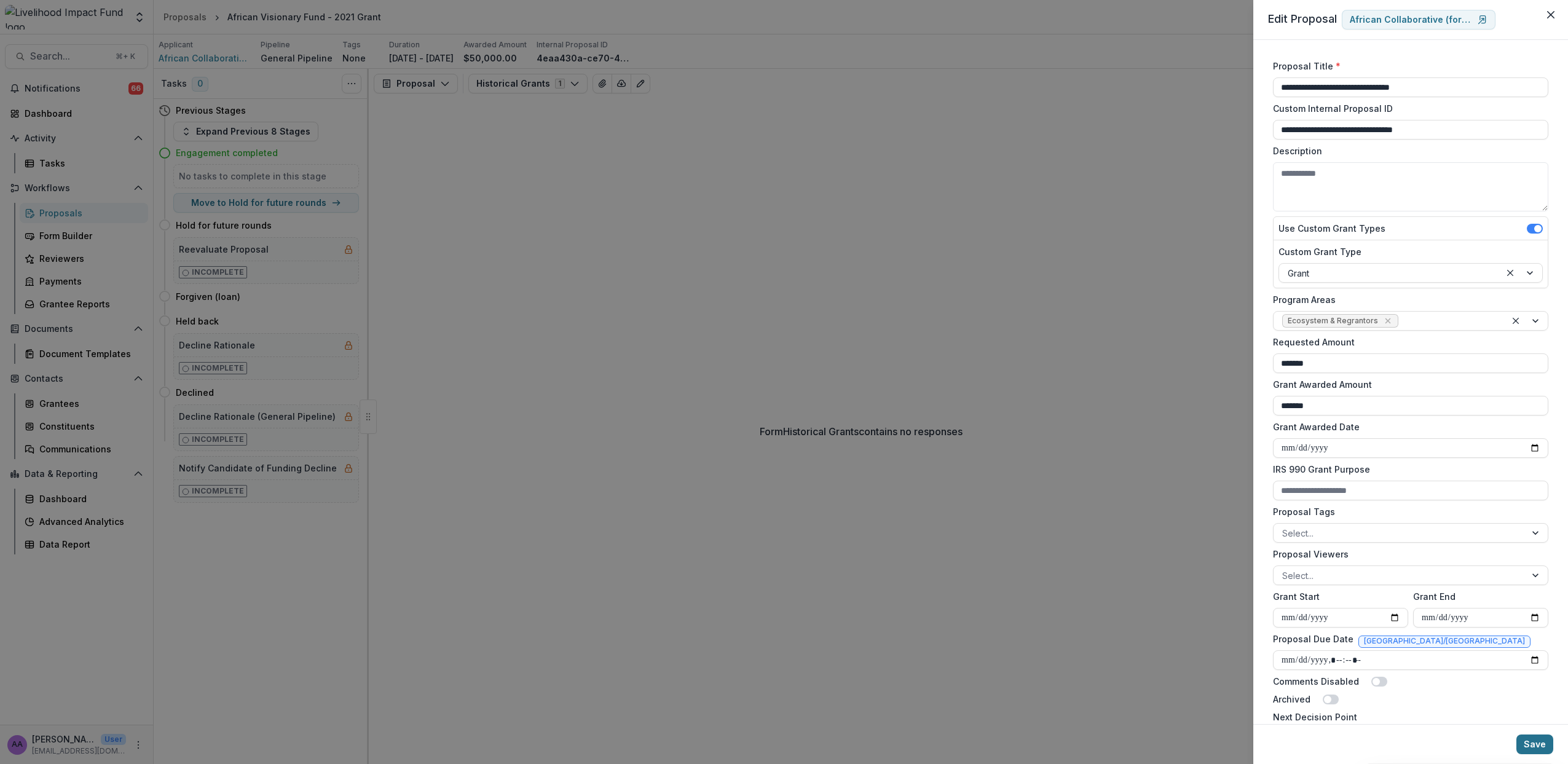
click at [1534, 745] on button "Save" at bounding box center [1534, 744] width 37 height 20
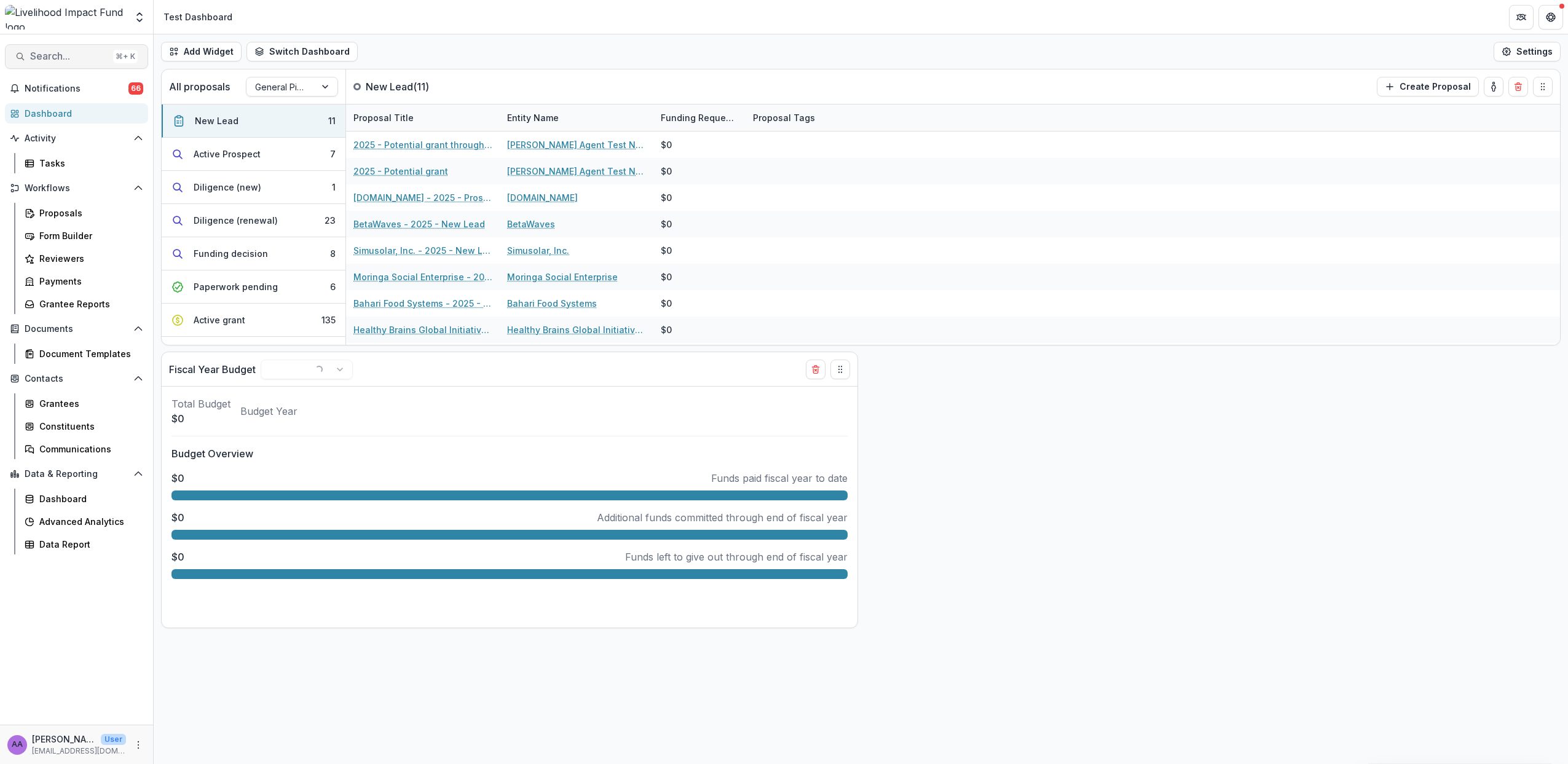
click at [82, 53] on span "Search..." at bounding box center [70, 56] width 78 height 12
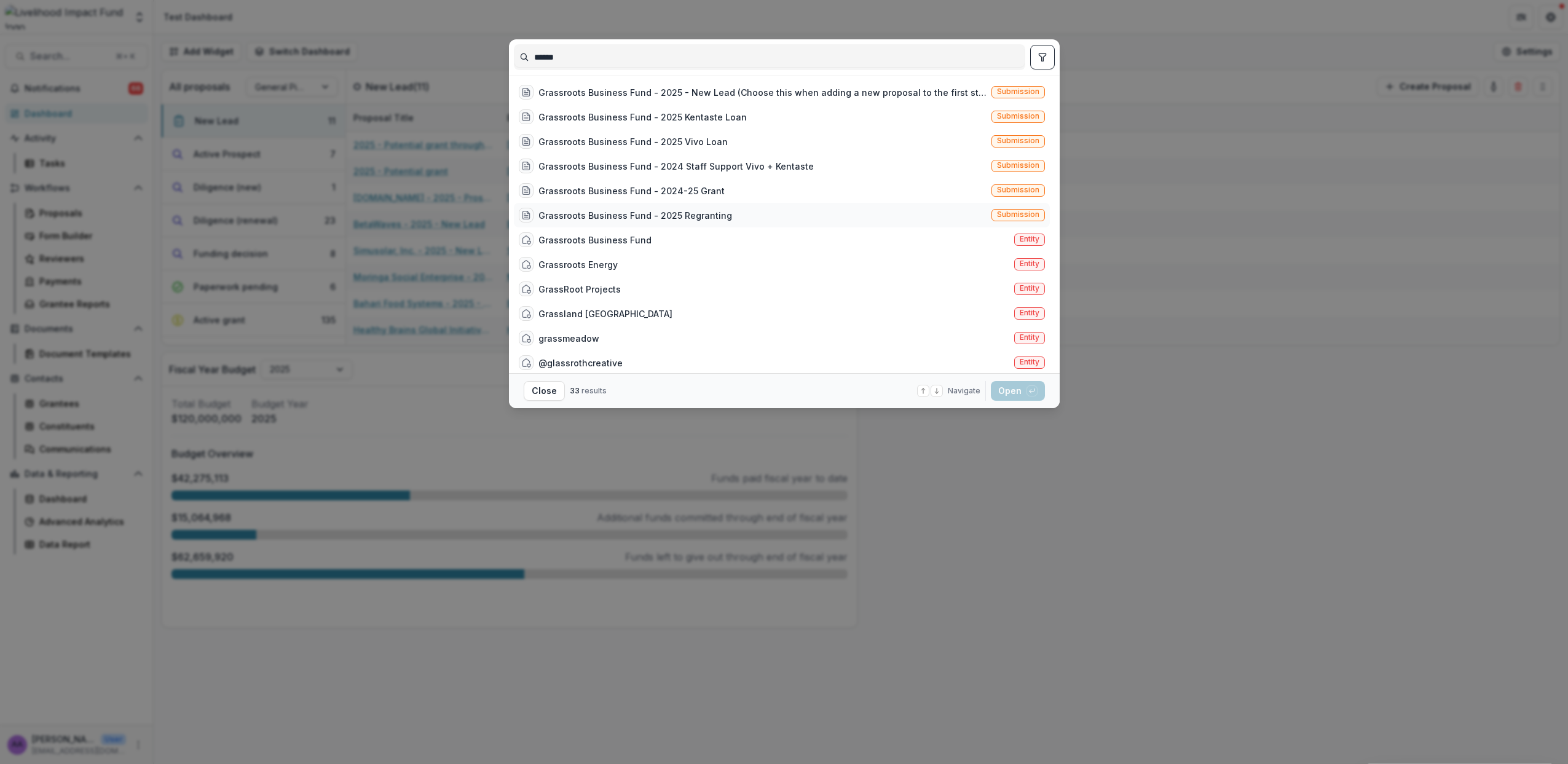
type input "******"
click at [680, 223] on div "Grassroots Business Fund - 2025 Regranting Submission" at bounding box center [781, 215] width 536 height 25
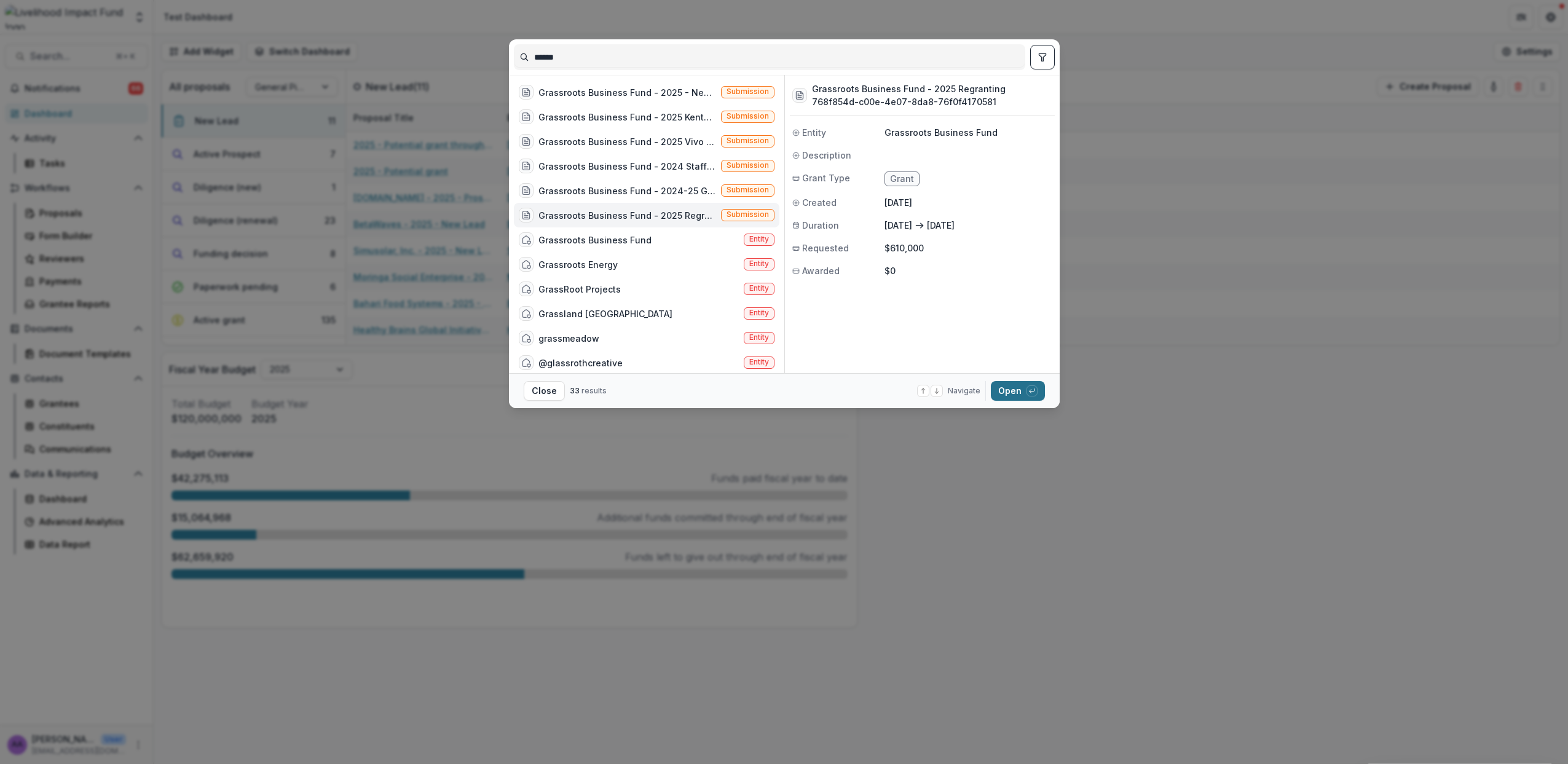
click at [1011, 392] on button "Open with enter key" at bounding box center [1018, 390] width 54 height 20
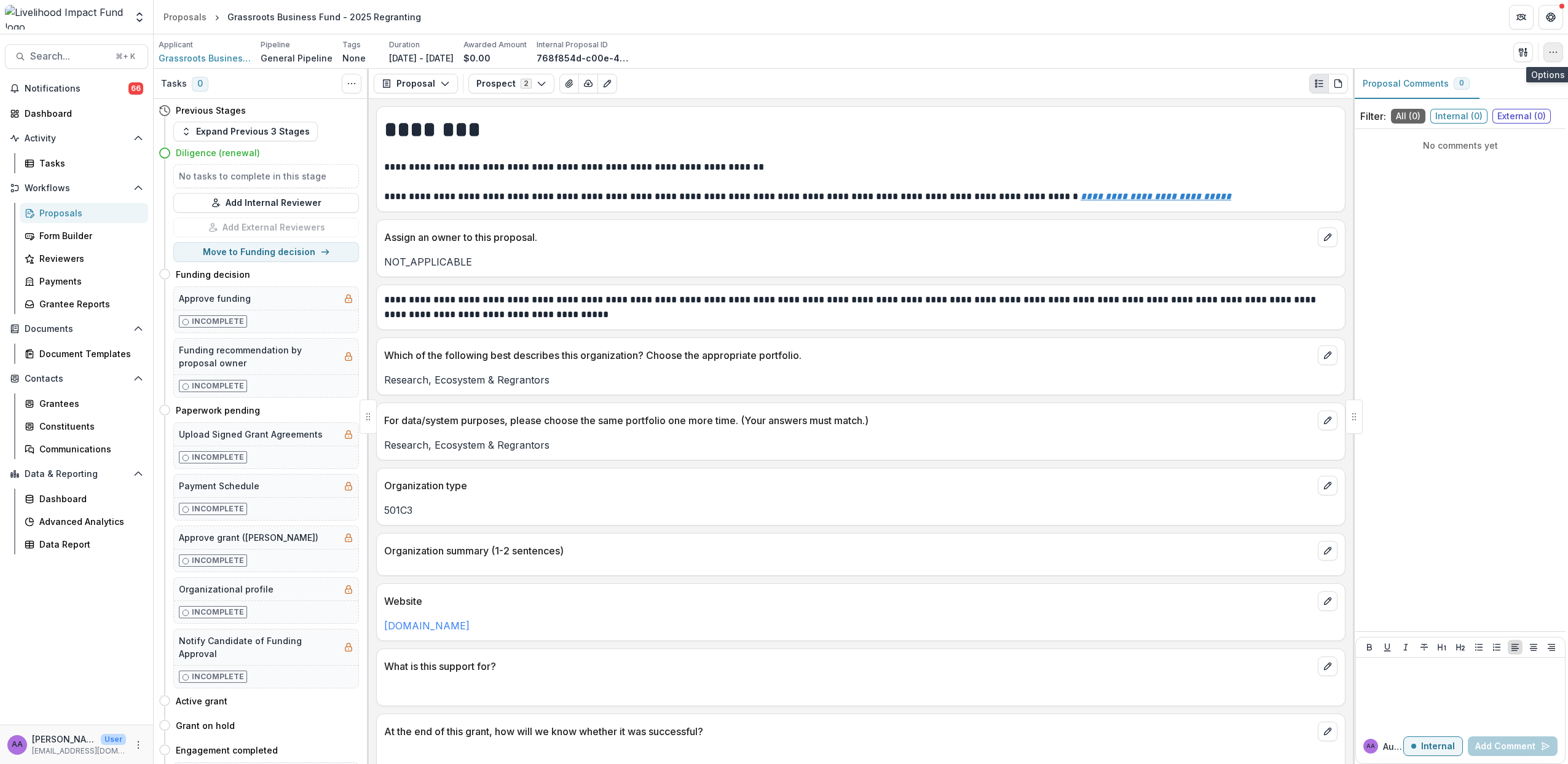
click at [1560, 54] on button "button" at bounding box center [1554, 53] width 20 height 20
click at [1497, 84] on button "Edit Attributes" at bounding box center [1495, 80] width 132 height 21
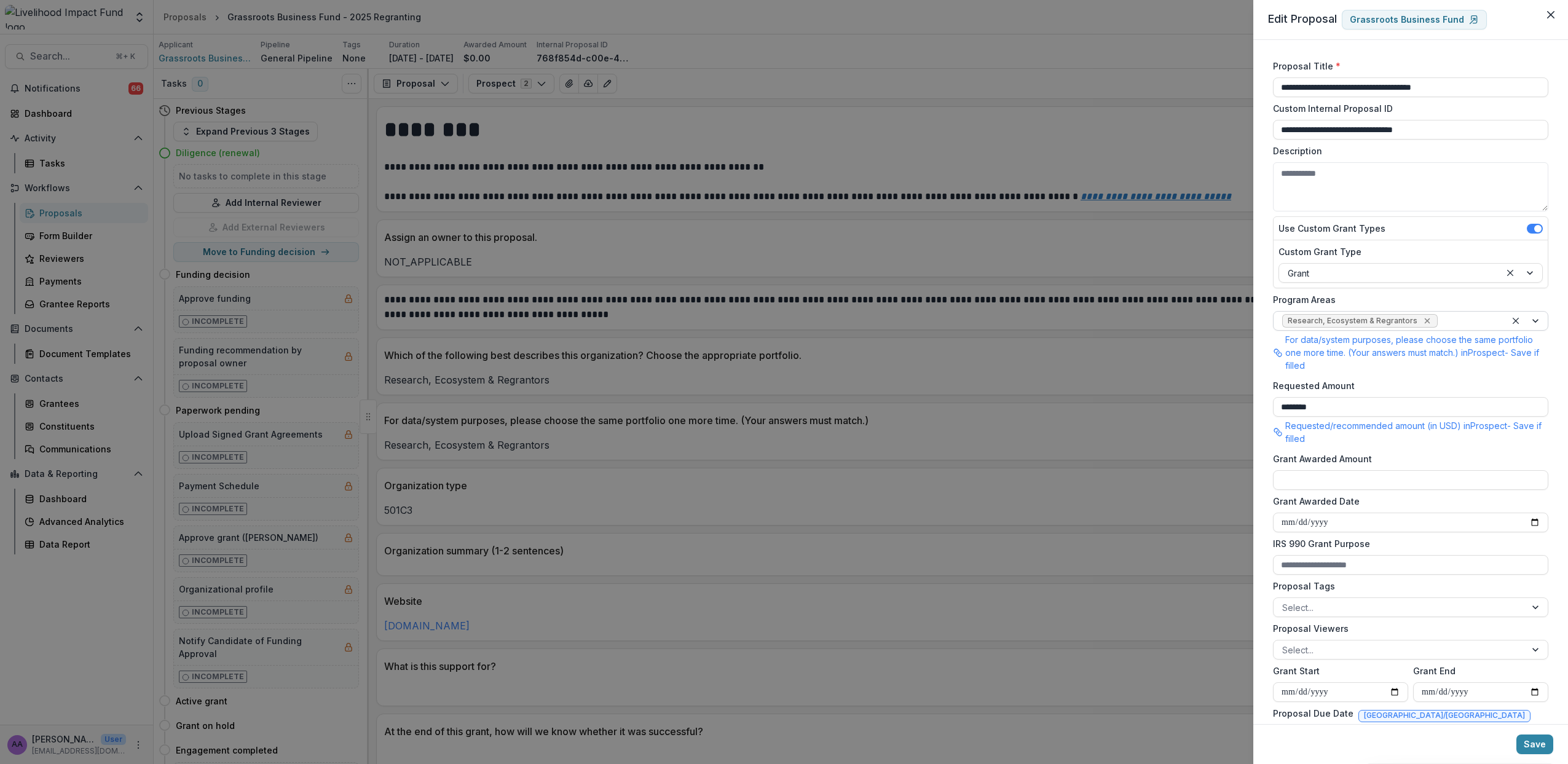
click at [1424, 319] on icon "Remove Research, Ecosystem & Regrantors" at bounding box center [1427, 321] width 5 height 5
click at [1549, 15] on icon "Close" at bounding box center [1551, 14] width 7 height 7
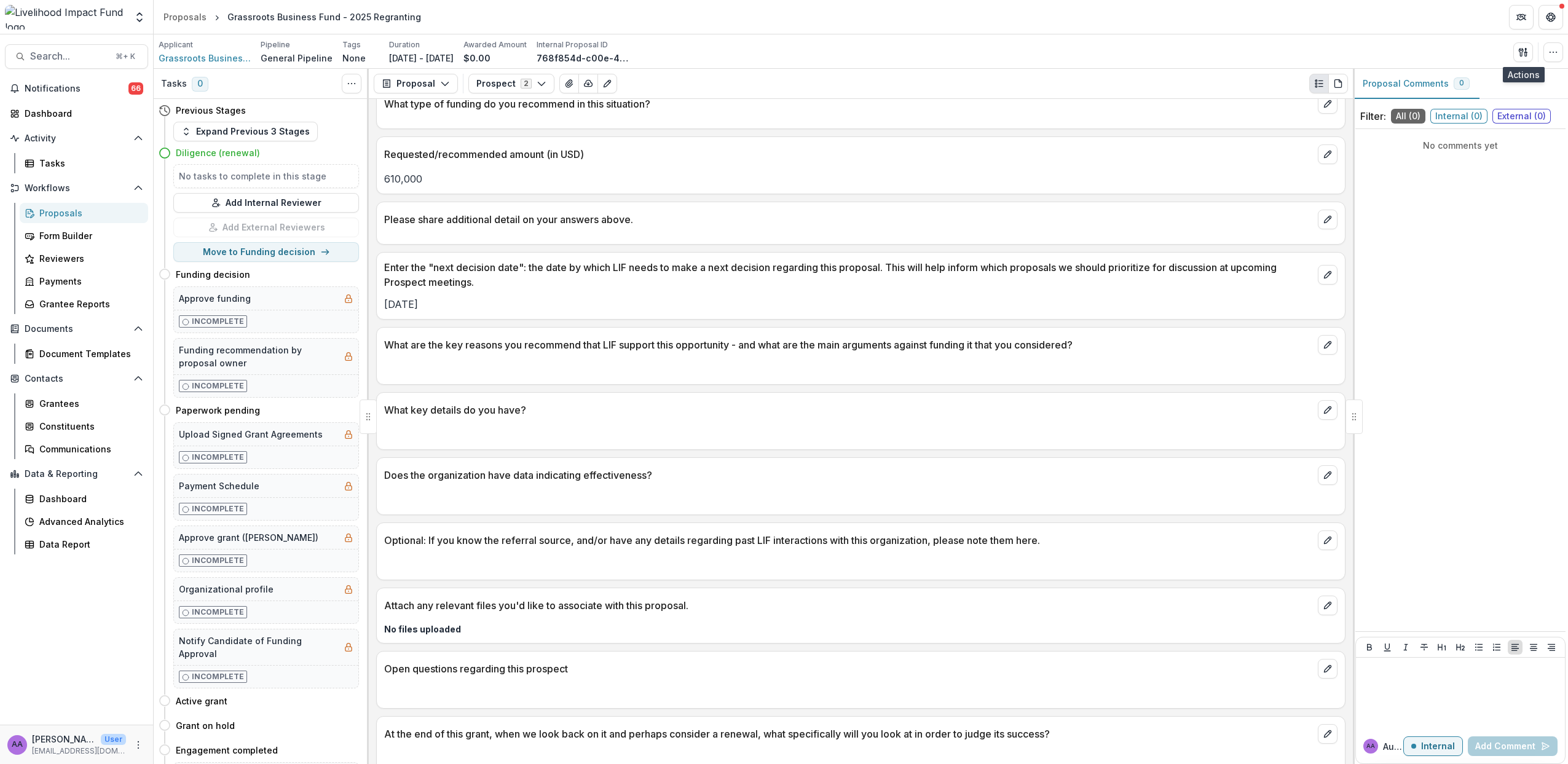
scroll to position [710, 0]
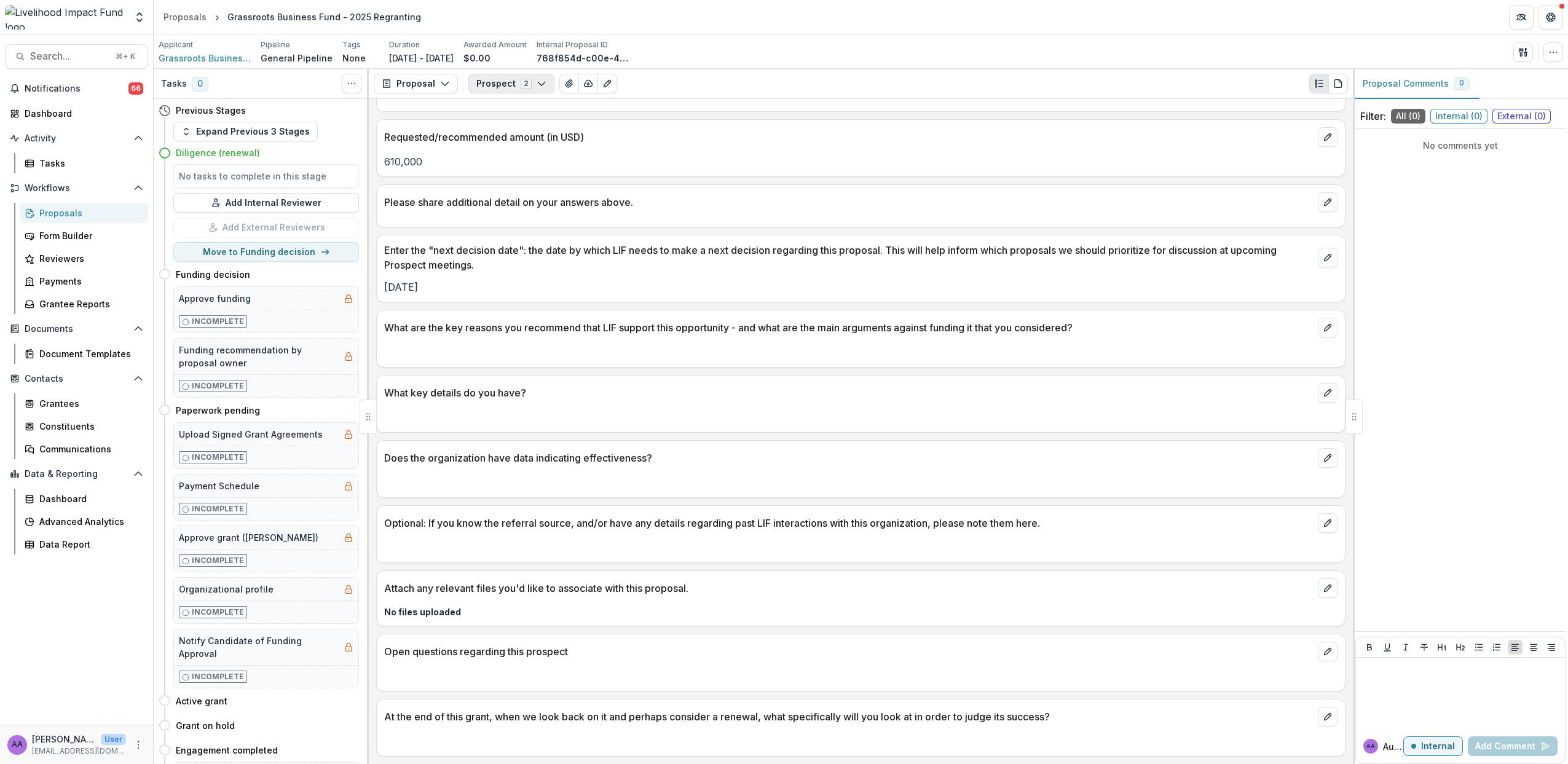
click at [537, 78] on icon "button" at bounding box center [541, 83] width 10 height 10
click at [538, 145] on span "Prospect" at bounding box center [547, 150] width 112 height 12
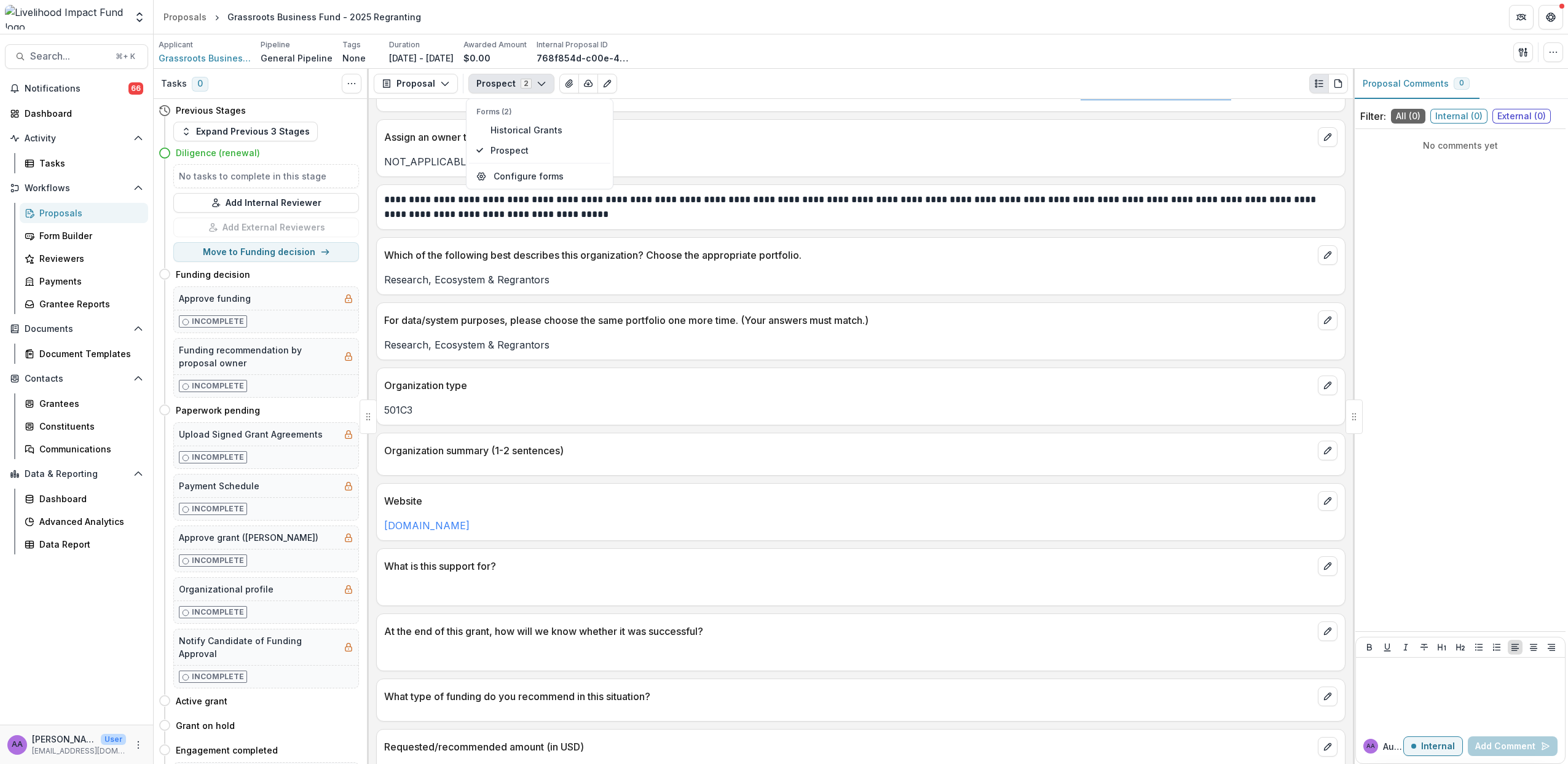
scroll to position [0, 0]
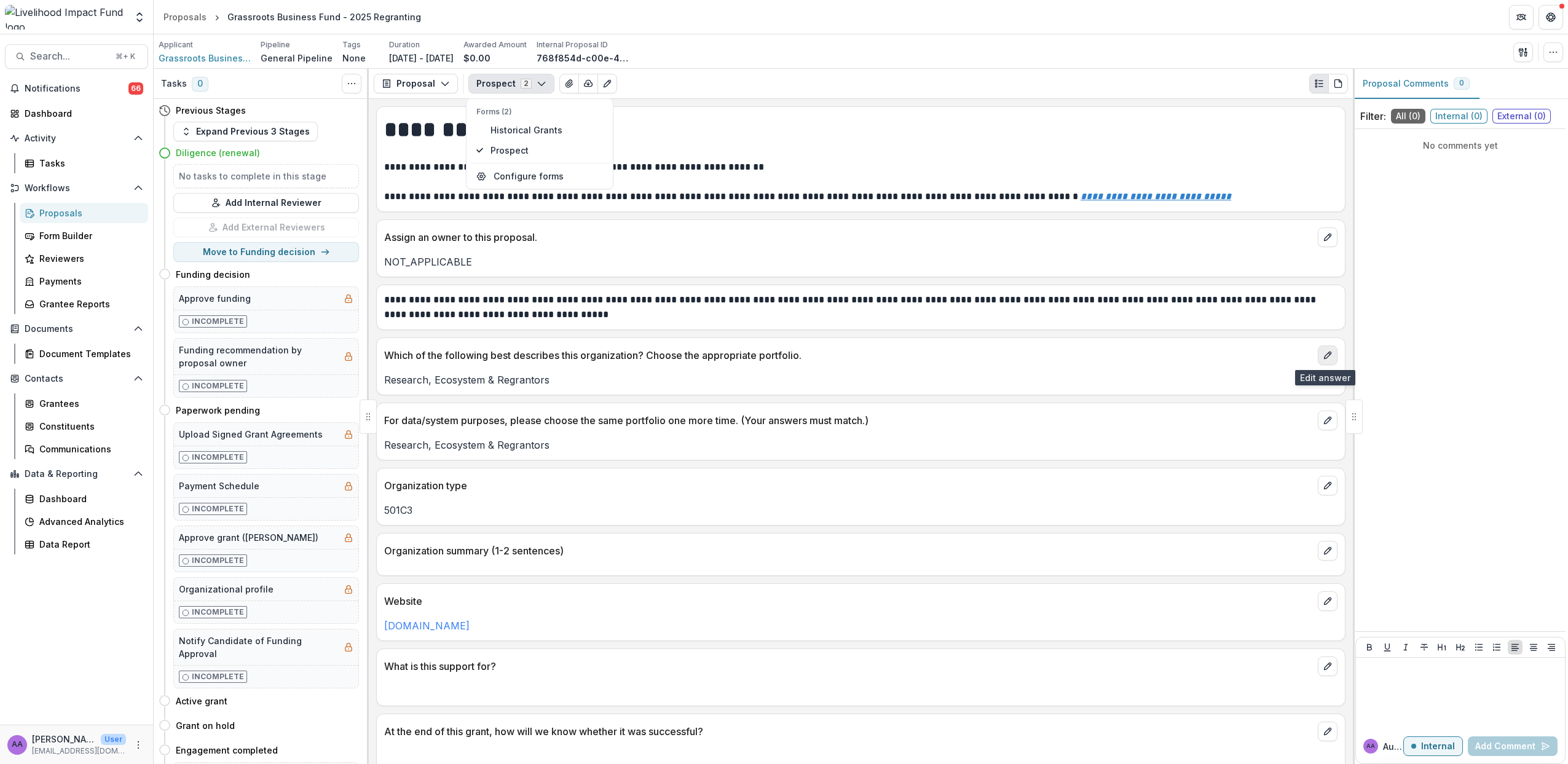
click at [1327, 356] on icon "edit" at bounding box center [1327, 355] width 10 height 10
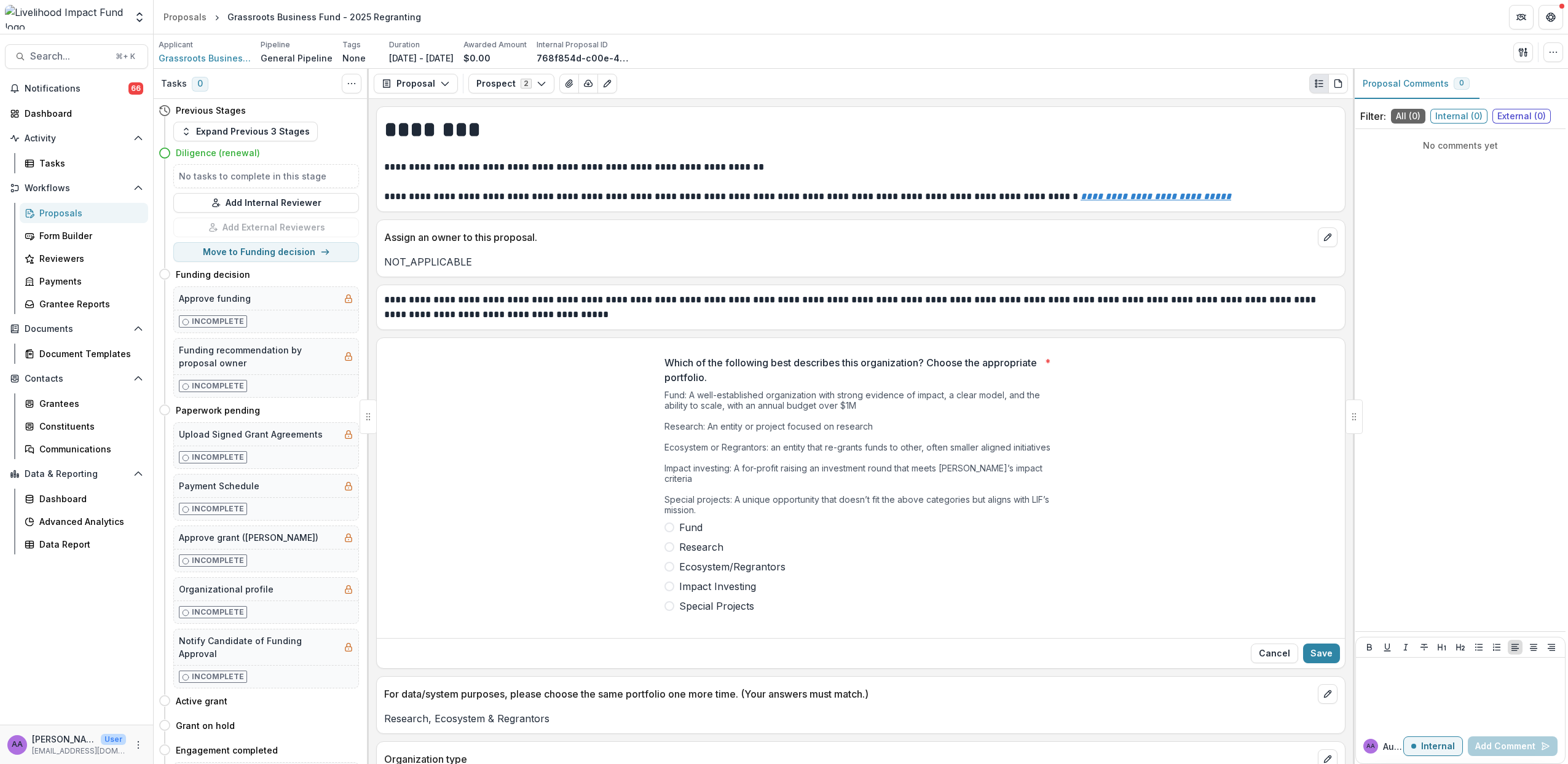
click at [669, 562] on span at bounding box center [669, 566] width 10 height 10
click at [1320, 644] on button "Save" at bounding box center [1321, 653] width 37 height 20
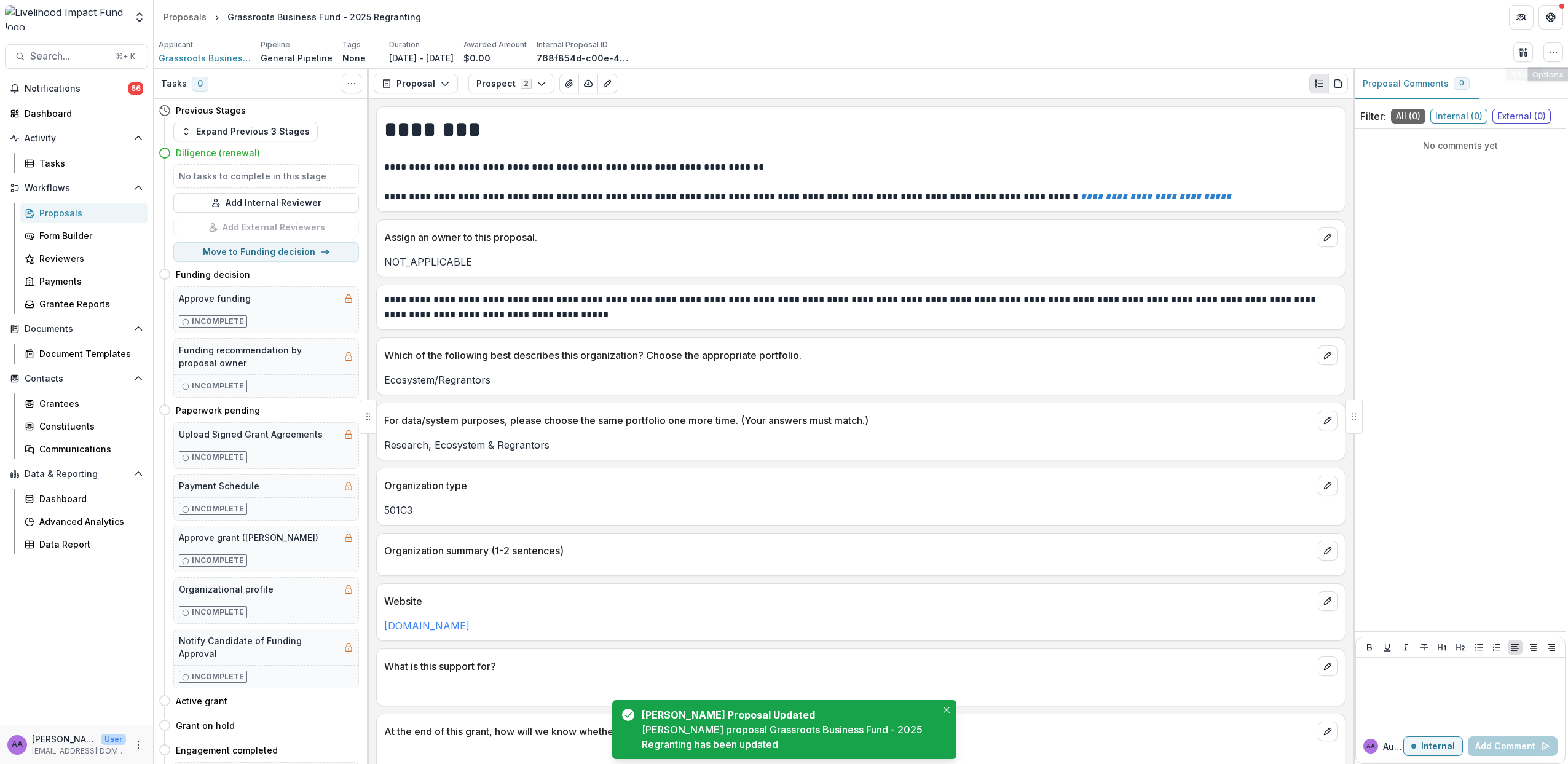
click at [1564, 48] on div "Applicant Grassroots Business Fund Pipeline General Pipeline Tags None All tags…" at bounding box center [861, 52] width 1415 height 35
click at [1560, 51] on button "button" at bounding box center [1554, 53] width 20 height 20
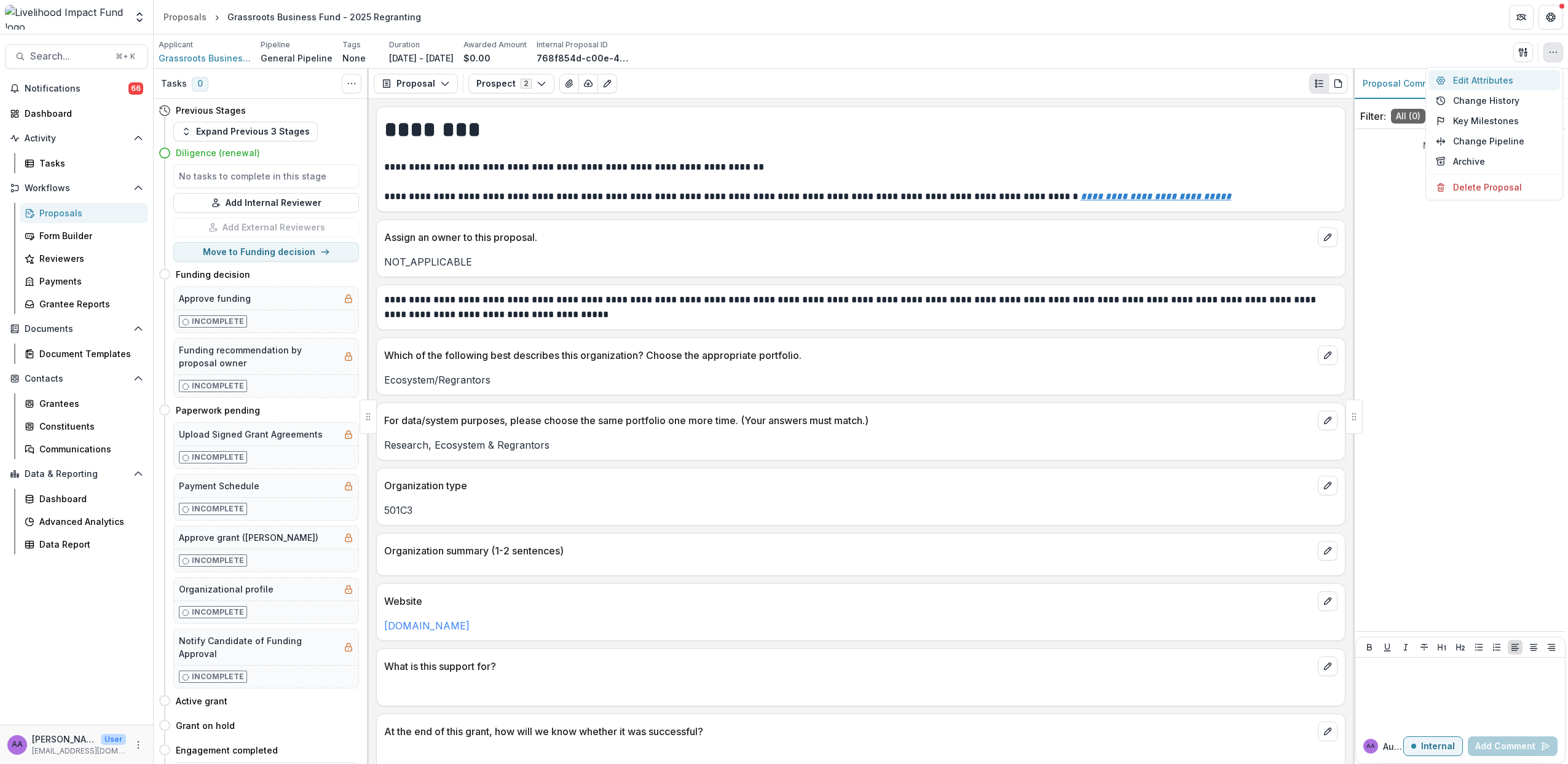
click at [1530, 86] on button "Edit Attributes" at bounding box center [1495, 80] width 132 height 21
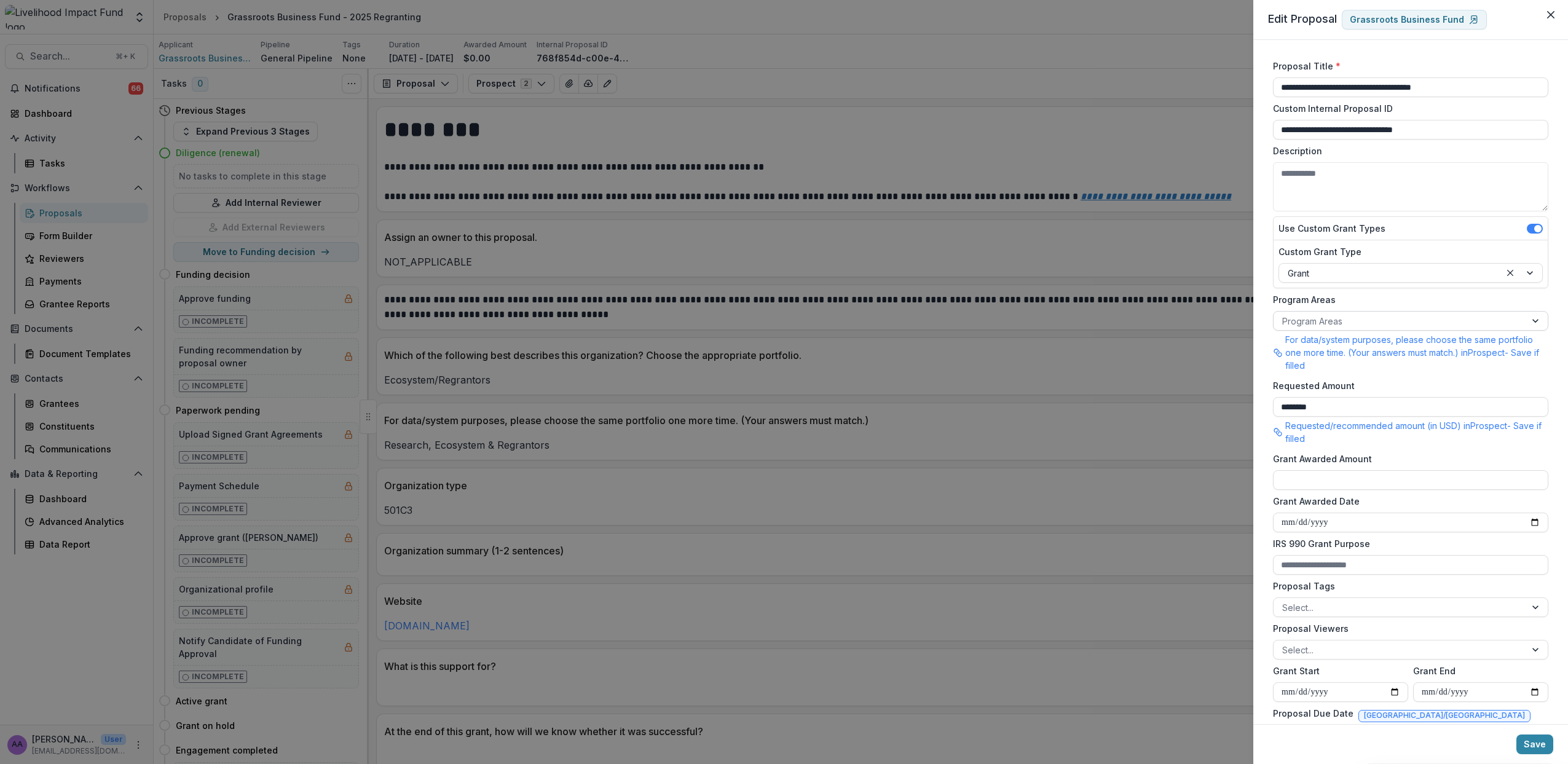
click at [1346, 327] on div at bounding box center [1399, 321] width 235 height 15
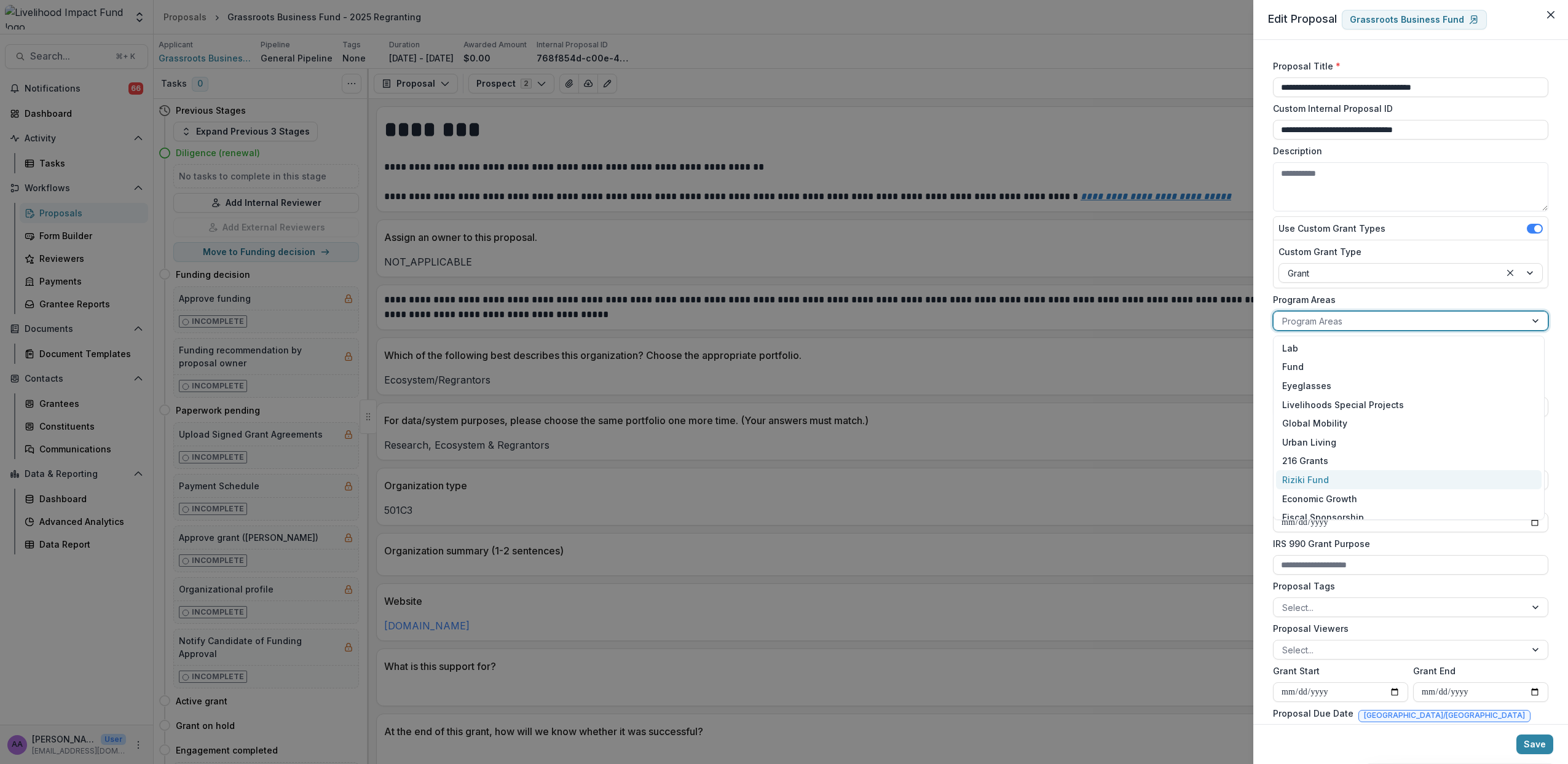
scroll to position [85, 0]
click at [1341, 473] on div "Ecosystem & Regrantors" at bounding box center [1409, 470] width 266 height 19
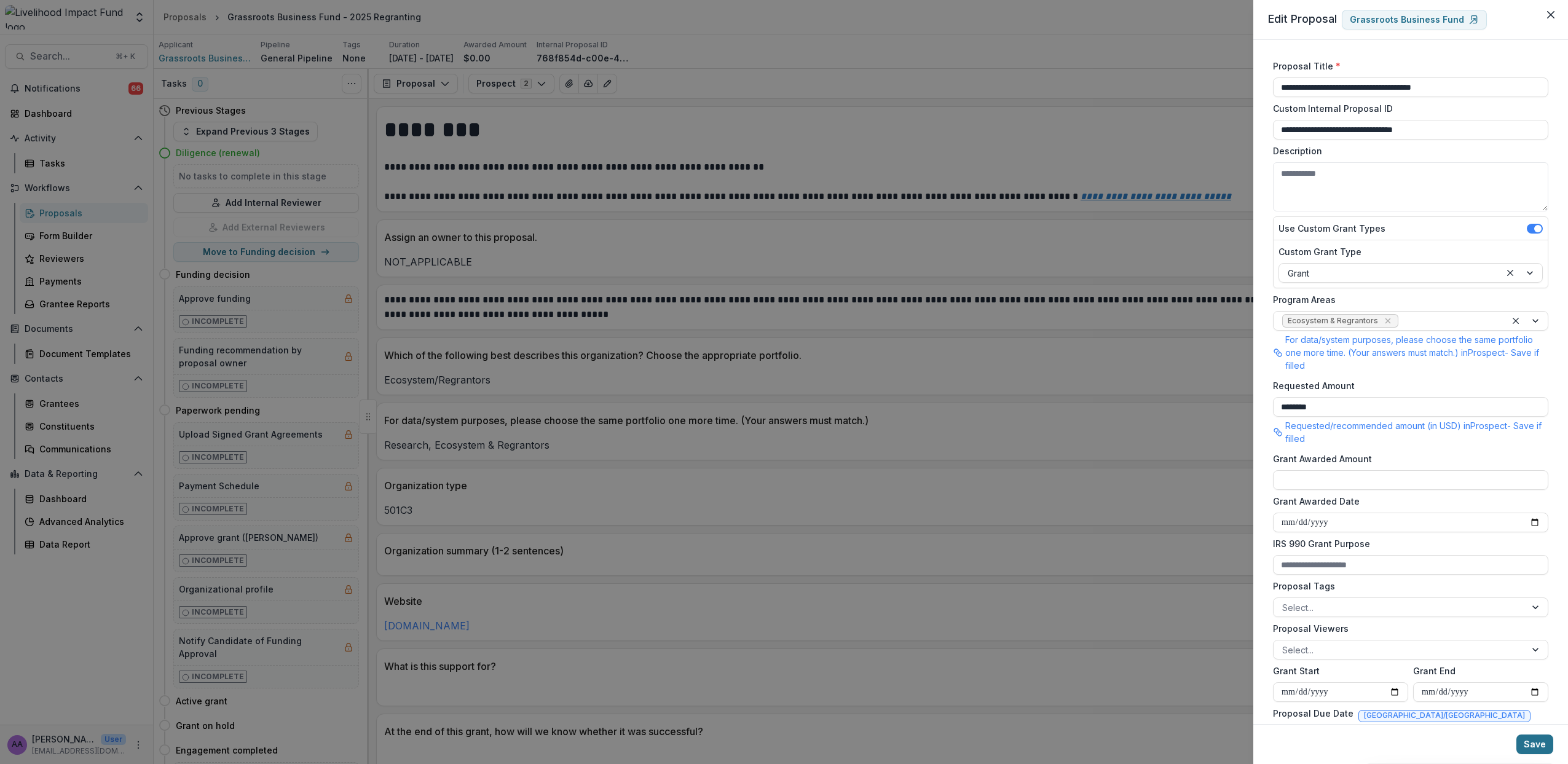
click at [1533, 743] on button "Save" at bounding box center [1534, 744] width 37 height 20
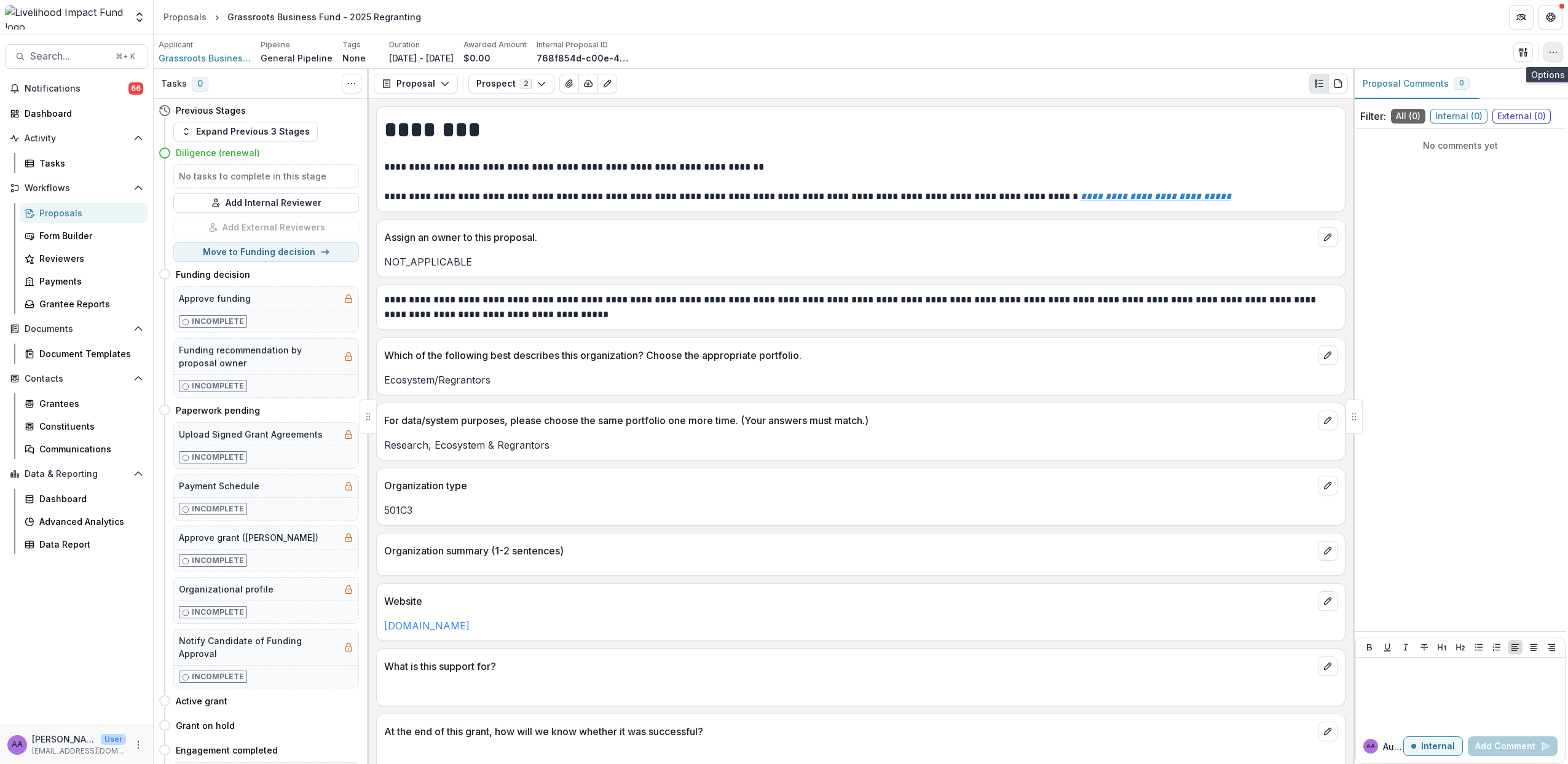
click at [1555, 53] on icon "button" at bounding box center [1553, 52] width 10 height 10
click at [1481, 71] on button "Edit Attributes" at bounding box center [1495, 80] width 132 height 21
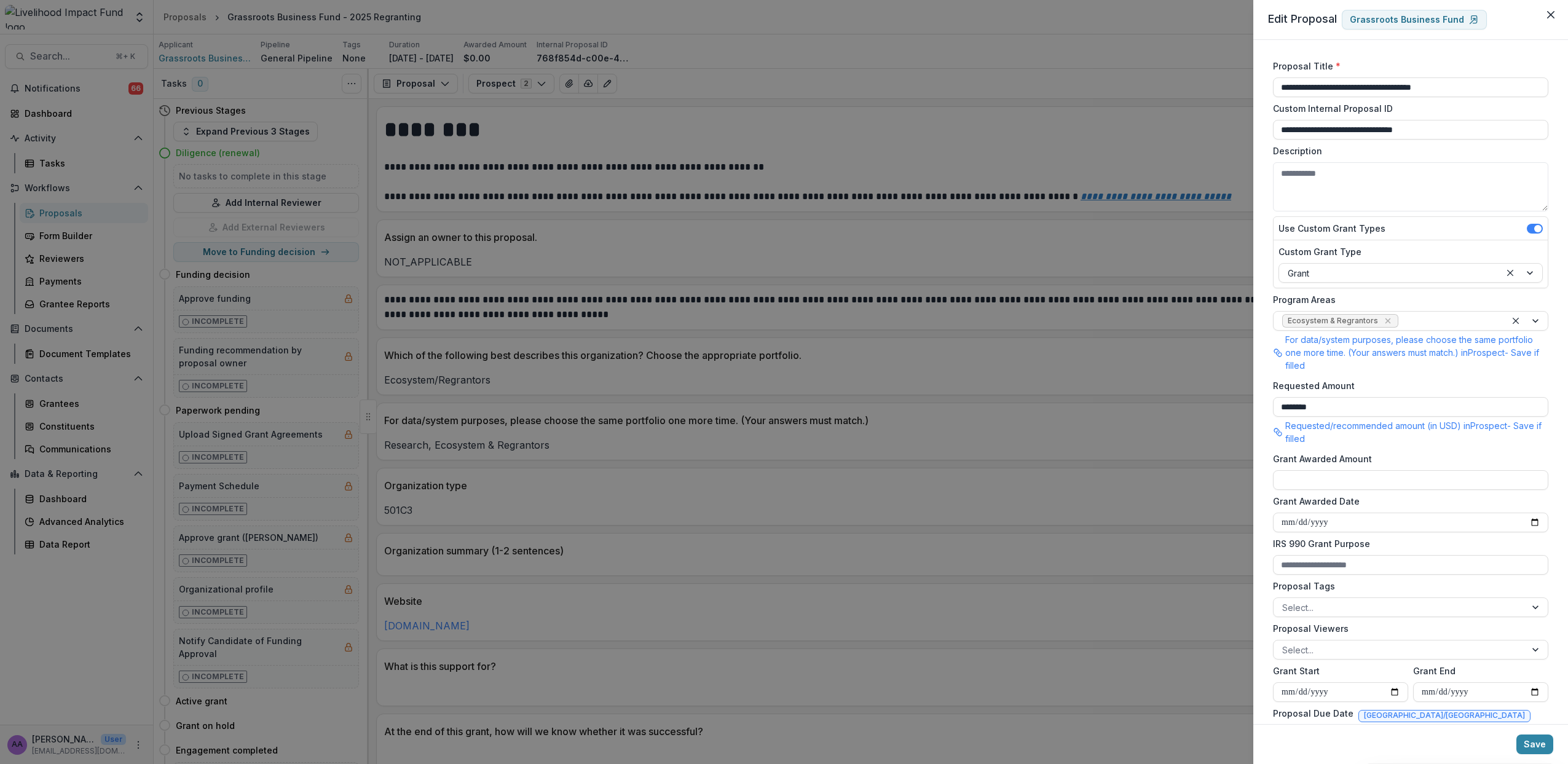
click at [943, 50] on div "**********" at bounding box center [784, 382] width 1568 height 764
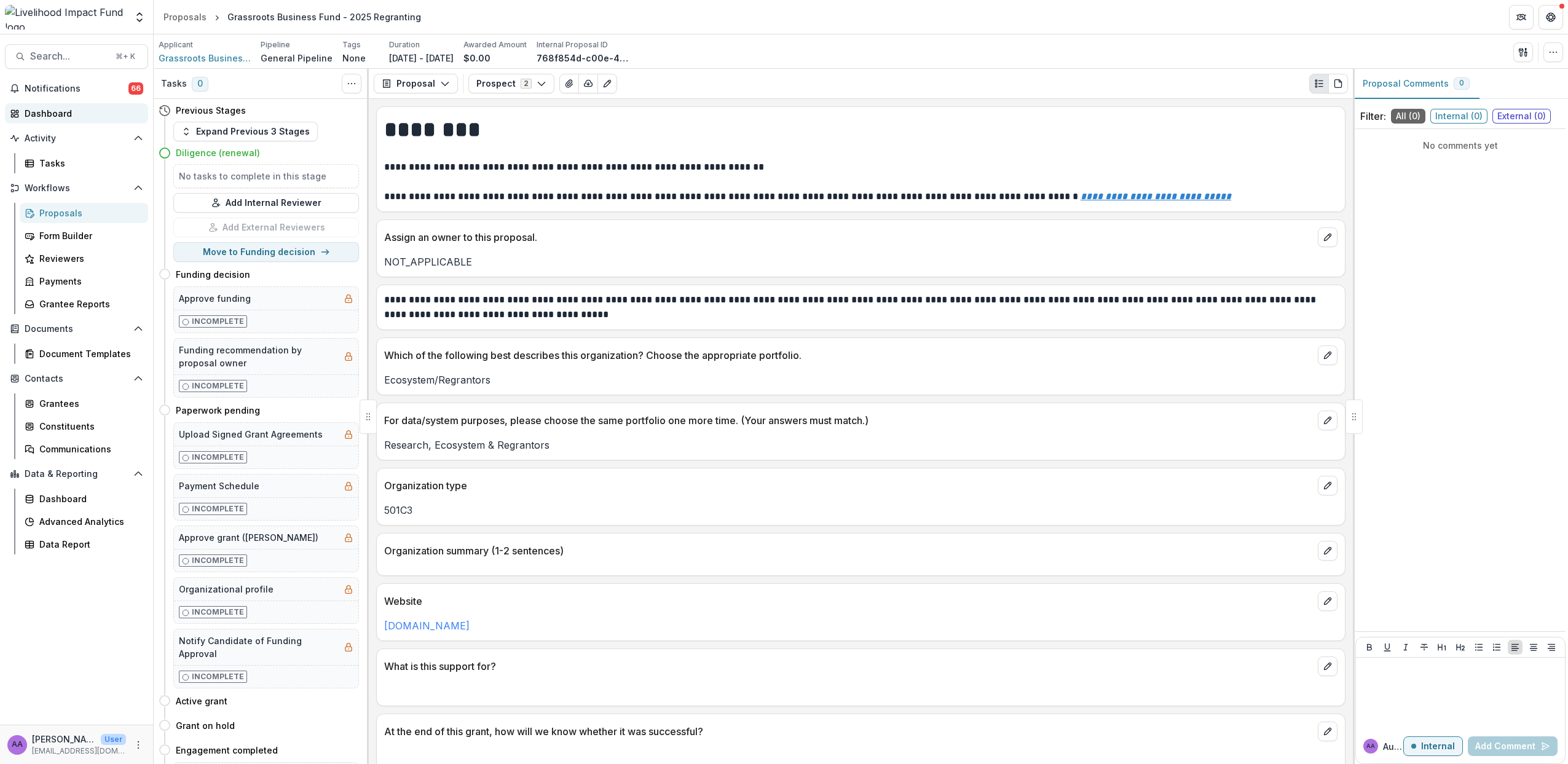
click at [30, 111] on div "Dashboard" at bounding box center [82, 113] width 114 height 12
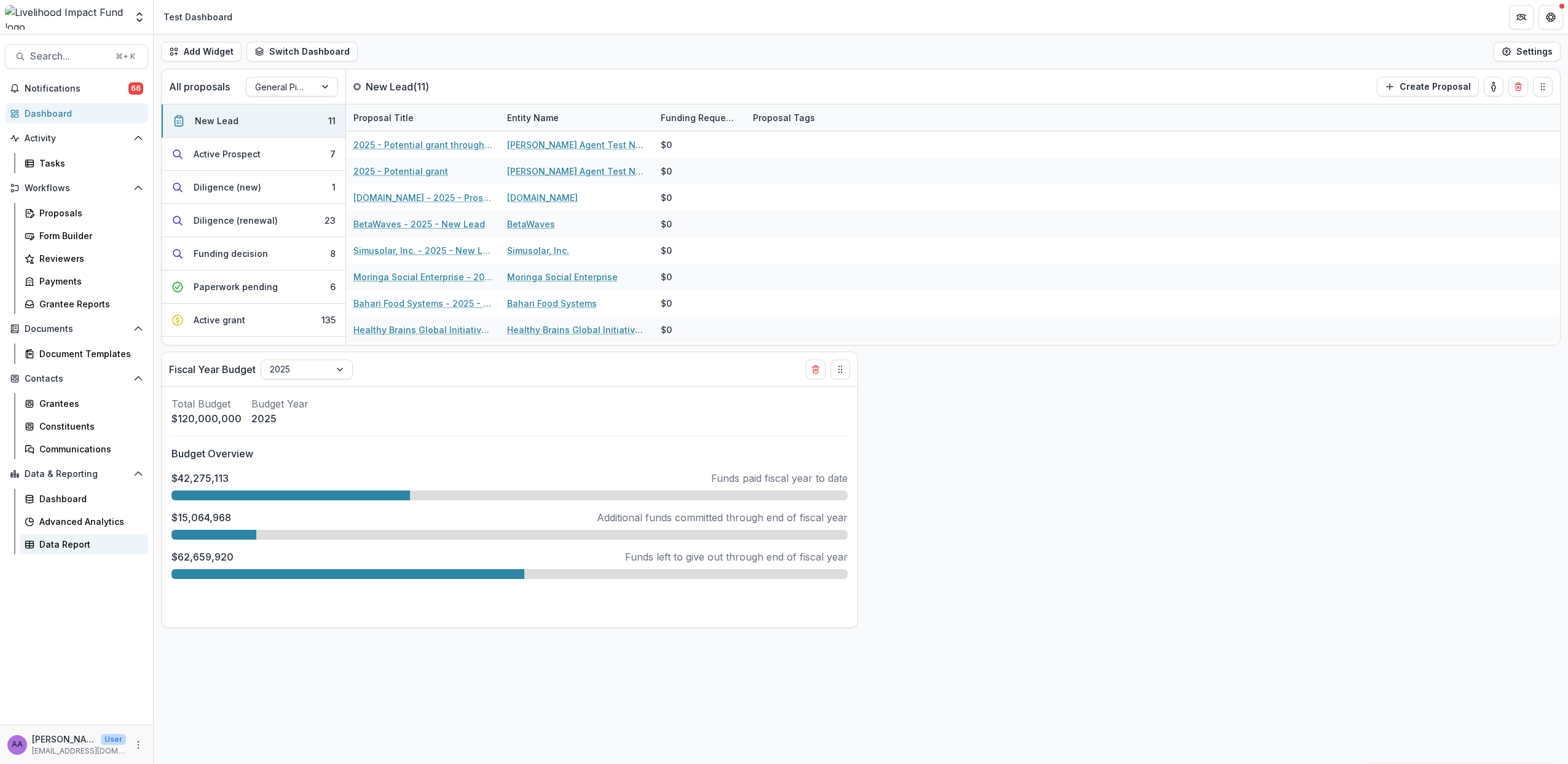
click at [72, 546] on div "Data Report" at bounding box center [88, 544] width 99 height 12
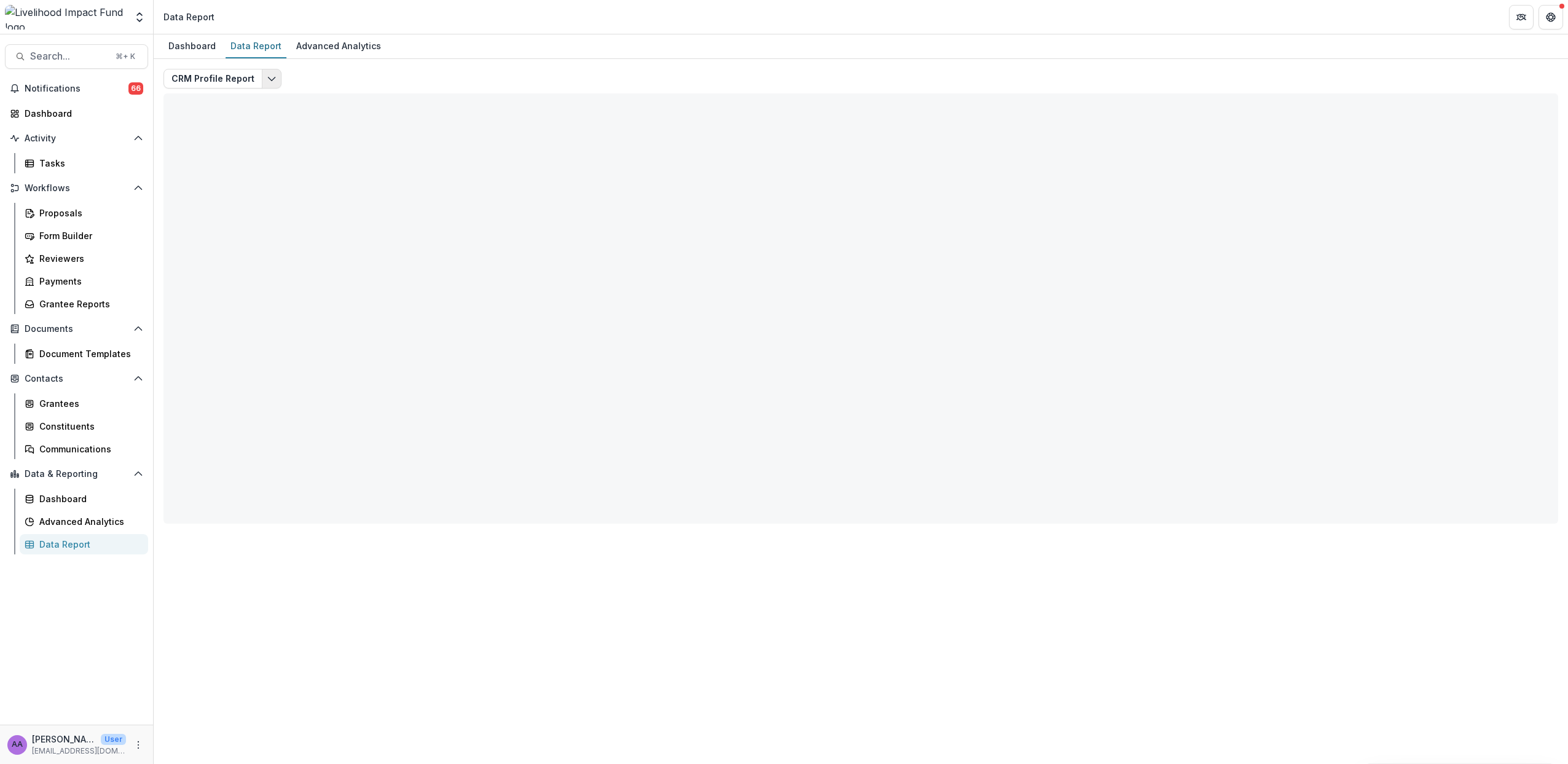
click at [262, 80] on button "Edit selected report" at bounding box center [272, 78] width 20 height 20
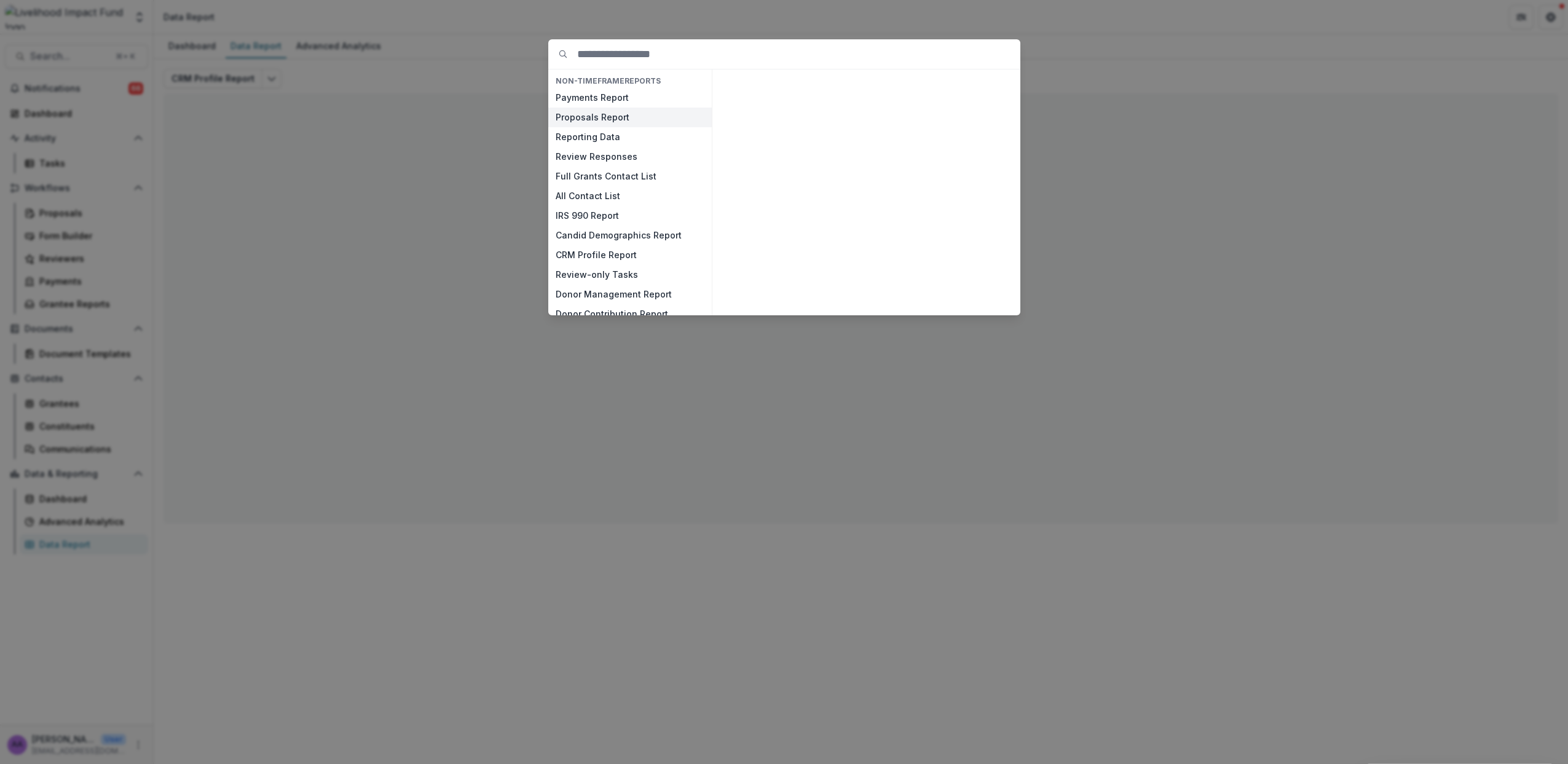
click at [596, 114] on button "Proposals Report" at bounding box center [630, 118] width 163 height 20
click at [994, 297] on button "View" at bounding box center [990, 300] width 51 height 20
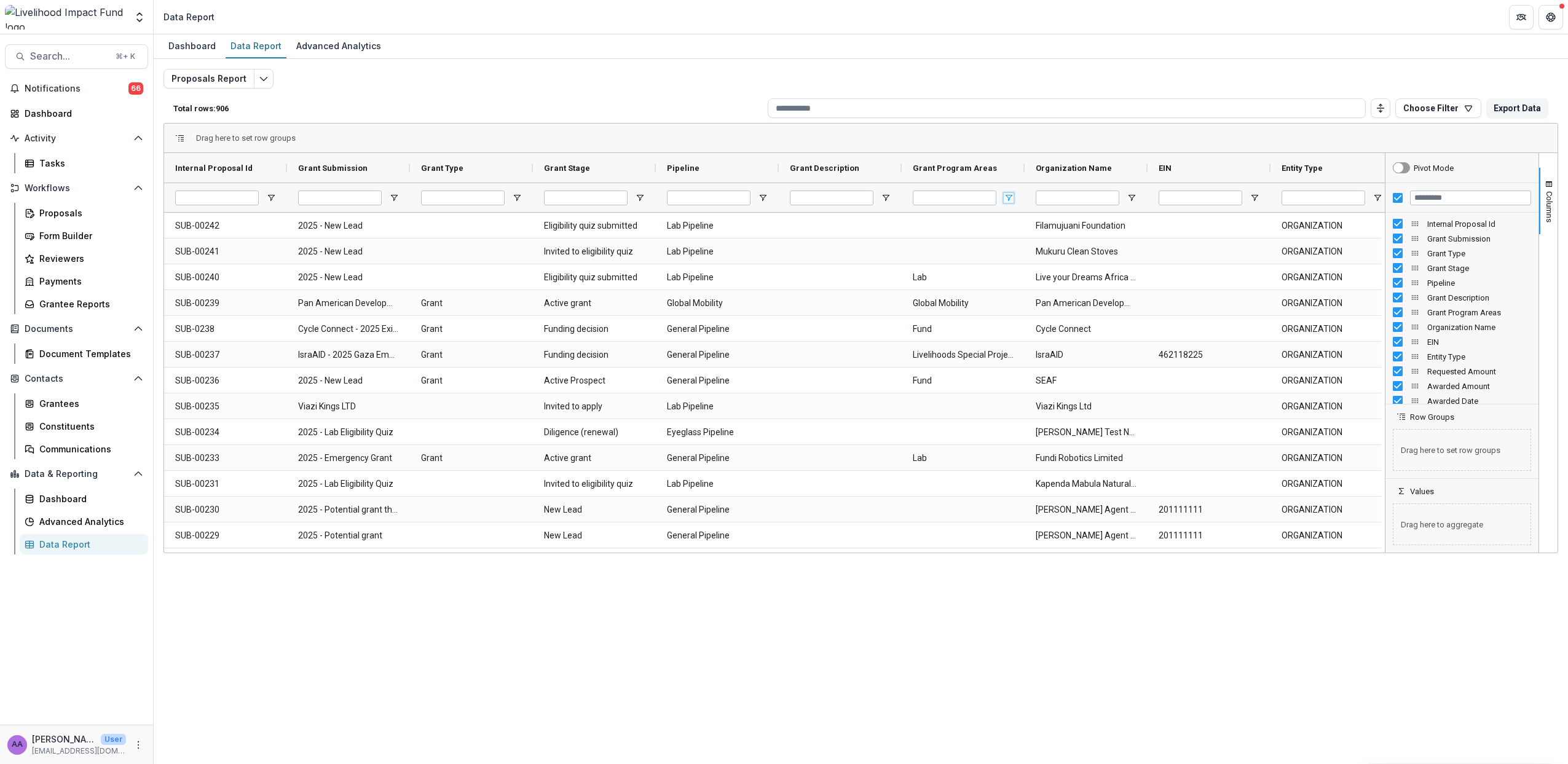
click at [1006, 195] on span "Open Filter Menu" at bounding box center [1009, 197] width 10 height 10
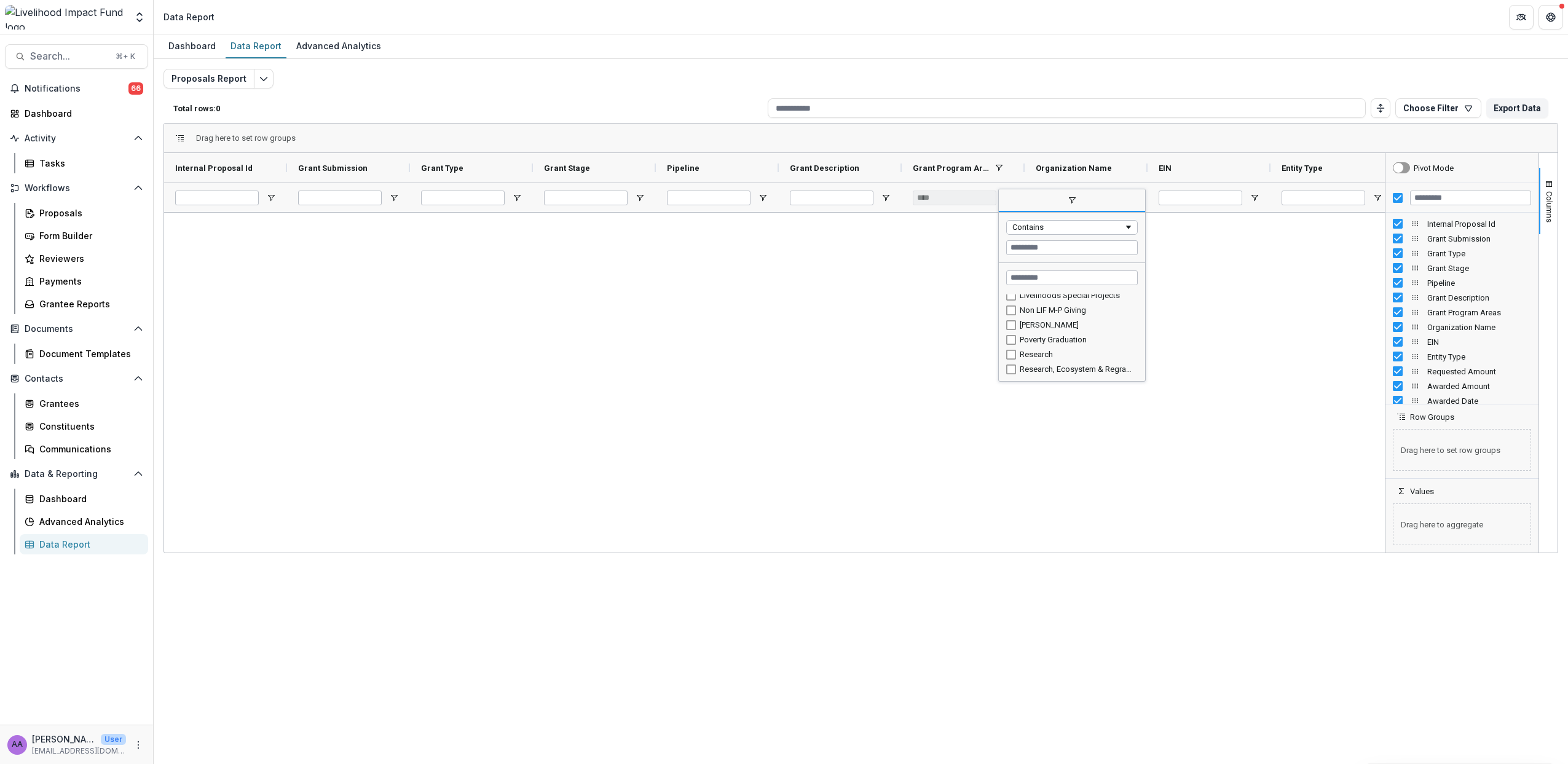
scroll to position [169, 0]
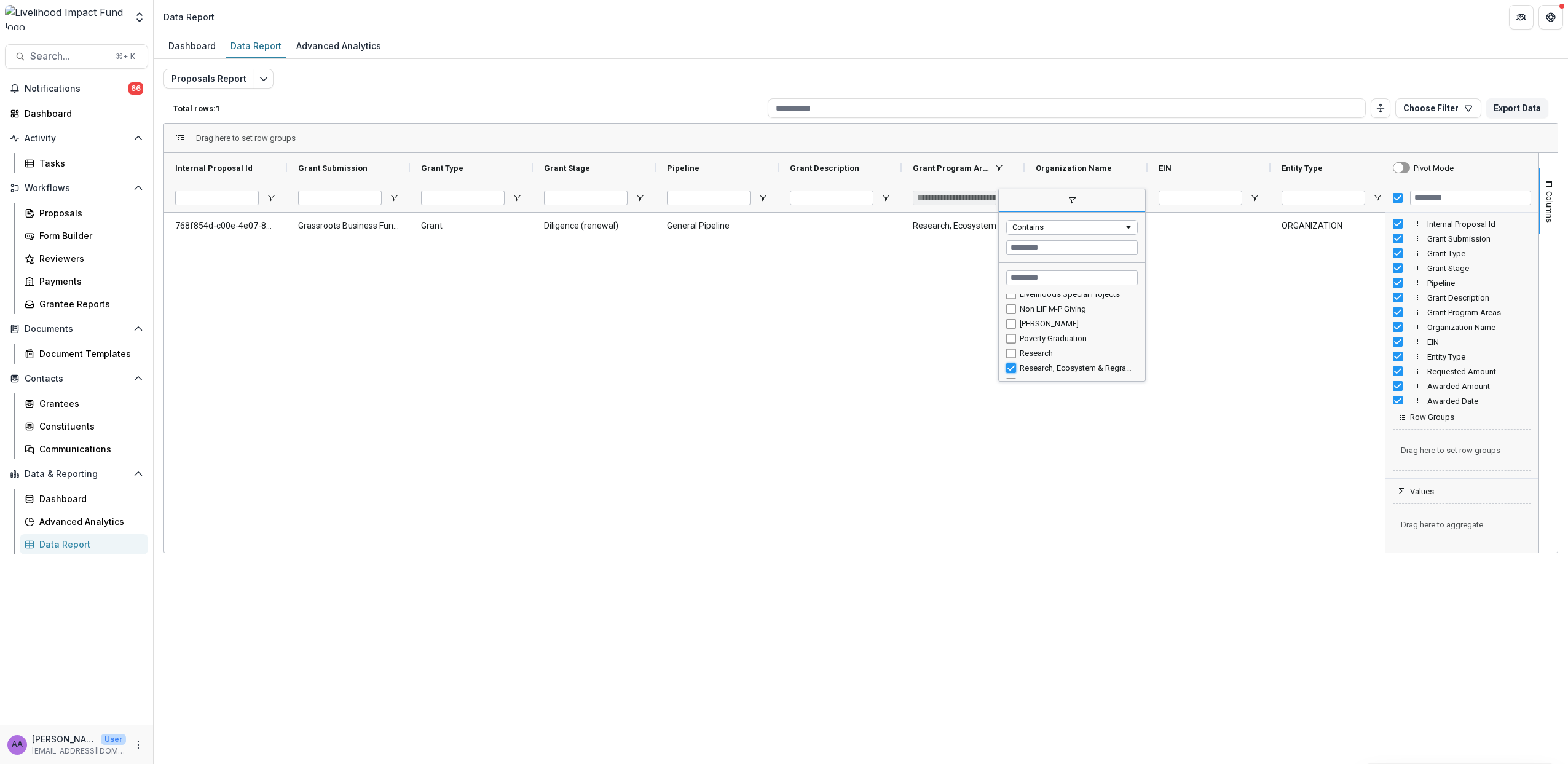
type input "***"
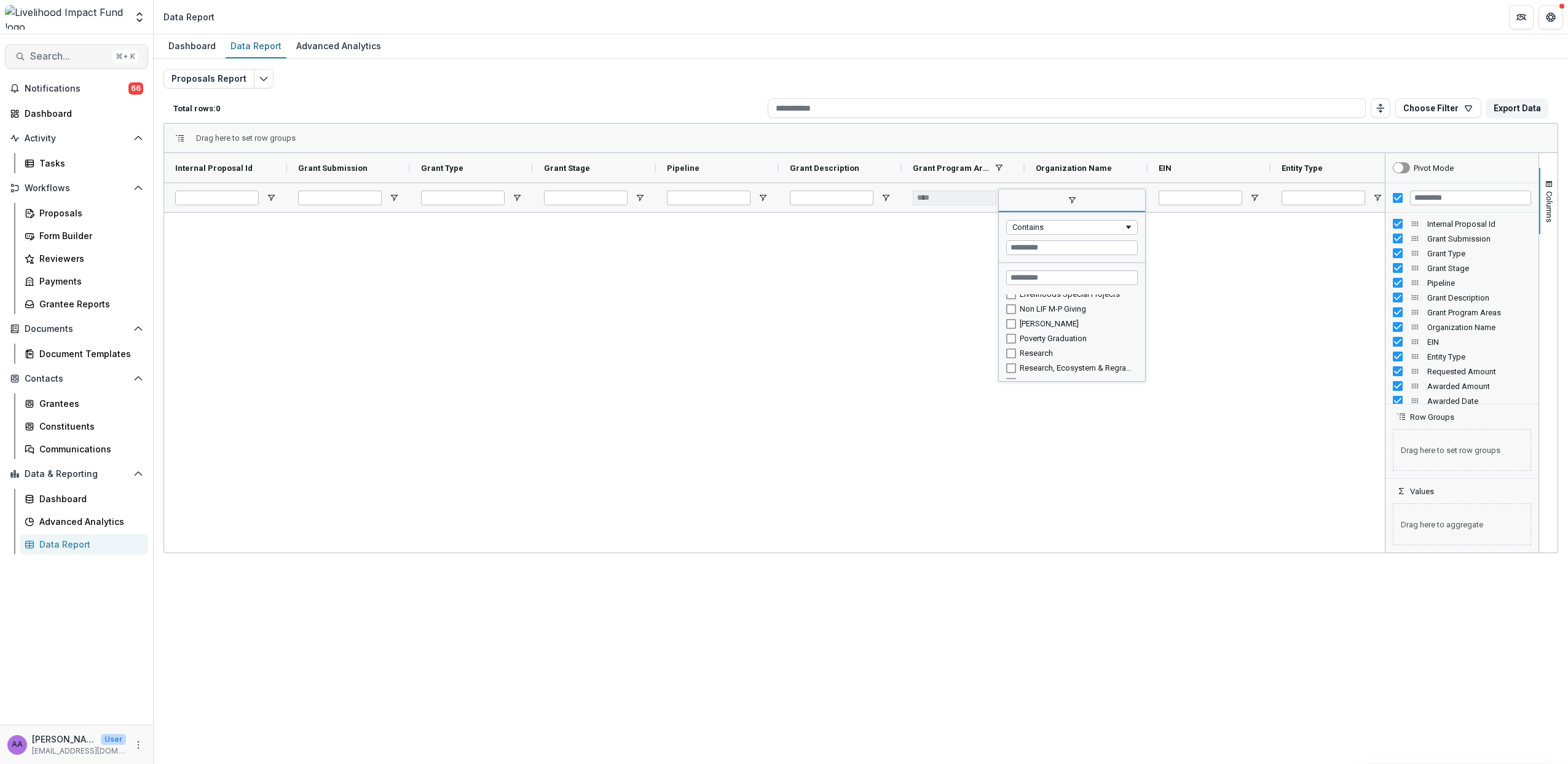
click at [78, 60] on span "Search..." at bounding box center [70, 56] width 78 height 12
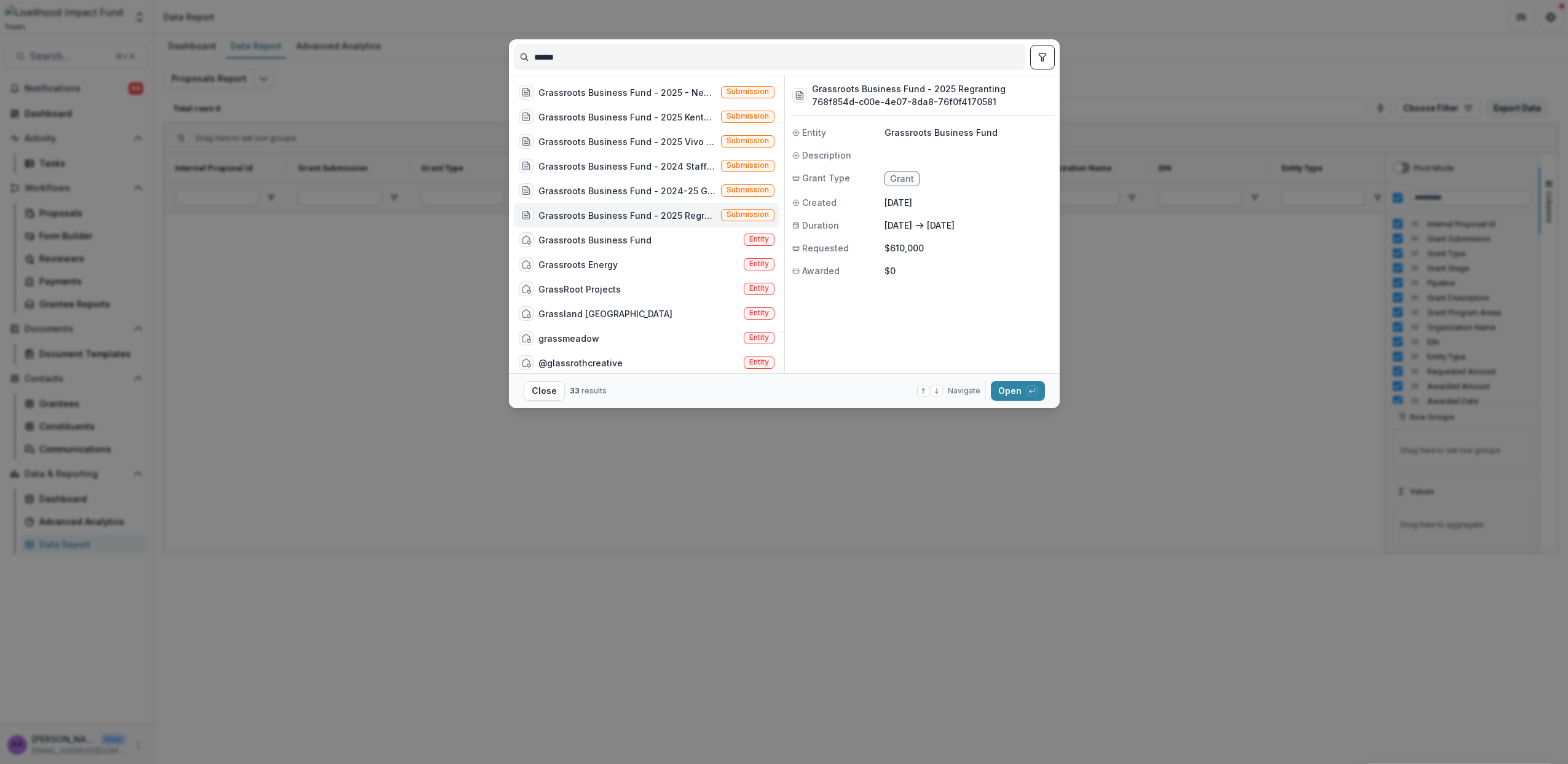
click at [680, 213] on div "Grassroots Business Fund - 2025 Regranting" at bounding box center [627, 215] width 177 height 12
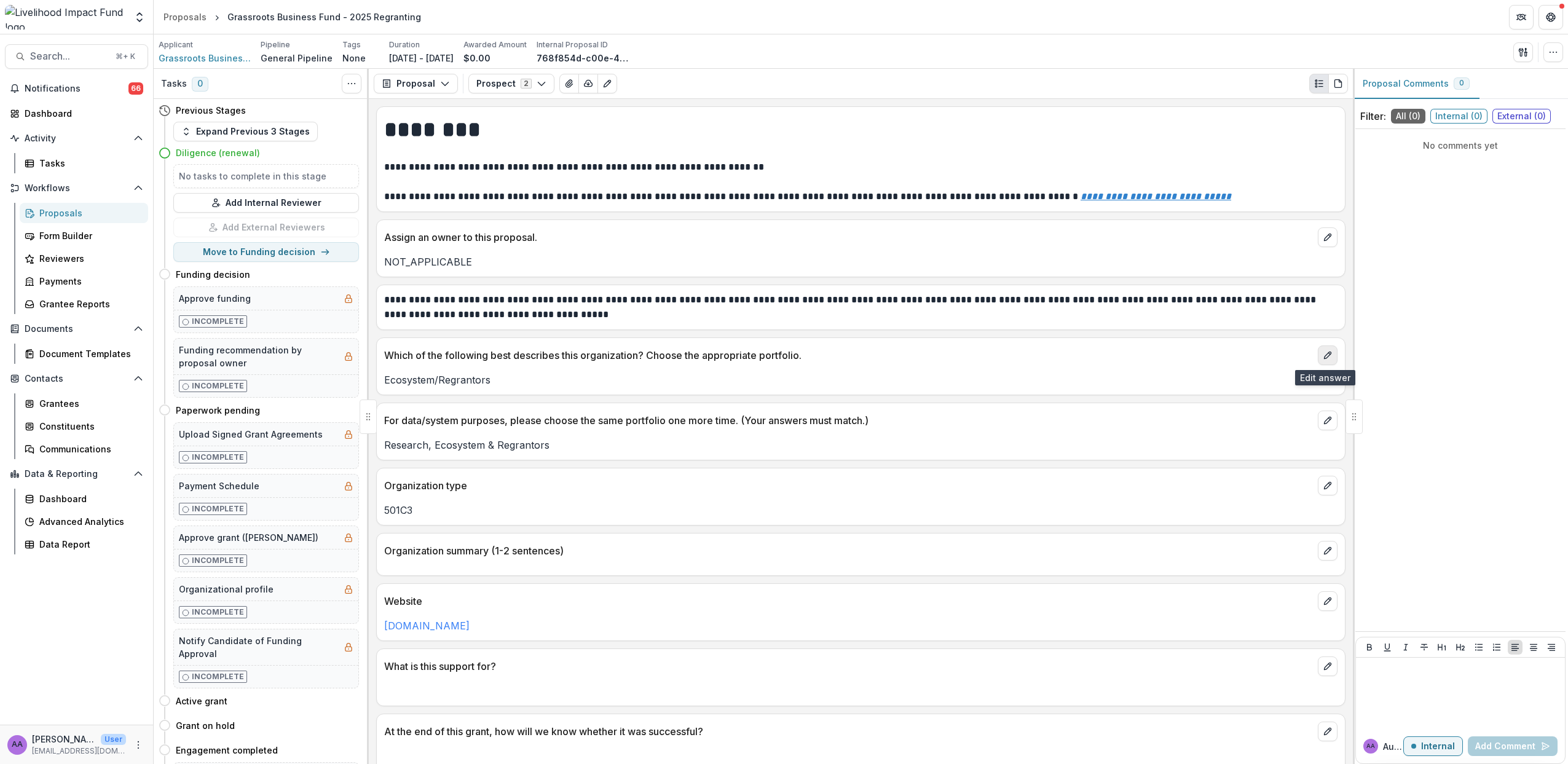
click at [1325, 359] on icon "edit" at bounding box center [1327, 355] width 10 height 10
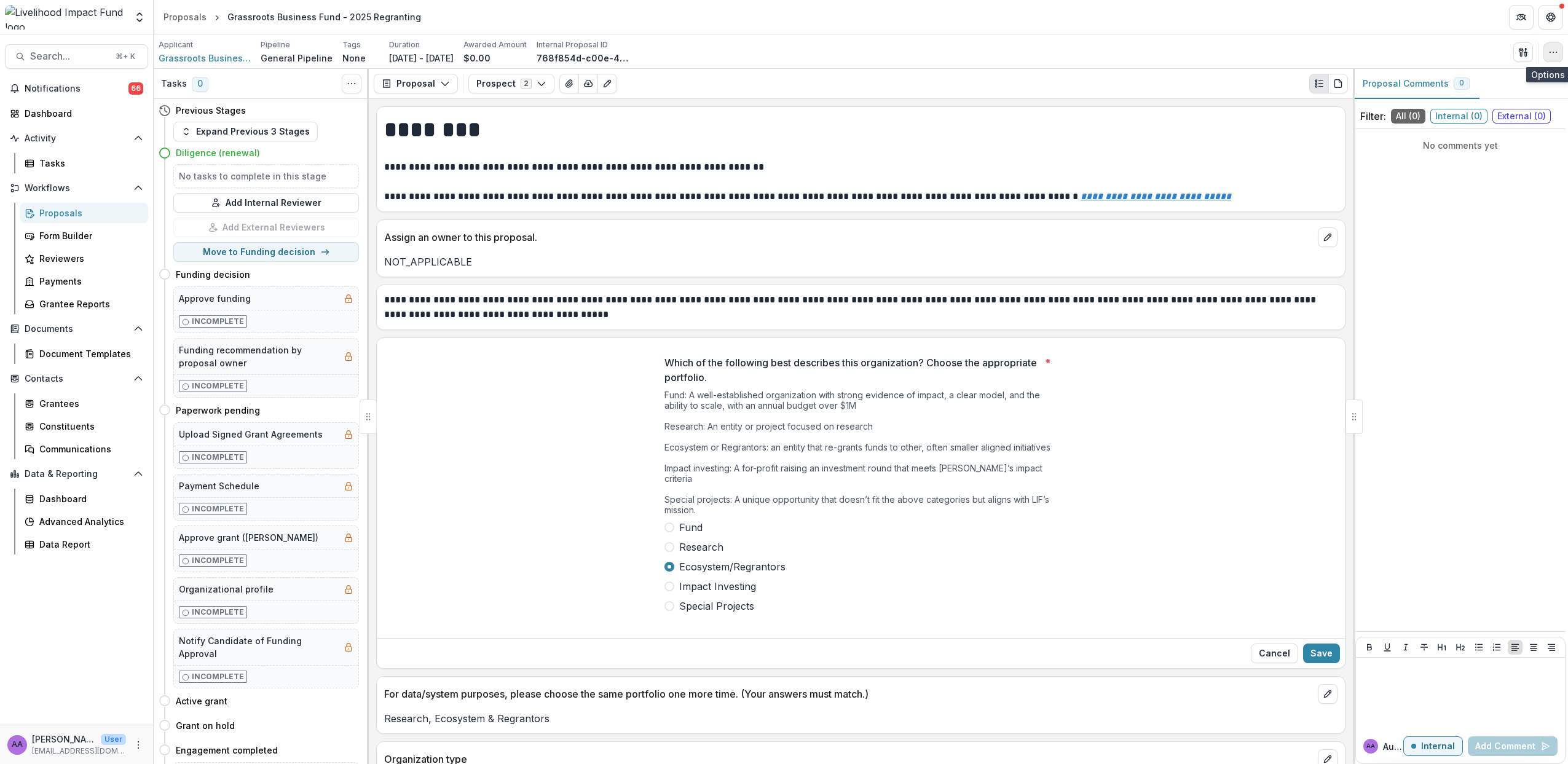
click at [1554, 46] on button "button" at bounding box center [1554, 53] width 20 height 20
click at [1508, 86] on button "Edit Attributes" at bounding box center [1495, 80] width 132 height 21
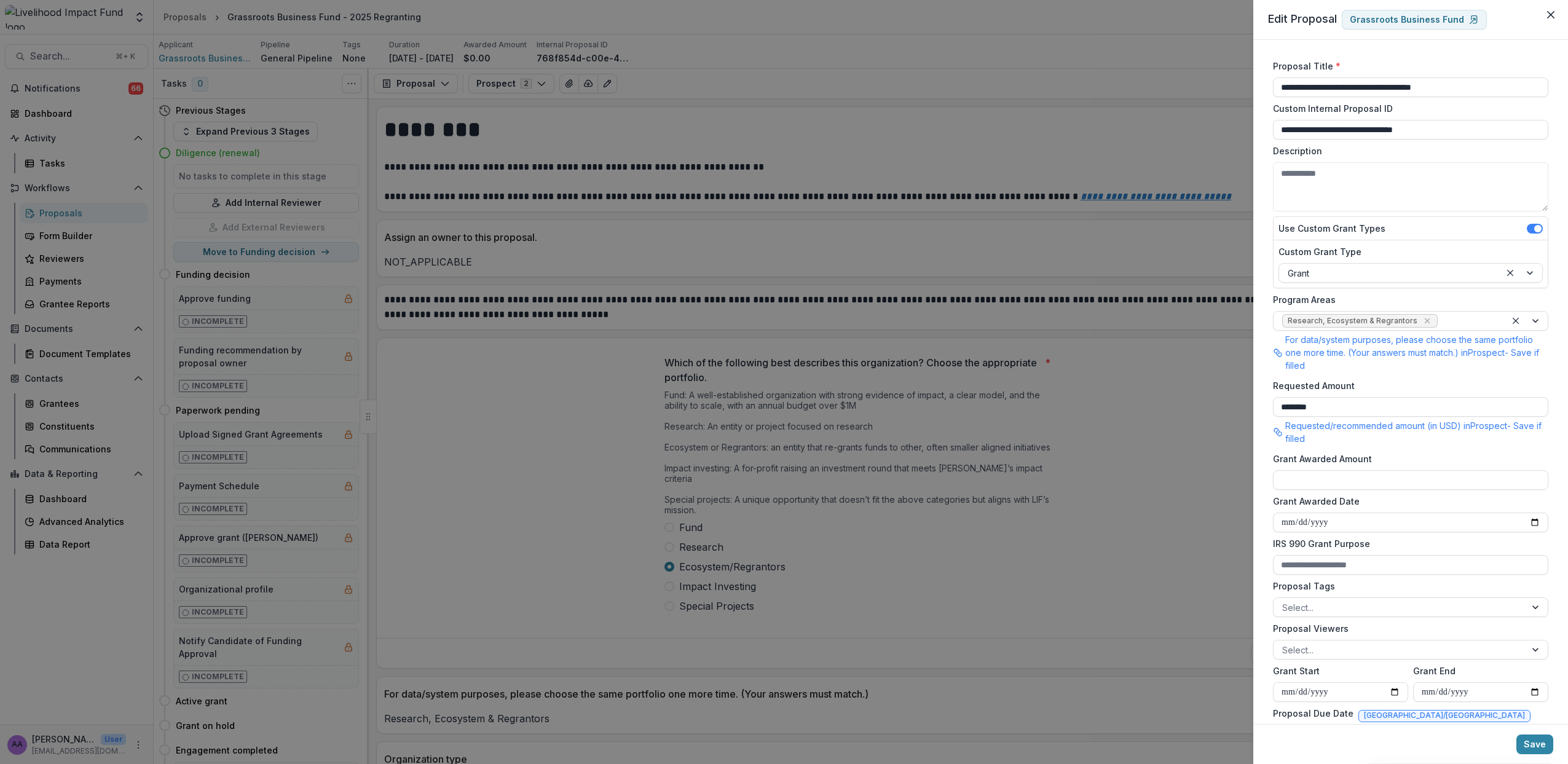
click at [1016, 125] on div "**********" at bounding box center [784, 382] width 1568 height 764
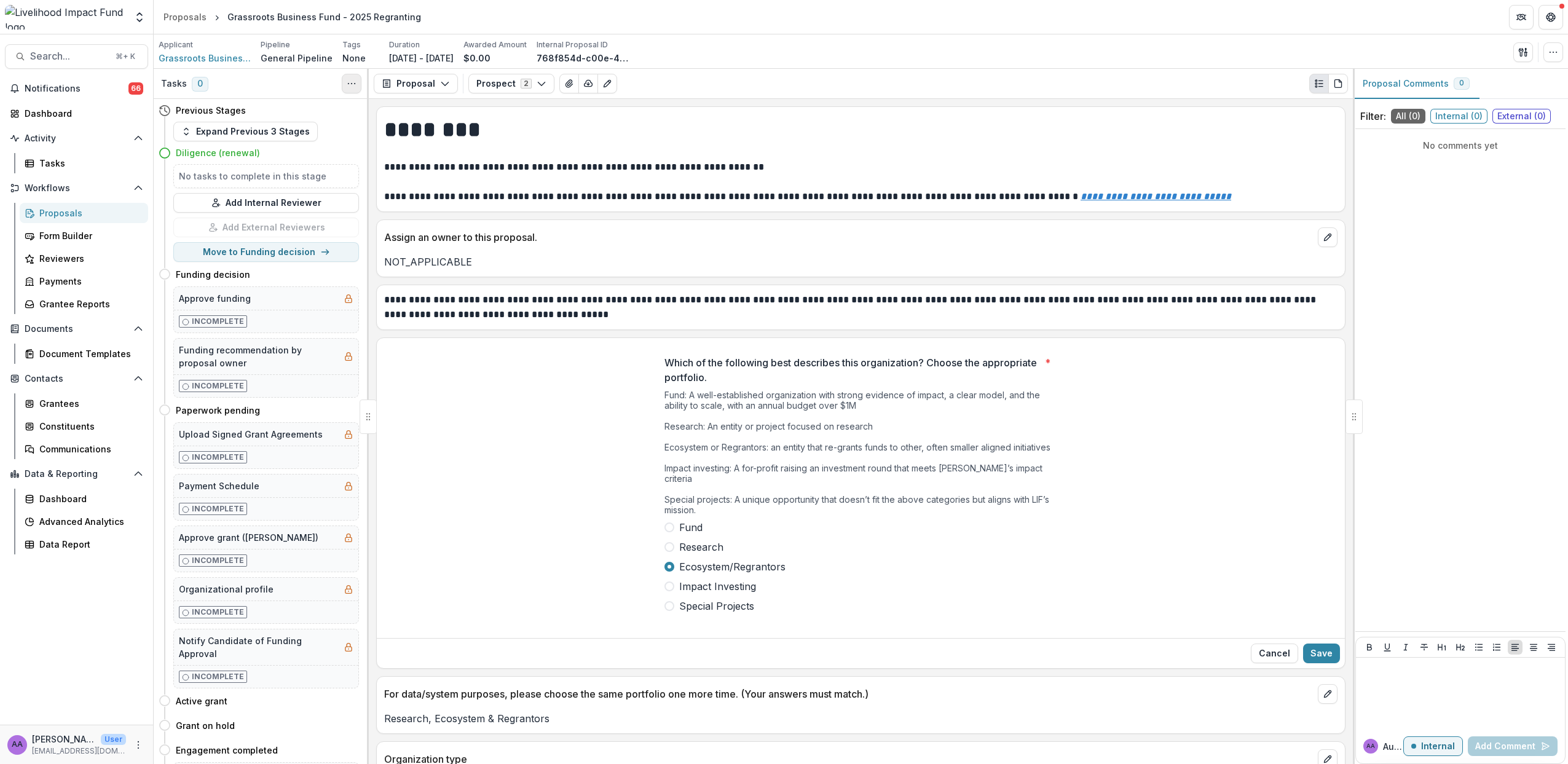
click at [355, 90] on button "Toggle View Cancelled Tasks" at bounding box center [351, 84] width 20 height 20
click at [449, 87] on button "Proposal" at bounding box center [416, 84] width 84 height 20
click at [501, 81] on button "Prospect 2" at bounding box center [511, 84] width 87 height 20
click at [534, 147] on span "Prospect" at bounding box center [547, 150] width 112 height 12
click at [1316, 644] on button "Save" at bounding box center [1321, 653] width 37 height 20
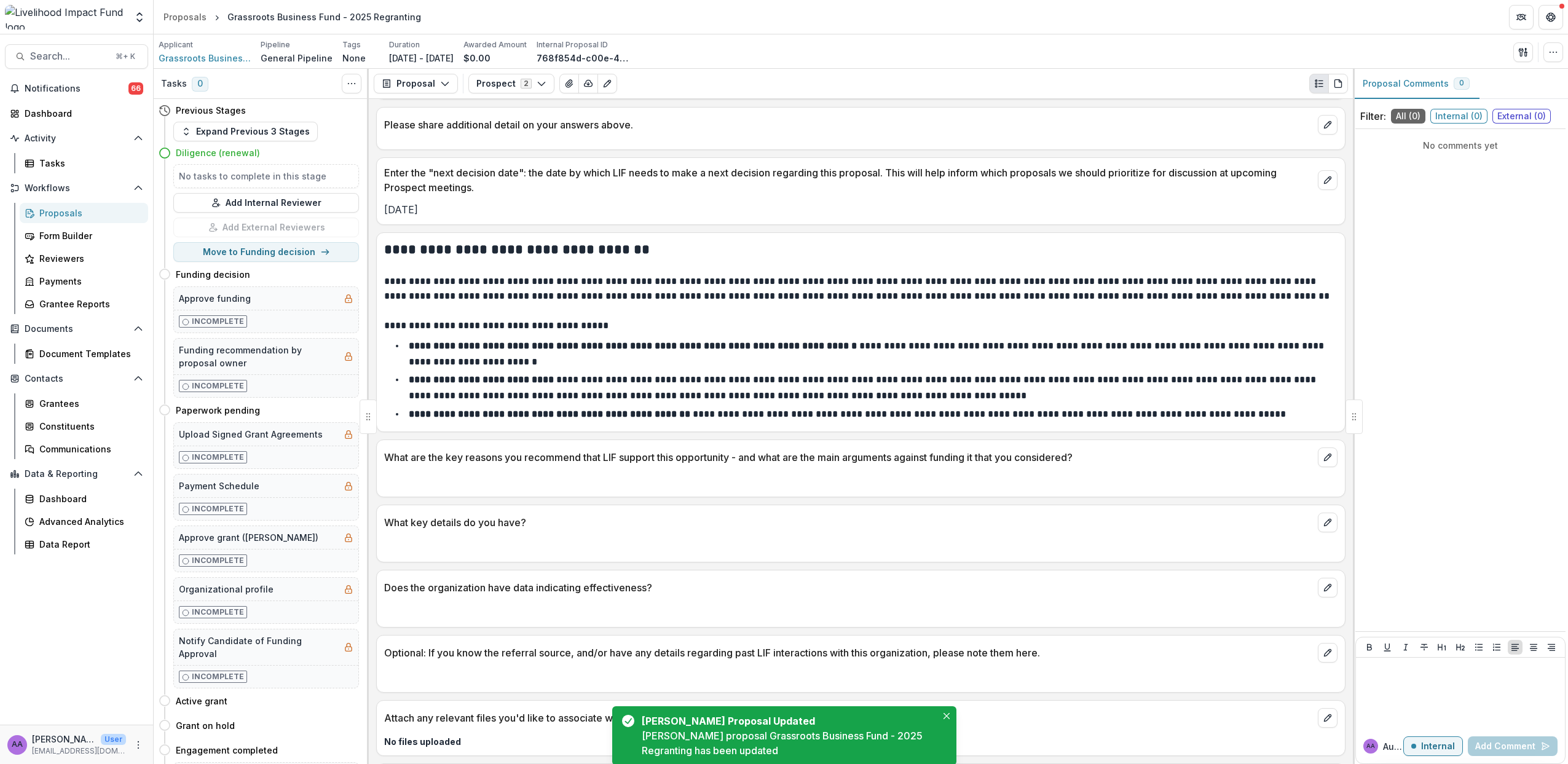
scroll to position [916, 0]
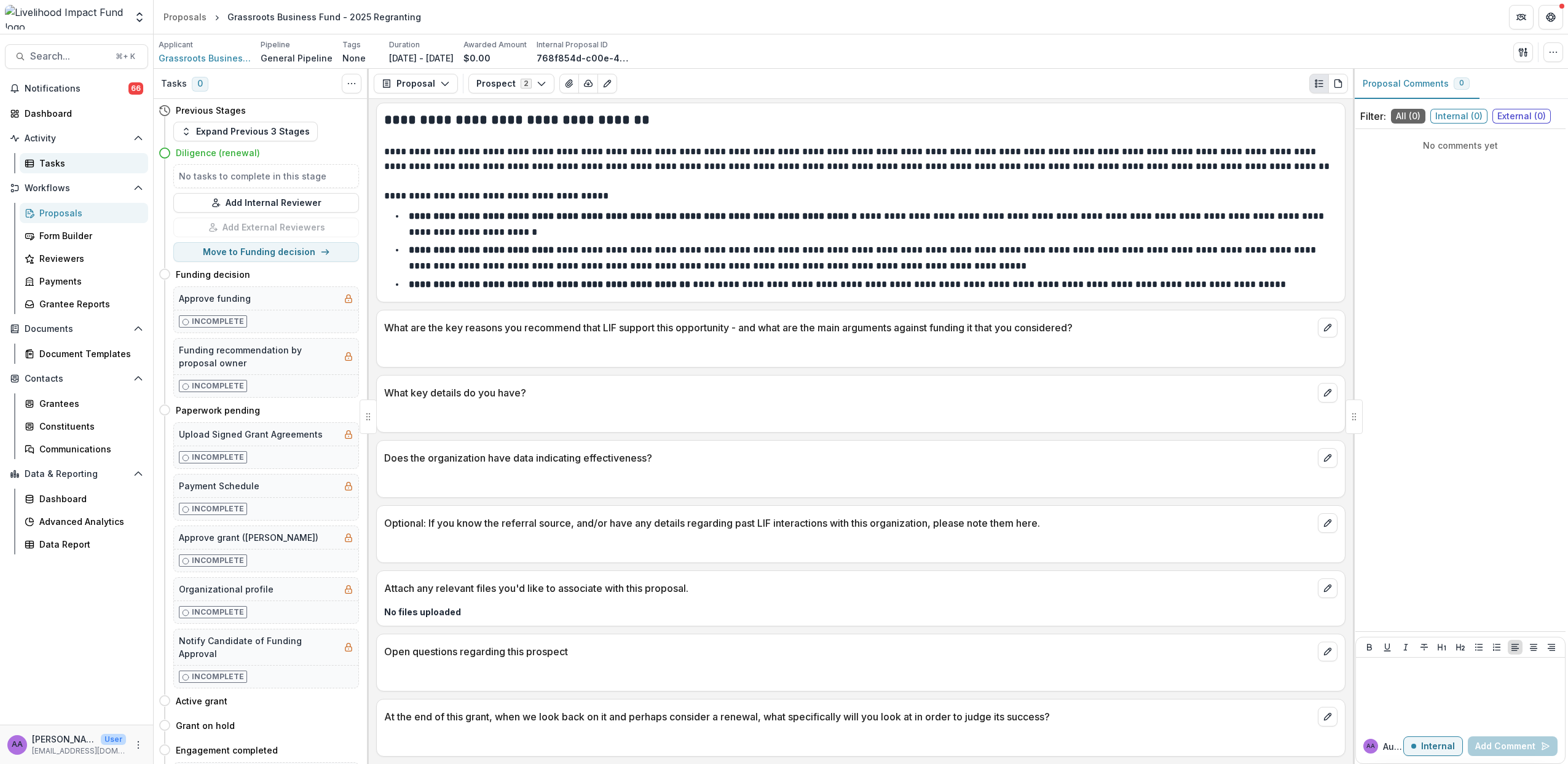
click at [62, 166] on div "Tasks" at bounding box center [88, 163] width 99 height 12
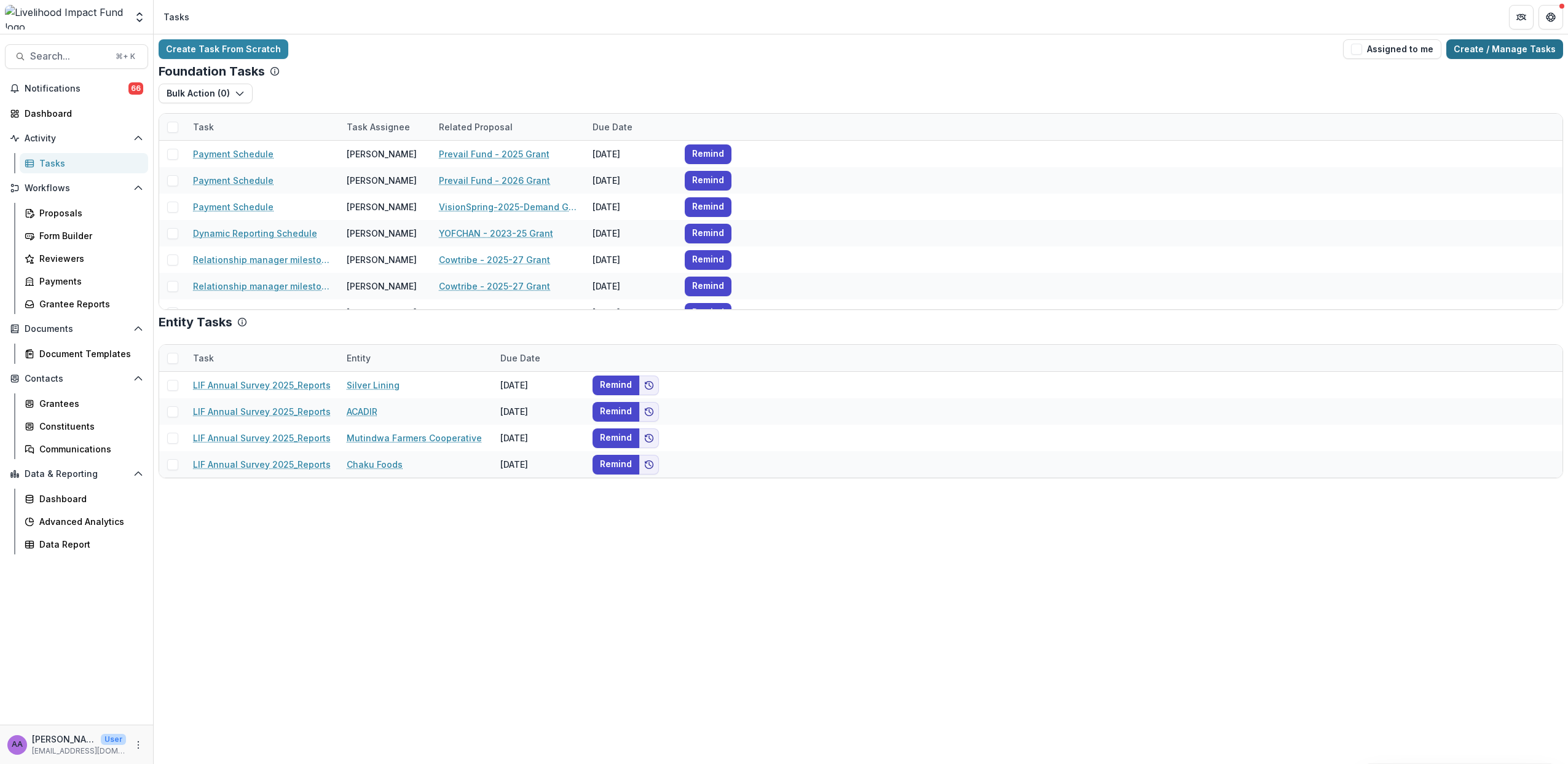
click at [1509, 53] on link "Create / Manage Tasks" at bounding box center [1505, 49] width 117 height 20
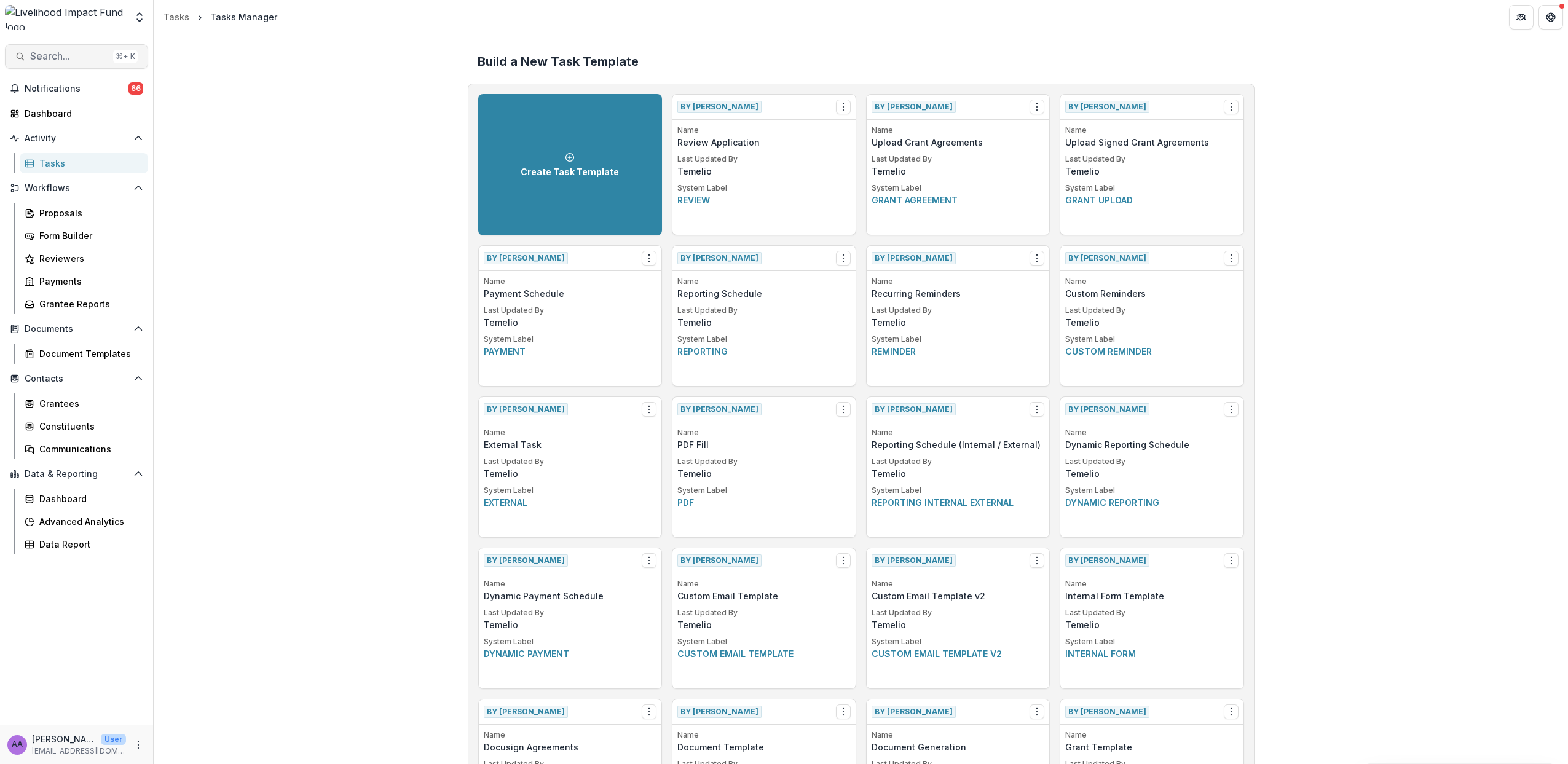
click at [53, 61] on span "Search..." at bounding box center [70, 56] width 78 height 12
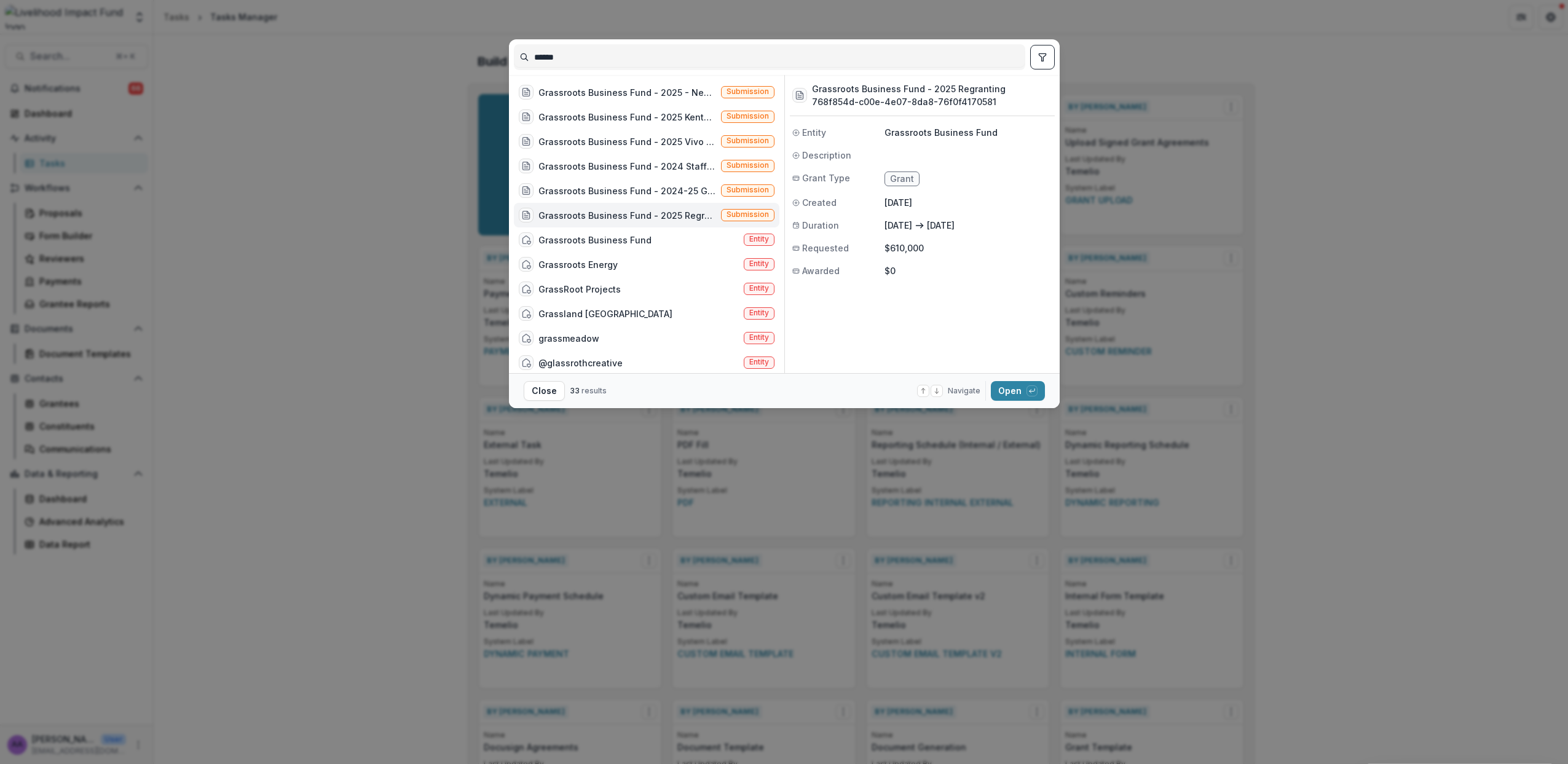
click at [683, 218] on div "Grassroots Business Fund - 2025 Regranting" at bounding box center [627, 215] width 177 height 12
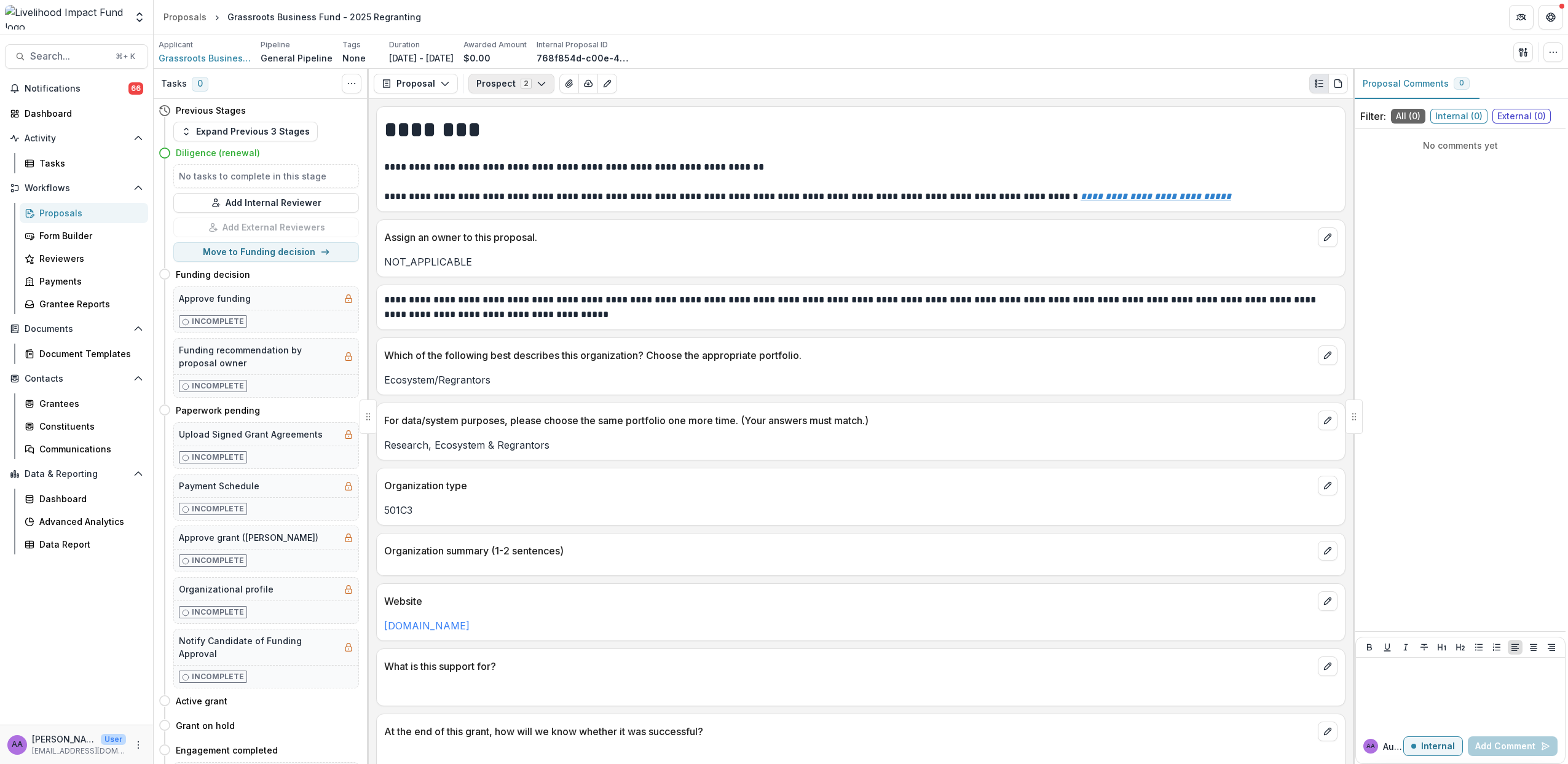
click at [543, 84] on button "Prospect 2" at bounding box center [511, 84] width 87 height 20
click at [528, 150] on span "Prospect" at bounding box center [547, 150] width 112 height 12
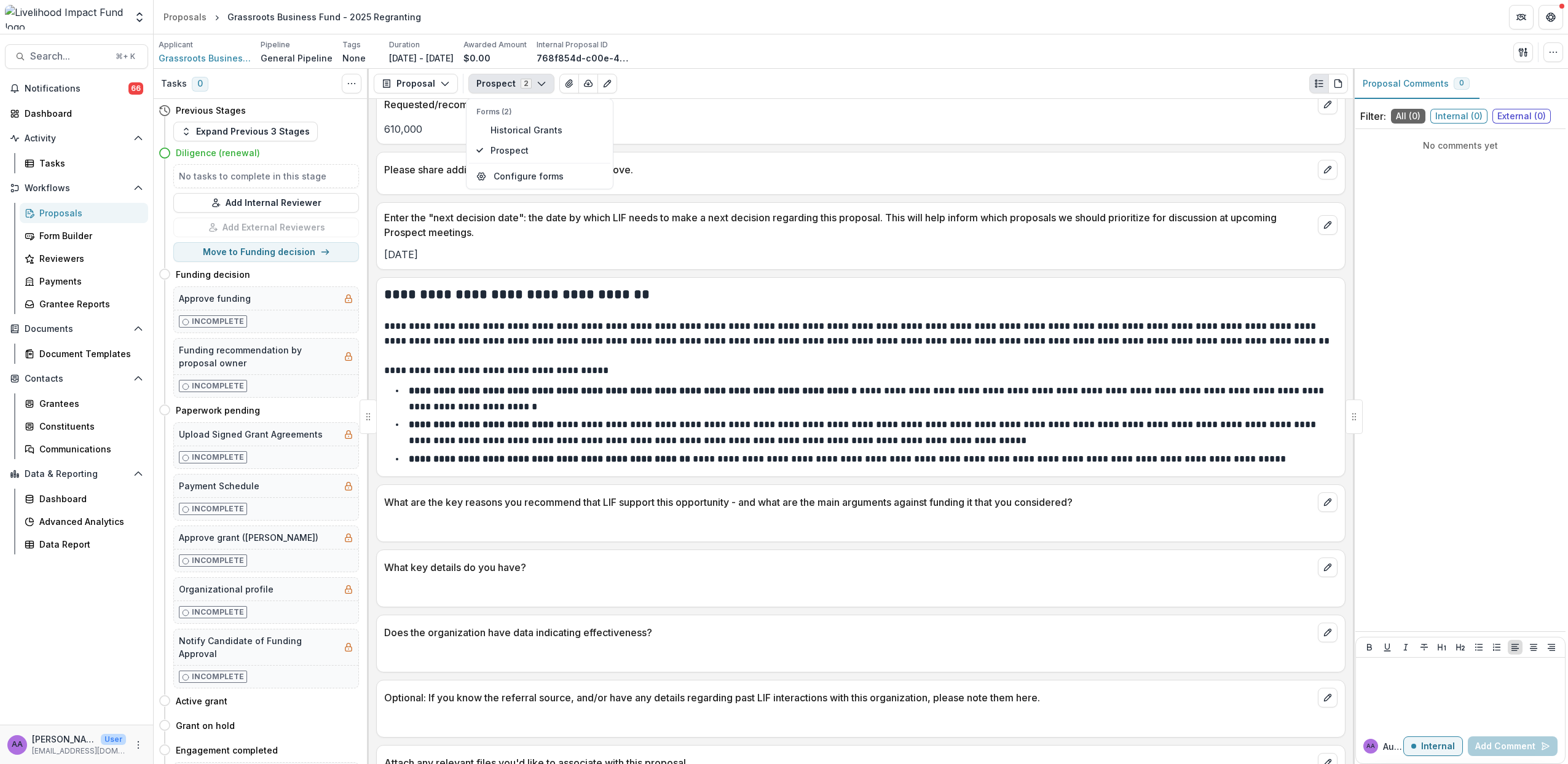
scroll to position [916, 0]
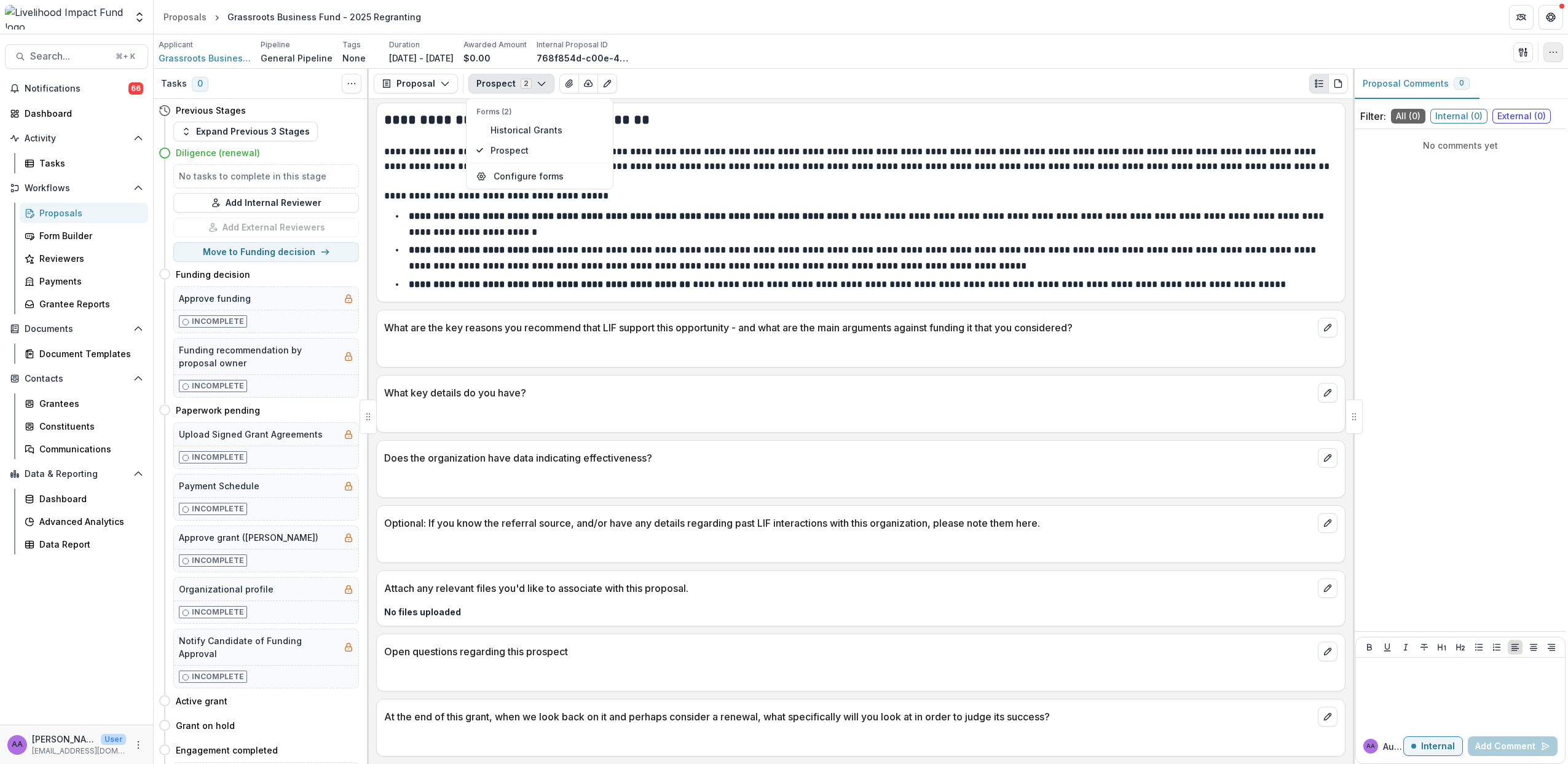
click at [1558, 52] on icon "button" at bounding box center [1553, 52] width 10 height 10
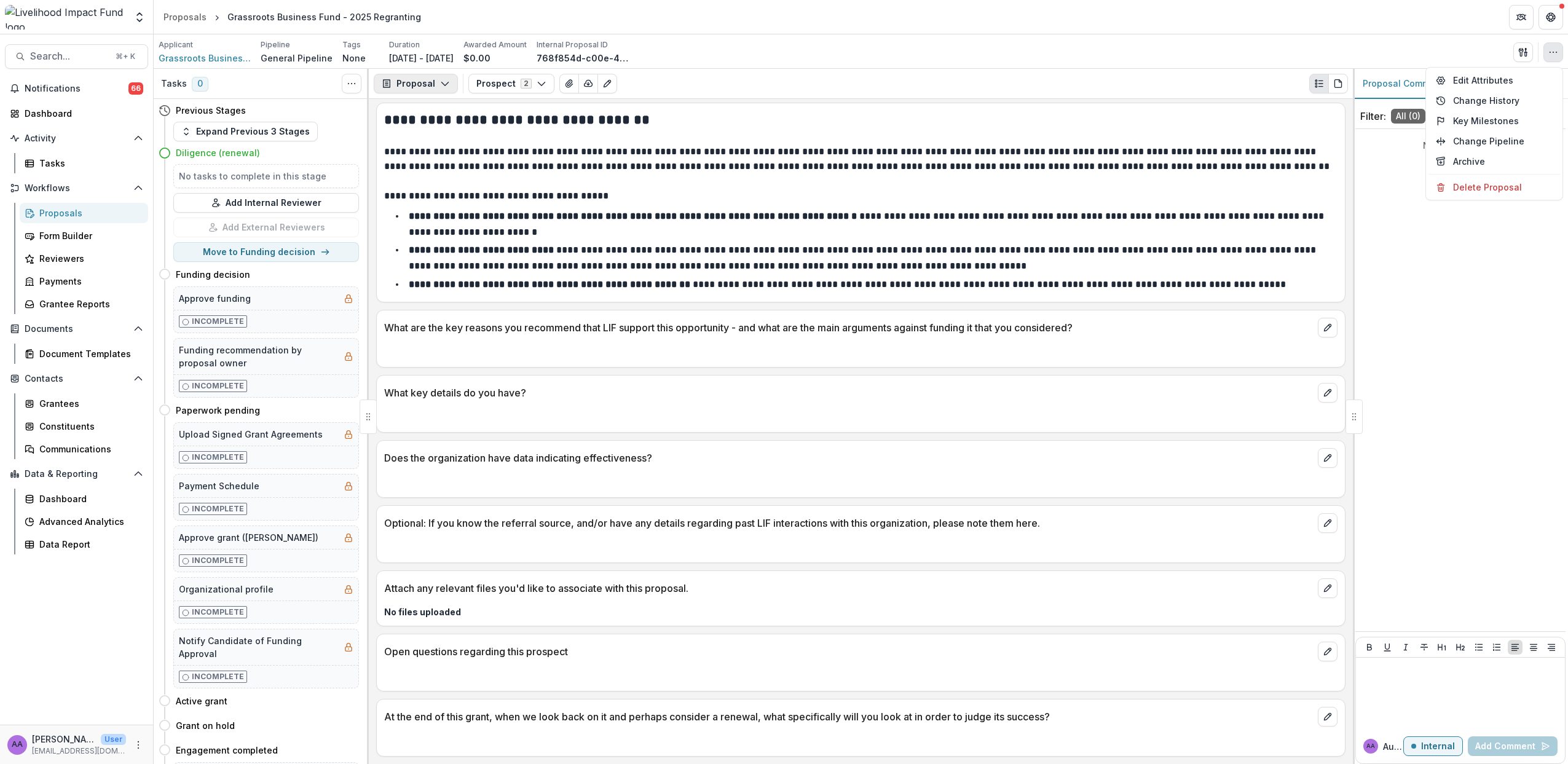
click at [422, 78] on button "Proposal" at bounding box center [416, 84] width 84 height 20
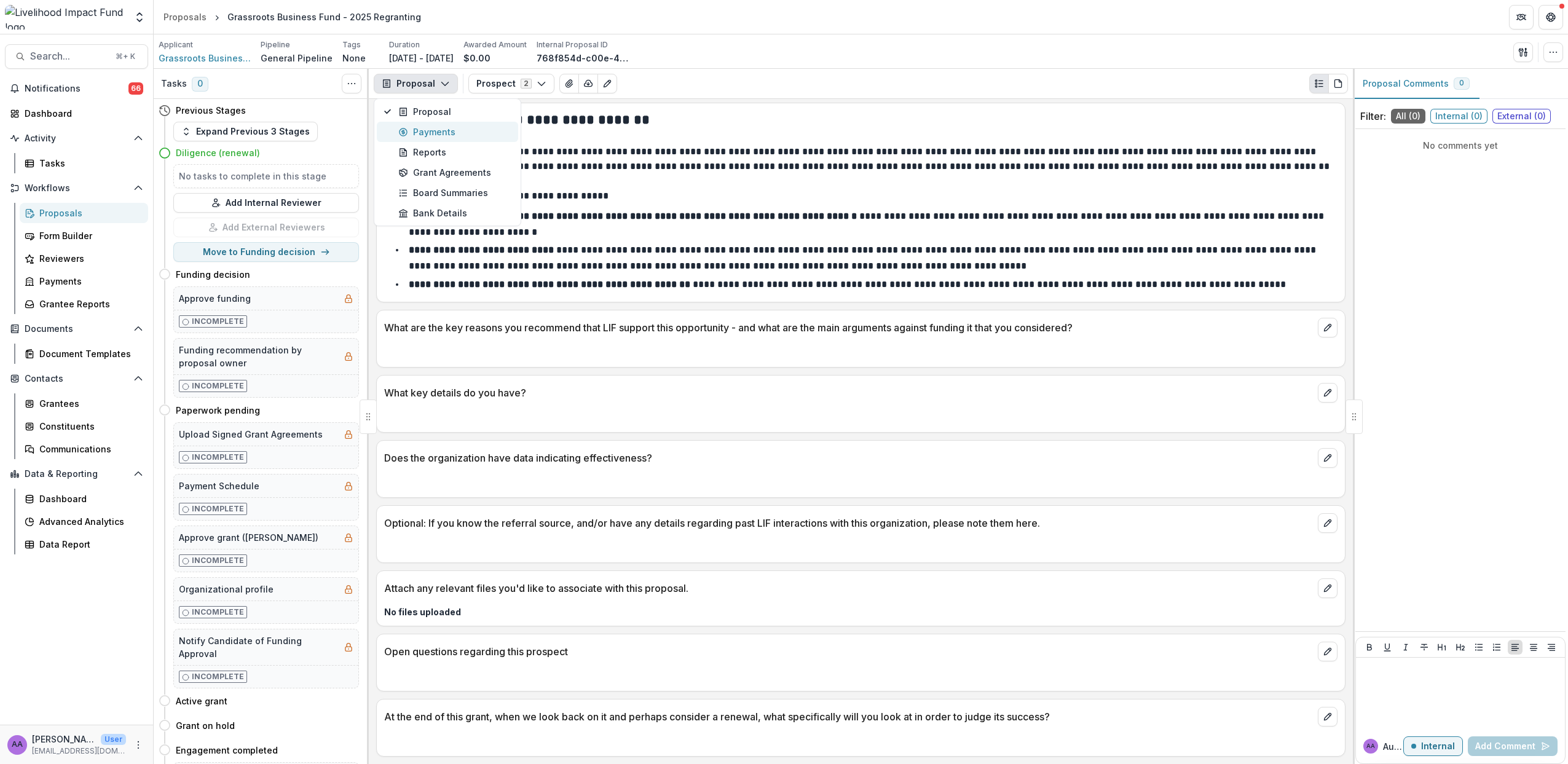
click at [444, 136] on div "Payments" at bounding box center [455, 132] width 112 height 12
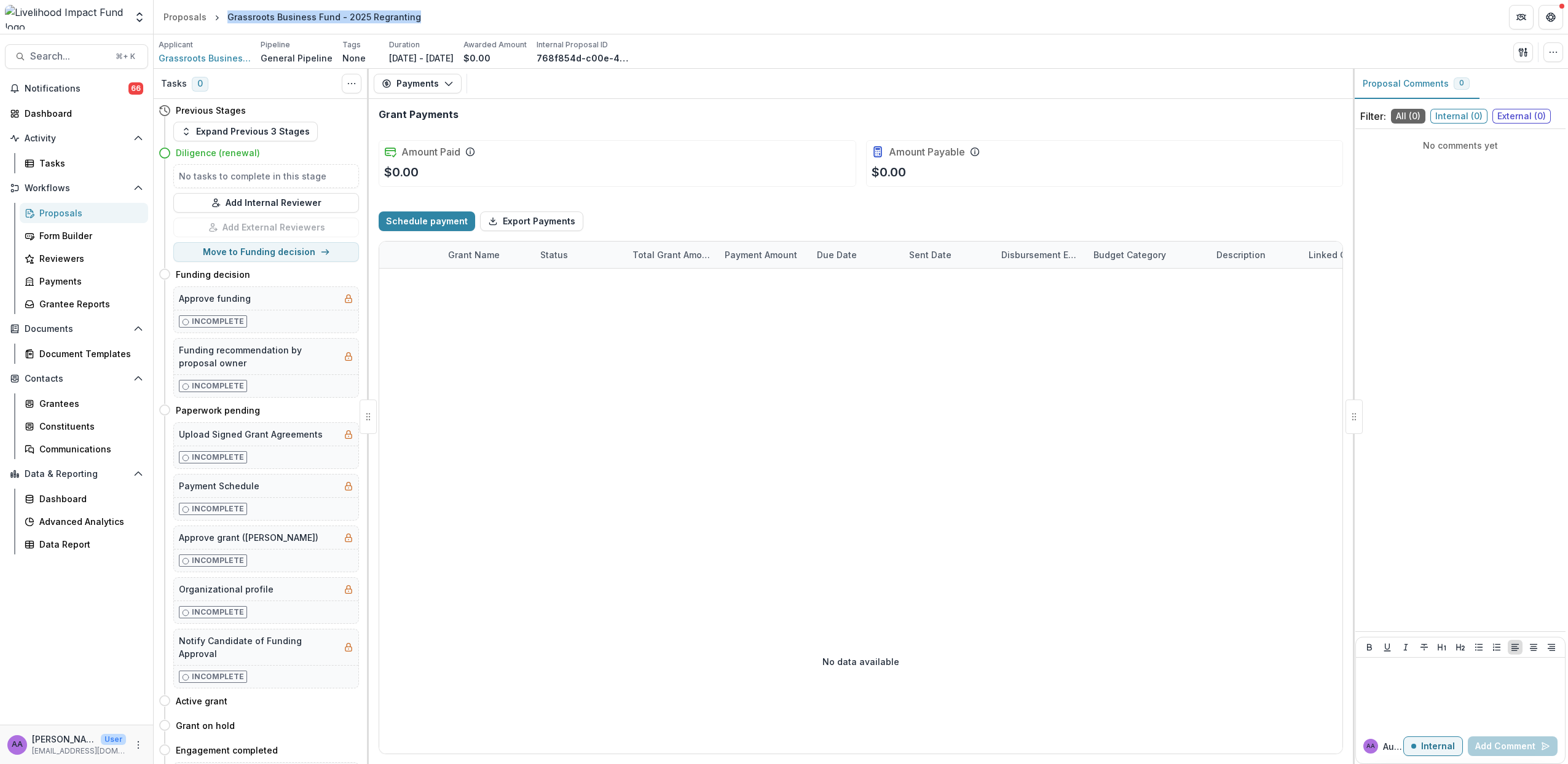
drag, startPoint x: 409, startPoint y: 20, endPoint x: 225, endPoint y: 20, distance: 184.0
click at [227, 20] on div "Grassroots Business Fund - 2025 Regranting" at bounding box center [324, 17] width 194 height 12
copy div "Grassroots Business Fund - 2025 Regranting"
click at [218, 54] on span "Grassroots Business Fund" at bounding box center [204, 58] width 92 height 12
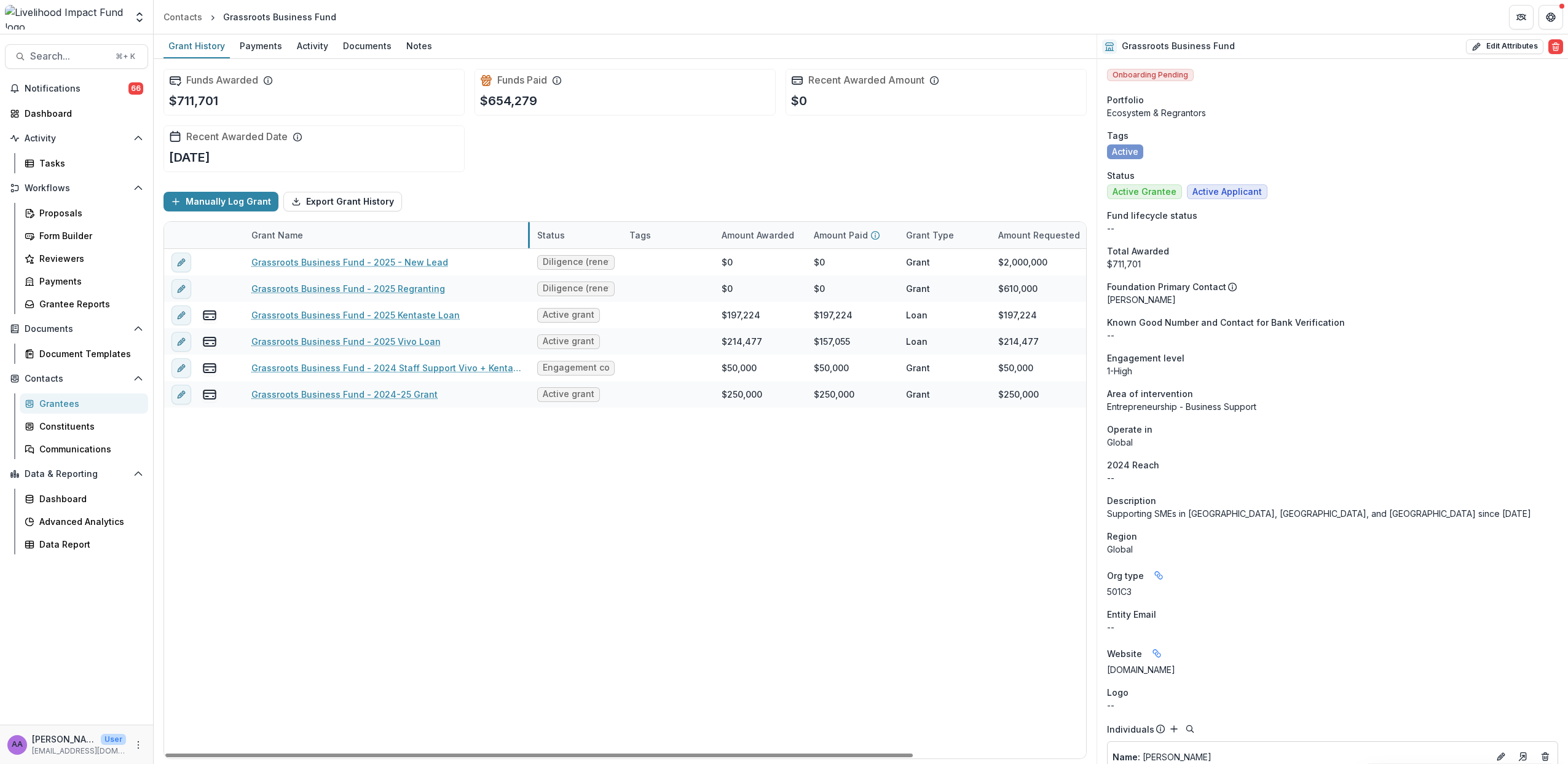
drag, startPoint x: 396, startPoint y: 231, endPoint x: 528, endPoint y: 222, distance: 132.3
click at [282, 288] on link "Grassroots Business Fund - 2025 Regranting" at bounding box center [348, 288] width 194 height 12
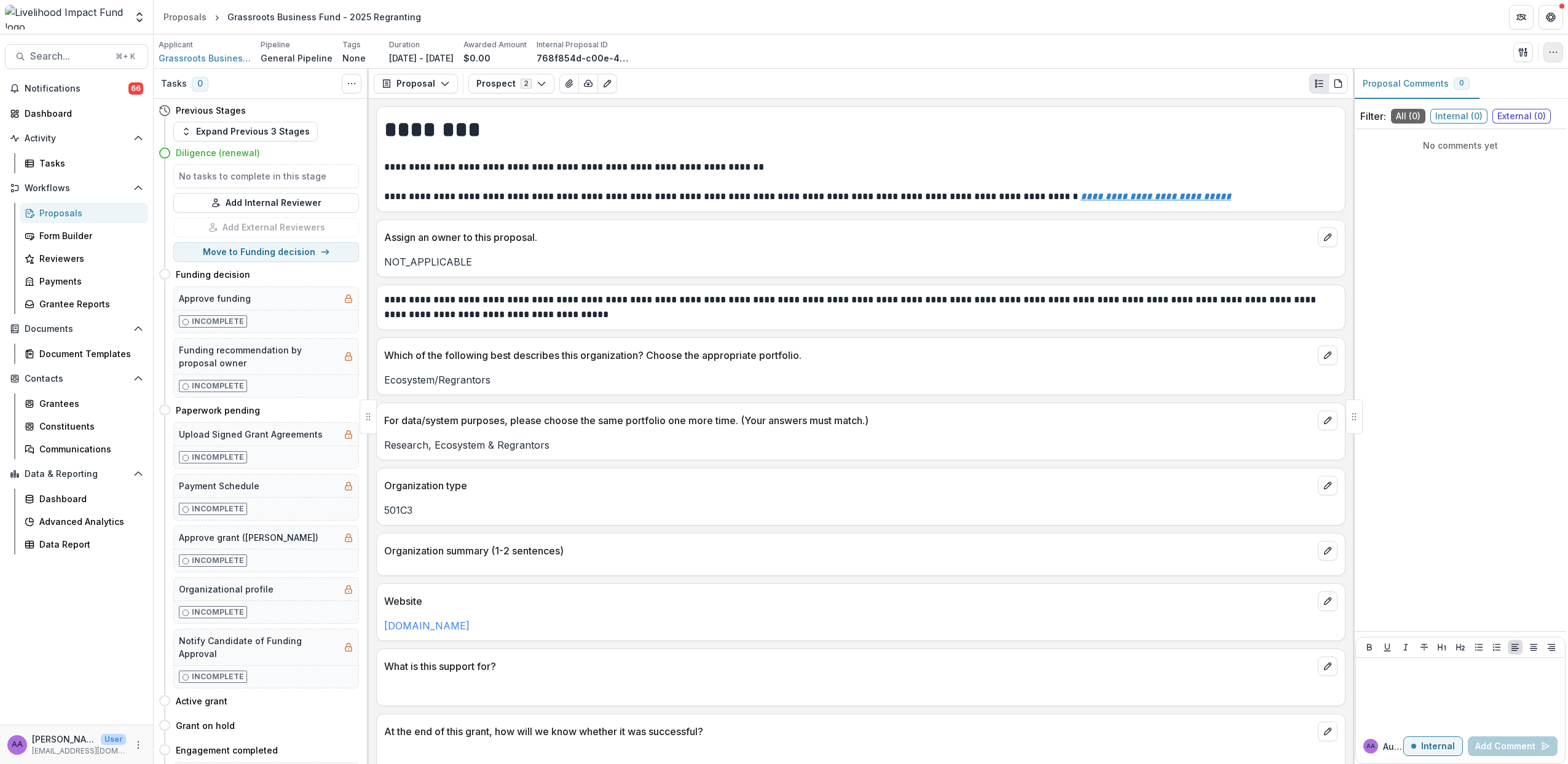
click at [1550, 56] on icon "button" at bounding box center [1553, 52] width 10 height 10
click at [1467, 189] on button "Delete Proposal" at bounding box center [1495, 187] width 132 height 21
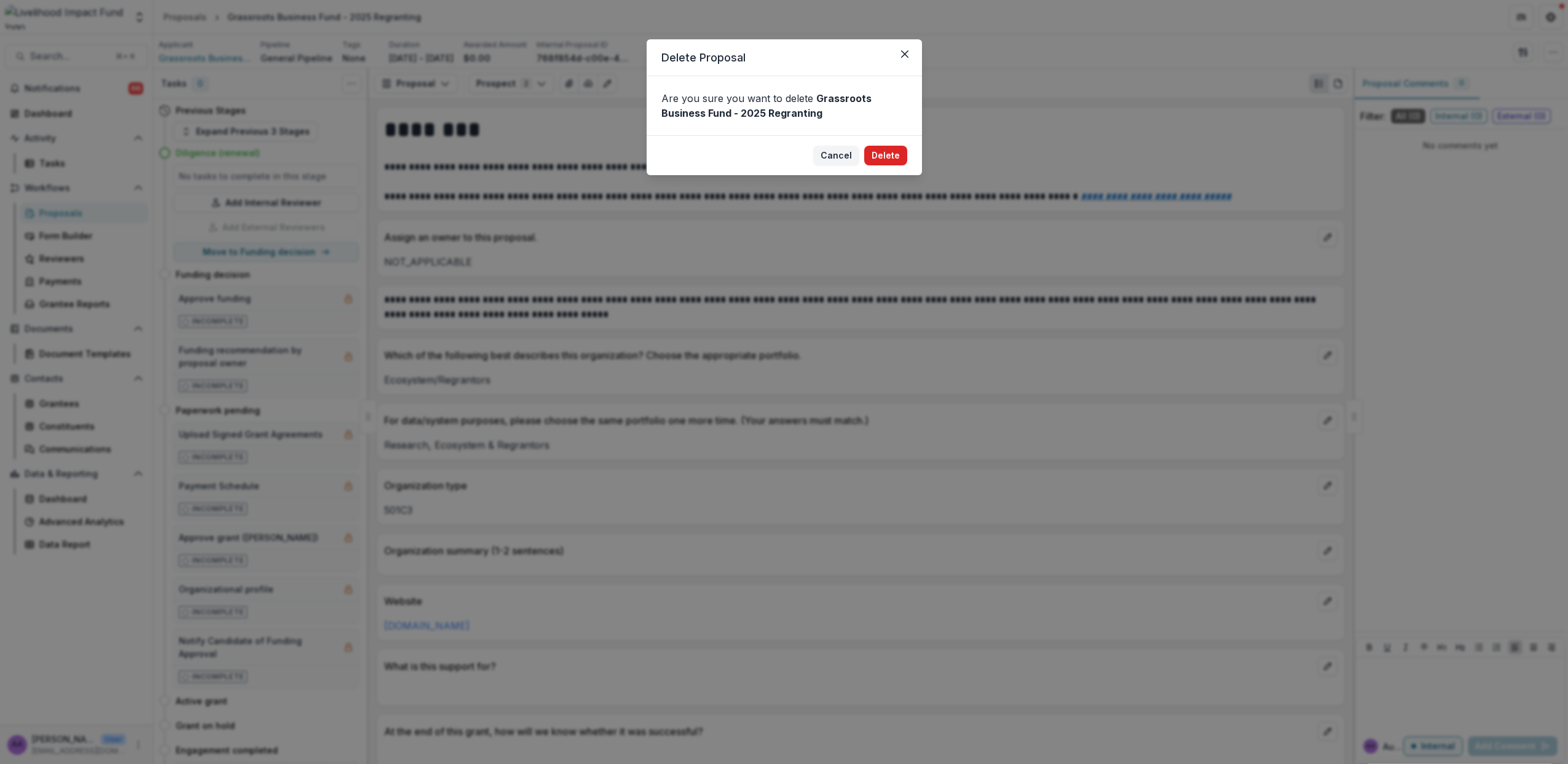
click at [887, 155] on button "Delete" at bounding box center [886, 155] width 43 height 20
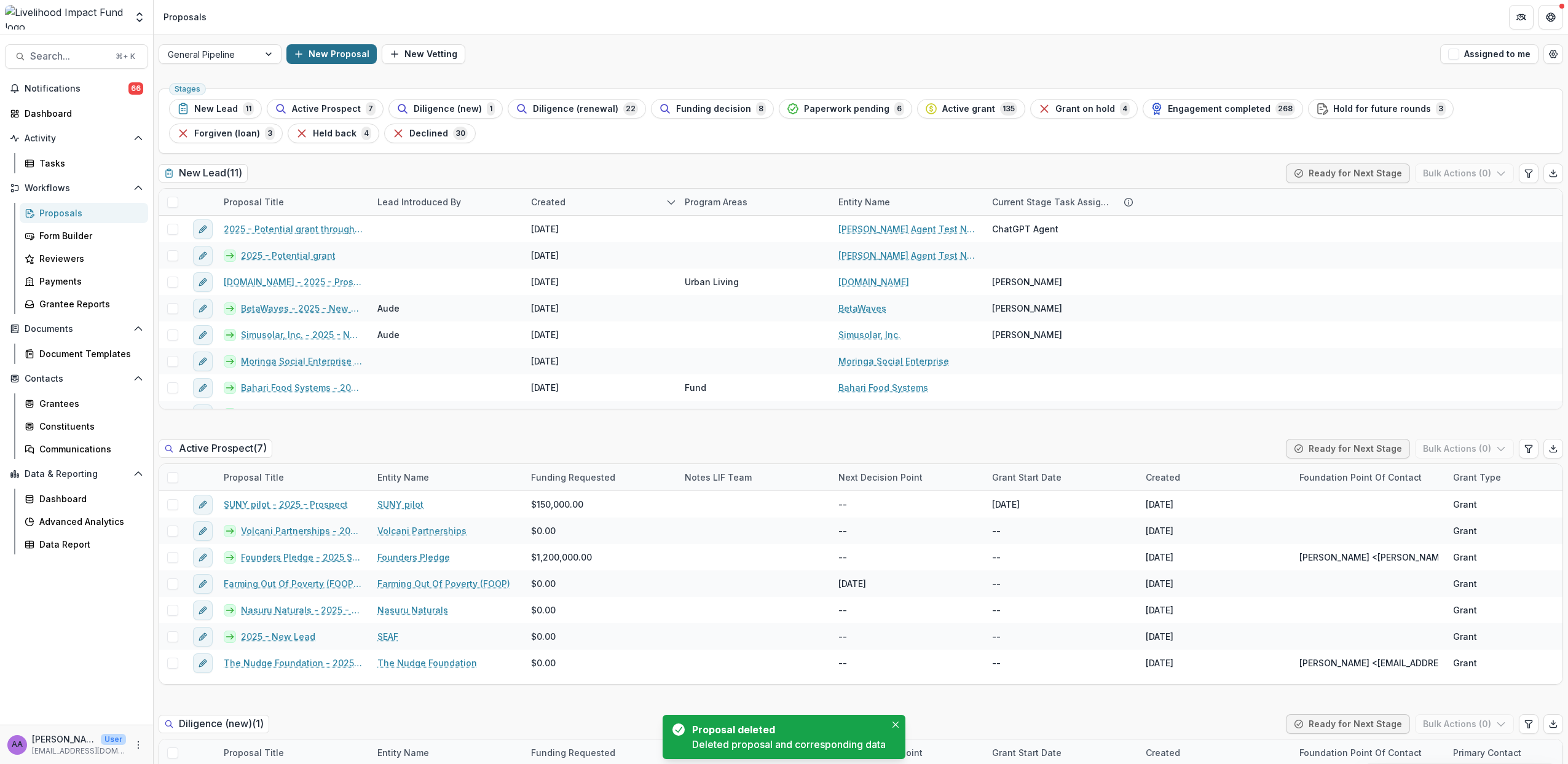
click at [341, 59] on button "New Proposal" at bounding box center [331, 54] width 90 height 20
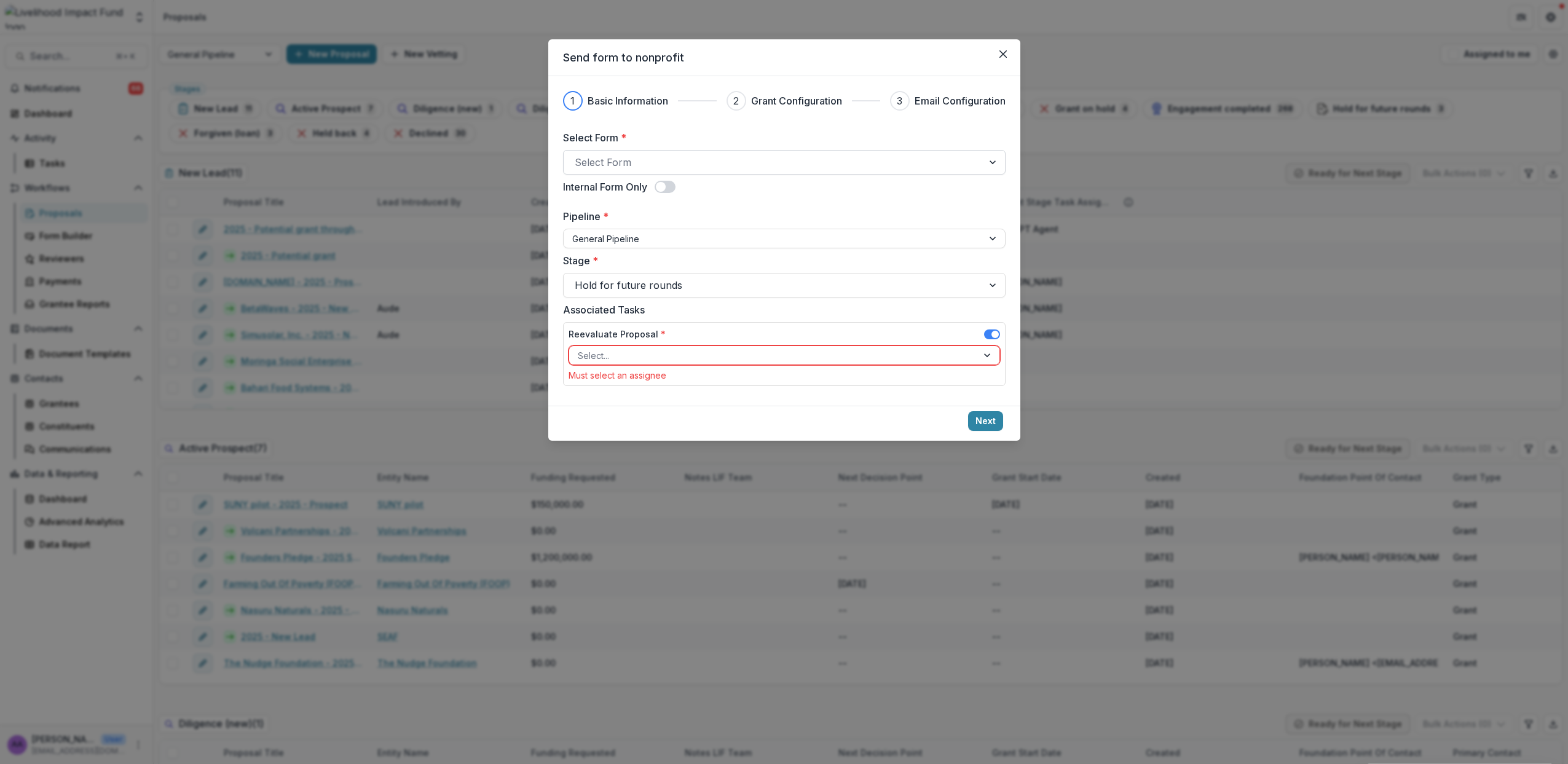
click at [675, 154] on div at bounding box center [772, 161] width 397 height 17
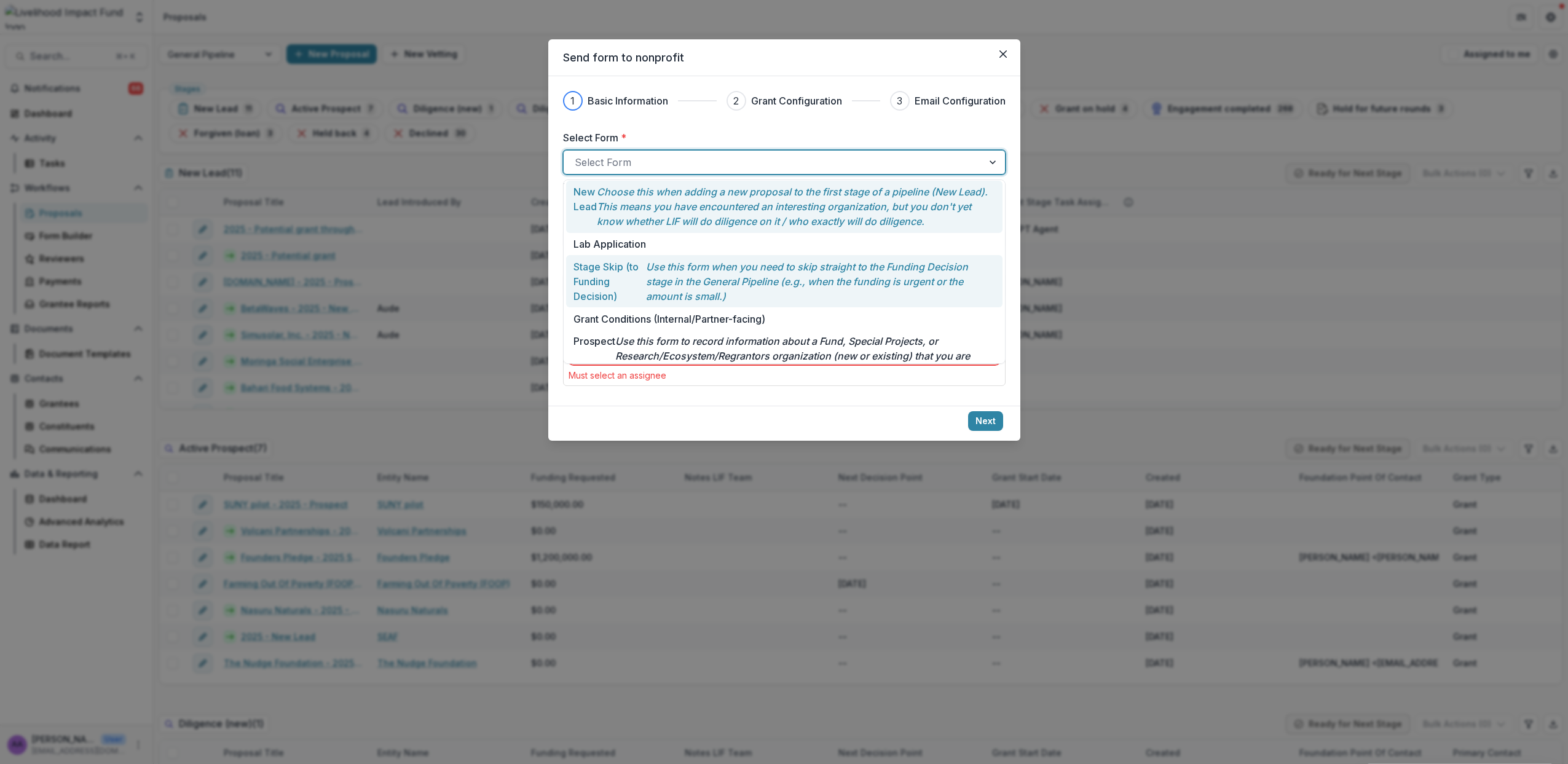
scroll to position [136, 0]
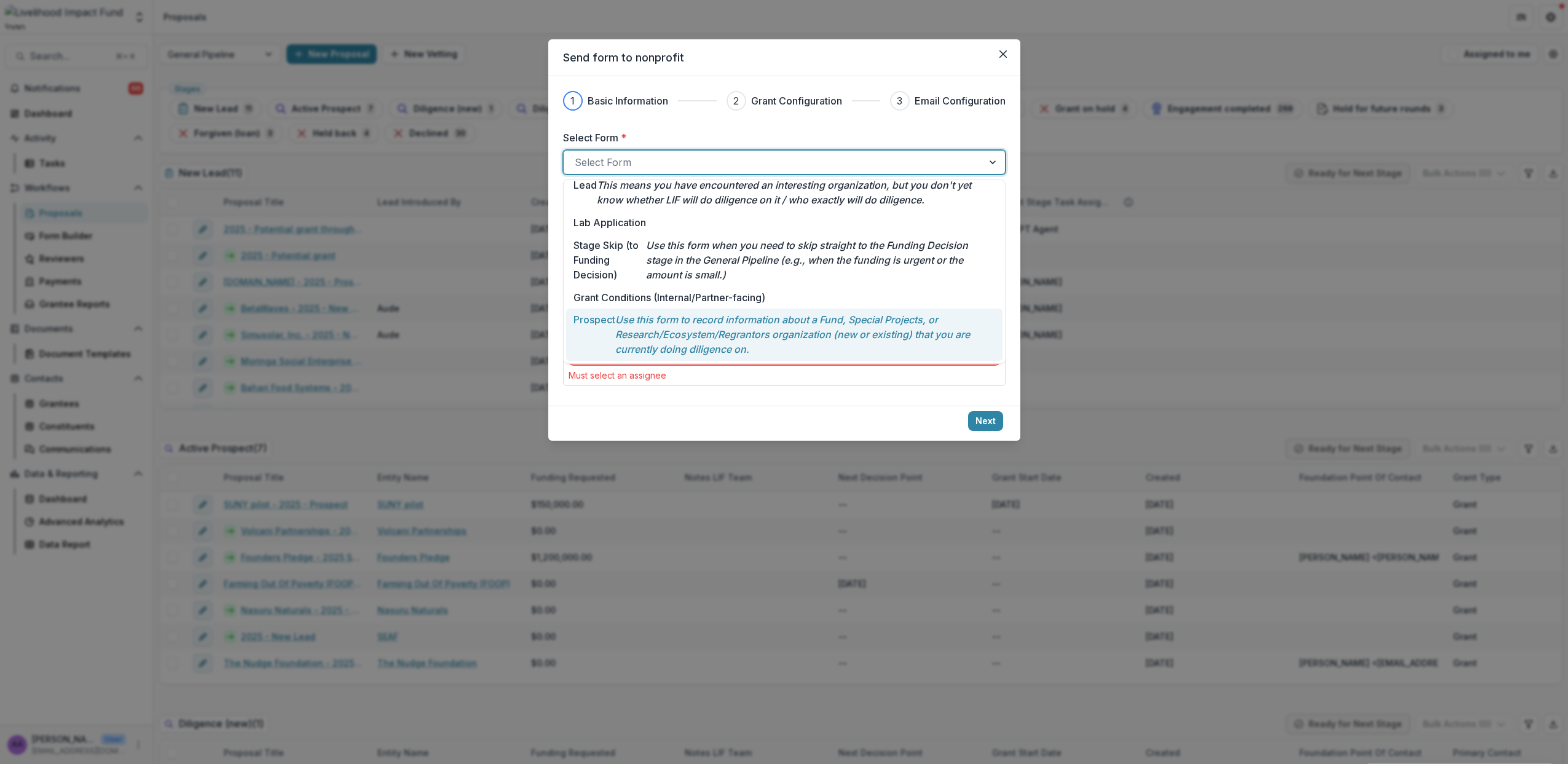
click at [722, 321] on p "Use this form to record information about a Fund, Special Projects, or Research…" at bounding box center [805, 334] width 379 height 45
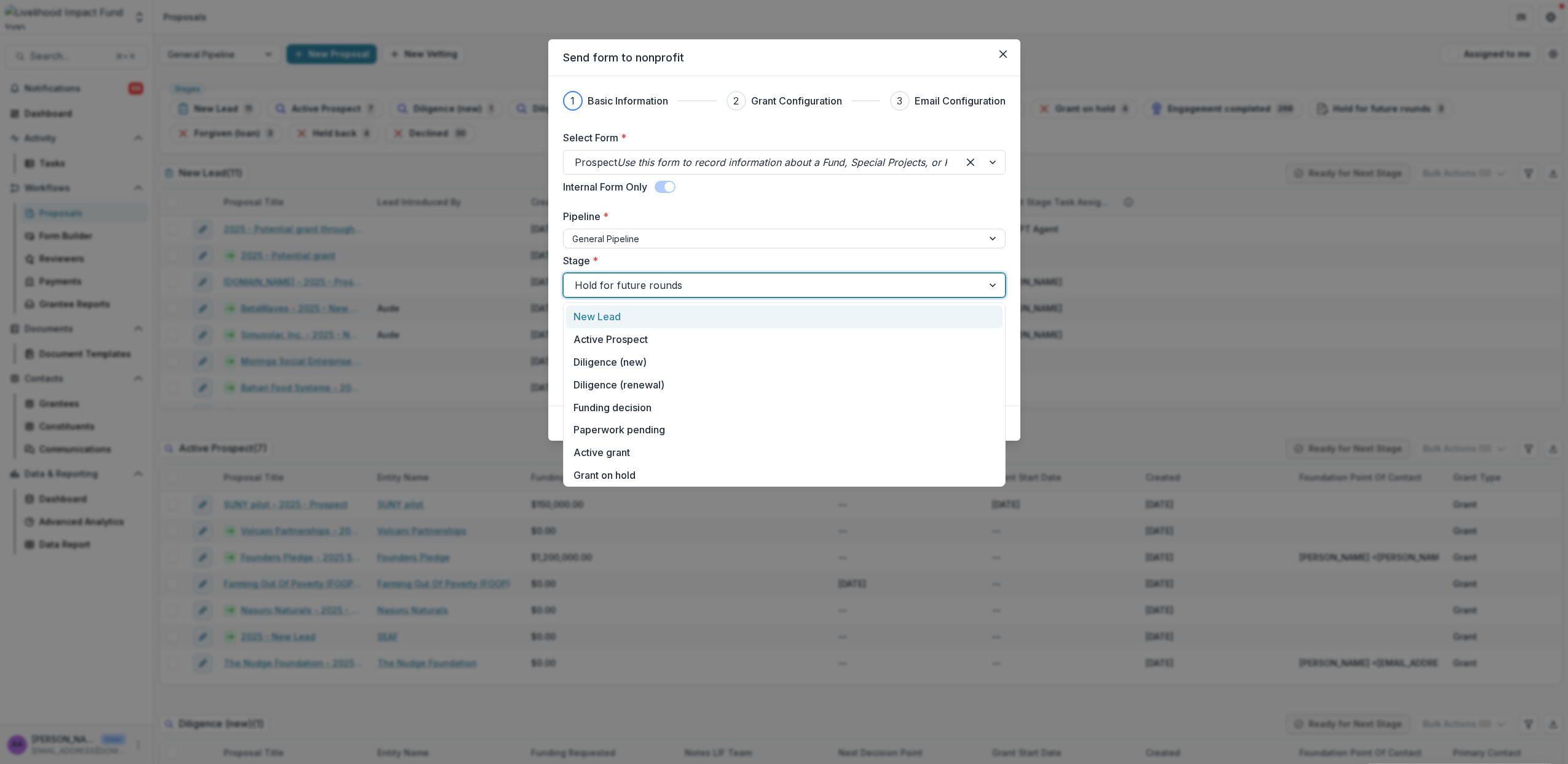
click at [656, 283] on div at bounding box center [772, 284] width 397 height 17
click at [650, 380] on div "Diligence (renewal)" at bounding box center [784, 384] width 436 height 23
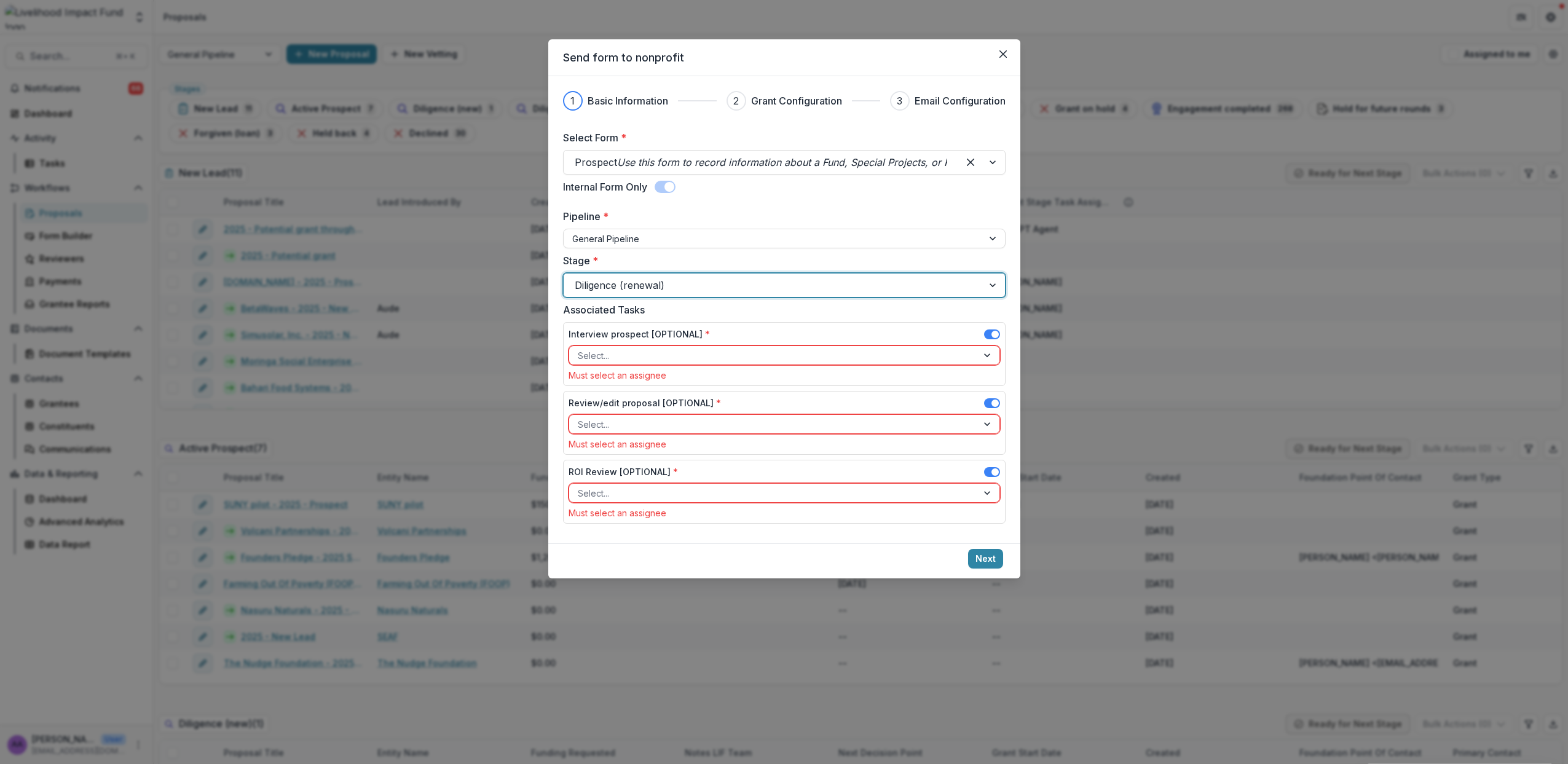
click at [985, 335] on span at bounding box center [993, 333] width 16 height 10
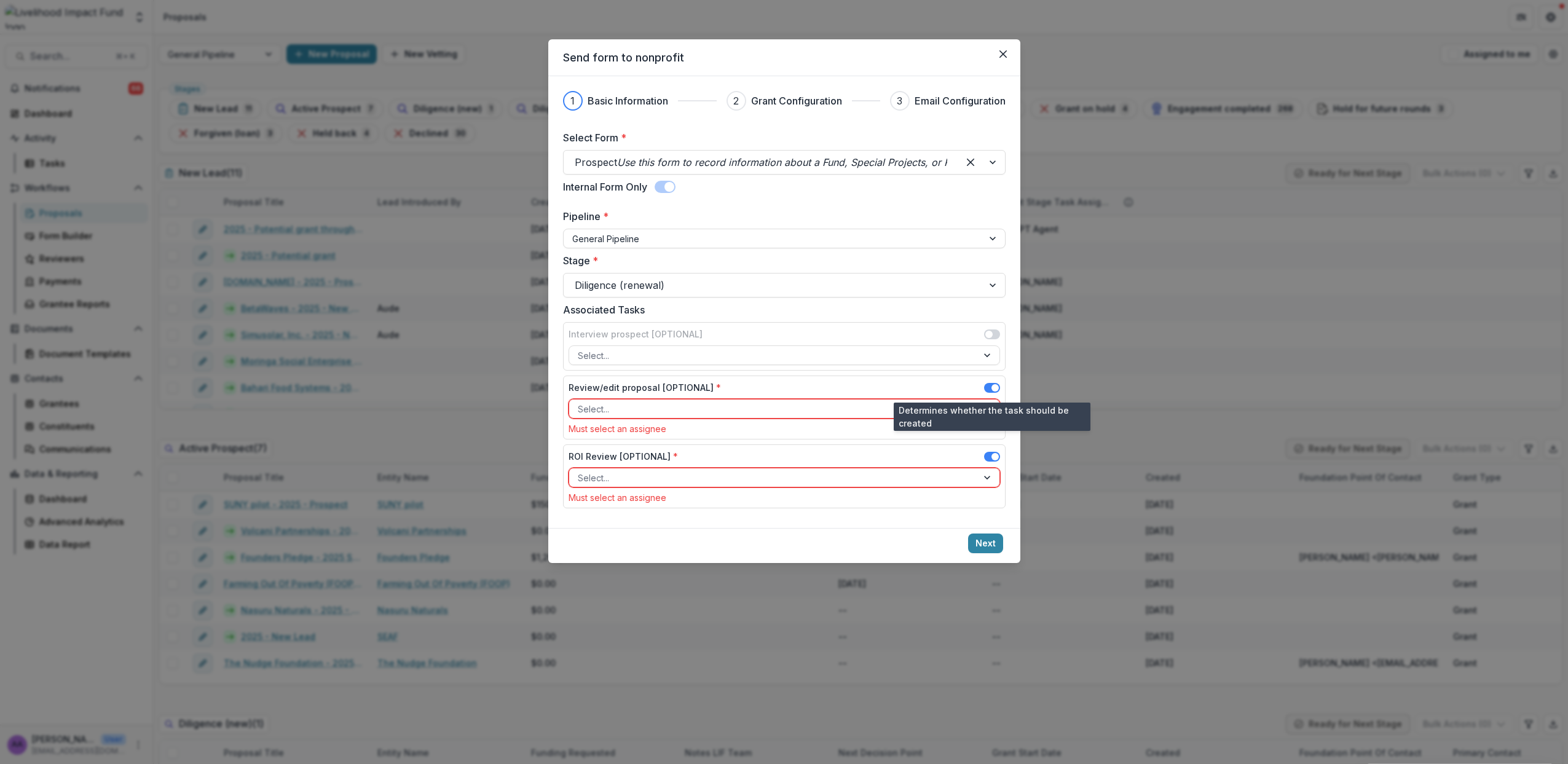
click at [993, 387] on span at bounding box center [995, 388] width 7 height 7
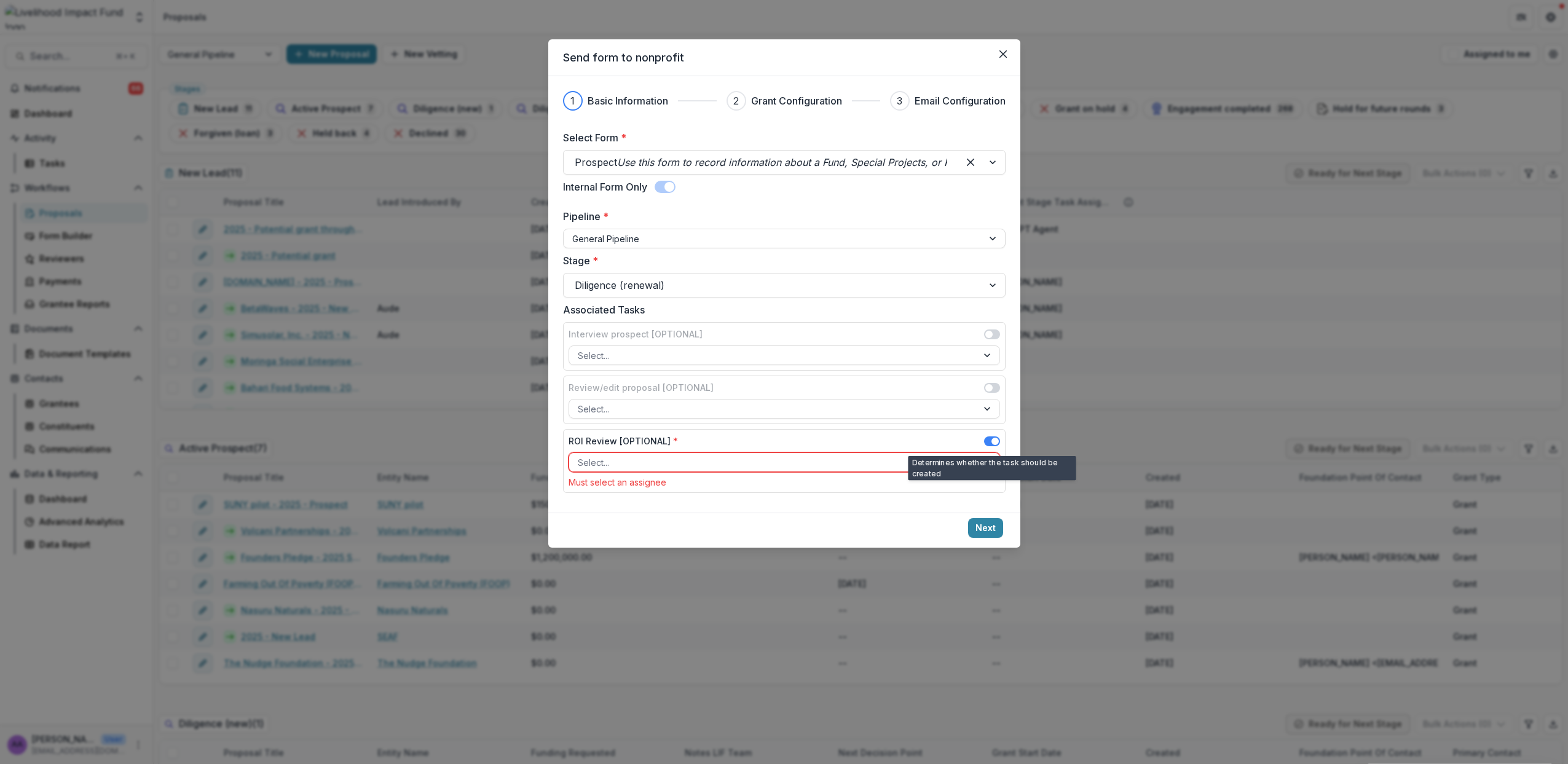
click at [992, 440] on span at bounding box center [995, 441] width 7 height 7
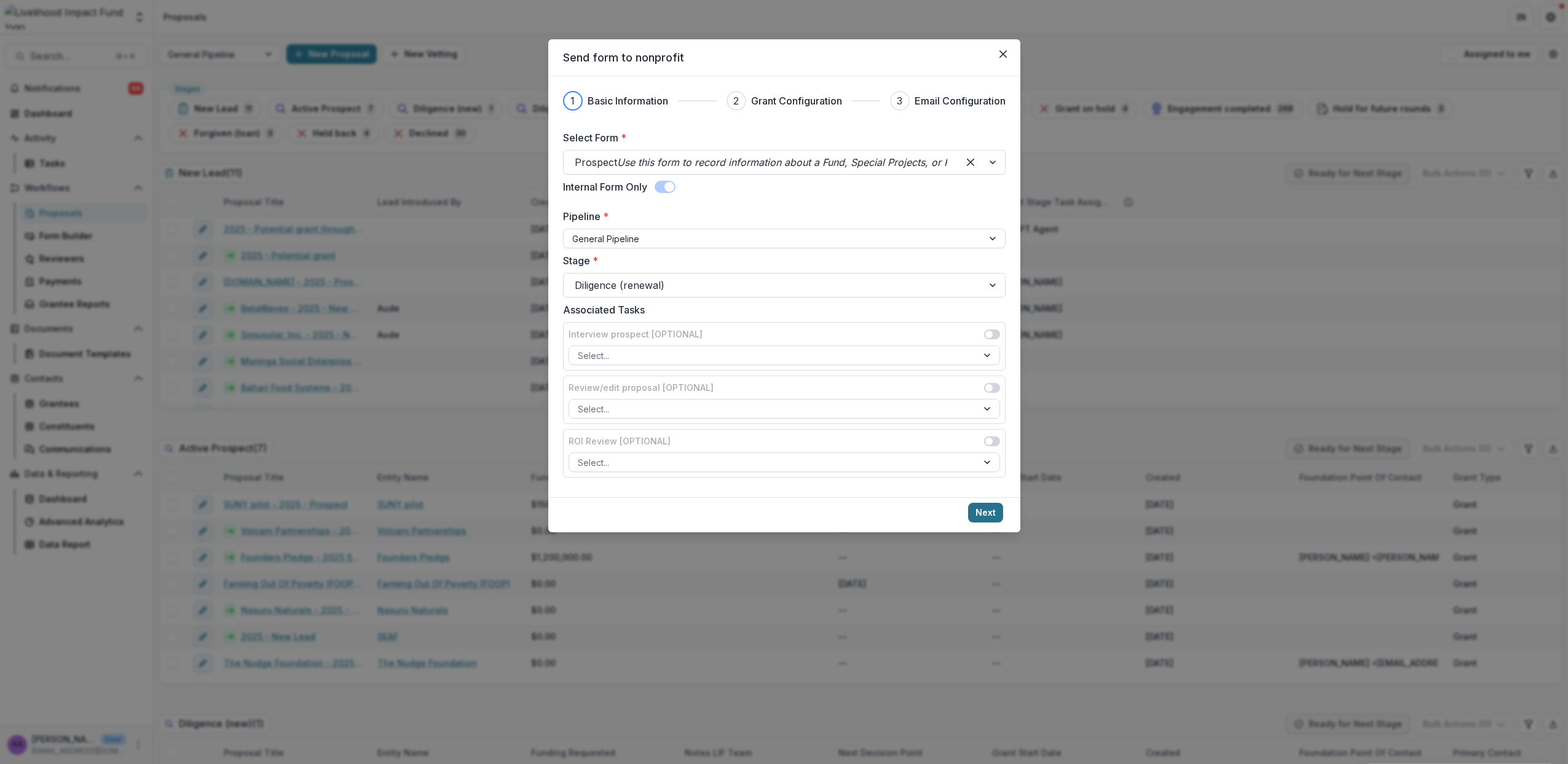
click at [983, 515] on button "Next" at bounding box center [986, 513] width 35 height 20
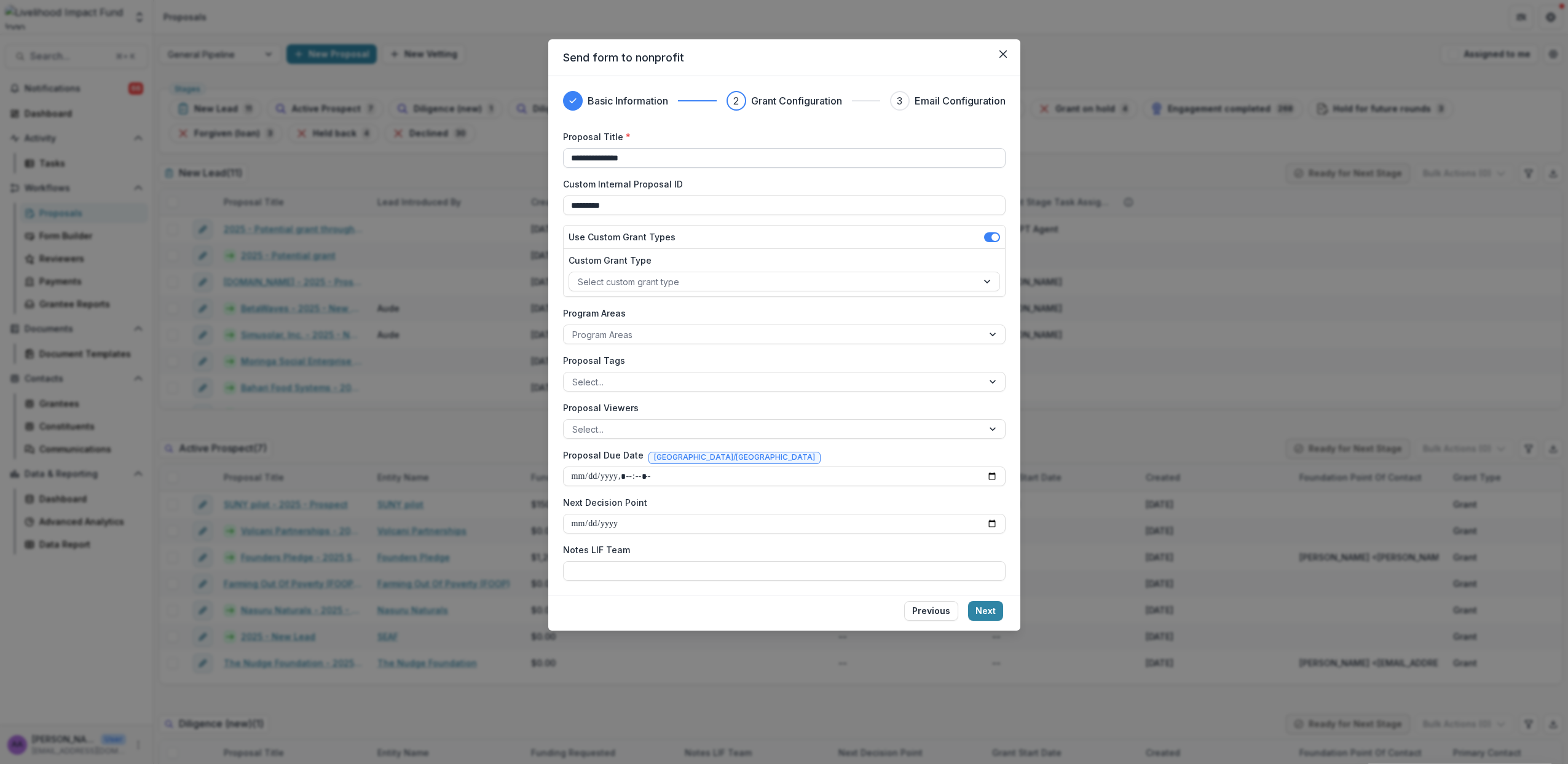
drag, startPoint x: 683, startPoint y: 161, endPoint x: 595, endPoint y: 160, distance: 88.0
click at [595, 160] on input "**********" at bounding box center [784, 158] width 442 height 20
type input "**********"
click at [612, 280] on div at bounding box center [773, 281] width 391 height 15
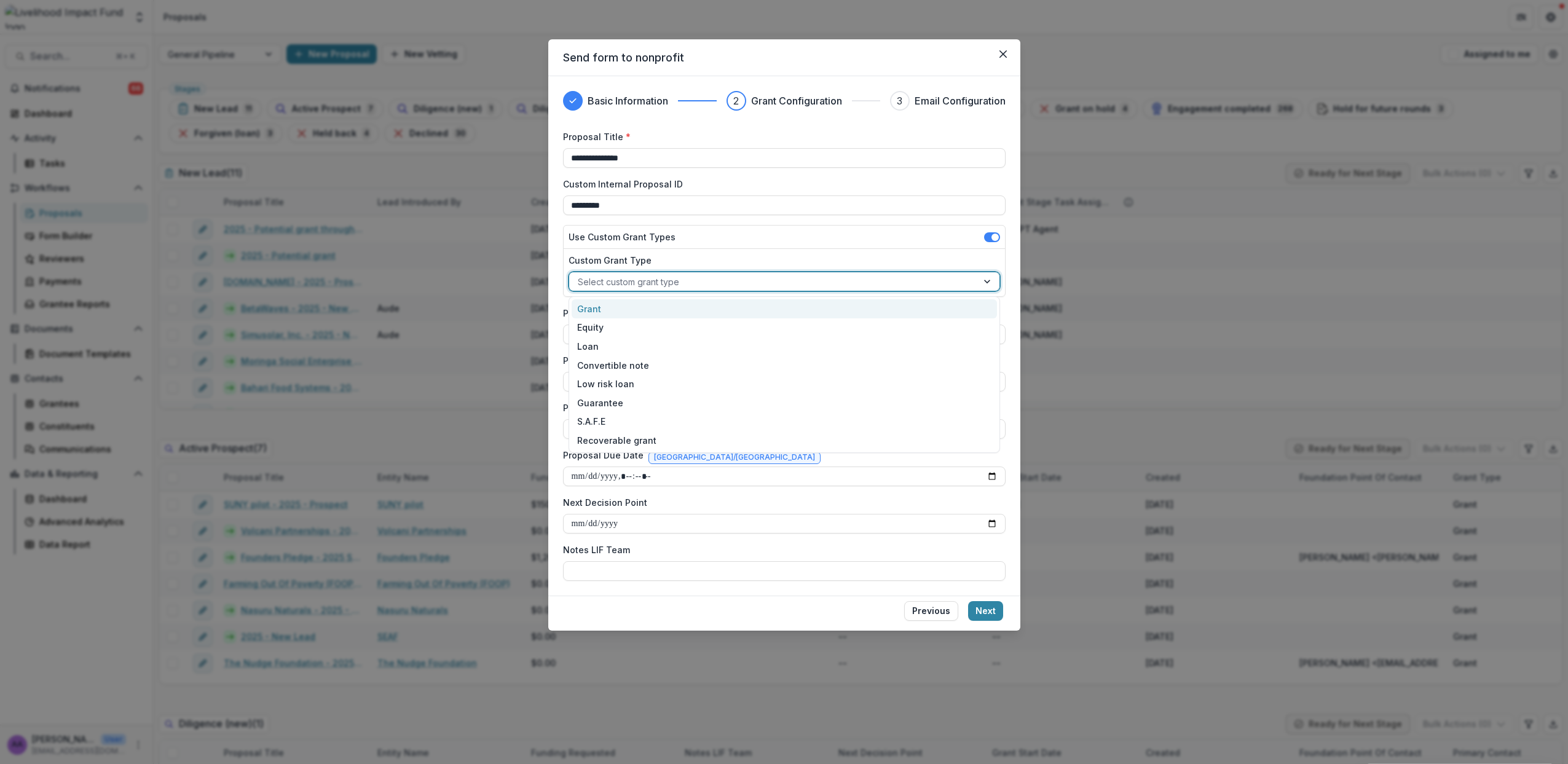
click at [624, 308] on div "Grant" at bounding box center [784, 308] width 425 height 19
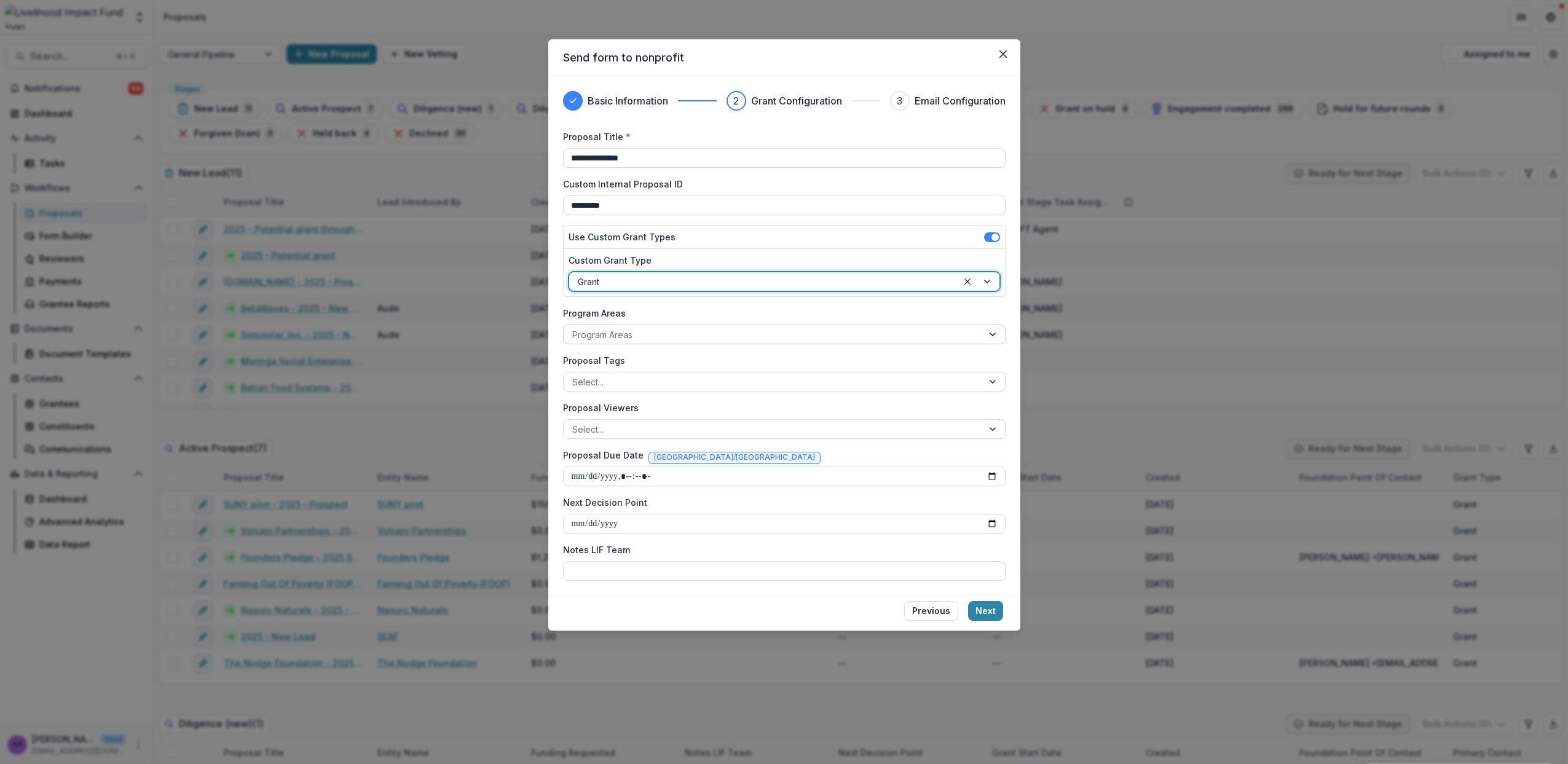
click at [628, 336] on div at bounding box center [773, 334] width 402 height 15
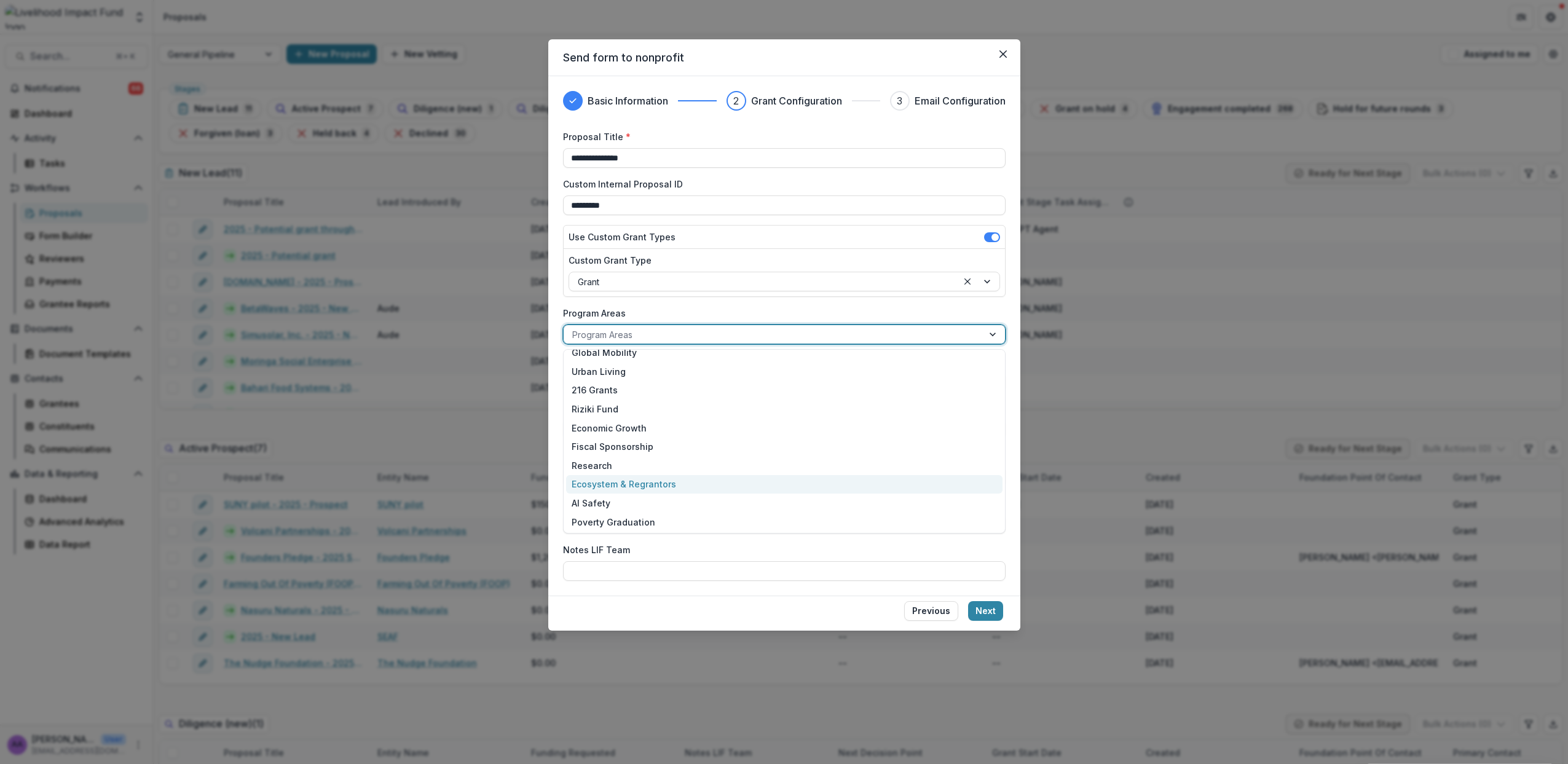
scroll to position [85, 0]
click at [677, 486] on div "Ecosystem & Regrantors" at bounding box center [784, 483] width 436 height 19
click at [986, 606] on button "Next" at bounding box center [986, 611] width 35 height 20
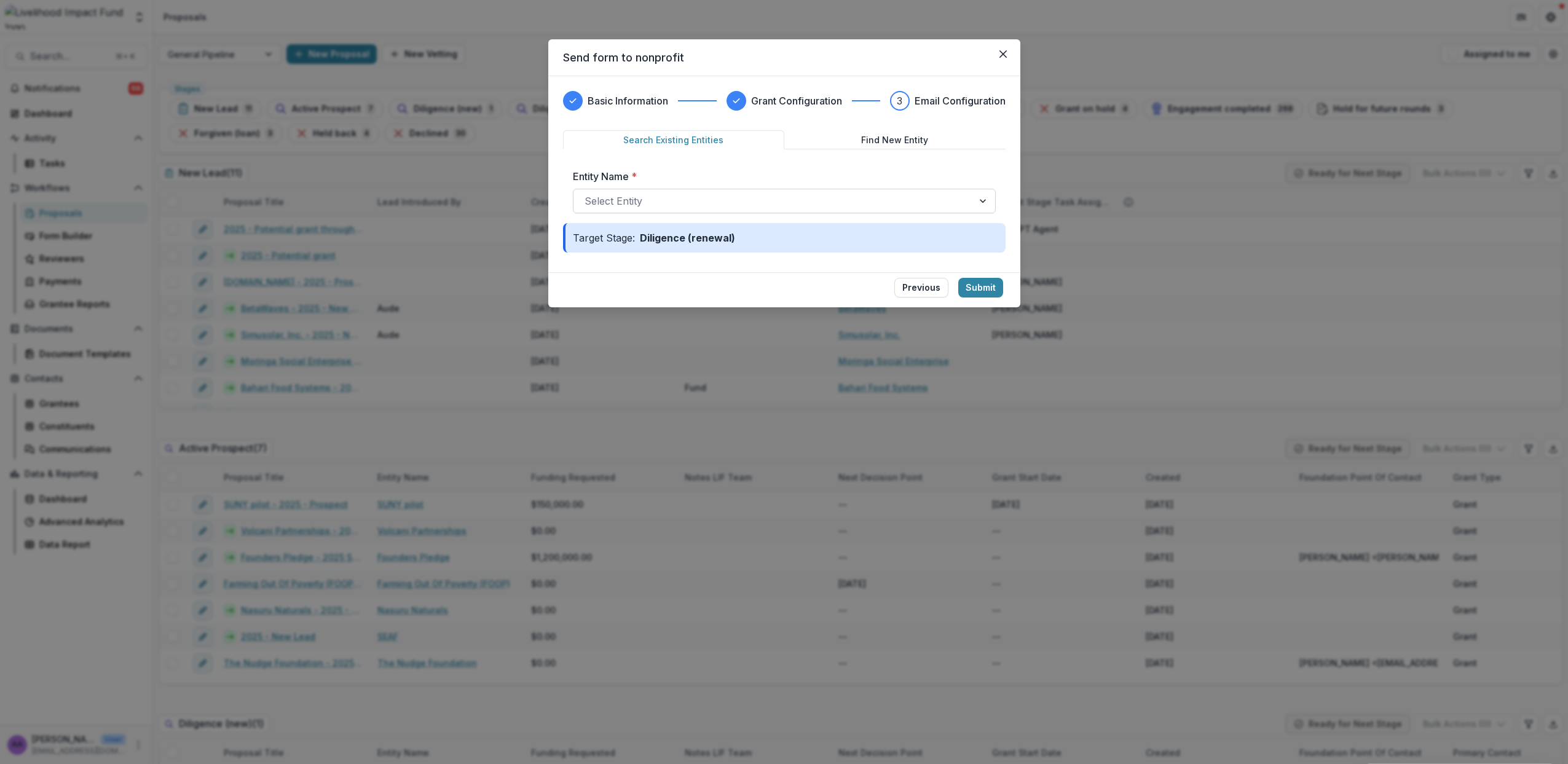
click at [633, 199] on div at bounding box center [773, 201] width 377 height 17
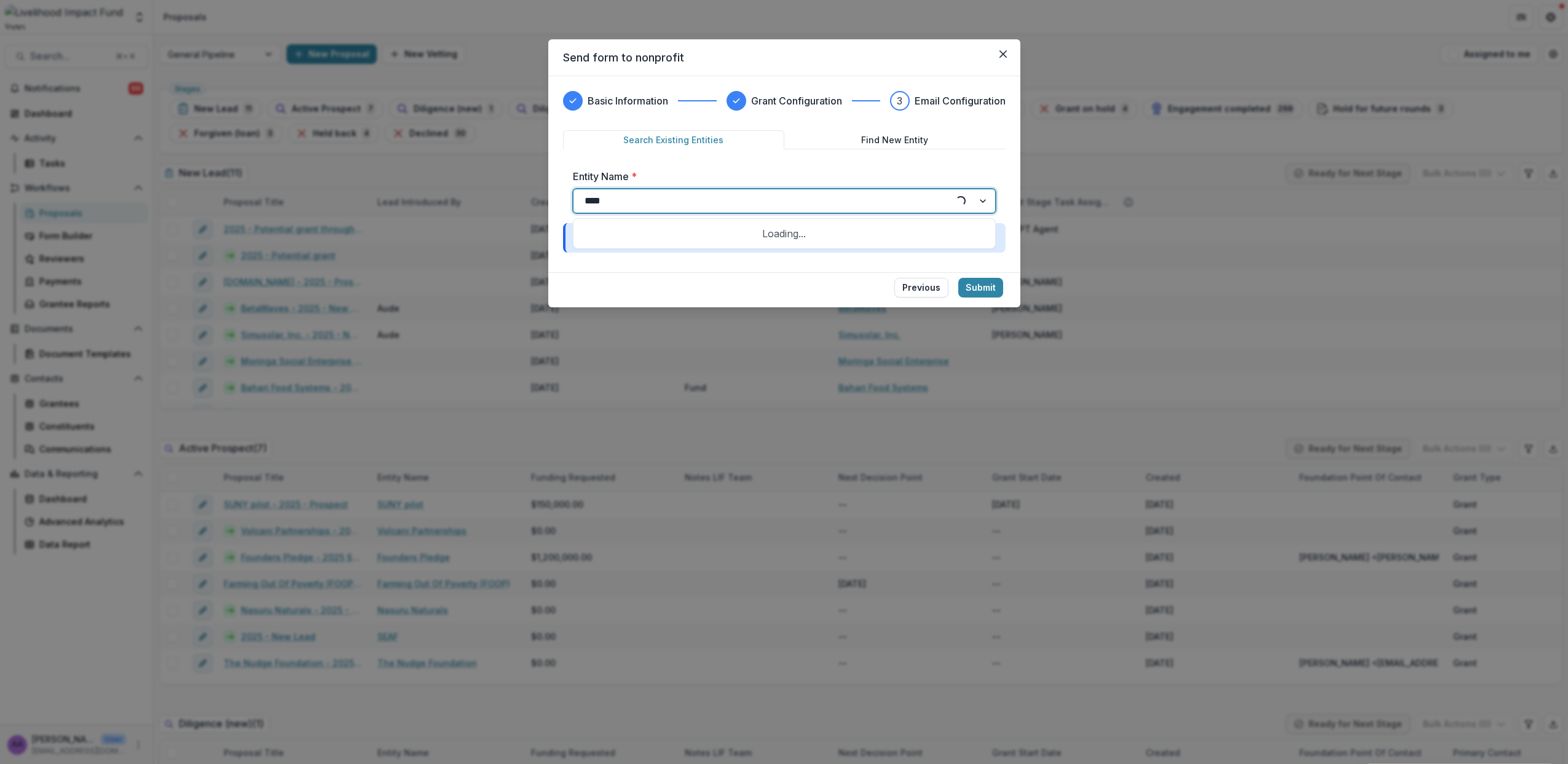
type input "*****"
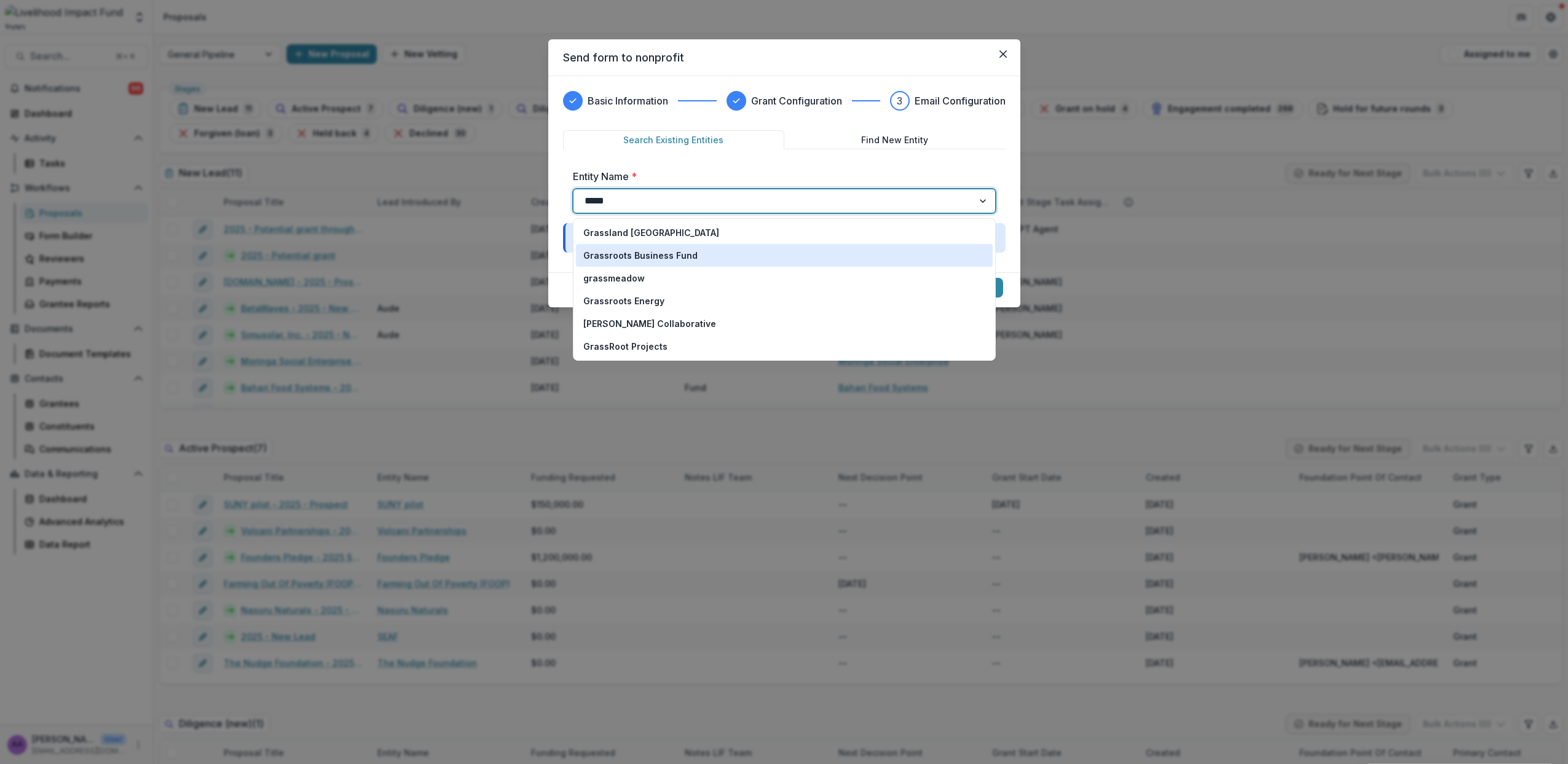
click at [679, 256] on p "Grassroots Business Fund" at bounding box center [640, 255] width 114 height 12
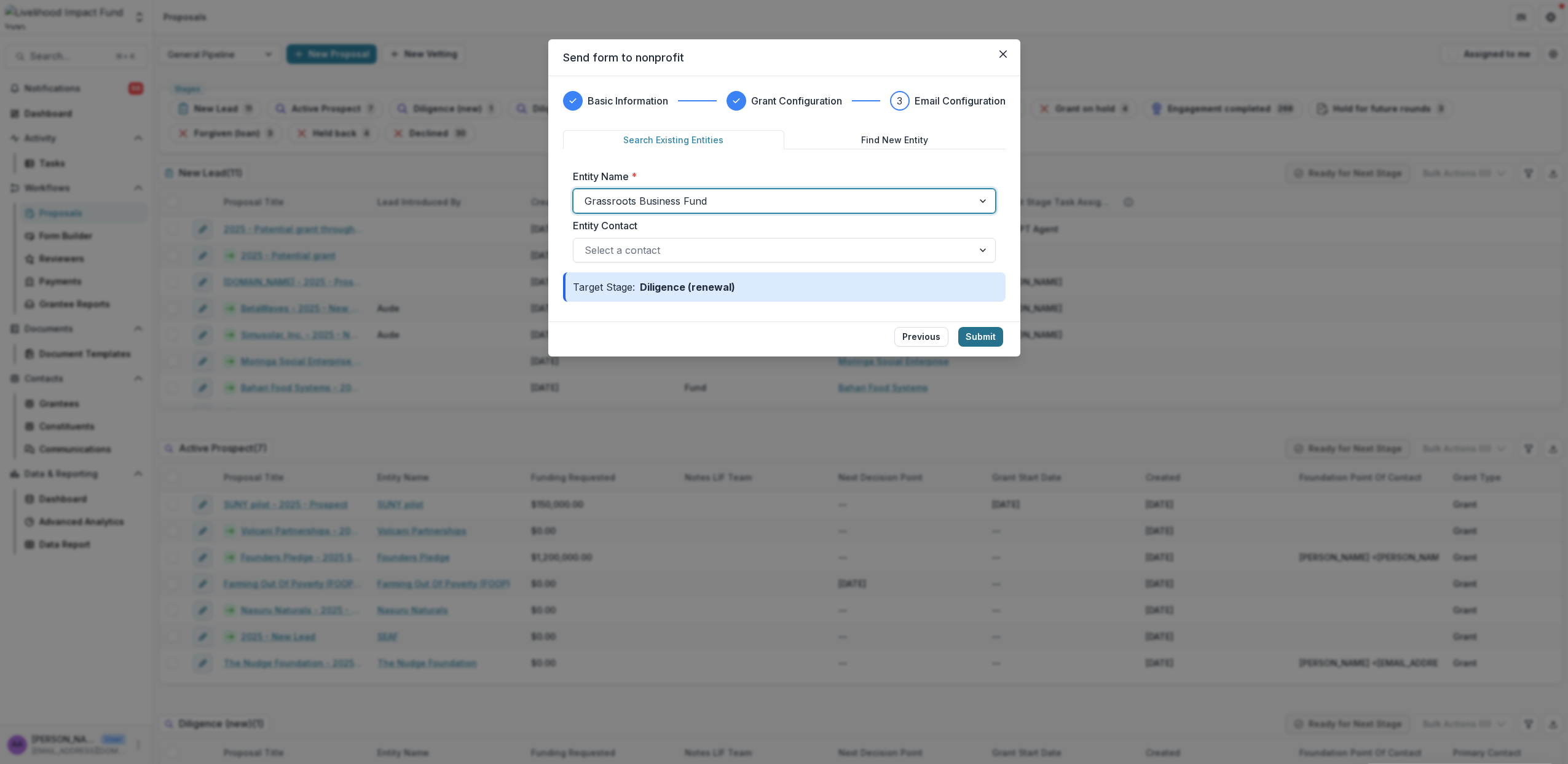
click at [982, 341] on button "Submit" at bounding box center [981, 337] width 45 height 20
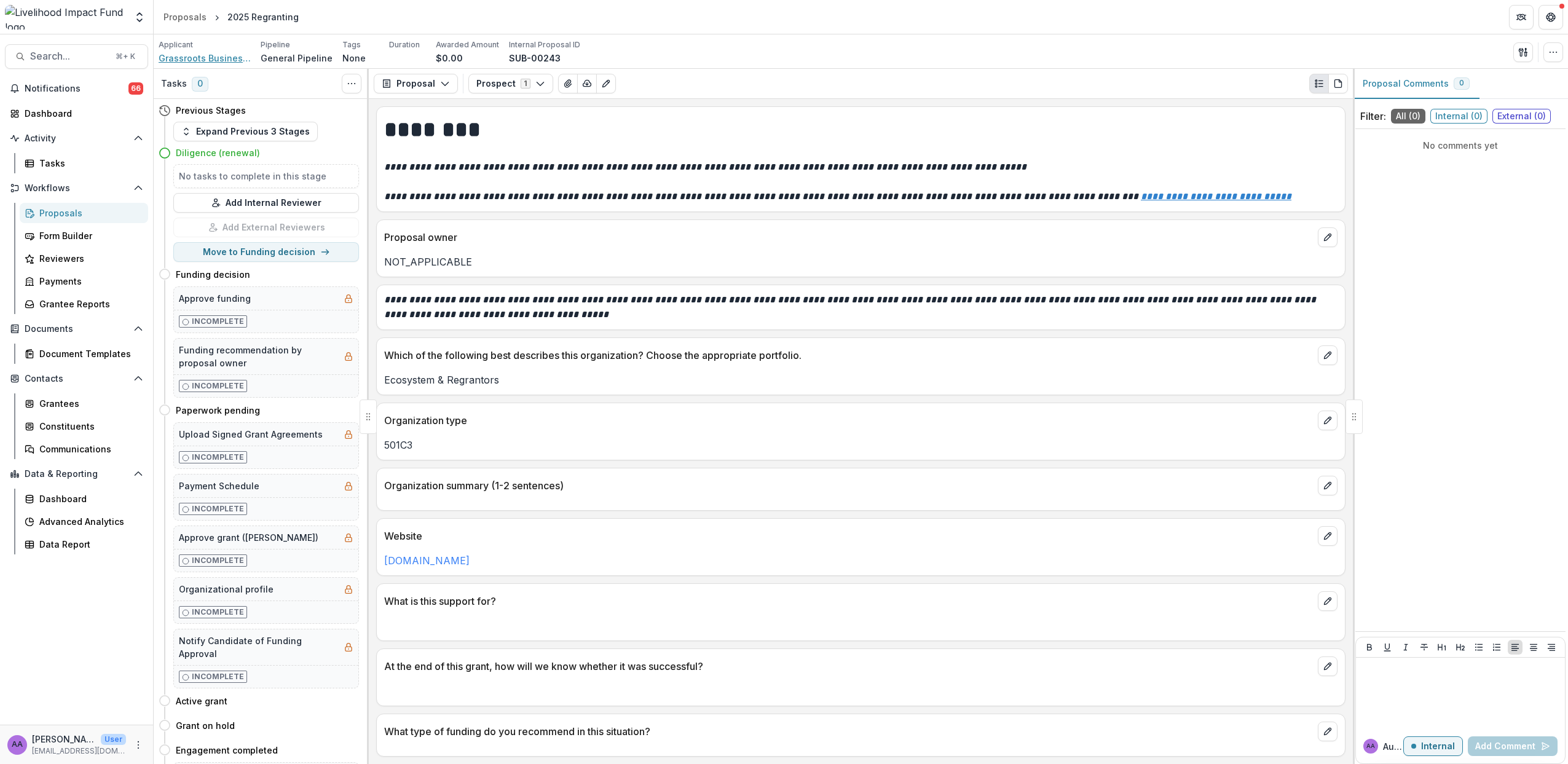
click at [219, 61] on span "Grassroots Business Fund" at bounding box center [204, 58] width 92 height 12
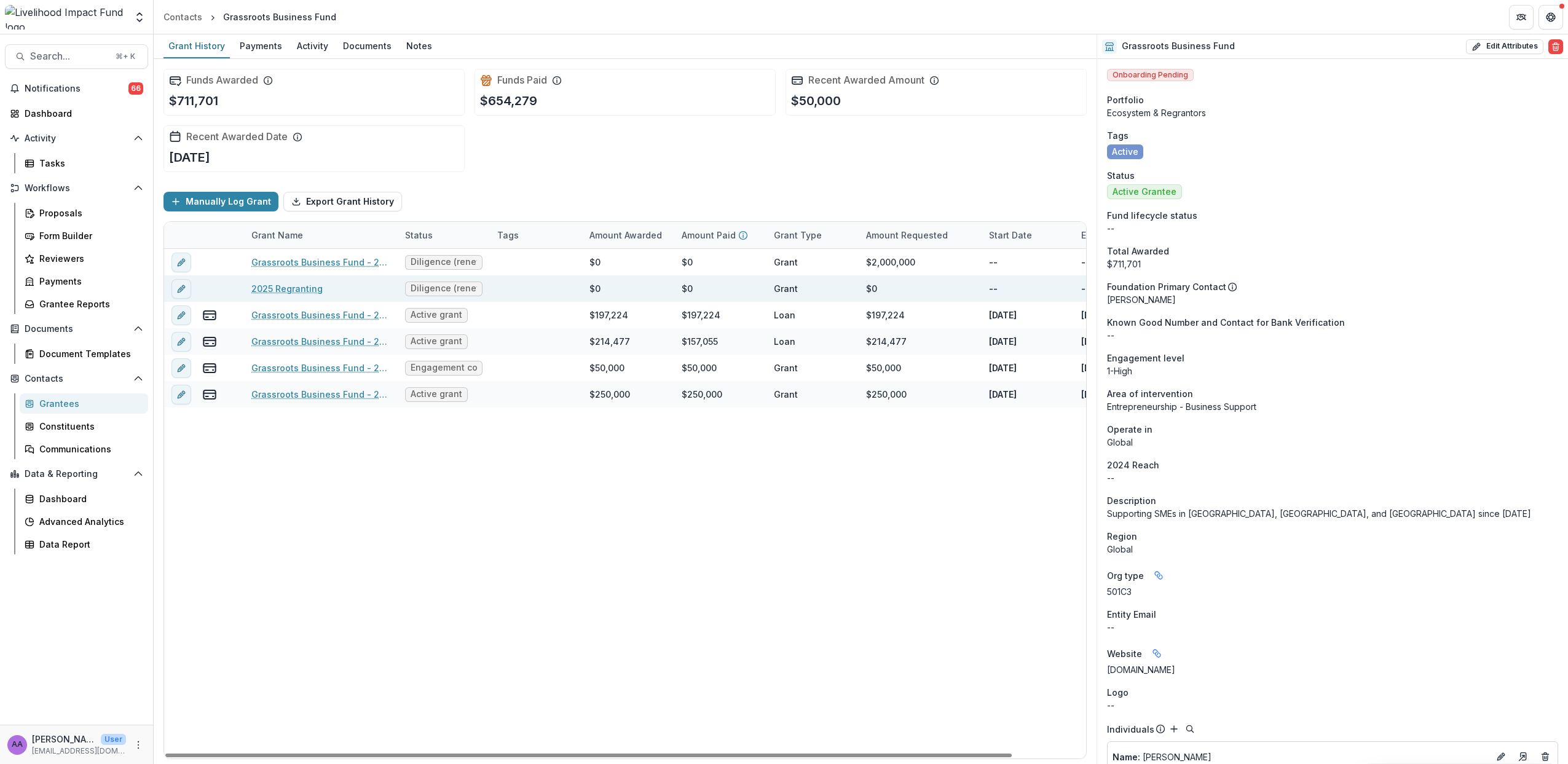
click at [288, 286] on link "2025 Regranting" at bounding box center [287, 288] width 71 height 12
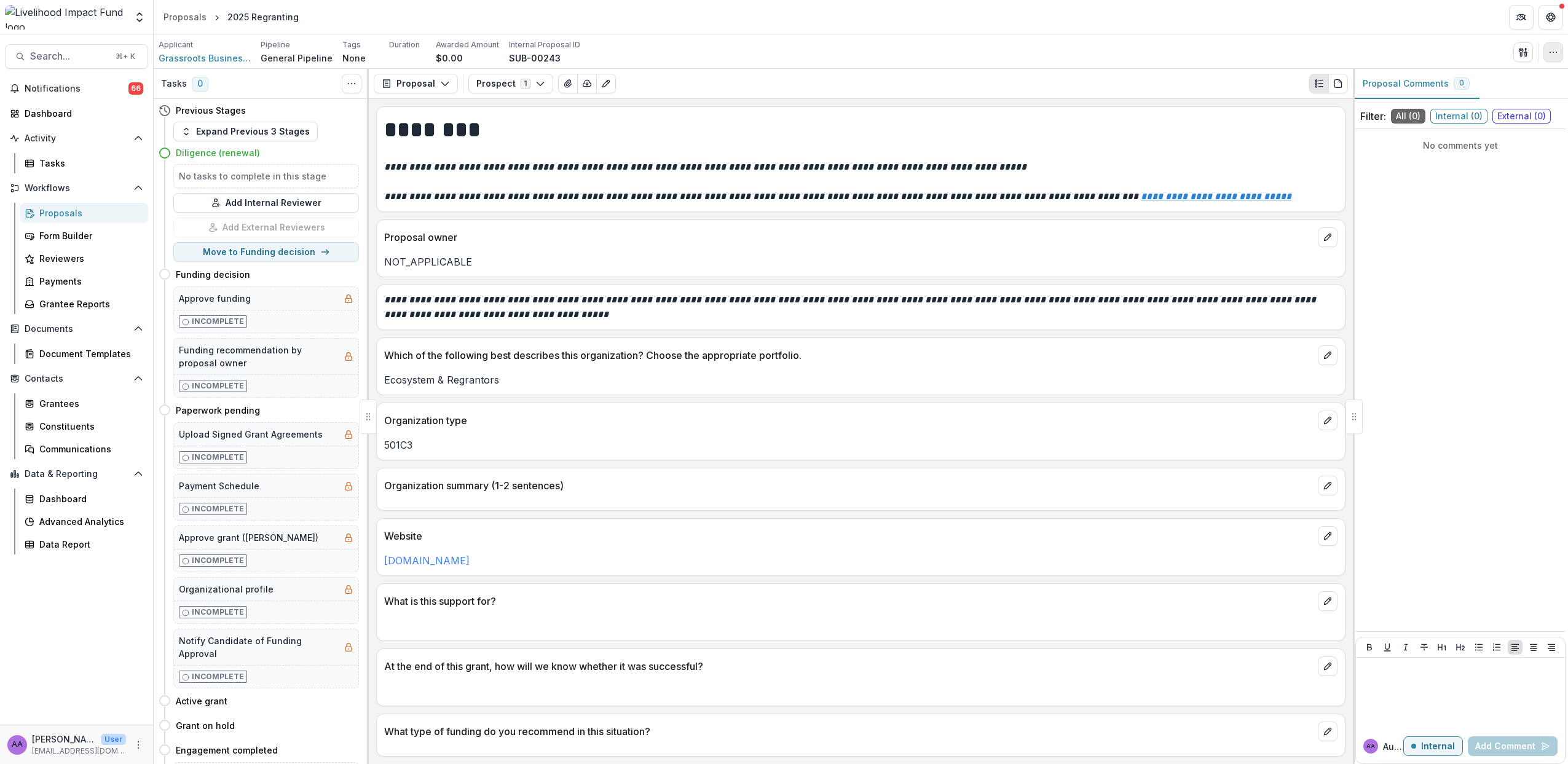
click at [1547, 56] on button "button" at bounding box center [1554, 53] width 20 height 20
click at [1514, 78] on button "Edit Attributes" at bounding box center [1495, 80] width 132 height 21
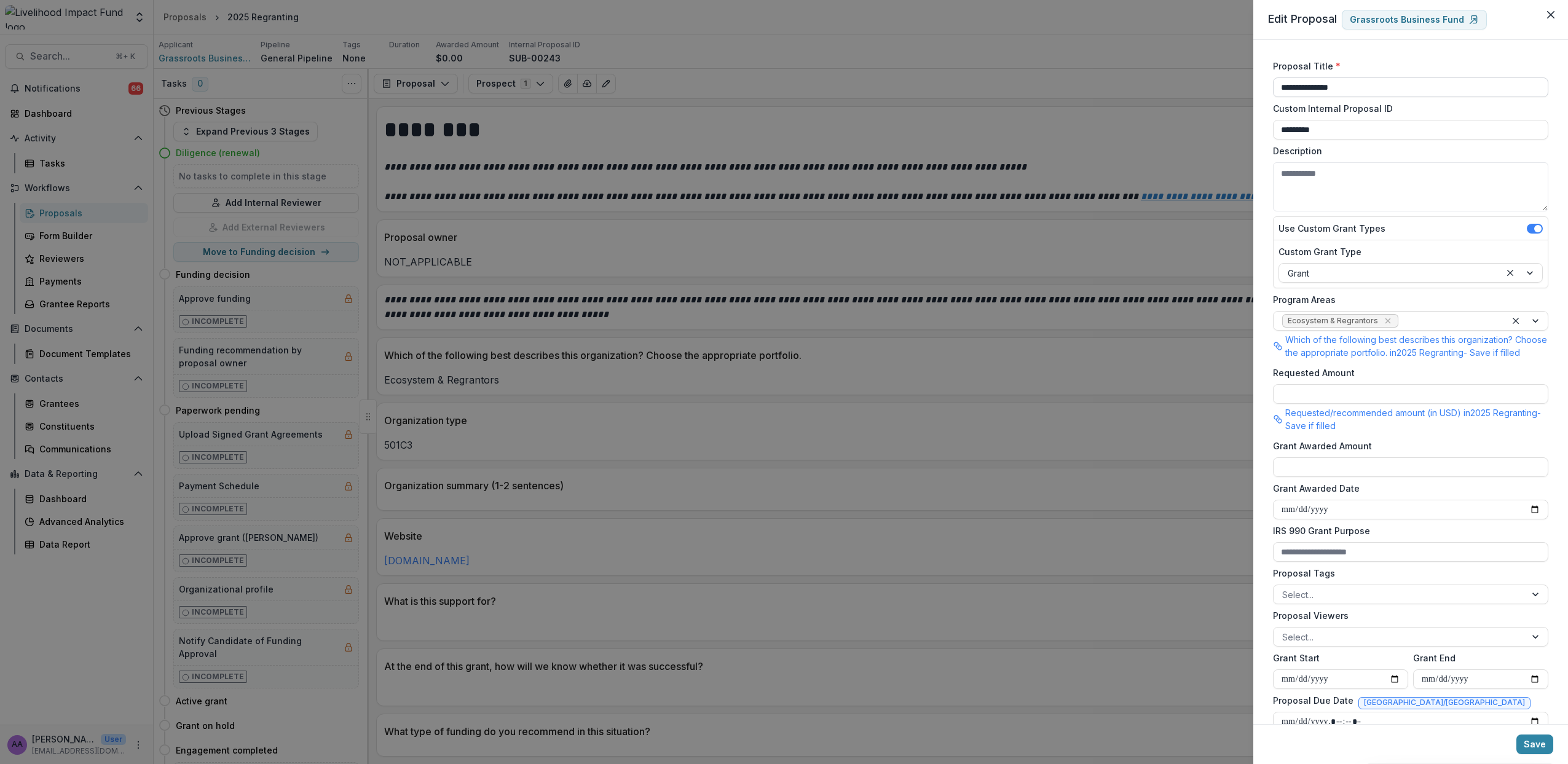
click at [1279, 92] on input "**********" at bounding box center [1411, 87] width 276 height 20
type input "**********"
click at [1353, 401] on input "Requested Amount" at bounding box center [1411, 394] width 276 height 20
type input "********"
click at [1542, 746] on button "Save" at bounding box center [1534, 744] width 37 height 20
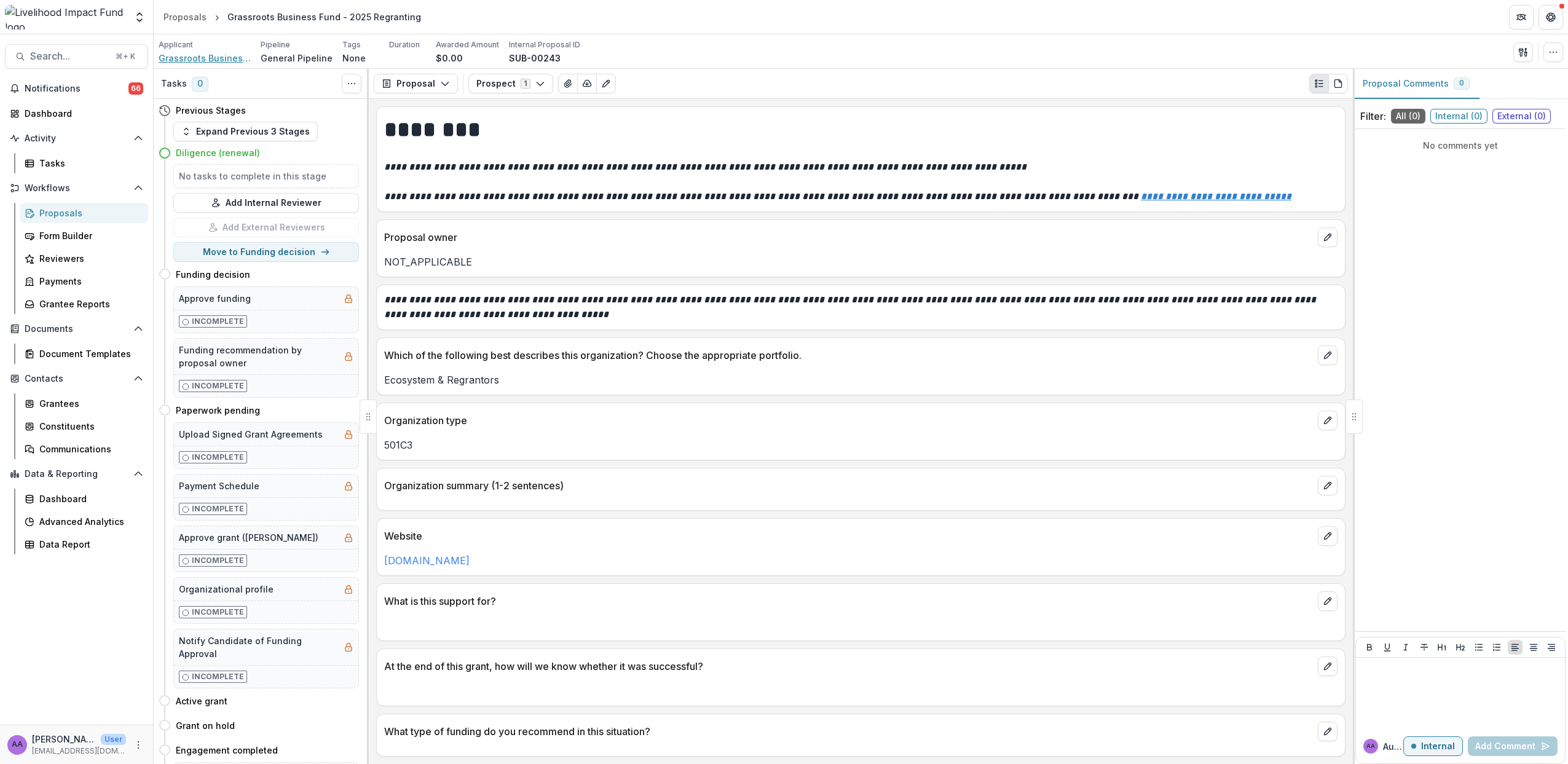
click at [202, 60] on span "Grassroots Business Fund" at bounding box center [204, 58] width 92 height 12
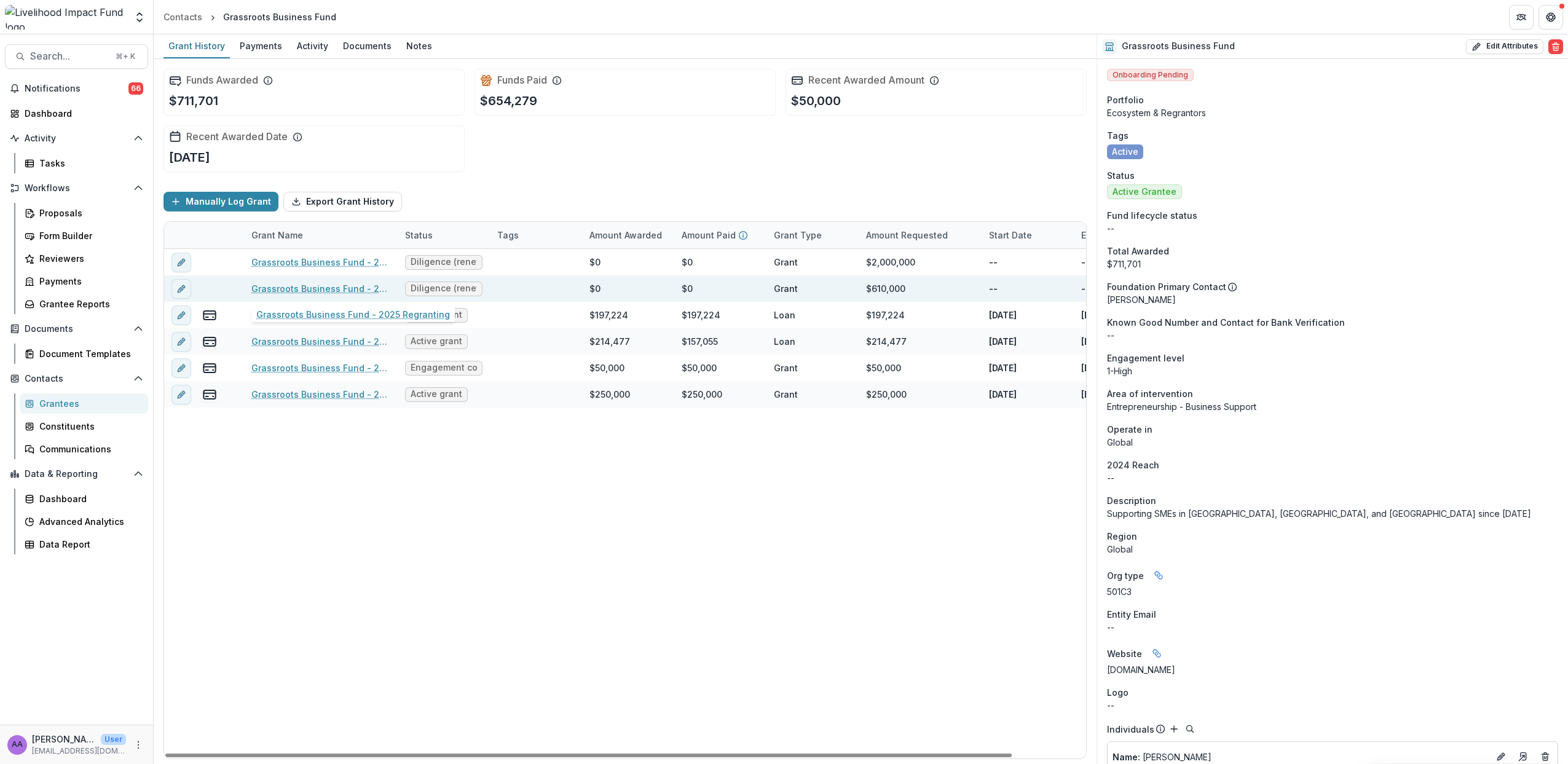
click at [334, 286] on link "Grassroots Business Fund - 2025 Regranting" at bounding box center [321, 288] width 139 height 12
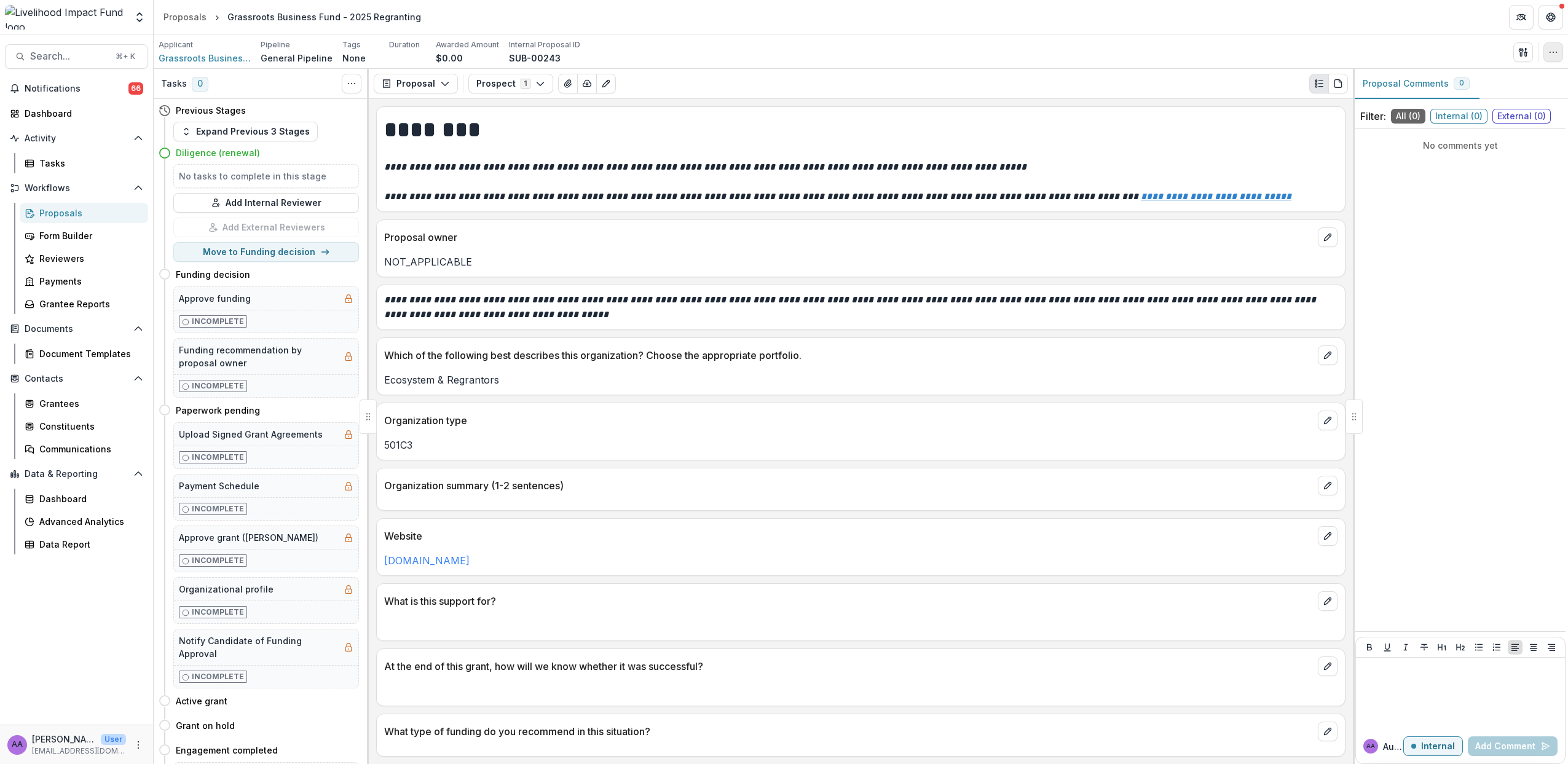
click at [1550, 54] on icon "button" at bounding box center [1553, 52] width 10 height 10
click at [1501, 79] on button "Edit Attributes" at bounding box center [1495, 80] width 132 height 21
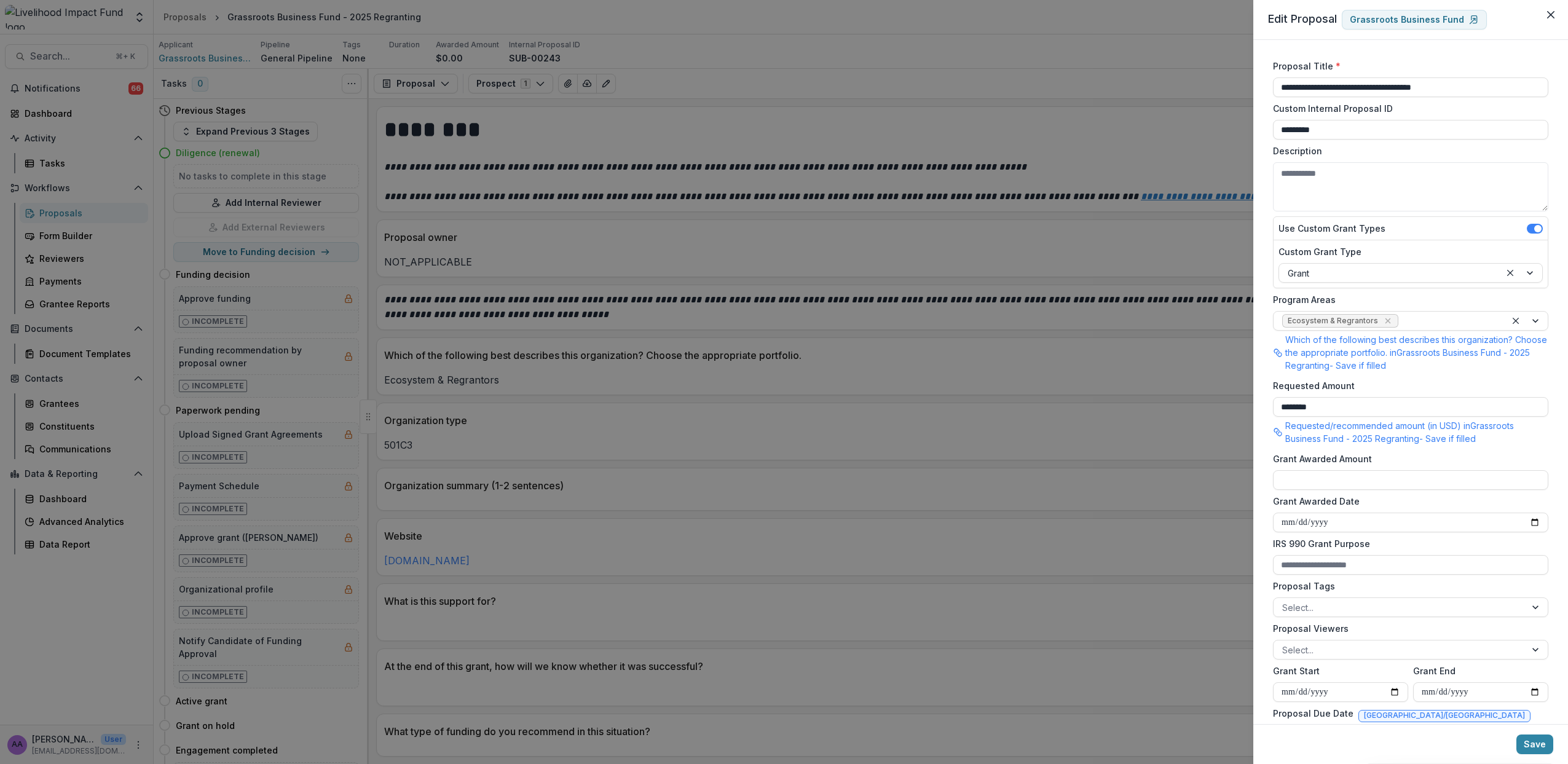
click at [1038, 31] on div "**********" at bounding box center [784, 382] width 1568 height 764
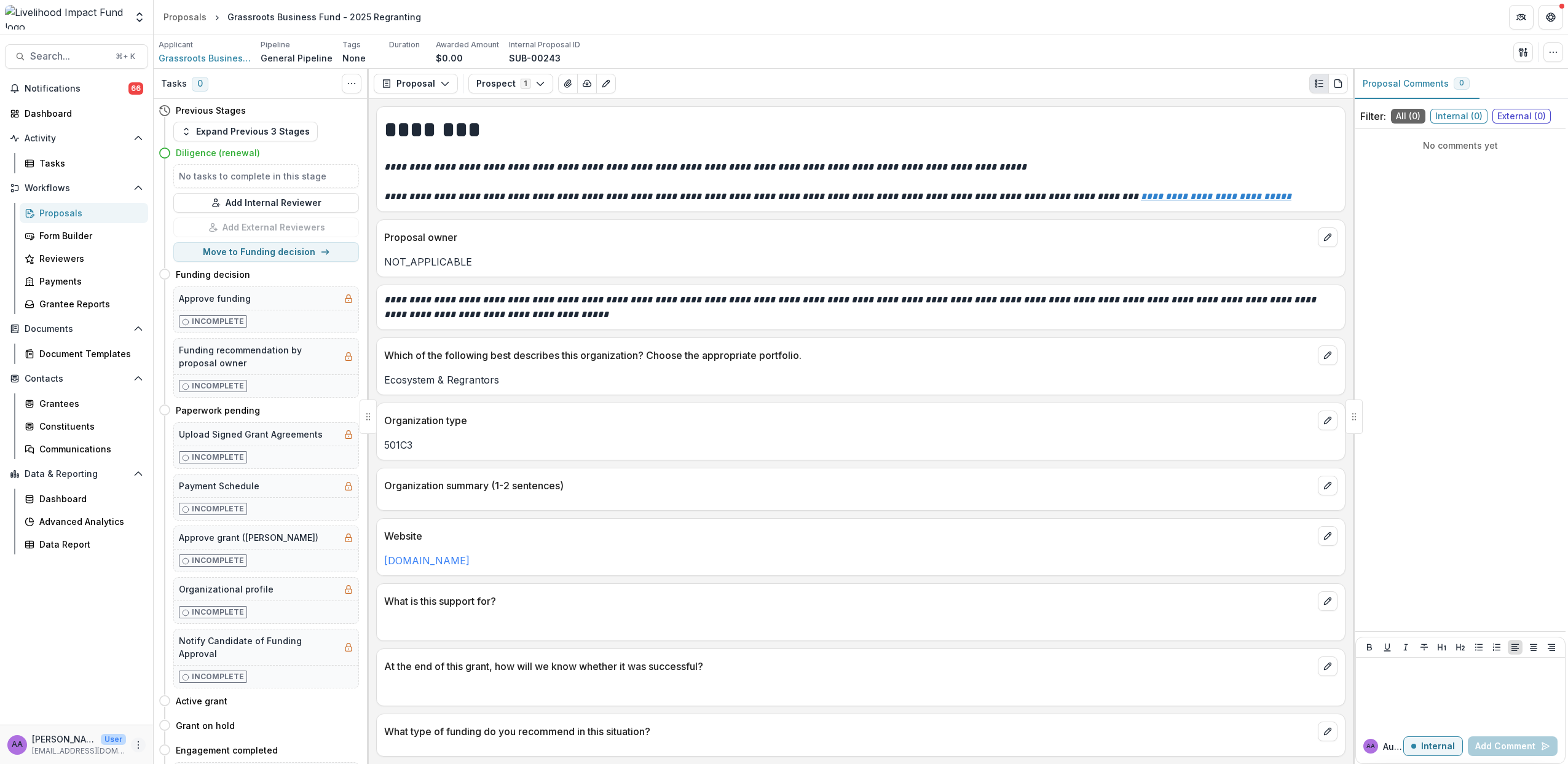
click at [139, 744] on circle "More" at bounding box center [138, 744] width 1 height 1
click at [59, 549] on div "Data Report" at bounding box center [88, 544] width 99 height 12
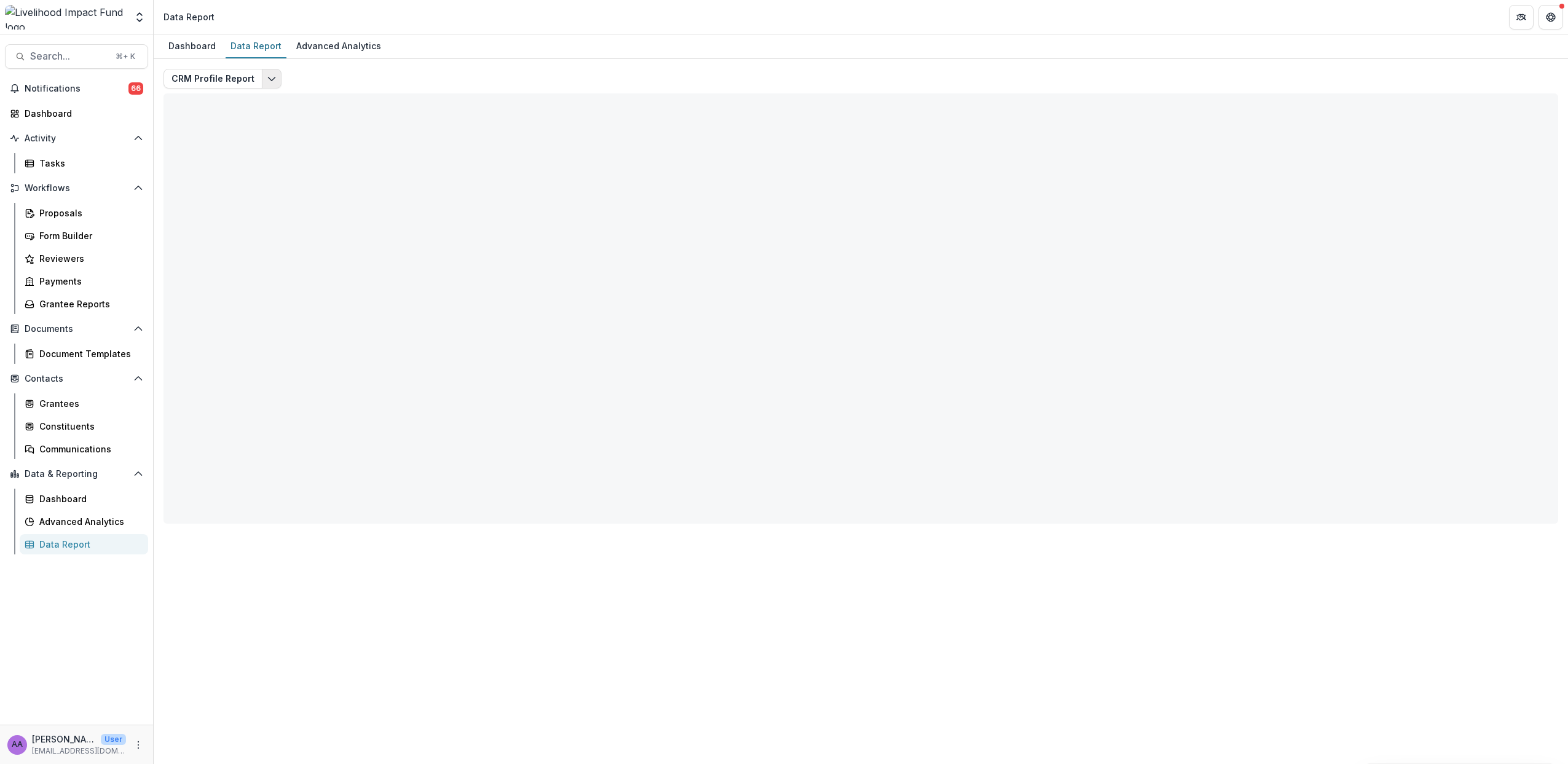
click at [270, 72] on button "Edit selected report" at bounding box center [272, 78] width 20 height 20
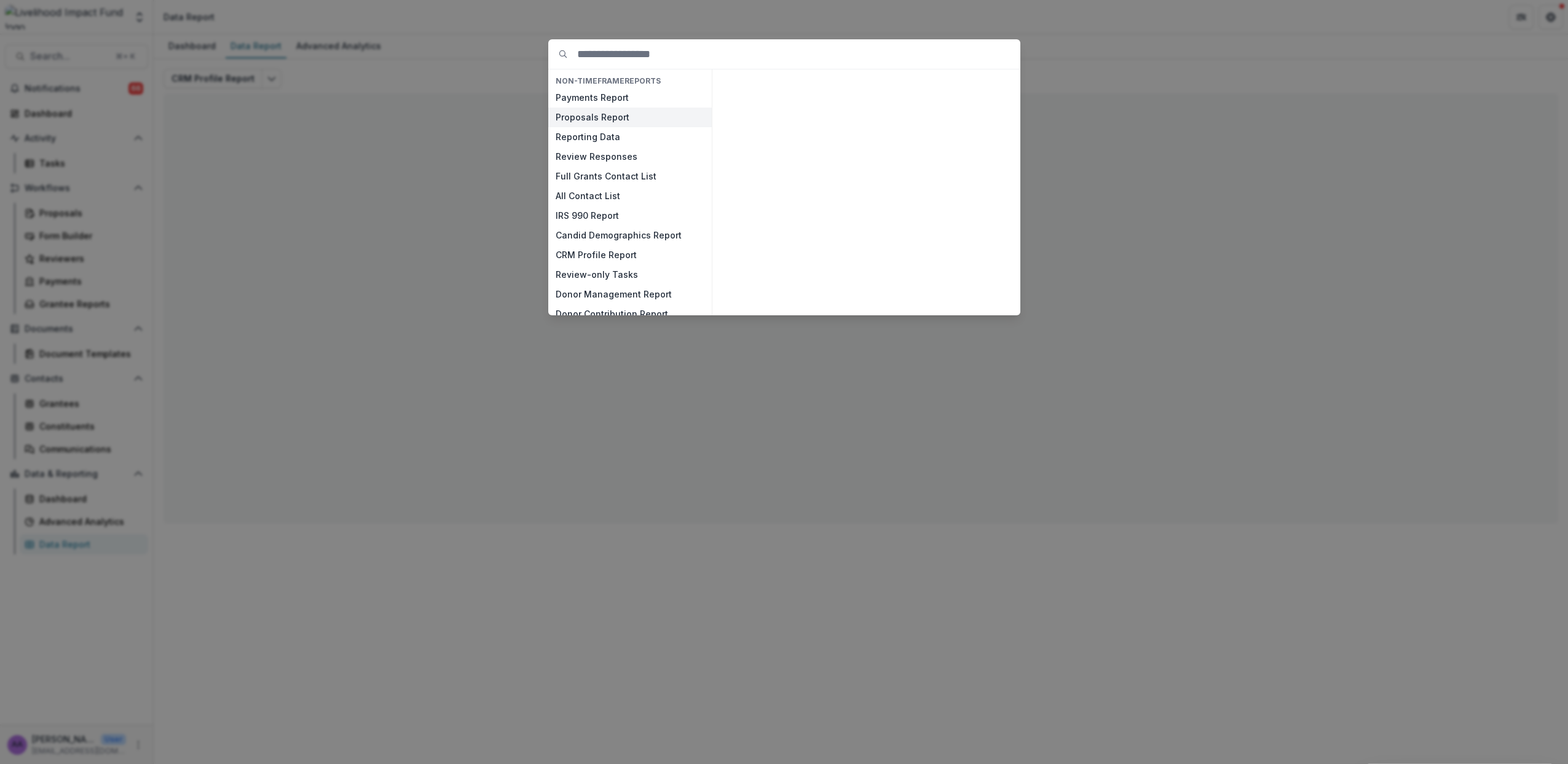
click at [598, 119] on button "Proposals Report" at bounding box center [630, 118] width 163 height 20
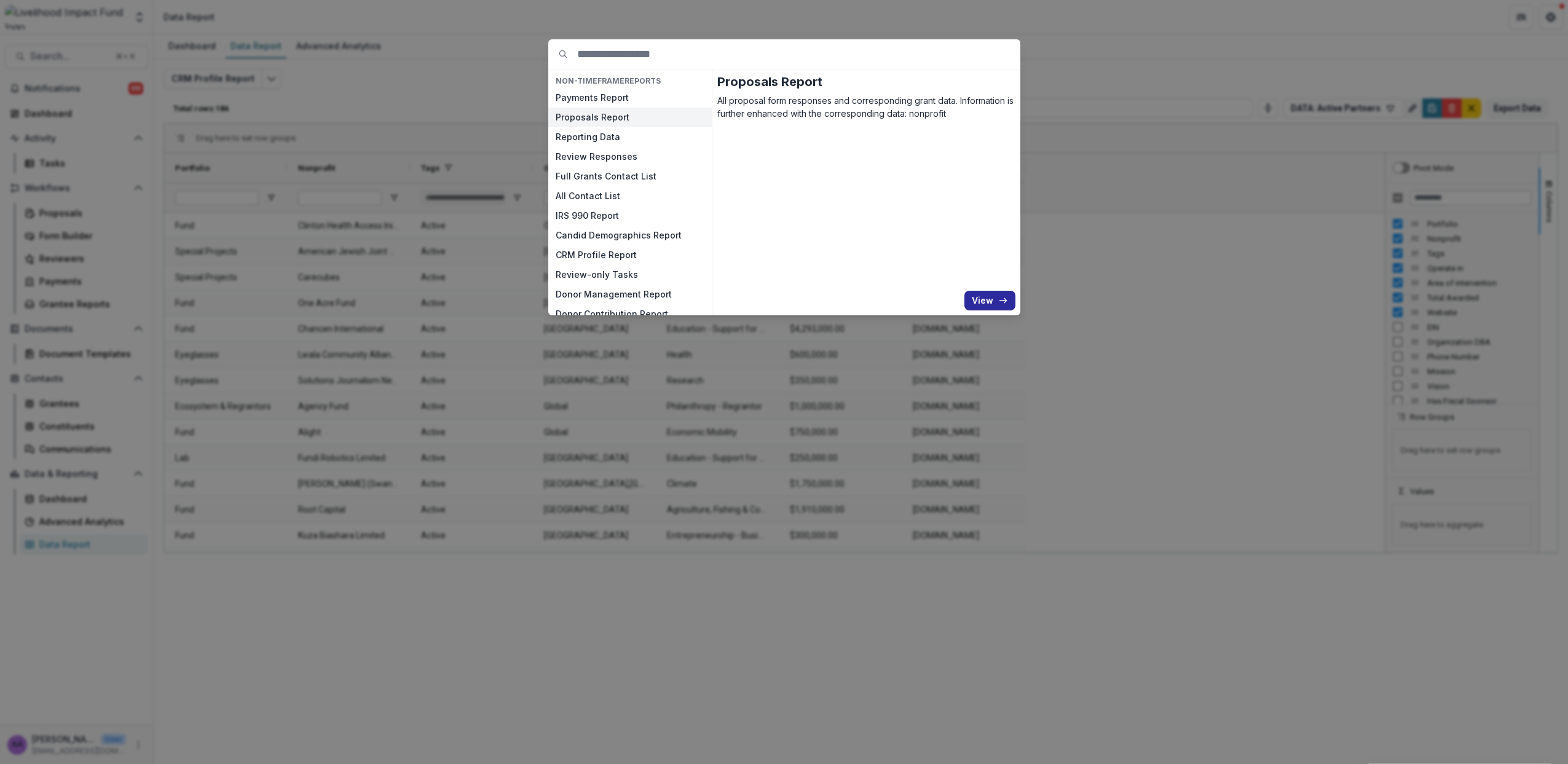
click at [986, 297] on button "View" at bounding box center [990, 300] width 51 height 20
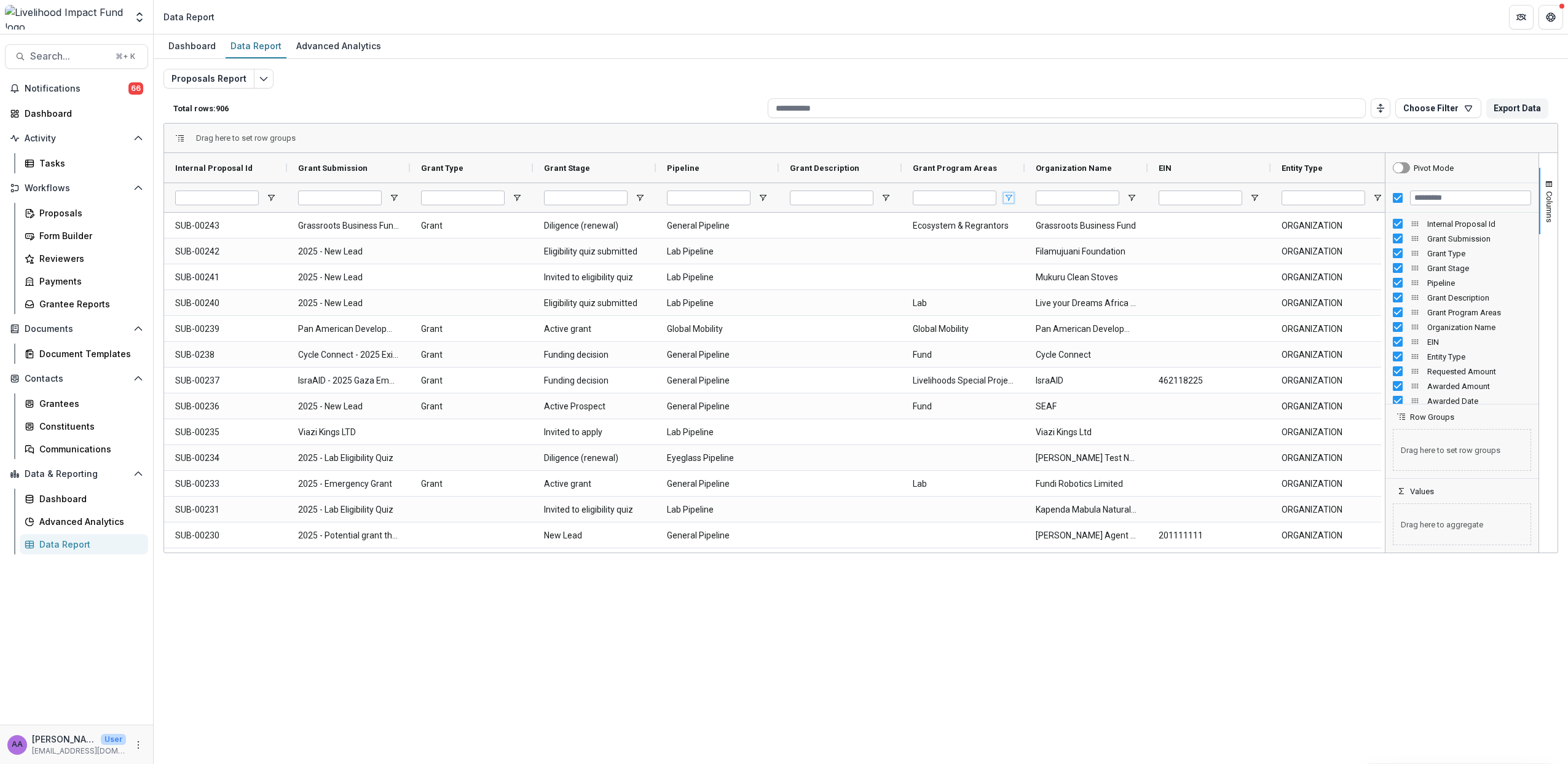
click at [1011, 198] on span "Open Filter Menu" at bounding box center [1009, 197] width 10 height 10
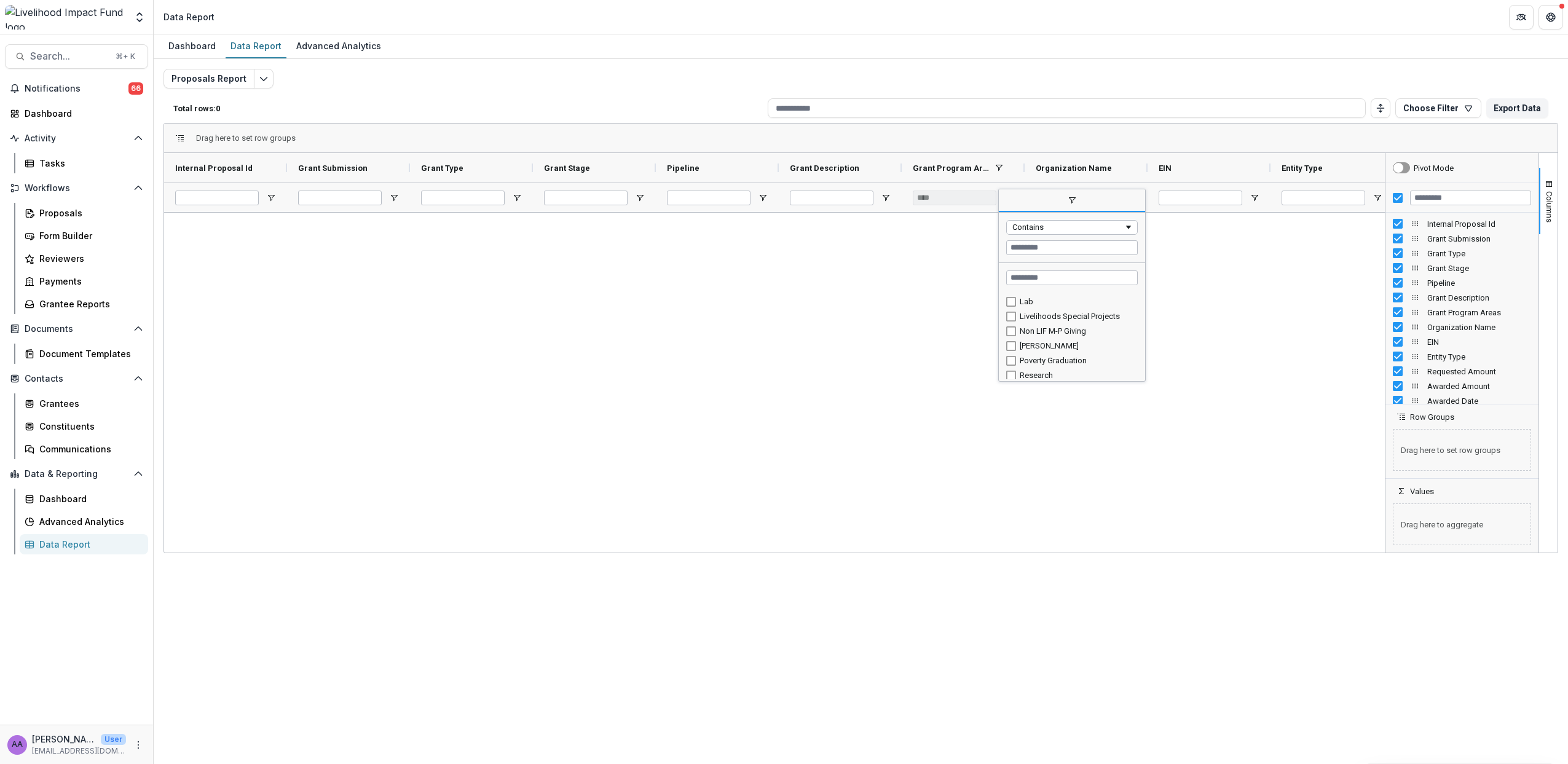
scroll to position [147, 0]
type input "**********"
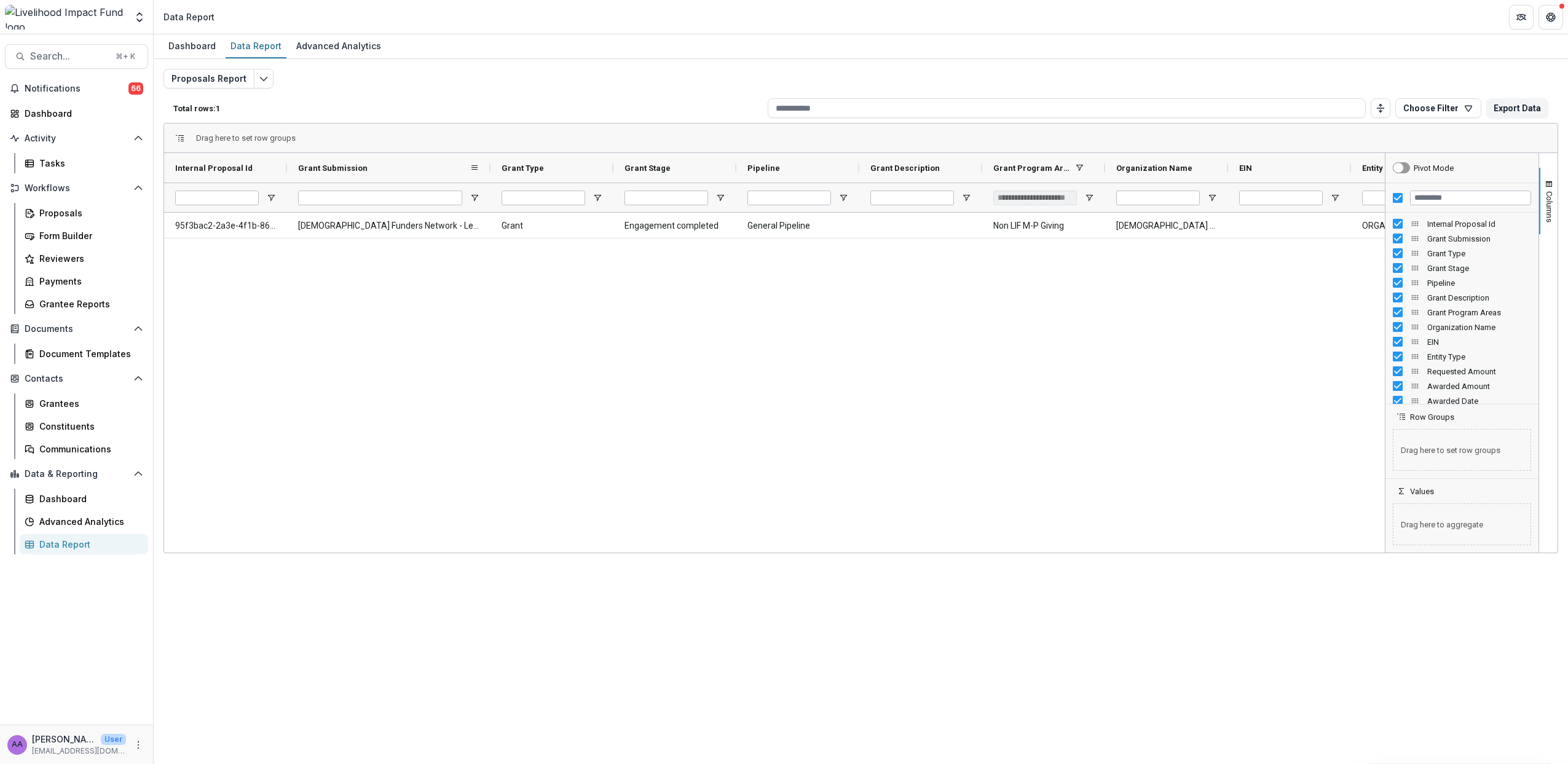
drag, startPoint x: 409, startPoint y: 168, endPoint x: 514, endPoint y: 167, distance: 105.0
click at [493, 167] on div at bounding box center [491, 168] width 5 height 29
click at [1112, 199] on span "Open Filter Menu" at bounding box center [1114, 197] width 10 height 10
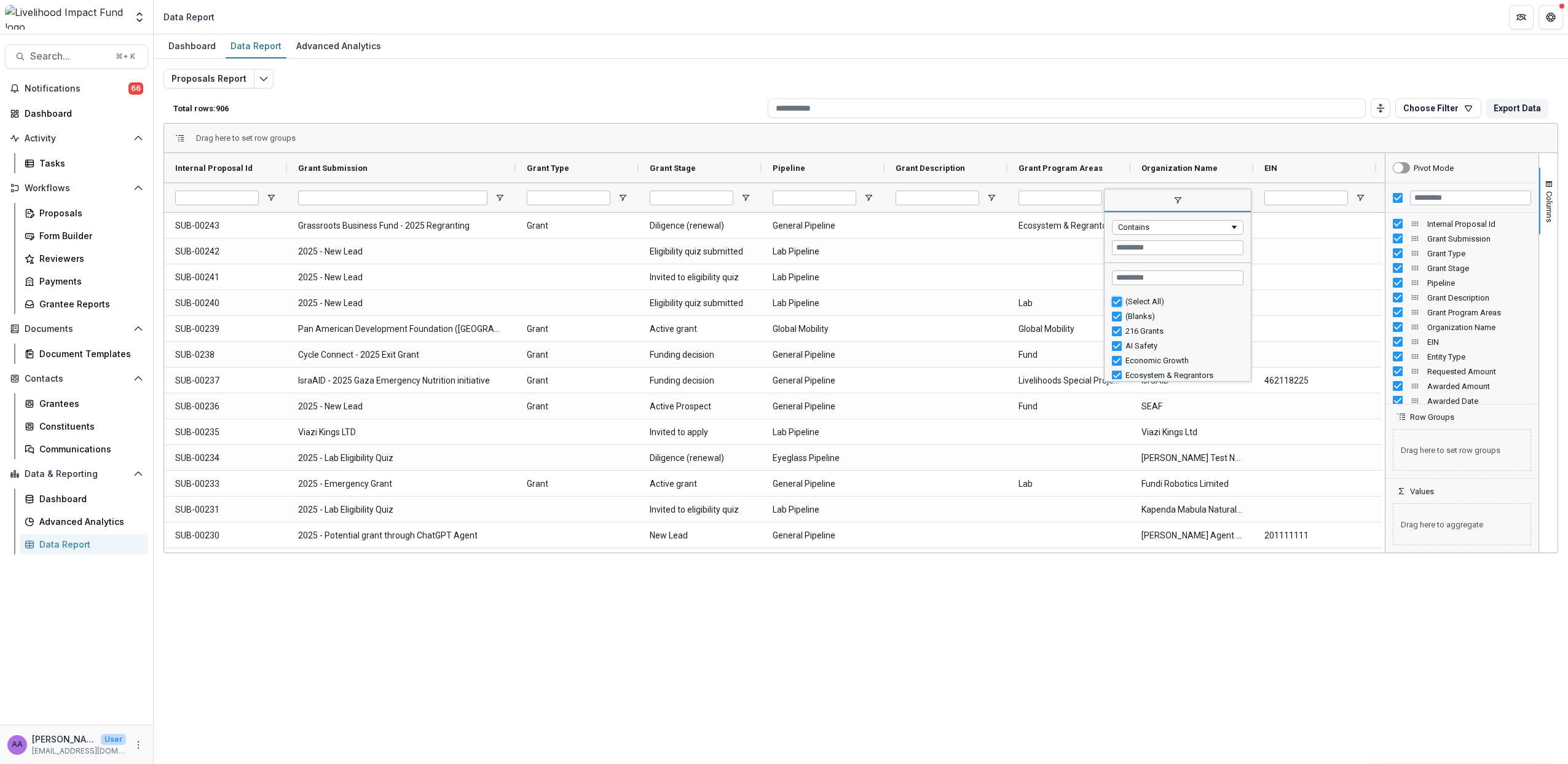
type input "***"
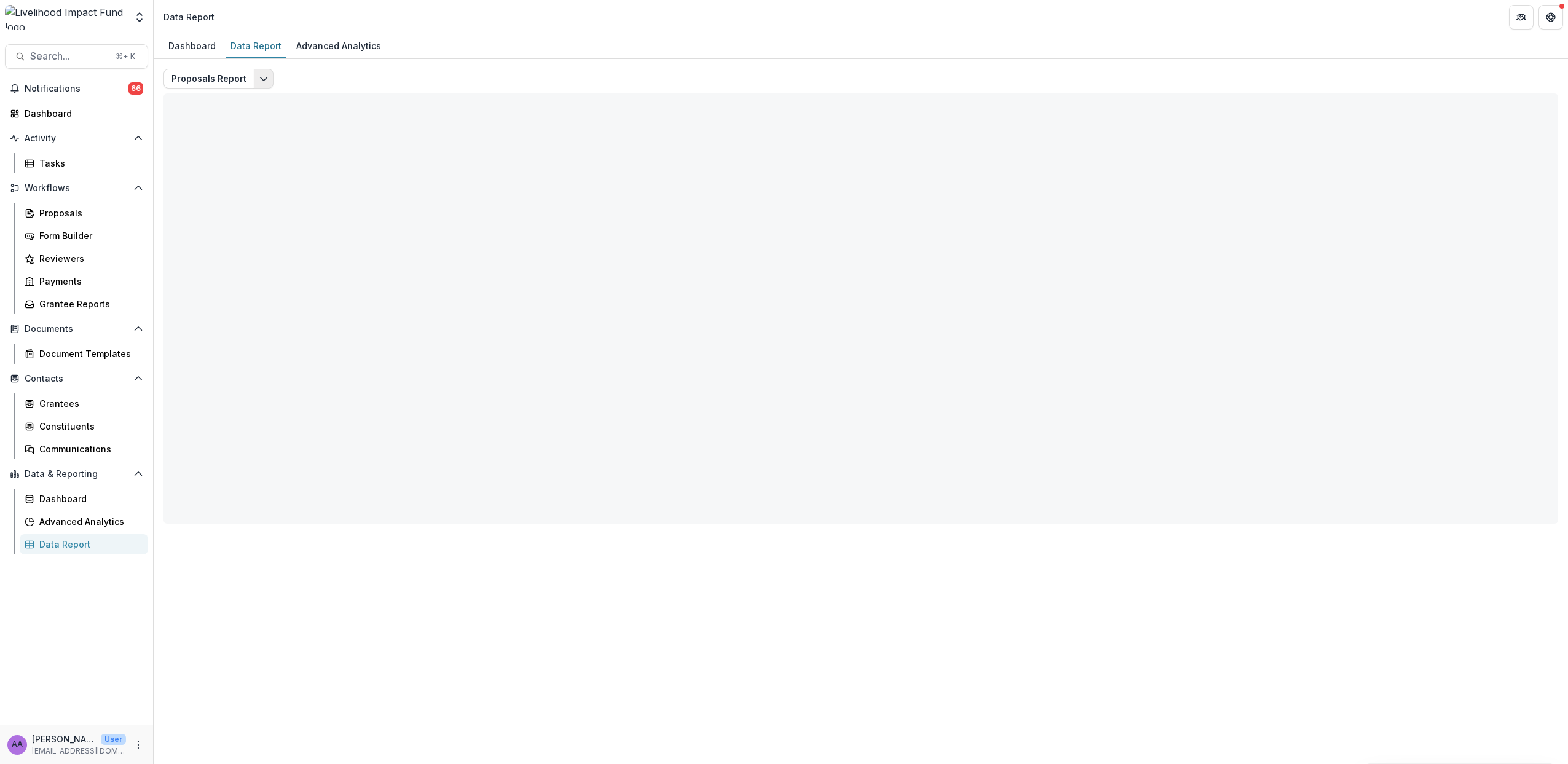
click at [264, 78] on icon "Edit selected report" at bounding box center [263, 78] width 10 height 10
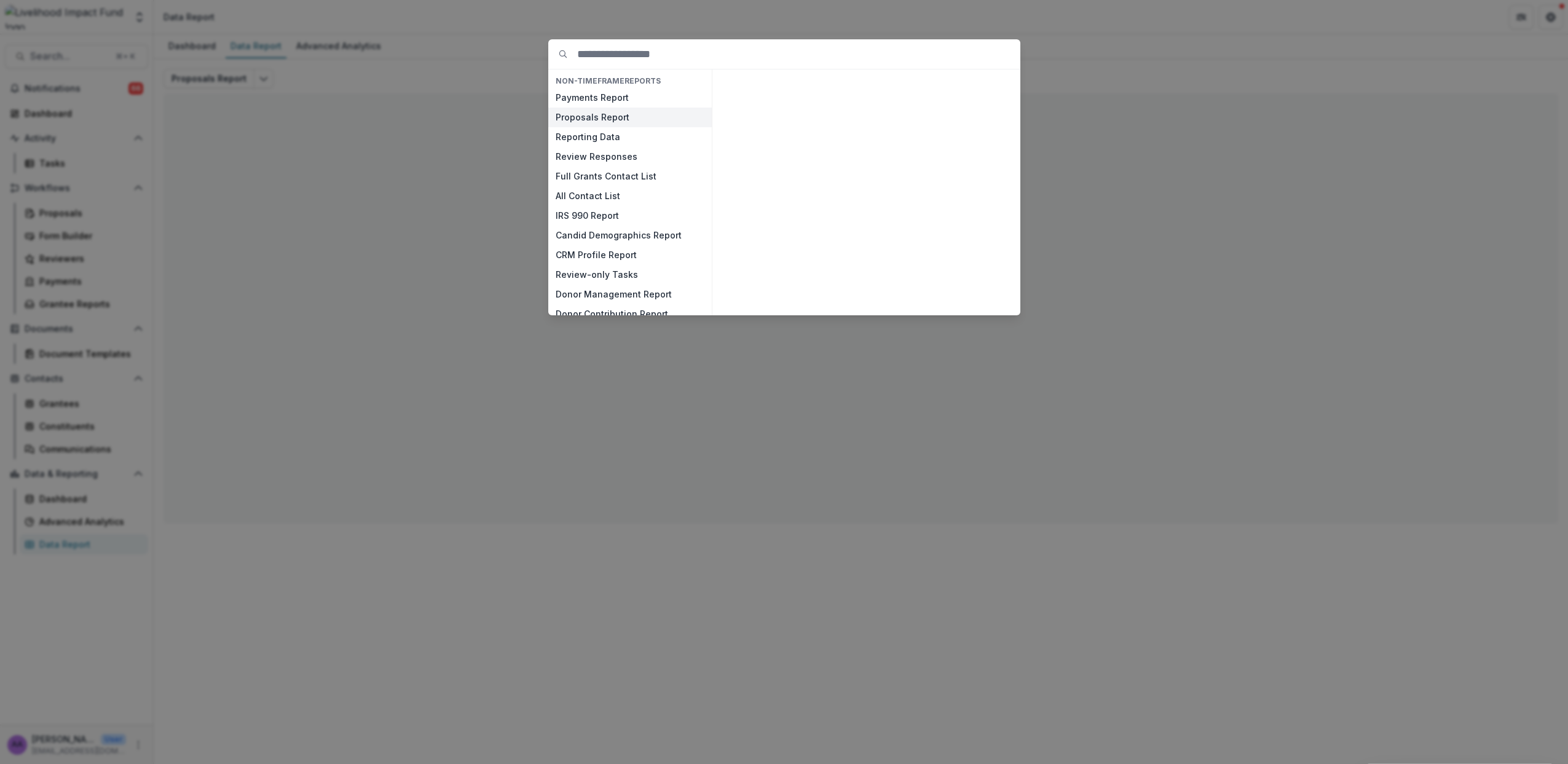
click at [585, 119] on button "Proposals Report" at bounding box center [630, 118] width 163 height 20
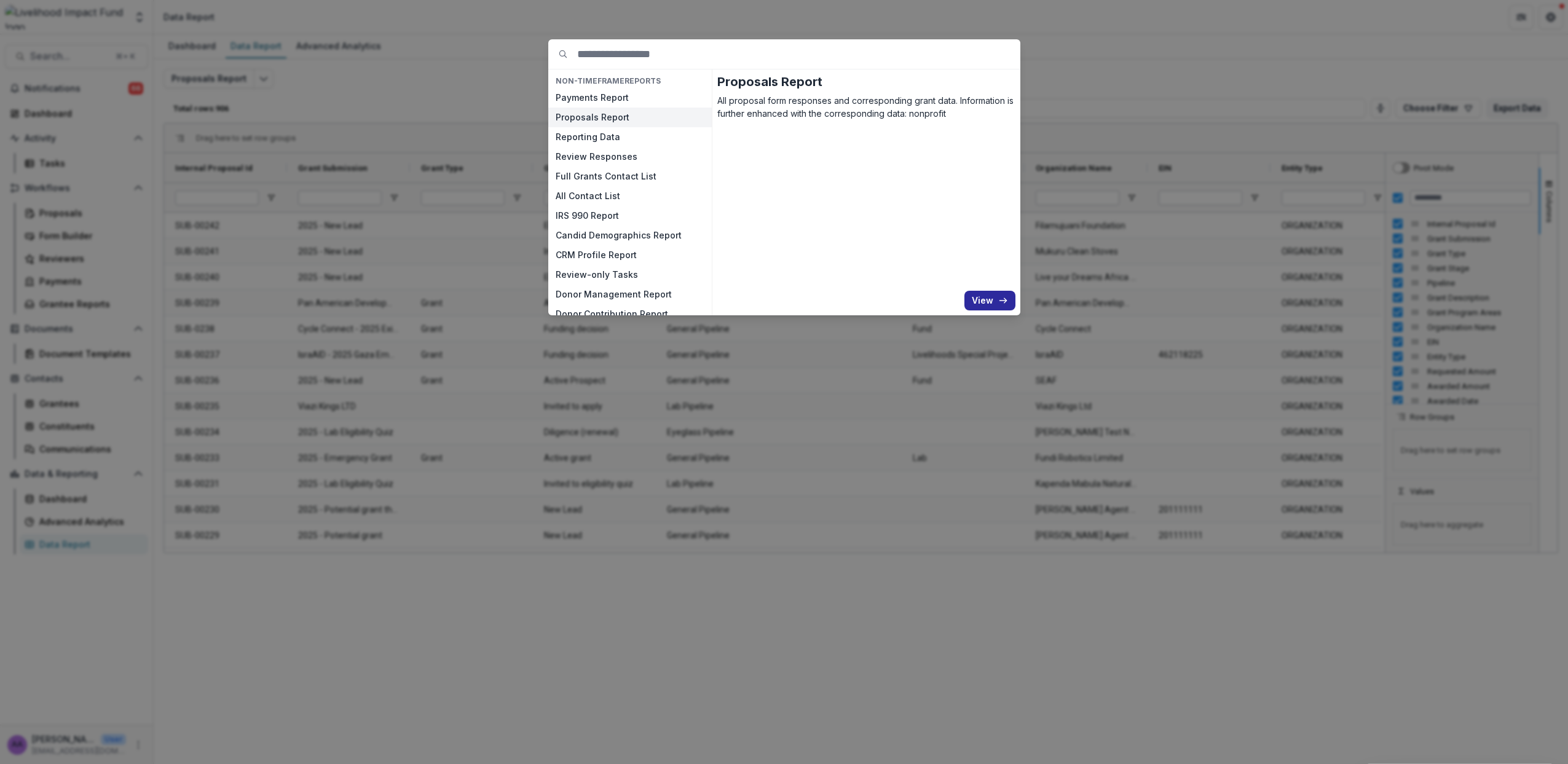
click at [998, 305] on icon "button" at bounding box center [1003, 300] width 10 height 10
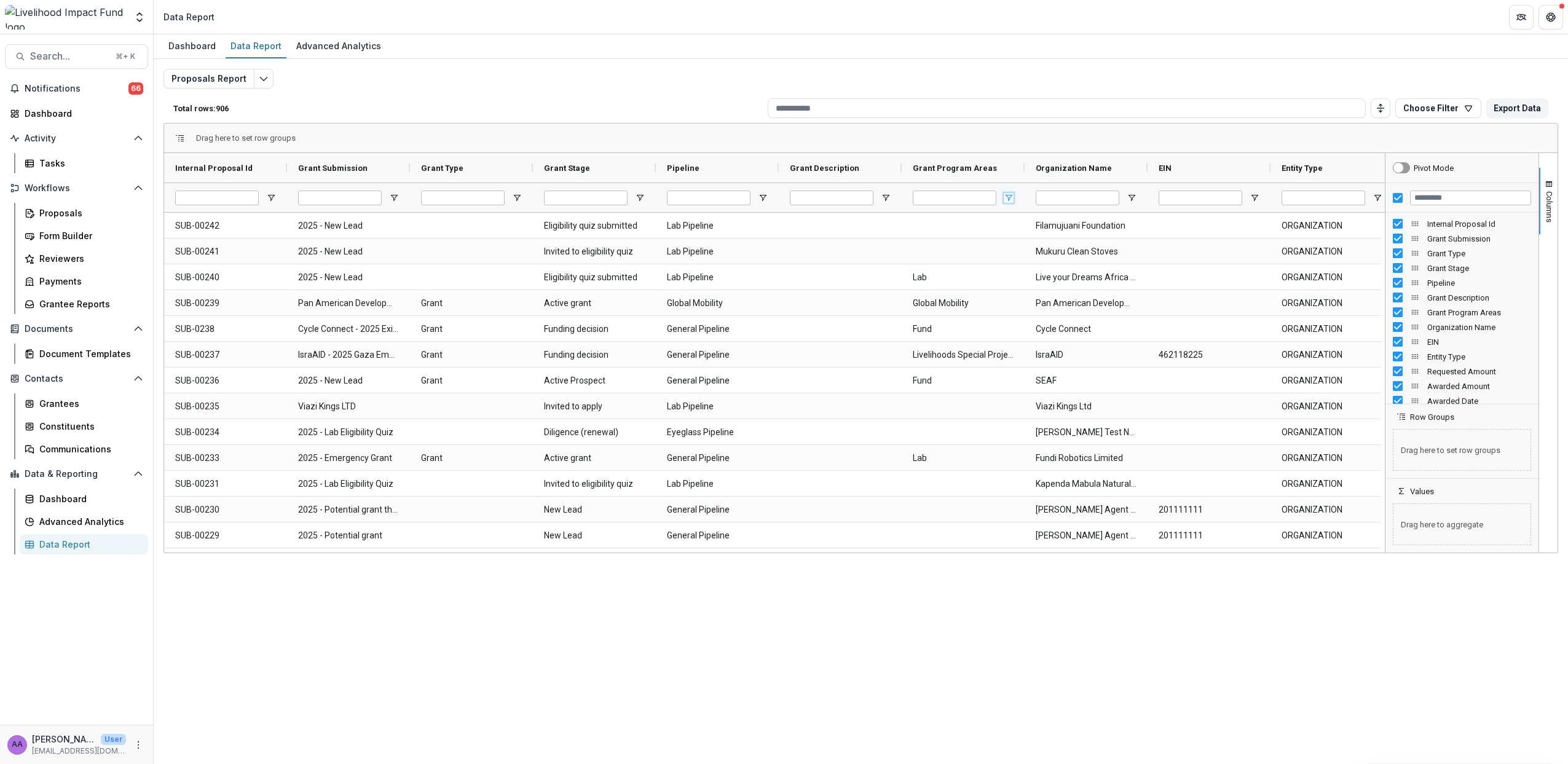
click at [1005, 197] on span "Open Filter Menu" at bounding box center [1009, 197] width 10 height 10
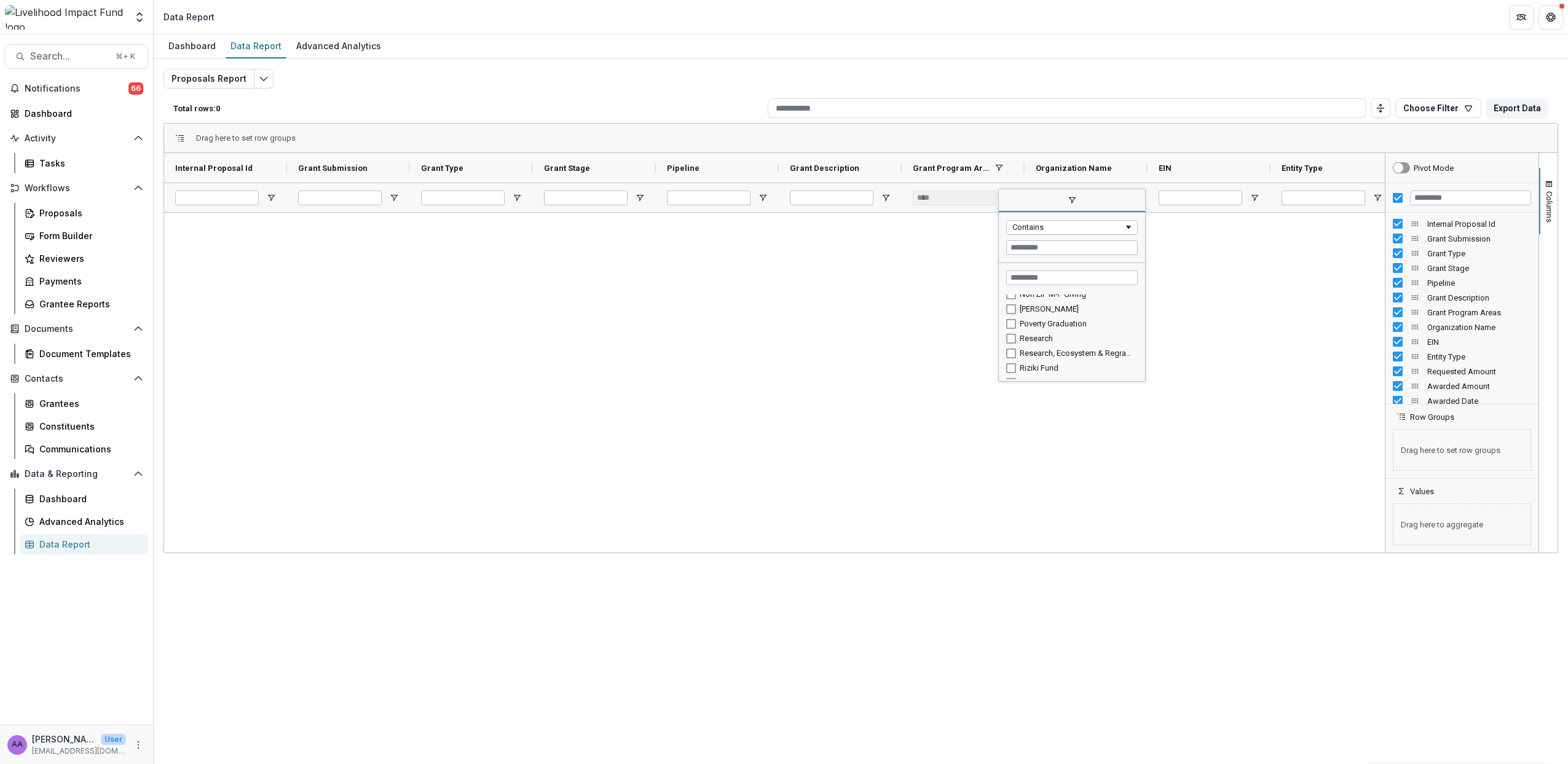
scroll to position [189, 0]
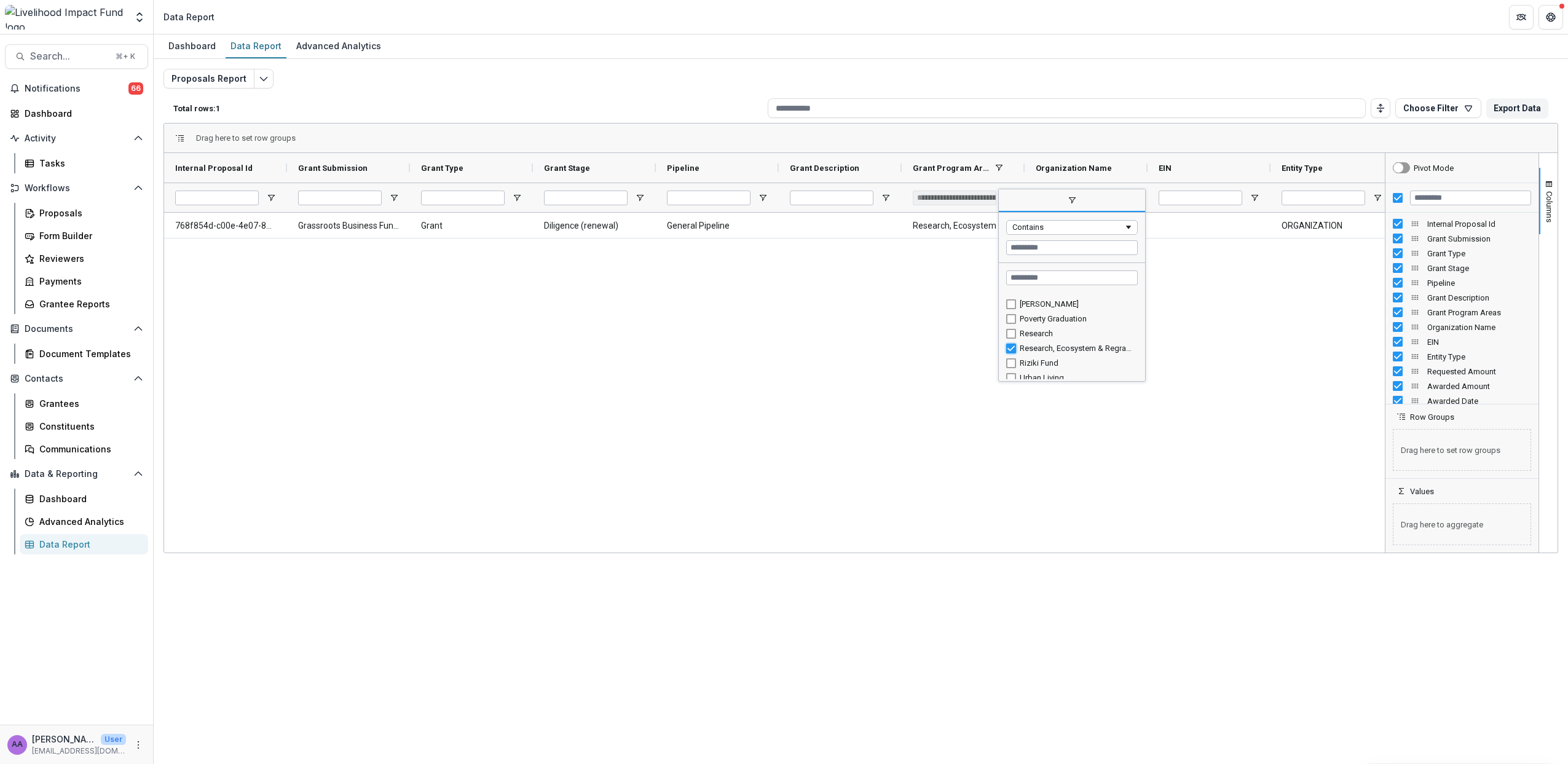
type input "***"
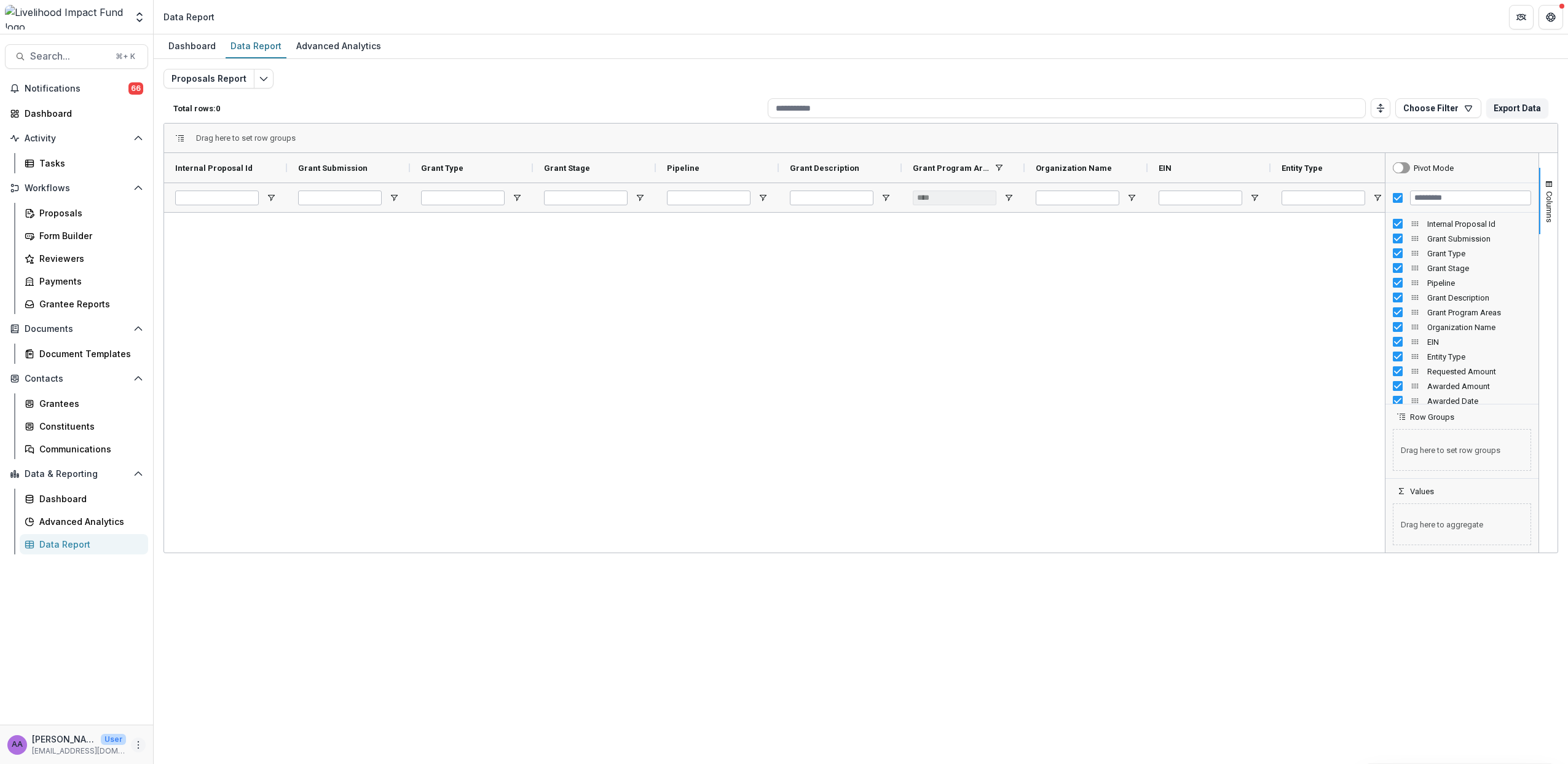
click at [139, 746] on icon "More" at bounding box center [138, 744] width 10 height 10
click at [202, 736] on button "Logout" at bounding box center [219, 739] width 132 height 21
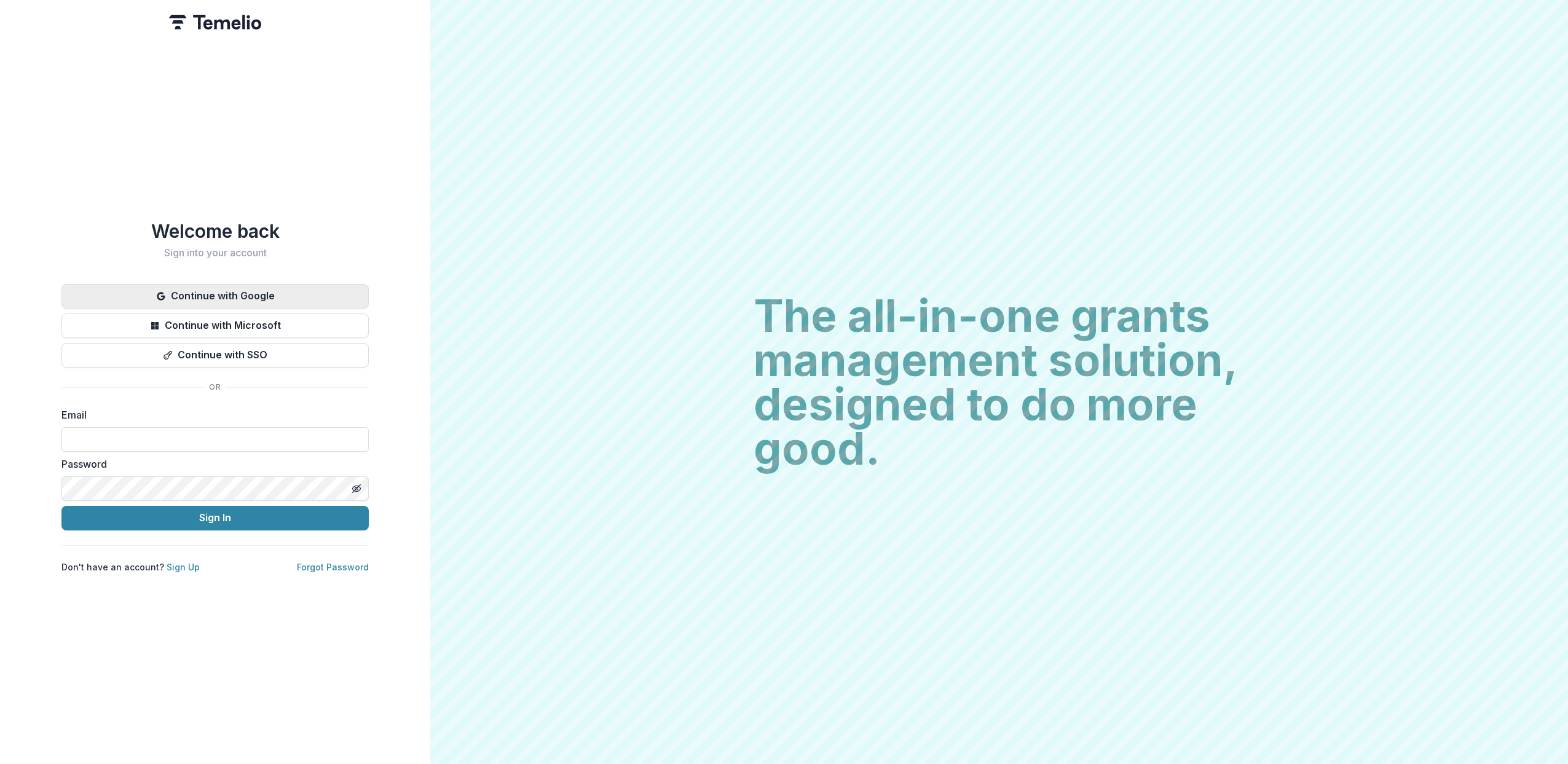
click at [201, 299] on button "Continue with Google" at bounding box center [215, 296] width 308 height 25
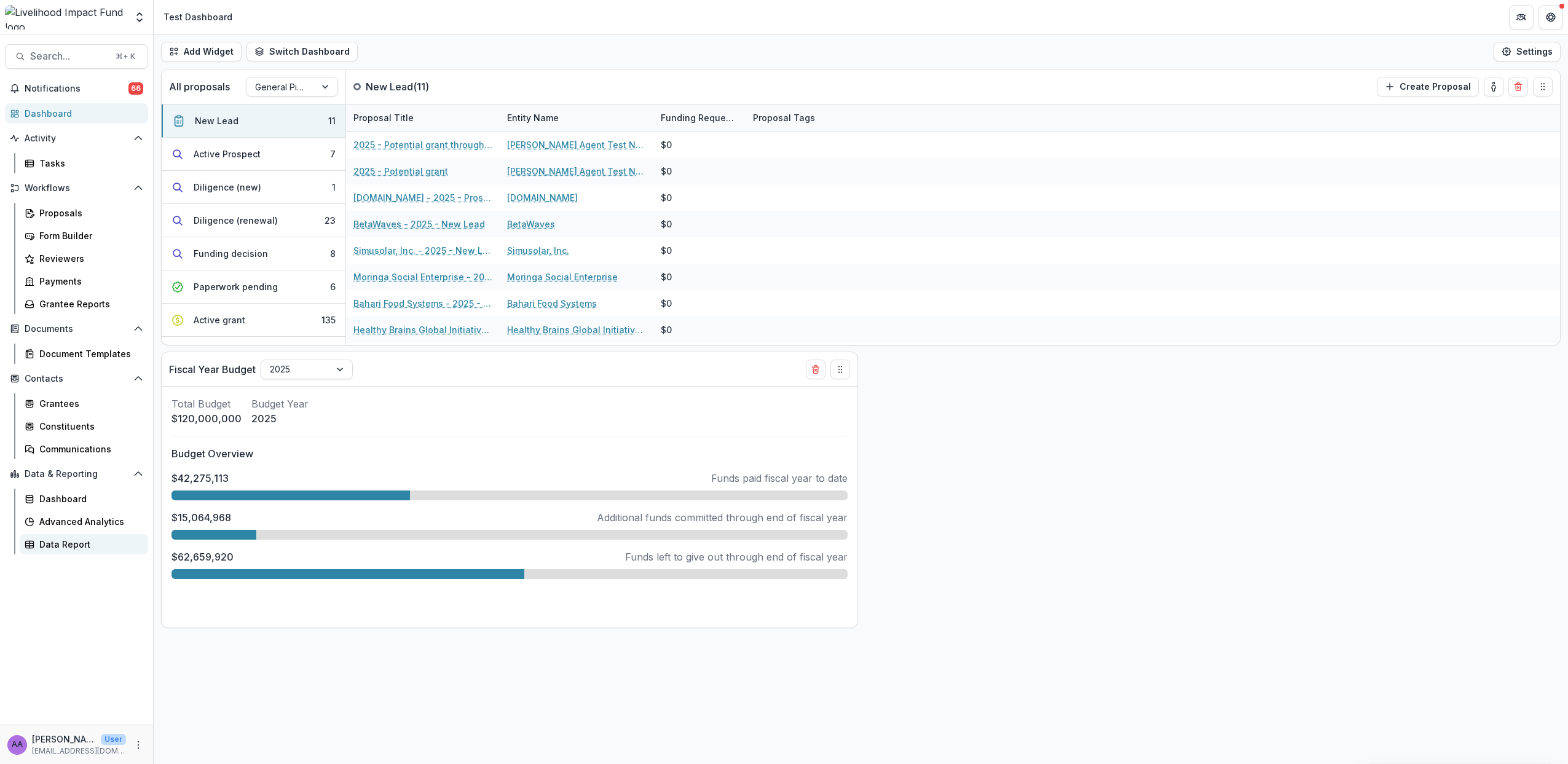
click at [67, 545] on div "Data Report" at bounding box center [88, 544] width 99 height 12
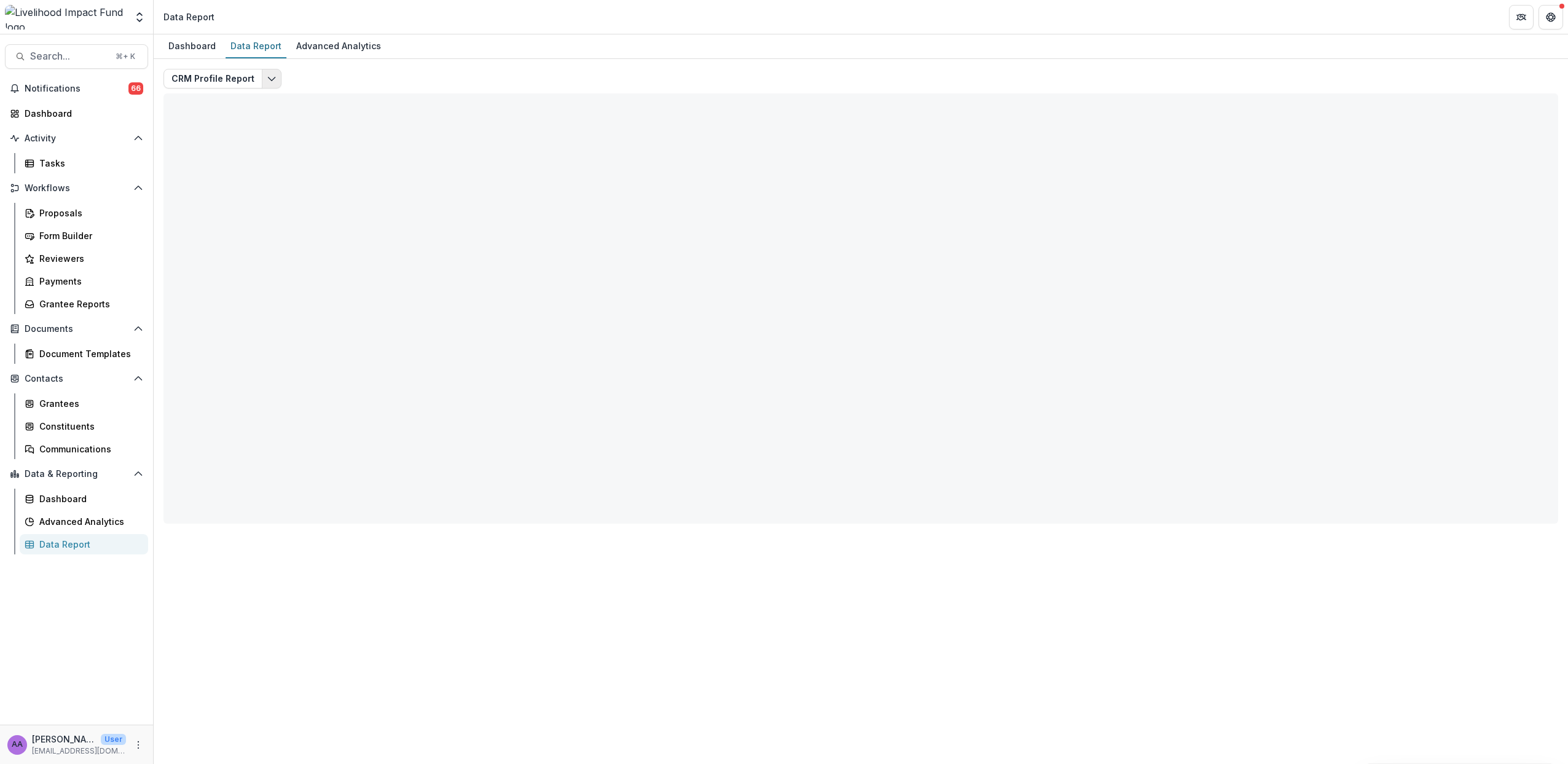
click at [267, 78] on icon "Edit selected report" at bounding box center [271, 78] width 10 height 10
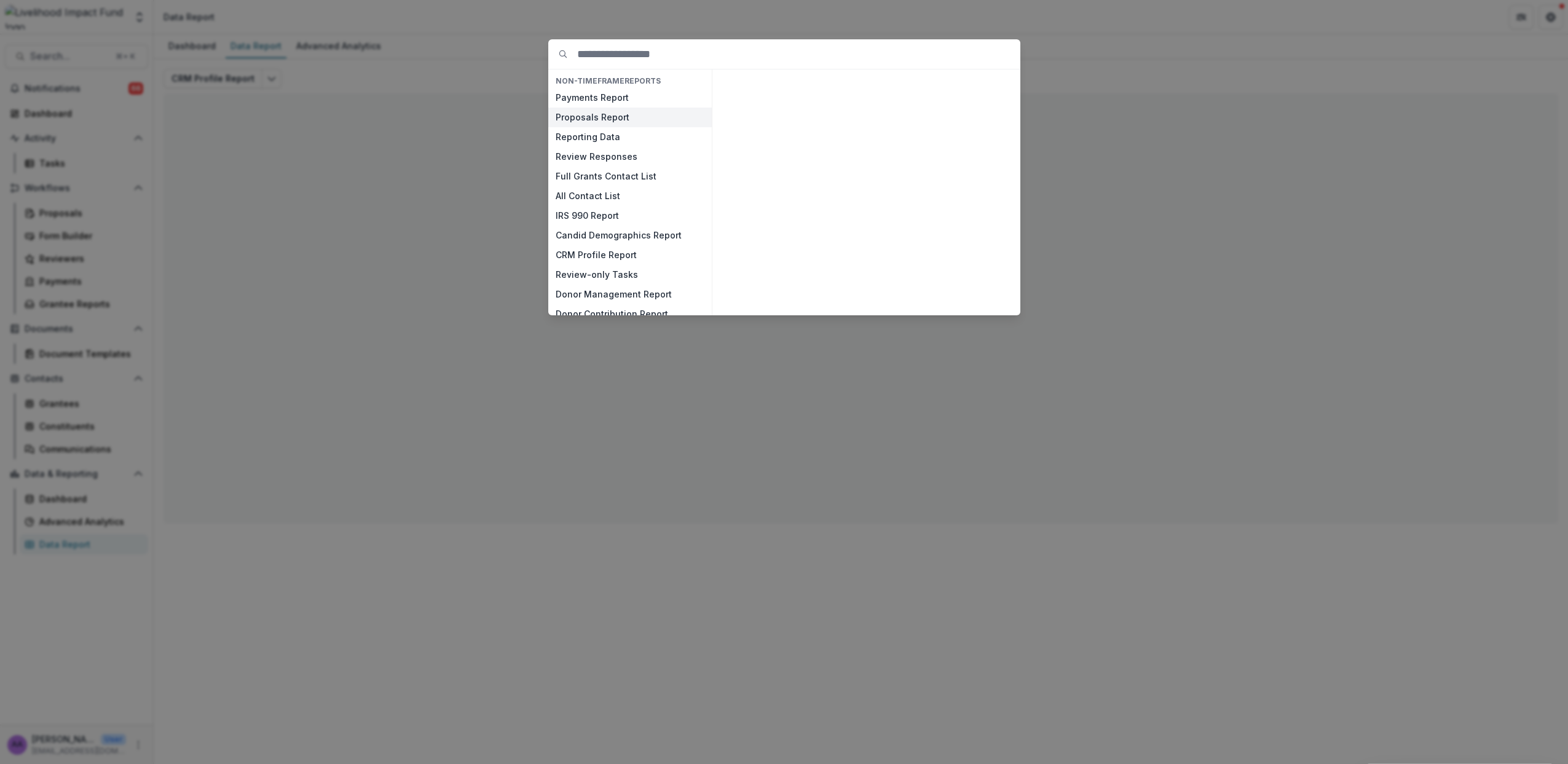
click at [566, 113] on button "Proposals Report" at bounding box center [630, 118] width 163 height 20
click at [994, 303] on button "View" at bounding box center [990, 300] width 51 height 20
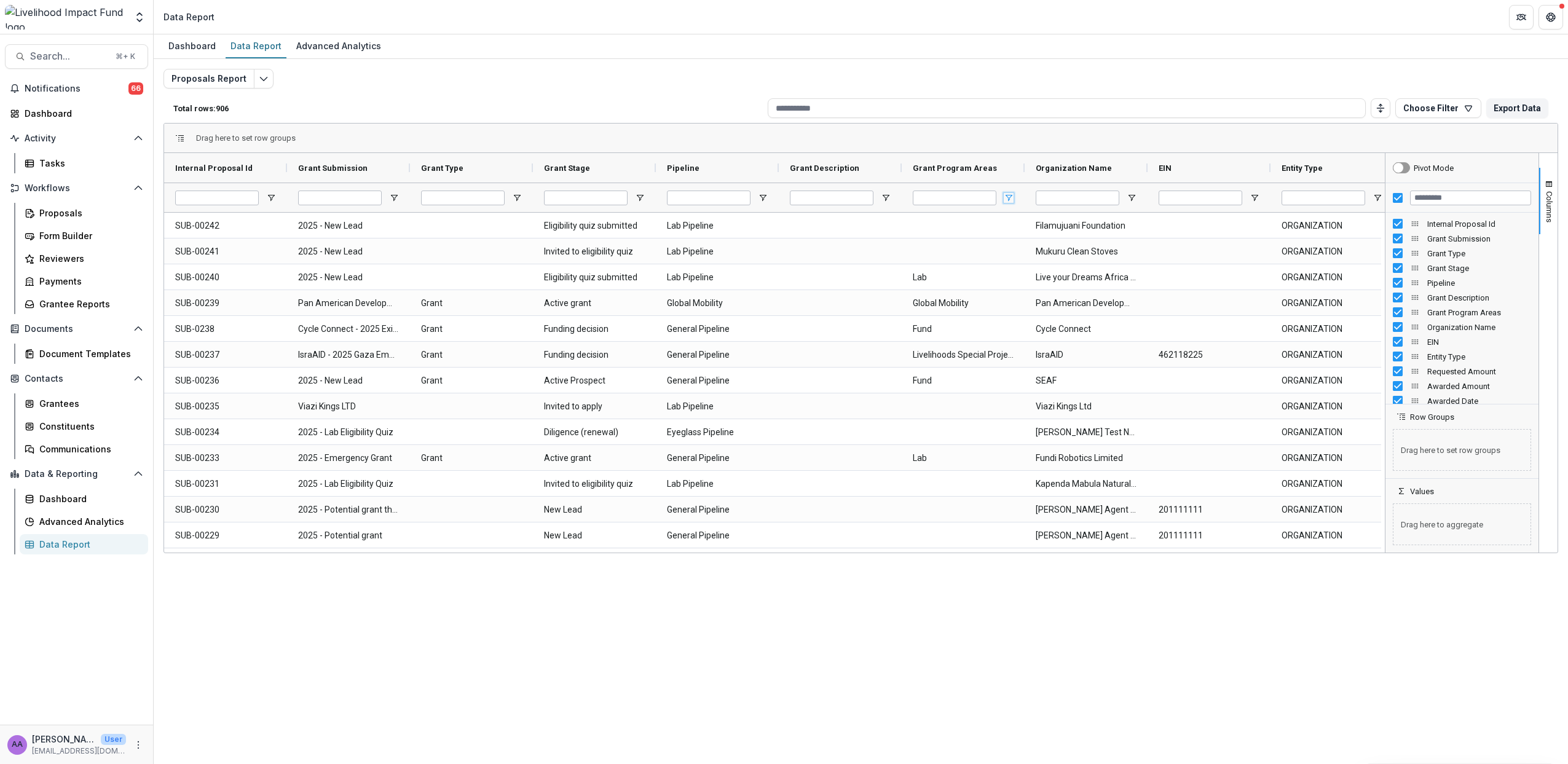
click at [1012, 199] on span "Open Filter Menu" at bounding box center [1009, 197] width 10 height 10
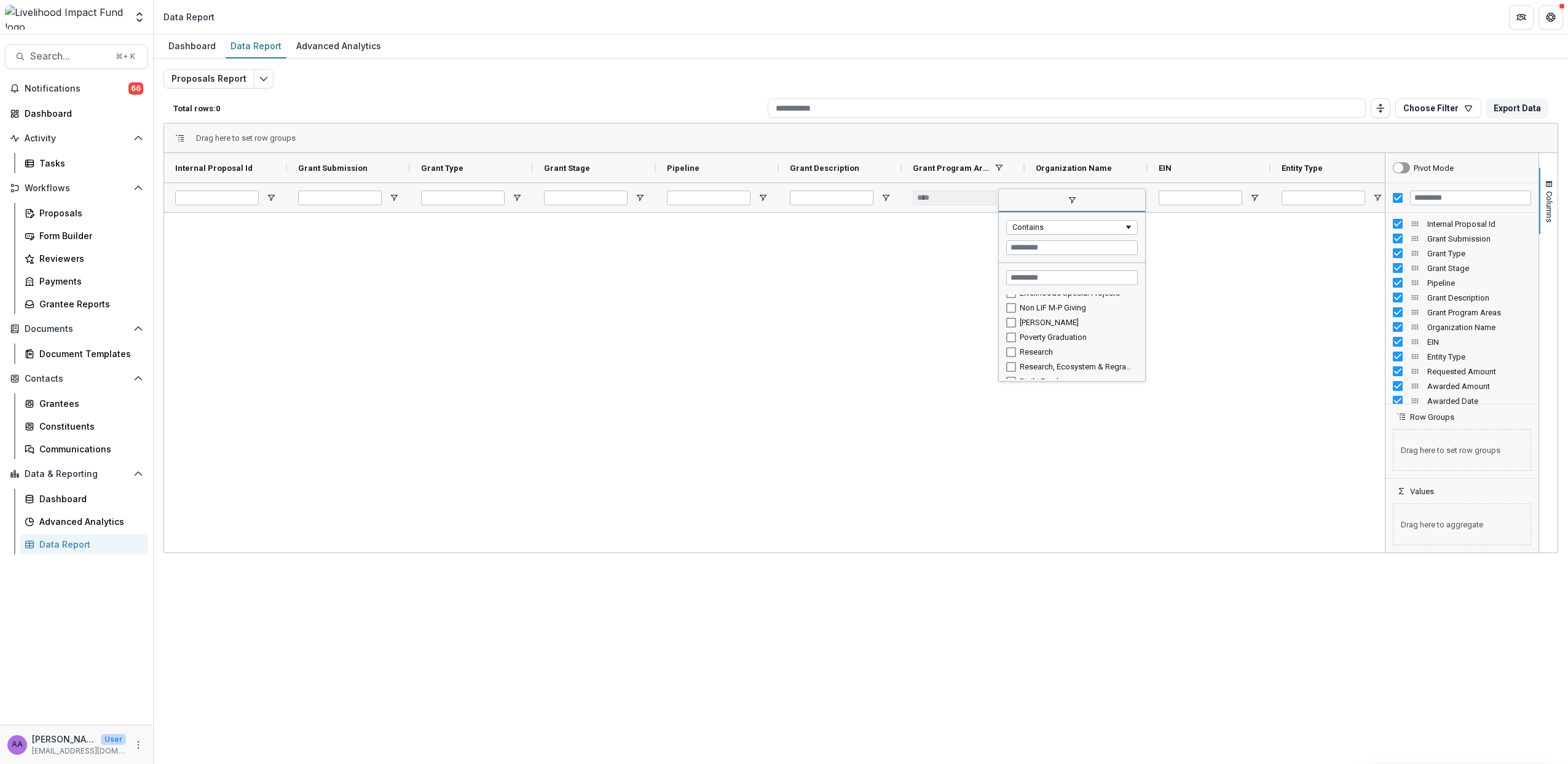
scroll to position [173, 0]
type input "**********"
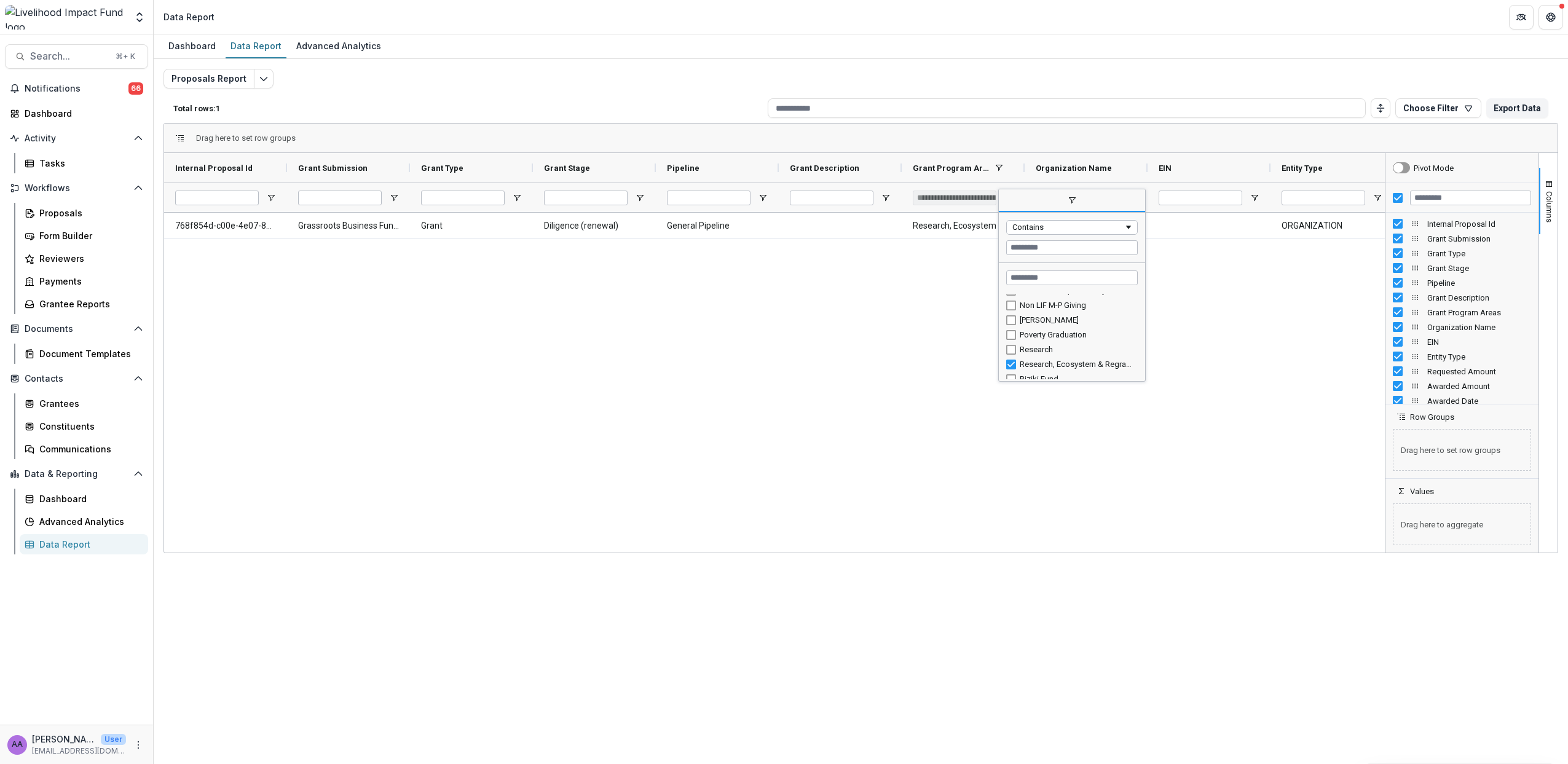
click at [700, 346] on div "768f854d-c00e-4e07-8da8-76f0f4170581 Grassroots Business Fund - 2025 Regranting…" at bounding box center [774, 380] width 1221 height 336
click at [53, 54] on span "Search..." at bounding box center [70, 56] width 78 height 12
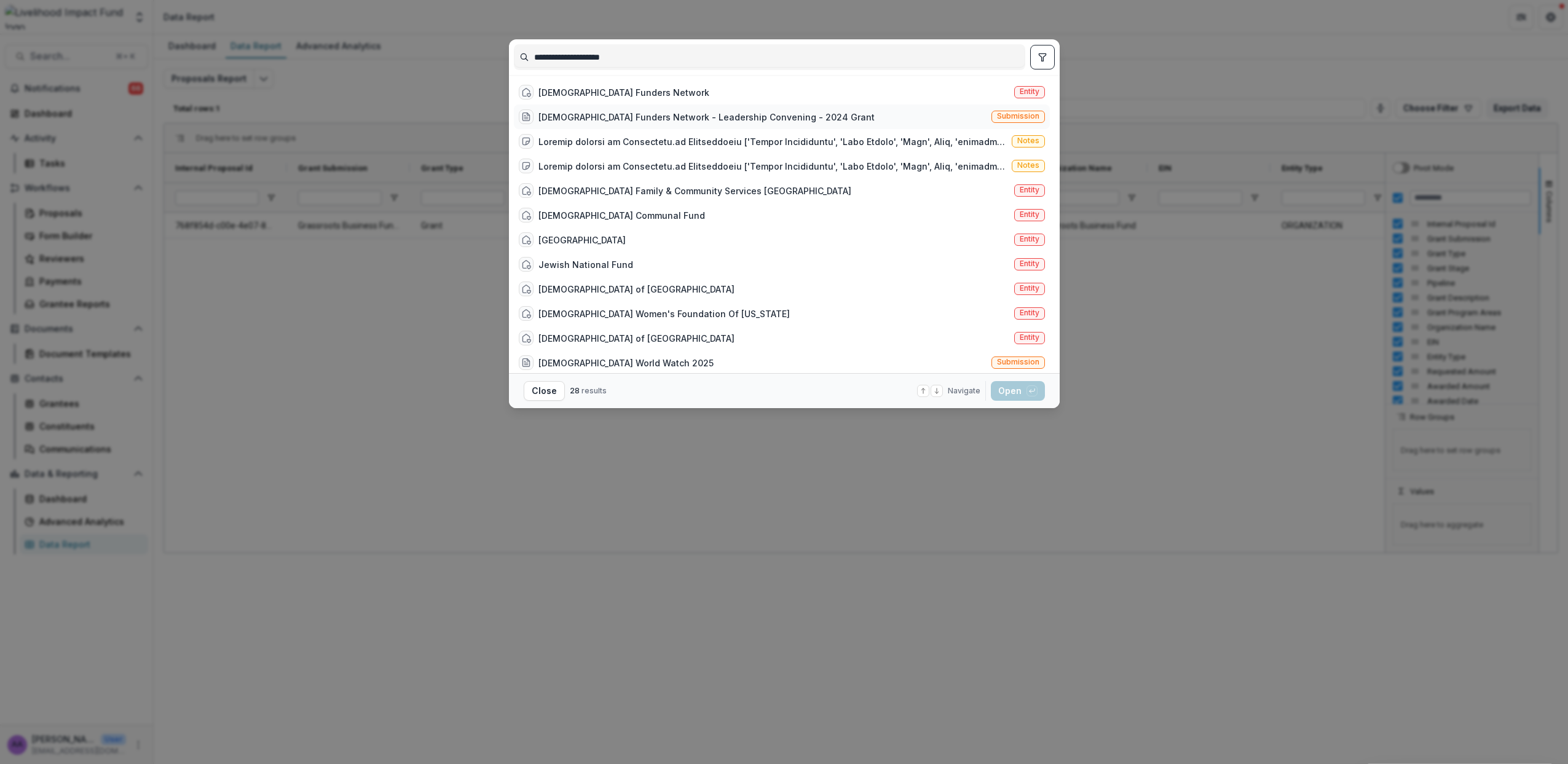
type input "**********"
click at [748, 115] on div "Jewish Funders Network - Leadership Convening - 2024 Grant" at bounding box center [706, 117] width 336 height 12
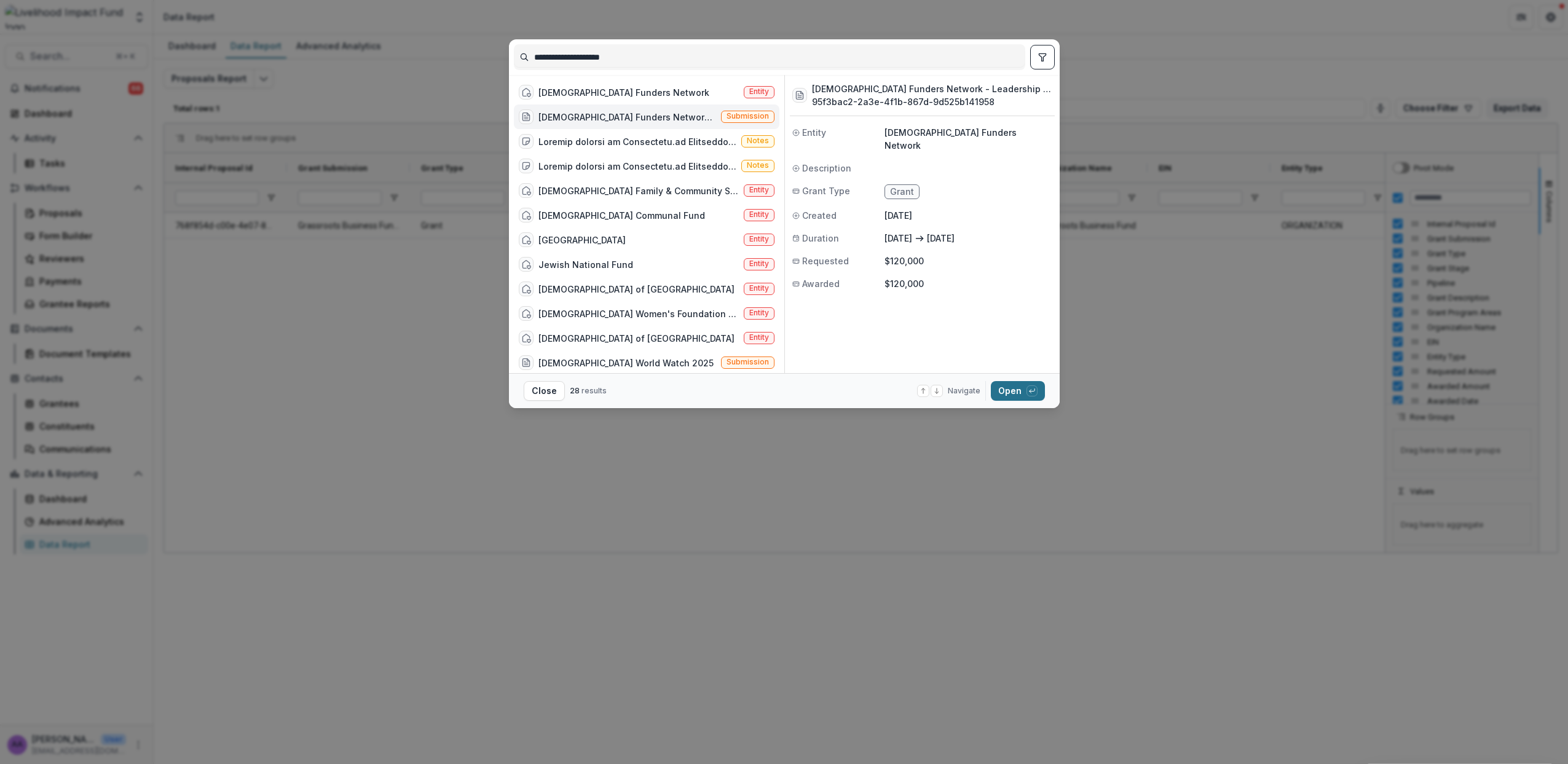
click at [1013, 395] on button "Open with enter key" at bounding box center [1018, 390] width 54 height 20
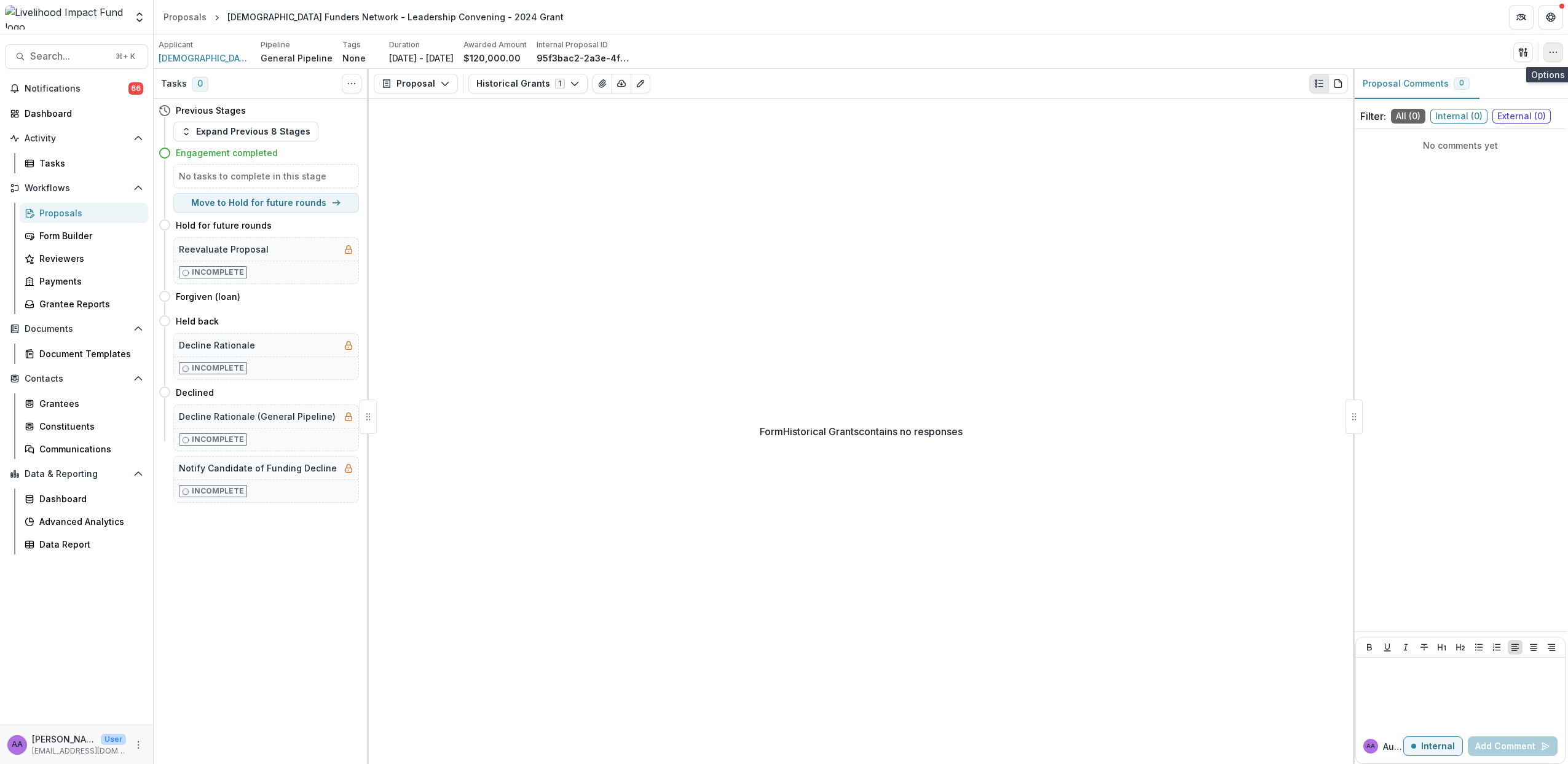
click at [1558, 53] on icon "button" at bounding box center [1553, 52] width 10 height 10
click at [1512, 78] on button "Edit Attributes" at bounding box center [1495, 80] width 132 height 21
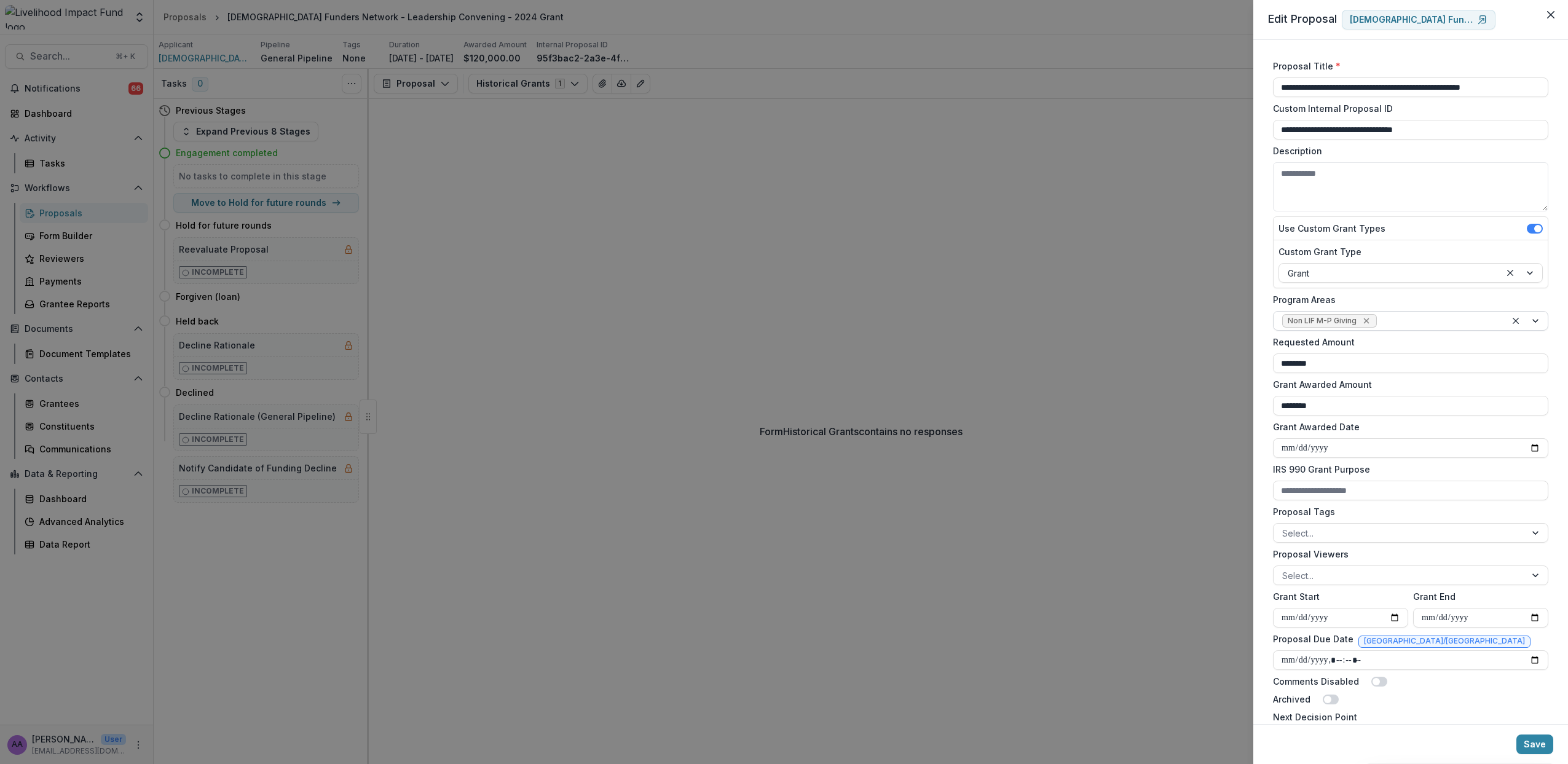
click at [1362, 322] on icon "Remove Non LIF M-P Giving" at bounding box center [1366, 320] width 10 height 10
click at [1319, 321] on div at bounding box center [1399, 321] width 235 height 15
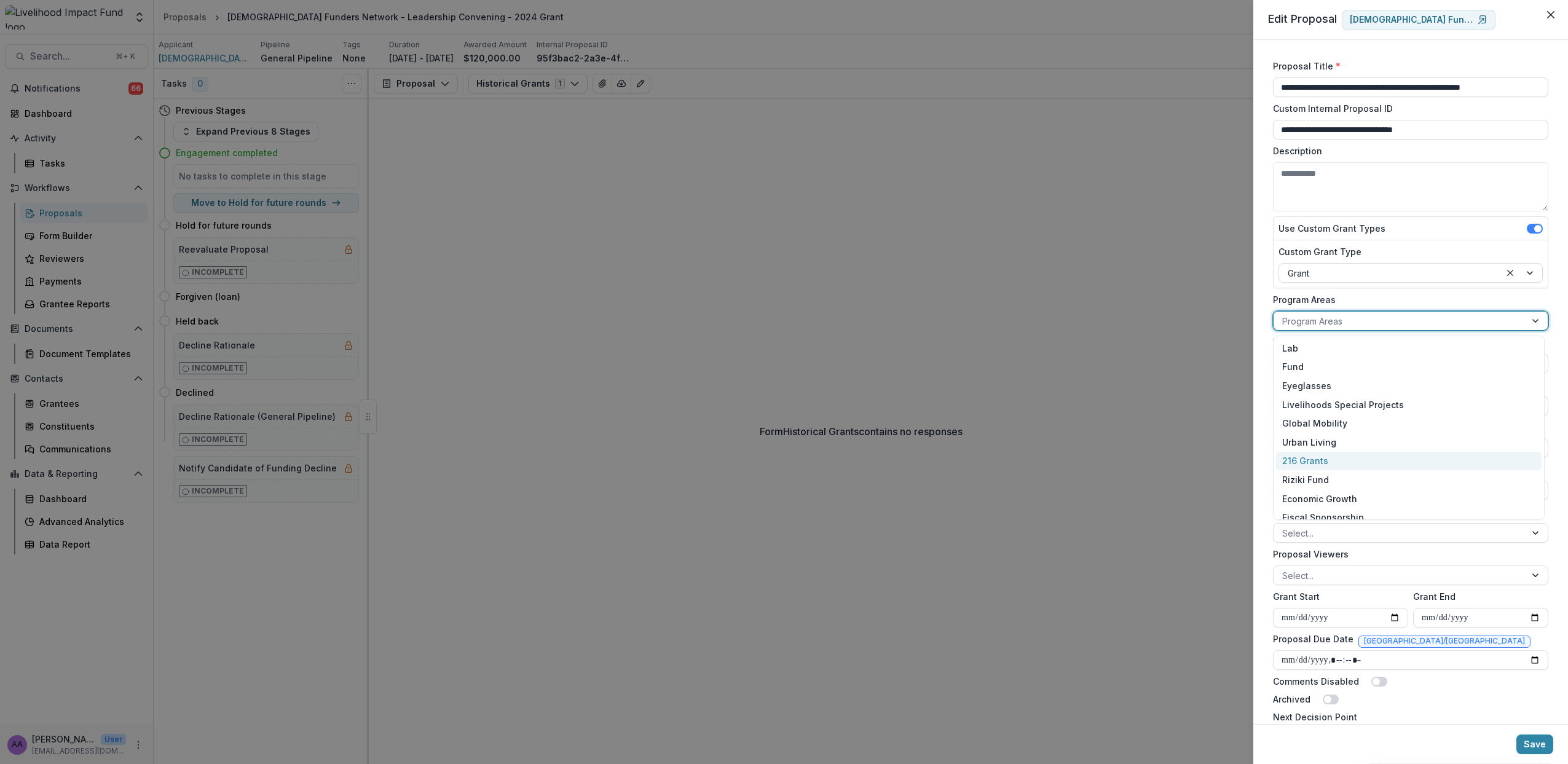
click at [1336, 465] on div "216 Grants" at bounding box center [1409, 461] width 266 height 19
click at [1539, 743] on button "Save" at bounding box center [1534, 744] width 37 height 20
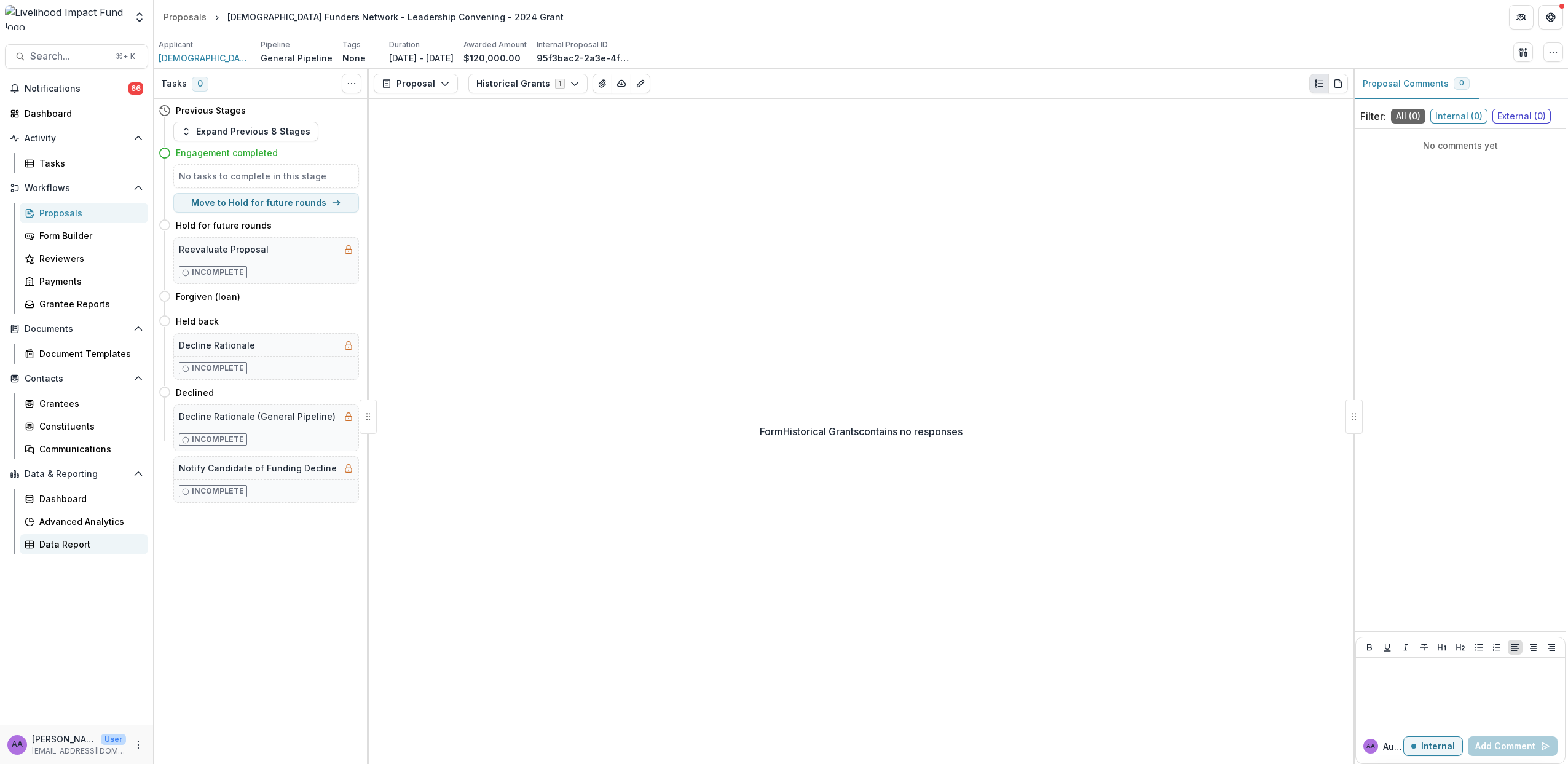
click at [63, 539] on div "Data Report" at bounding box center [88, 544] width 99 height 12
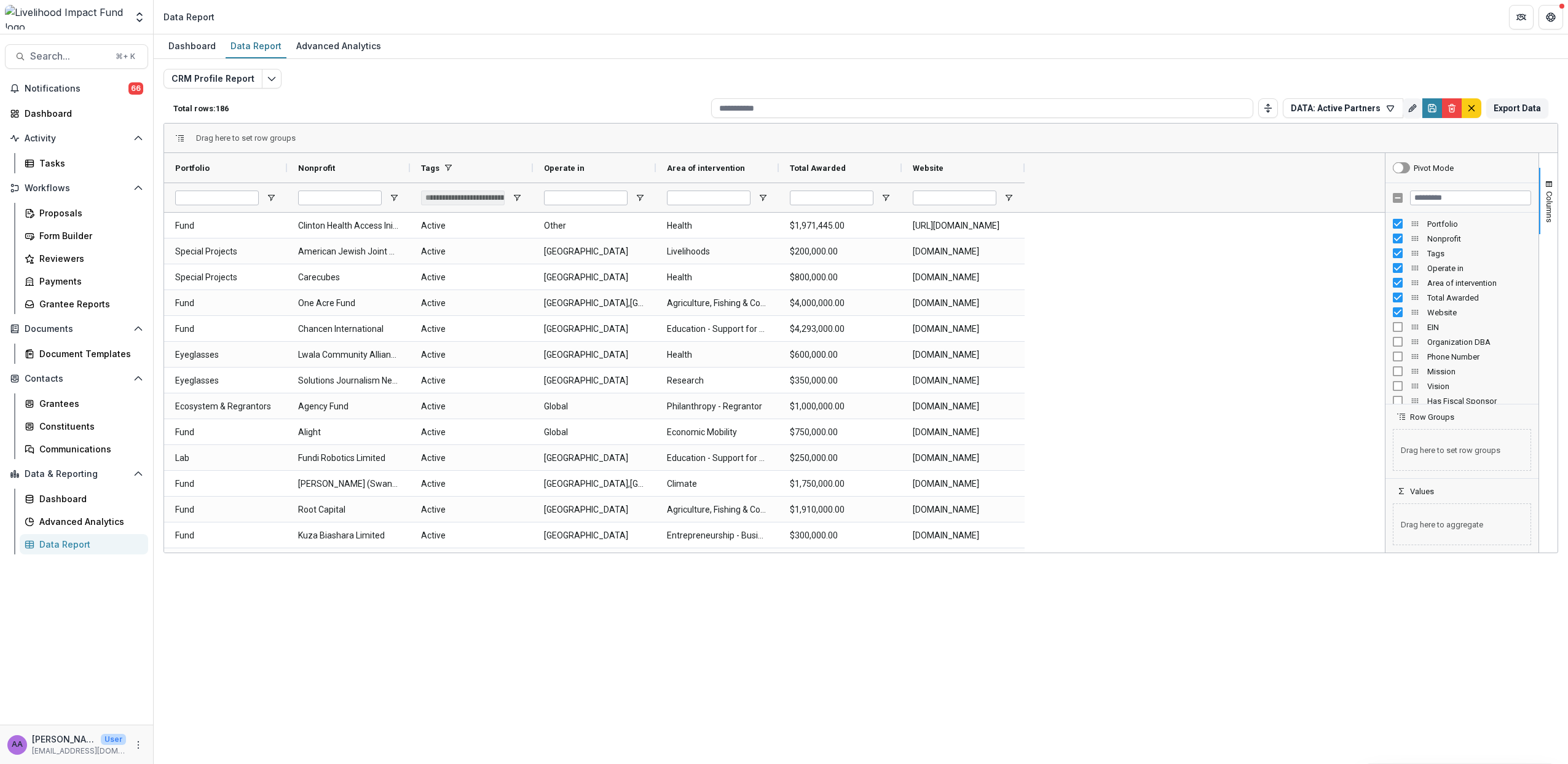
click at [283, 76] on div "CRM Profile Report Total rows: 186 DATA: Active Partners Personal Filters Team …" at bounding box center [861, 296] width 1395 height 455
click at [267, 76] on icon "Edit selected report" at bounding box center [271, 78] width 10 height 10
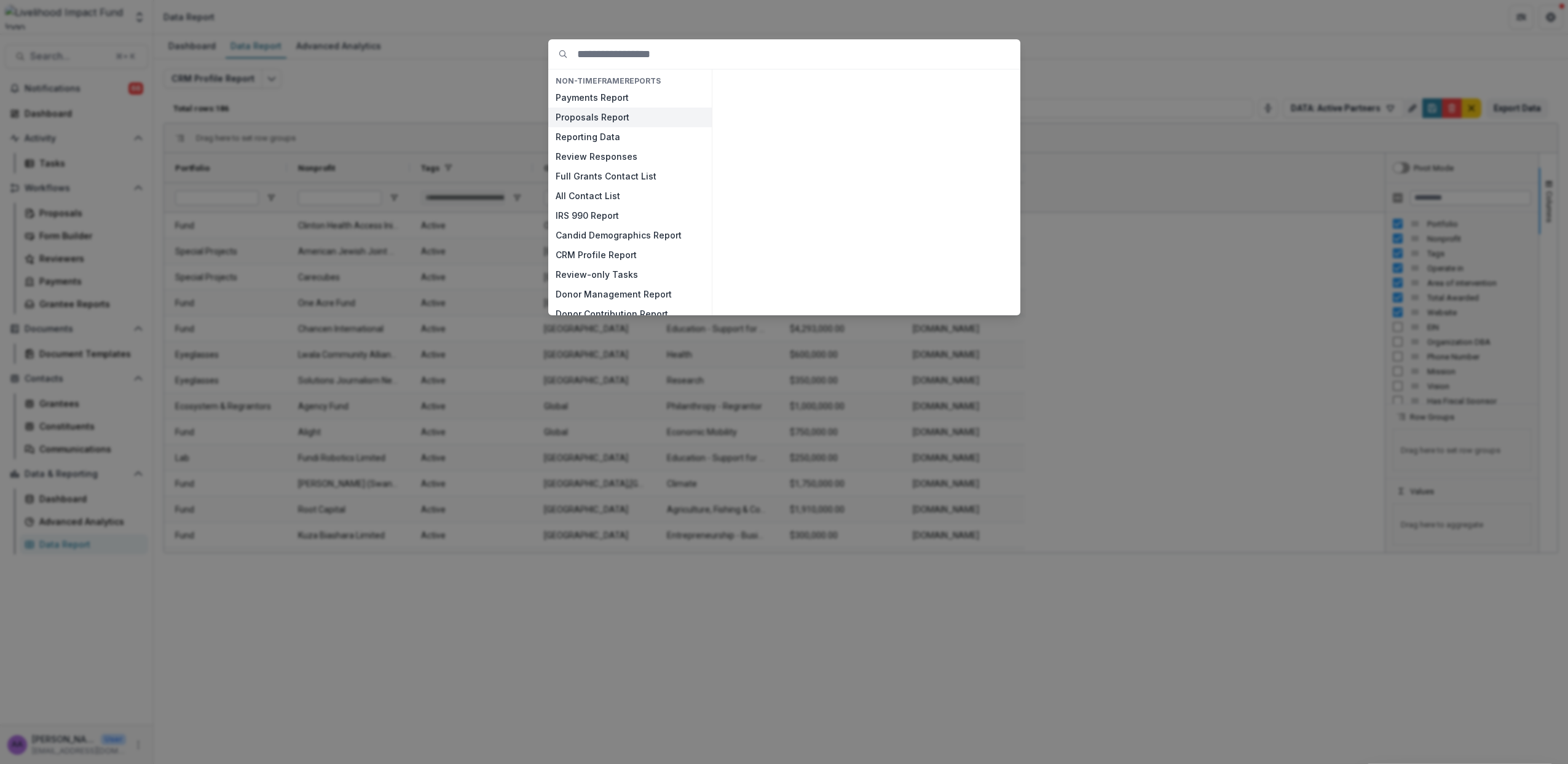
click at [611, 114] on button "Proposals Report" at bounding box center [630, 118] width 163 height 20
click at [986, 296] on button "View" at bounding box center [990, 300] width 51 height 20
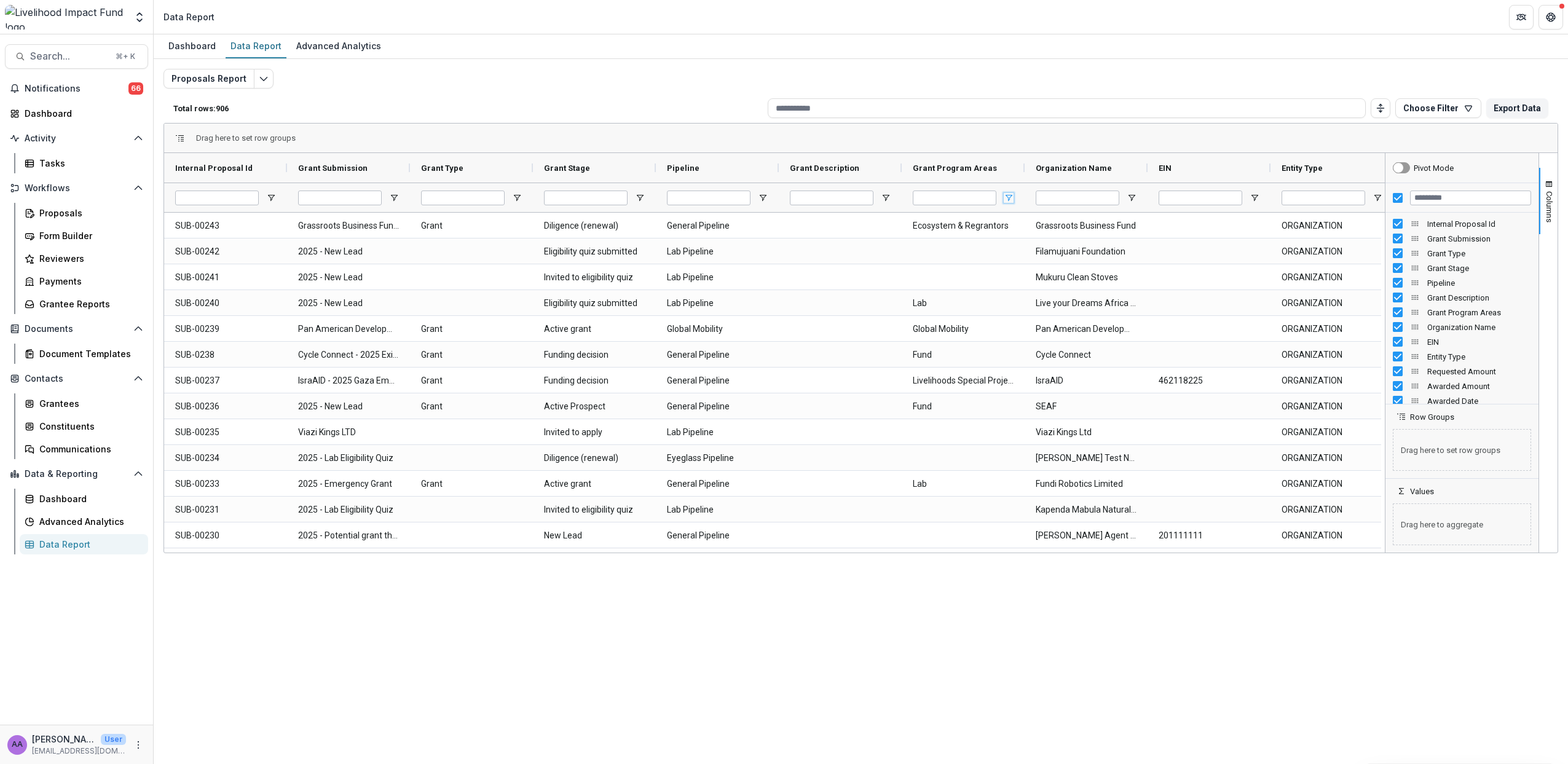
click at [1012, 201] on span "Open Filter Menu" at bounding box center [1009, 197] width 10 height 10
type input "***"
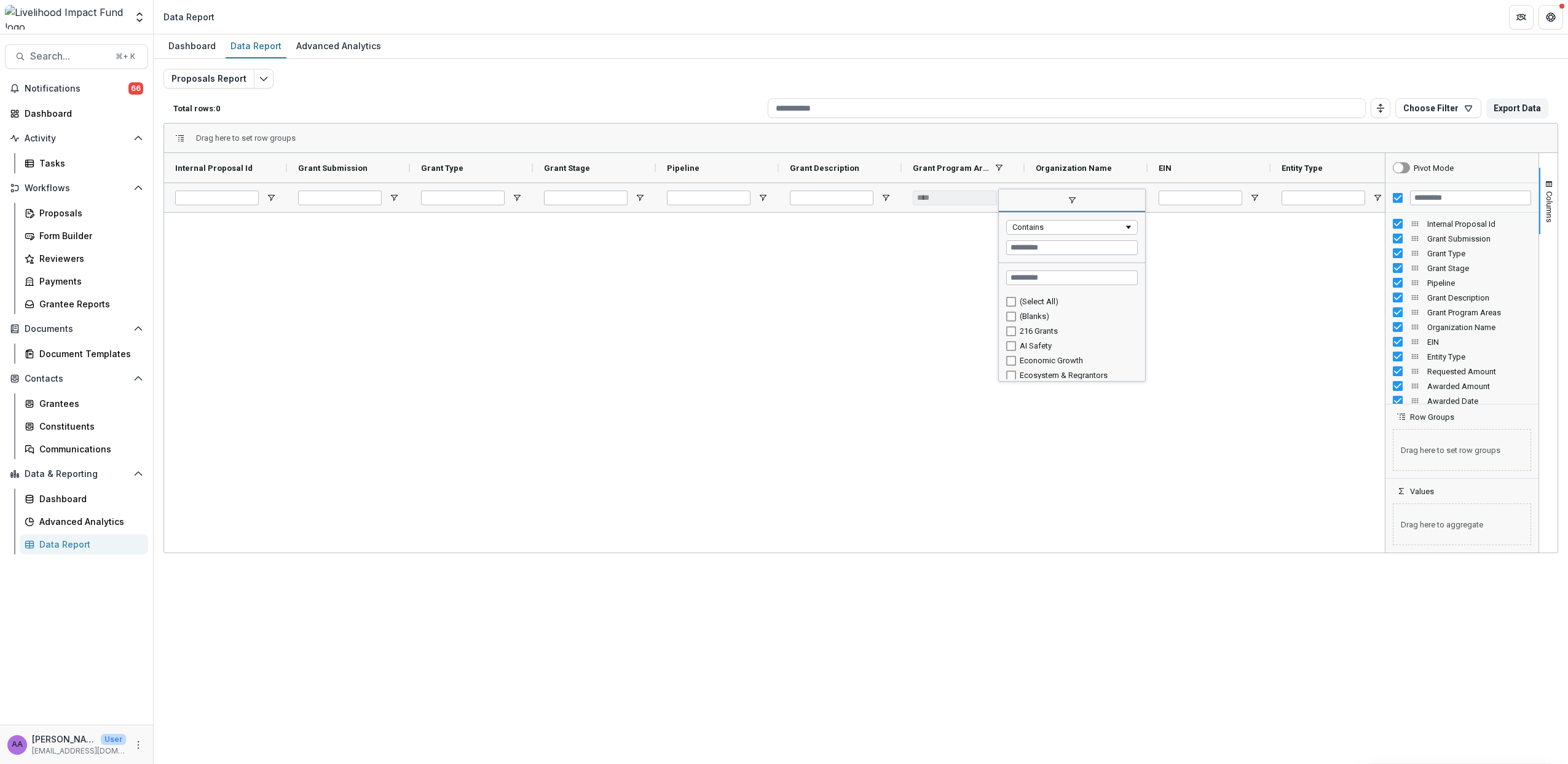
click at [998, 56] on div "Dashboard Data Report Advanced Analytics" at bounding box center [861, 47] width 1415 height 25
click at [263, 82] on icon "Edit selected report" at bounding box center [263, 78] width 10 height 10
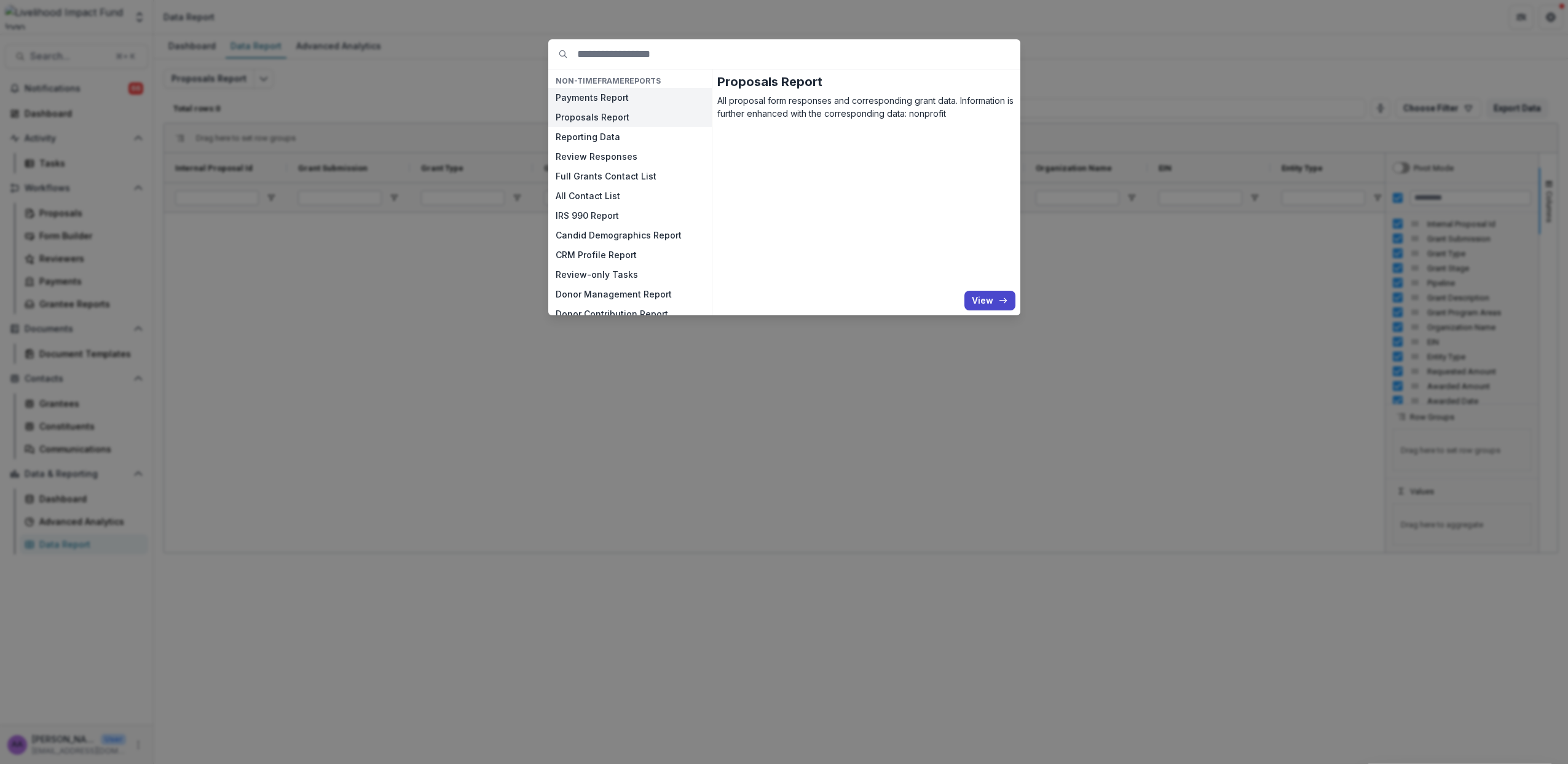
click at [586, 100] on button "Payments Report" at bounding box center [630, 98] width 163 height 20
click at [996, 299] on button "View" at bounding box center [990, 300] width 51 height 20
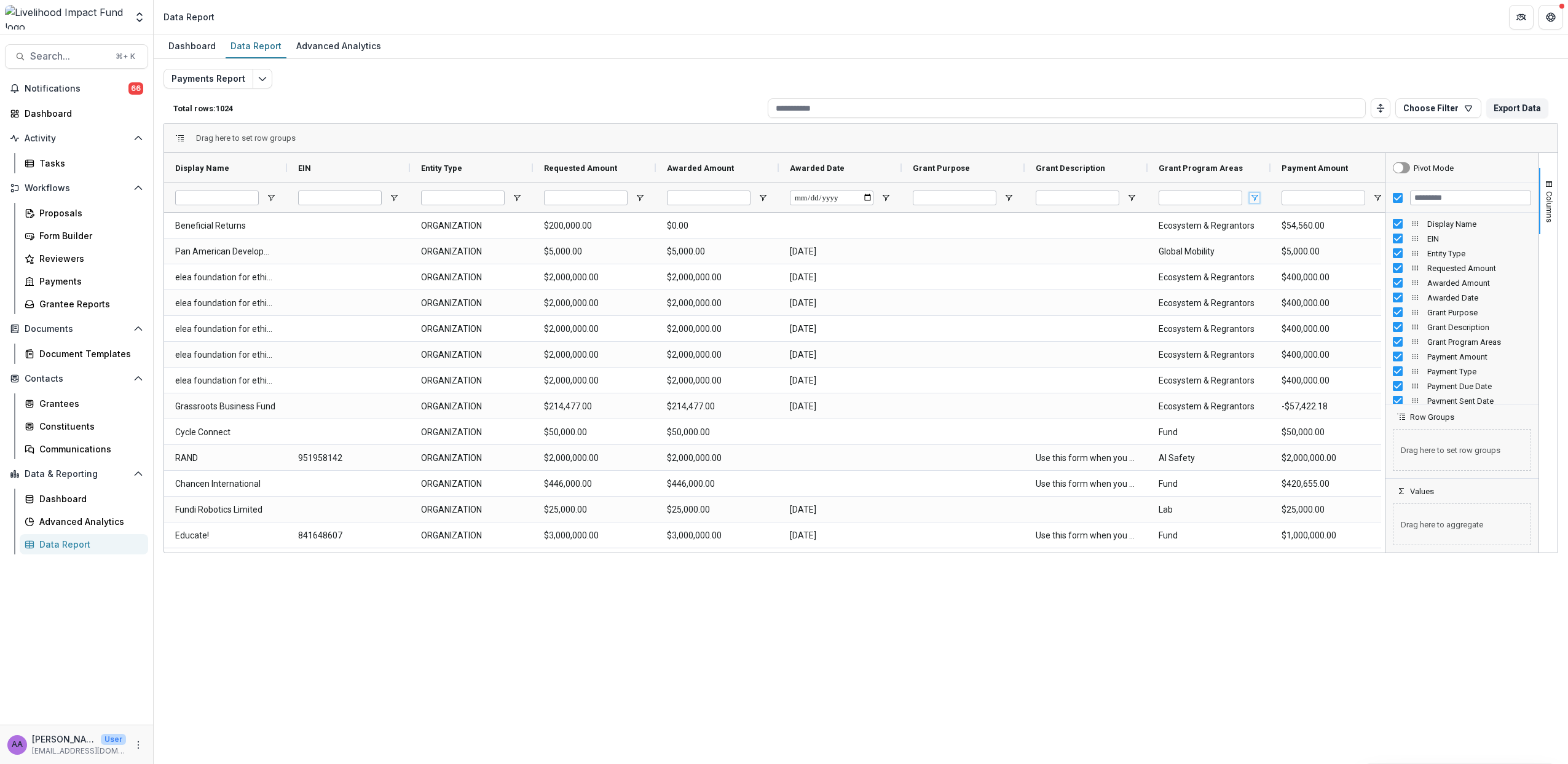
click at [1256, 195] on span "Open Filter Menu" at bounding box center [1254, 197] width 10 height 10
click at [1244, 70] on div "Payments Report Total rows: 1024 Choose Filter Personal Filters Team Filters Te…" at bounding box center [861, 296] width 1395 height 455
click at [139, 743] on icon "More" at bounding box center [138, 744] width 10 height 10
click at [96, 521] on div "Advanced Analytics" at bounding box center [88, 522] width 99 height 12
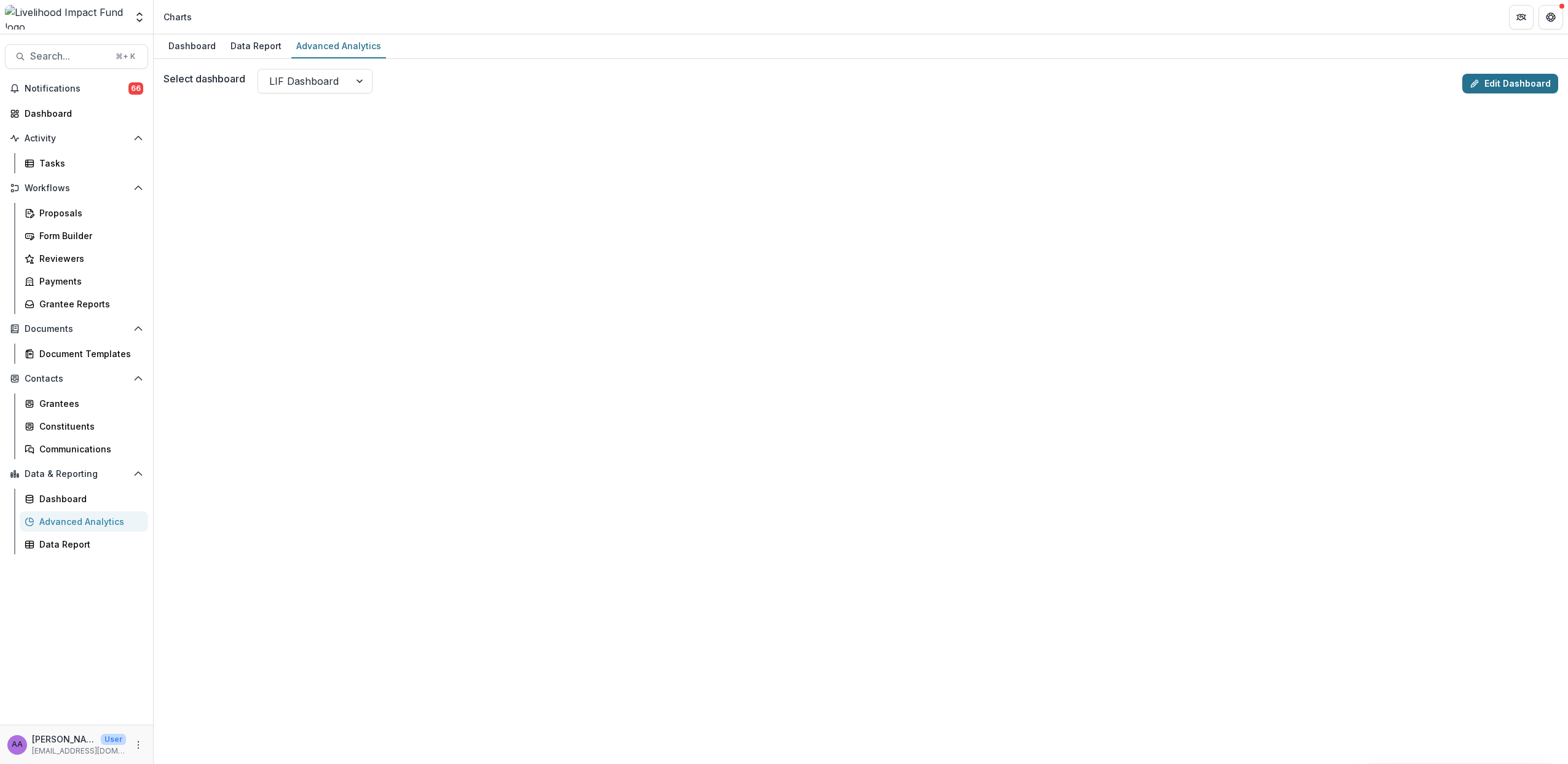
click at [1498, 78] on link "Edit Dashboard" at bounding box center [1511, 84] width 96 height 20
